Goal: Task Accomplishment & Management: Manage account settings

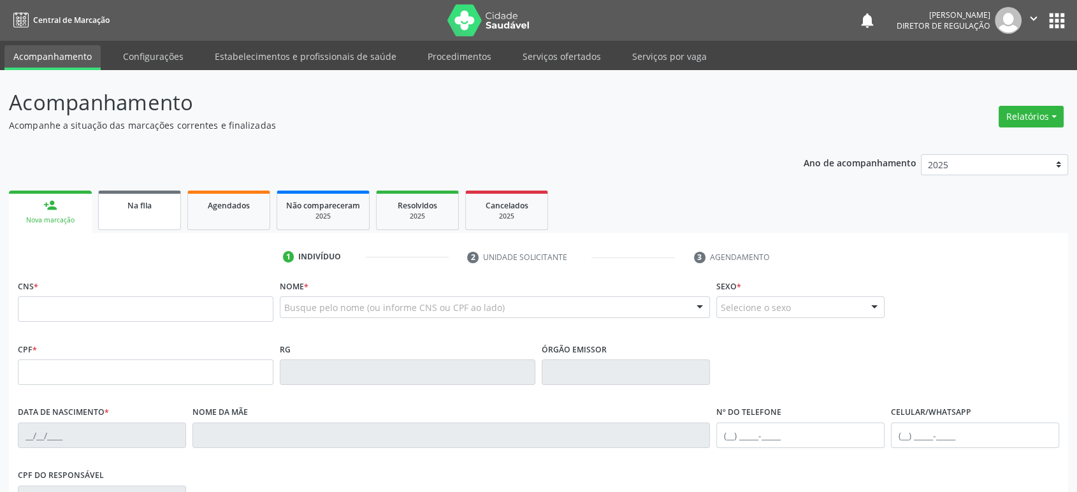
click at [136, 213] on link "Na fila" at bounding box center [139, 211] width 83 height 40
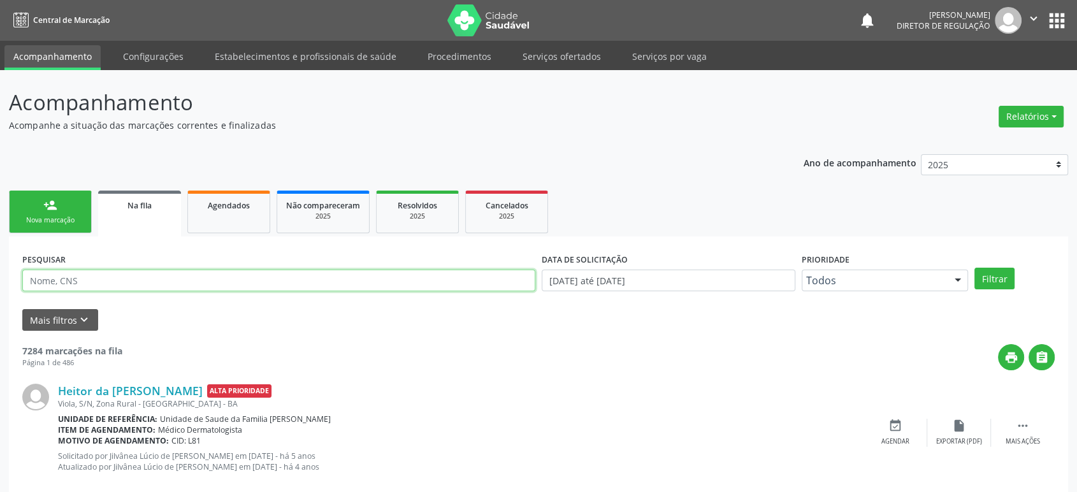
click at [121, 279] on input "text" at bounding box center [278, 281] width 513 height 22
paste input "ADERNOEL TOME DOS SANTOS"
click at [974, 268] on button "Filtrar" at bounding box center [994, 279] width 40 height 22
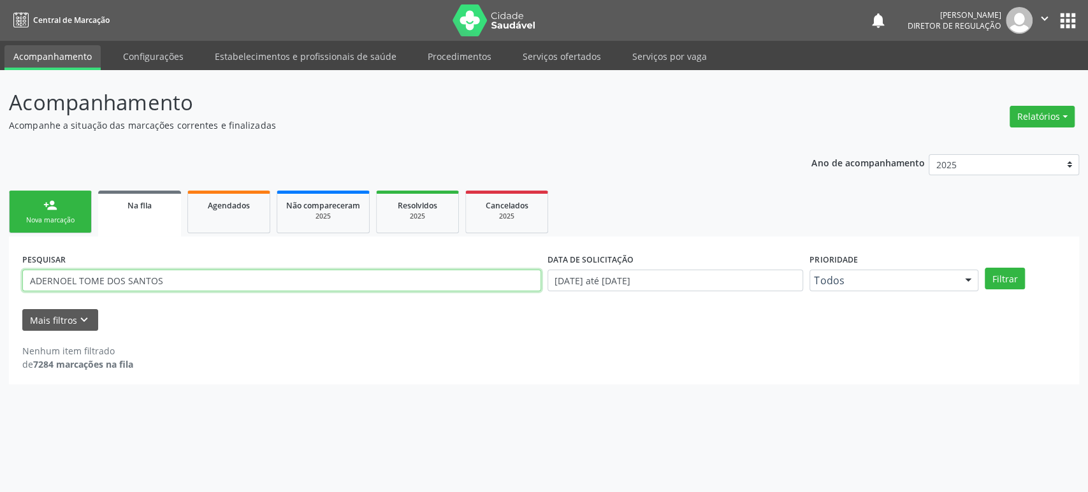
click at [230, 279] on input "ADERNOEL TOME DOS SANTOS" at bounding box center [281, 281] width 519 height 22
click at [215, 271] on input "ADERNOEL TOME DOS SANTOS" at bounding box center [281, 281] width 519 height 22
paste input "MARGARIDA BISPO DA SILVA"
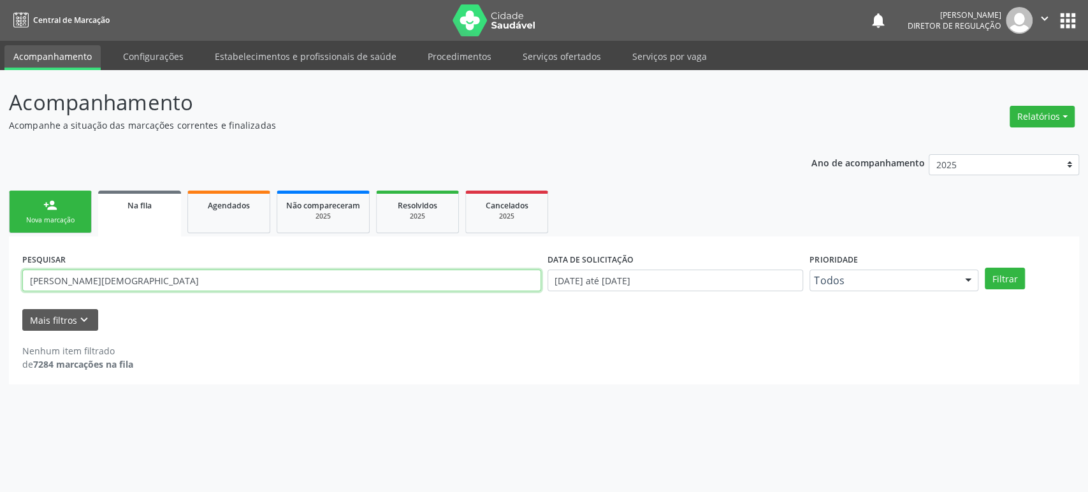
type input "MARGARIDA BISPO DA SILVA"
click at [984, 268] on button "Filtrar" at bounding box center [1004, 279] width 40 height 22
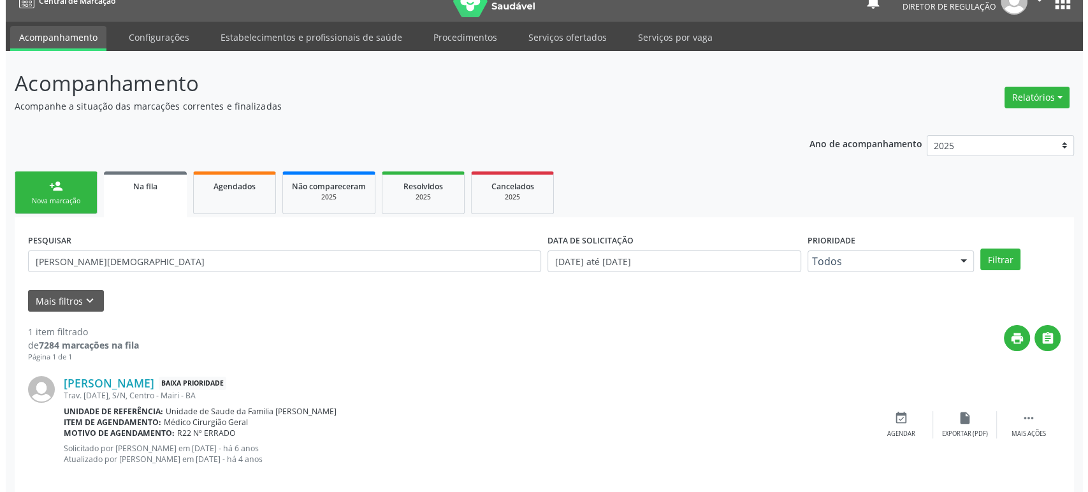
scroll to position [36, 0]
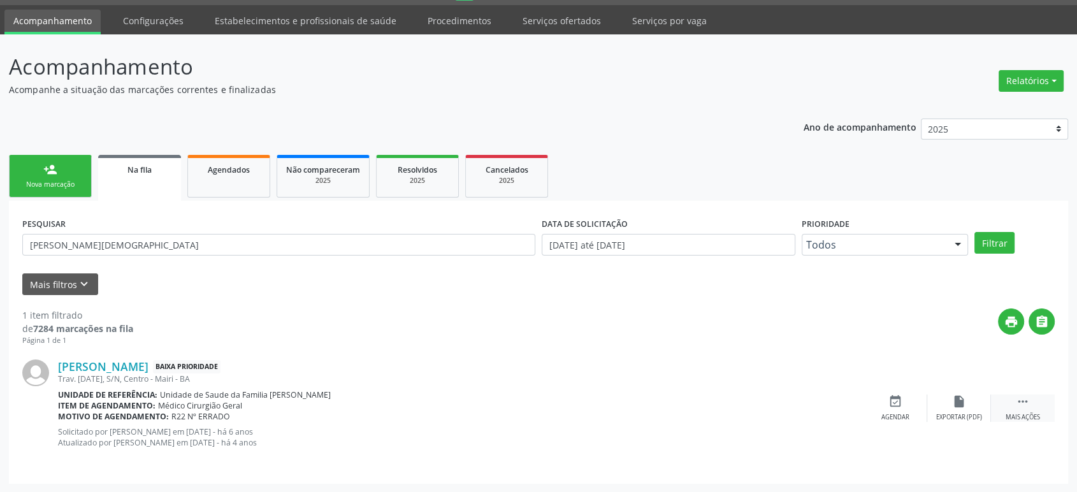
click at [1020, 411] on div " Mais ações" at bounding box center [1023, 407] width 64 height 27
click at [892, 397] on icon "cancel" at bounding box center [895, 401] width 14 height 14
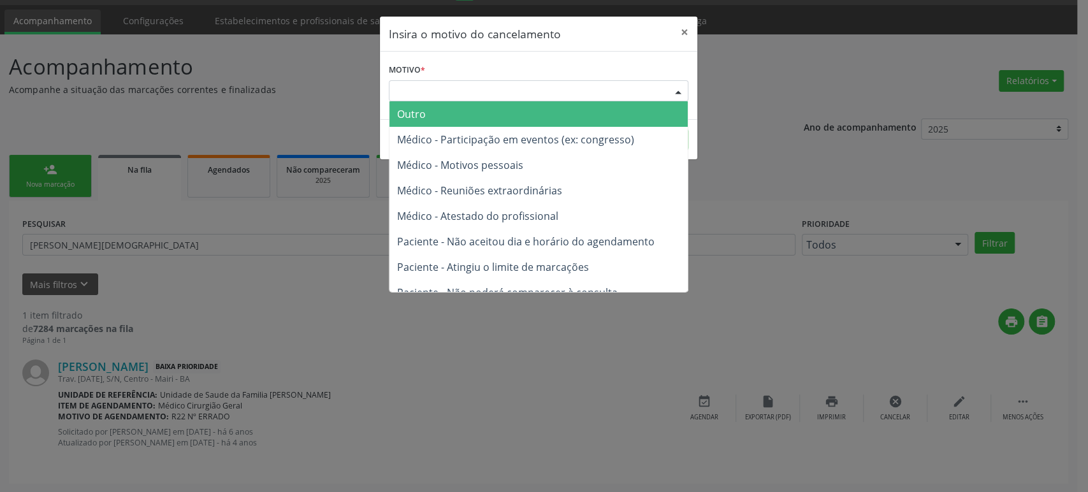
click at [489, 100] on div "Escolha o motivo" at bounding box center [538, 91] width 299 height 22
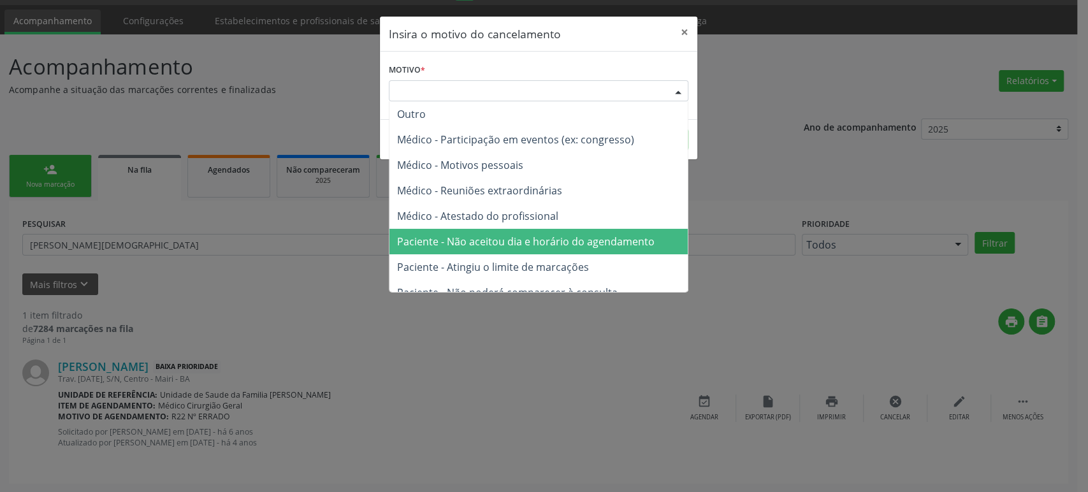
click at [487, 230] on span "Paciente - Não aceitou dia e horário do agendamento" at bounding box center [538, 241] width 298 height 25
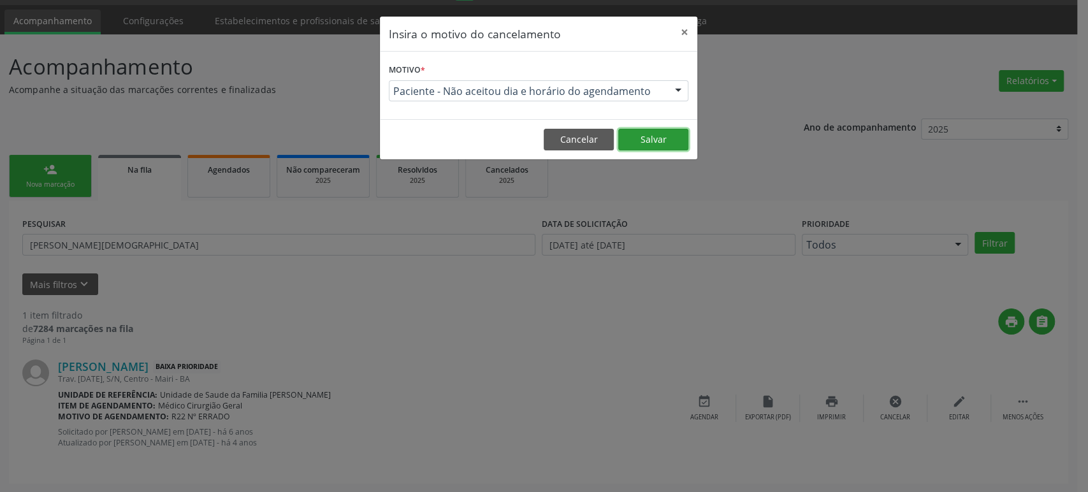
click at [647, 147] on button "Salvar" at bounding box center [653, 140] width 70 height 22
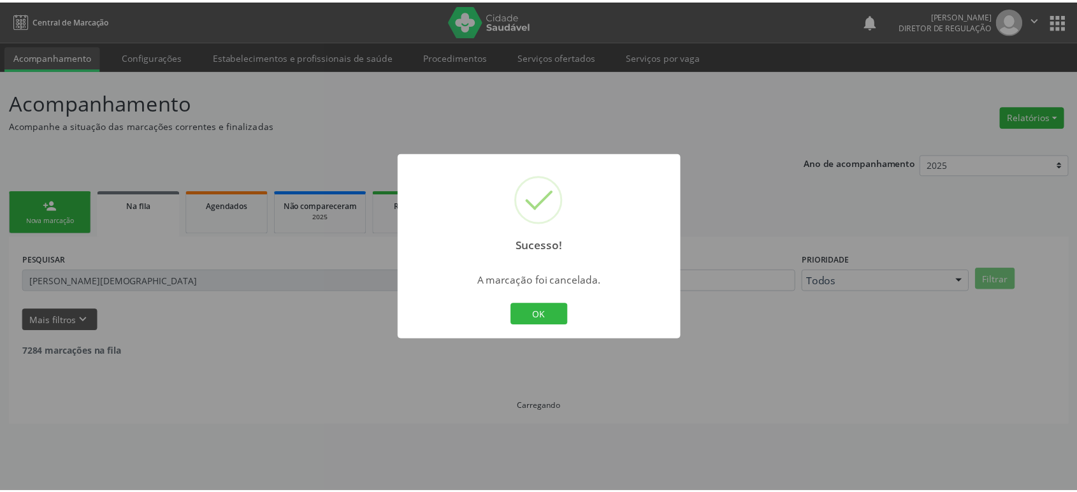
scroll to position [0, 0]
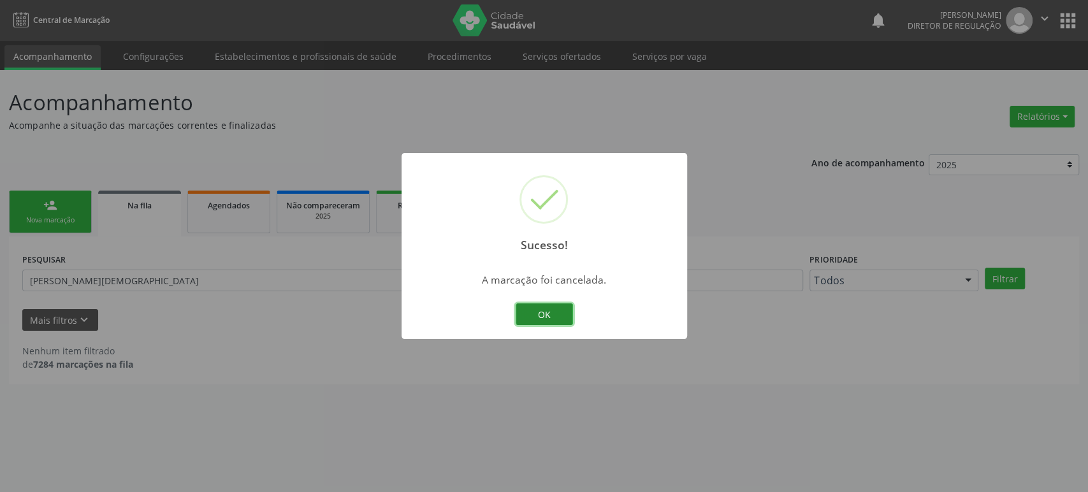
click at [549, 312] on button "OK" at bounding box center [544, 314] width 57 height 22
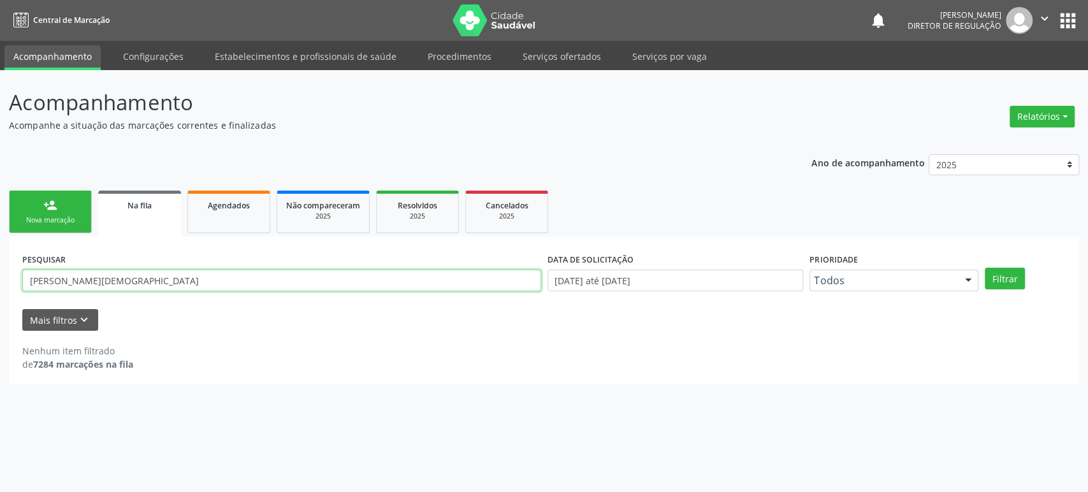
click at [120, 281] on input "MARGARIDA BISPO DA SILVA" at bounding box center [281, 281] width 519 height 22
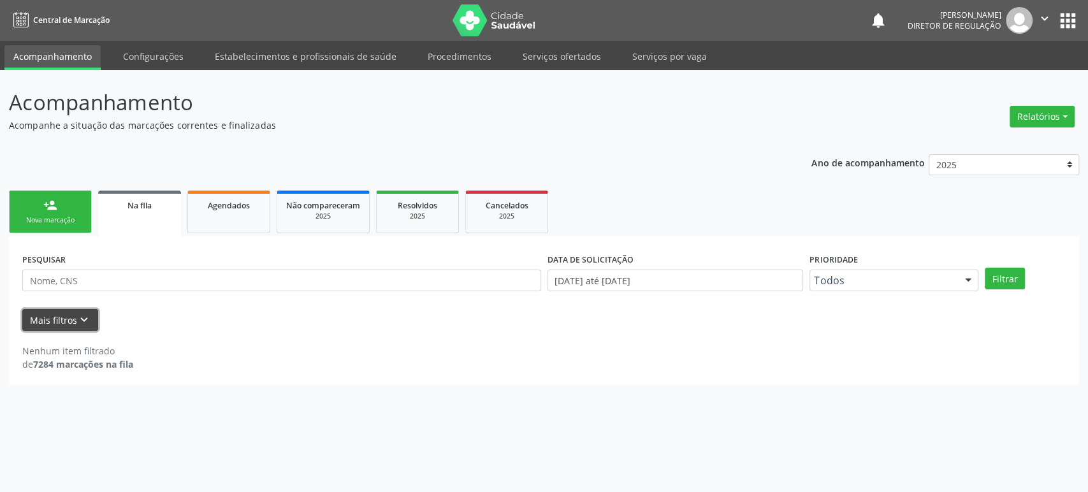
click at [71, 314] on button "Mais filtros keyboard_arrow_down" at bounding box center [60, 320] width 76 height 22
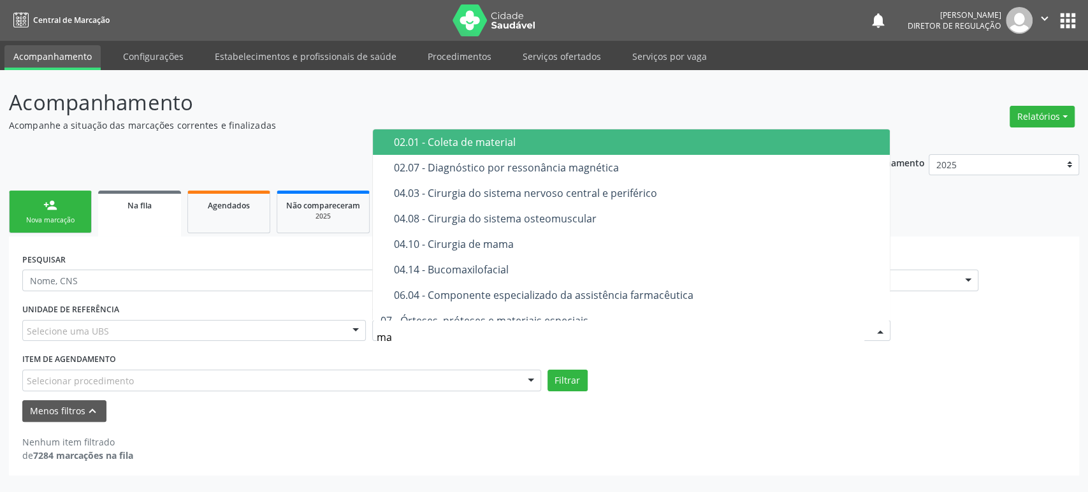
type input "m"
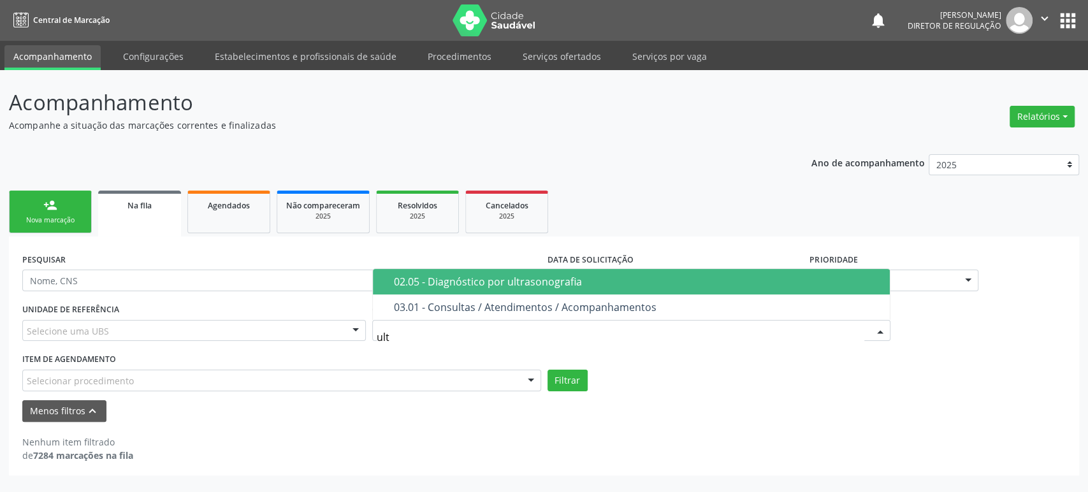
type input "ultr"
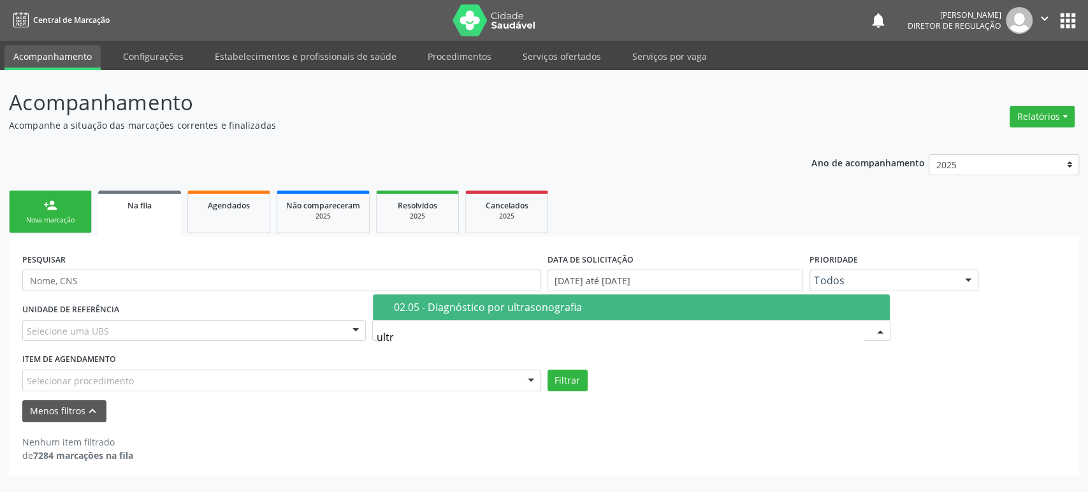
click at [469, 308] on div "02.05 - Diagnóstico por ultrasonografia" at bounding box center [638, 307] width 489 height 10
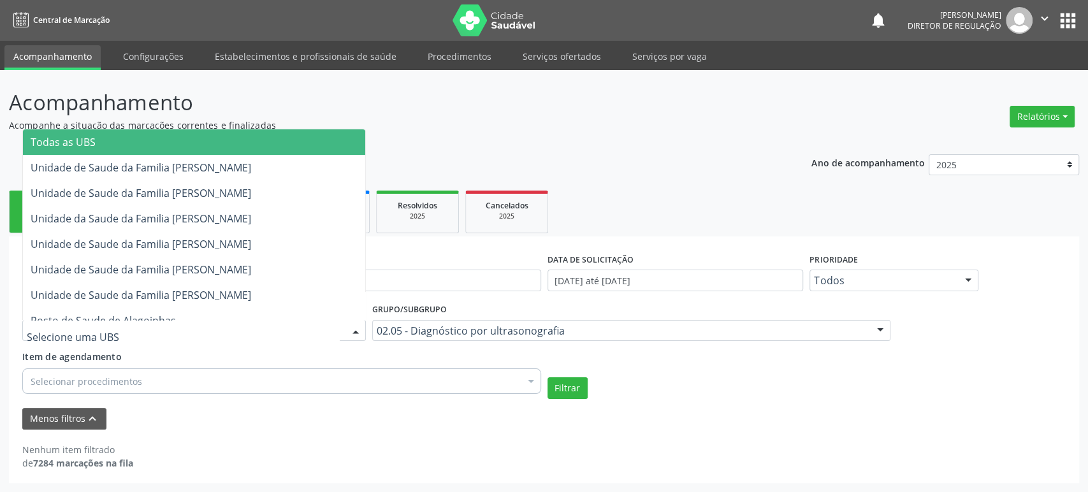
click at [256, 325] on div at bounding box center [193, 331] width 343 height 22
click at [66, 142] on span "Todas as UBS" at bounding box center [63, 142] width 65 height 14
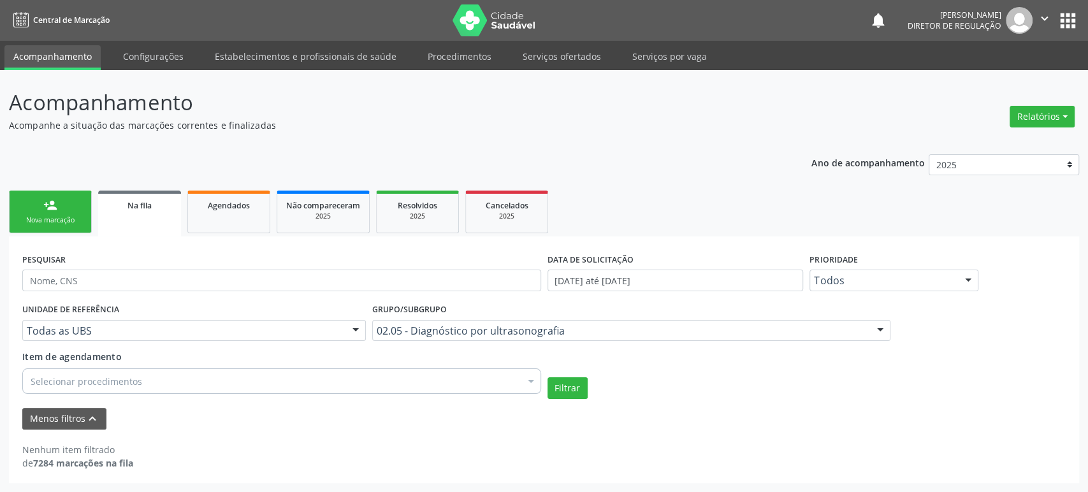
click at [229, 376] on div "Selecionar procedimentos" at bounding box center [281, 380] width 519 height 25
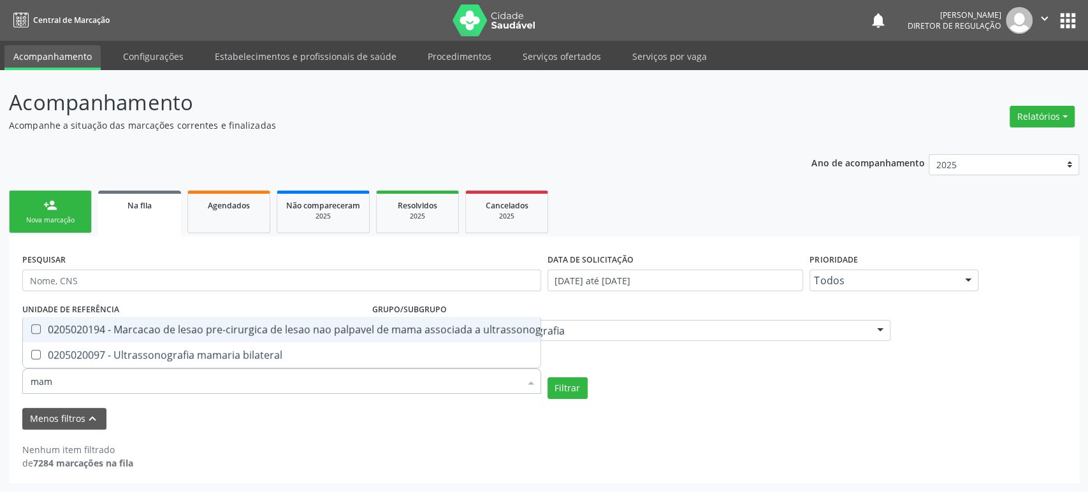
type input "mama"
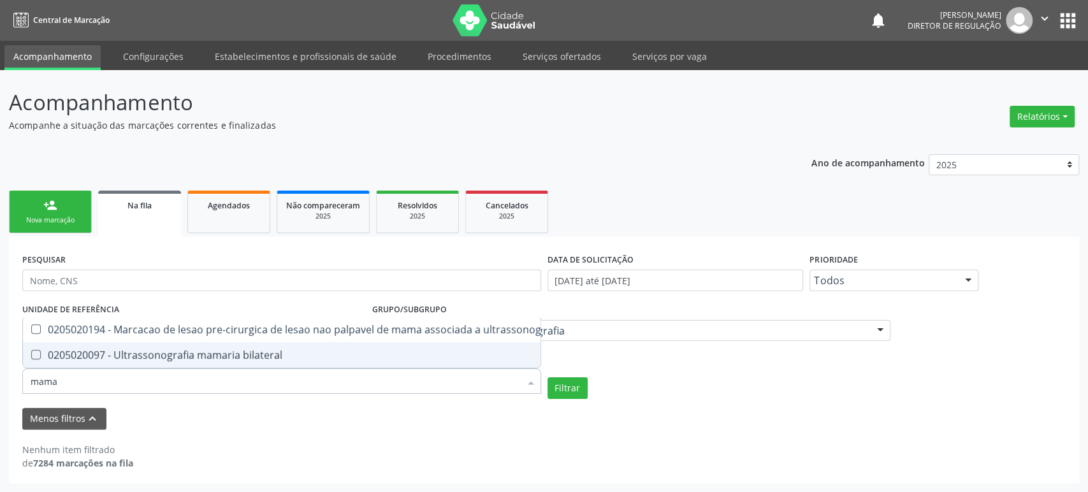
click at [263, 342] on span "0205020097 - Ultrassonografia mamaria bilateral" at bounding box center [296, 354] width 547 height 25
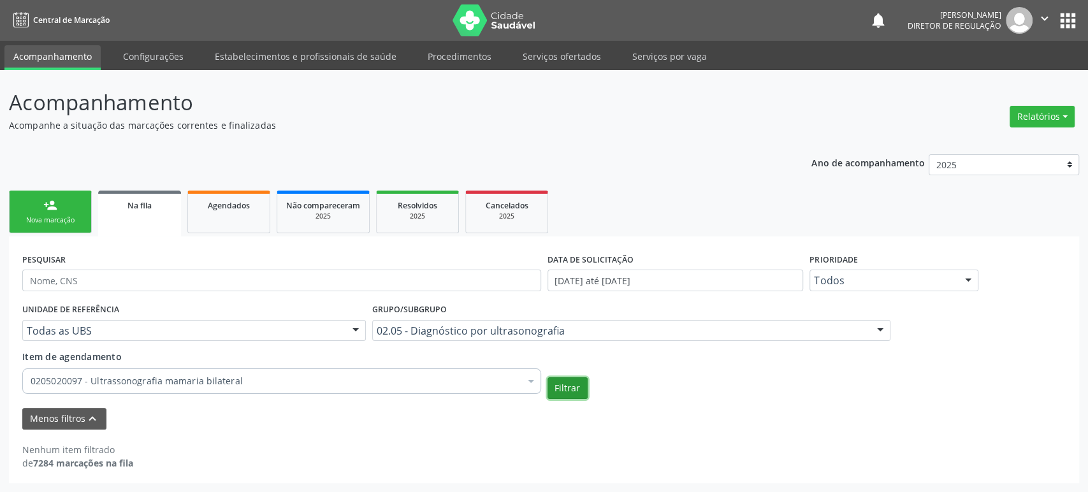
click at [571, 383] on button "Filtrar" at bounding box center [567, 388] width 40 height 22
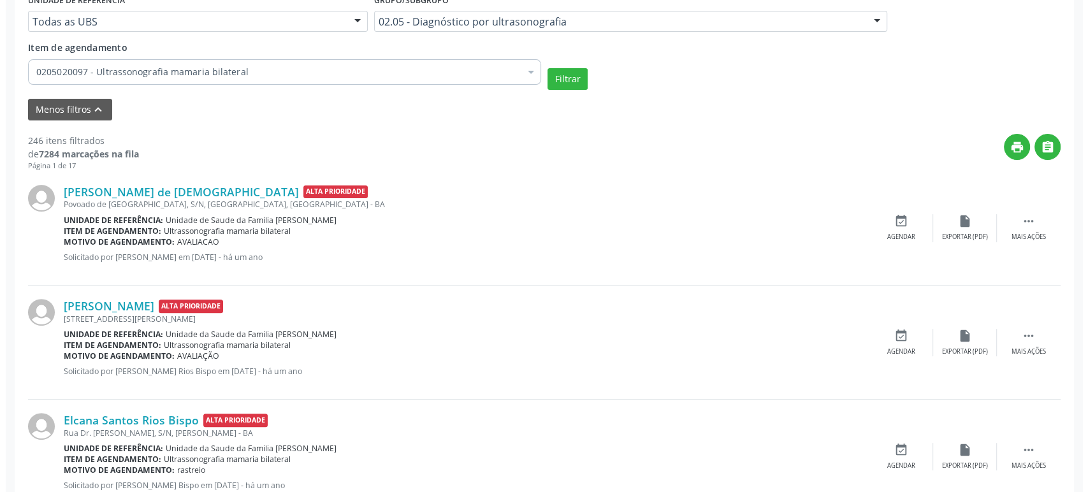
scroll to position [424, 0]
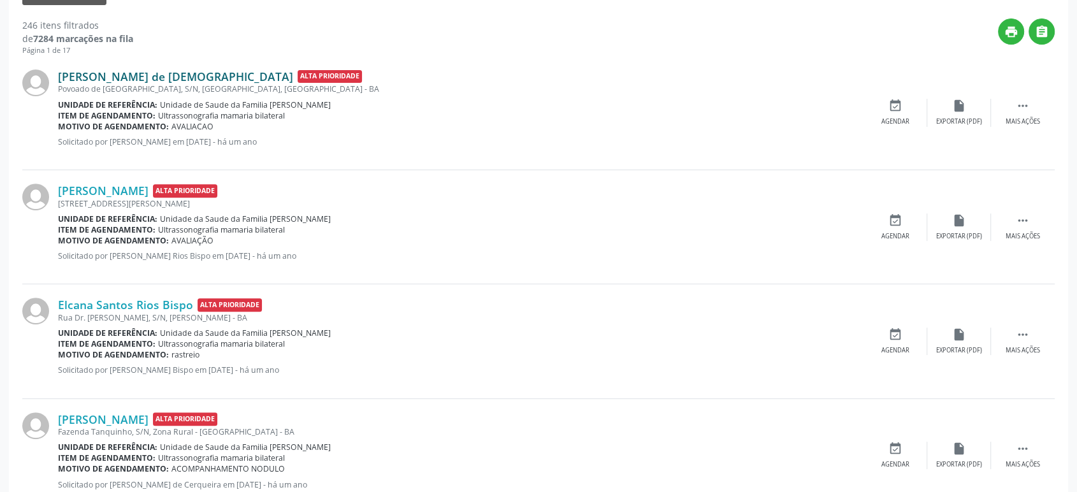
click at [117, 75] on link "[PERSON_NAME] de [DEMOGRAPHIC_DATA]" at bounding box center [175, 76] width 235 height 14
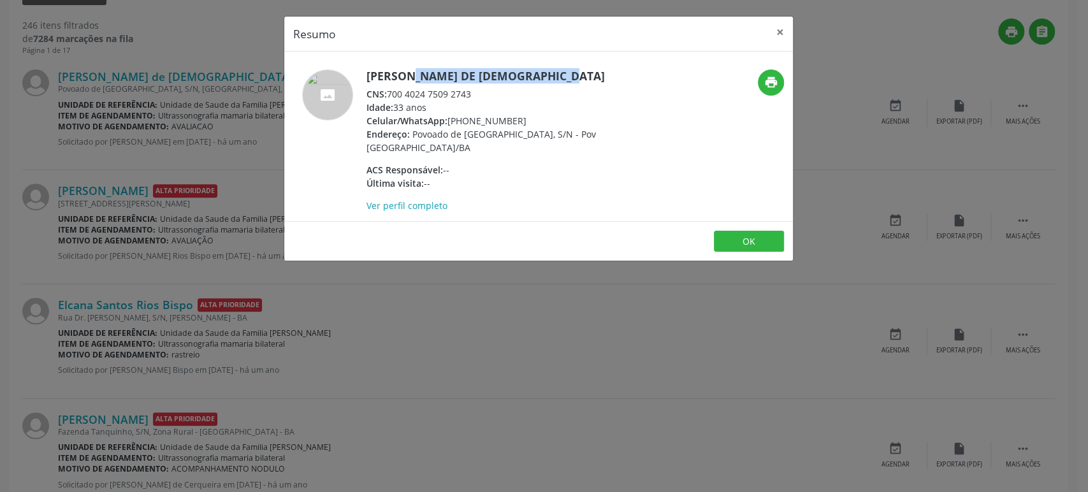
drag, startPoint x: 368, startPoint y: 73, endPoint x: 525, endPoint y: 78, distance: 157.5
click at [525, 78] on h5 "[PERSON_NAME] de [DEMOGRAPHIC_DATA]" at bounding box center [490, 75] width 248 height 13
click at [410, 71] on h5 "[PERSON_NAME] de [DEMOGRAPHIC_DATA]" at bounding box center [490, 75] width 248 height 13
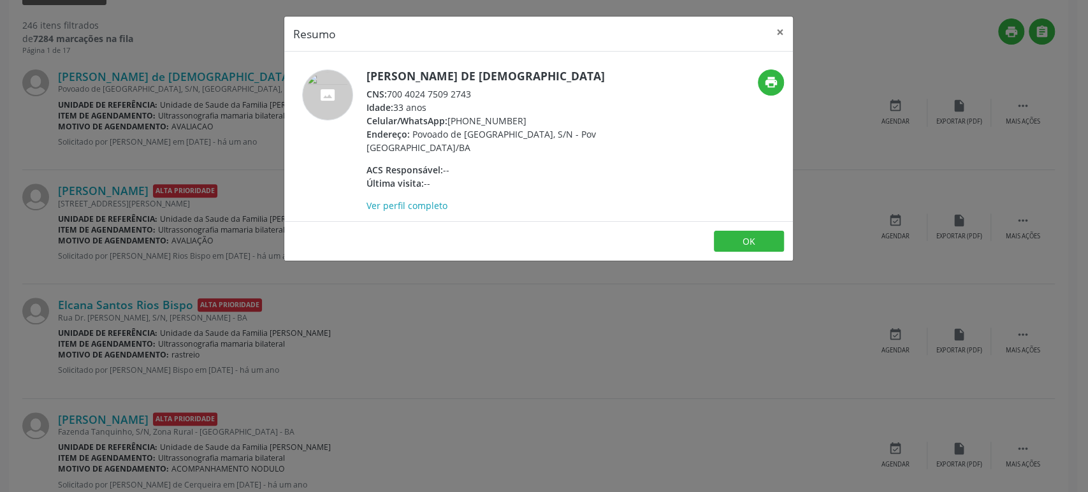
click at [105, 221] on div "Resumo × Maria Aparecida de Jesus CNS: 700 4024 7509 2743 Idade: 33 anos Celula…" at bounding box center [544, 246] width 1088 height 492
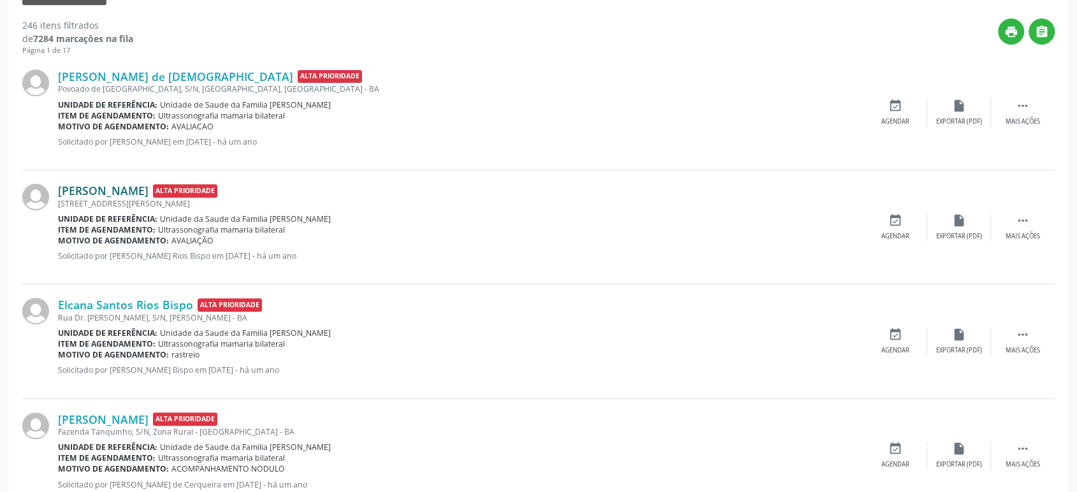
click at [112, 193] on link "[PERSON_NAME]" at bounding box center [103, 191] width 90 height 14
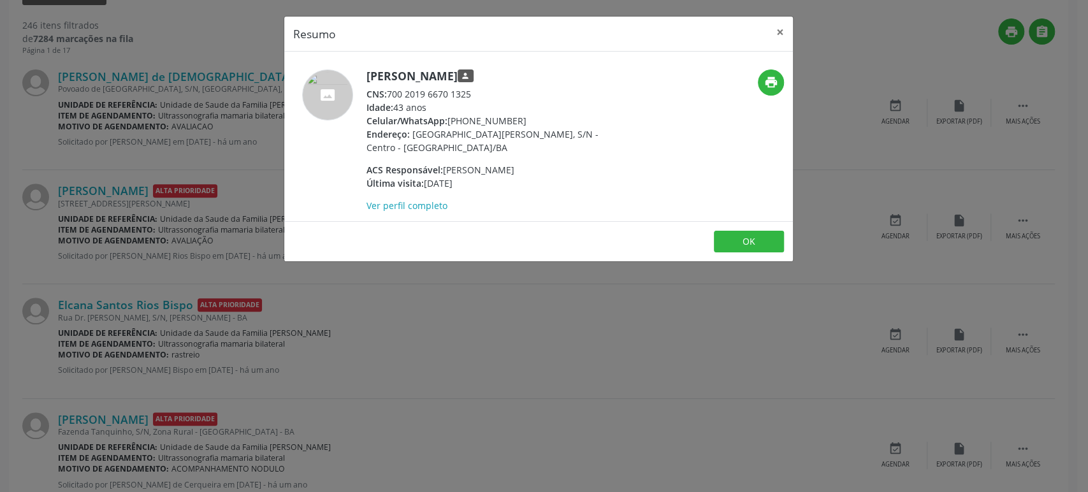
drag, startPoint x: 367, startPoint y: 71, endPoint x: 543, endPoint y: 68, distance: 175.9
click at [543, 69] on h5 "Erica Soares da Silva Santos person" at bounding box center [490, 75] width 248 height 13
copy h5 "[PERSON_NAME]"
click at [143, 213] on div "Resumo × Erica Soares da Silva Santos person CNS: 700 2019 6670 1325 Idade: 43 …" at bounding box center [544, 246] width 1088 height 492
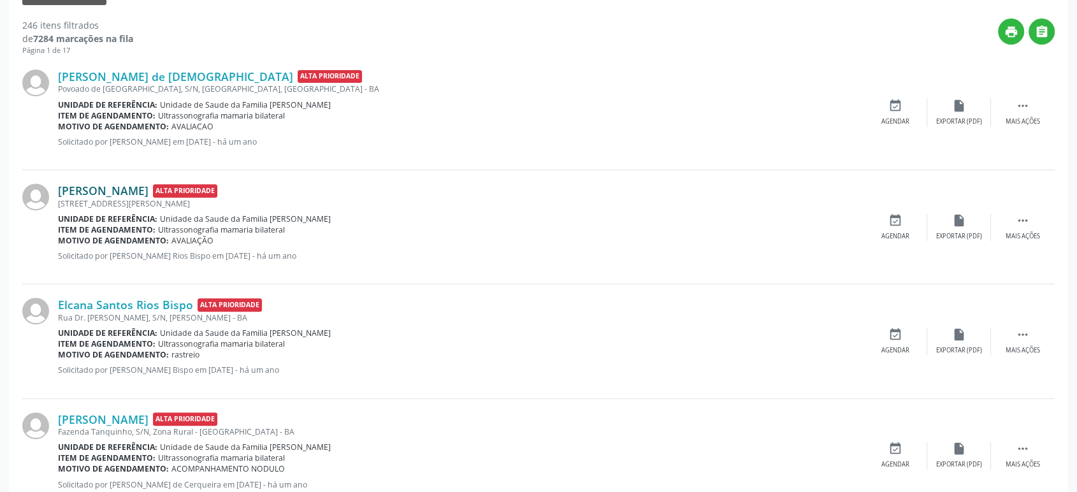
click at [142, 191] on link "[PERSON_NAME]" at bounding box center [103, 191] width 90 height 14
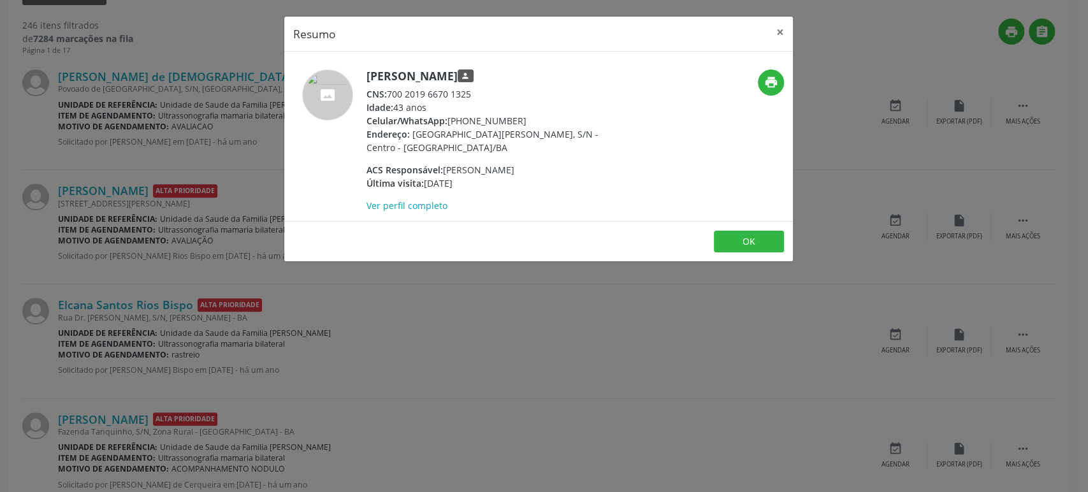
drag, startPoint x: 451, startPoint y: 119, endPoint x: 510, endPoint y: 119, distance: 59.3
click at [510, 119] on div "Celular/WhatsApp: (74) 99954-5143" at bounding box center [490, 120] width 248 height 13
click at [479, 123] on div "Celular/WhatsApp: (74) 99954-5143" at bounding box center [490, 120] width 248 height 13
drag, startPoint x: 368, startPoint y: 80, endPoint x: 541, endPoint y: 75, distance: 172.7
click at [541, 75] on h5 "Erica Soares da Silva Santos person" at bounding box center [490, 75] width 248 height 13
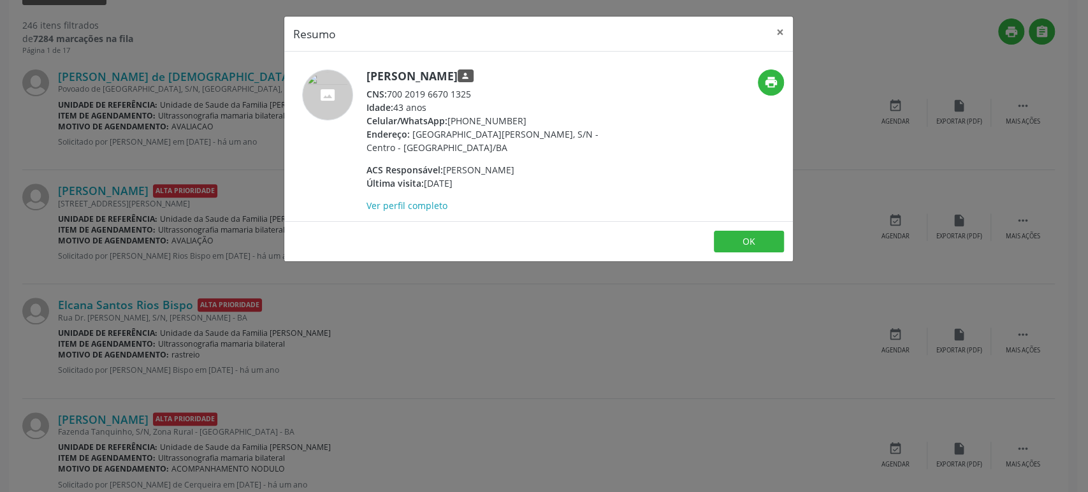
copy h5 "[PERSON_NAME]"
drag, startPoint x: 448, startPoint y: 120, endPoint x: 519, endPoint y: 117, distance: 70.8
click at [519, 117] on div "Celular/WhatsApp: (74) 99954-5143" at bounding box center [490, 120] width 248 height 13
copy div "(74) 99954-5143"
click at [92, 115] on div "Resumo × Erica Soares da Silva Santos person CNS: 700 2019 6670 1325 Idade: 43 …" at bounding box center [544, 246] width 1088 height 492
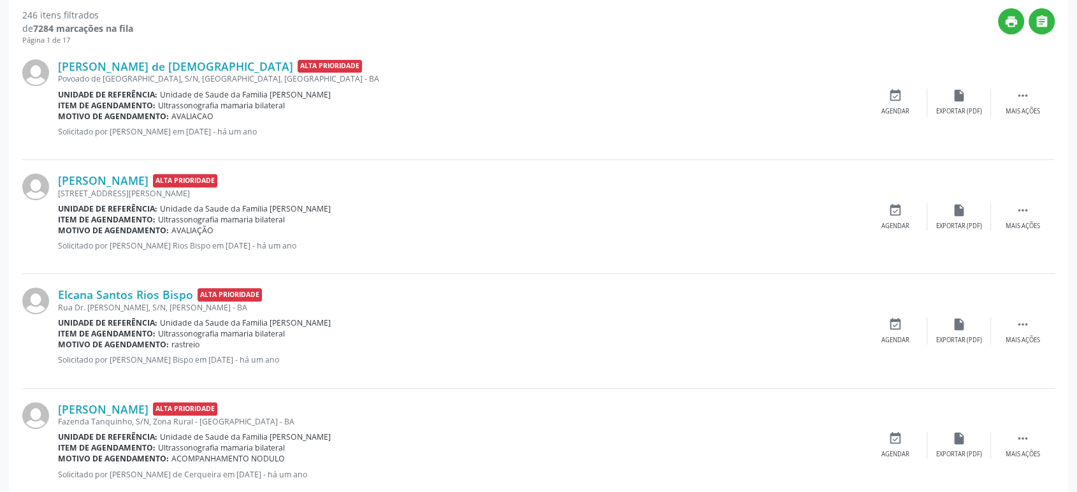
scroll to position [566, 0]
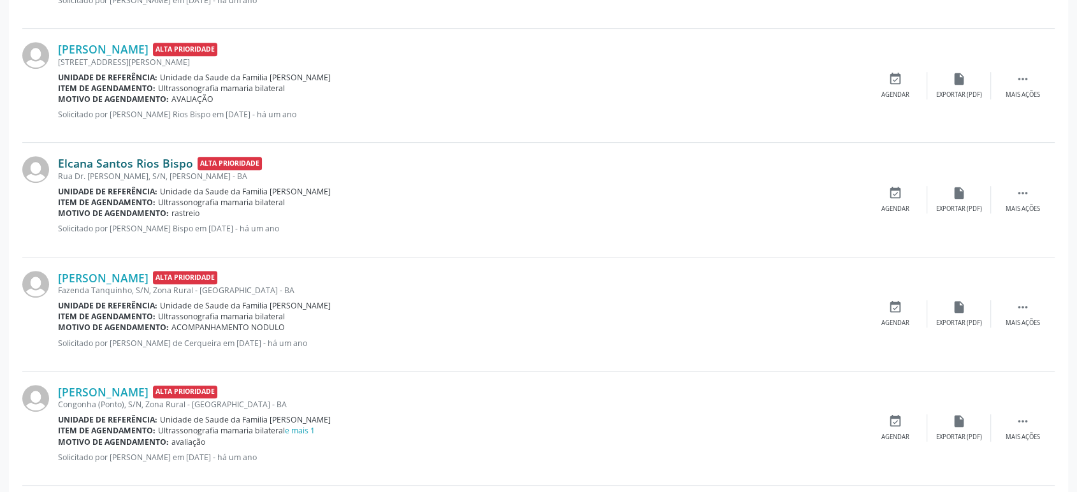
click at [101, 164] on link "Elcana Santos Rios Bispo" at bounding box center [125, 163] width 135 height 14
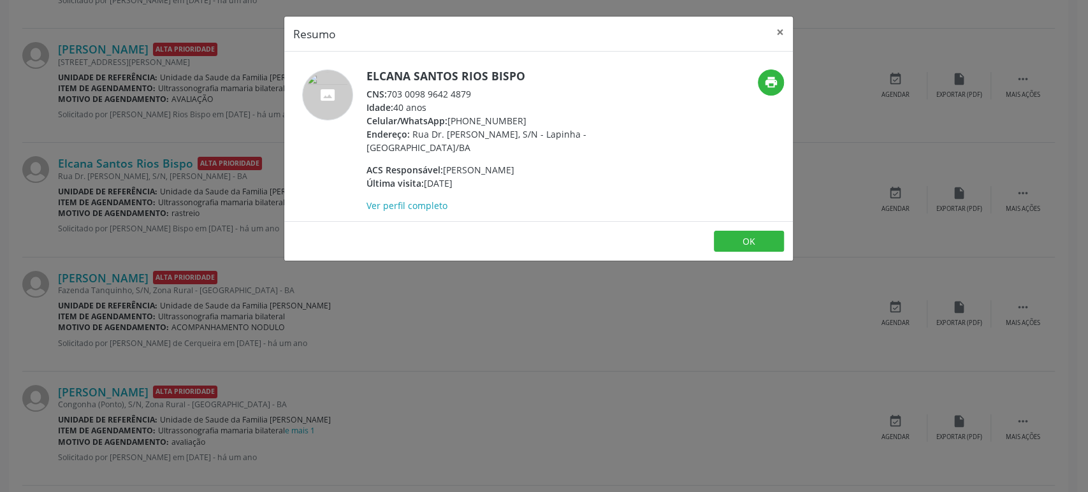
drag, startPoint x: 364, startPoint y: 71, endPoint x: 523, endPoint y: 71, distance: 158.0
click at [523, 71] on div "Elcana Santos Rios Bispo CNS: 703 0098 9642 4879 Idade: 40 anos Celular/WhatsAp…" at bounding box center [453, 140] width 339 height 143
copy h5 "Elcana Santos Rios Bispo"
click at [92, 203] on div "Resumo × Elcana Santos Rios Bispo CNS: 703 0098 9642 4879 Idade: 40 anos Celula…" at bounding box center [544, 246] width 1088 height 492
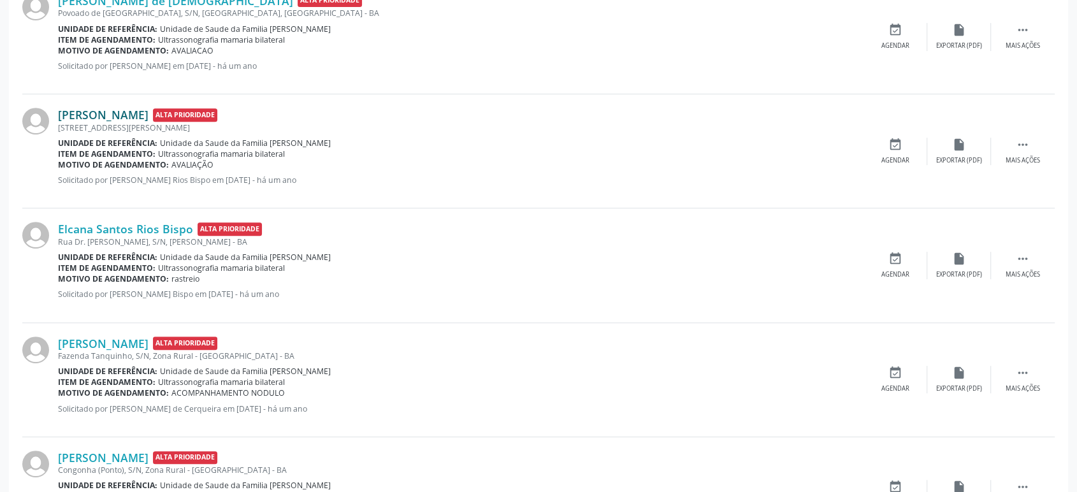
scroll to position [424, 0]
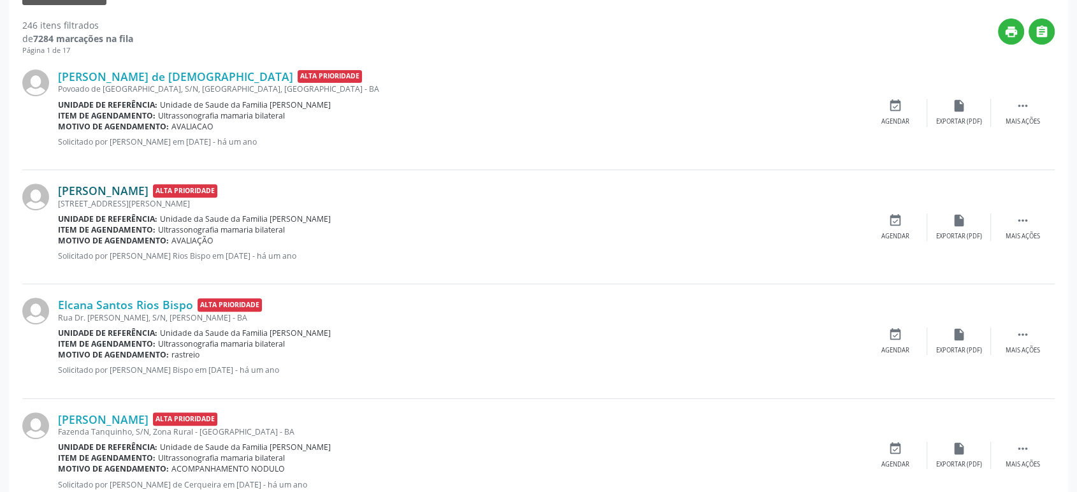
click at [126, 187] on link "[PERSON_NAME]" at bounding box center [103, 191] width 90 height 14
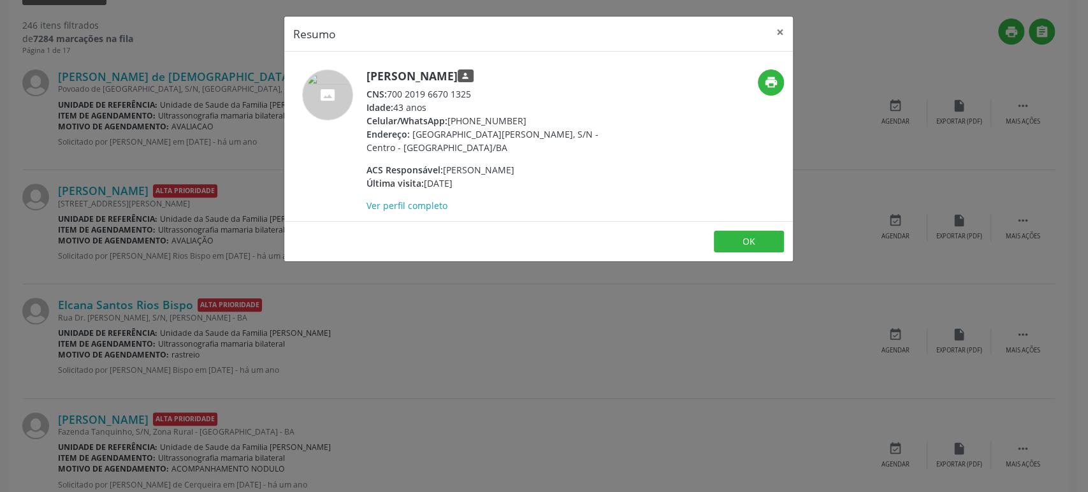
drag, startPoint x: 366, startPoint y: 71, endPoint x: 544, endPoint y: 70, distance: 177.2
click at [544, 70] on h5 "Erica Soares da Silva Santos person" at bounding box center [490, 75] width 248 height 13
copy h5 "[PERSON_NAME]"
drag, startPoint x: 29, startPoint y: 152, endPoint x: 47, endPoint y: 129, distance: 29.5
click at [31, 151] on div "Resumo × Erica Soares da Silva Santos person CNS: 700 2019 6670 1325 Idade: 43 …" at bounding box center [544, 246] width 1088 height 492
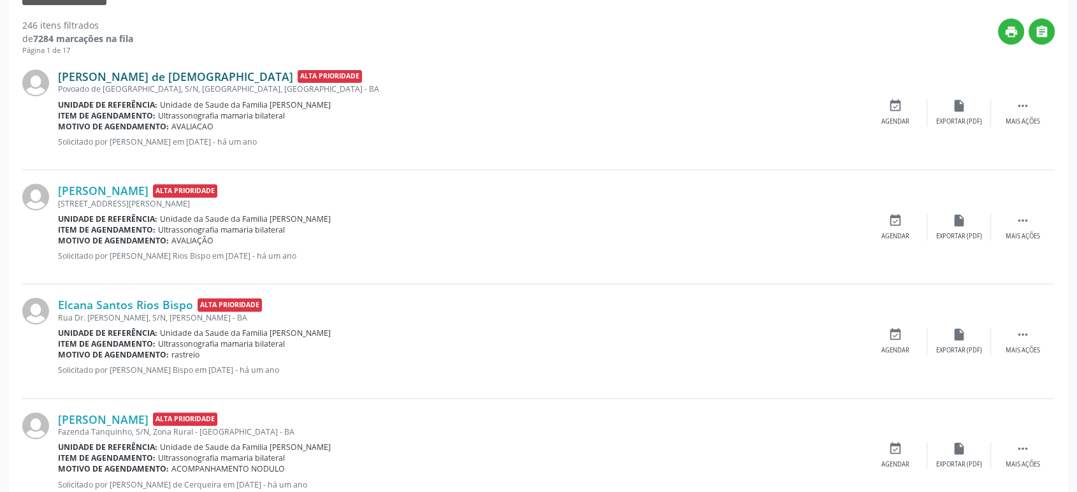
click at [112, 78] on link "[PERSON_NAME] de [DEMOGRAPHIC_DATA]" at bounding box center [175, 76] width 235 height 14
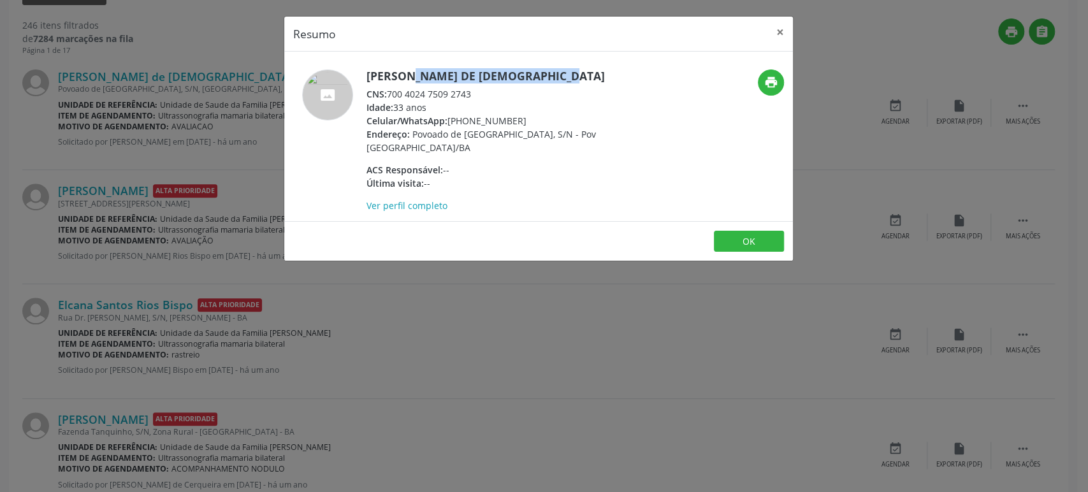
drag, startPoint x: 370, startPoint y: 75, endPoint x: 520, endPoint y: 69, distance: 150.5
click at [520, 69] on h5 "[PERSON_NAME] de [DEMOGRAPHIC_DATA]" at bounding box center [490, 75] width 248 height 13
copy h5 "[PERSON_NAME] de [DEMOGRAPHIC_DATA]"
click at [196, 220] on div "Resumo × Maria Aparecida de Jesus CNS: 700 4024 7509 2743 Idade: 33 anos Celula…" at bounding box center [544, 246] width 1088 height 492
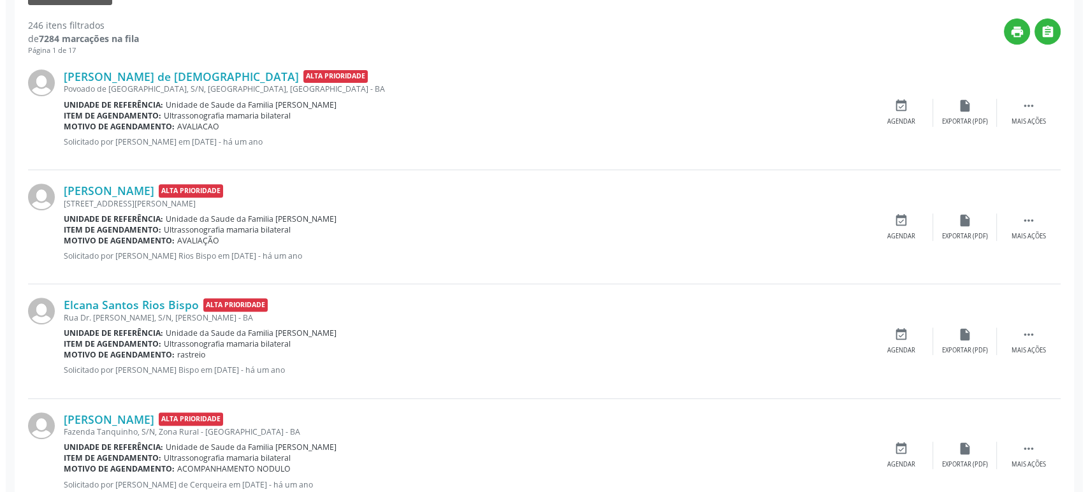
scroll to position [566, 0]
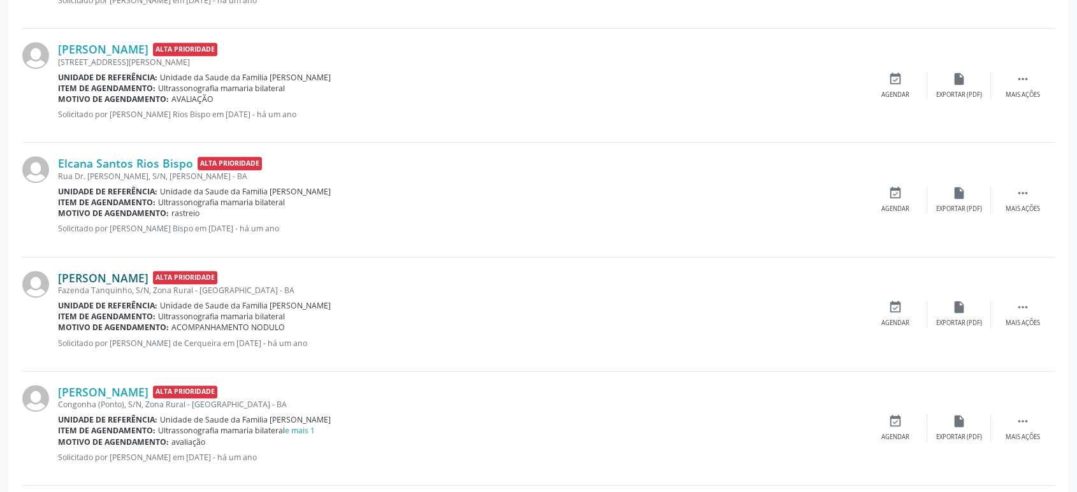
click at [118, 273] on link "[PERSON_NAME]" at bounding box center [103, 278] width 90 height 14
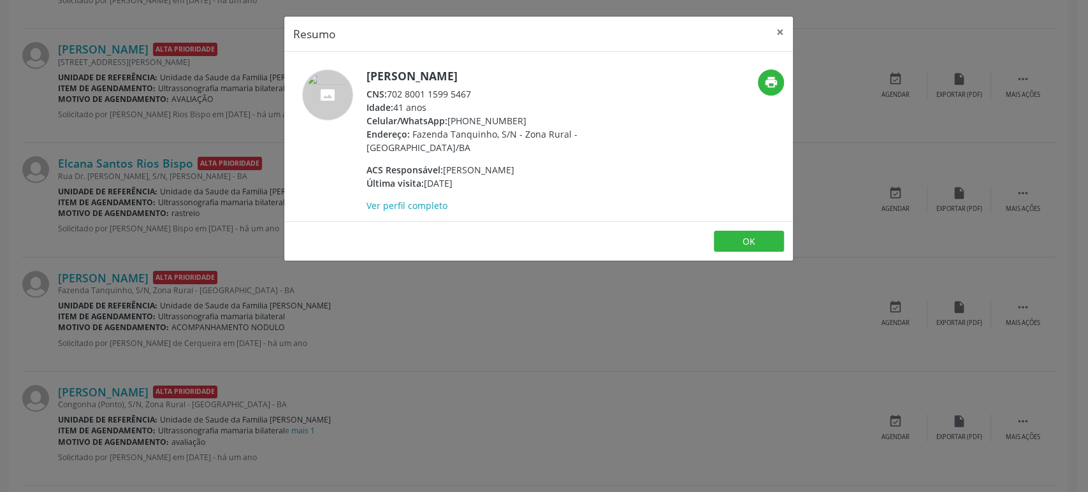
drag, startPoint x: 365, startPoint y: 75, endPoint x: 524, endPoint y: 75, distance: 158.7
click at [524, 75] on div "Jeane da Silva Bacelar CNS: 702 8001 1599 5467 Idade: 41 anos Celular/WhatsApp:…" at bounding box center [453, 140] width 339 height 143
copy h5 "[PERSON_NAME]"
click at [101, 249] on div "Resumo × Jeane da Silva Bacelar CNS: 702 8001 1599 5467 Idade: 41 anos Celular/…" at bounding box center [544, 246] width 1088 height 492
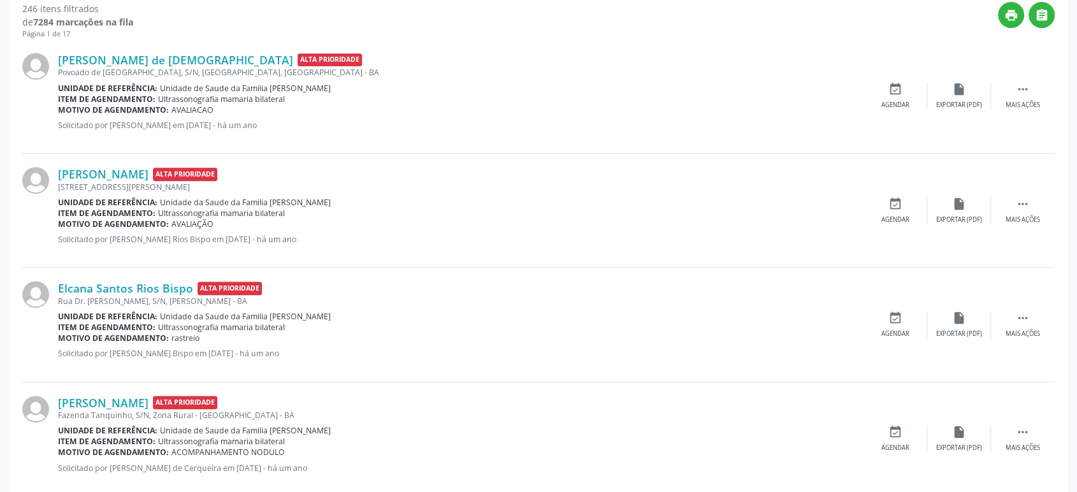
scroll to position [637, 0]
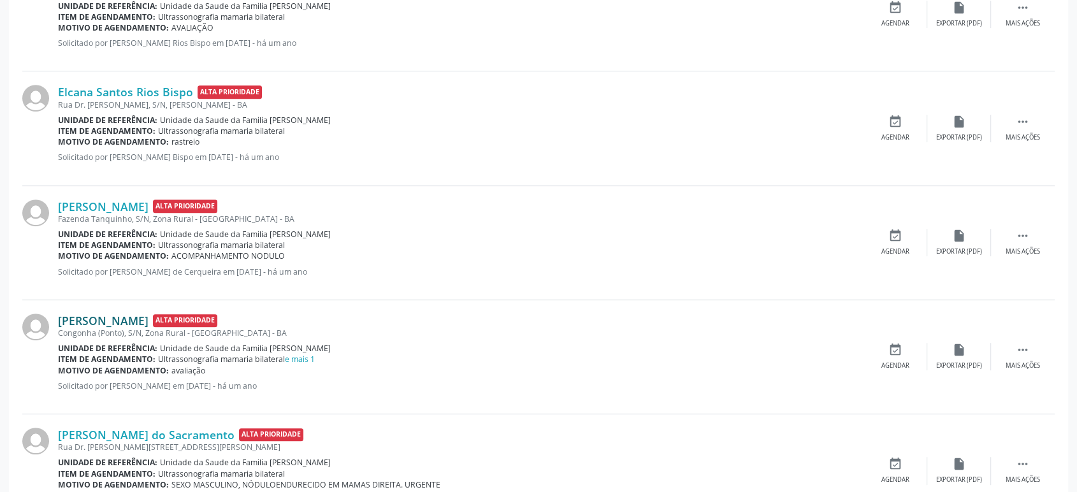
click at [124, 322] on link "[PERSON_NAME]" at bounding box center [103, 321] width 90 height 14
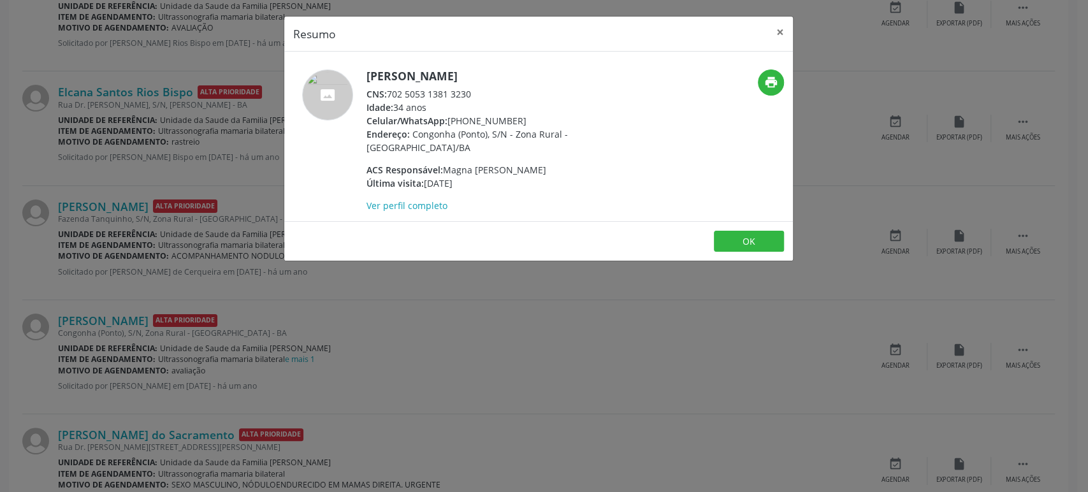
drag, startPoint x: 366, startPoint y: 73, endPoint x: 553, endPoint y: 73, distance: 186.7
click at [553, 73] on h5 "[PERSON_NAME]" at bounding box center [490, 75] width 248 height 13
copy h5 "[PERSON_NAME]"
click at [349, 343] on div "Resumo × Gabriela Sena Vitorino Bispo CNS: 702 5053 1381 3230 Idade: 34 anos Ce…" at bounding box center [544, 246] width 1088 height 492
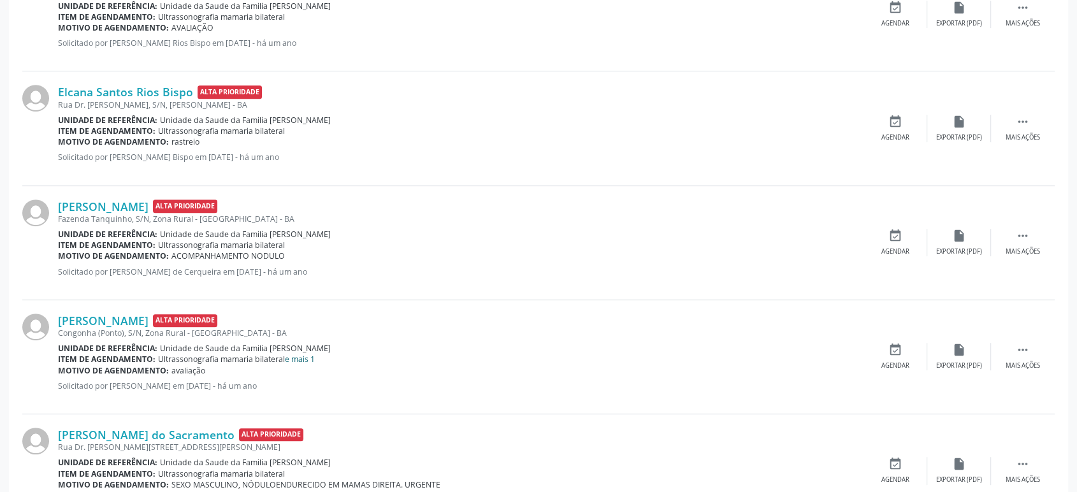
click at [312, 356] on link "e mais 1" at bounding box center [300, 359] width 30 height 11
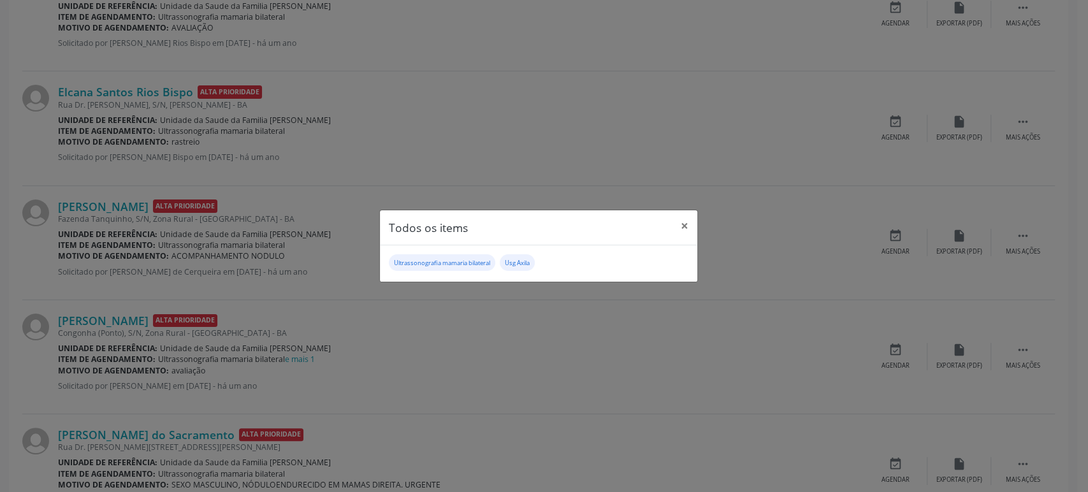
click at [581, 356] on div "Todos os items × Ultrassonografia mamaria bilateral Usg Axila" at bounding box center [544, 246] width 1088 height 492
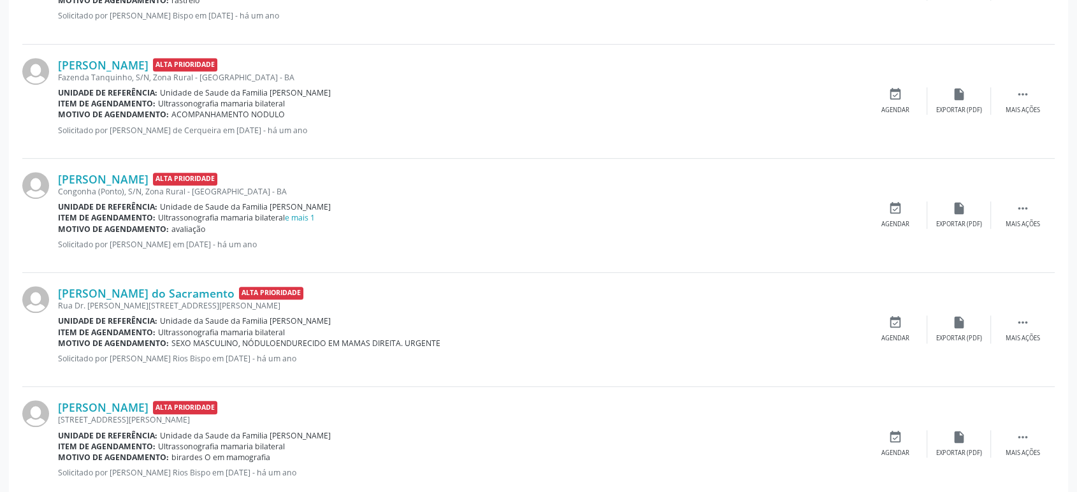
scroll to position [849, 0]
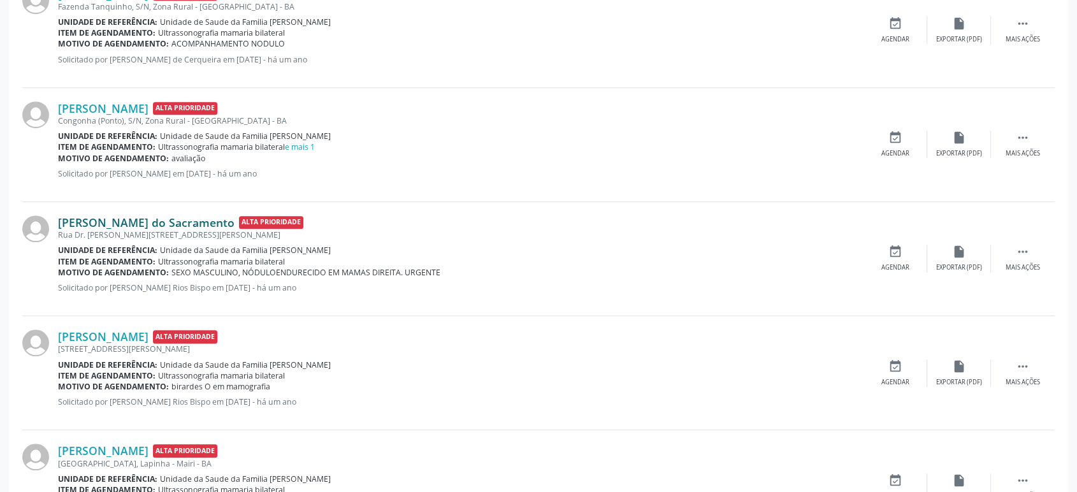
click at [116, 223] on link "[PERSON_NAME] do Sacramento" at bounding box center [146, 222] width 177 height 14
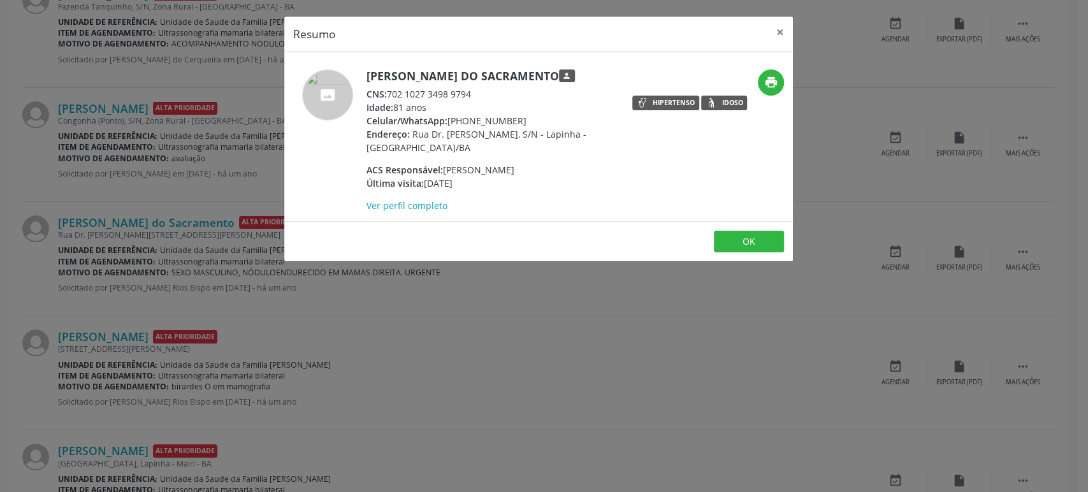
drag, startPoint x: 366, startPoint y: 73, endPoint x: 547, endPoint y: 76, distance: 181.6
click at [547, 76] on h5 "Joaquim Maia do Sacramento person" at bounding box center [490, 75] width 248 height 13
copy h5 "[PERSON_NAME] do Sacramento"
click at [215, 194] on div "Resumo × Joaquim Maia do Sacramento person CNS: 702 1027 3498 9794 Idade: 81 an…" at bounding box center [544, 246] width 1088 height 492
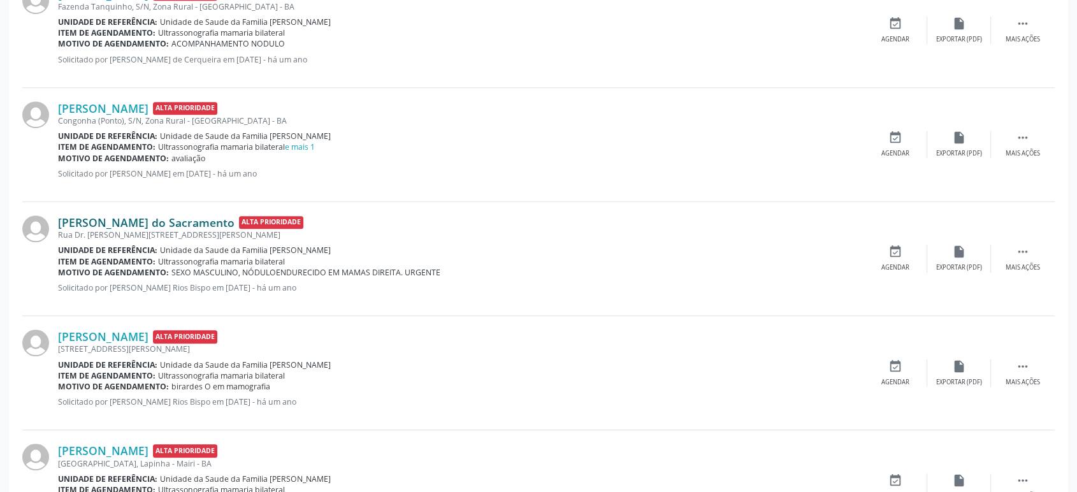
click at [173, 223] on link "[PERSON_NAME] do Sacramento" at bounding box center [146, 222] width 177 height 14
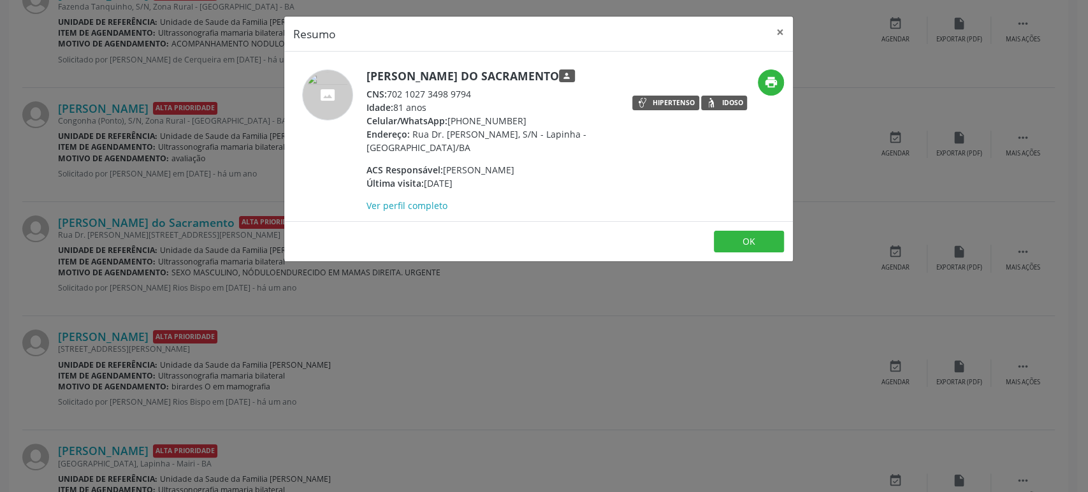
click at [75, 249] on div "Resumo × Joaquim Maia do Sacramento person CNS: 702 1027 3498 9794 Idade: 81 an…" at bounding box center [544, 246] width 1088 height 492
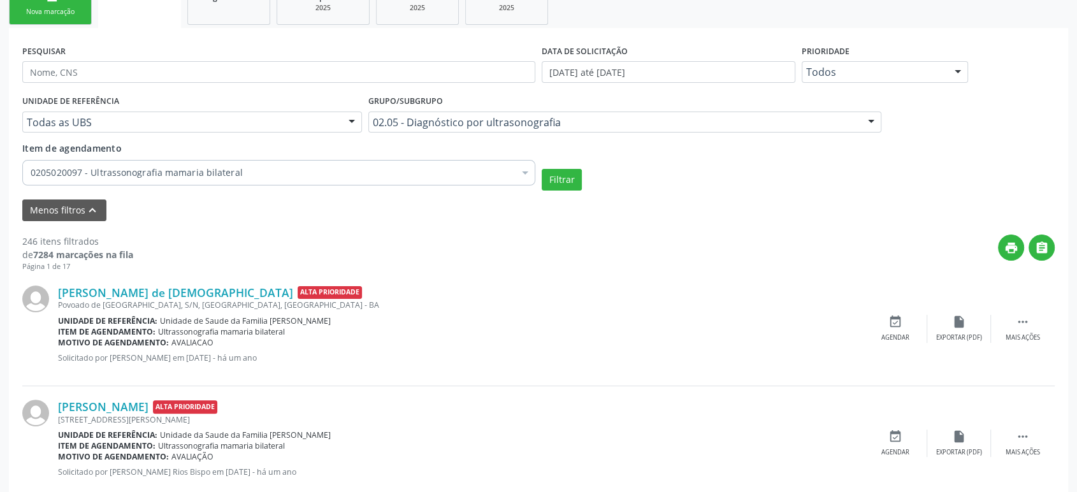
scroll to position [141, 0]
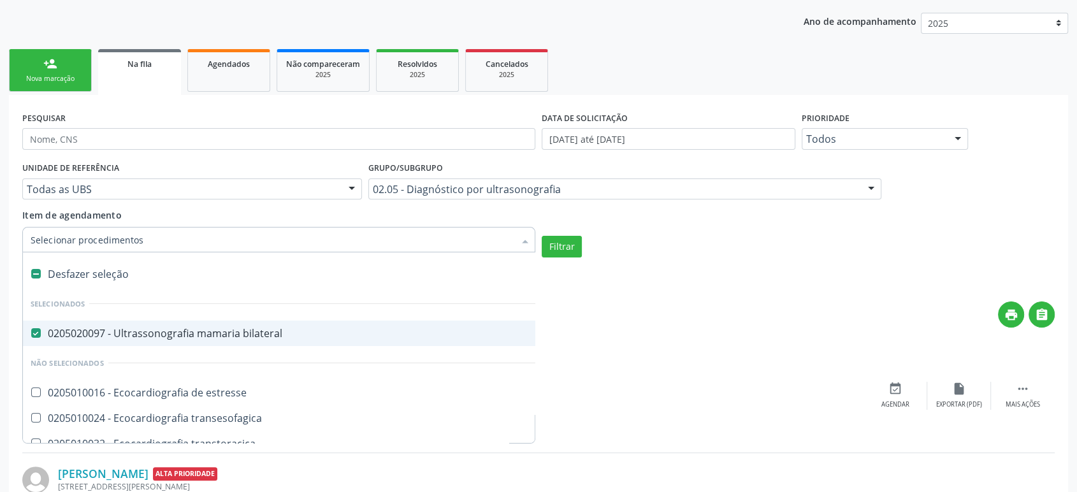
click at [215, 325] on span "0205020097 - Ultrassonografia mamaria bilateral" at bounding box center [296, 333] width 547 height 25
checkbox bilateral "false"
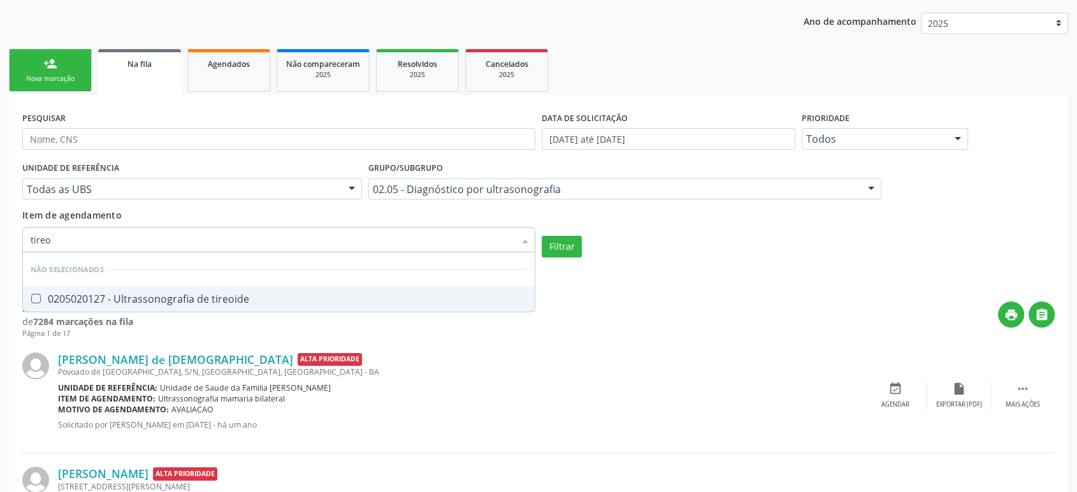
type input "tireoi"
click at [224, 302] on div "0205020127 - Ultrassonografia de tireoide" at bounding box center [279, 299] width 496 height 10
checkbox tireoide "true"
click at [566, 245] on button "Filtrar" at bounding box center [562, 247] width 40 height 22
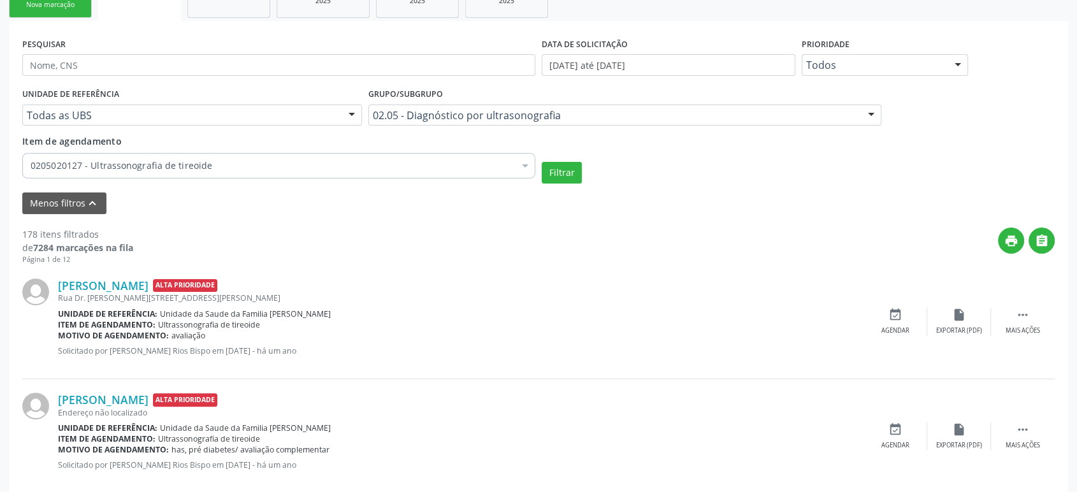
scroll to position [424, 0]
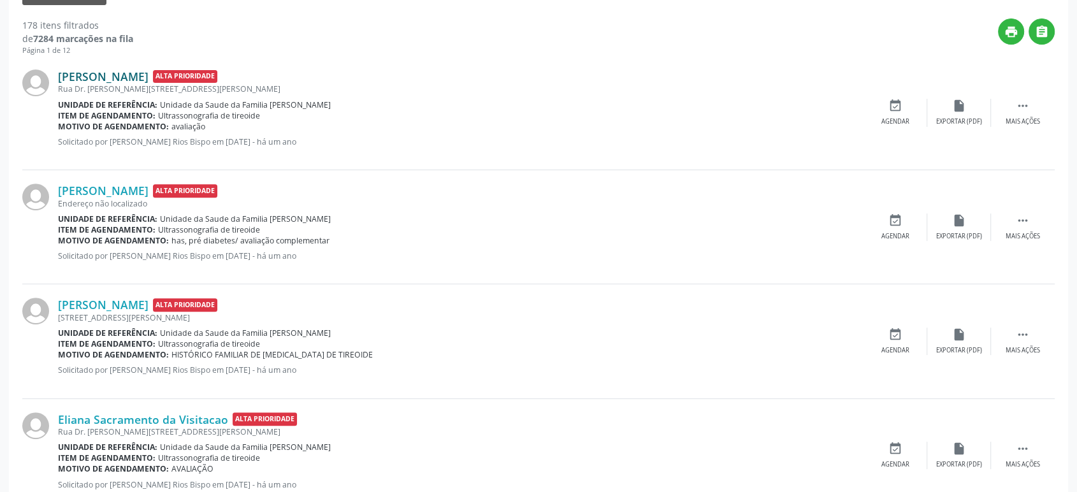
click at [122, 74] on link "[PERSON_NAME]" at bounding box center [103, 76] width 90 height 14
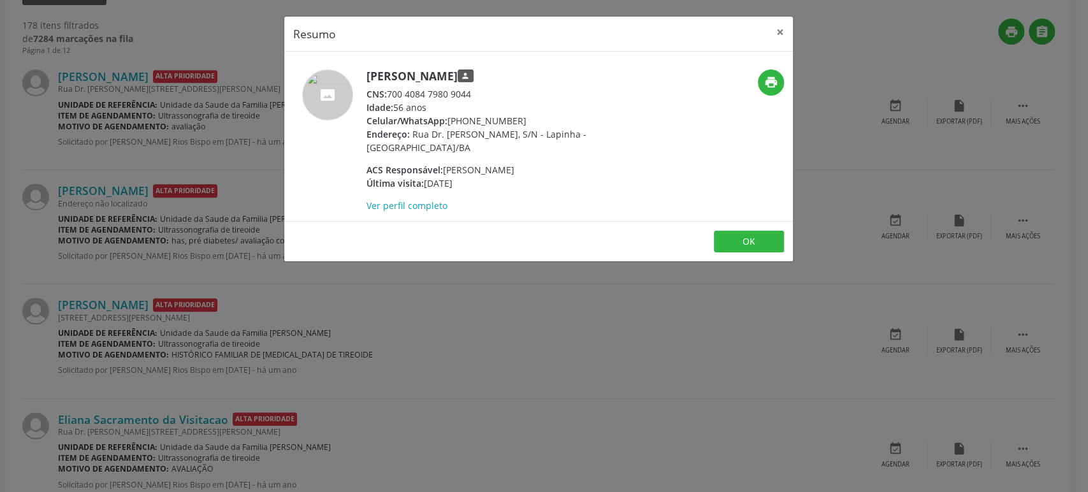
drag, startPoint x: 257, startPoint y: 126, endPoint x: 191, endPoint y: 140, distance: 67.6
click at [257, 126] on div "Resumo × Irani Santana da Silva person CNS: 700 4084 7980 9044 Idade: 56 anos C…" at bounding box center [544, 246] width 1088 height 492
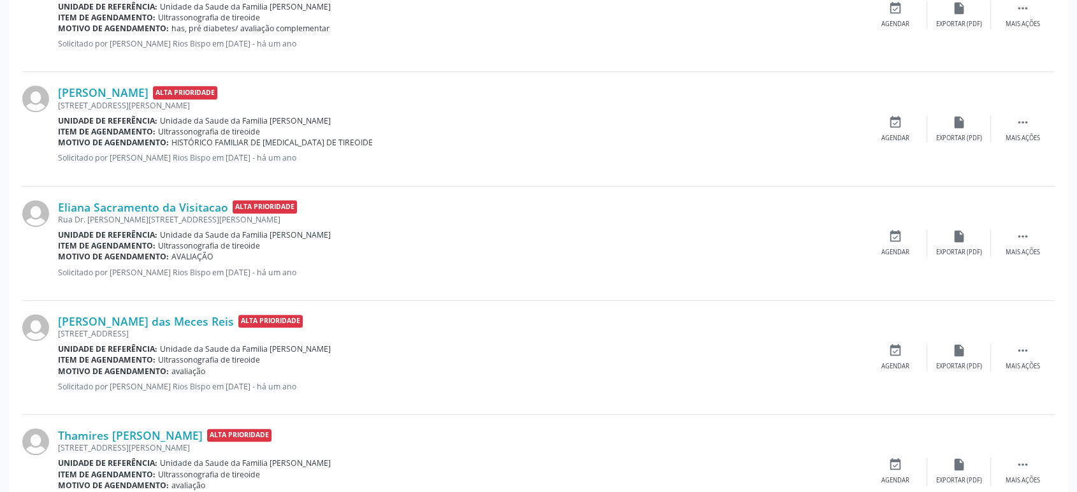
scroll to position [637, 0]
click at [134, 92] on link "[PERSON_NAME]" at bounding box center [103, 92] width 90 height 14
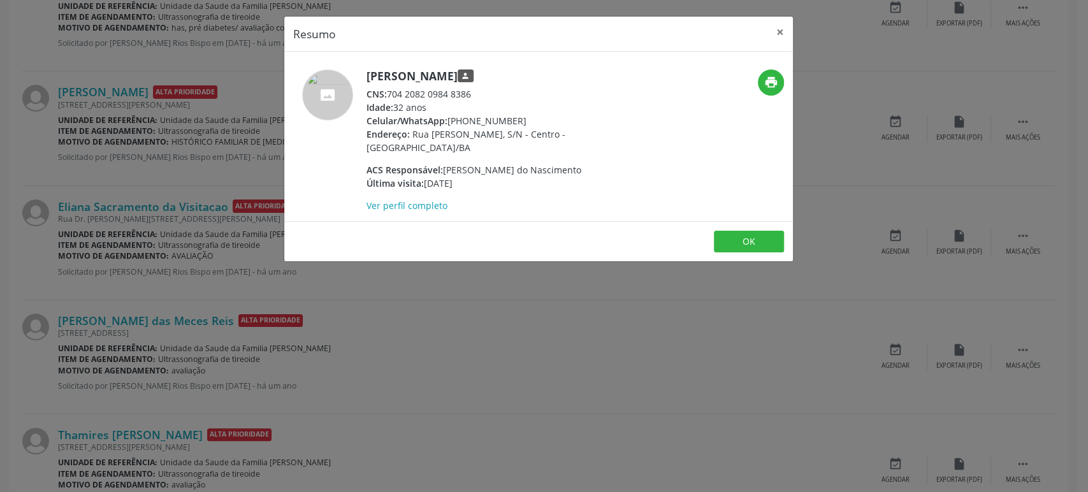
drag, startPoint x: 366, startPoint y: 73, endPoint x: 501, endPoint y: 76, distance: 134.5
click at [501, 76] on h5 "Tainá de Oliveira Sena person" at bounding box center [490, 75] width 248 height 13
click at [192, 252] on div "Resumo × [PERSON_NAME] person CNS: 704 2082 0984 8386 Idade: 32 anos Celular/Wh…" at bounding box center [544, 246] width 1088 height 492
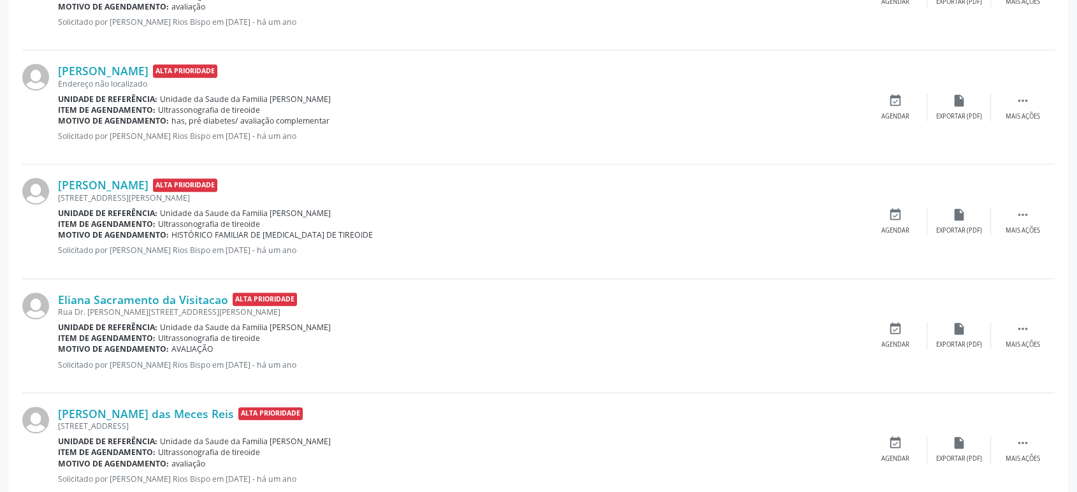
scroll to position [566, 0]
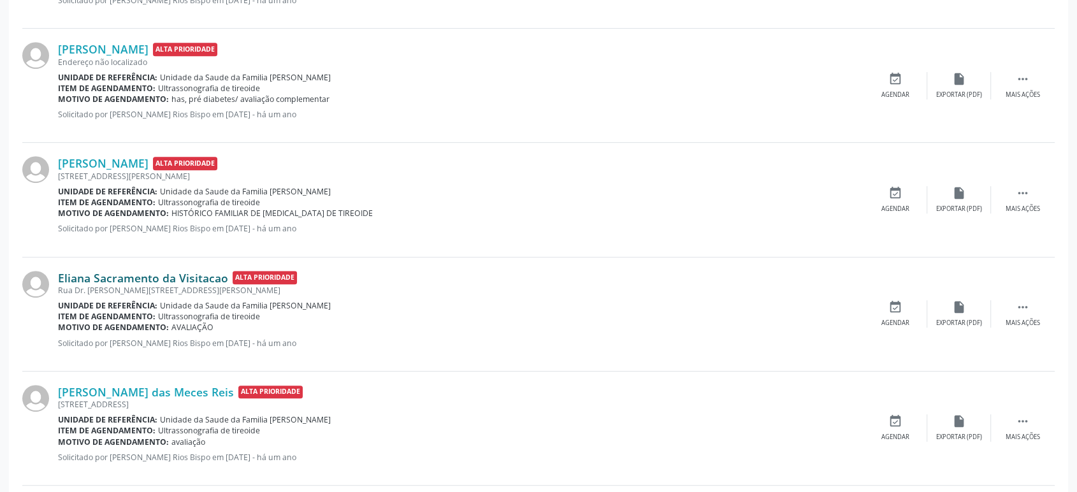
click at [115, 280] on link "Eliana Sacramento da Visitacao" at bounding box center [143, 278] width 170 height 14
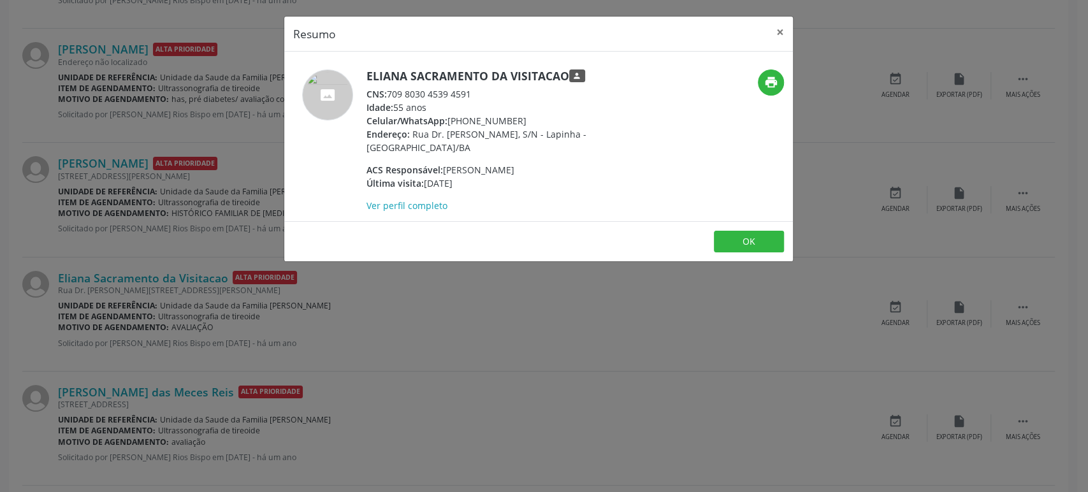
drag, startPoint x: 367, startPoint y: 73, endPoint x: 563, endPoint y: 73, distance: 196.3
click at [563, 73] on h5 "Eliana Sacramento da Visitacao person" at bounding box center [490, 75] width 248 height 13
click at [174, 233] on div "Resumo × Eliana [GEOGRAPHIC_DATA] da Visitacao person CNS: 709 8030 4539 4591 I…" at bounding box center [544, 246] width 1088 height 492
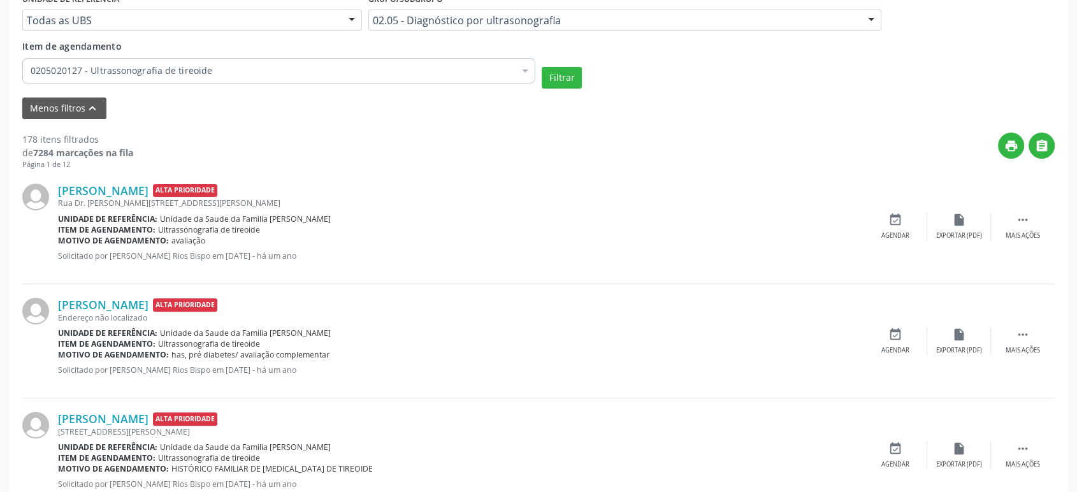
scroll to position [283, 0]
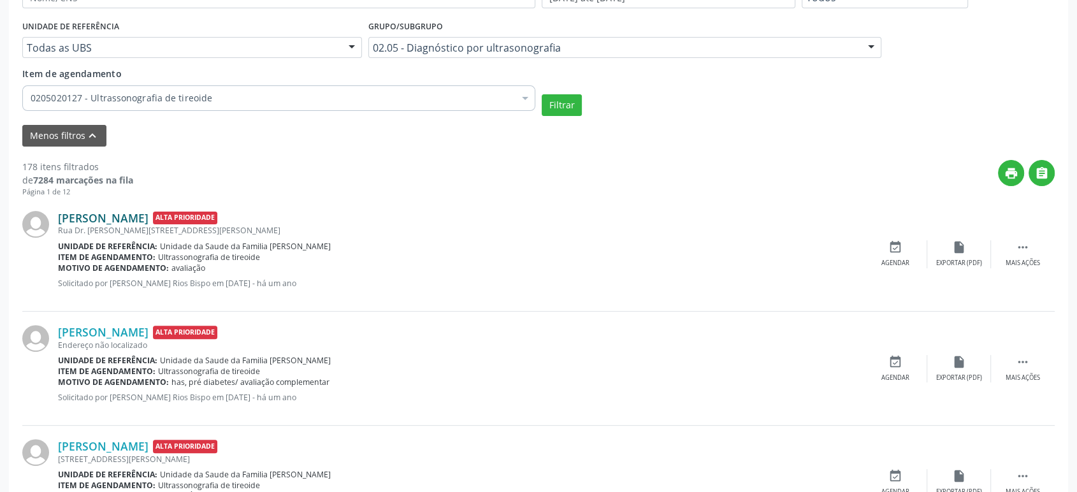
click at [109, 216] on link "[PERSON_NAME]" at bounding box center [103, 218] width 90 height 14
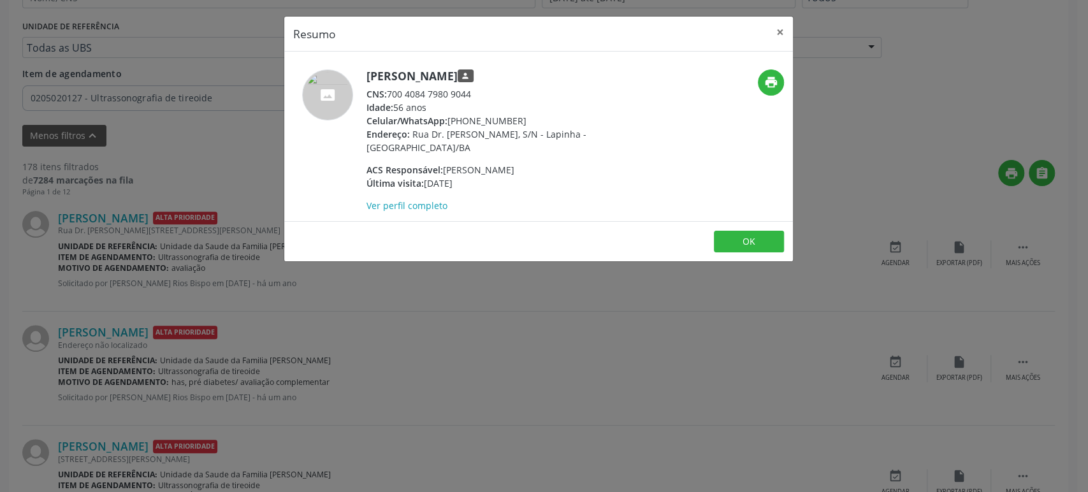
drag, startPoint x: 378, startPoint y: 73, endPoint x: 505, endPoint y: 75, distance: 126.8
click at [505, 75] on div "Irani Santana da Silva person CNS: 700 4084 7980 9044 Idade: 56 anos Celular/Wh…" at bounding box center [453, 140] width 339 height 143
drag, startPoint x: 449, startPoint y: 119, endPoint x: 541, endPoint y: 119, distance: 92.4
click at [541, 119] on div "Celular/WhatsApp: (74) 99995-2734" at bounding box center [490, 120] width 248 height 13
click at [40, 304] on div "Resumo × Irani Santana da Silva person CNS: 700 4084 7980 9044 Idade: 56 anos C…" at bounding box center [544, 246] width 1088 height 492
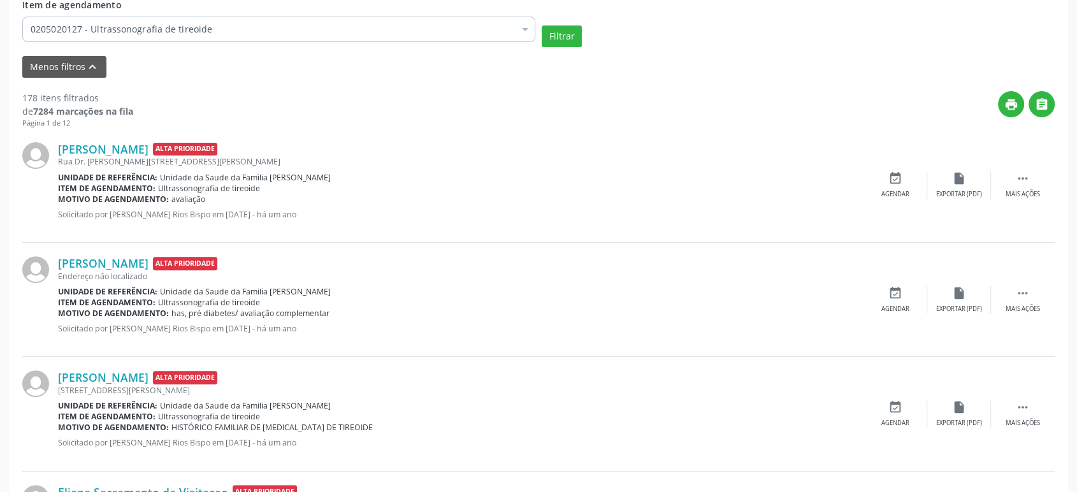
scroll to position [495, 0]
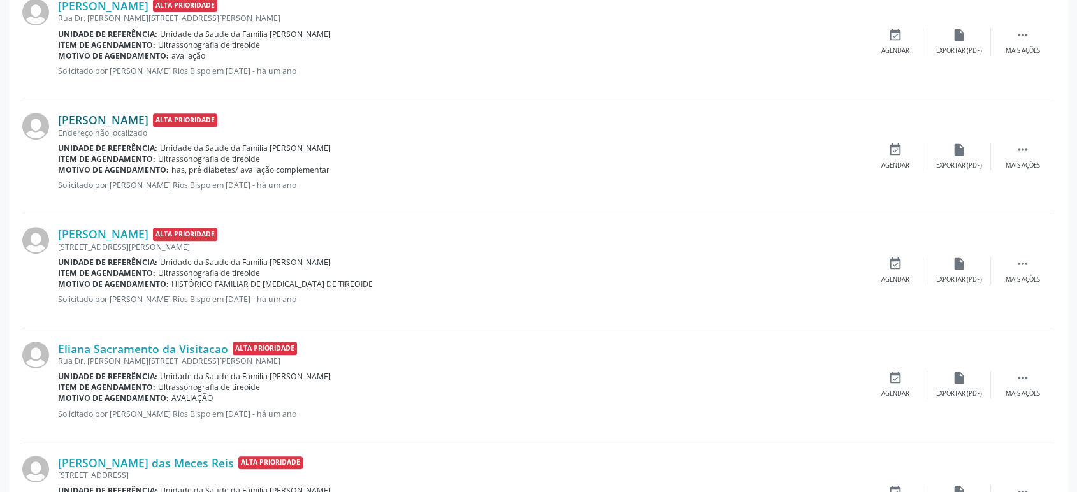
click at [97, 113] on link "[PERSON_NAME]" at bounding box center [103, 120] width 90 height 14
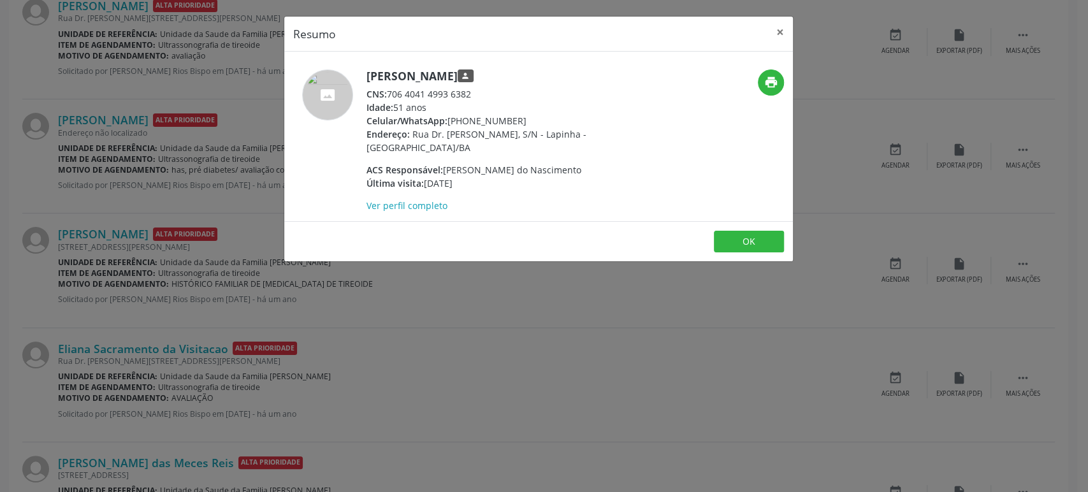
drag, startPoint x: 369, startPoint y: 76, endPoint x: 541, endPoint y: 76, distance: 172.0
click at [541, 76] on h5 "Normaria Santos de Oliveira person" at bounding box center [490, 75] width 248 height 13
click at [73, 257] on div "Resumo × Normaria Santos de Oliveira person CNS: 706 4041 4993 6382 Idade: 51 a…" at bounding box center [544, 246] width 1088 height 492
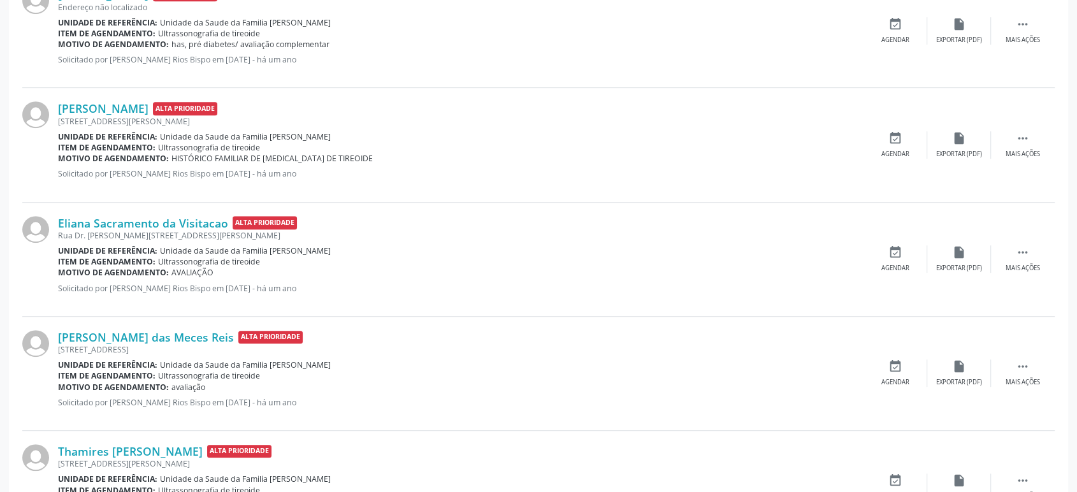
scroll to position [637, 0]
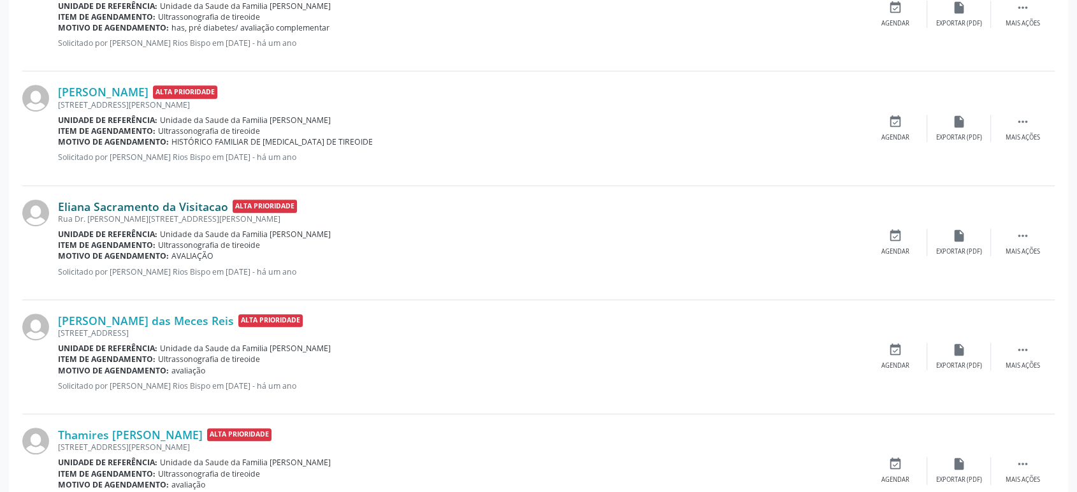
click at [127, 201] on link "Eliana Sacramento da Visitacao" at bounding box center [143, 206] width 170 height 14
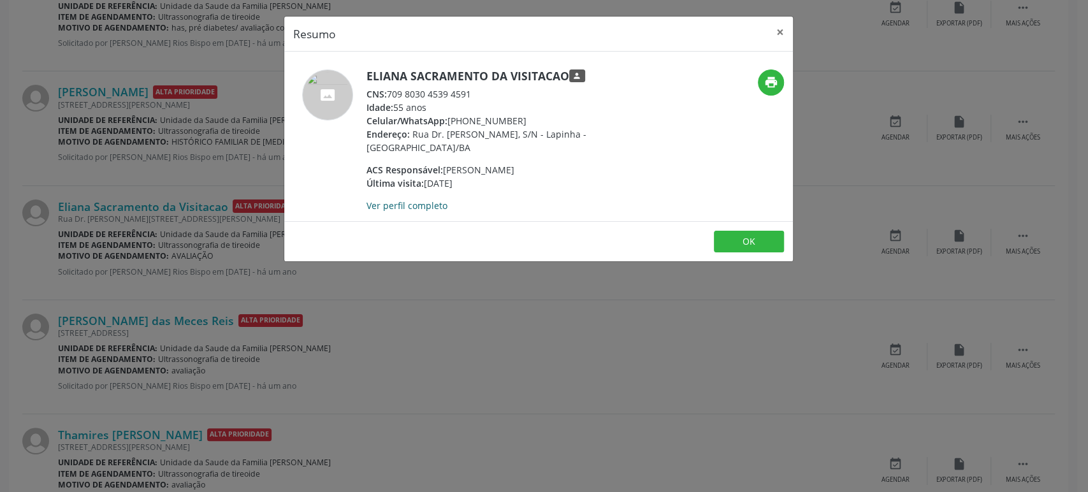
click at [423, 199] on link "Ver perfil completo" at bounding box center [406, 205] width 81 height 12
drag, startPoint x: 366, startPoint y: 75, endPoint x: 566, endPoint y: 78, distance: 200.1
click at [566, 78] on h5 "Eliana Sacramento da Visitacao person" at bounding box center [490, 75] width 248 height 13
click at [215, 249] on div "Resumo × Eliana [GEOGRAPHIC_DATA] da Visitacao person CNS: 709 8030 4539 4591 I…" at bounding box center [544, 246] width 1088 height 492
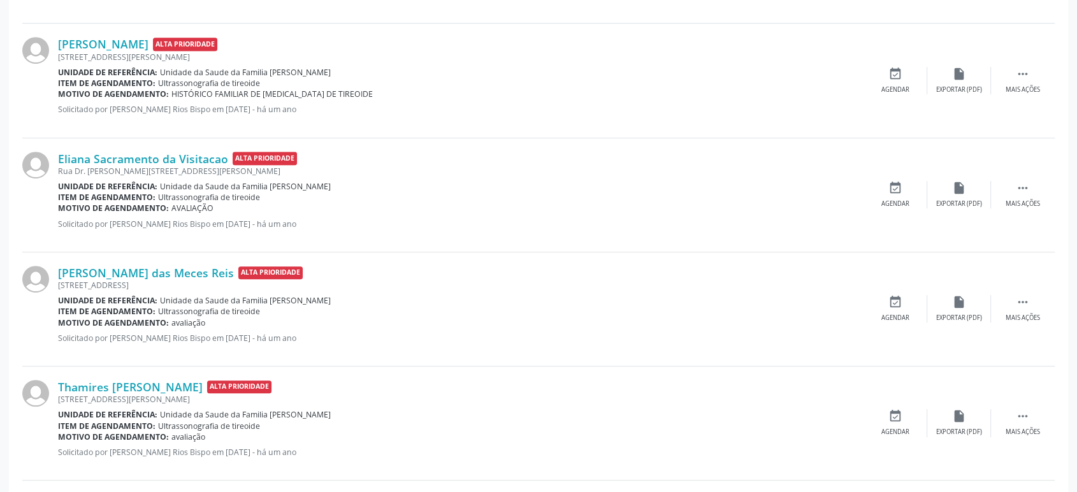
scroll to position [779, 0]
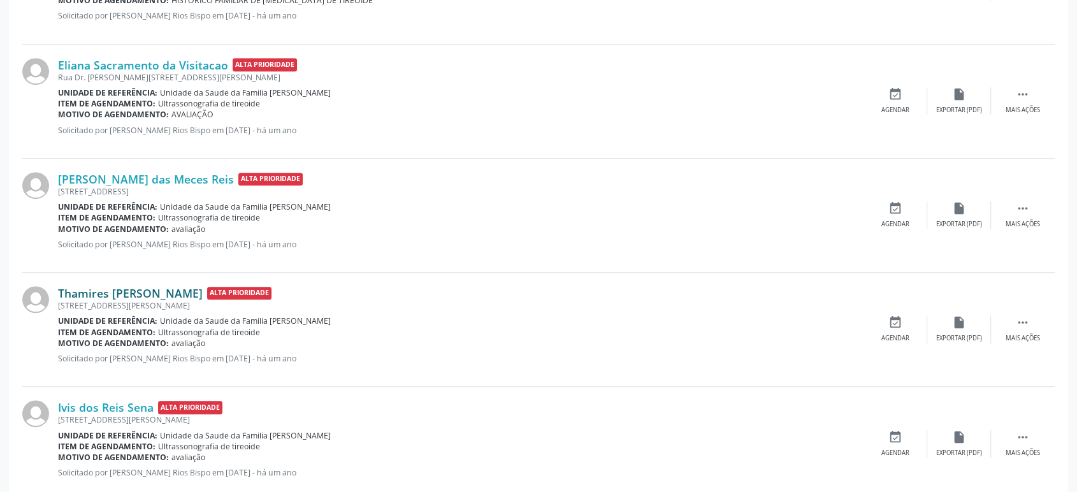
click at [143, 289] on link "Thamires Santana Araujo" at bounding box center [130, 293] width 145 height 14
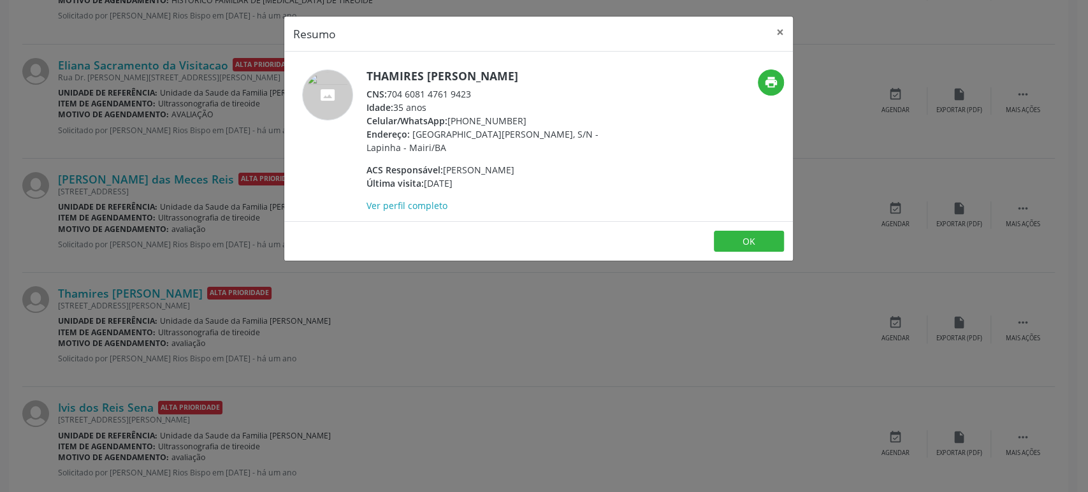
click at [431, 314] on div "Resumo × Thamires Santana Araujo CNS: 704 6081 4761 9423 Idade: 35 anos Celular…" at bounding box center [544, 246] width 1088 height 492
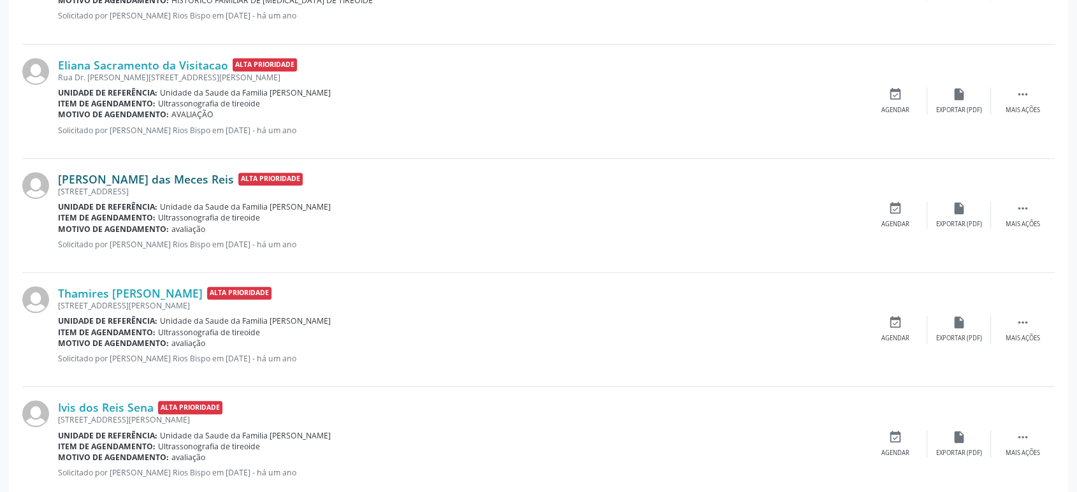
click at [136, 173] on link "[PERSON_NAME] das Meces Reis" at bounding box center [146, 179] width 176 height 14
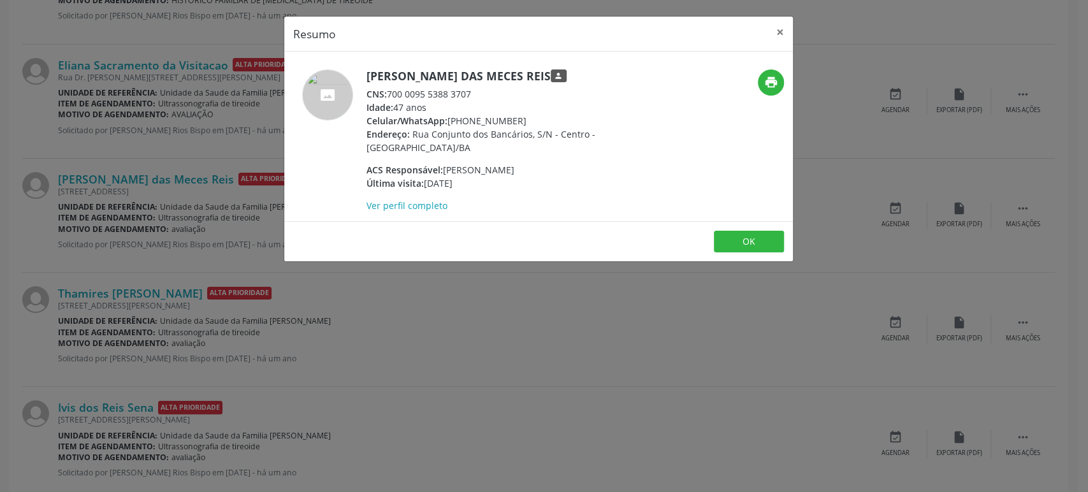
drag, startPoint x: 367, startPoint y: 71, endPoint x: 553, endPoint y: 70, distance: 186.1
click at [553, 70] on h5 "[PERSON_NAME] das Meces Reis person" at bounding box center [490, 75] width 248 height 13
click at [218, 122] on div "Resumo × [PERSON_NAME] das Meces Reis person CNS: 700 0095 5388 3707 Idade: 47 …" at bounding box center [544, 246] width 1088 height 492
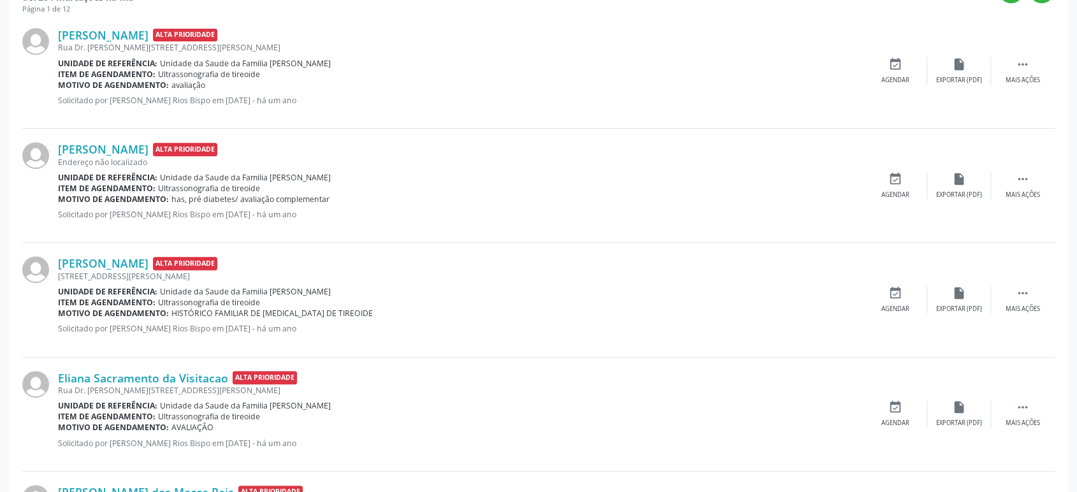
scroll to position [354, 0]
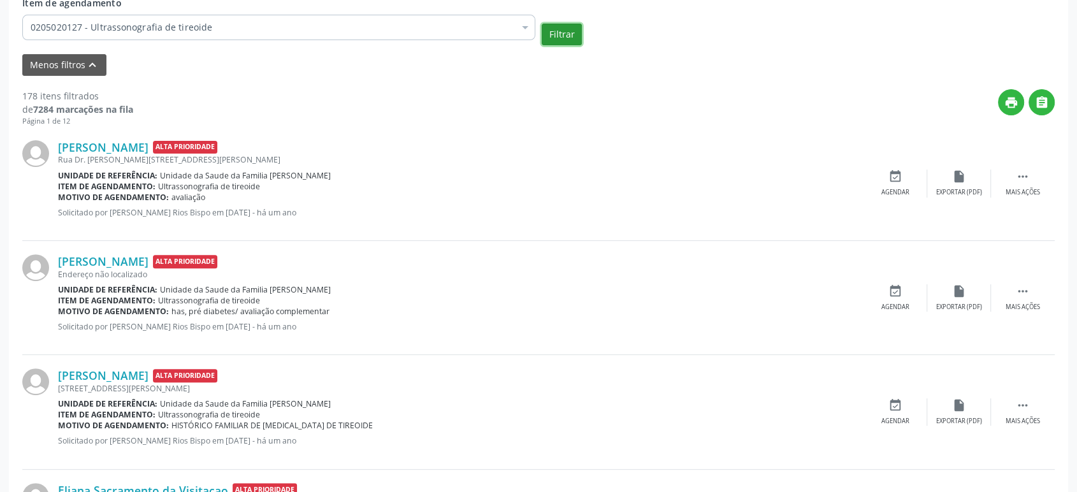
click at [556, 40] on button "Filtrar" at bounding box center [562, 35] width 40 height 22
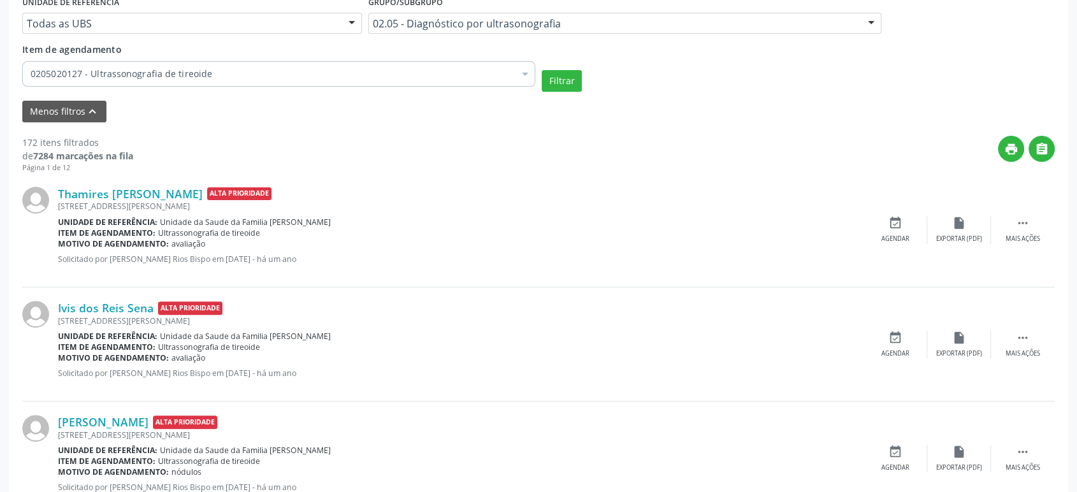
scroll to position [283, 0]
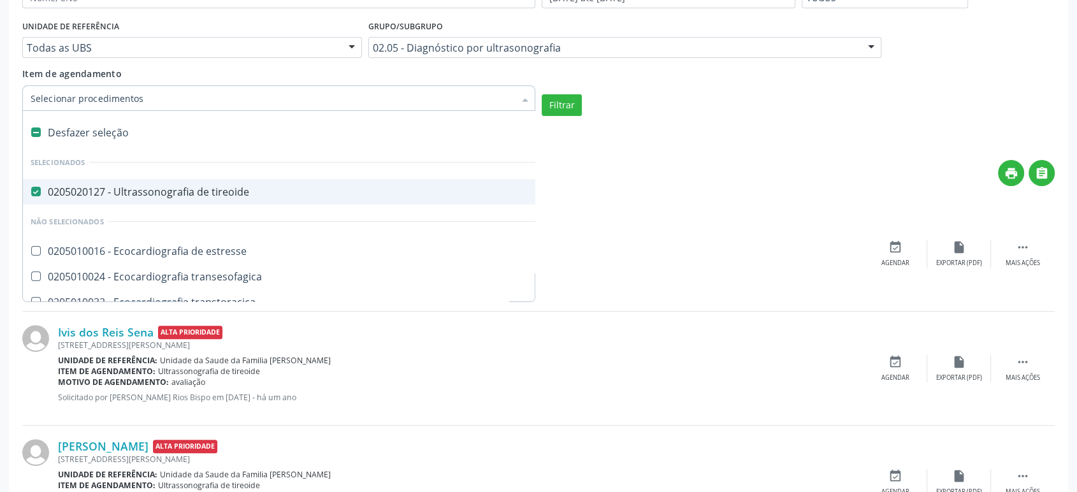
click at [219, 96] on input "Item de agendamento" at bounding box center [273, 97] width 484 height 25
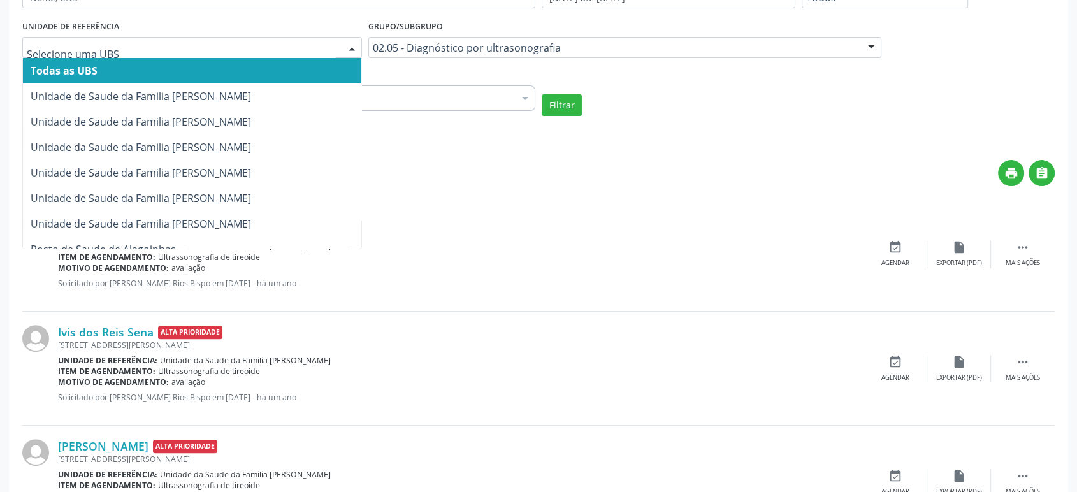
click at [194, 37] on div at bounding box center [192, 48] width 340 height 22
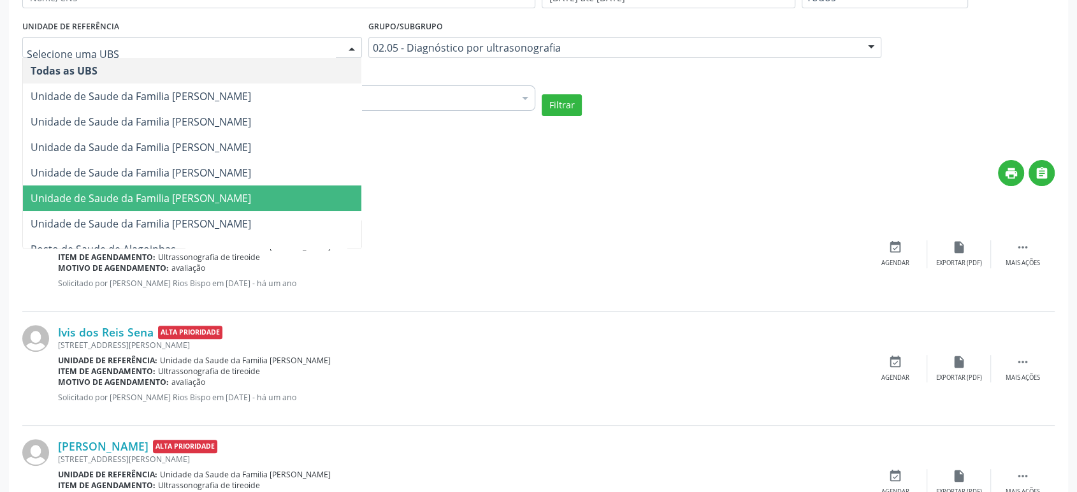
scroll to position [13, 0]
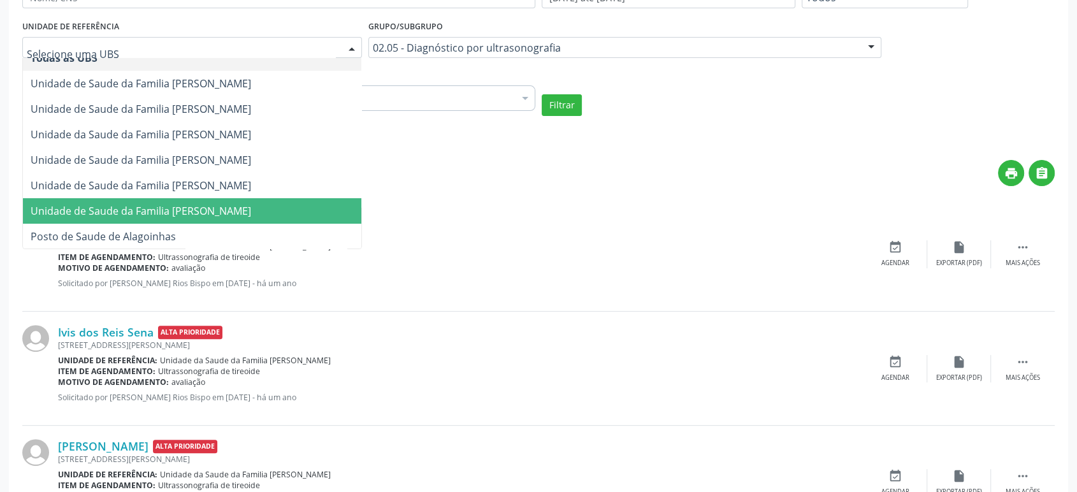
click at [222, 209] on span "Unidade de Saude da Familia [PERSON_NAME]" at bounding box center [141, 211] width 220 height 14
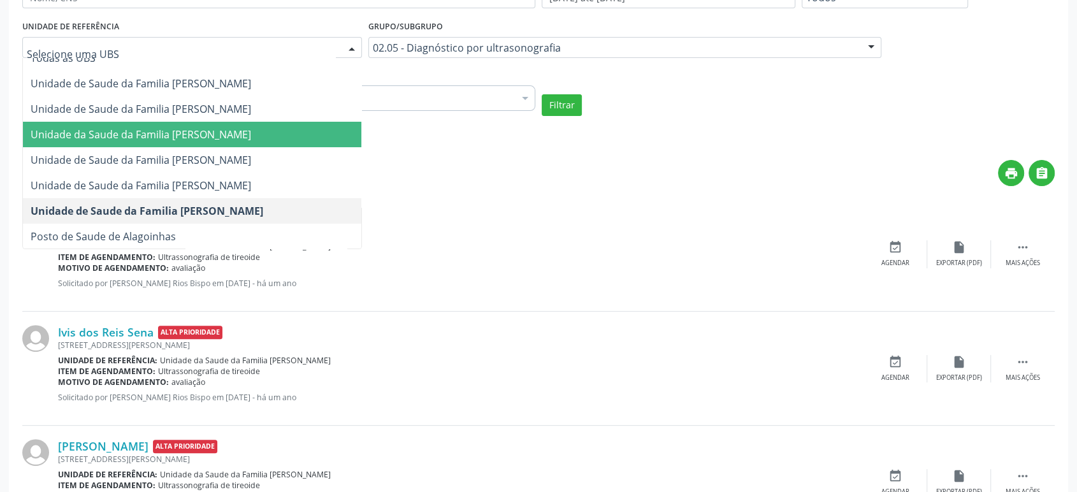
click at [231, 136] on span "Unidade da Saude da Familia [PERSON_NAME]" at bounding box center [141, 134] width 220 height 14
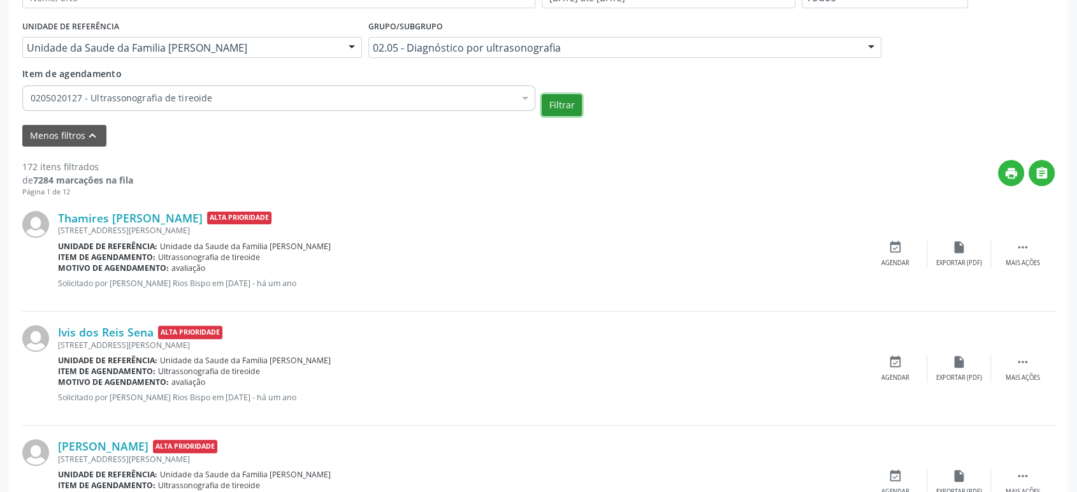
click at [558, 100] on button "Filtrar" at bounding box center [562, 105] width 40 height 22
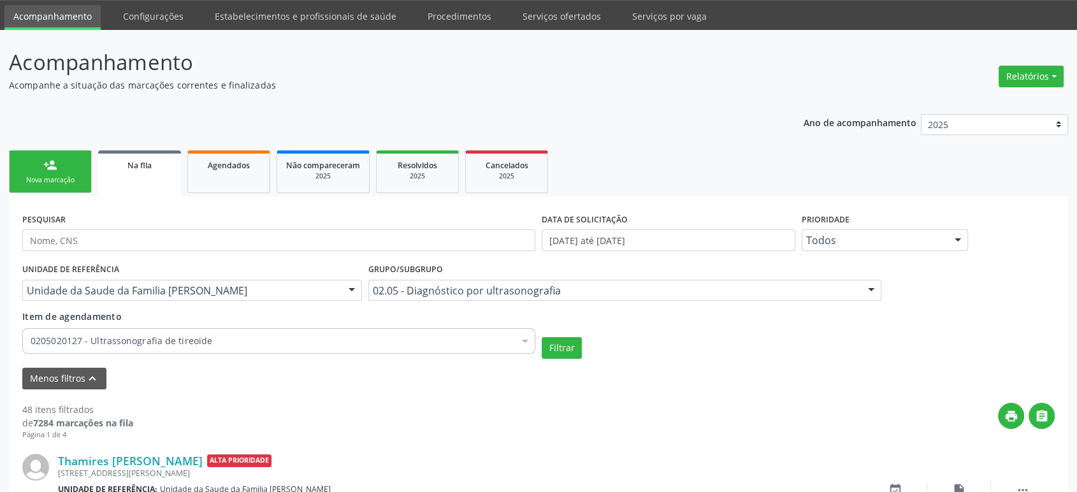
scroll to position [283, 0]
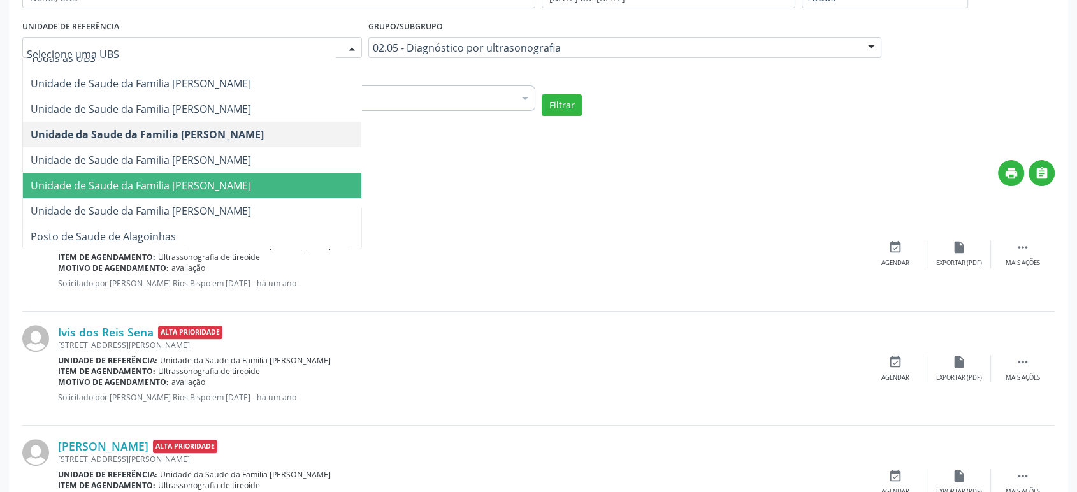
click at [222, 186] on span "Unidade de Saude da Familia [PERSON_NAME]" at bounding box center [141, 185] width 220 height 14
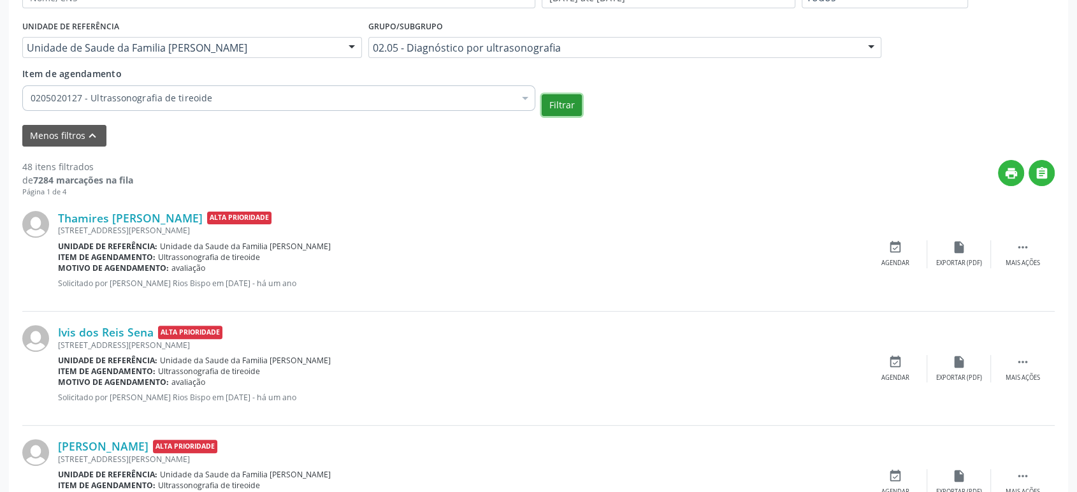
click at [563, 107] on button "Filtrar" at bounding box center [562, 105] width 40 height 22
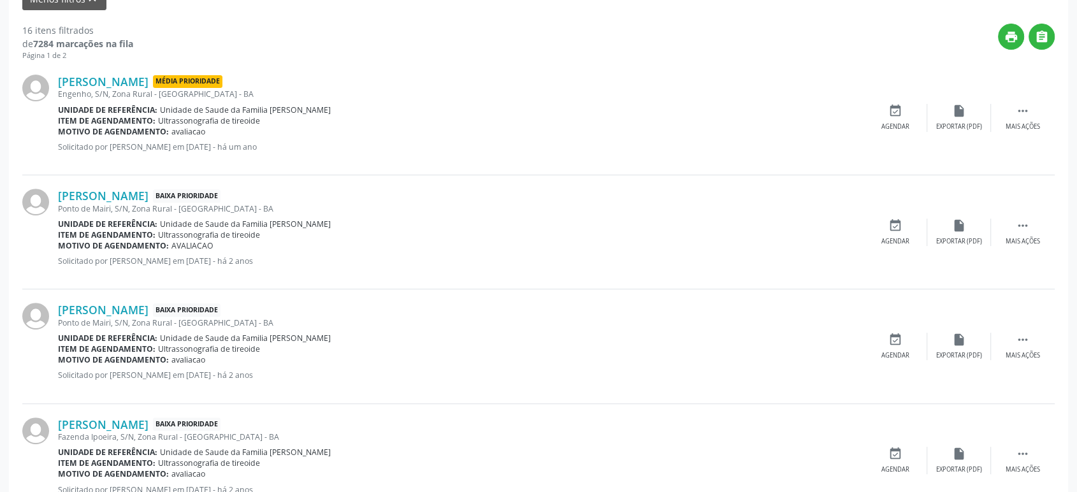
scroll to position [424, 0]
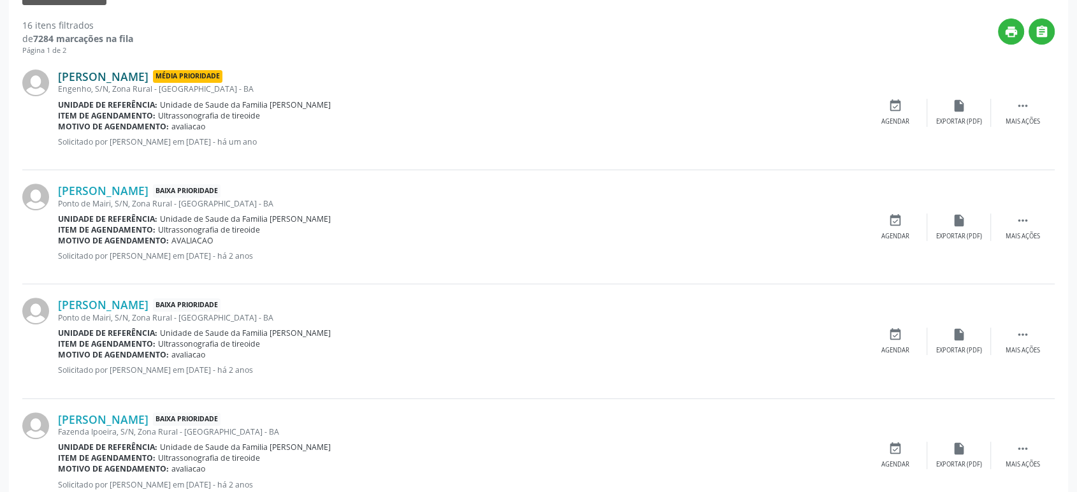
click at [133, 75] on link "[PERSON_NAME]" at bounding box center [103, 76] width 90 height 14
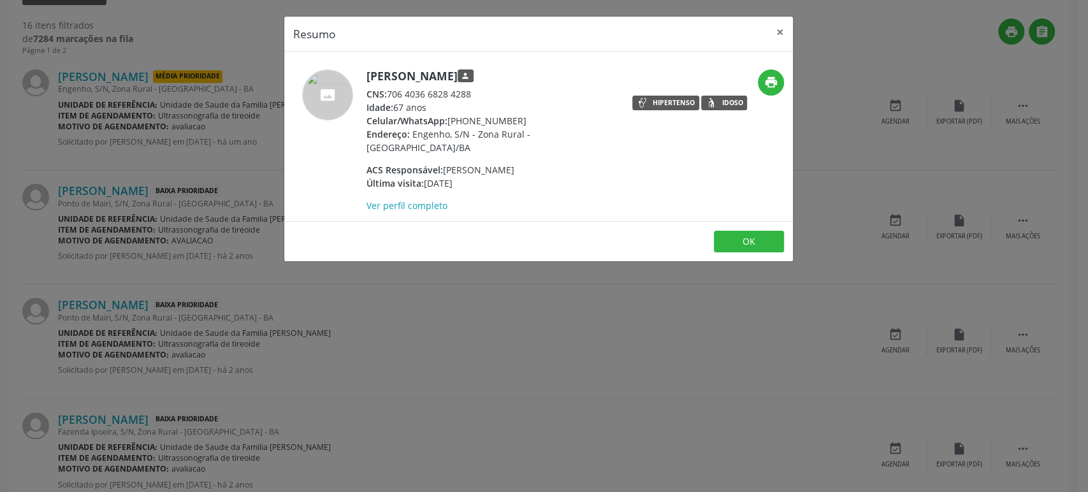
drag, startPoint x: 367, startPoint y: 76, endPoint x: 523, endPoint y: 76, distance: 155.5
click at [523, 76] on h5 "[PERSON_NAME] person" at bounding box center [490, 75] width 248 height 13
click at [120, 155] on div "Resumo × [PERSON_NAME] person CNS: 706 4036 6828 4288 Idade: 67 anos Celular/Wh…" at bounding box center [544, 246] width 1088 height 492
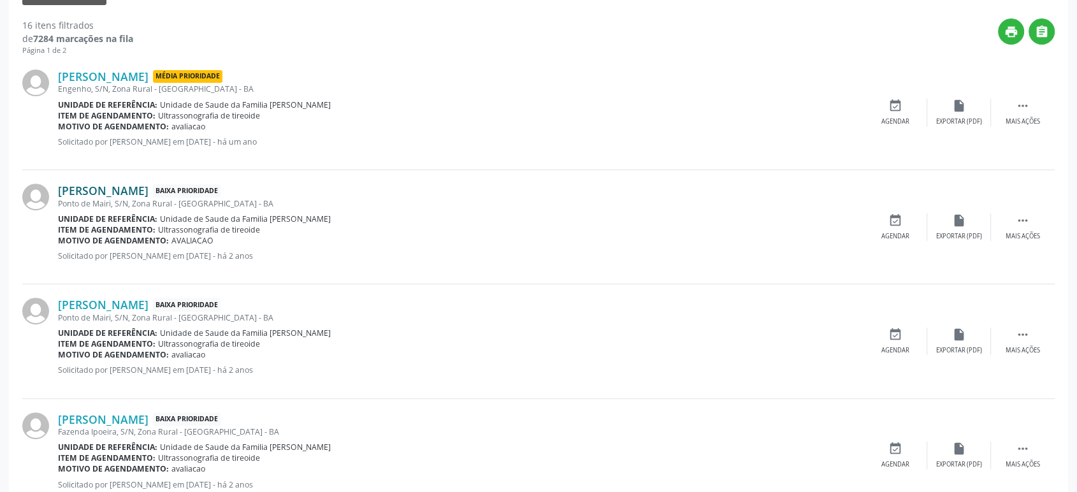
click at [123, 187] on link "[PERSON_NAME]" at bounding box center [103, 191] width 90 height 14
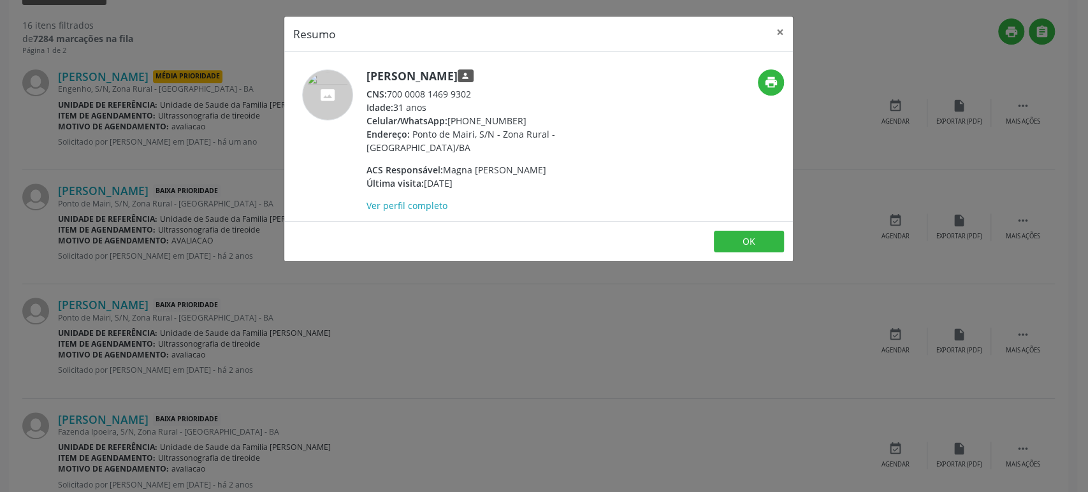
drag, startPoint x: 366, startPoint y: 70, endPoint x: 489, endPoint y: 75, distance: 123.1
click at [489, 75] on h5 "[PERSON_NAME] person" at bounding box center [490, 75] width 248 height 13
click at [401, 74] on h5 "[PERSON_NAME] person" at bounding box center [490, 75] width 248 height 13
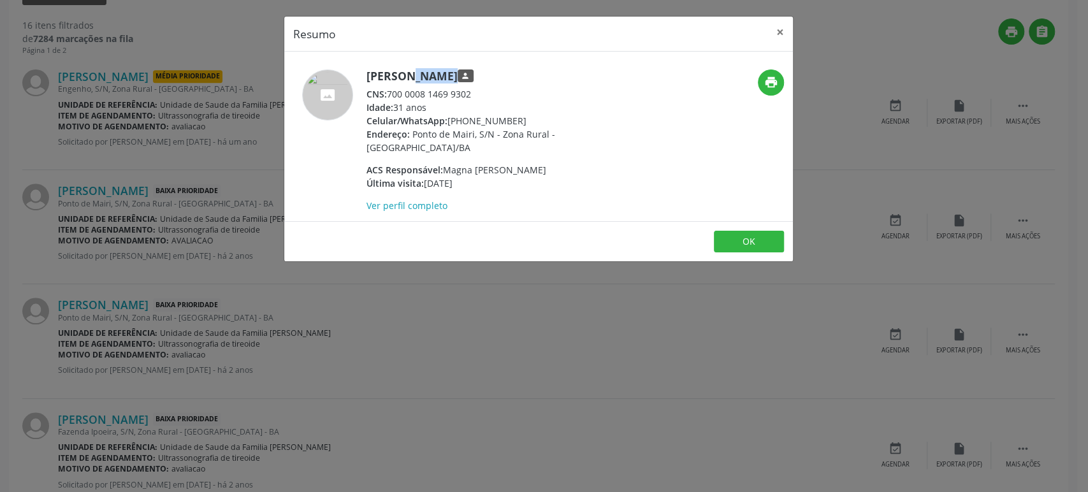
click at [401, 74] on h5 "[PERSON_NAME] person" at bounding box center [490, 75] width 248 height 13
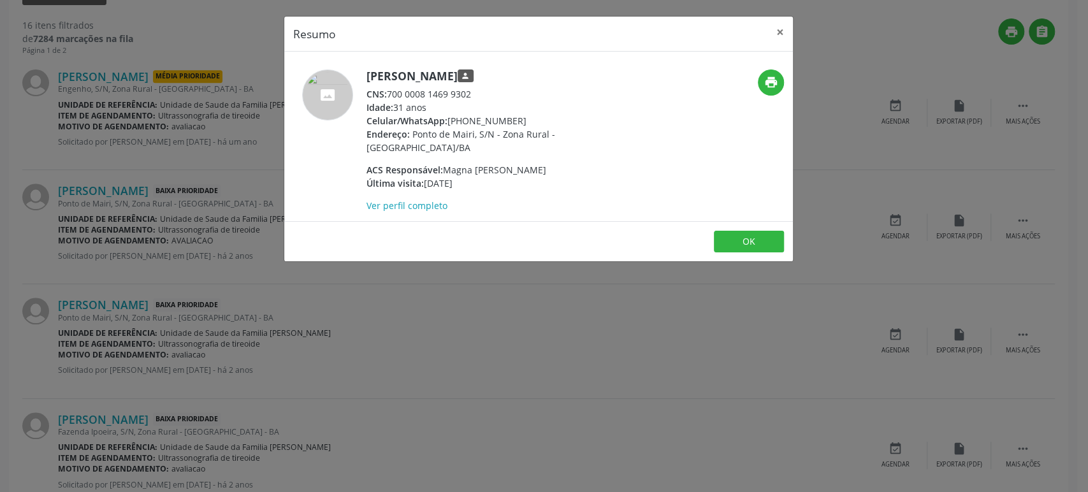
click at [171, 260] on div "Resumo × [PERSON_NAME] person CNS: 700 0008 1469 9302 Idade: 31 anos Celular/Wh…" at bounding box center [544, 246] width 1088 height 492
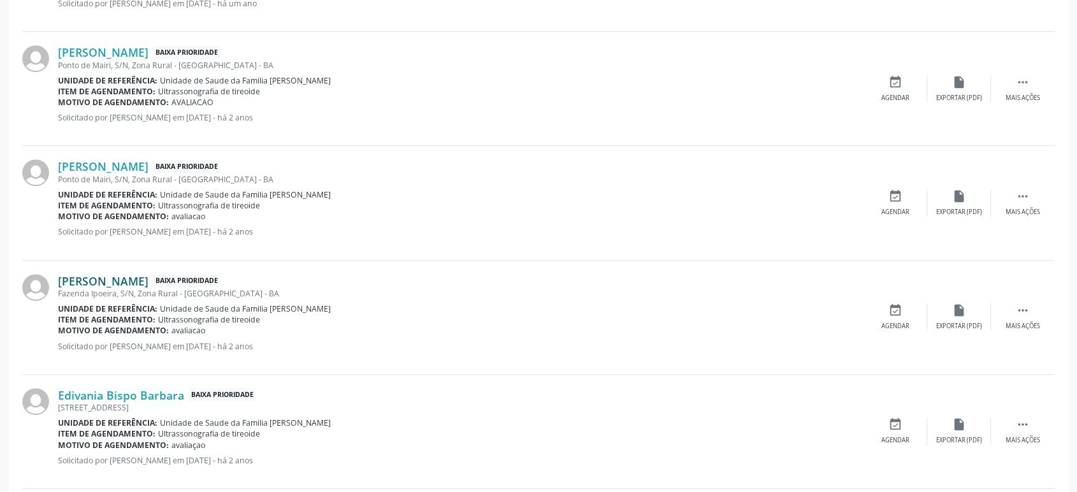
scroll to position [566, 0]
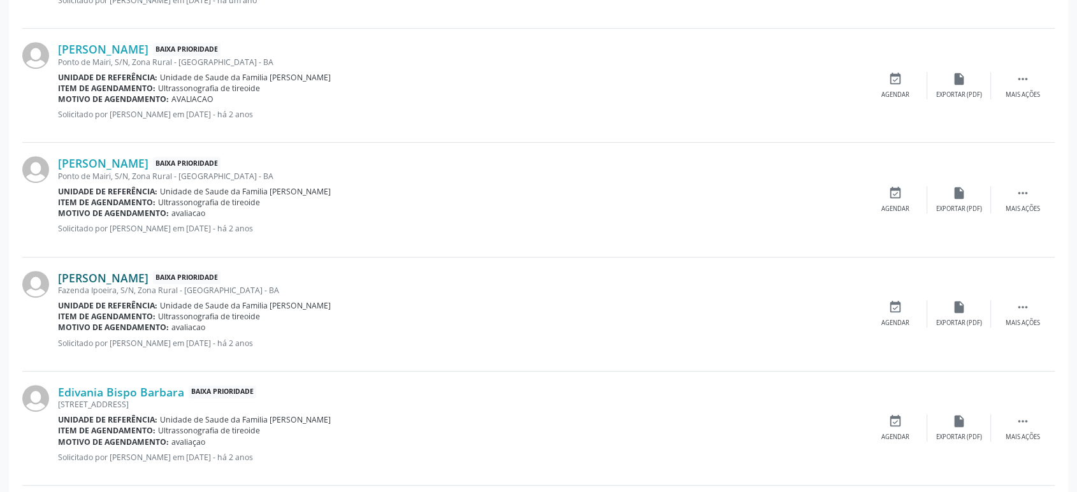
click at [112, 273] on link "[PERSON_NAME]" at bounding box center [103, 278] width 90 height 14
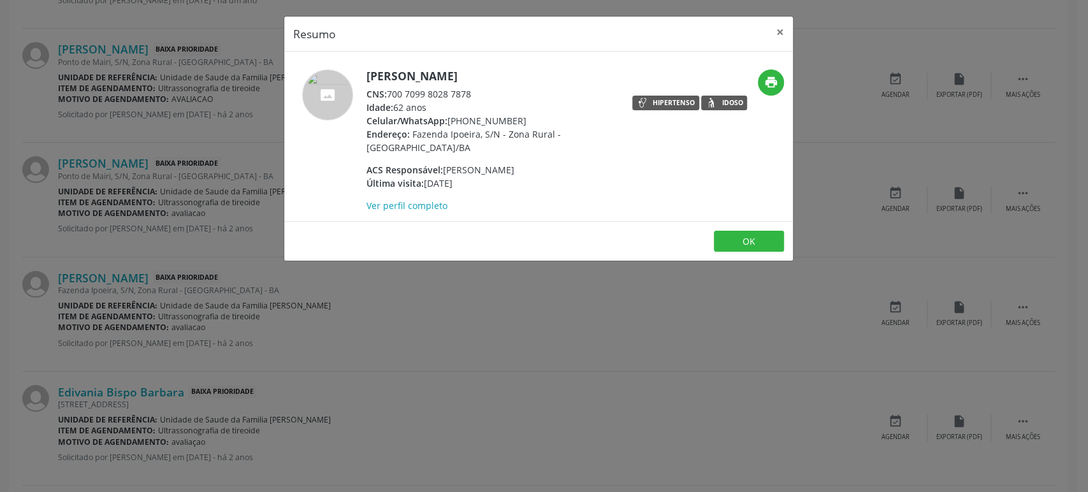
drag, startPoint x: 367, startPoint y: 71, endPoint x: 535, endPoint y: 75, distance: 168.3
click at [535, 75] on h5 "[PERSON_NAME]" at bounding box center [490, 75] width 248 height 13
click at [187, 179] on div "Resumo × Madalena Carneiro Bastos CNS: 700 7099 8028 7878 Idade: 62 anos Celula…" at bounding box center [544, 246] width 1088 height 492
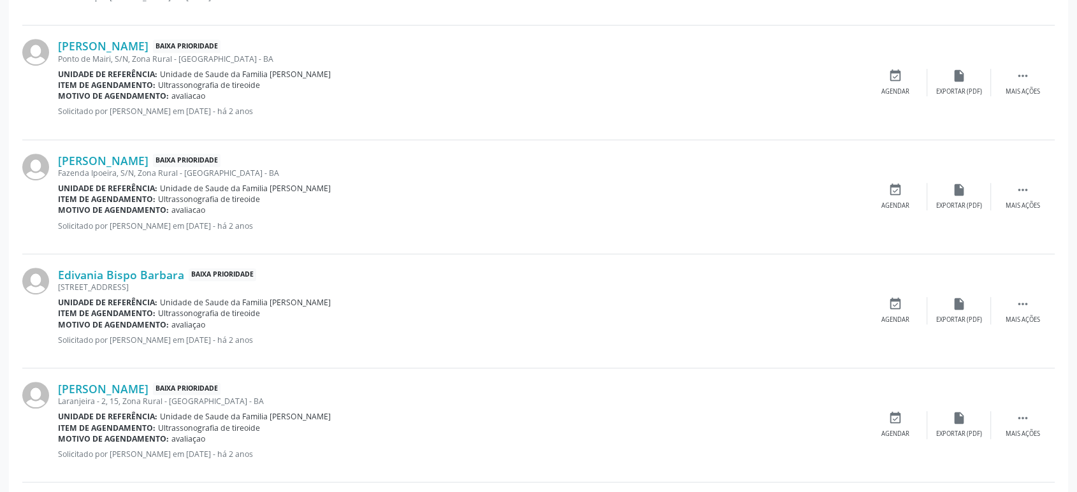
scroll to position [708, 0]
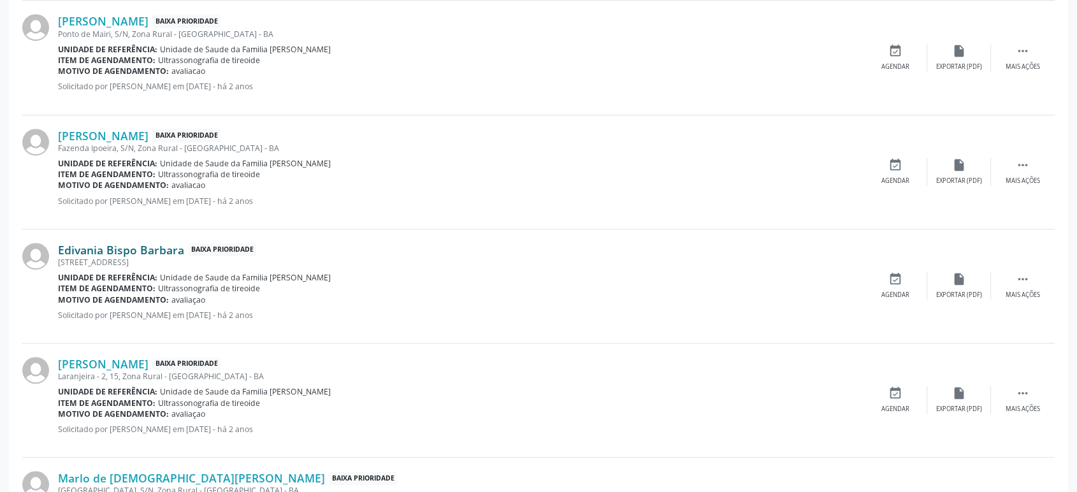
click at [107, 243] on link "Edivania Bispo Barbara" at bounding box center [121, 250] width 126 height 14
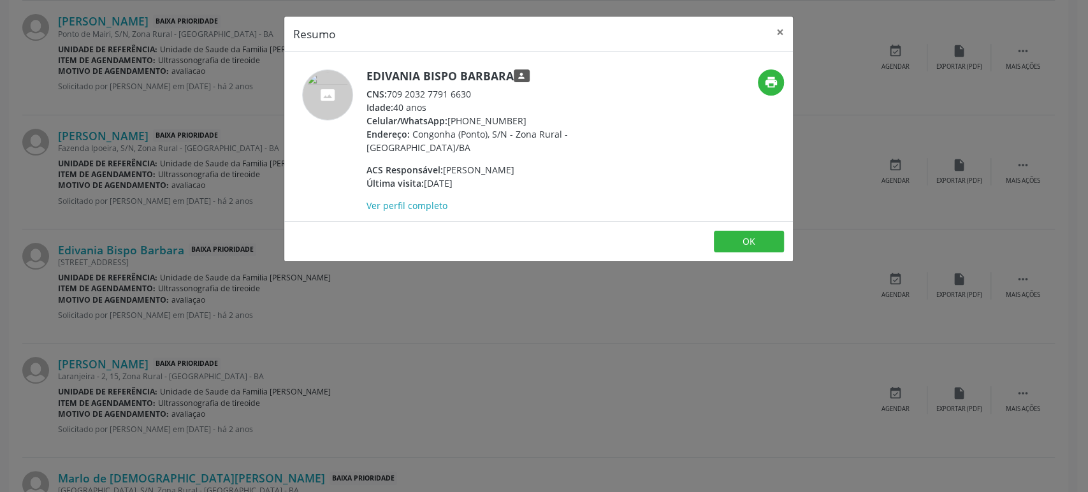
drag, startPoint x: 364, startPoint y: 75, endPoint x: 508, endPoint y: 71, distance: 144.7
click at [508, 71] on div "Edivania Bispo Barbara person CNS: 709 2032 7791 6630 Idade: 40 anos Celular/Wh…" at bounding box center [453, 140] width 339 height 143
click at [135, 262] on div "Resumo × Edivania Bispo Barbara person CNS: 709 2032 7791 6630 Idade: 40 anos C…" at bounding box center [544, 246] width 1088 height 492
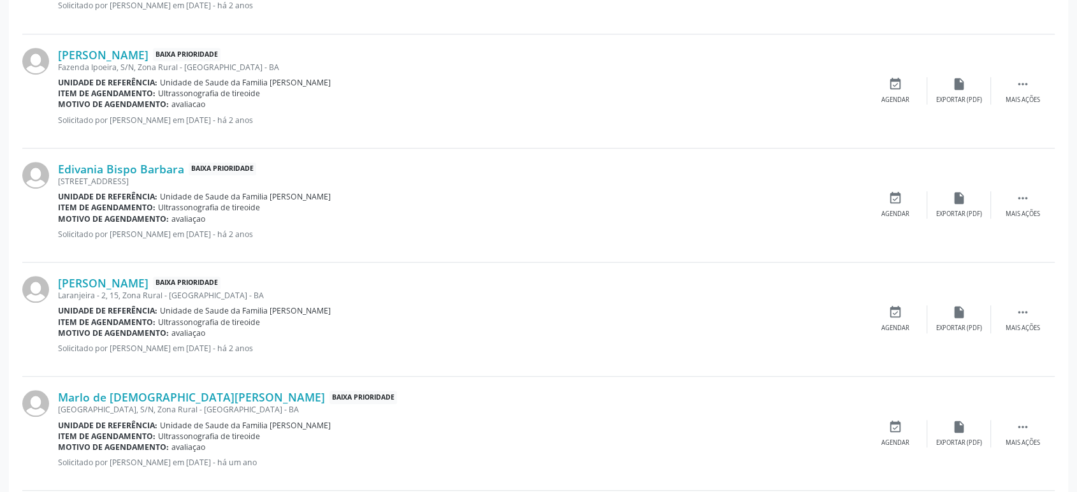
scroll to position [849, 0]
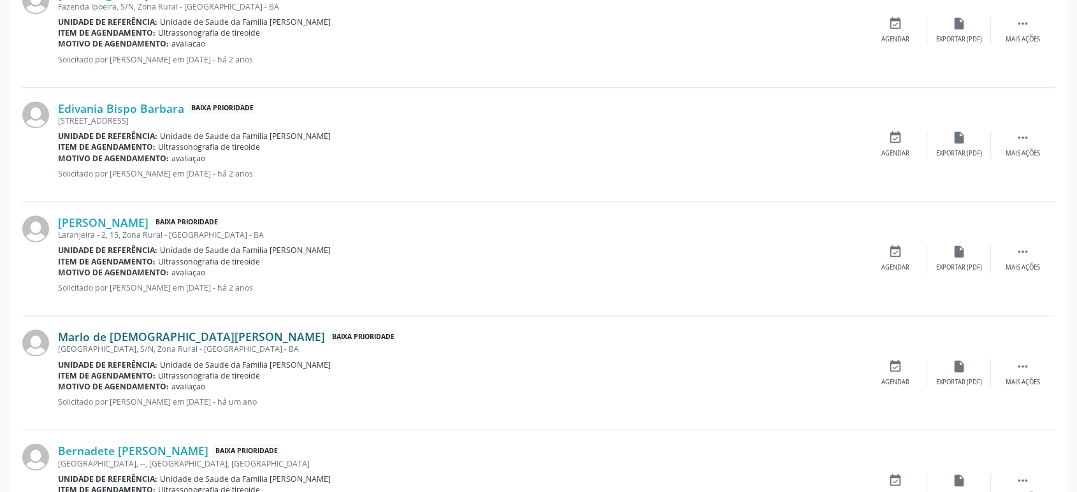
click at [106, 331] on link "Marlo de [DEMOGRAPHIC_DATA][PERSON_NAME]" at bounding box center [191, 336] width 267 height 14
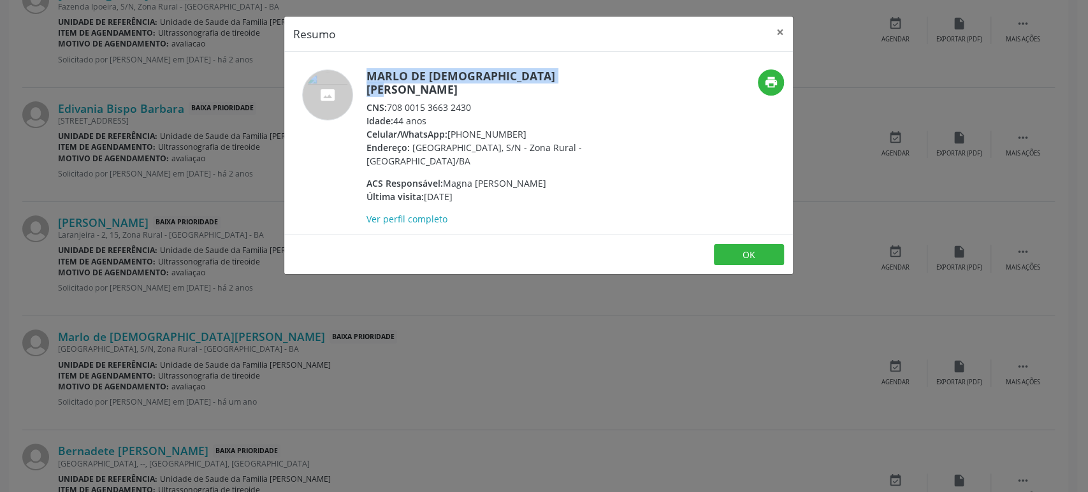
drag, startPoint x: 359, startPoint y: 70, endPoint x: 535, endPoint y: 67, distance: 175.3
click at [535, 67] on div "Marlo de Jesus Santiago CNS: 708 0015 3663 2430 Idade: 44 anos Celular/WhatsApp…" at bounding box center [538, 143] width 508 height 183
drag, startPoint x: 266, startPoint y: 259, endPoint x: 180, endPoint y: 279, distance: 88.4
click at [264, 259] on div "Resumo × Marlo de Jesus Santiago CNS: 708 0015 3663 2430 Idade: 44 anos Celular…" at bounding box center [544, 246] width 1088 height 492
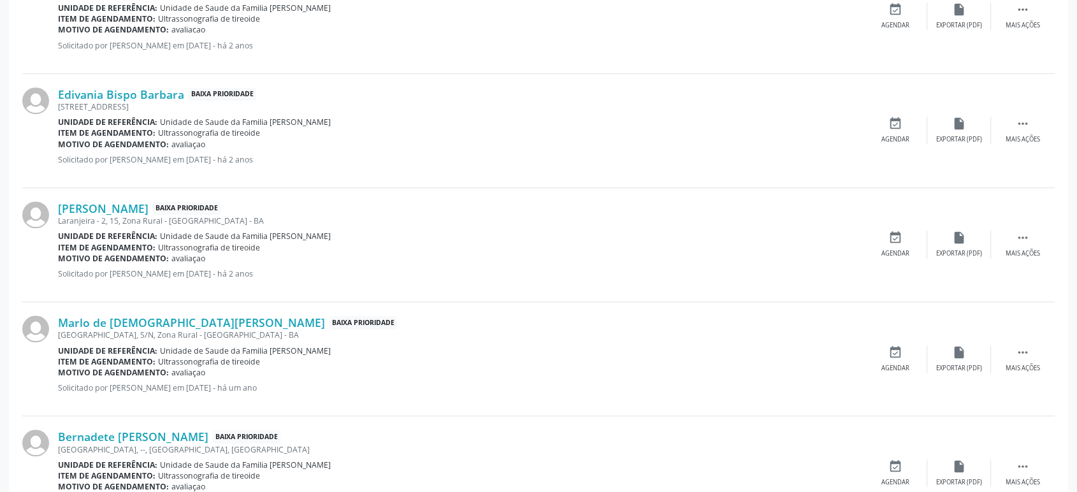
scroll to position [1062, 0]
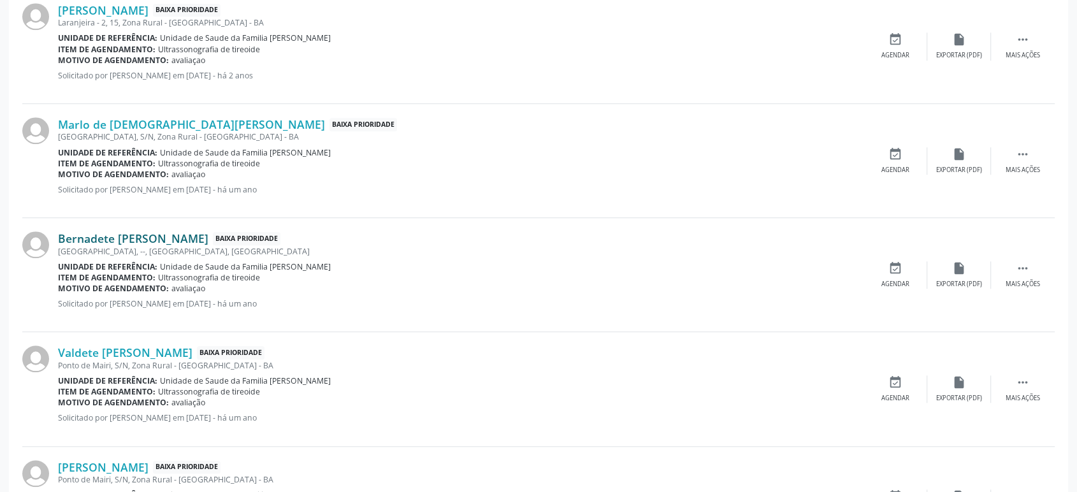
click at [128, 232] on link "Bernadete [PERSON_NAME]" at bounding box center [133, 238] width 150 height 14
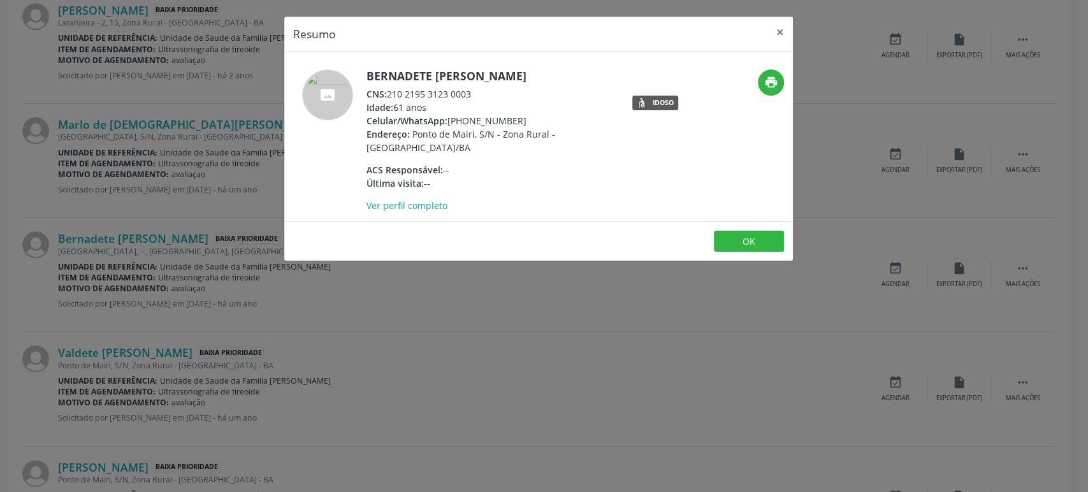
drag, startPoint x: 368, startPoint y: 75, endPoint x: 550, endPoint y: 70, distance: 181.7
click at [550, 70] on h5 "Bernadete [PERSON_NAME]" at bounding box center [490, 75] width 248 height 13
click at [85, 412] on div "Resumo × Bernadete Sena Vitorino CNS: 210 2195 3123 0003 Idade: 61 anos Celular…" at bounding box center [544, 246] width 1088 height 492
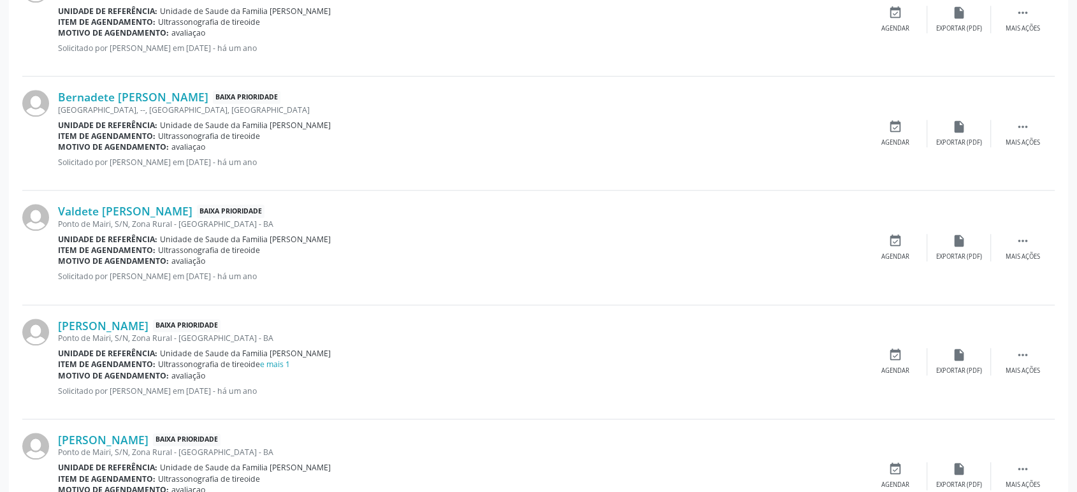
scroll to position [1274, 0]
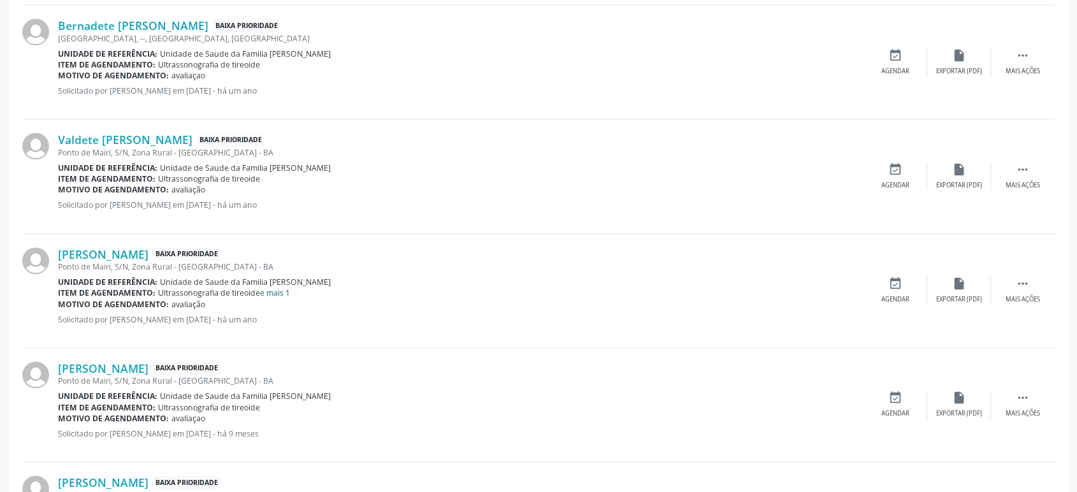
click at [280, 289] on link "e mais 1" at bounding box center [275, 292] width 30 height 11
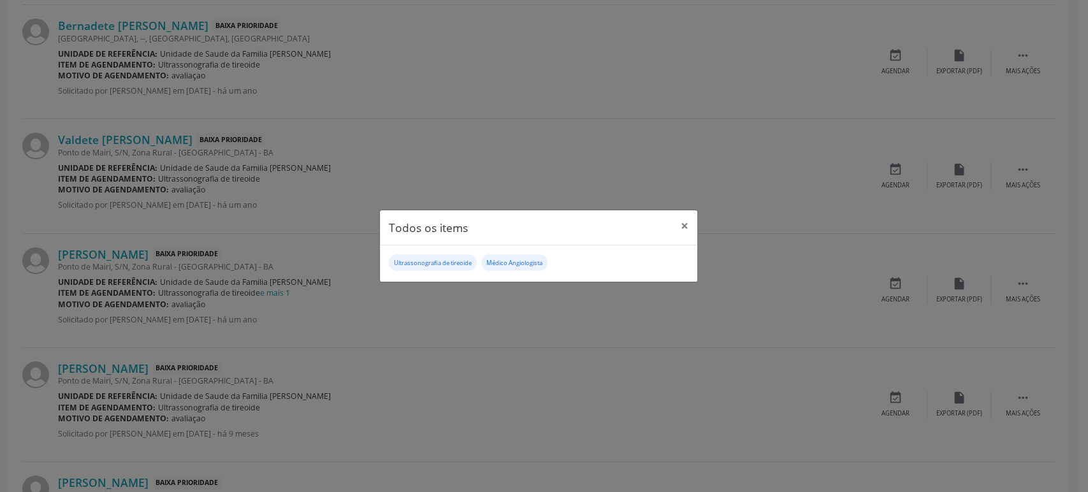
click at [181, 243] on div "Todos os items × Ultrassonografia de tireoide Médico Angiologista" at bounding box center [544, 246] width 1088 height 492
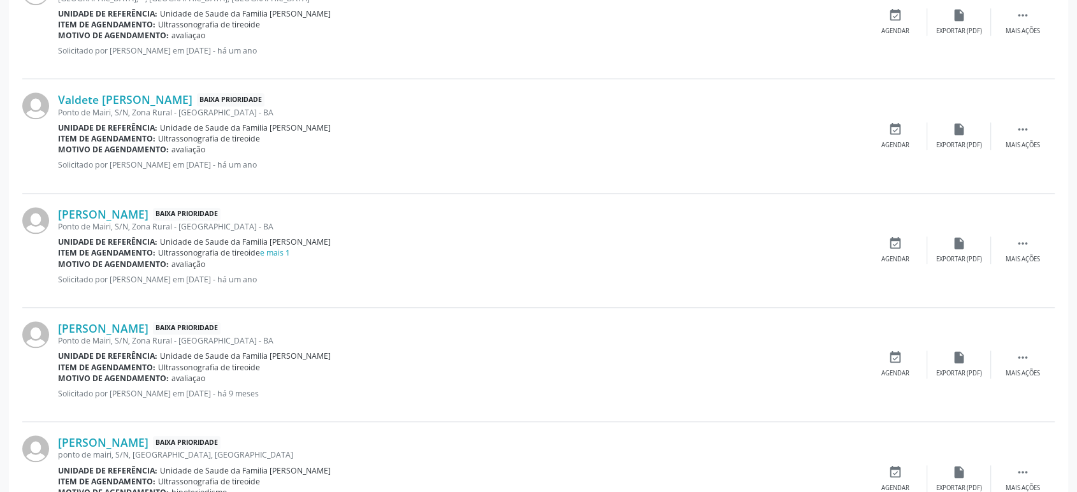
scroll to position [1416, 0]
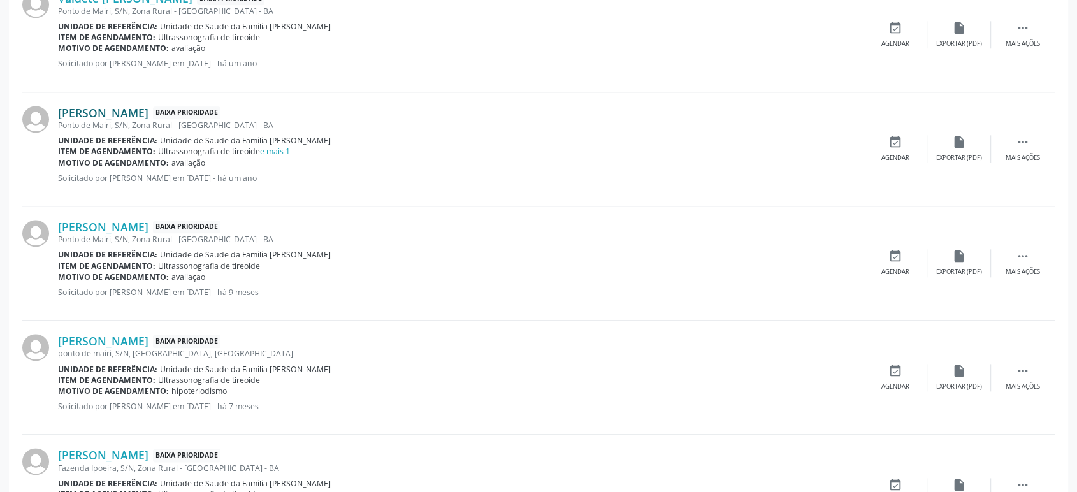
click at [107, 107] on link "[PERSON_NAME]" at bounding box center [103, 113] width 90 height 14
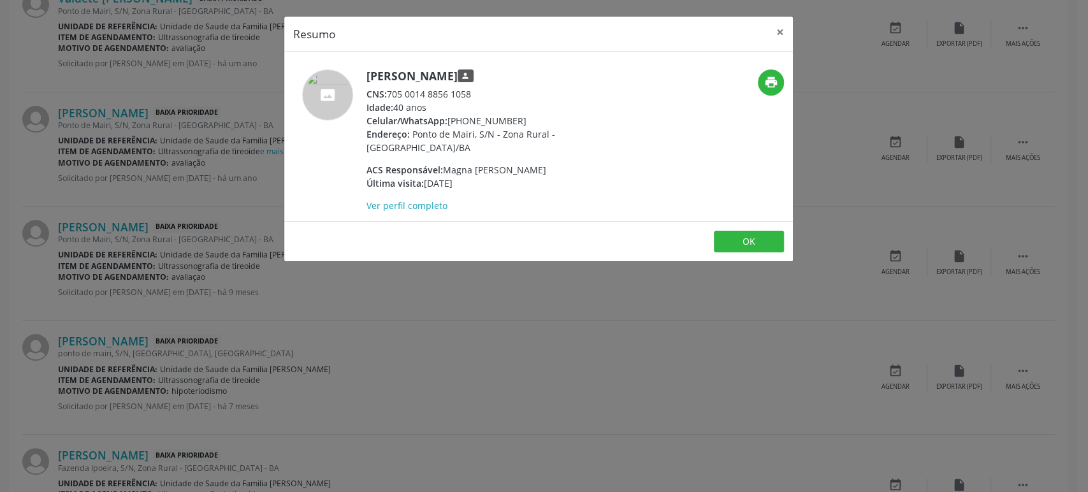
drag, startPoint x: 366, startPoint y: 75, endPoint x: 487, endPoint y: 77, distance: 121.1
click at [487, 77] on h5 "Edina Rios Carneiro person" at bounding box center [490, 75] width 248 height 13
click at [204, 356] on div "Resumo × Edina Rios Carneiro person CNS: 705 0014 8856 1058 Idade: 40 anos Celu…" at bounding box center [544, 246] width 1088 height 492
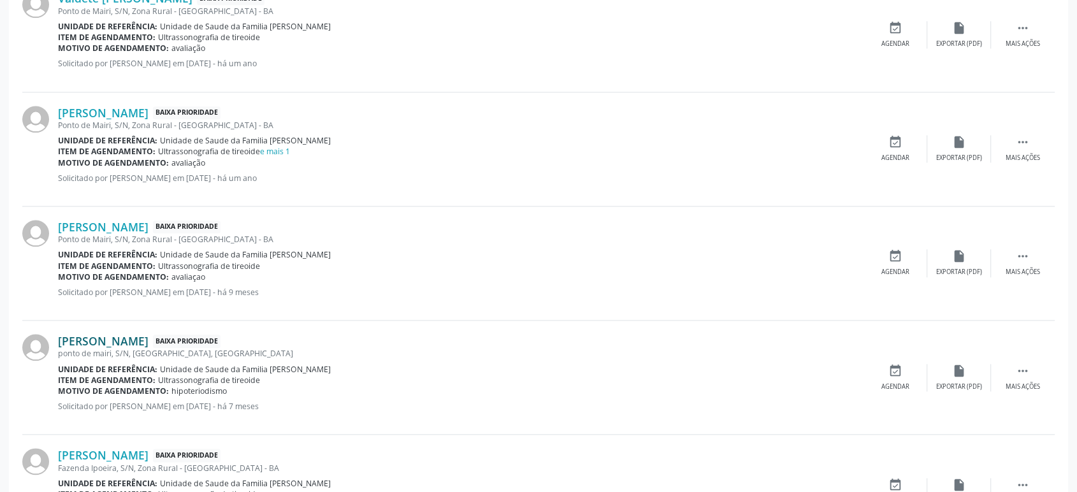
click at [141, 336] on link "[PERSON_NAME]" at bounding box center [103, 341] width 90 height 14
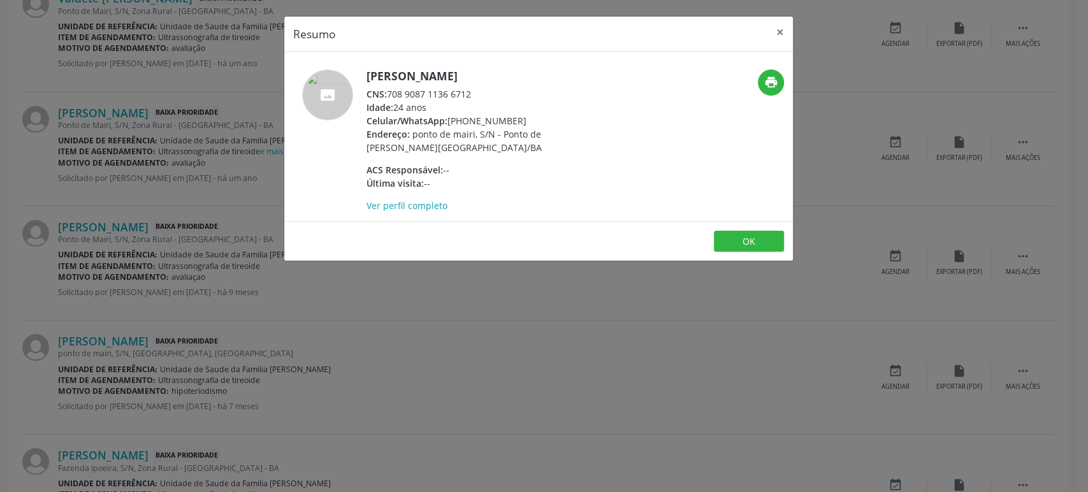
drag, startPoint x: 369, startPoint y: 76, endPoint x: 540, endPoint y: 70, distance: 170.9
click at [540, 70] on h5 "[PERSON_NAME]" at bounding box center [490, 75] width 248 height 13
click at [143, 134] on div "Resumo × Rosita dos Santos Oliveira CNS: 708 9087 1136 6712 Idade: 24 anos Celu…" at bounding box center [544, 246] width 1088 height 492
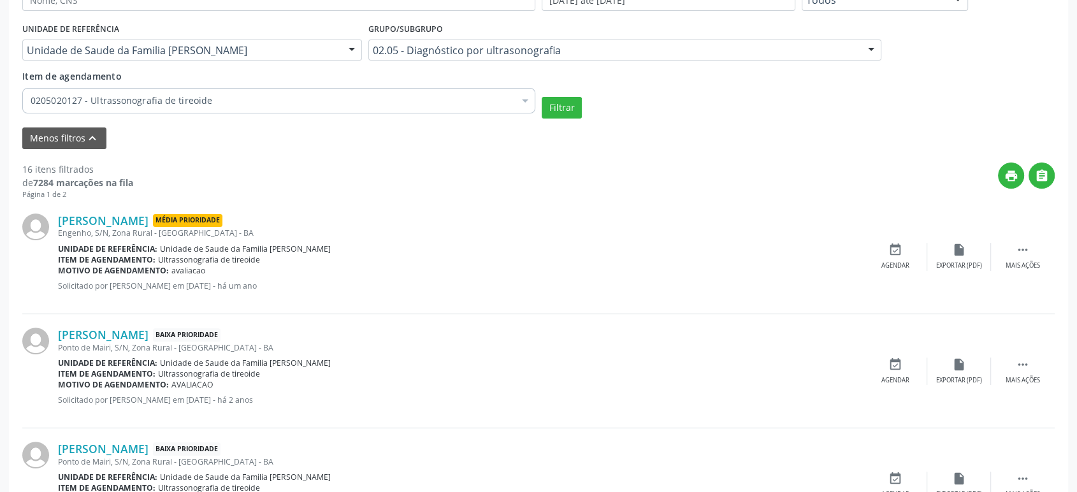
scroll to position [283, 0]
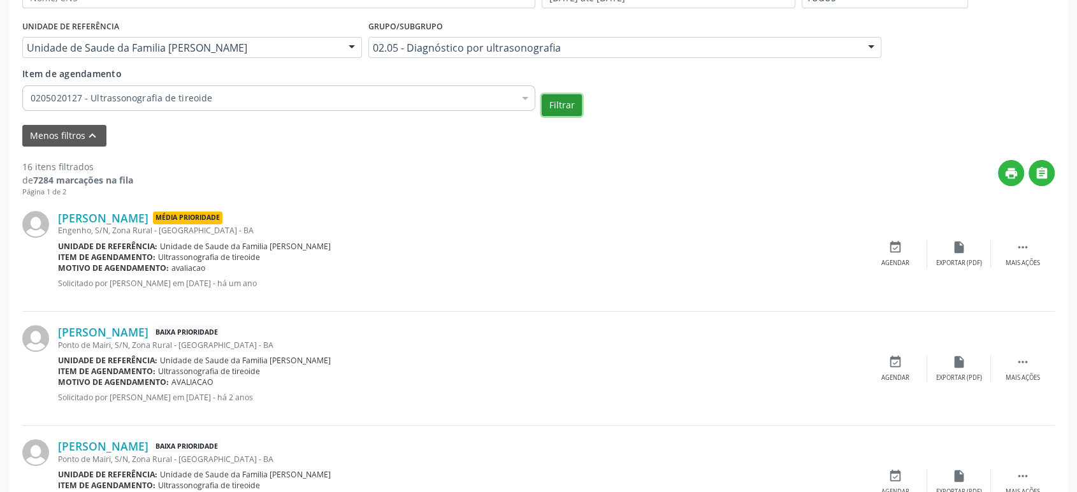
click at [568, 101] on button "Filtrar" at bounding box center [562, 105] width 40 height 22
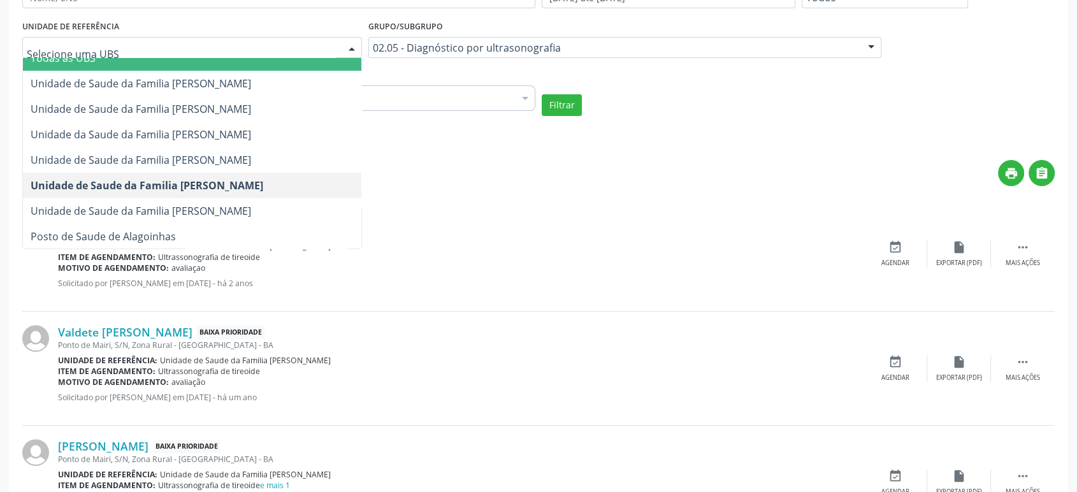
click at [84, 55] on input "text" at bounding box center [181, 53] width 309 height 25
click at [124, 62] on span "Todas as UBS" at bounding box center [192, 57] width 338 height 25
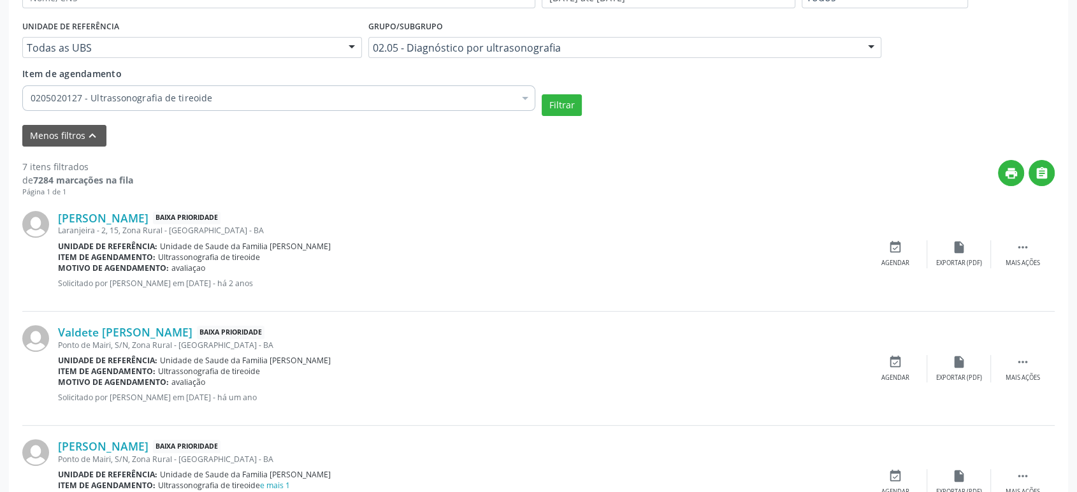
click at [211, 106] on div "0205020127 - Ultrassonografia de tireoide" at bounding box center [278, 97] width 513 height 25
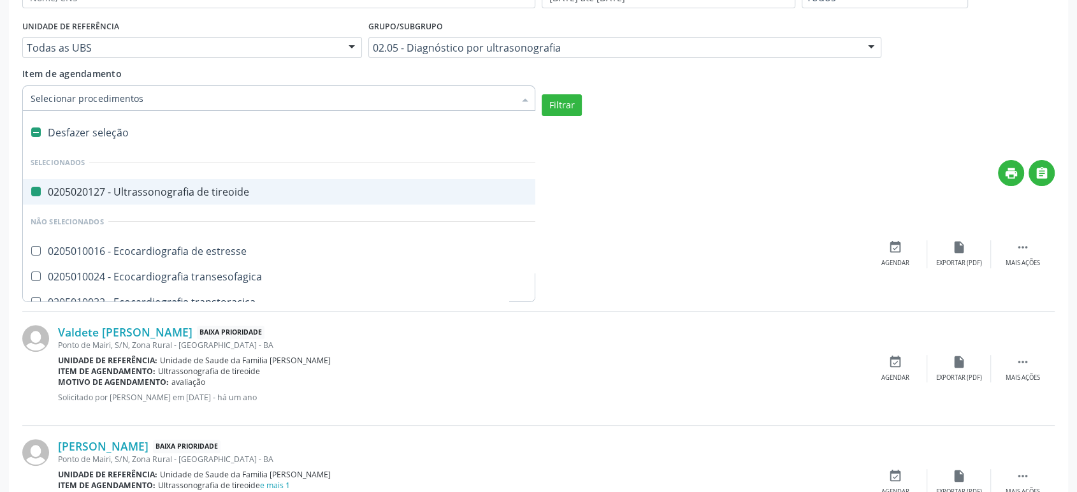
type input "p"
checkbox tireoide "false"
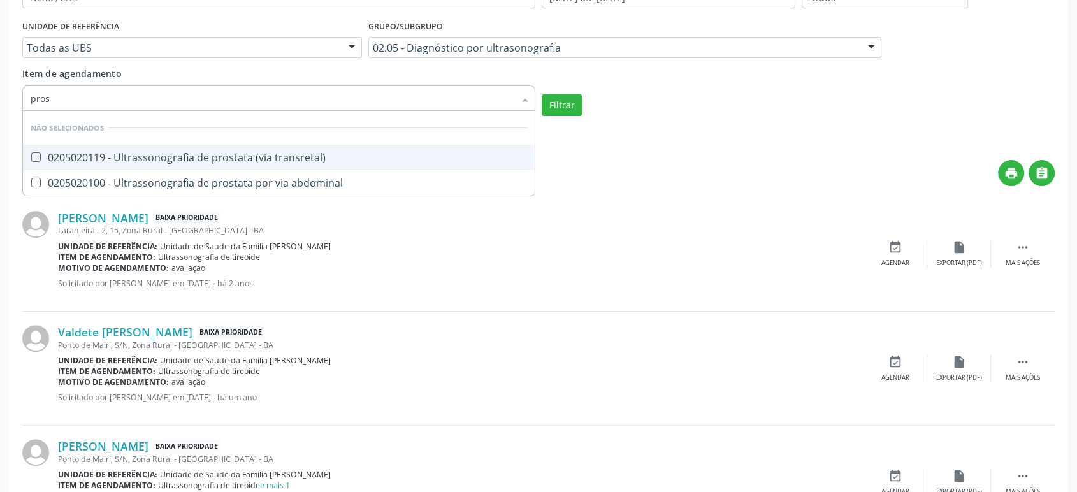
type input "prost"
click at [153, 152] on div "0205020119 - Ultrassonografia de prostata (via transretal)" at bounding box center [279, 157] width 496 height 10
checkbox transretal\) "true"
click at [119, 102] on input "prost" at bounding box center [273, 97] width 484 height 25
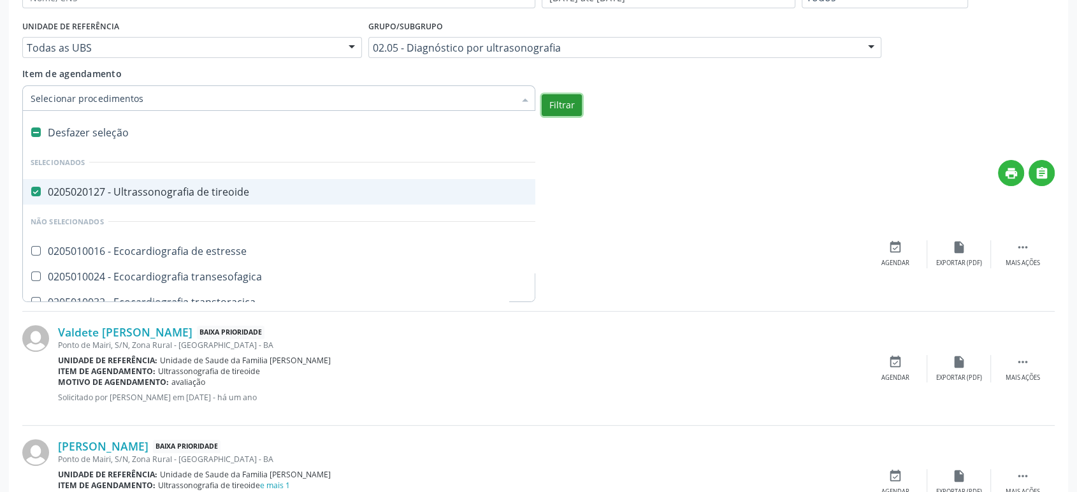
checkbox transretal\) "false"
click at [566, 101] on button "Filtrar" at bounding box center [562, 105] width 40 height 22
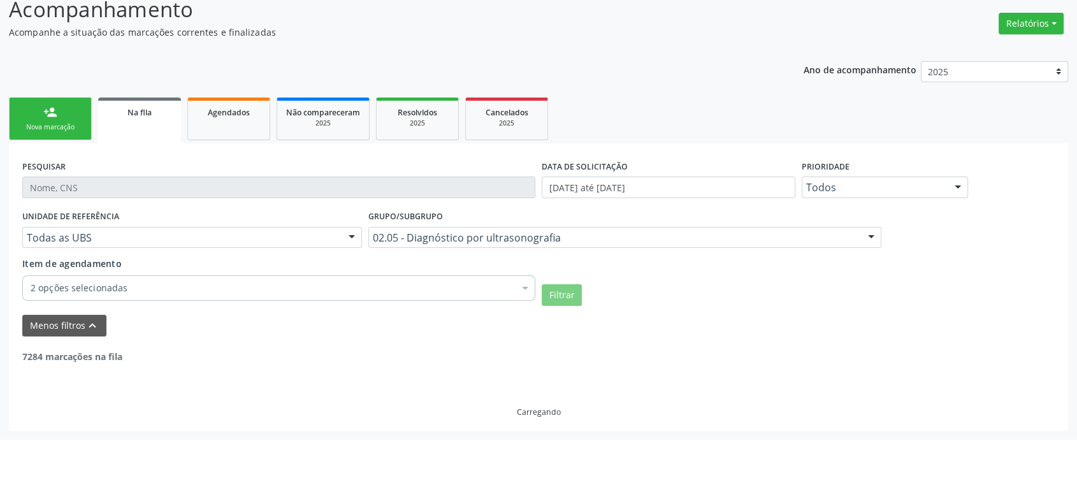
scroll to position [40, 0]
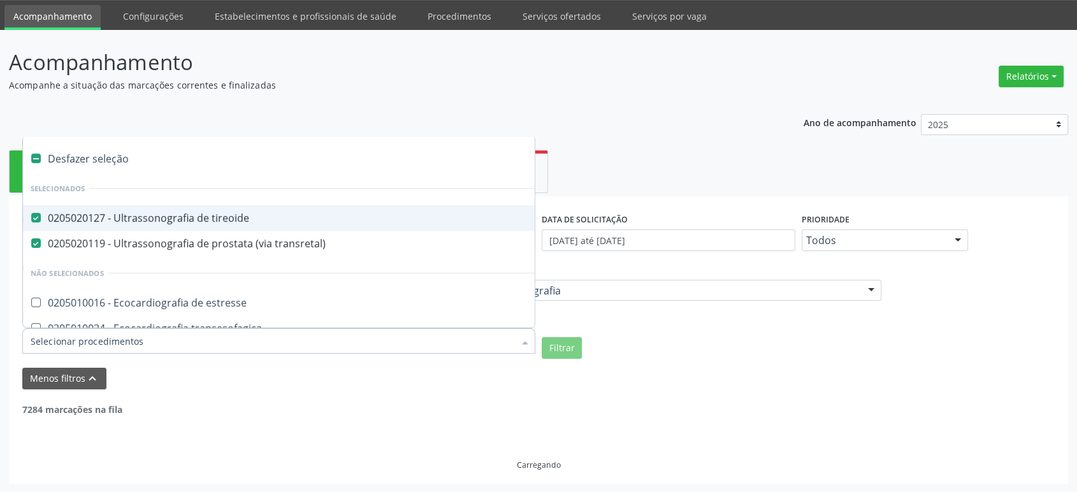
click at [108, 223] on div "0205020127 - Ultrassonografia de tireoide" at bounding box center [297, 218] width 532 height 10
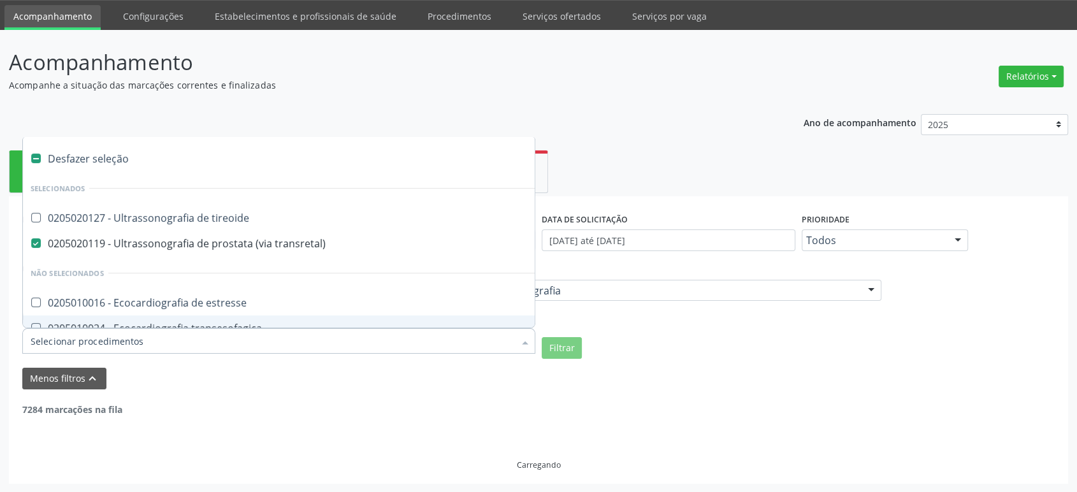
click at [591, 357] on div "Filtrar" at bounding box center [797, 348] width 519 height 22
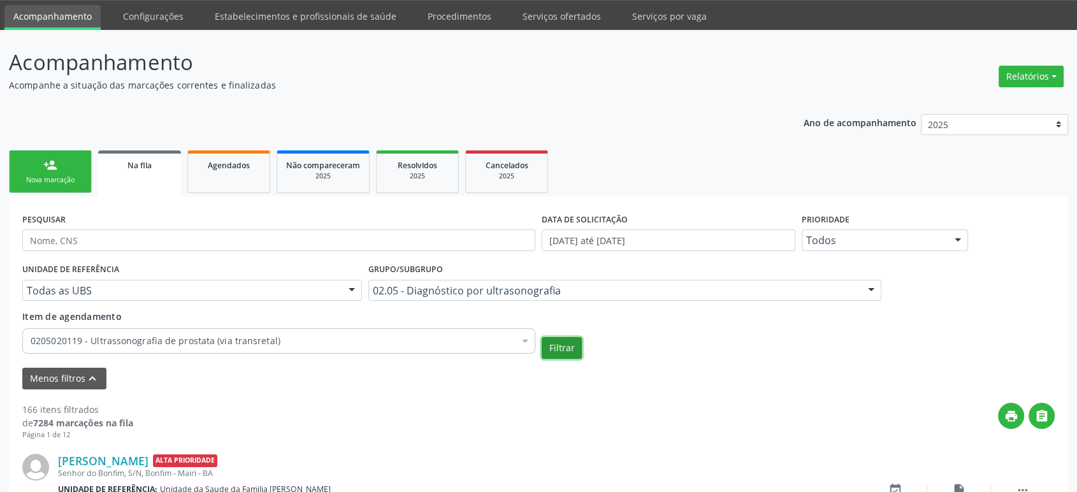
click at [562, 347] on button "Filtrar" at bounding box center [562, 348] width 40 height 22
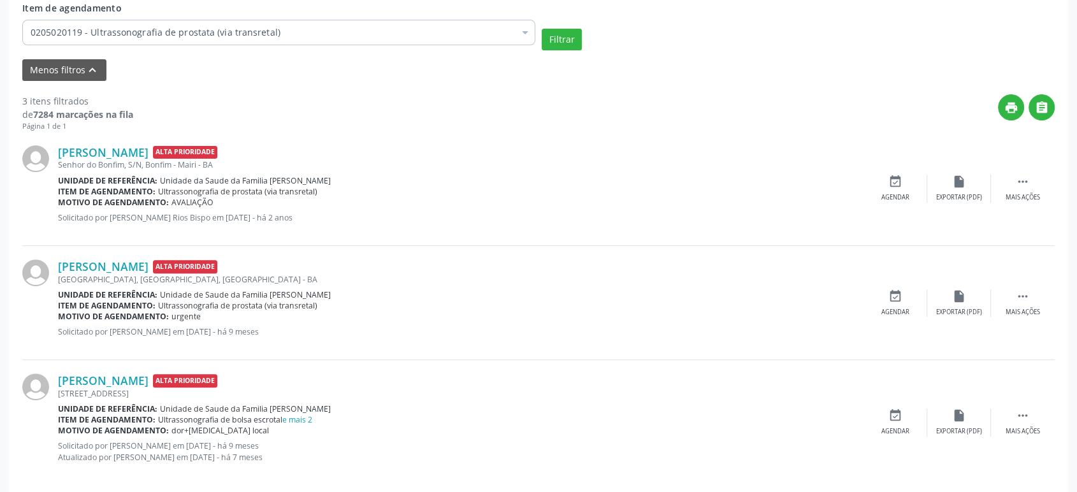
scroll to position [362, 0]
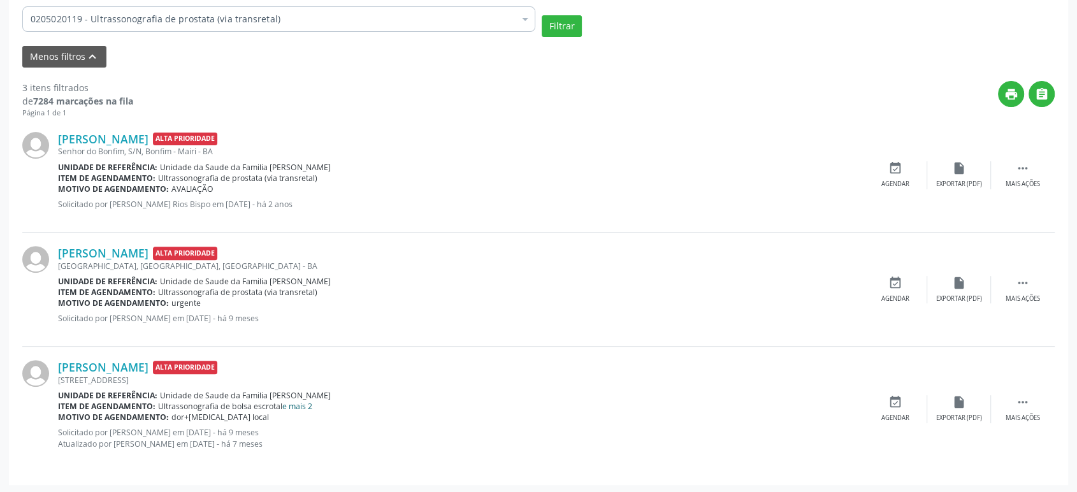
click at [299, 403] on link "e mais 2" at bounding box center [297, 406] width 30 height 11
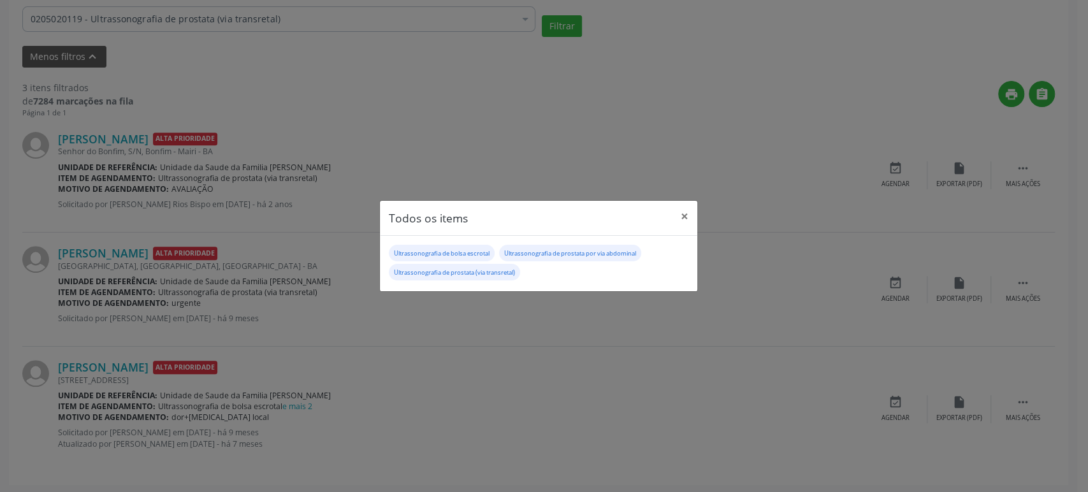
click at [277, 299] on div "Todos os items × Ultrassonografia de bolsa escrotal Ultrassonografia de prostat…" at bounding box center [544, 246] width 1088 height 492
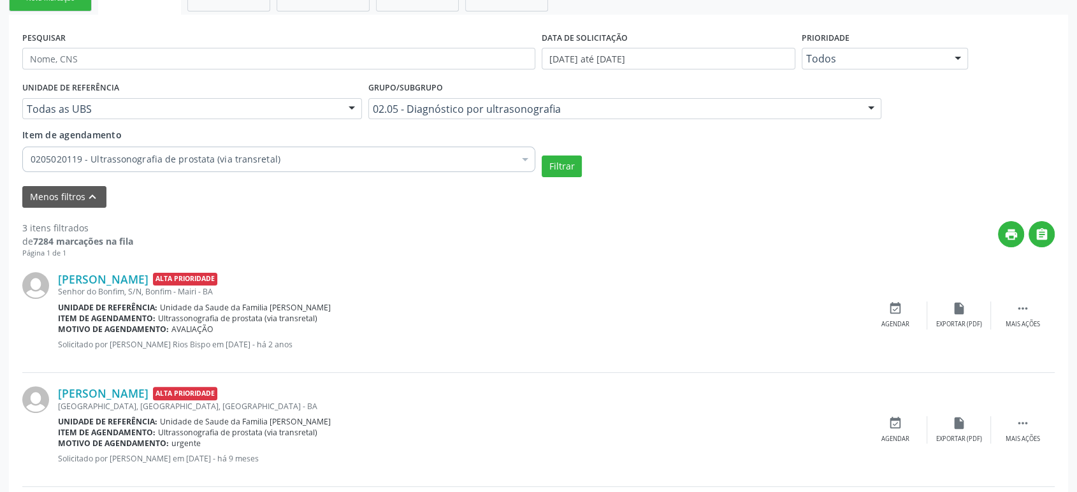
scroll to position [220, 0]
click at [173, 152] on div "0205020119 - Ultrassonografia de prostata (via transretal)" at bounding box center [278, 160] width 513 height 25
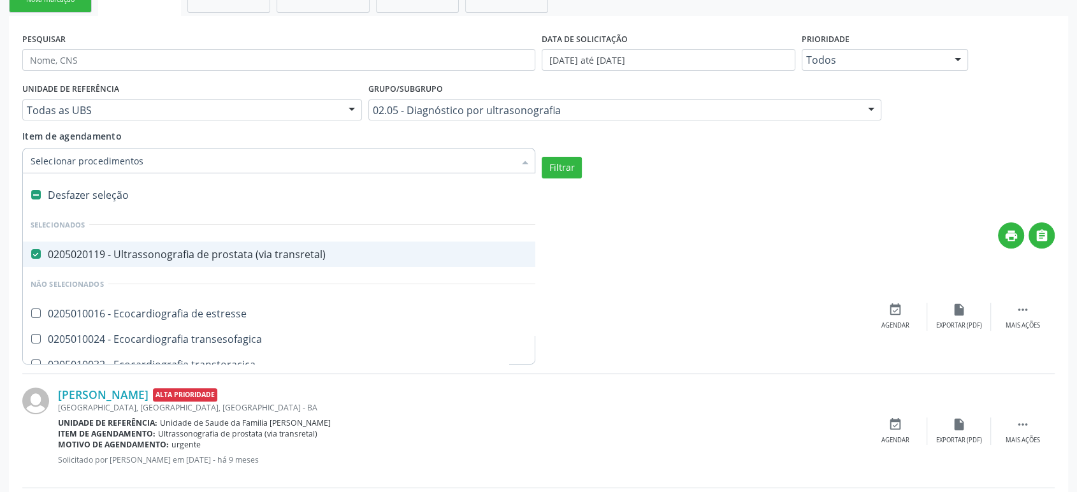
click at [133, 251] on div "0205020119 - Ultrassonografia de prostata (via transretal)" at bounding box center [297, 254] width 532 height 10
checkbox transretal\) "false"
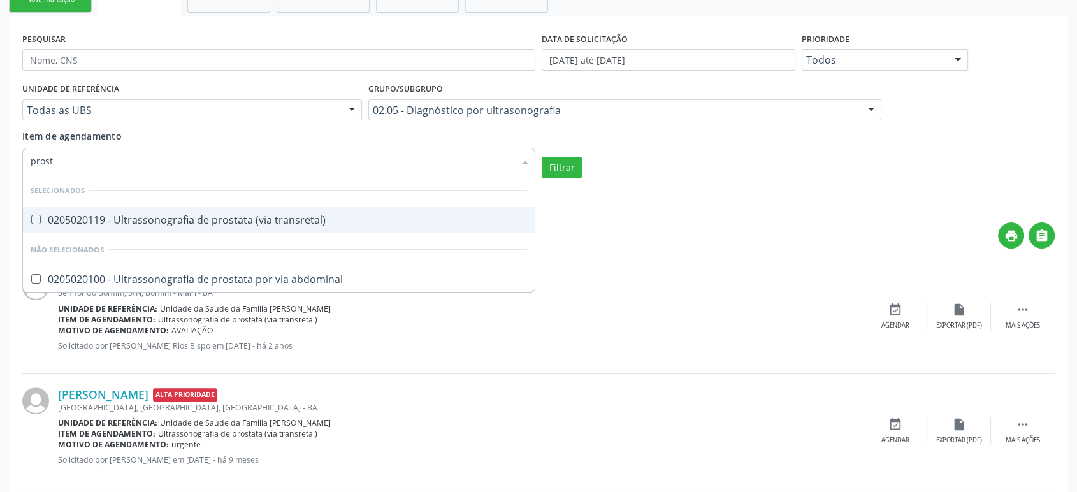
type input "prosta"
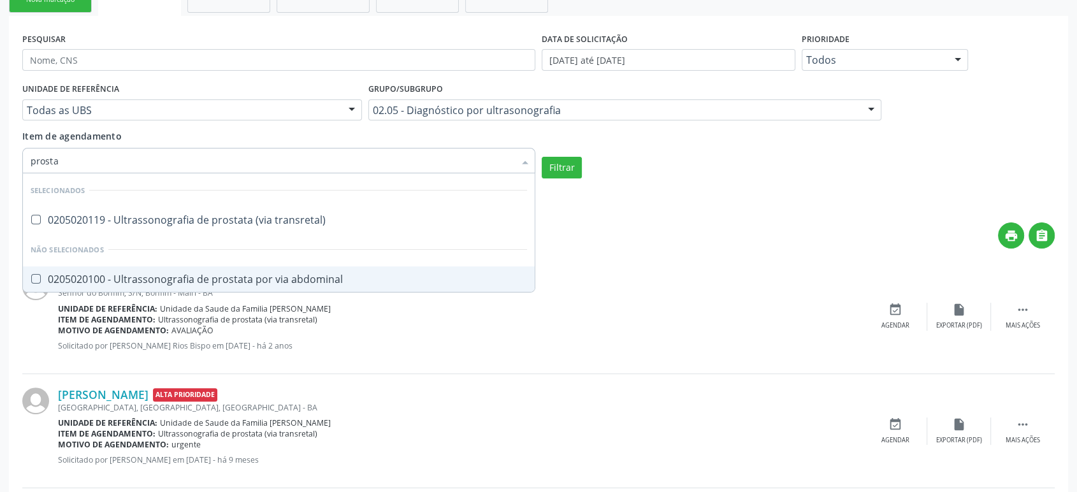
click at [184, 269] on span "0205020100 - Ultrassonografia de prostata por via abdominal" at bounding box center [279, 278] width 512 height 25
checkbox abdominal "true"
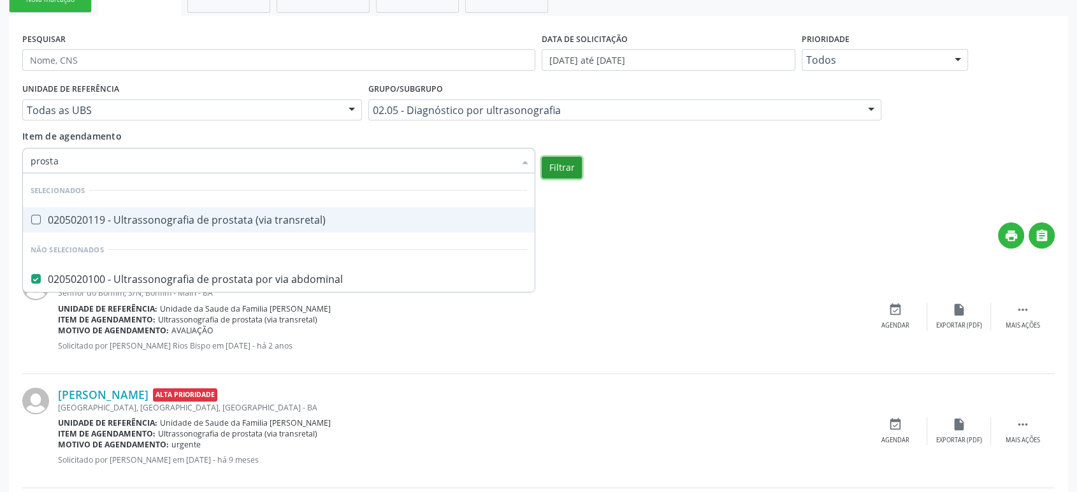
checkbox transretal\) "true"
checkbox abdominal "false"
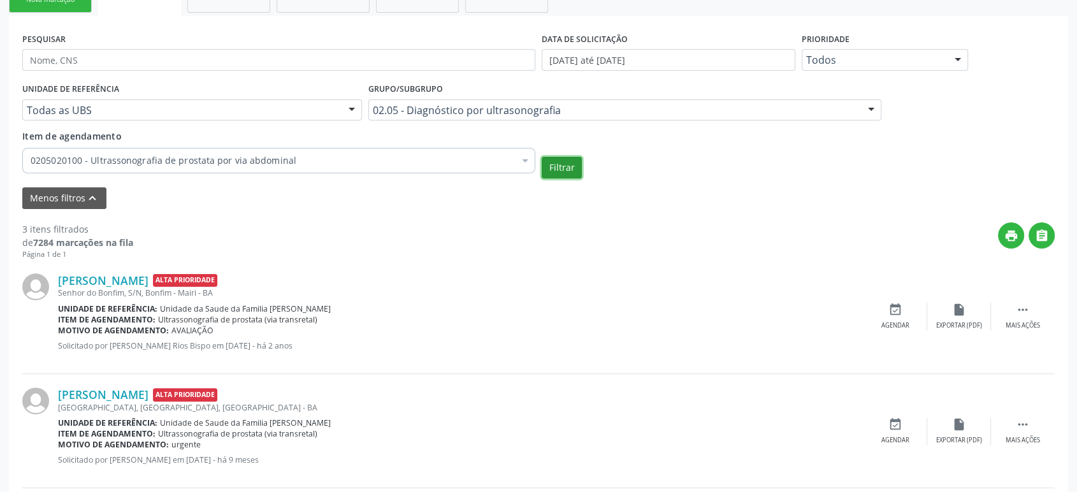
click at [565, 168] on button "Filtrar" at bounding box center [562, 168] width 40 height 22
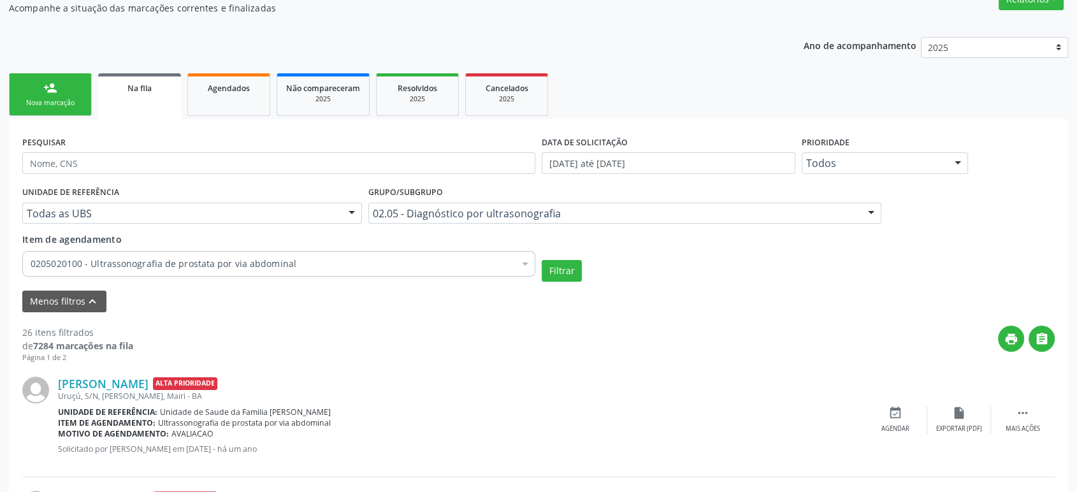
scroll to position [0, 0]
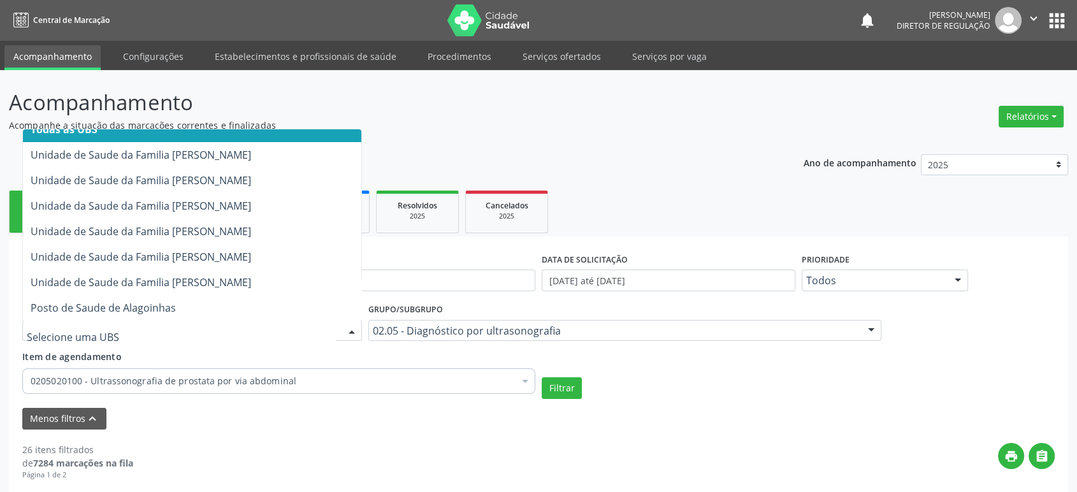
click at [127, 322] on div at bounding box center [192, 331] width 340 height 22
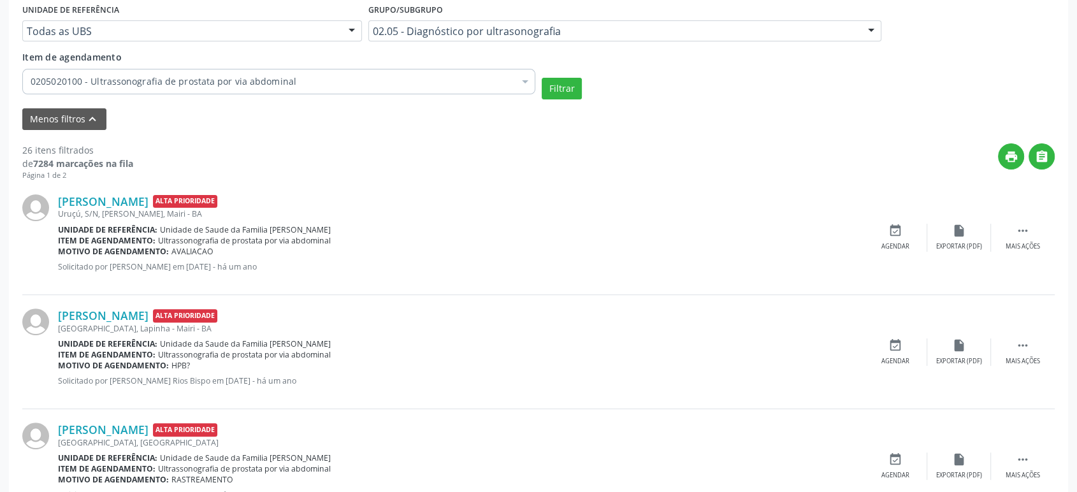
scroll to position [292, 0]
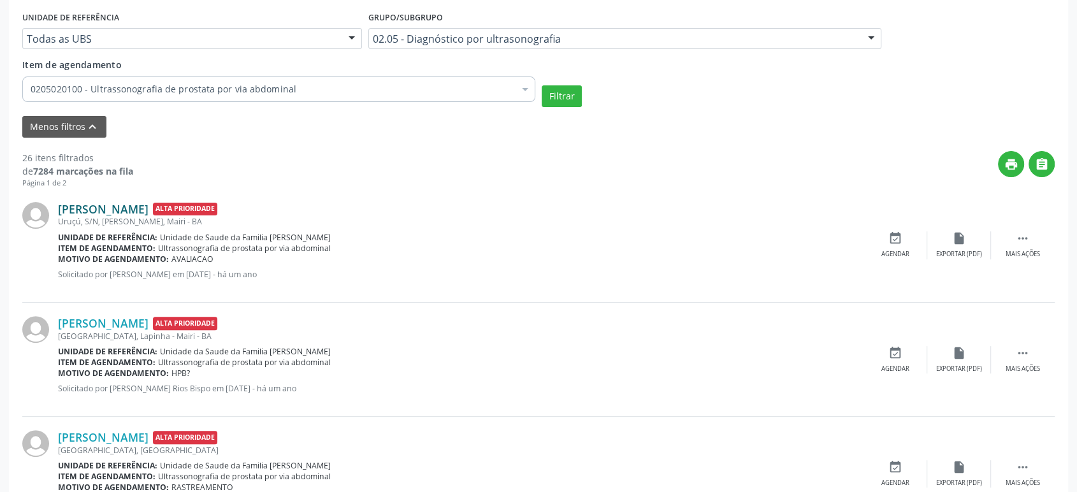
click at [112, 213] on link "[PERSON_NAME]" at bounding box center [103, 209] width 90 height 14
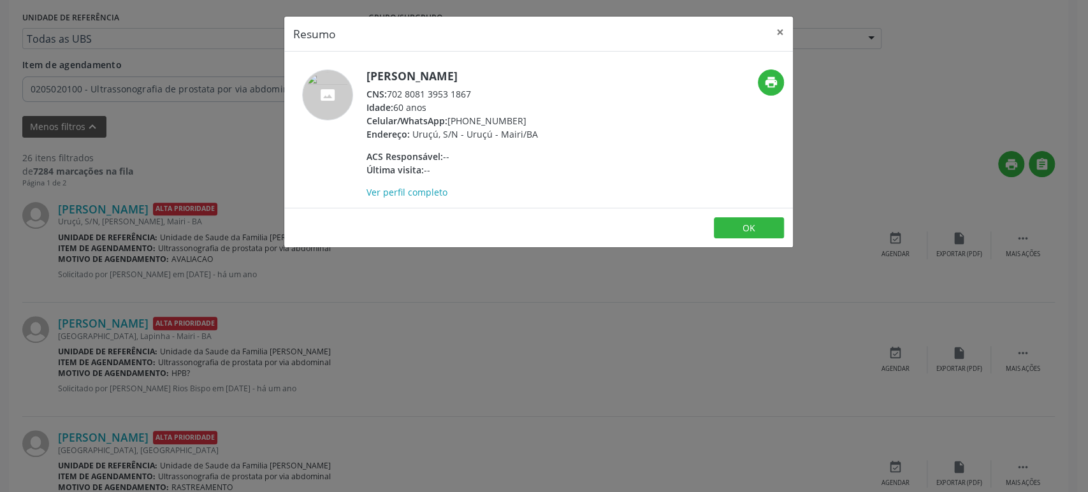
drag, startPoint x: 366, startPoint y: 79, endPoint x: 556, endPoint y: 65, distance: 191.0
click at [556, 65] on div "Jose Carlos Oliveira Cerqueira CNS: 702 8081 3953 1867 Idade: 60 anos Celular/W…" at bounding box center [538, 130] width 508 height 156
click at [174, 286] on div "Resumo × Jose Carlos Oliveira Cerqueira CNS: 702 8081 3953 1867 Idade: 60 anos …" at bounding box center [544, 246] width 1088 height 492
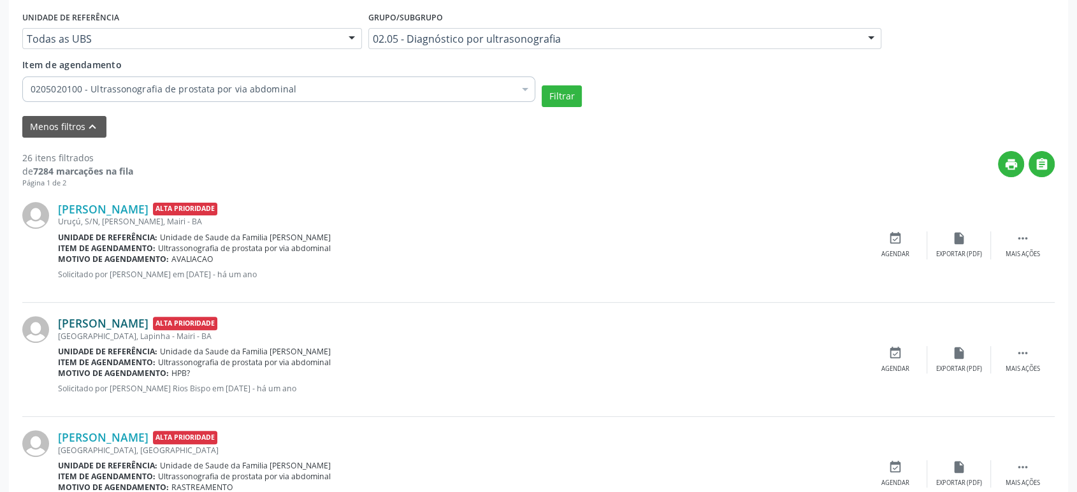
click at [123, 325] on link "[PERSON_NAME]" at bounding box center [103, 323] width 90 height 14
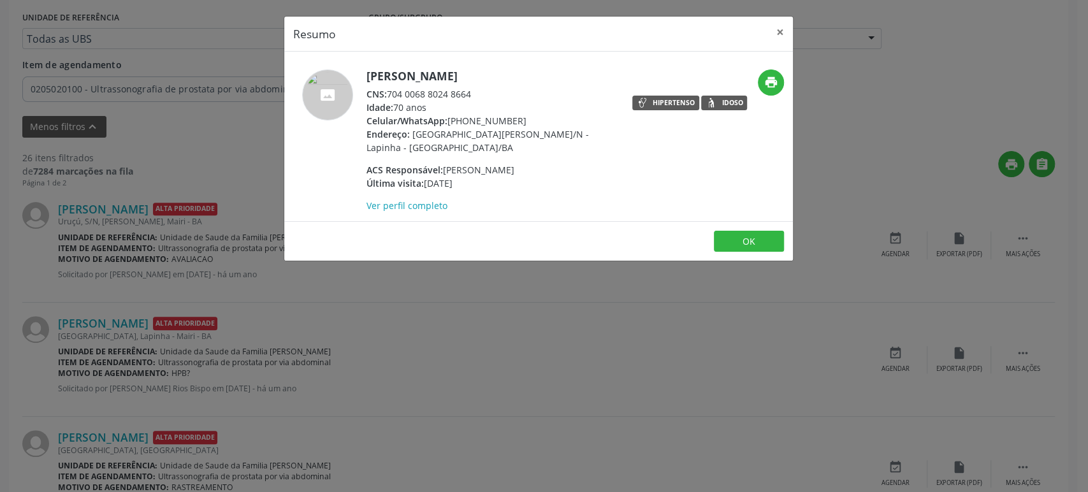
drag, startPoint x: 367, startPoint y: 73, endPoint x: 530, endPoint y: 65, distance: 163.3
click at [530, 65] on div "Arnaldo Borges de Araujo CNS: 704 0068 8024 8664 Idade: 70 anos Celular/WhatsAp…" at bounding box center [538, 136] width 508 height 169
click at [217, 320] on div "Resumo × [PERSON_NAME] CNS: 704 0068 8024 8664 Idade: 70 anos Celular/WhatsApp:…" at bounding box center [544, 246] width 1088 height 492
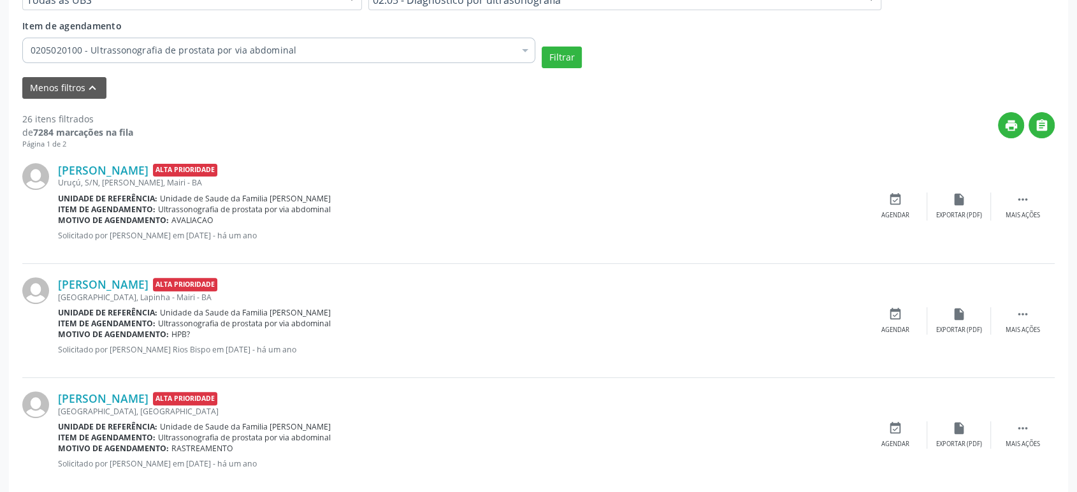
scroll to position [433, 0]
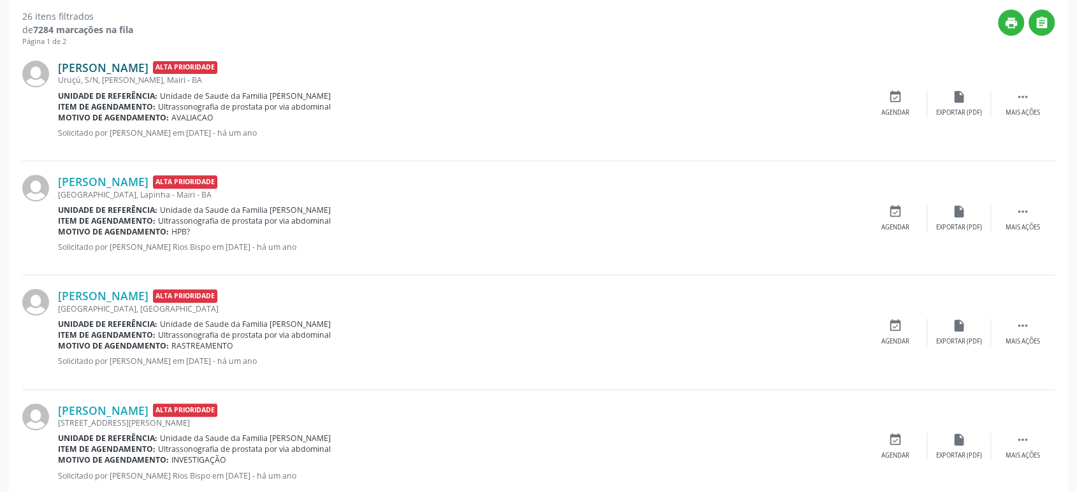
click at [148, 66] on link "[PERSON_NAME]" at bounding box center [103, 68] width 90 height 14
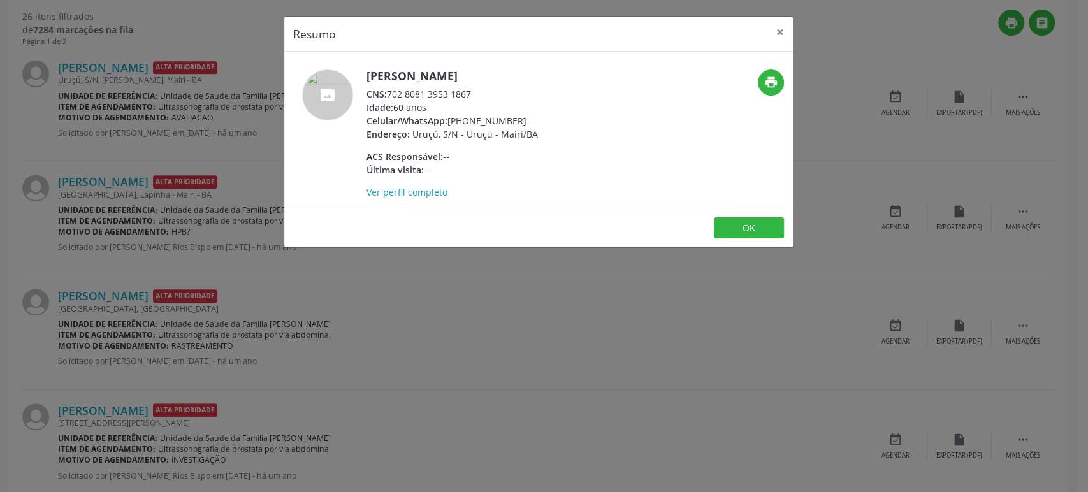
click at [154, 138] on div "Resumo × Jose Carlos Oliveira Cerqueira CNS: 702 8081 3953 1867 Idade: 60 anos …" at bounding box center [544, 246] width 1088 height 492
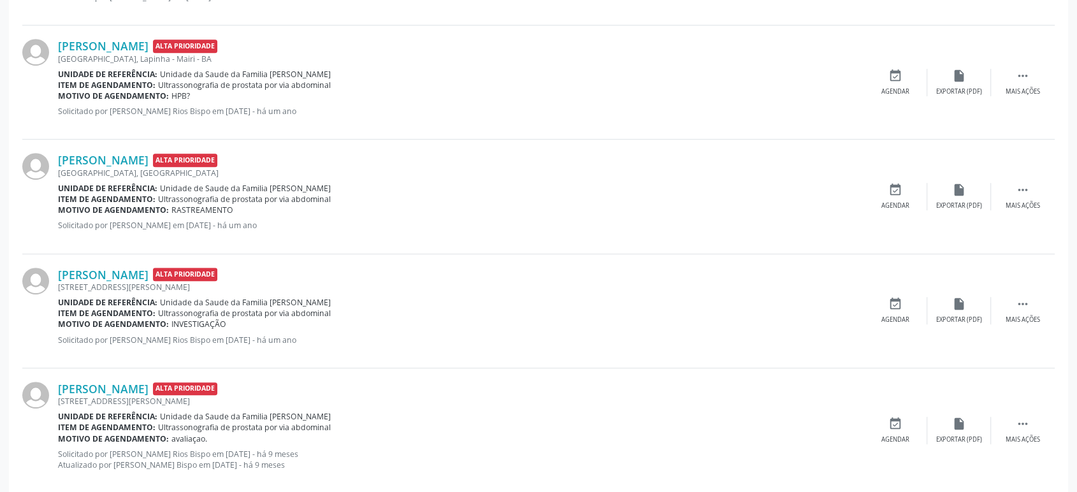
scroll to position [575, 0]
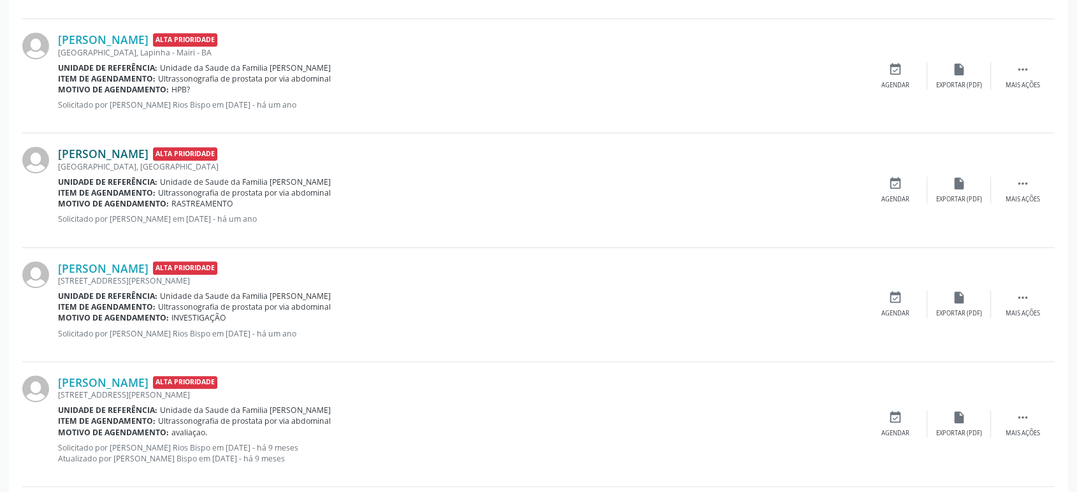
click at [102, 155] on link "[PERSON_NAME]" at bounding box center [103, 154] width 90 height 14
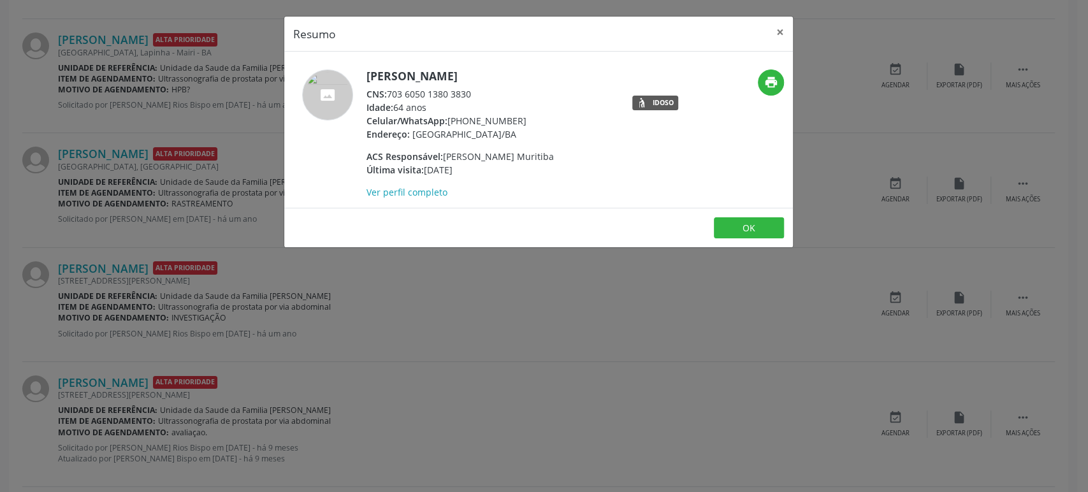
drag, startPoint x: 367, startPoint y: 79, endPoint x: 505, endPoint y: 74, distance: 138.4
click at [505, 74] on h5 "[PERSON_NAME]" at bounding box center [459, 75] width 187 height 13
click at [64, 221] on div "Resumo × [PERSON_NAME] CNS: 703 6050 1380 3830 Idade: 64 anos Celular/WhatsApp:…" at bounding box center [544, 246] width 1088 height 492
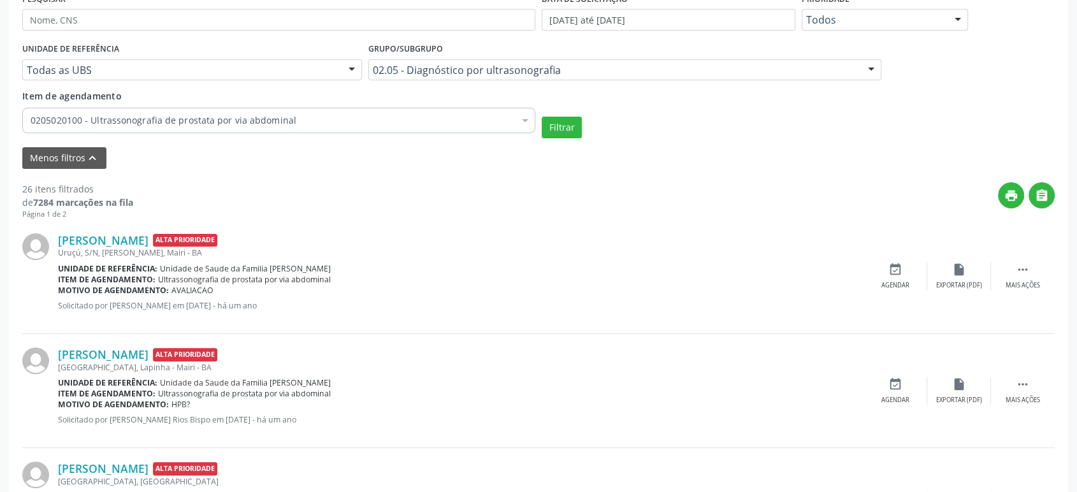
scroll to position [221, 0]
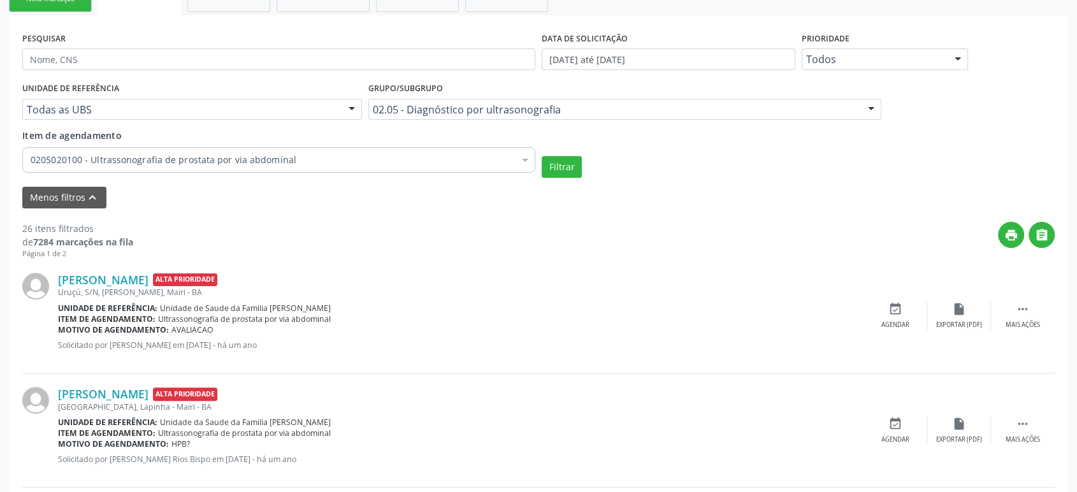
click at [157, 99] on div "Todas as UBS" at bounding box center [192, 110] width 340 height 22
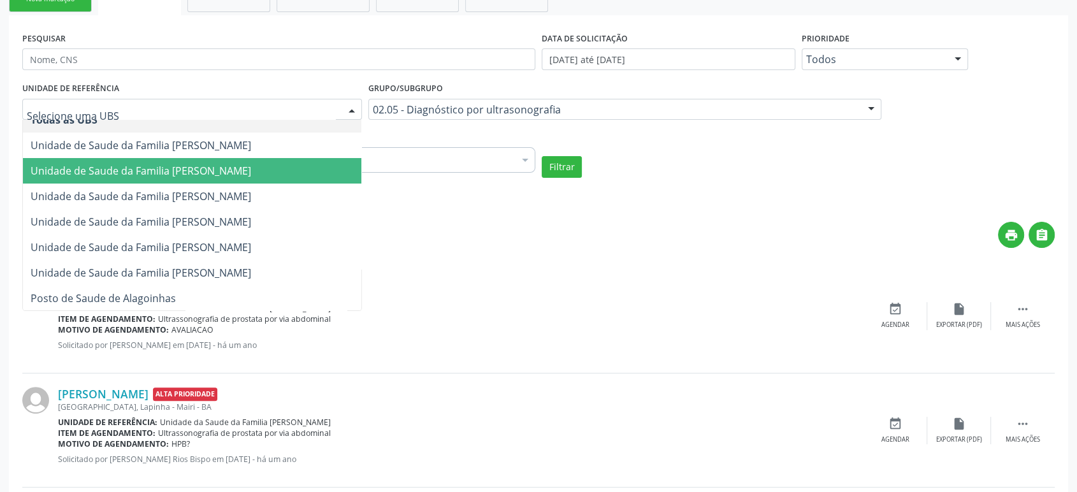
click at [227, 172] on span "Unidade de Saude da Familia [PERSON_NAME]" at bounding box center [141, 171] width 220 height 14
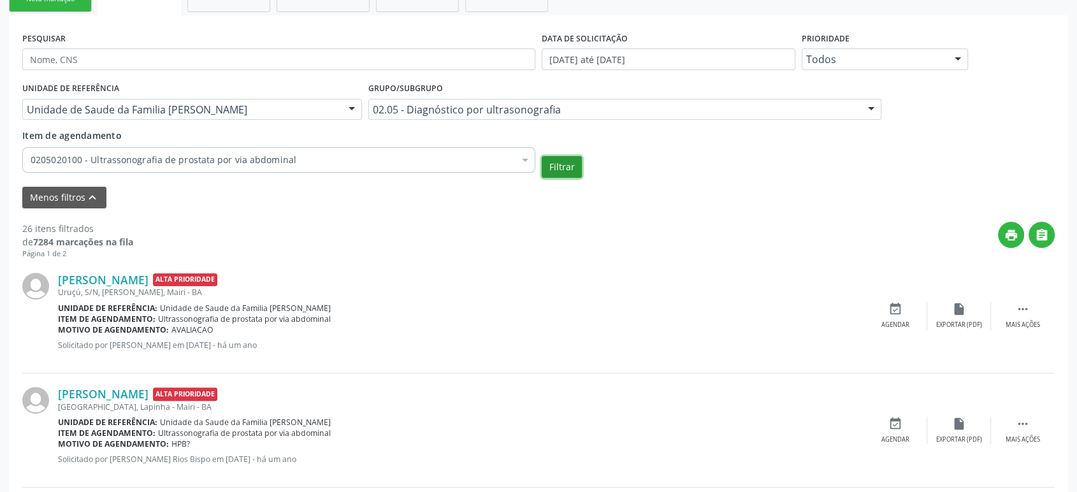
click at [559, 170] on button "Filtrar" at bounding box center [562, 167] width 40 height 22
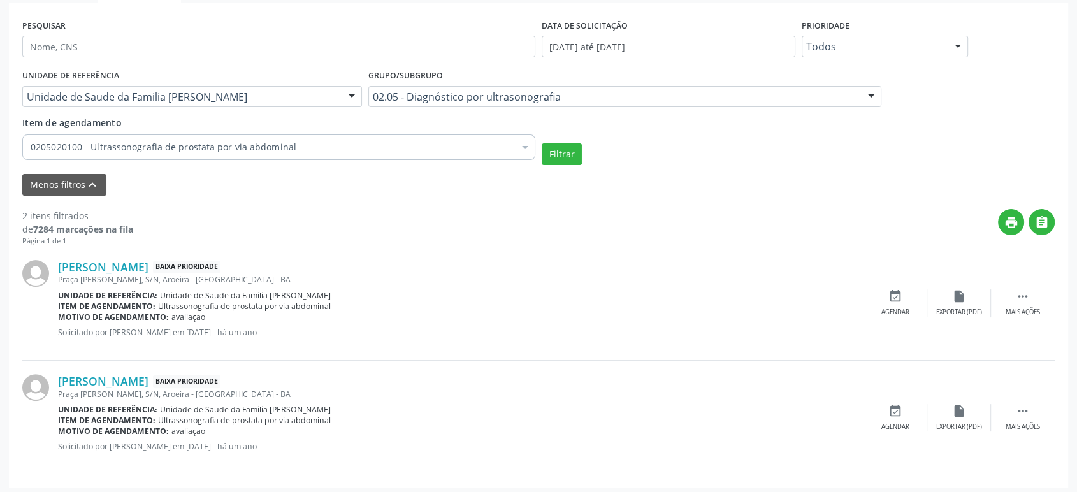
scroll to position [237, 0]
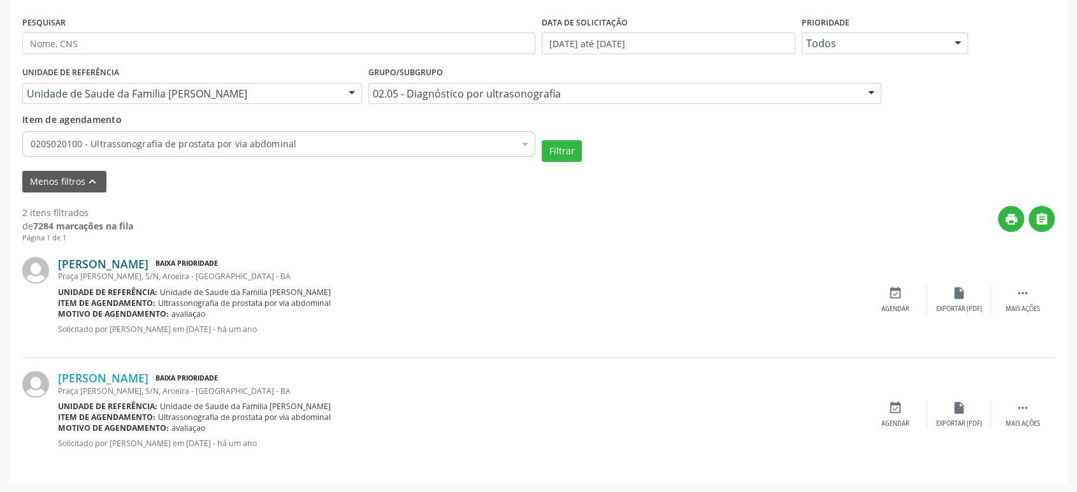
click at [85, 263] on link "[PERSON_NAME]" at bounding box center [103, 264] width 90 height 14
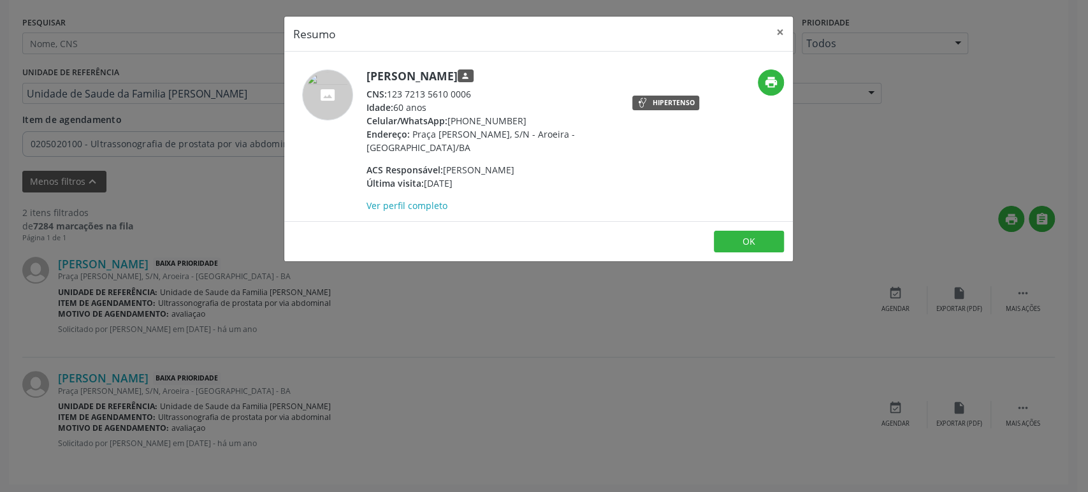
drag, startPoint x: 367, startPoint y: 76, endPoint x: 503, endPoint y: 75, distance: 136.4
click at [503, 75] on h5 "Arlindo de Souza Rios person" at bounding box center [490, 75] width 248 height 13
click at [197, 254] on div "Resumo × Arlindo de Souza Rios person CNS: 123 7213 5610 0006 Idade: 60 anos Ce…" at bounding box center [544, 246] width 1088 height 492
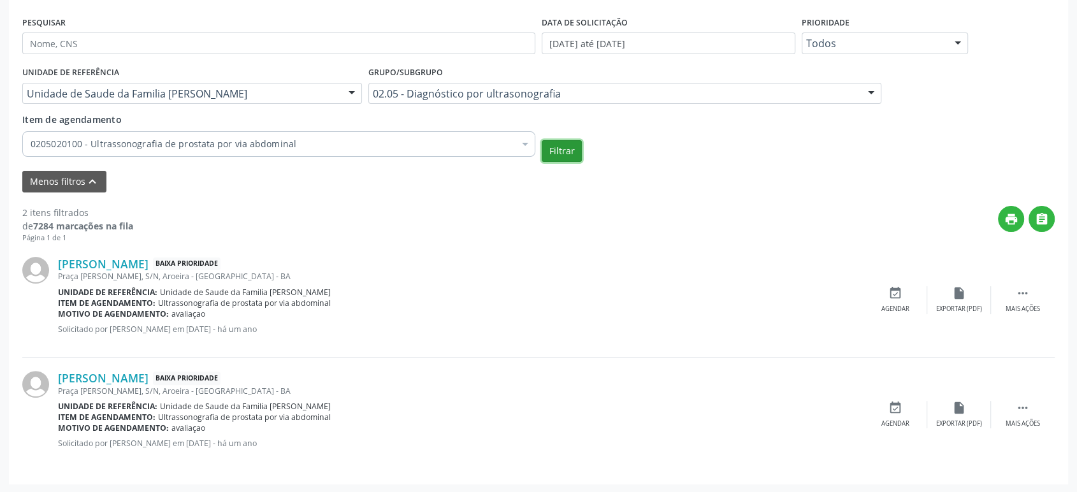
click at [558, 148] on button "Filtrar" at bounding box center [562, 151] width 40 height 22
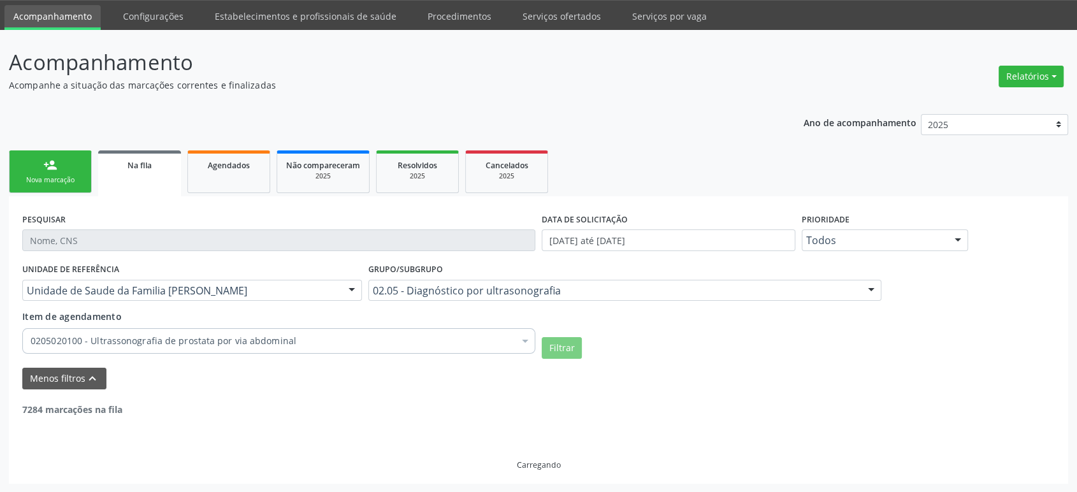
scroll to position [123, 0]
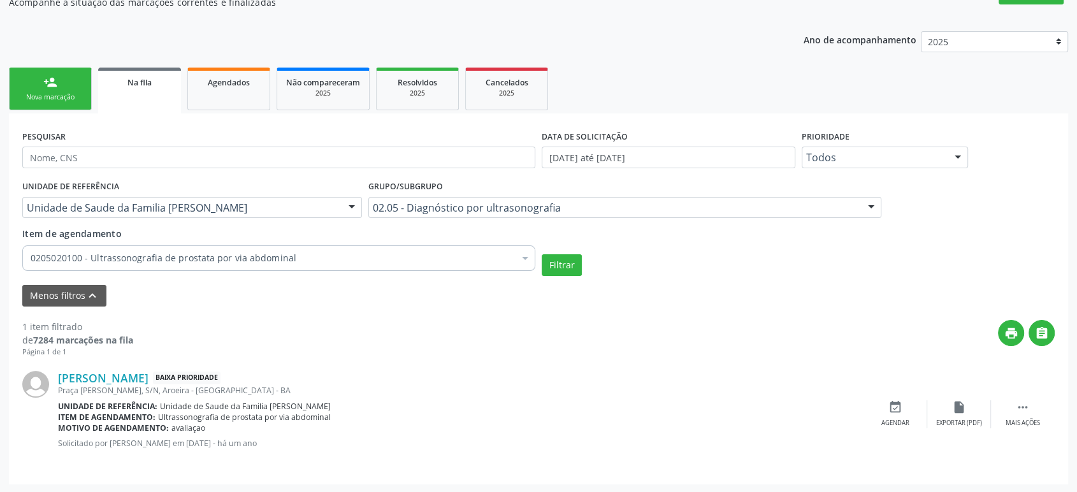
click at [240, 198] on div "Unidade de Saude da Familia [PERSON_NAME]" at bounding box center [192, 208] width 340 height 22
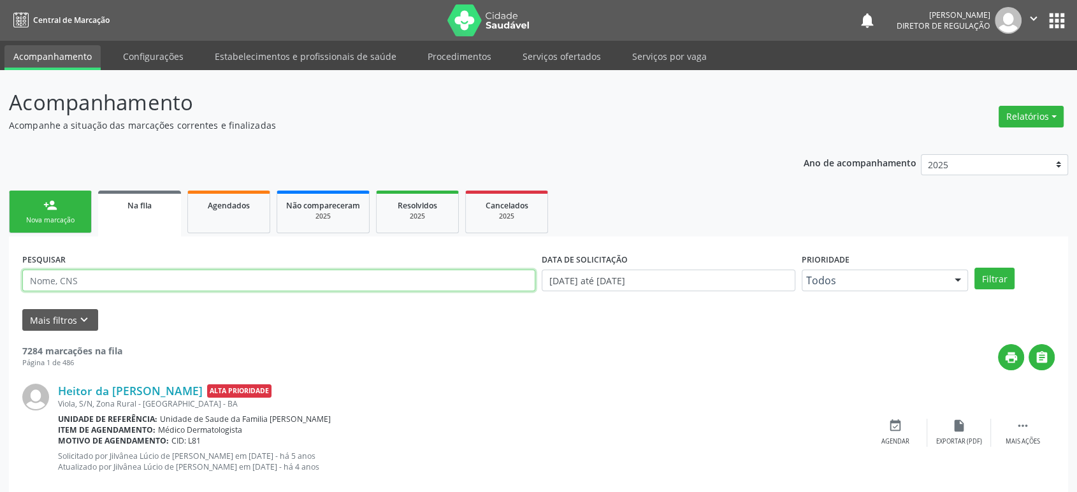
click at [92, 278] on input "text" at bounding box center [278, 281] width 513 height 22
paste input "[PERSON_NAME] de [DEMOGRAPHIC_DATA]"
click at [974, 268] on button "Filtrar" at bounding box center [994, 279] width 40 height 22
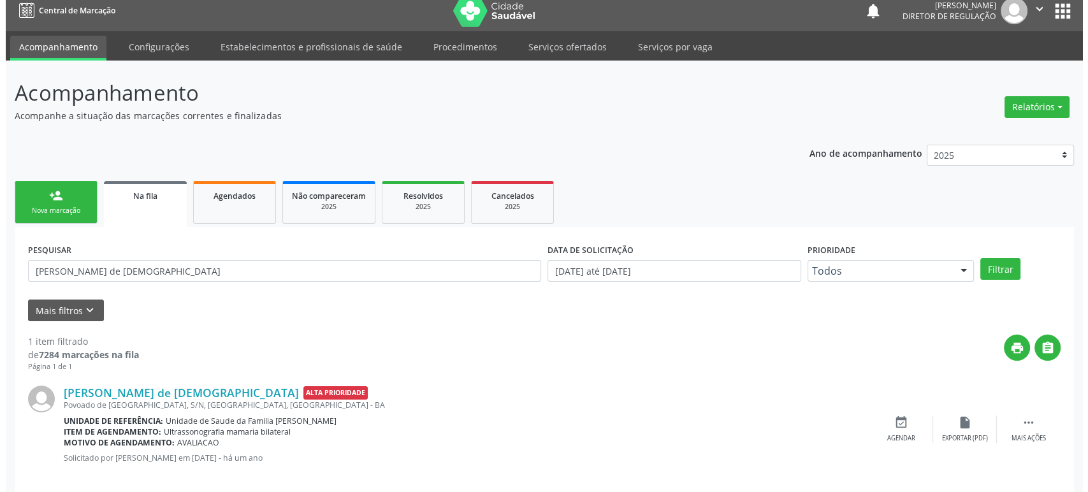
scroll to position [25, 0]
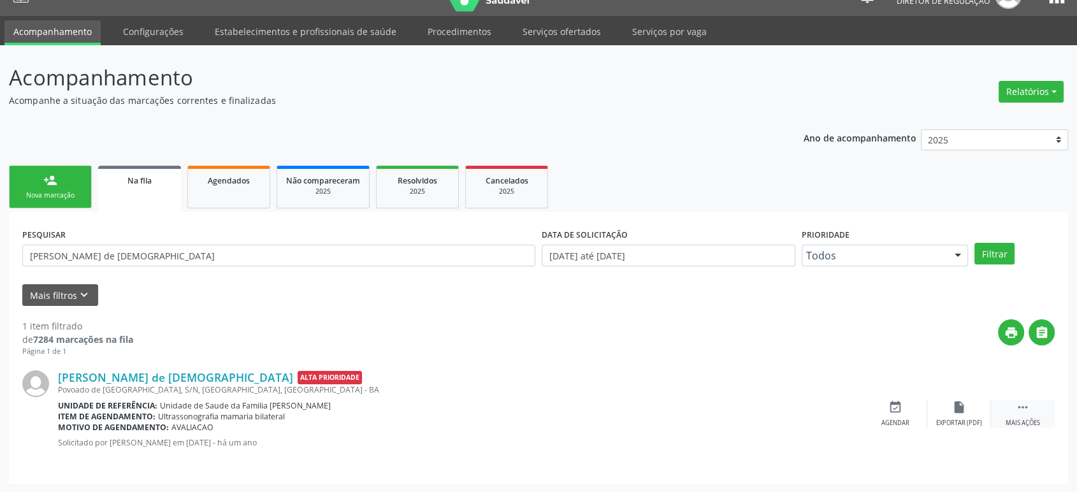
click at [1018, 419] on div "Mais ações" at bounding box center [1023, 423] width 34 height 9
click at [906, 415] on div "cancel Cancelar" at bounding box center [895, 413] width 64 height 27
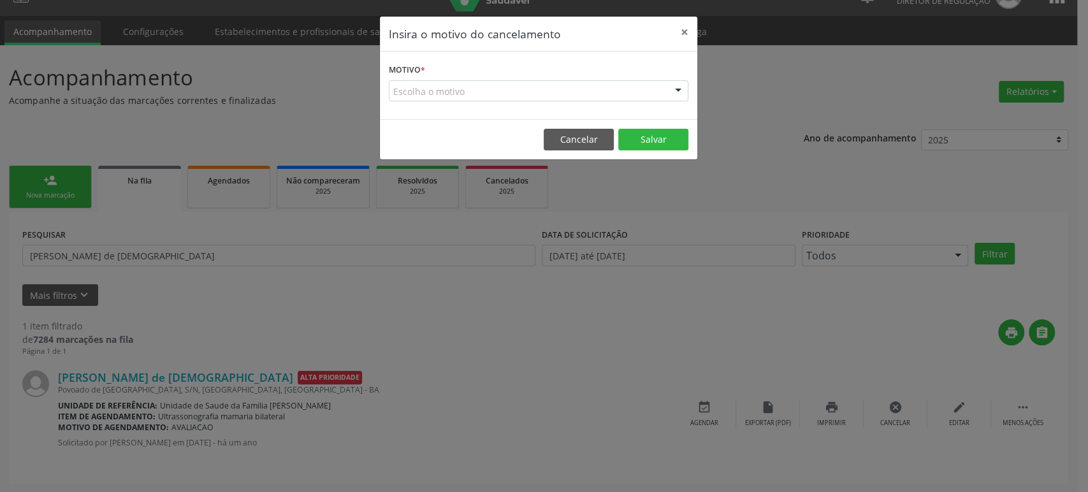
click at [484, 103] on div "Motivo * Escolha o motivo Outro Médico - Participação em eventos (ex: congresso…" at bounding box center [538, 86] width 317 height 68
click at [487, 94] on div "Escolha o motivo" at bounding box center [538, 91] width 299 height 22
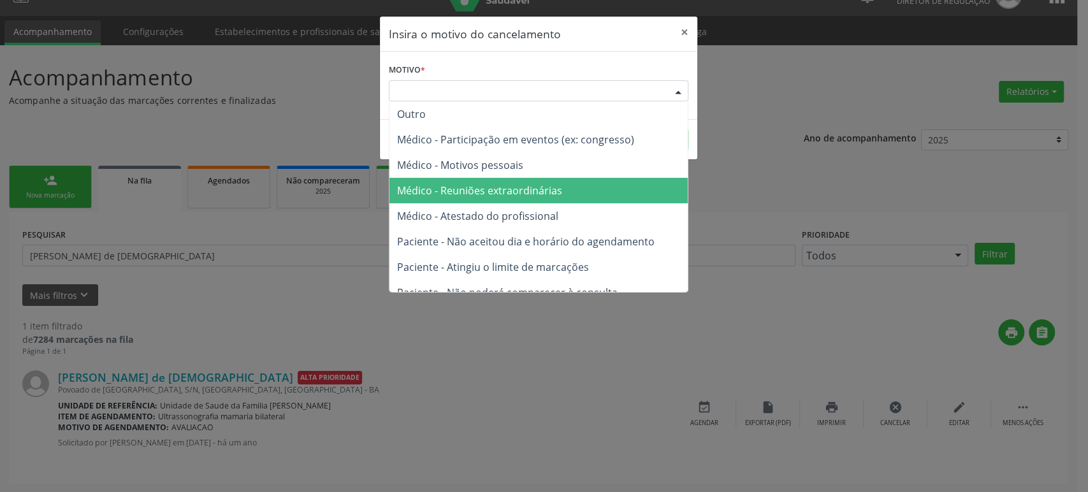
click at [491, 201] on span "Médico - Reuniões extraordinárias" at bounding box center [538, 190] width 298 height 25
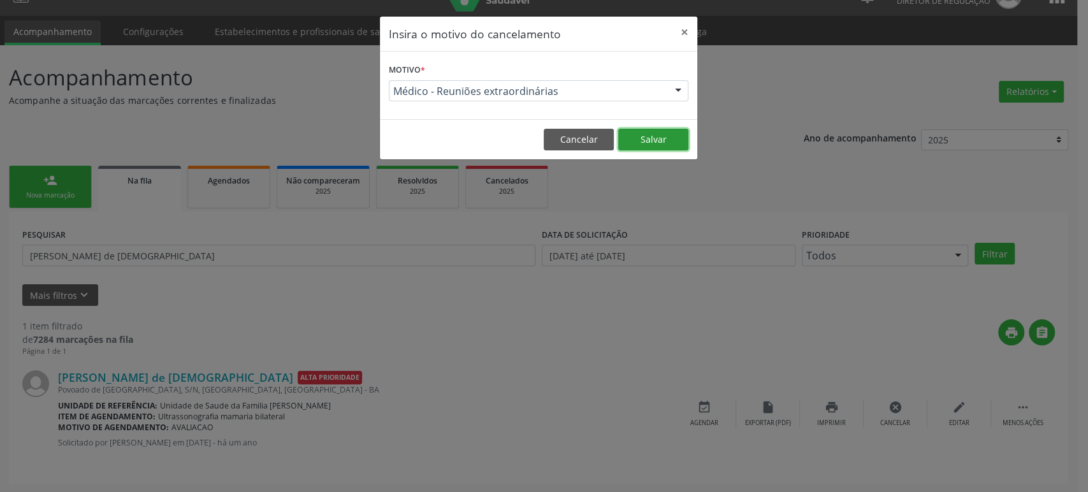
click at [654, 134] on button "Salvar" at bounding box center [653, 140] width 70 height 22
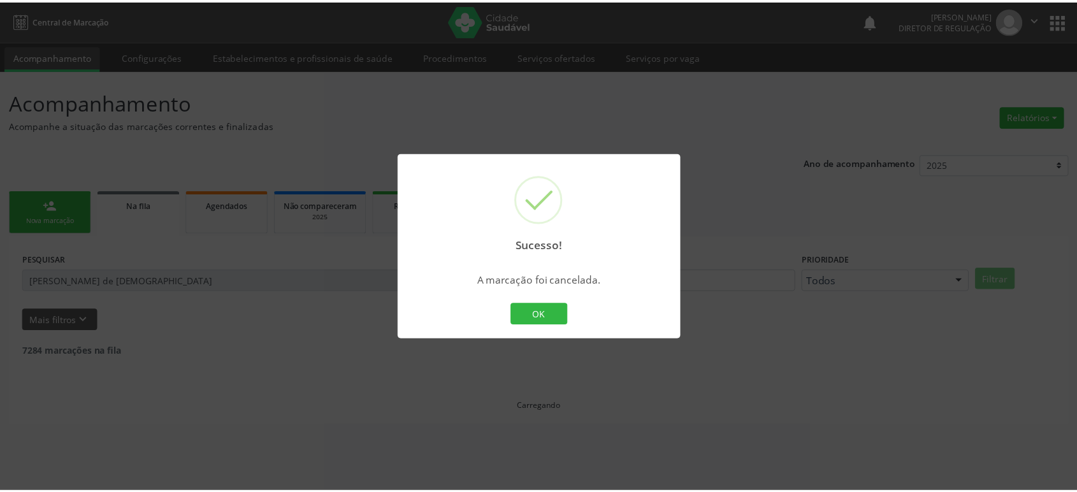
scroll to position [0, 0]
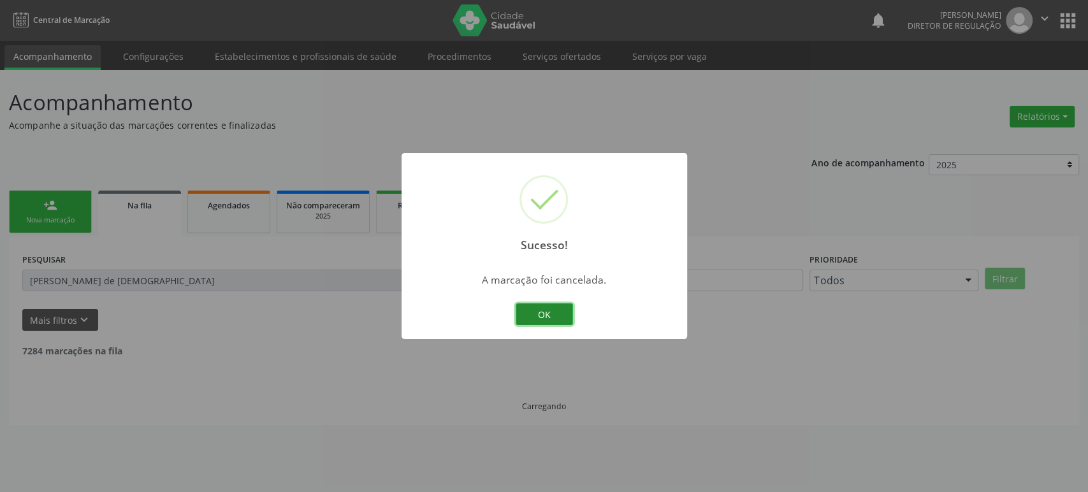
click at [544, 319] on button "OK" at bounding box center [544, 314] width 57 height 22
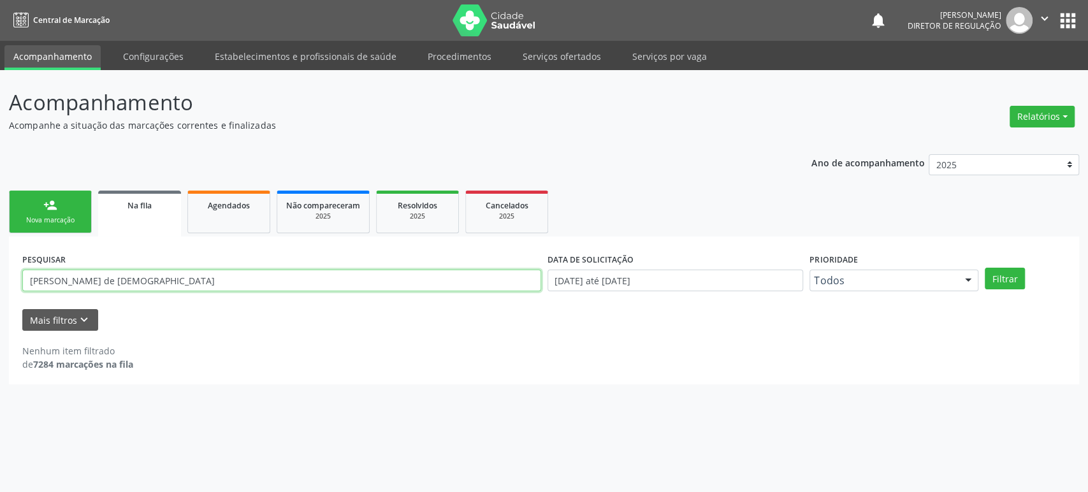
click at [69, 285] on input "[PERSON_NAME] de [DEMOGRAPHIC_DATA]" at bounding box center [281, 281] width 519 height 22
paste input "[PERSON_NAME]"
click at [984, 268] on button "Filtrar" at bounding box center [1004, 279] width 40 height 22
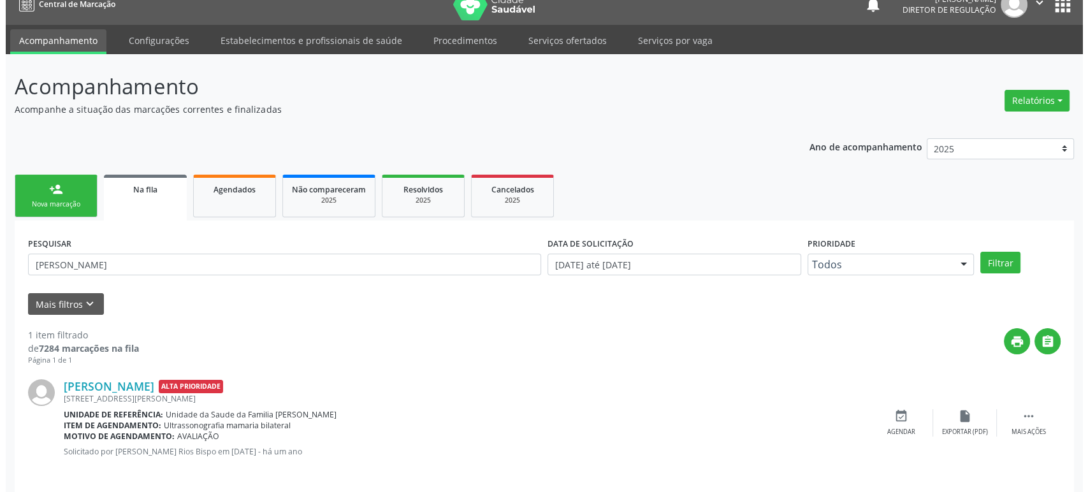
scroll to position [25, 0]
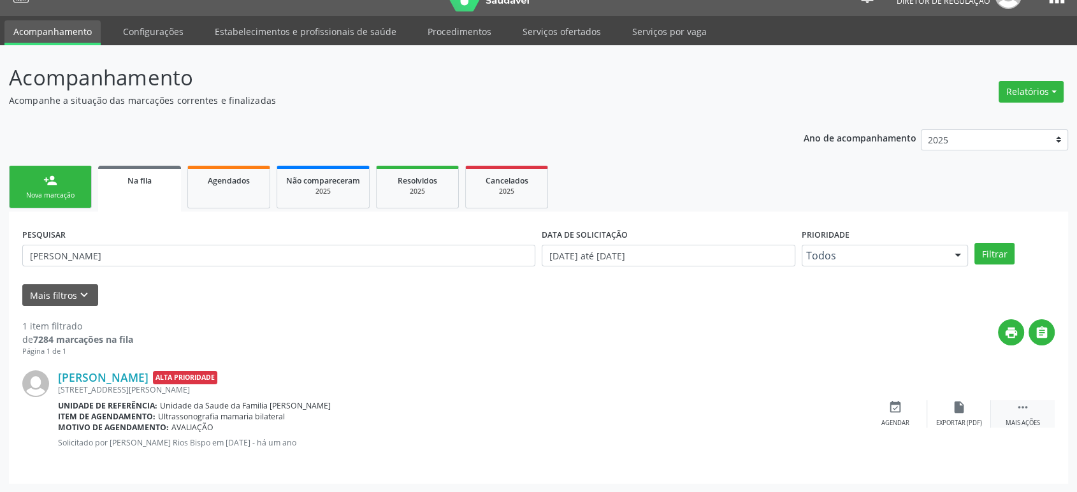
click at [1029, 410] on icon "" at bounding box center [1023, 407] width 14 height 14
click at [889, 408] on icon "cancel" at bounding box center [895, 407] width 14 height 14
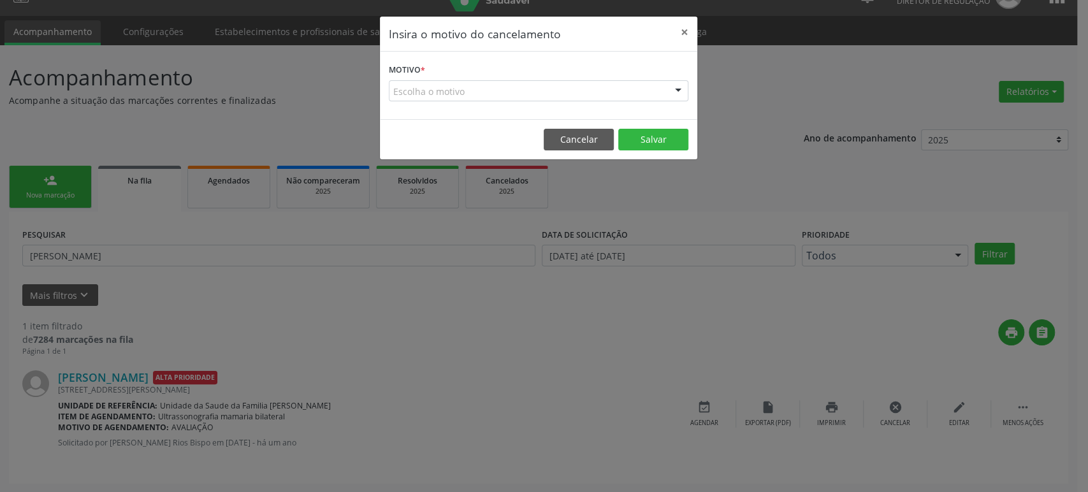
click at [600, 80] on div "Escolha o motivo" at bounding box center [538, 91] width 299 height 22
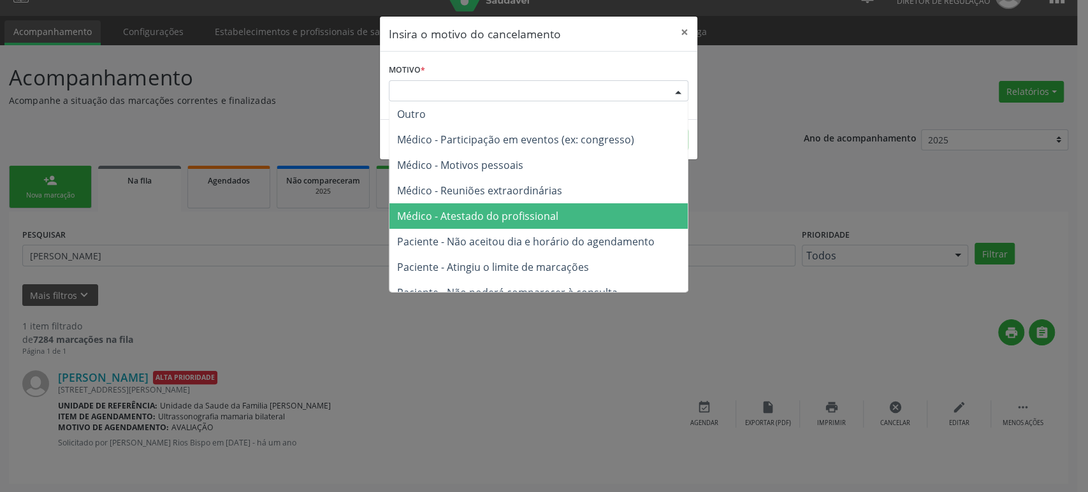
click at [526, 211] on span "Médico - Atestado do profissional" at bounding box center [477, 216] width 161 height 14
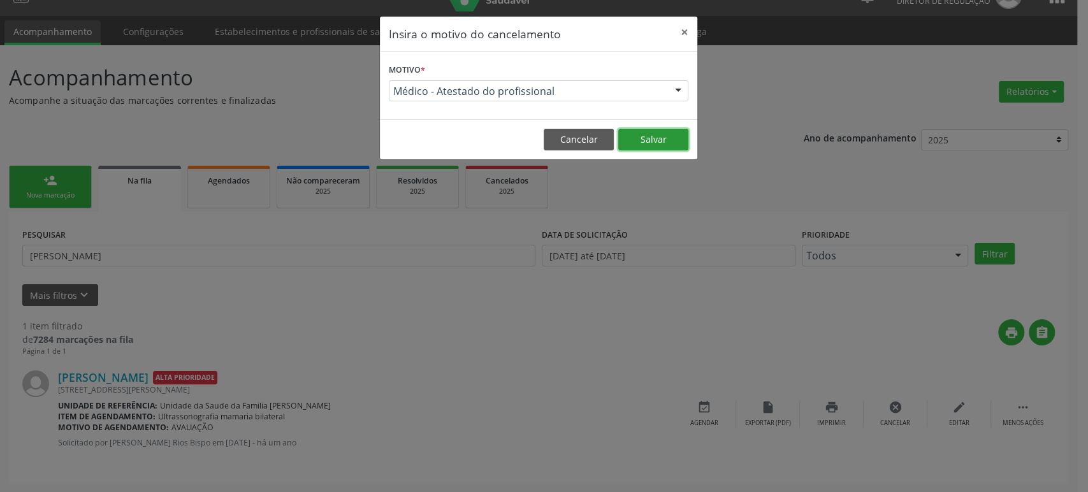
click at [663, 136] on button "Salvar" at bounding box center [653, 140] width 70 height 22
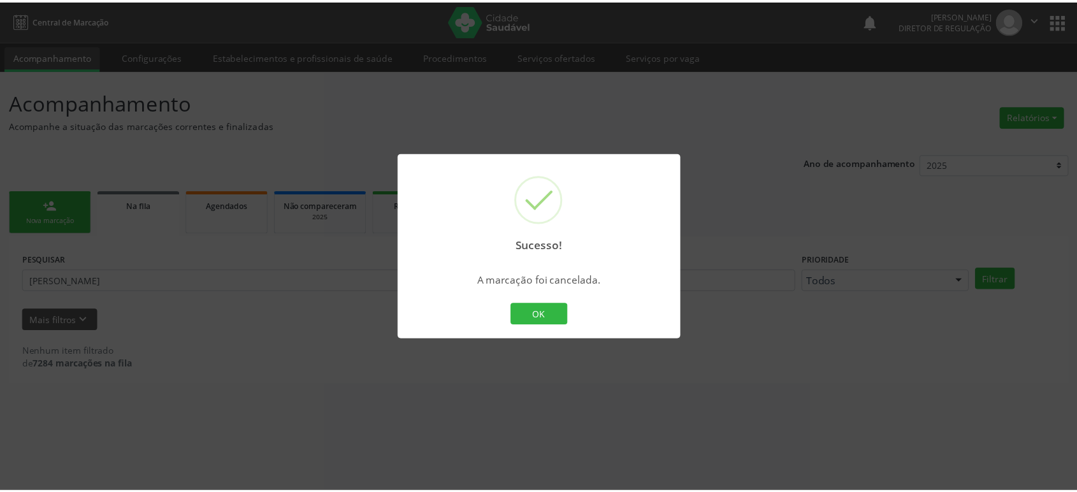
scroll to position [0, 0]
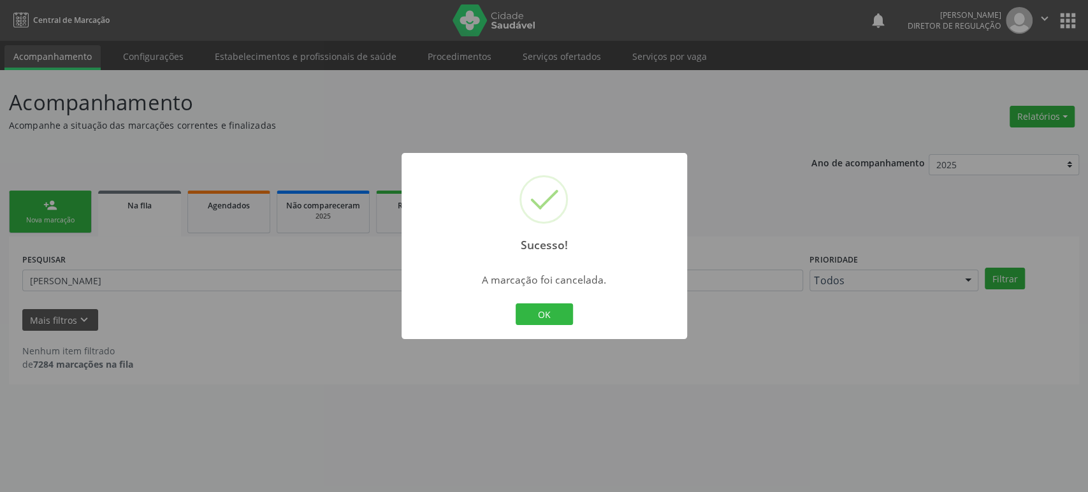
click at [125, 245] on div "Sucesso! × A marcação foi cancelada. OK Cancel" at bounding box center [544, 246] width 1088 height 492
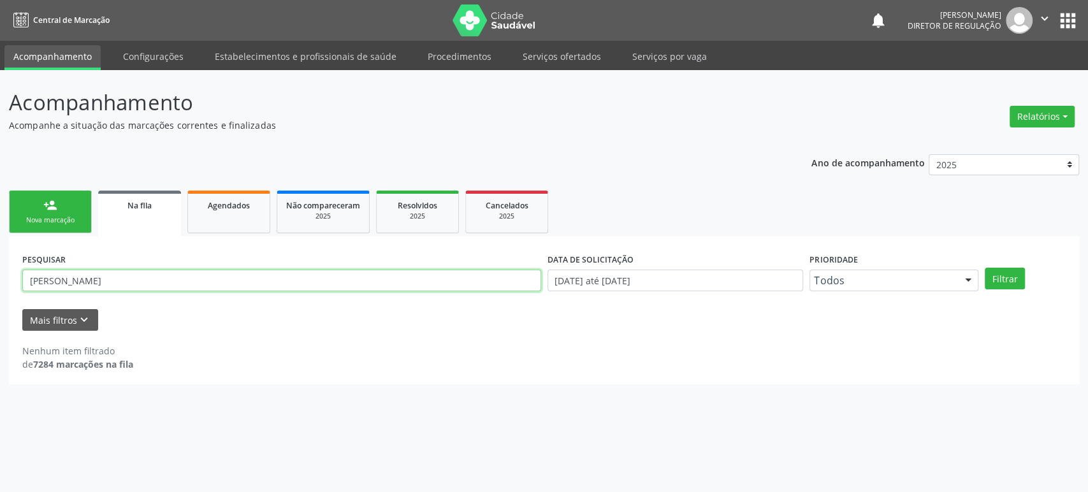
click at [114, 270] on input "[PERSON_NAME]" at bounding box center [281, 281] width 519 height 22
click at [114, 271] on input "[PERSON_NAME]" at bounding box center [281, 281] width 519 height 22
paste input "[PERSON_NAME] Rios Bispo"
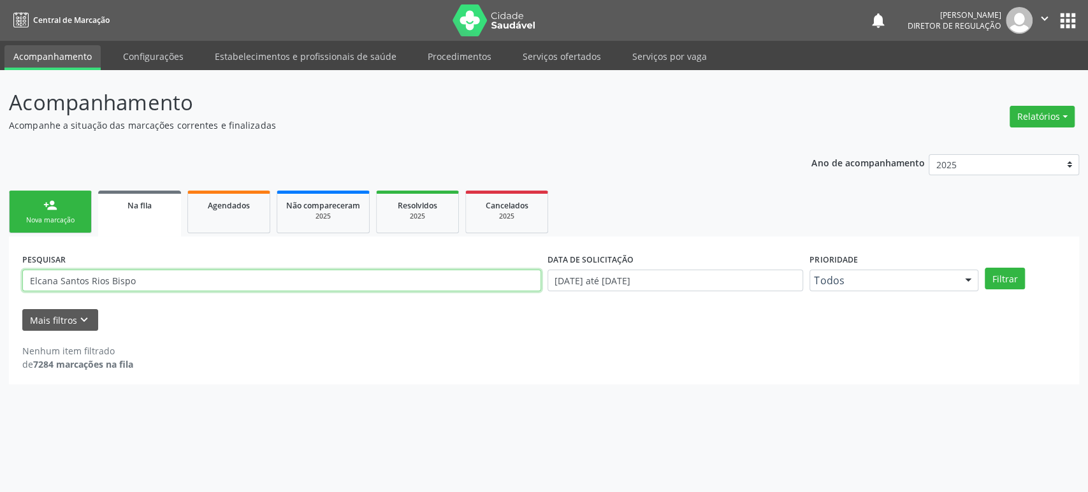
click at [984, 268] on button "Filtrar" at bounding box center [1004, 279] width 40 height 22
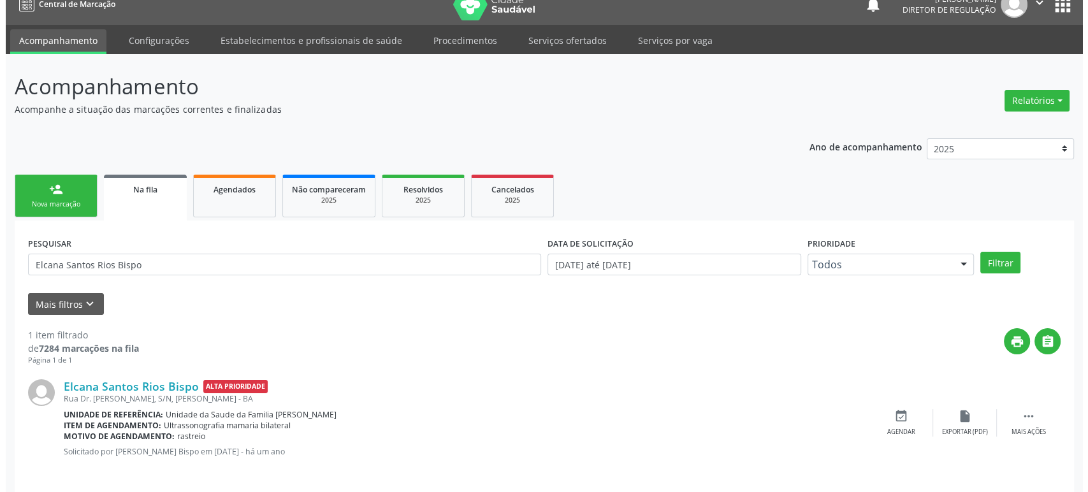
scroll to position [25, 0]
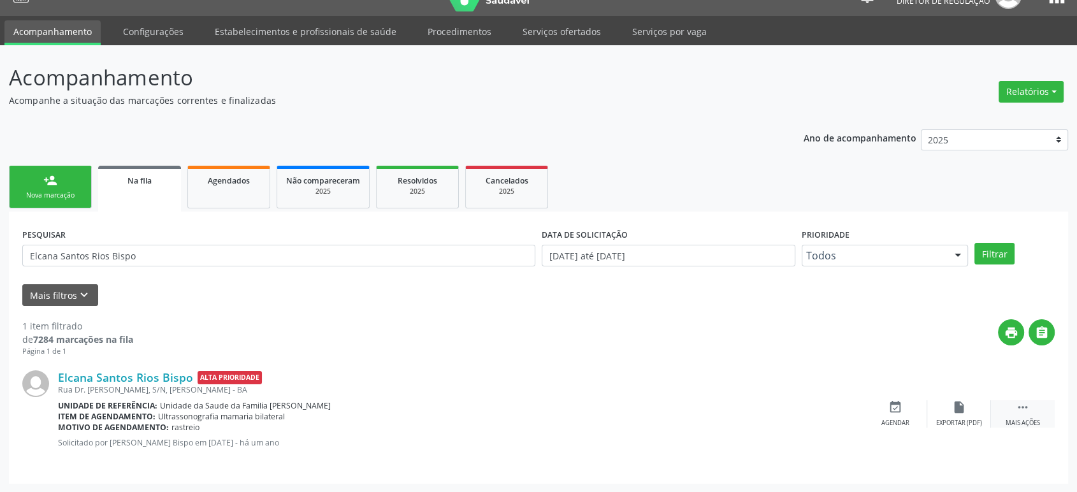
click at [1030, 406] on div " Mais ações" at bounding box center [1023, 413] width 64 height 27
click at [896, 413] on div "cancel Cancelar" at bounding box center [895, 413] width 64 height 27
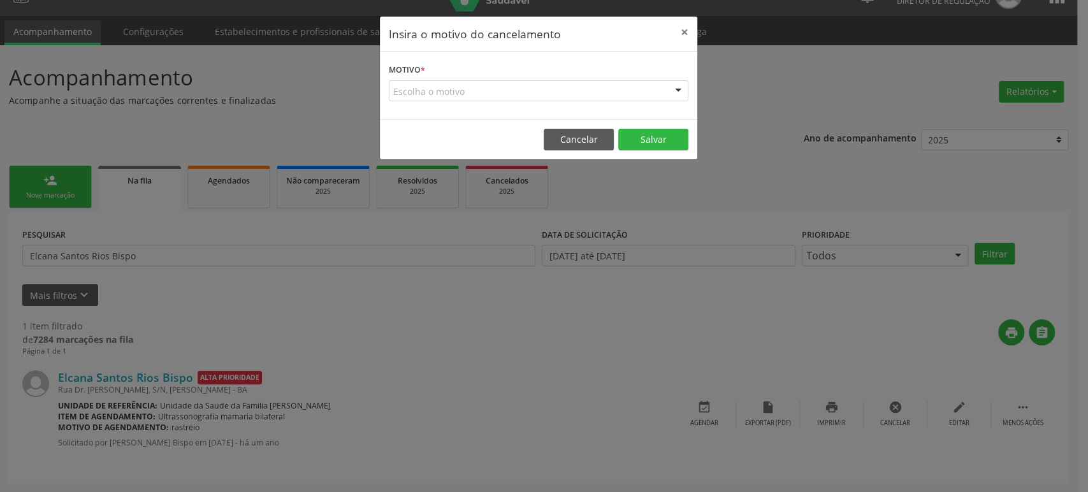
click at [541, 96] on div "Escolha o motivo" at bounding box center [538, 91] width 299 height 22
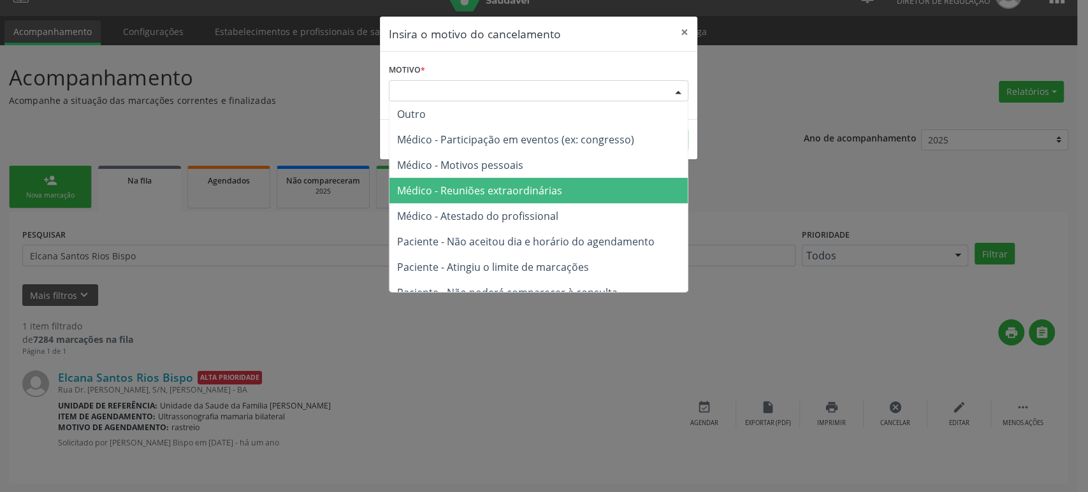
click at [523, 201] on span "Médico - Reuniões extraordinárias" at bounding box center [538, 190] width 298 height 25
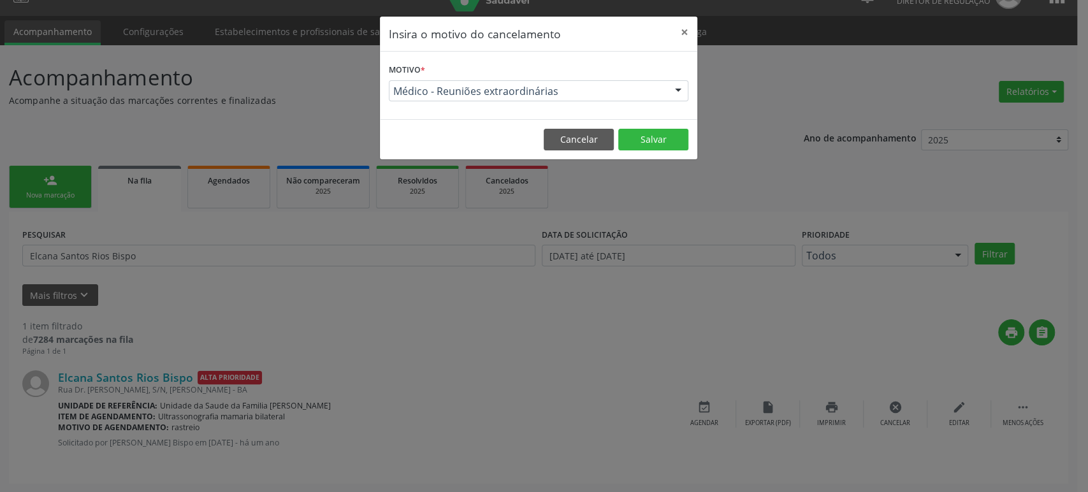
click at [657, 127] on footer "Cancelar Salvar" at bounding box center [538, 139] width 317 height 40
click at [657, 145] on button "Salvar" at bounding box center [653, 140] width 70 height 22
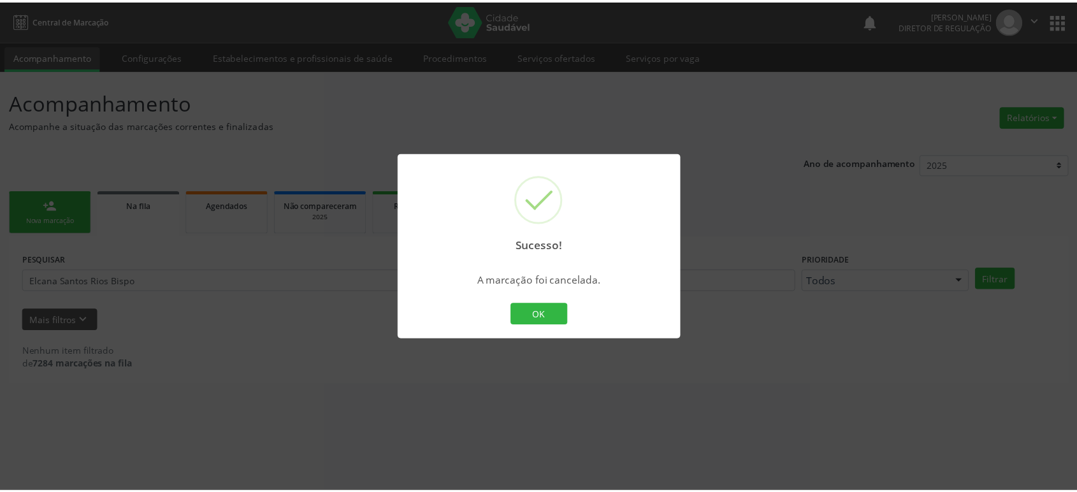
scroll to position [0, 0]
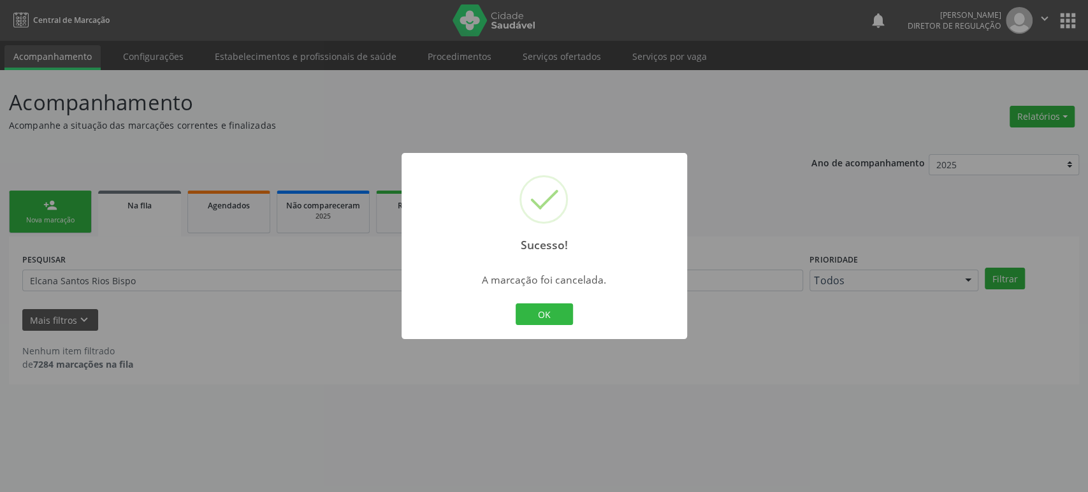
click at [166, 280] on div "Sucesso! × A marcação foi cancelada. OK Cancel" at bounding box center [544, 246] width 1088 height 492
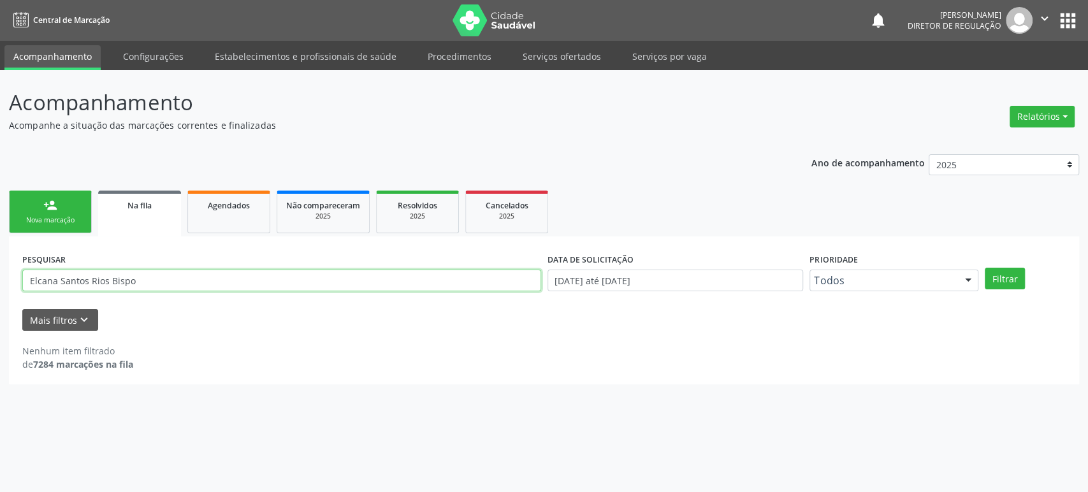
click at [166, 280] on input "Elcana Santos Rios Bispo" at bounding box center [281, 281] width 519 height 22
paste input "[PERSON_NAME]"
click at [984, 268] on button "Filtrar" at bounding box center [1004, 279] width 40 height 22
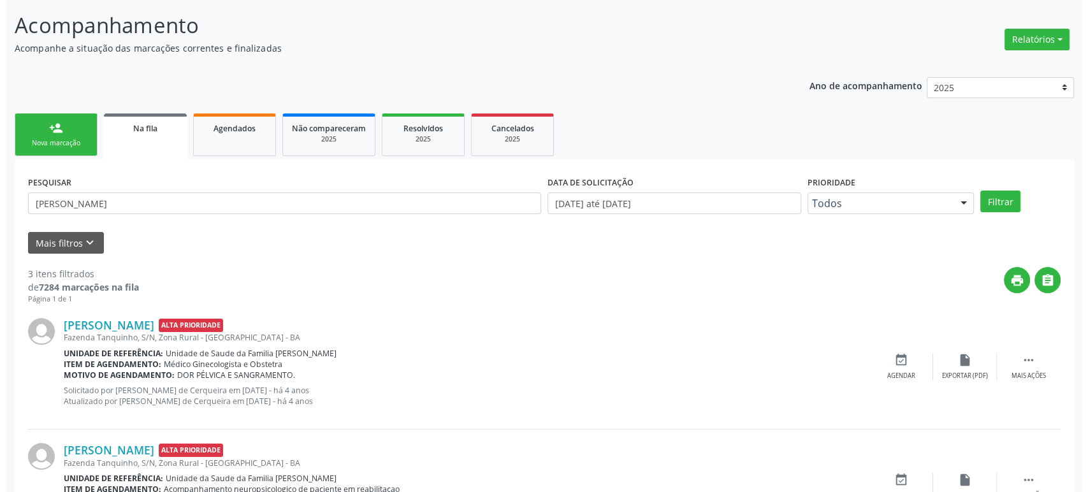
scroll to position [264, 0]
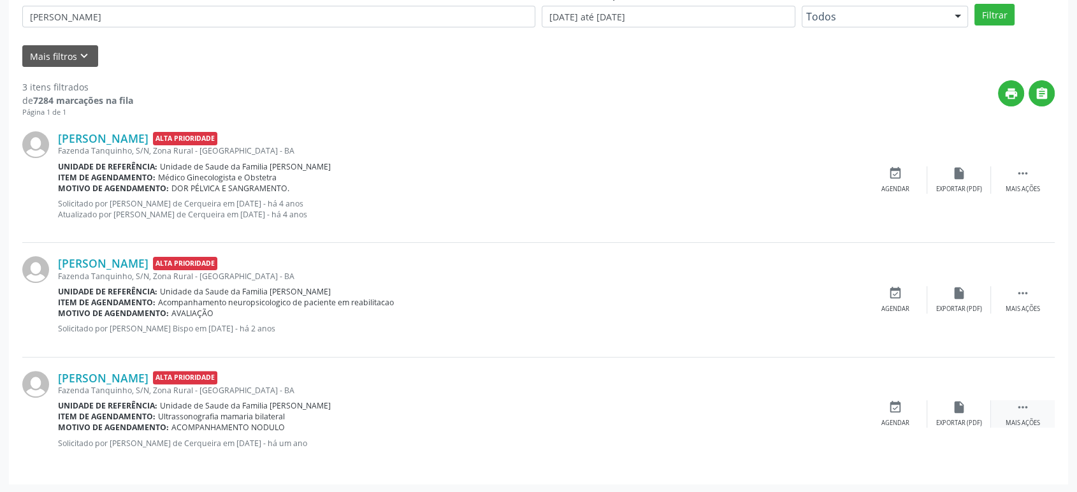
click at [1025, 411] on icon "" at bounding box center [1023, 407] width 14 height 14
click at [892, 410] on icon "cancel" at bounding box center [895, 407] width 14 height 14
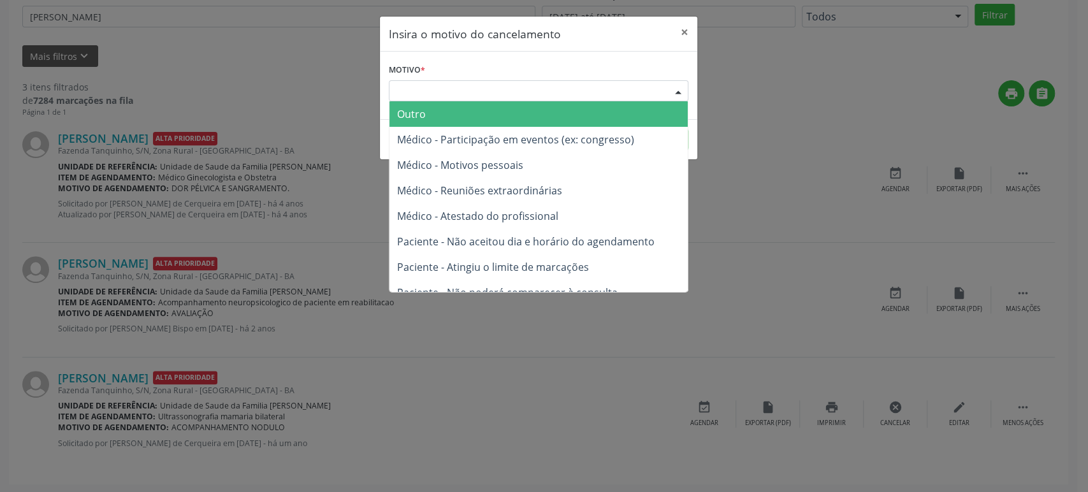
click at [466, 96] on div "Escolha o motivo" at bounding box center [538, 91] width 299 height 22
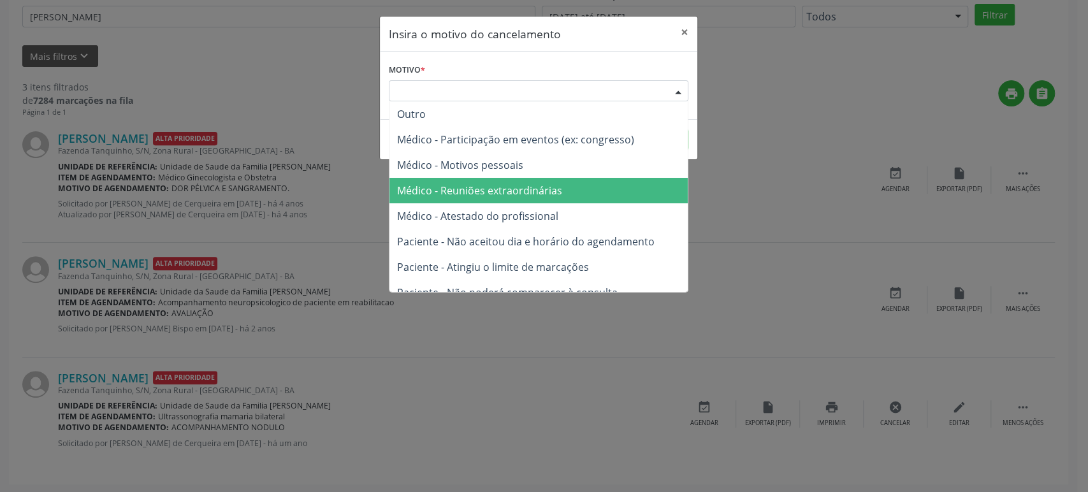
click at [484, 185] on span "Médico - Reuniões extraordinárias" at bounding box center [479, 191] width 165 height 14
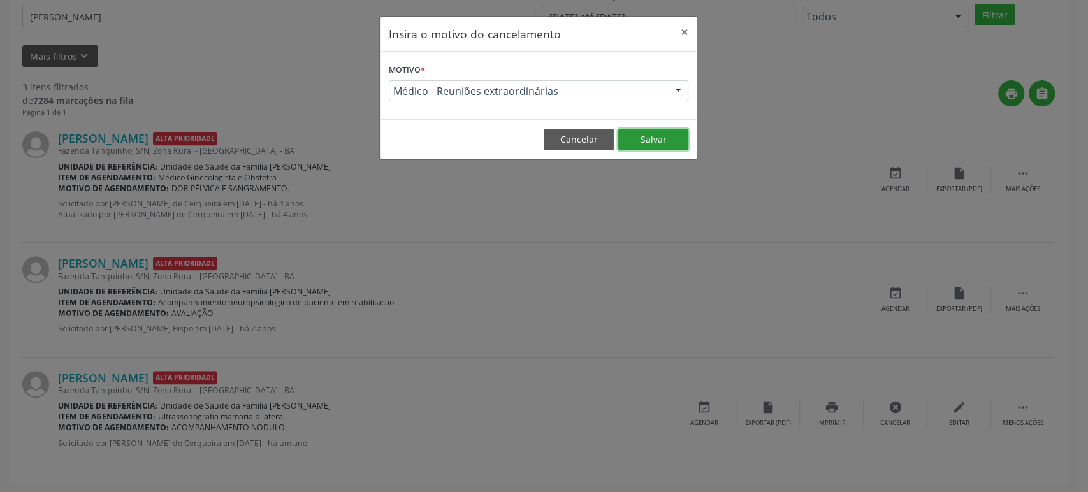
click at [637, 134] on button "Salvar" at bounding box center [653, 140] width 70 height 22
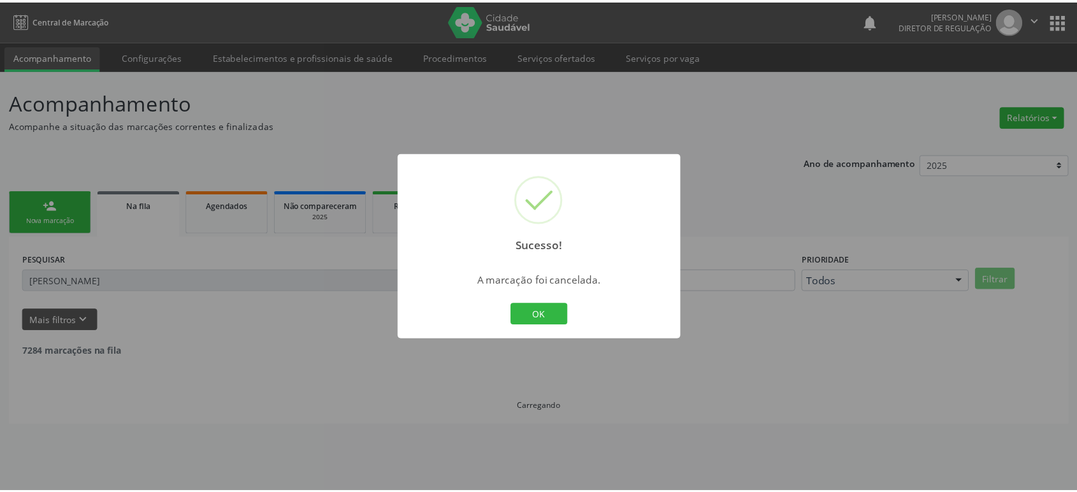
scroll to position [0, 0]
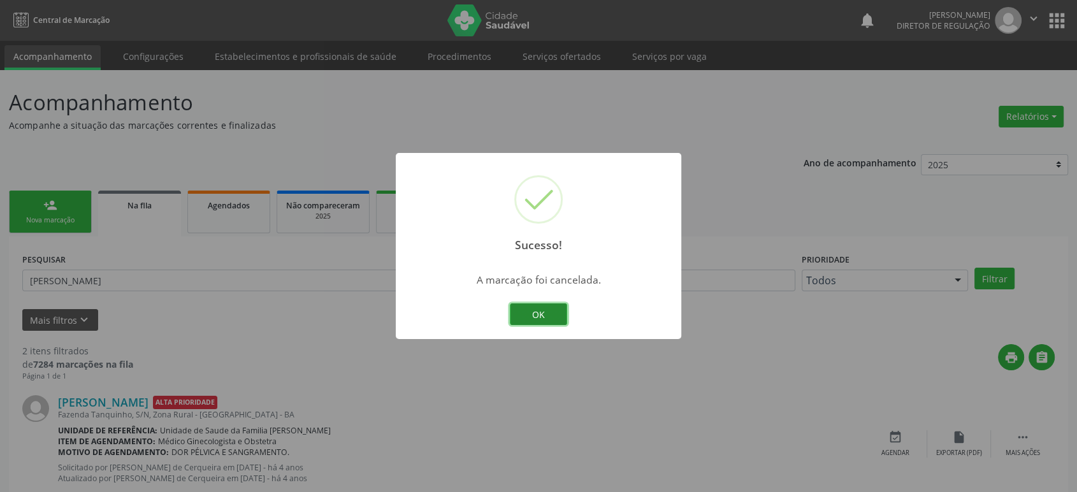
click at [561, 309] on button "OK" at bounding box center [538, 314] width 57 height 22
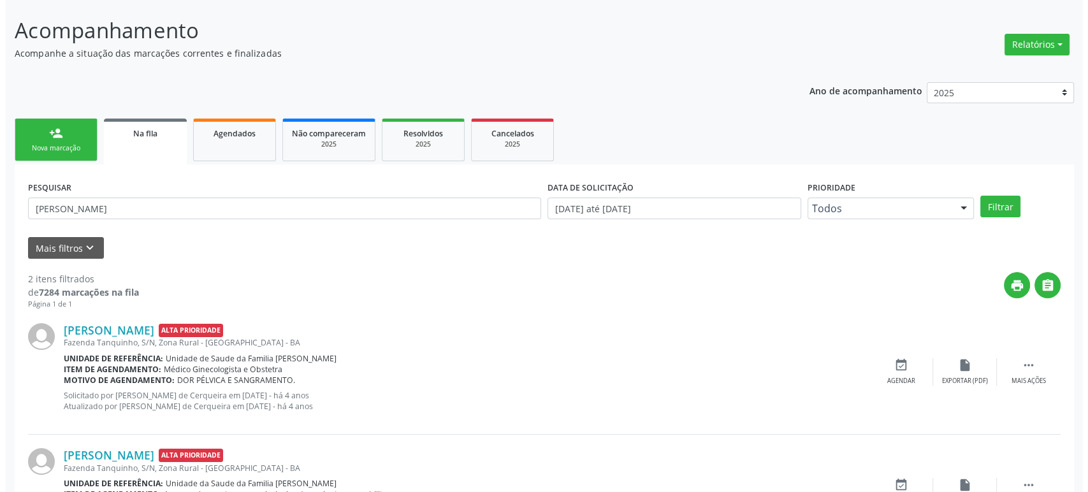
scroll to position [149, 0]
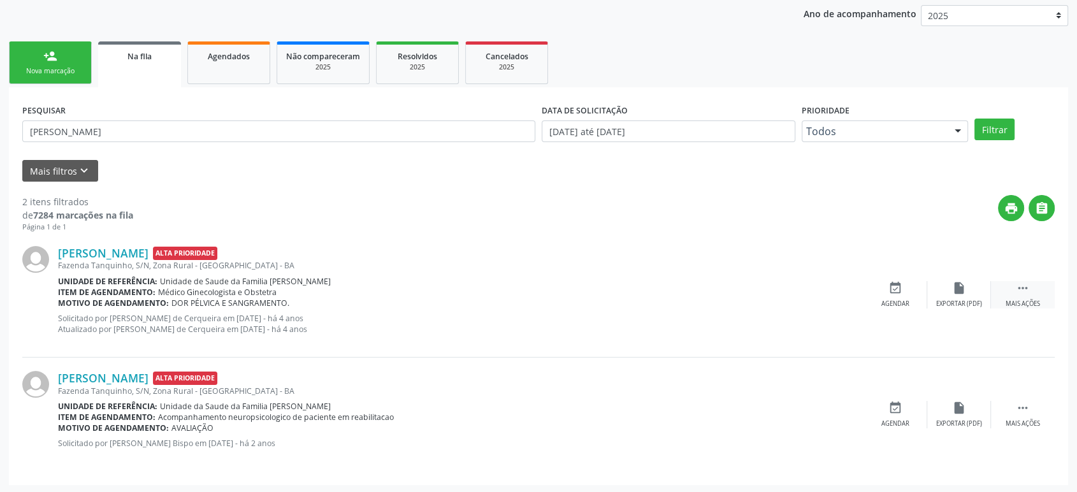
click at [1027, 290] on icon "" at bounding box center [1023, 288] width 14 height 14
click at [911, 293] on div "cancel Cancelar" at bounding box center [895, 294] width 64 height 27
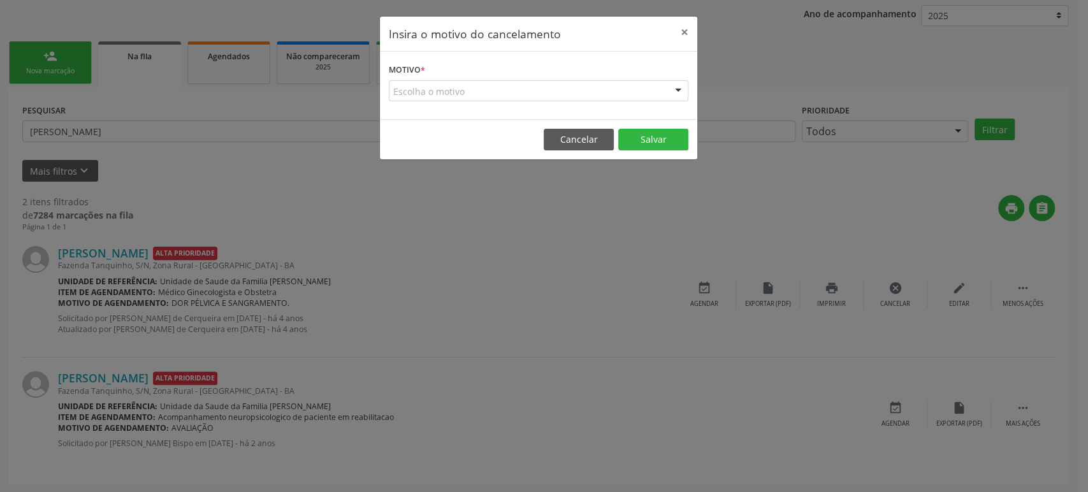
click at [559, 96] on div "Escolha o motivo" at bounding box center [538, 91] width 299 height 22
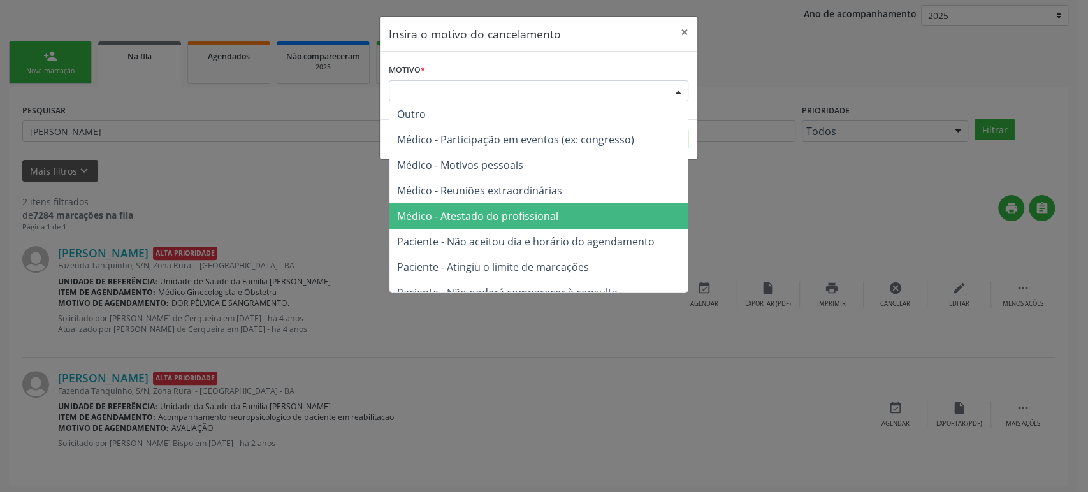
click at [511, 215] on span "Médico - Atestado do profissional" at bounding box center [477, 216] width 161 height 14
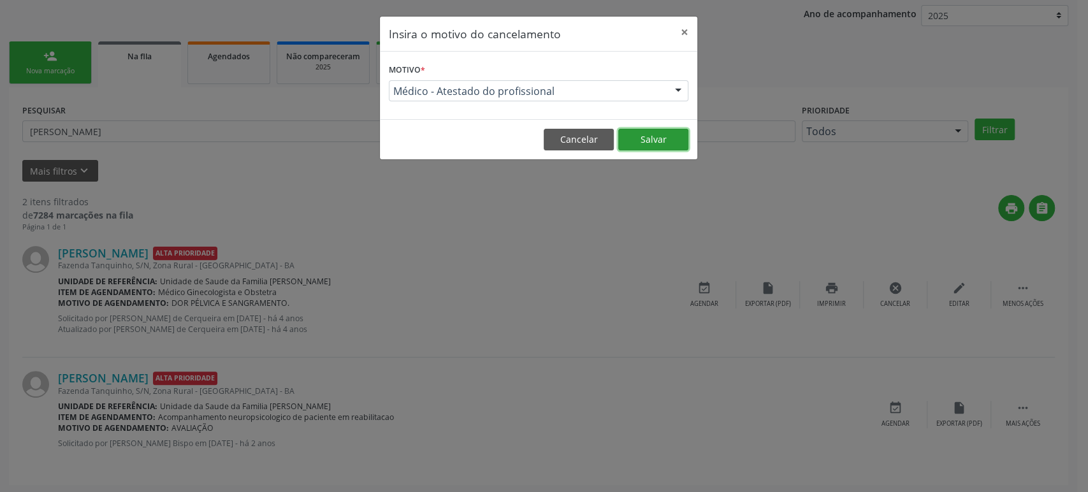
click at [655, 142] on button "Salvar" at bounding box center [653, 140] width 70 height 22
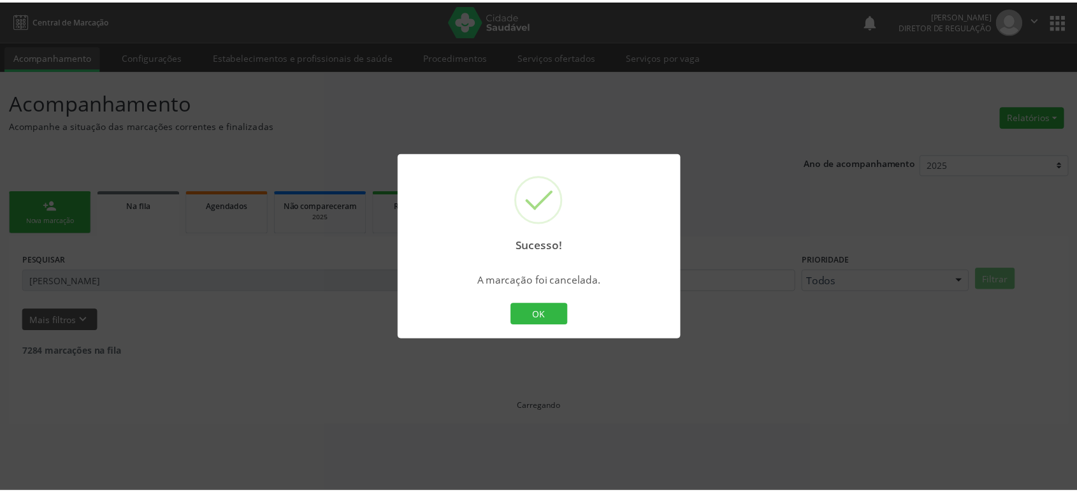
scroll to position [0, 0]
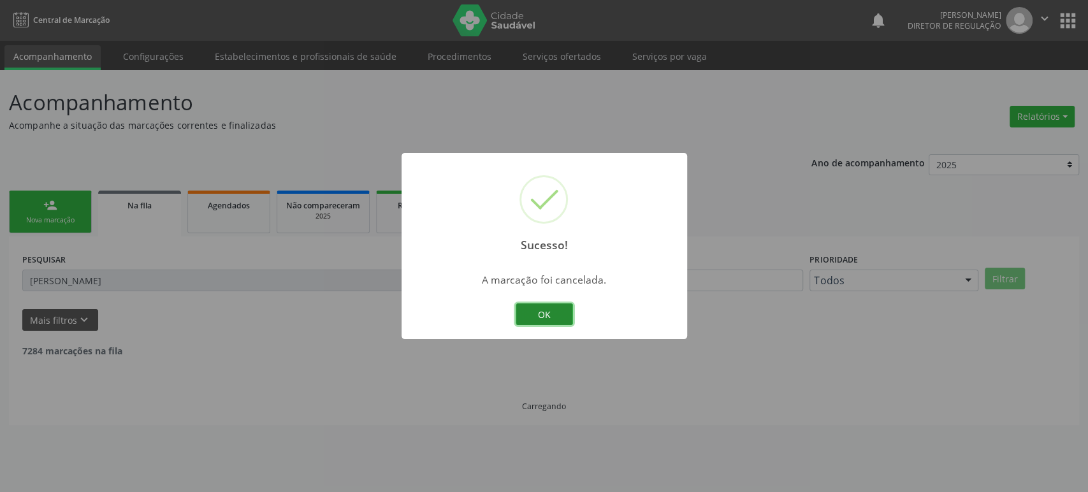
click at [556, 312] on button "OK" at bounding box center [544, 314] width 57 height 22
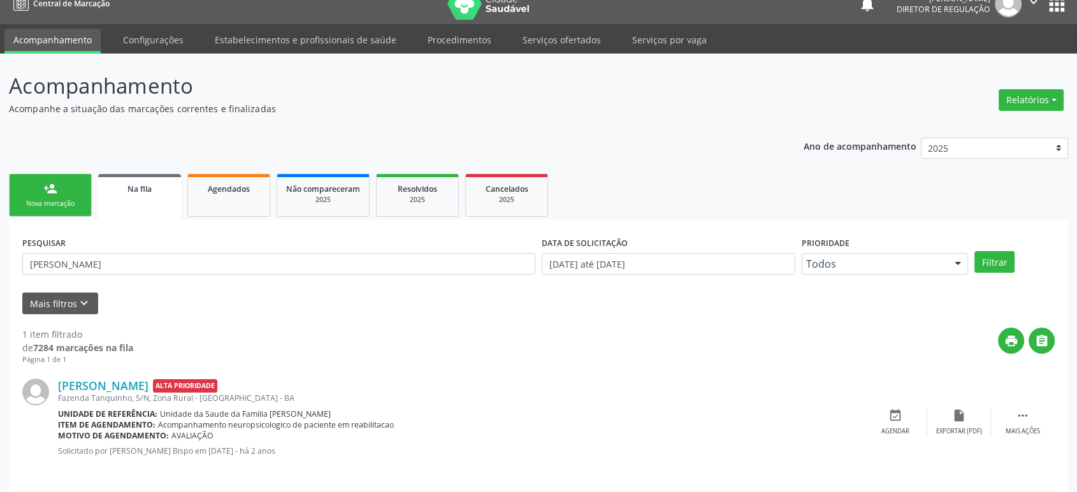
scroll to position [25, 0]
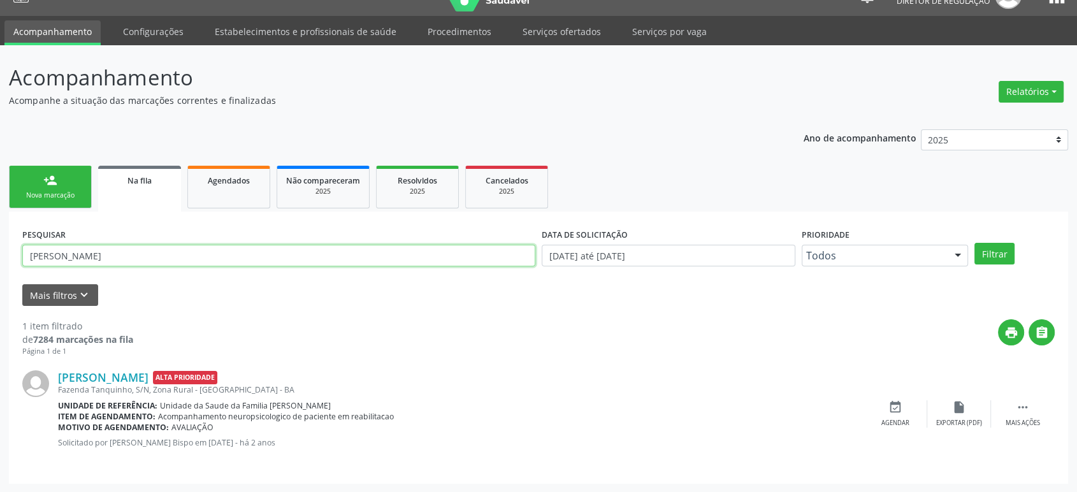
click at [103, 257] on input "[PERSON_NAME]" at bounding box center [278, 256] width 513 height 22
paste input "[PERSON_NAME]"
click at [974, 243] on button "Filtrar" at bounding box center [994, 254] width 40 height 22
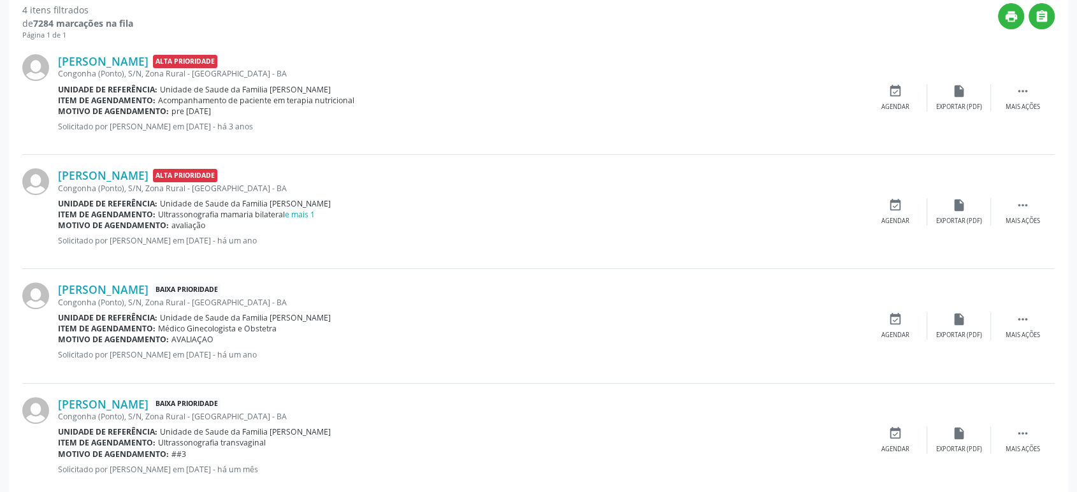
scroll to position [354, 0]
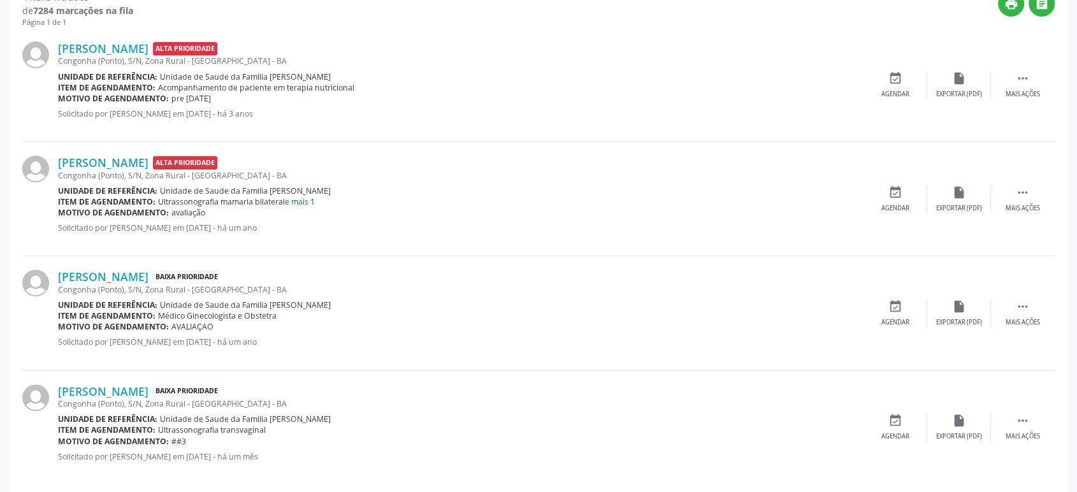
click at [305, 205] on link "e mais 1" at bounding box center [300, 201] width 30 height 11
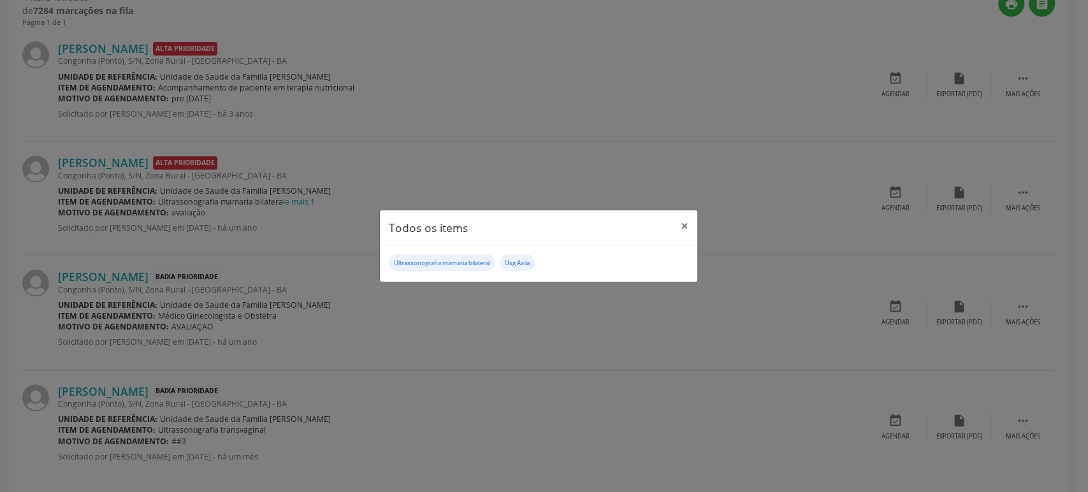
click at [224, 252] on div "Todos os items × Ultrassonografia mamaria bilateral Usg Axila" at bounding box center [544, 246] width 1088 height 492
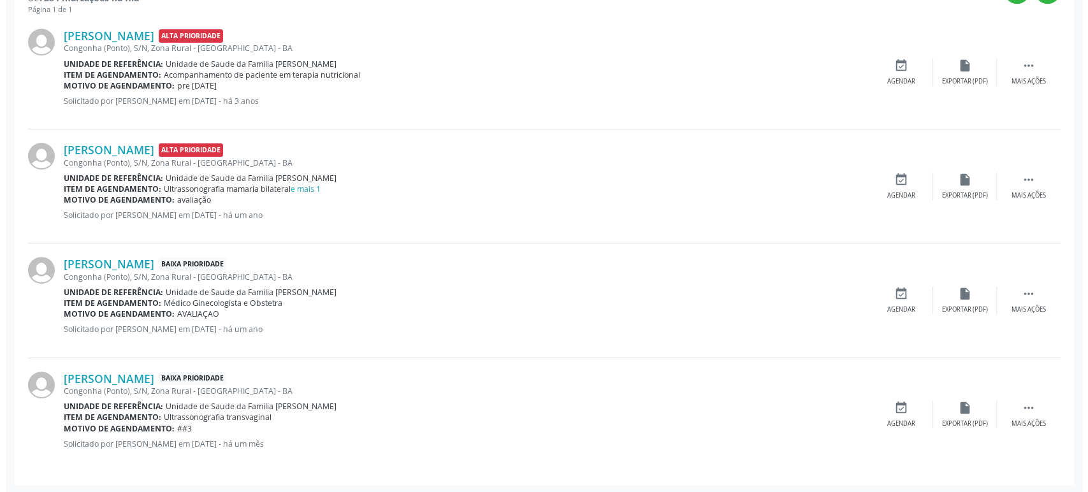
scroll to position [367, 0]
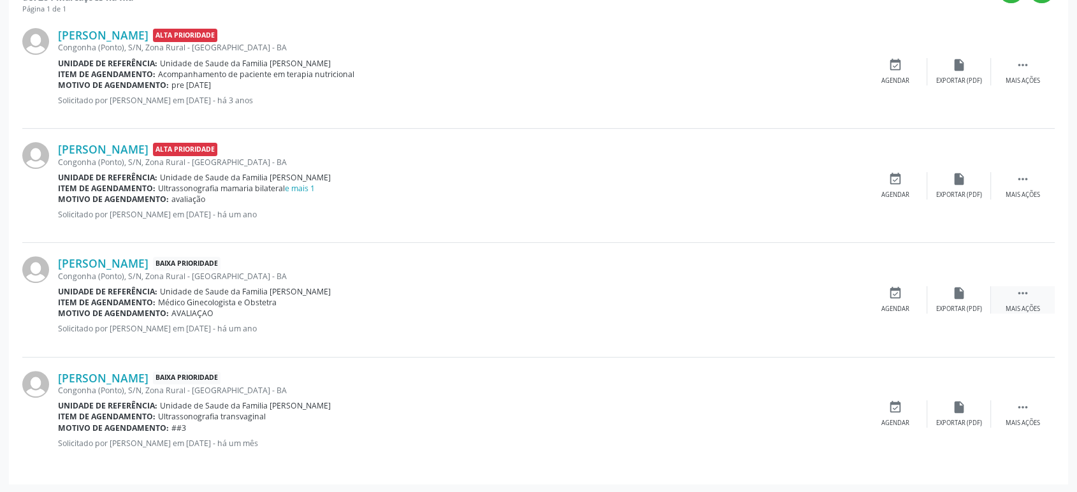
click at [1020, 299] on div " Mais ações" at bounding box center [1023, 299] width 64 height 27
click at [888, 294] on icon "cancel" at bounding box center [895, 293] width 14 height 14
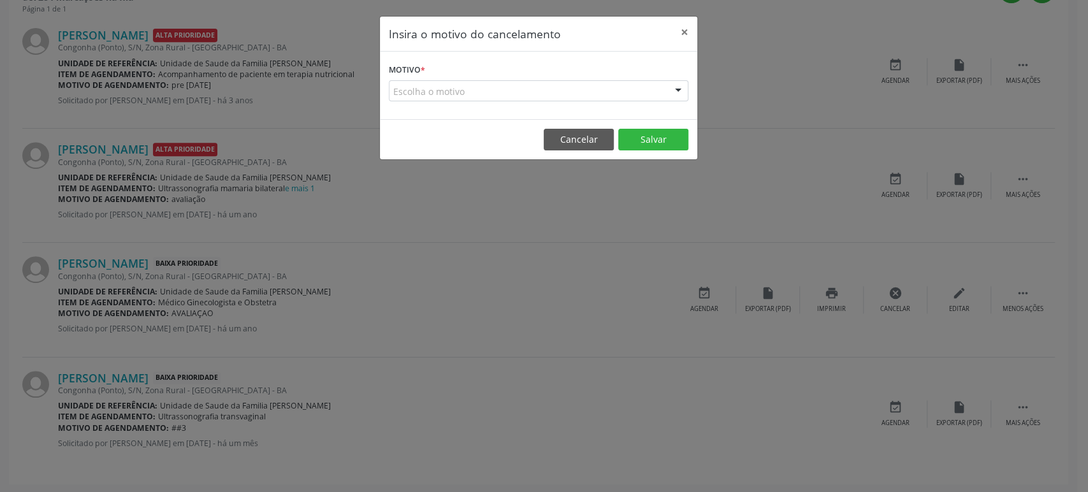
click at [485, 78] on form "Motivo * Escolha o motivo Outro Médico - Participação em eventos (ex: congresso…" at bounding box center [538, 81] width 299 height 41
click at [484, 97] on div "Escolha o motivo" at bounding box center [538, 91] width 299 height 22
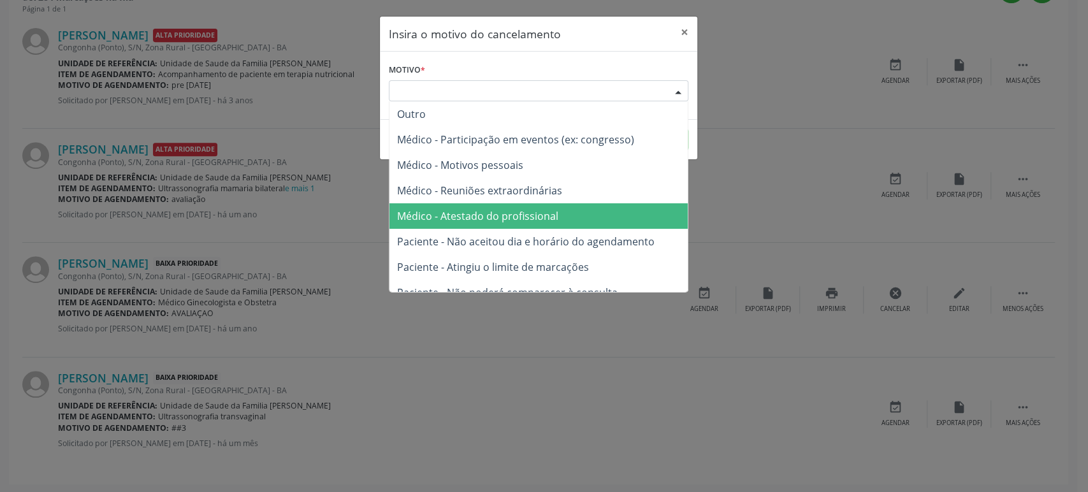
click at [506, 216] on span "Médico - Atestado do profissional" at bounding box center [477, 216] width 161 height 14
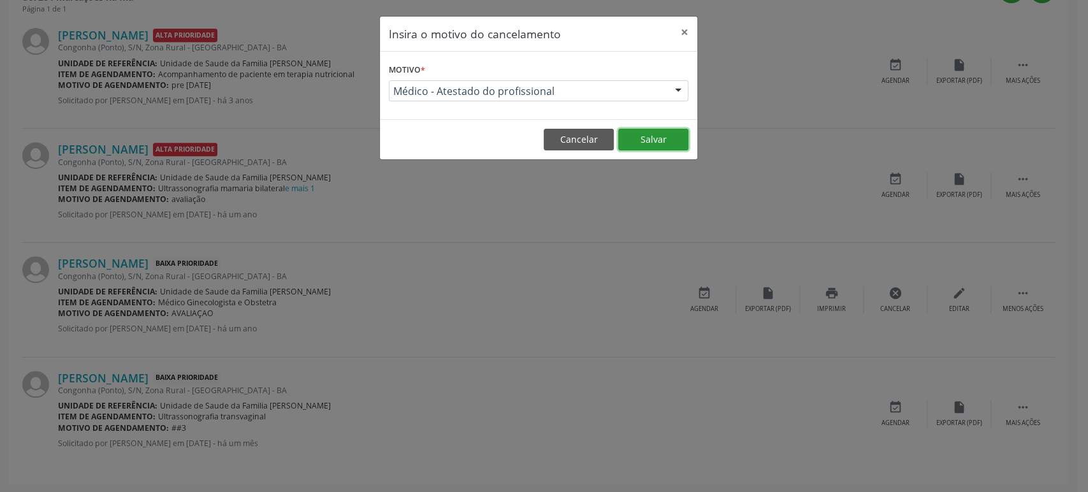
click at [642, 144] on button "Salvar" at bounding box center [653, 140] width 70 height 22
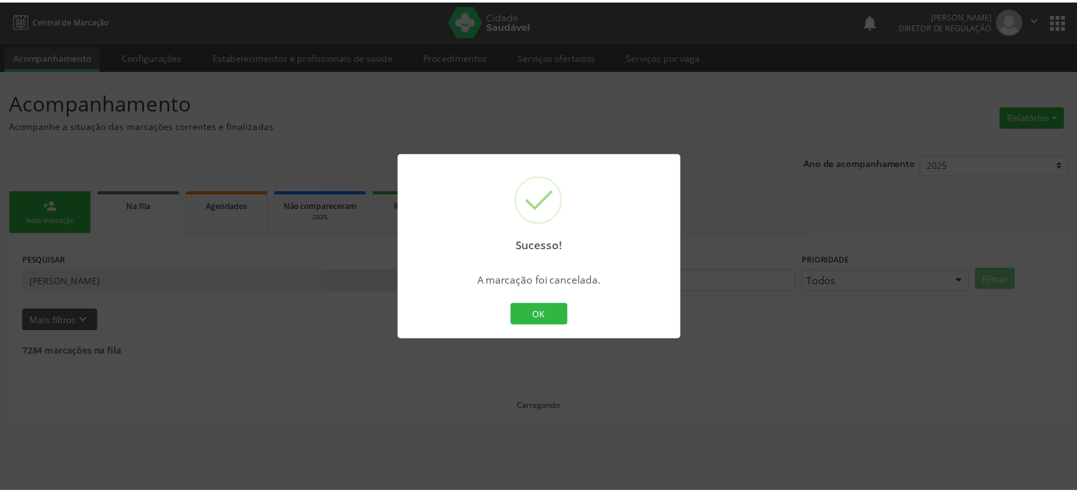
scroll to position [0, 0]
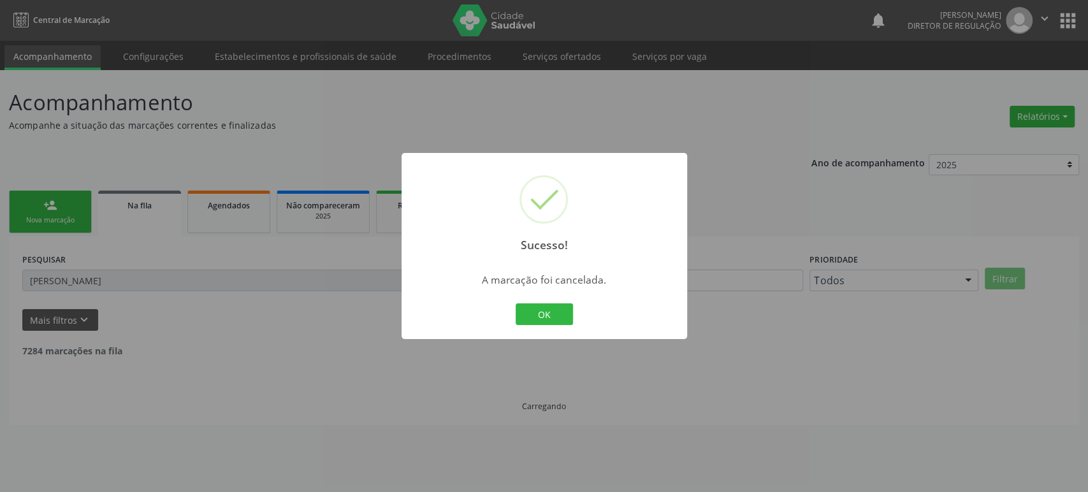
click at [532, 299] on div "Sucesso! × A marcação foi cancelada. OK Cancel" at bounding box center [543, 246] width 285 height 186
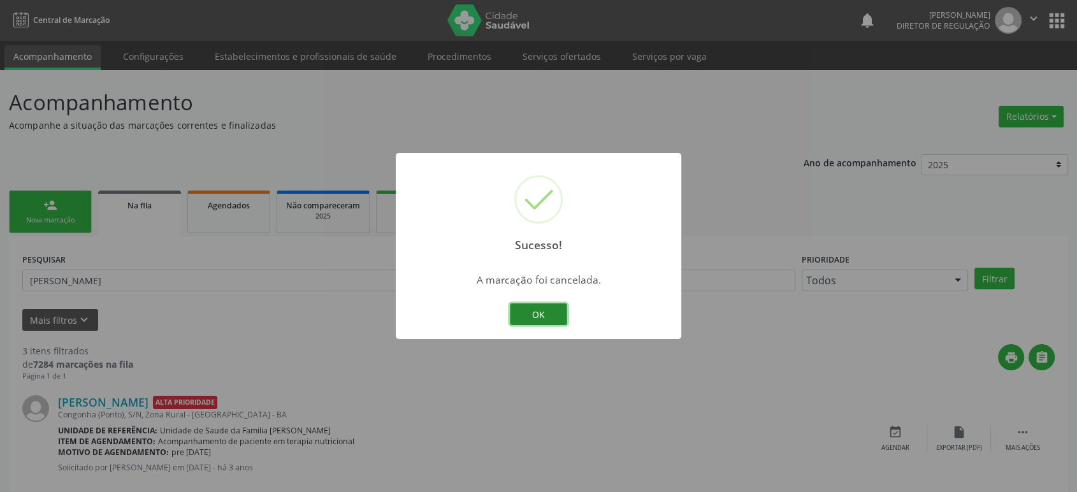
click at [532, 314] on button "OK" at bounding box center [538, 314] width 57 height 22
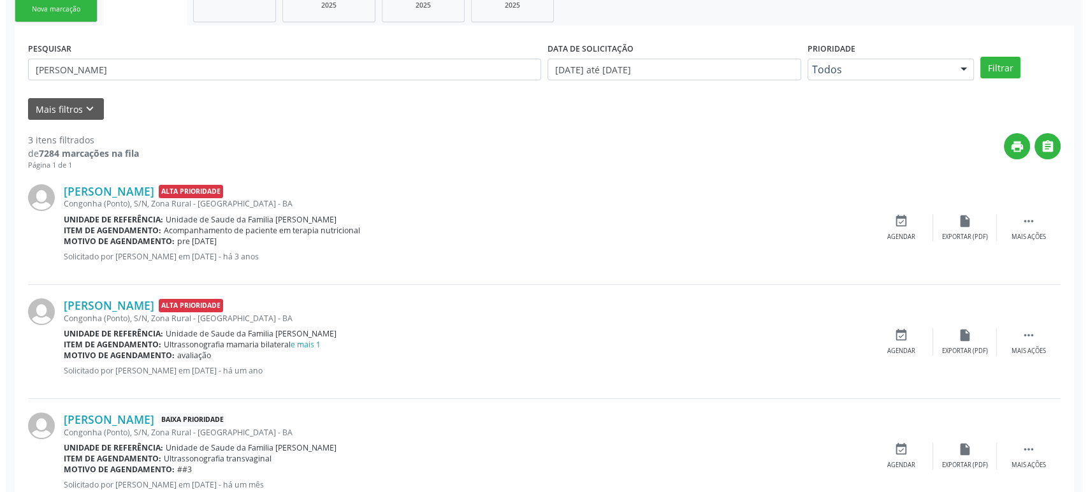
scroll to position [212, 0]
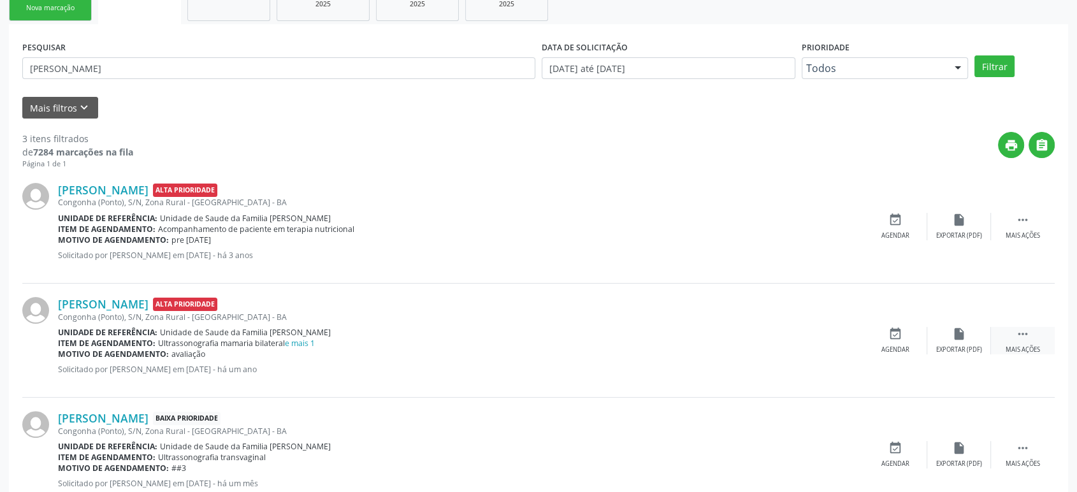
click at [1038, 342] on div " Mais ações" at bounding box center [1023, 340] width 64 height 27
click at [898, 340] on div "cancel Cancelar" at bounding box center [895, 340] width 64 height 27
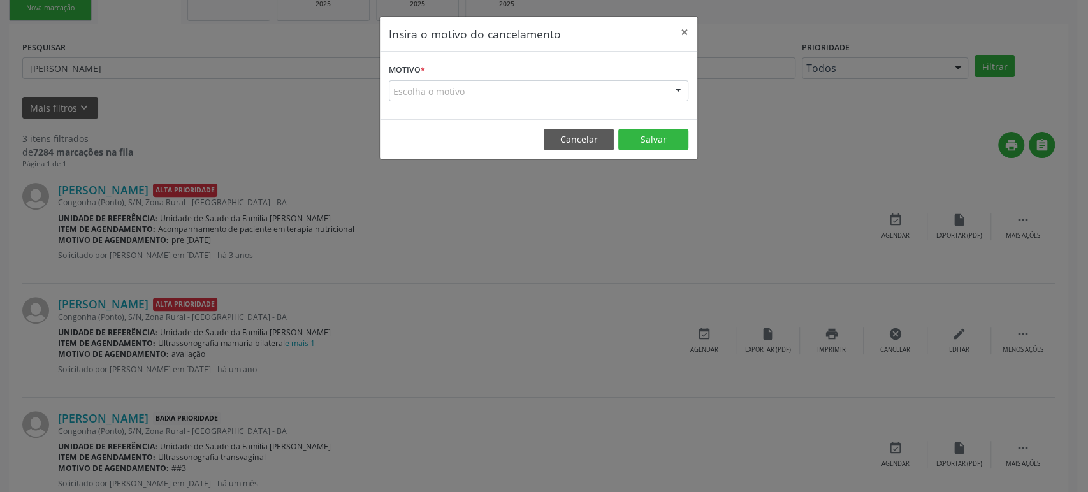
click at [500, 82] on div "Escolha o motivo" at bounding box center [538, 91] width 299 height 22
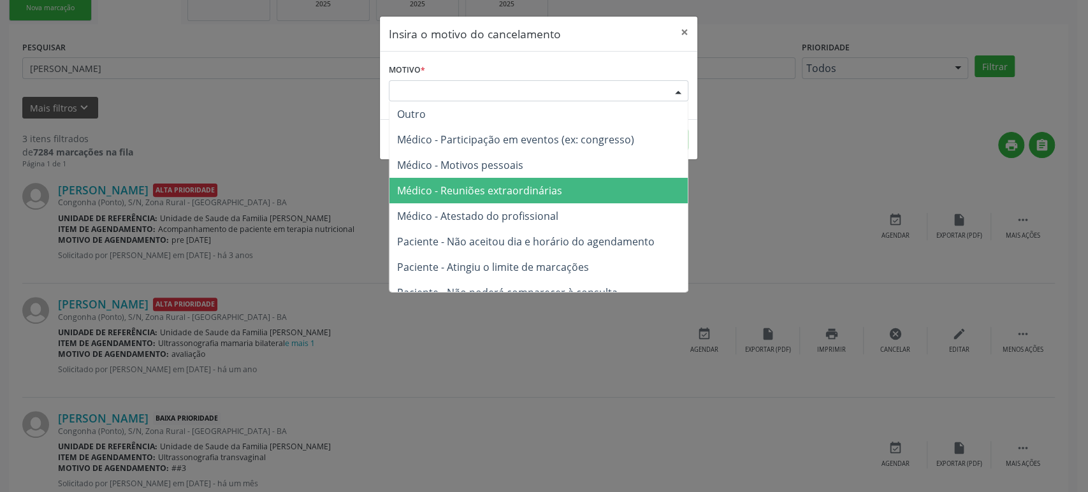
click at [489, 201] on span "Médico - Reuniões extraordinárias" at bounding box center [538, 190] width 298 height 25
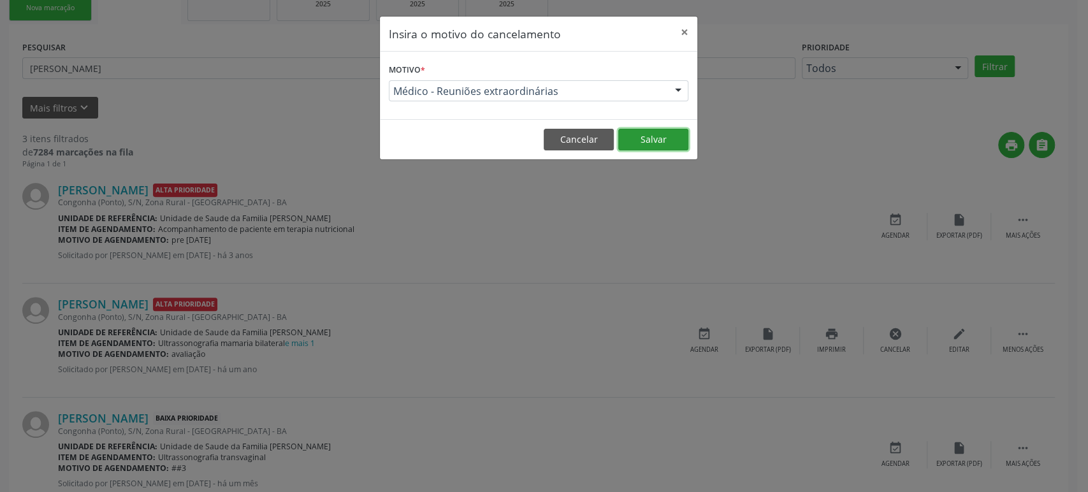
click at [646, 133] on button "Salvar" at bounding box center [653, 140] width 70 height 22
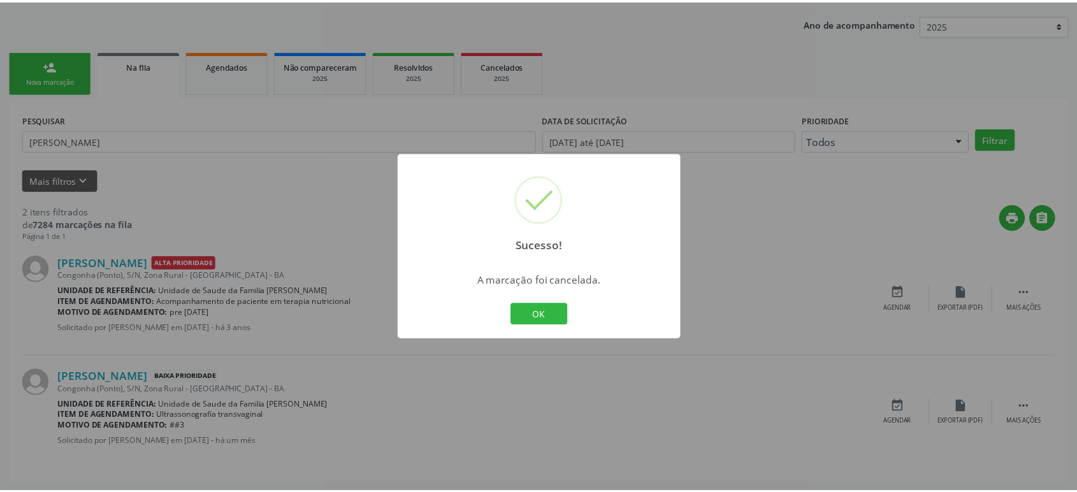
scroll to position [0, 0]
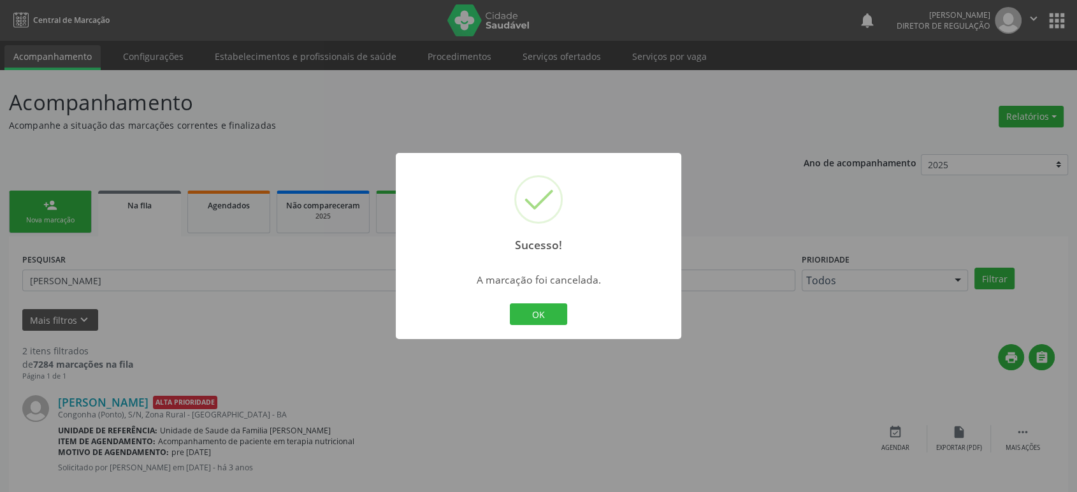
drag, startPoint x: 123, startPoint y: 233, endPoint x: 122, endPoint y: 247, distance: 14.0
click at [123, 233] on div "Sucesso! × A marcação foi cancelada. OK Cancel" at bounding box center [538, 246] width 1077 height 492
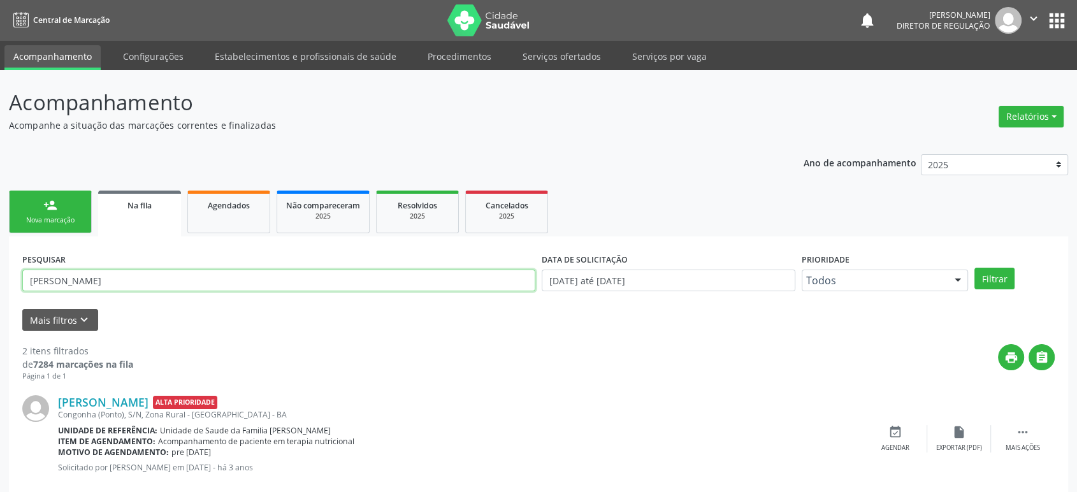
click at [127, 272] on input "[PERSON_NAME]" at bounding box center [278, 281] width 513 height 22
paste input "[PERSON_NAME] do Sacrament"
click at [974, 268] on button "Filtrar" at bounding box center [994, 279] width 40 height 22
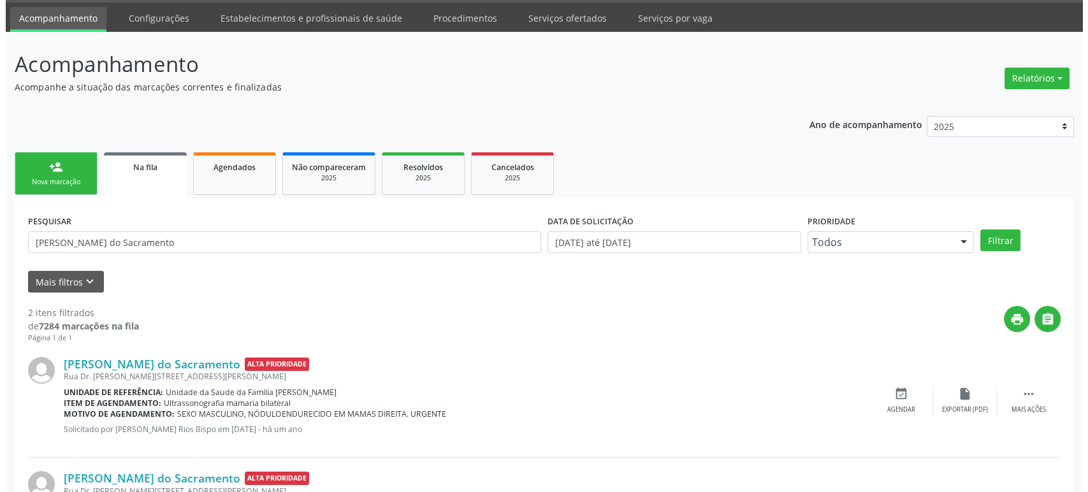
scroll to position [138, 0]
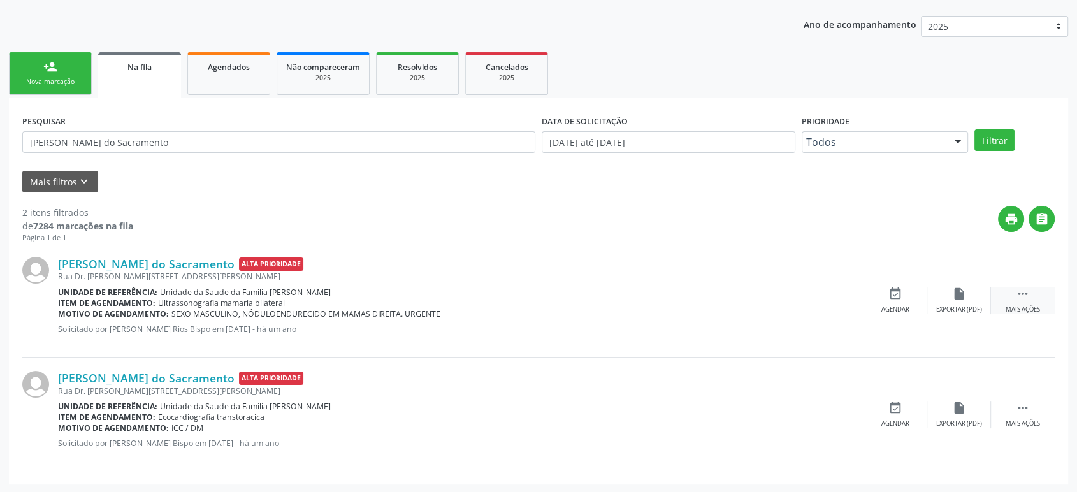
click at [1030, 295] on div " Mais ações" at bounding box center [1023, 300] width 64 height 27
click at [896, 299] on div "cancel Cancelar" at bounding box center [895, 300] width 64 height 27
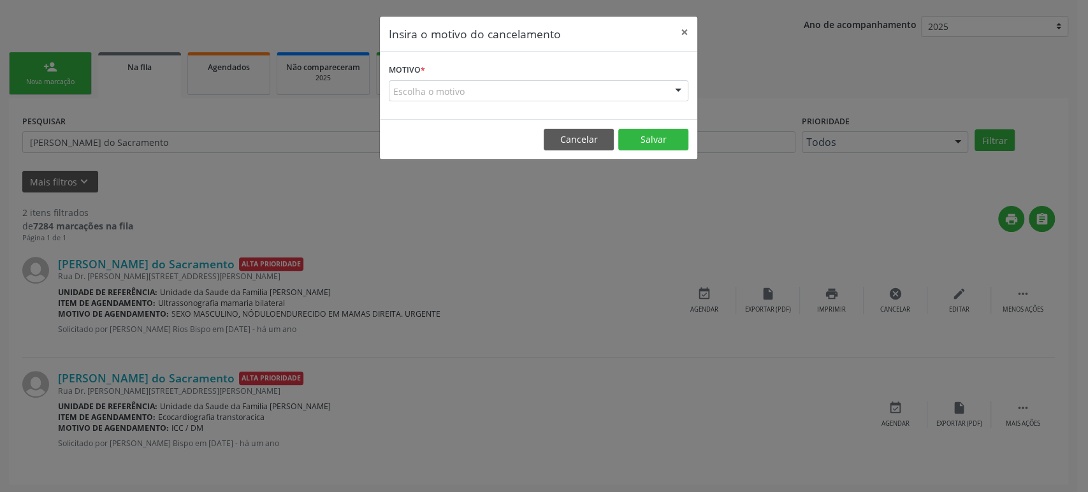
click at [99, 228] on div "Insira o motivo do cancelamento × Motivo * Escolha o motivo Outro Médico - Part…" at bounding box center [544, 246] width 1088 height 492
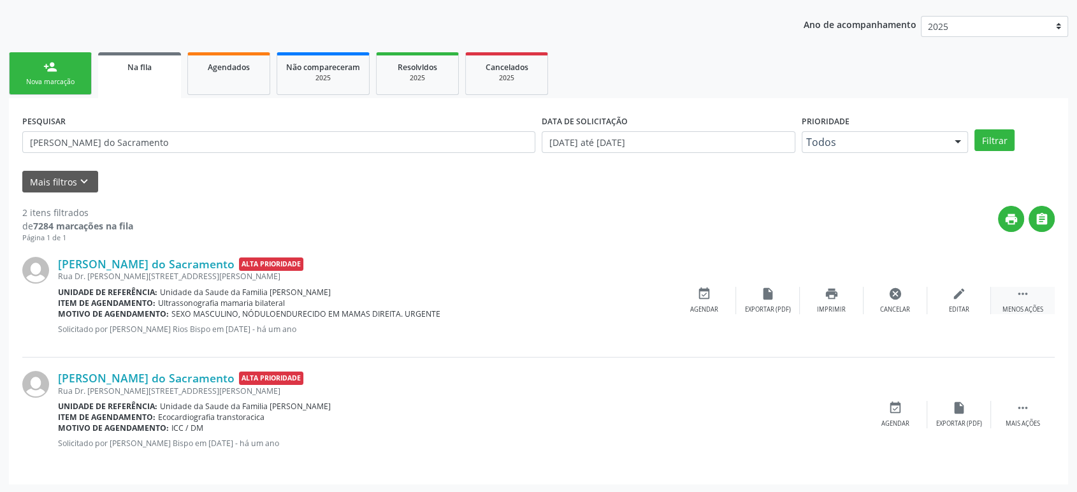
click at [1016, 287] on icon "" at bounding box center [1023, 294] width 14 height 14
click at [1008, 287] on div " Mais ações" at bounding box center [1023, 300] width 64 height 27
click at [894, 298] on icon "cancel" at bounding box center [895, 294] width 14 height 14
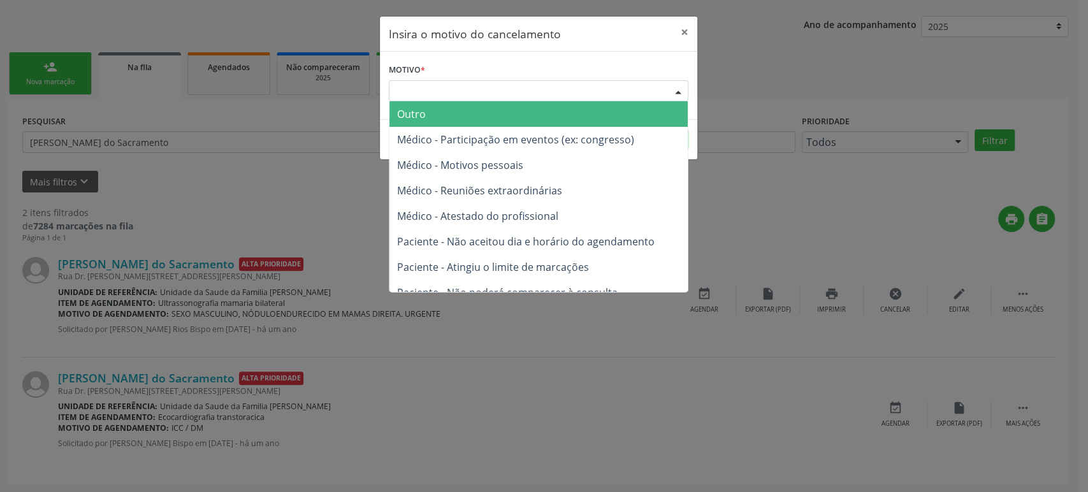
click at [485, 89] on div "Escolha o motivo" at bounding box center [538, 91] width 299 height 22
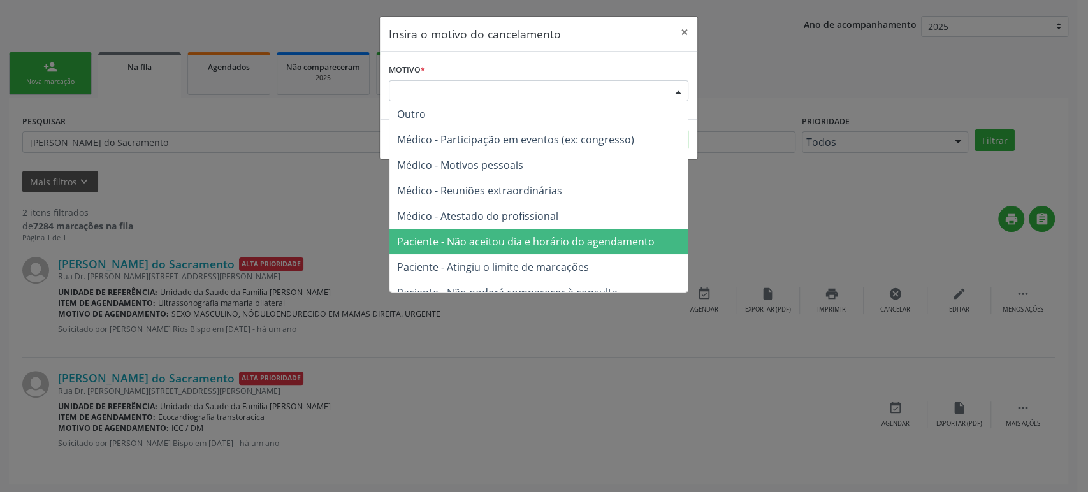
click at [498, 236] on span "Paciente - Não aceitou dia e horário do agendamento" at bounding box center [525, 241] width 257 height 14
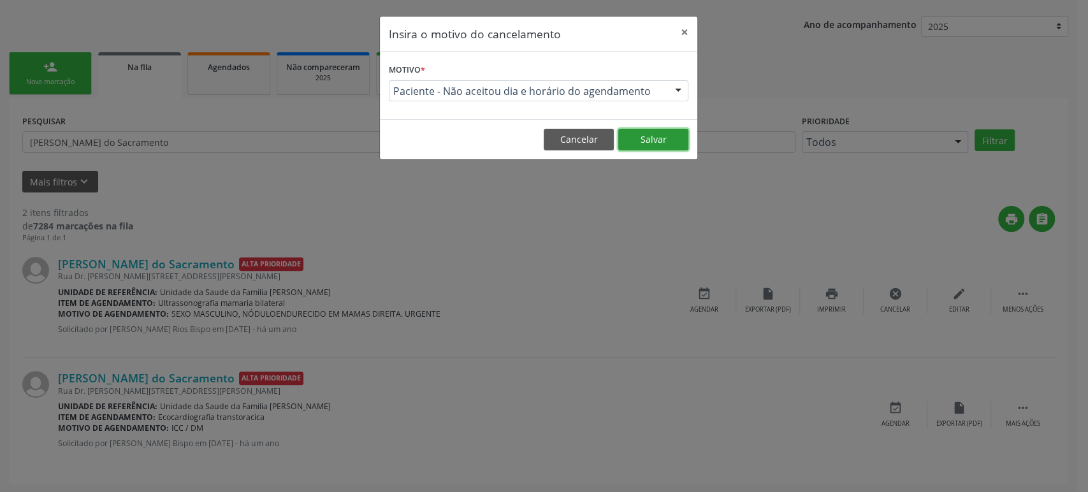
click at [647, 143] on button "Salvar" at bounding box center [653, 140] width 70 height 22
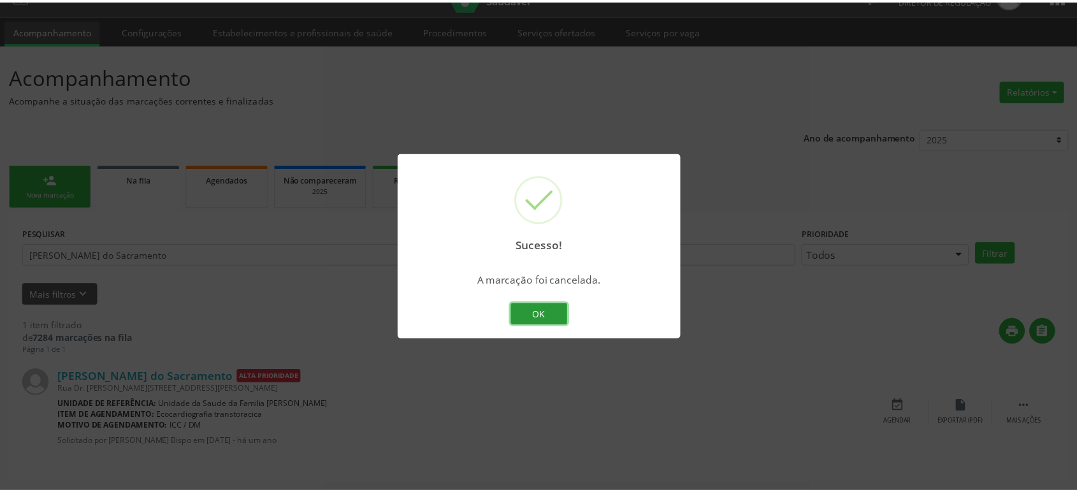
scroll to position [0, 0]
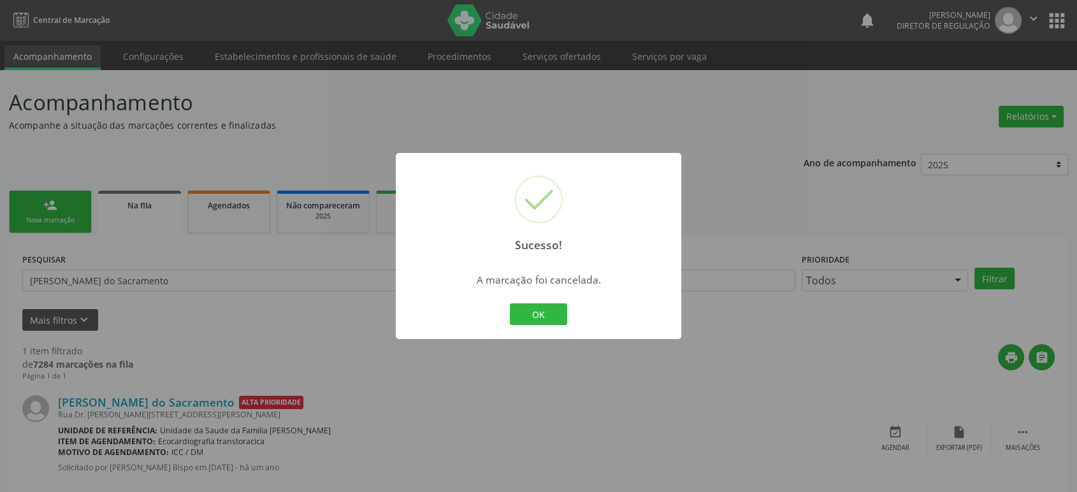
click at [284, 307] on div "Sucesso! × A marcação foi cancelada. OK Cancel" at bounding box center [538, 246] width 1077 height 492
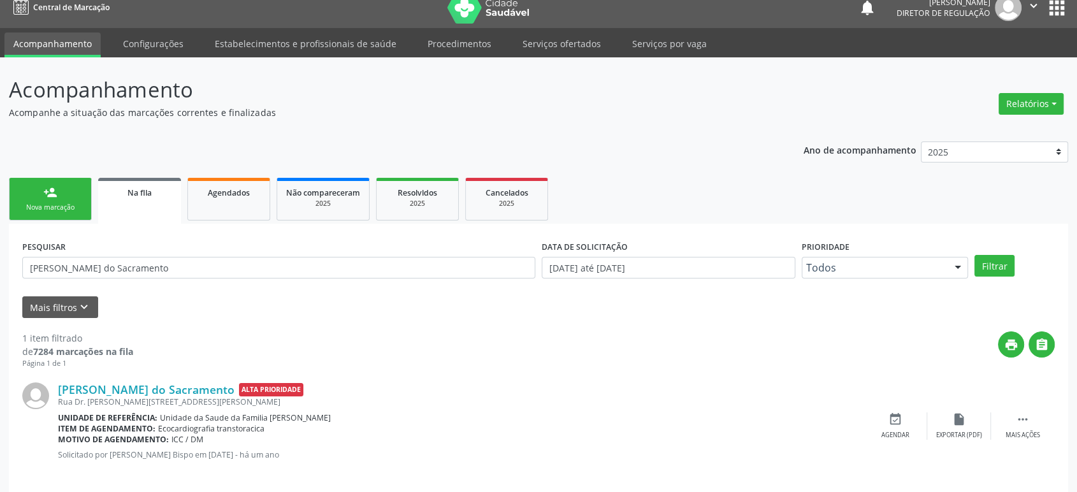
scroll to position [25, 0]
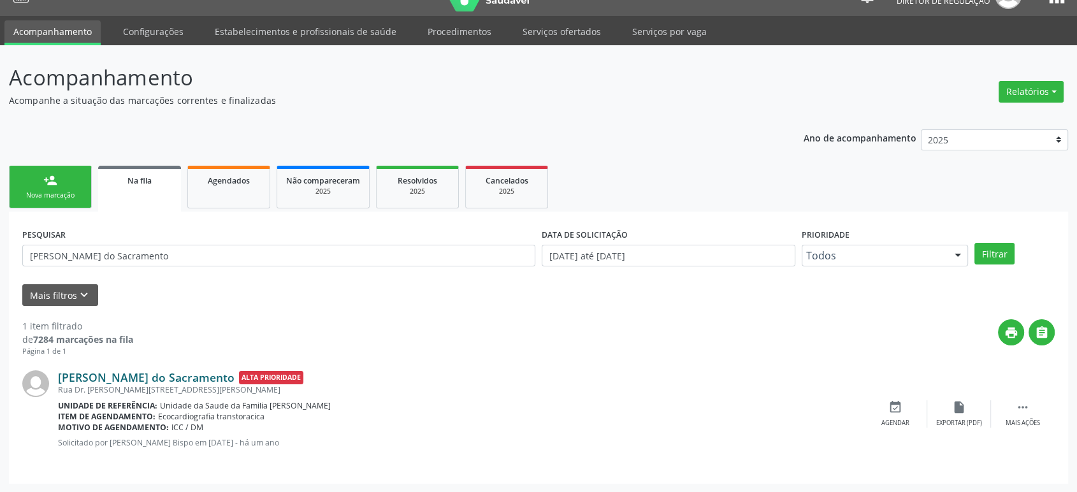
click at [162, 375] on link "[PERSON_NAME] do Sacramento" at bounding box center [146, 377] width 177 height 14
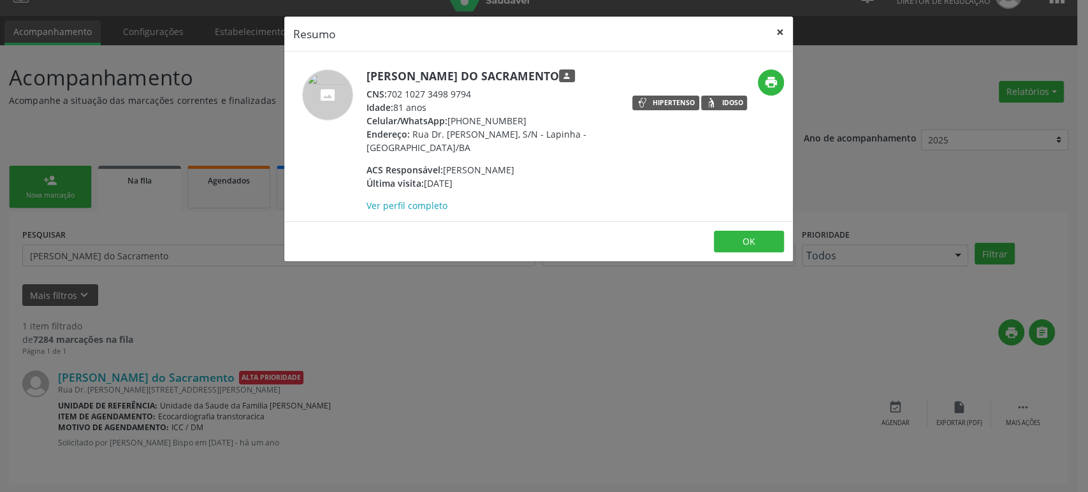
click at [779, 38] on button "×" at bounding box center [779, 32] width 25 height 31
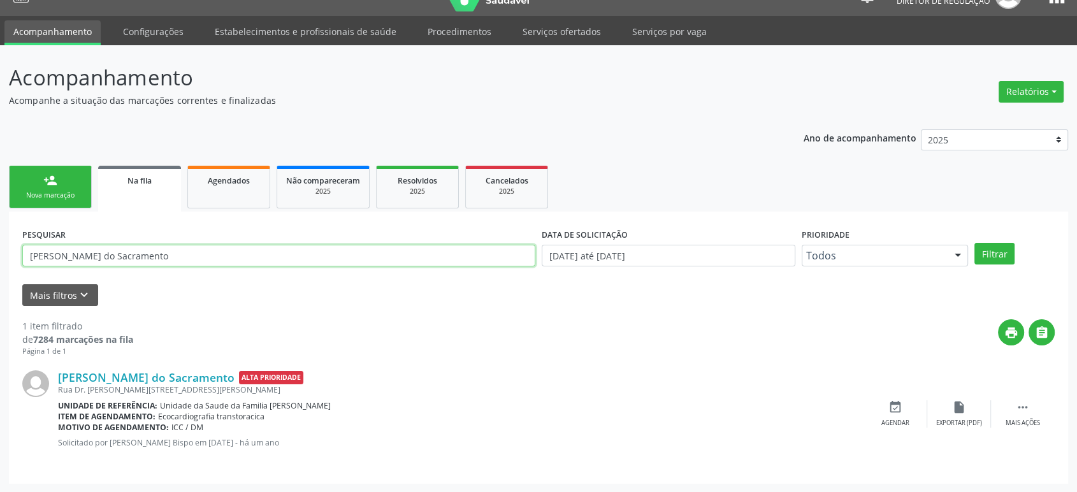
click at [71, 263] on input "[PERSON_NAME] do Sacramento" at bounding box center [278, 256] width 513 height 22
paste input "[PERSON_NAME]"
click at [974, 243] on button "Filtrar" at bounding box center [994, 254] width 40 height 22
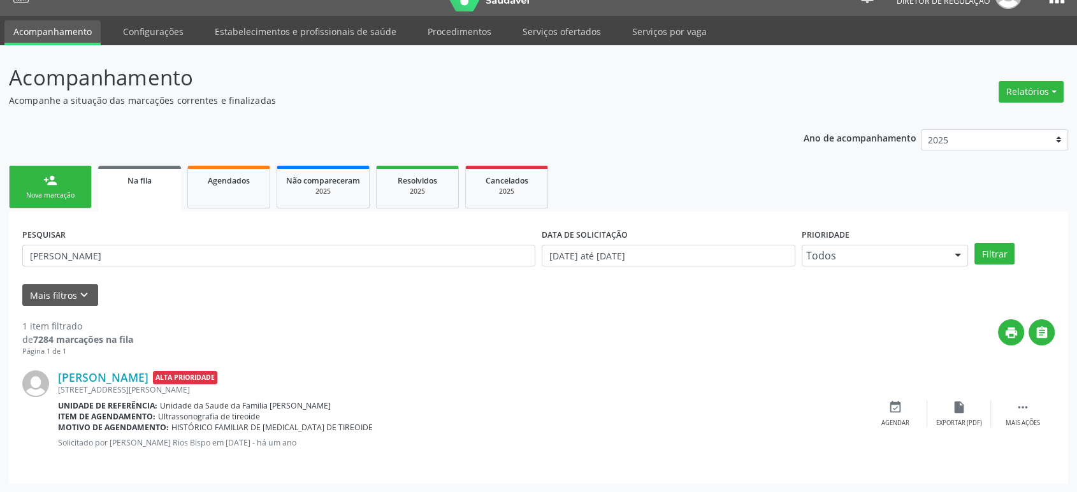
click at [140, 368] on div "[PERSON_NAME] Alta Prioridade [STREET_ADDRESS][PERSON_NAME] Unidade de referênc…" at bounding box center [538, 413] width 1032 height 113
click at [138, 375] on link "[PERSON_NAME]" at bounding box center [103, 377] width 90 height 14
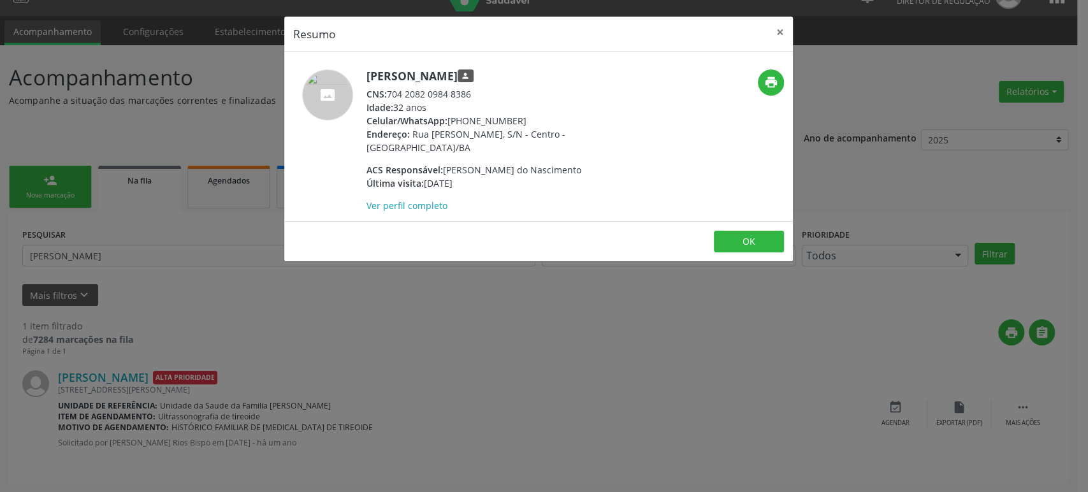
drag, startPoint x: 449, startPoint y: 119, endPoint x: 534, endPoint y: 117, distance: 85.4
click at [534, 117] on div "Celular/WhatsApp: [PHONE_NUMBER]" at bounding box center [490, 120] width 248 height 13
copy div "[PHONE_NUMBER]"
click at [231, 307] on div "Resumo × [PERSON_NAME] person CNS: 704 2082 0984 8386 Idade: 32 anos Celular/Wh…" at bounding box center [544, 246] width 1088 height 492
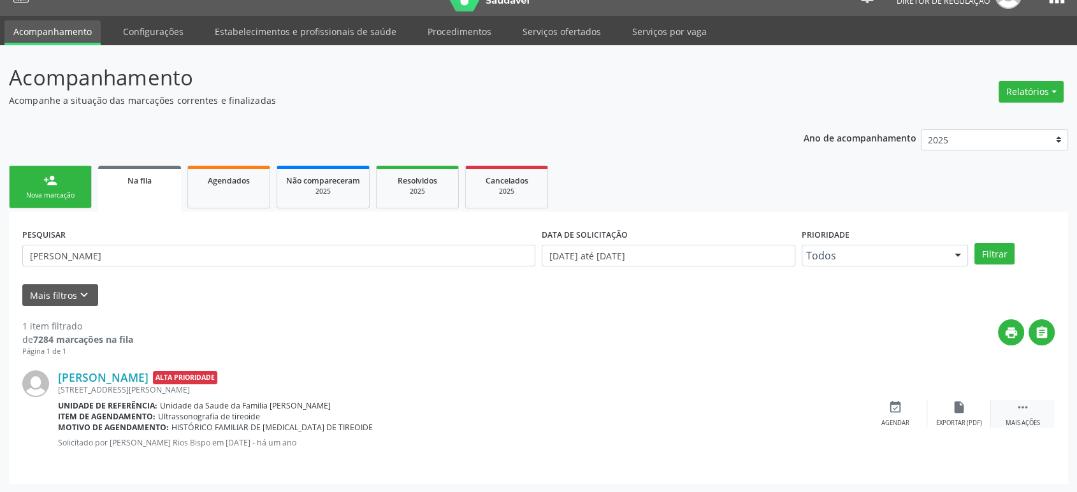
click at [1021, 410] on icon "" at bounding box center [1023, 407] width 14 height 14
click at [893, 413] on div "cancel Cancelar" at bounding box center [895, 413] width 64 height 27
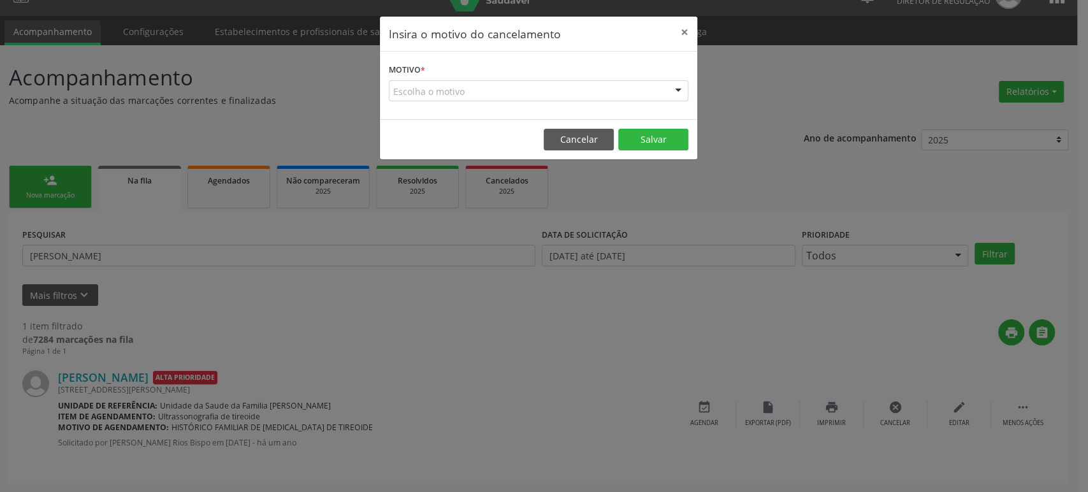
click at [418, 102] on div "Motivo * Escolha o motivo Outro Médico - Participação em eventos (ex: congresso…" at bounding box center [538, 86] width 317 height 68
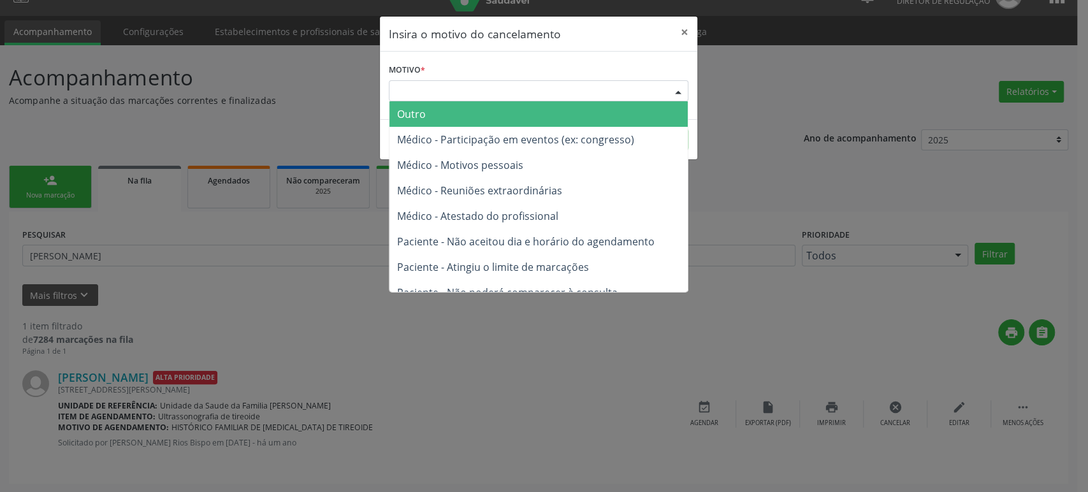
click at [424, 96] on div "Escolha o motivo" at bounding box center [538, 91] width 299 height 22
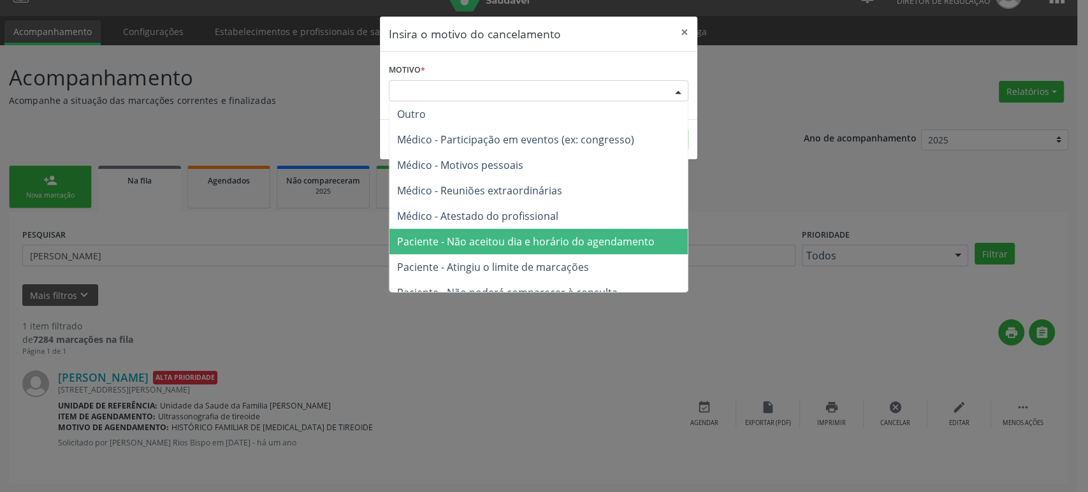
click at [470, 239] on span "Paciente - Não aceitou dia e horário do agendamento" at bounding box center [525, 241] width 257 height 14
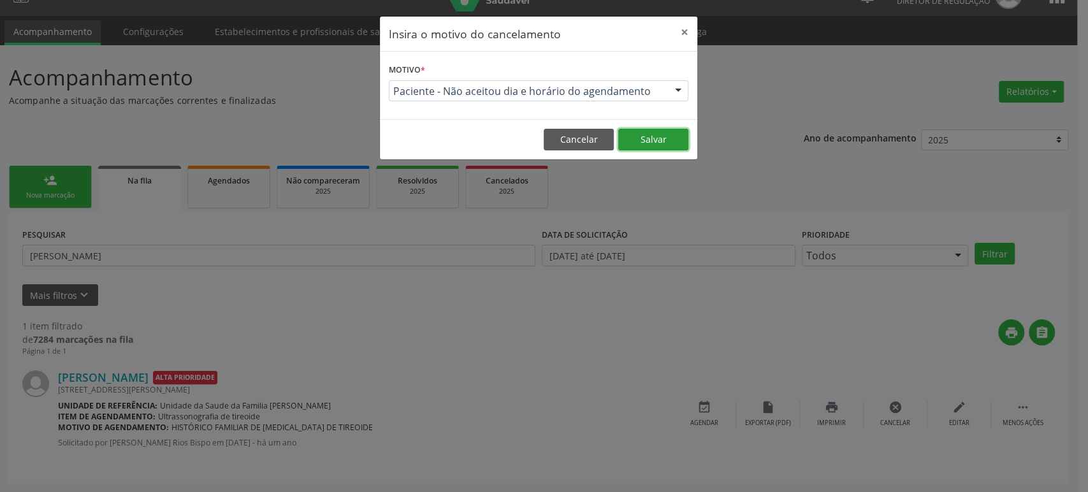
click at [658, 131] on button "Salvar" at bounding box center [653, 140] width 70 height 22
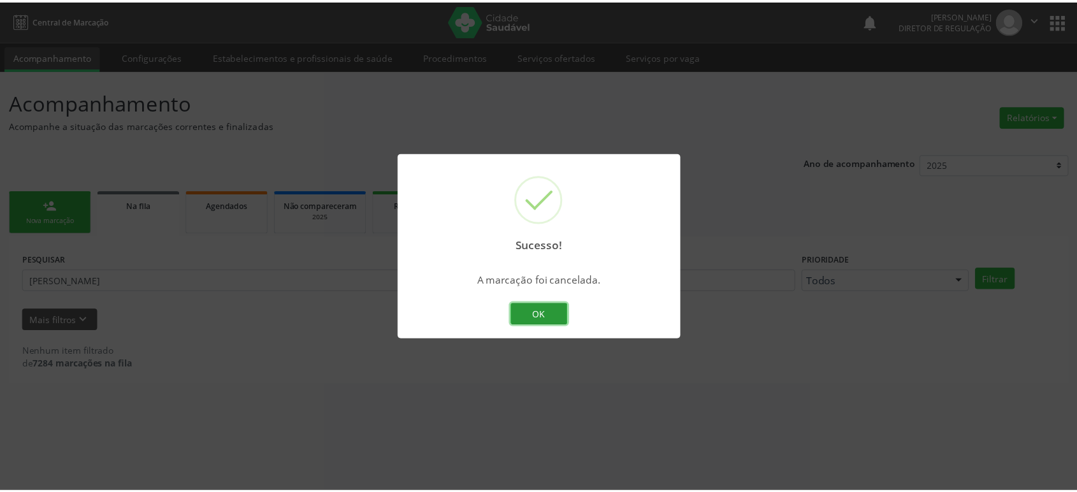
scroll to position [0, 0]
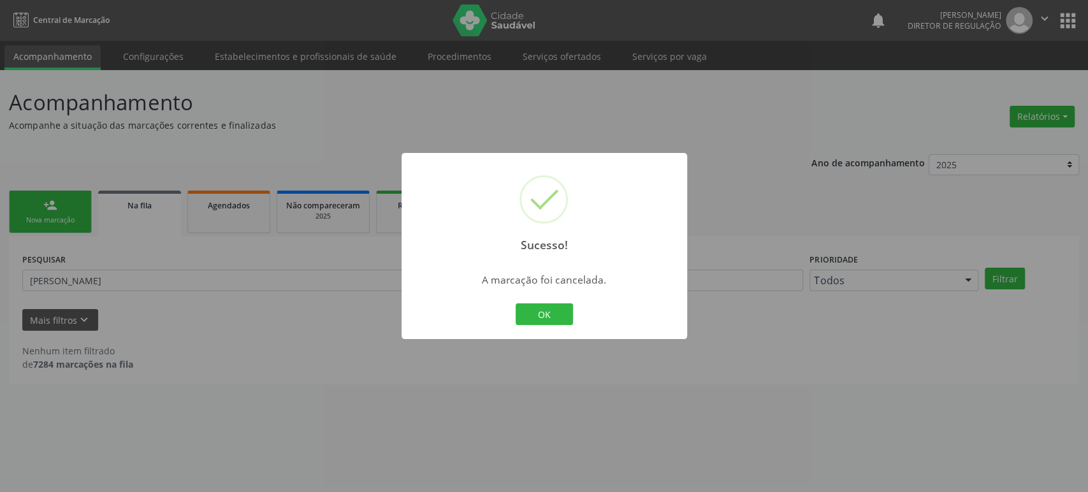
drag, startPoint x: 0, startPoint y: 220, endPoint x: 22, endPoint y: 214, distance: 23.0
click at [4, 219] on div "Sucesso! × A marcação foi cancelada. OK Cancel" at bounding box center [544, 246] width 1088 height 492
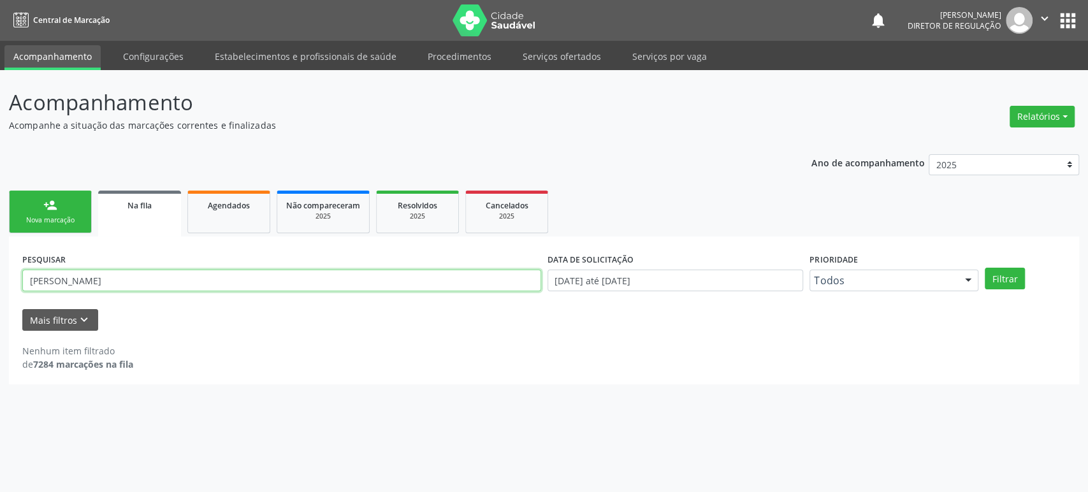
click at [66, 282] on input "[PERSON_NAME]" at bounding box center [281, 281] width 519 height 22
paste input "Irani Santana da Silv"
click at [984, 268] on button "Filtrar" at bounding box center [1004, 279] width 40 height 22
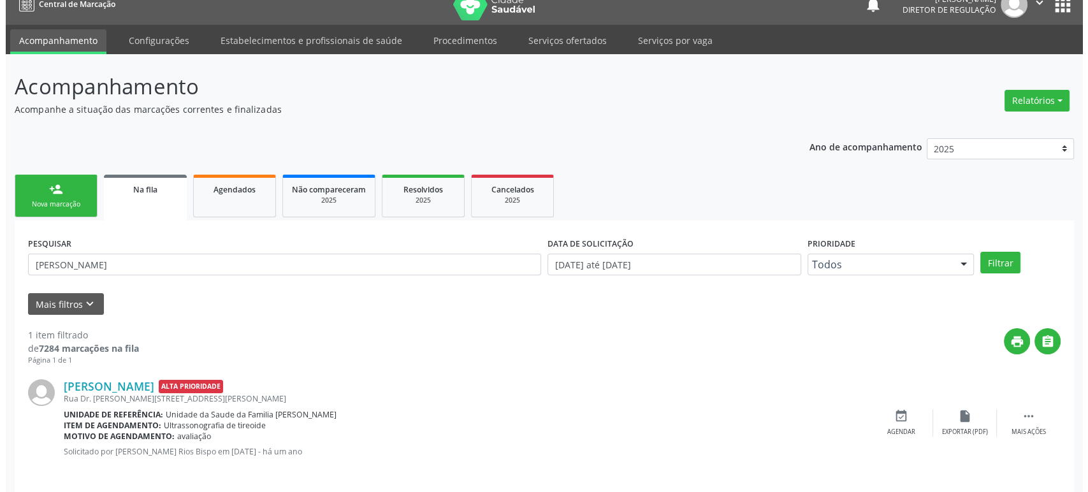
scroll to position [25, 0]
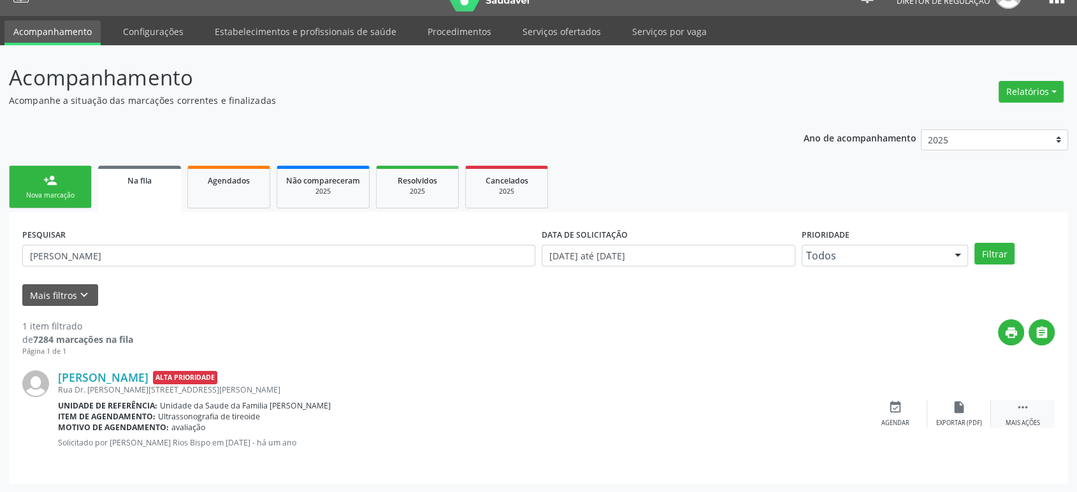
click at [1034, 410] on div " Mais ações" at bounding box center [1023, 413] width 64 height 27
click at [890, 410] on icon "cancel" at bounding box center [895, 407] width 14 height 14
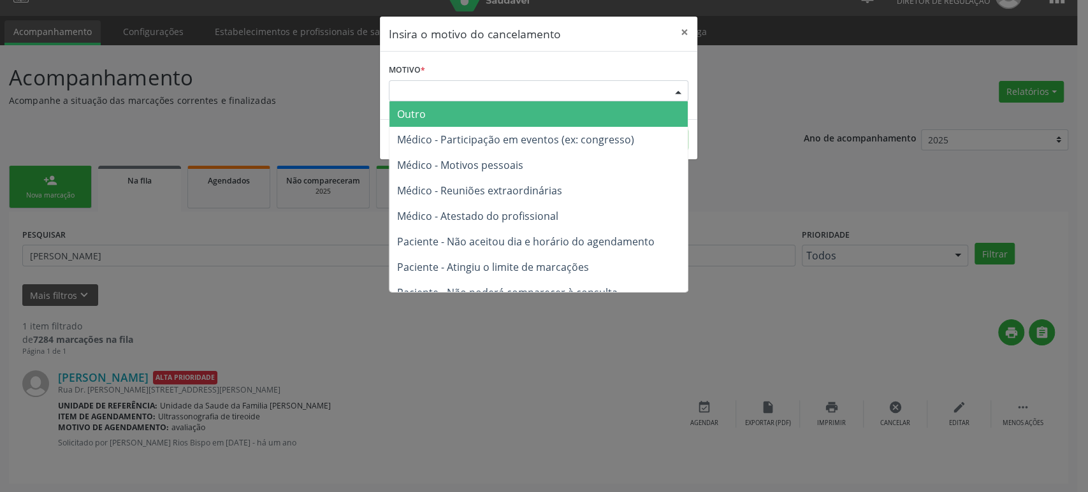
click at [416, 92] on div "Escolha o motivo" at bounding box center [538, 91] width 299 height 22
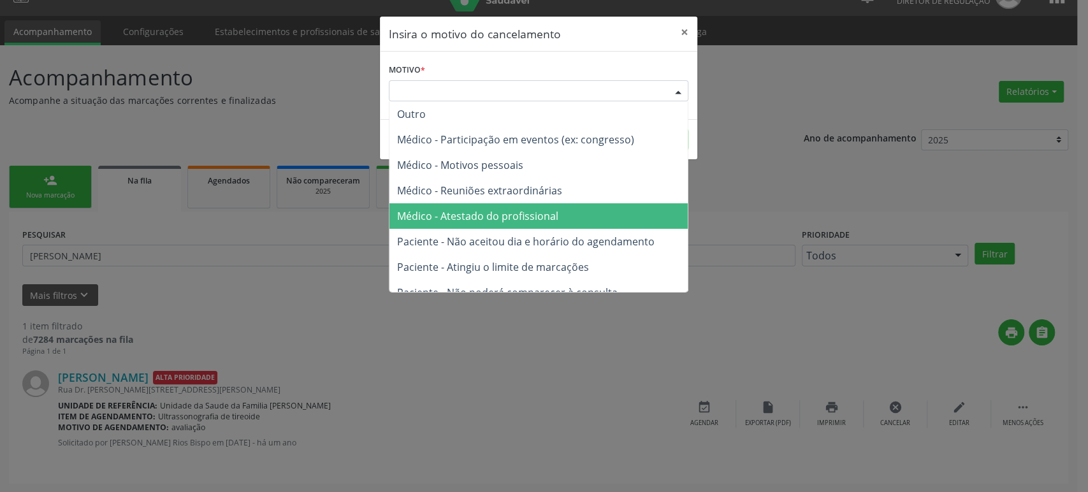
click at [454, 223] on span "Médico - Atestado do profissional" at bounding box center [538, 215] width 298 height 25
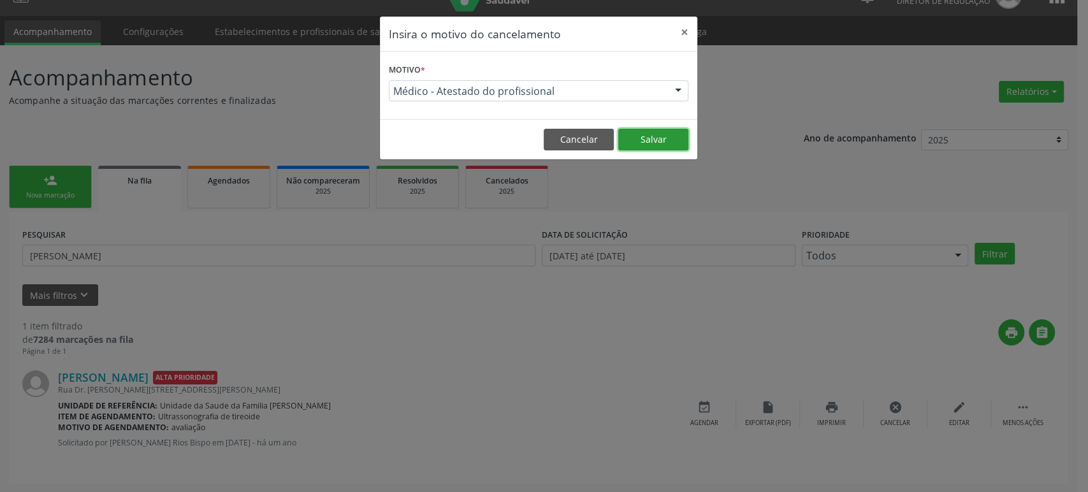
click at [643, 141] on button "Salvar" at bounding box center [653, 140] width 70 height 22
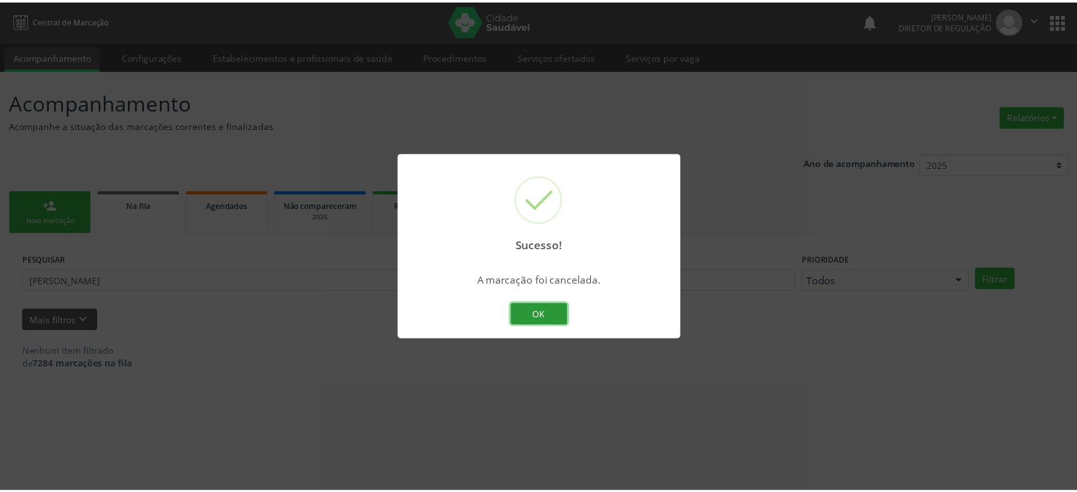
scroll to position [0, 0]
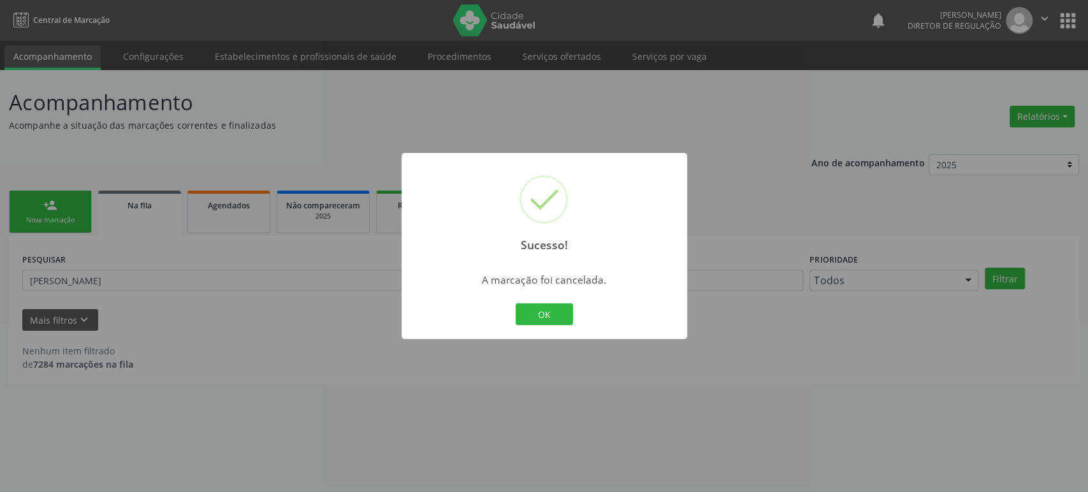
click at [217, 375] on div "Sucesso! × A marcação foi cancelada. OK Cancel" at bounding box center [544, 246] width 1088 height 492
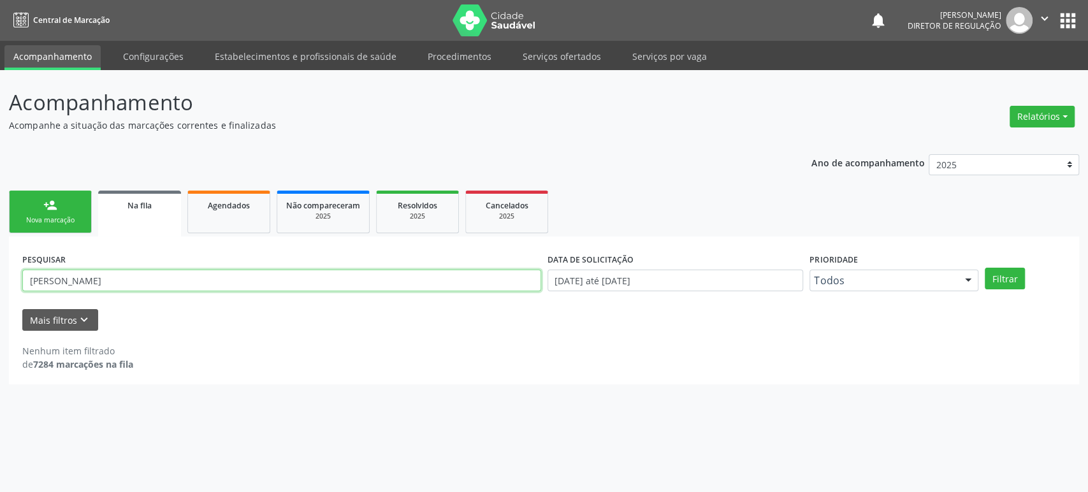
click at [131, 276] on input "[PERSON_NAME]" at bounding box center [281, 281] width 519 height 22
paste input "[PERSON_NAME] de Oliveir"
click at [984, 268] on button "Filtrar" at bounding box center [1004, 279] width 40 height 22
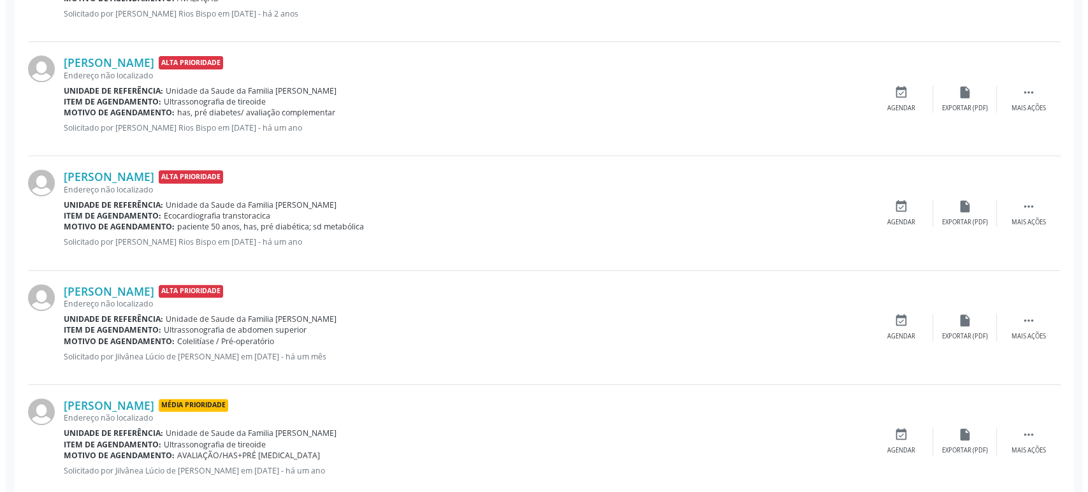
scroll to position [480, 0]
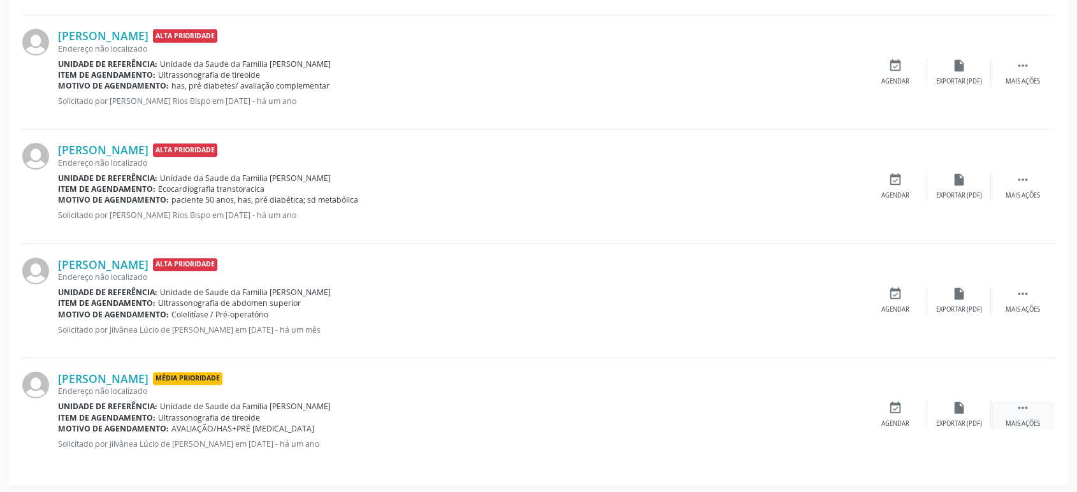
click at [1035, 407] on div " Mais ações" at bounding box center [1023, 414] width 64 height 27
click at [908, 412] on div "cancel Cancelar" at bounding box center [895, 414] width 64 height 27
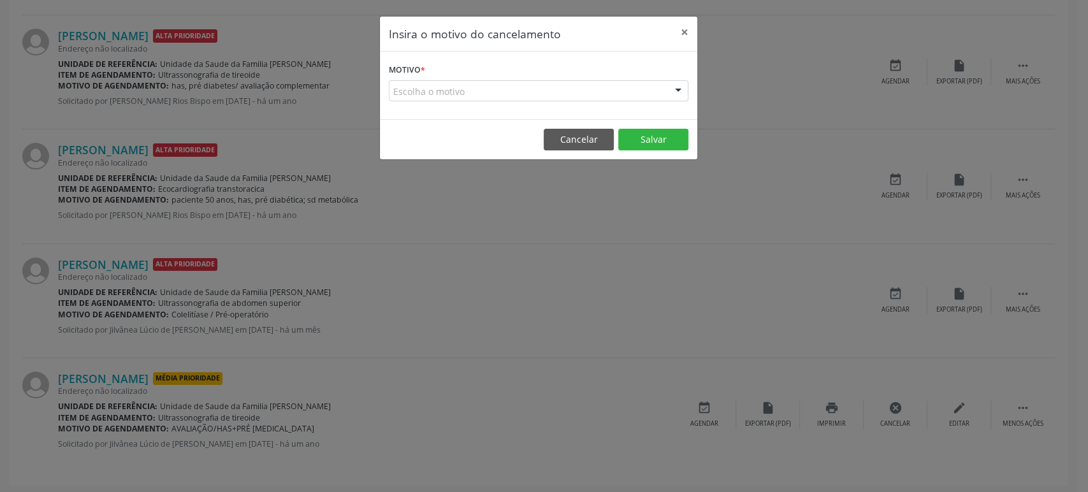
click at [465, 95] on div "Escolha o motivo" at bounding box center [538, 91] width 299 height 22
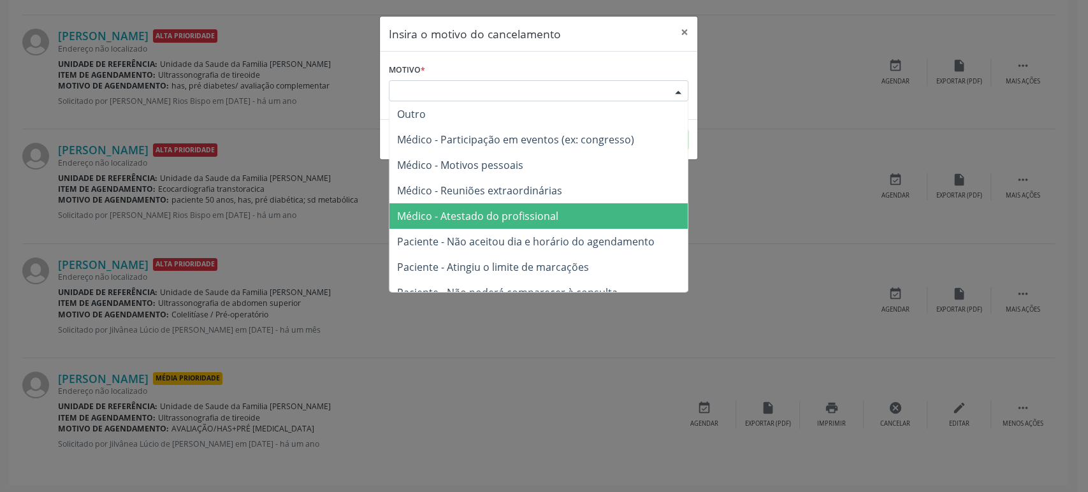
click at [482, 218] on span "Médico - Atestado do profissional" at bounding box center [477, 216] width 161 height 14
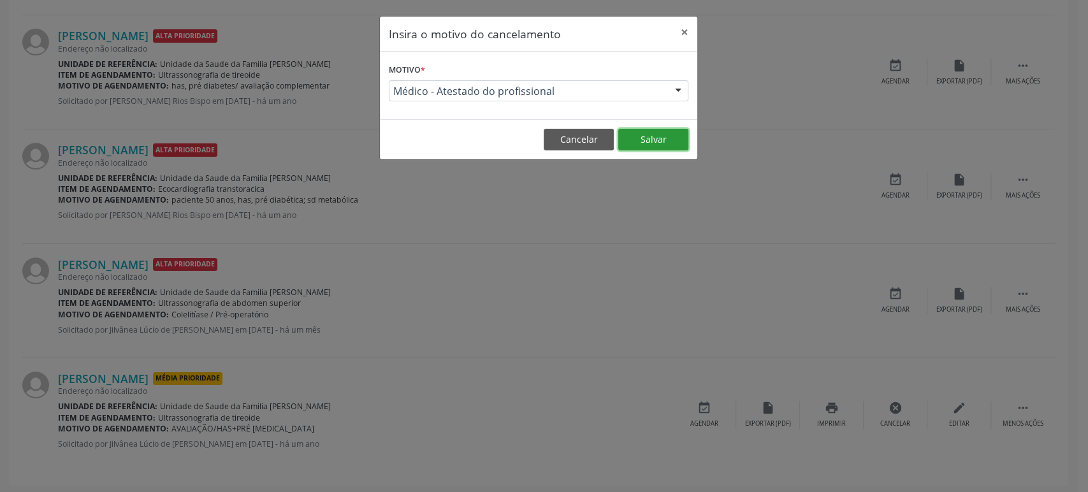
click at [635, 137] on button "Salvar" at bounding box center [653, 140] width 70 height 22
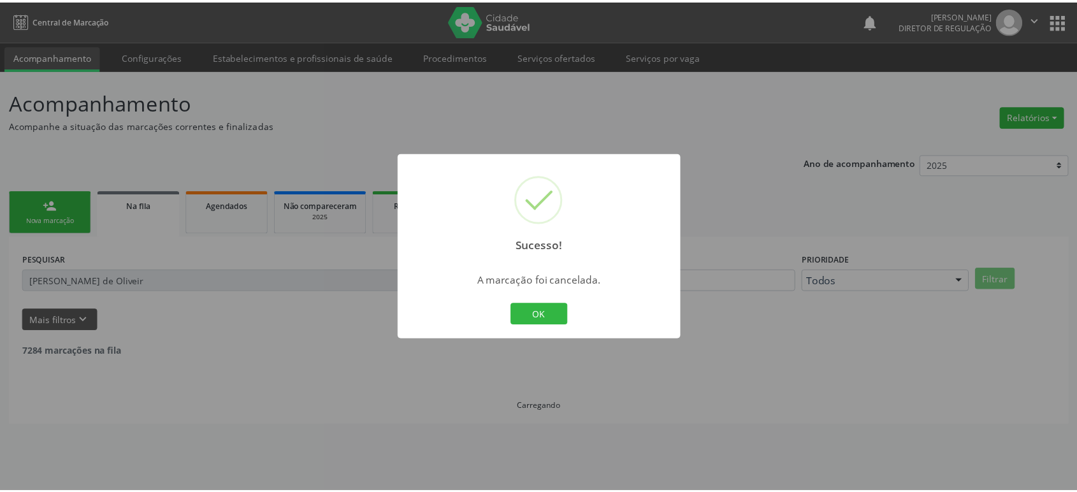
scroll to position [0, 0]
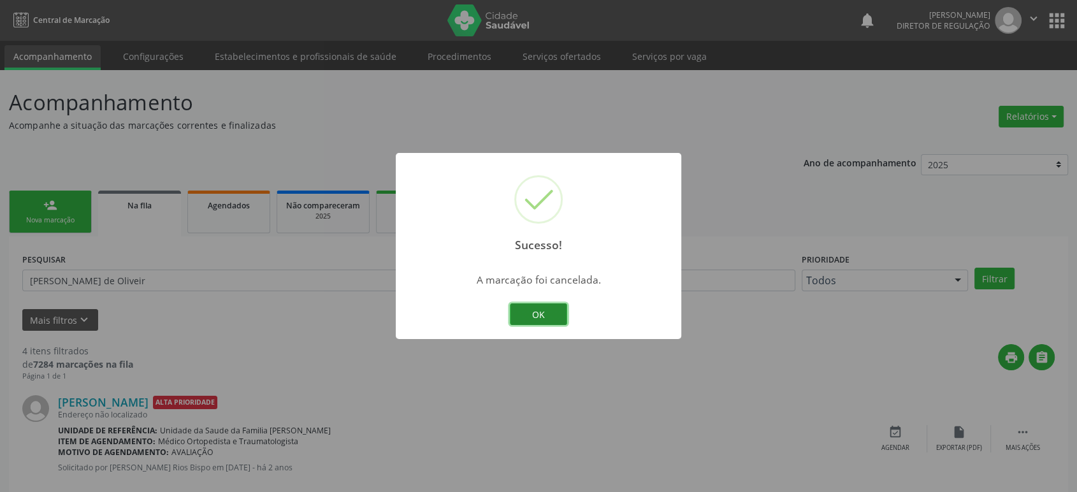
click at [550, 303] on button "OK" at bounding box center [538, 314] width 57 height 22
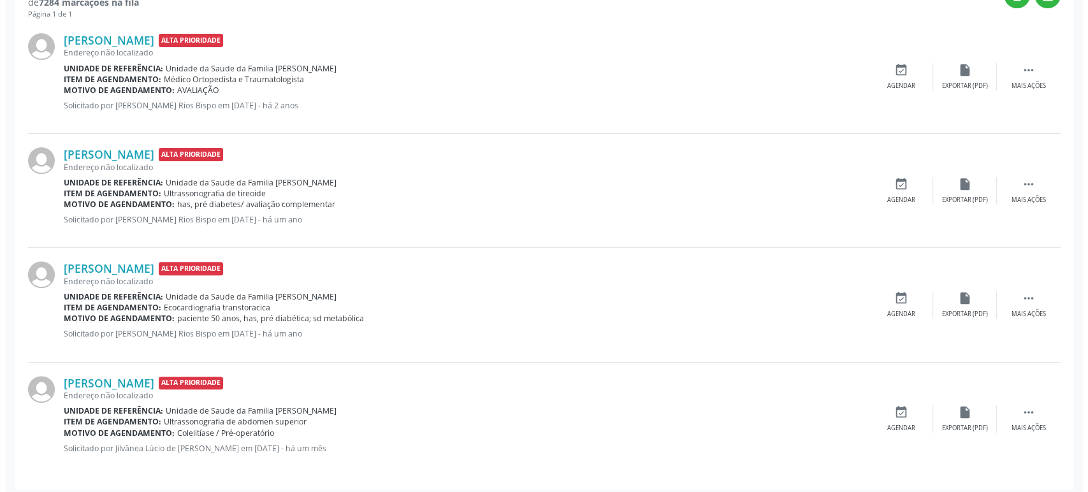
scroll to position [367, 0]
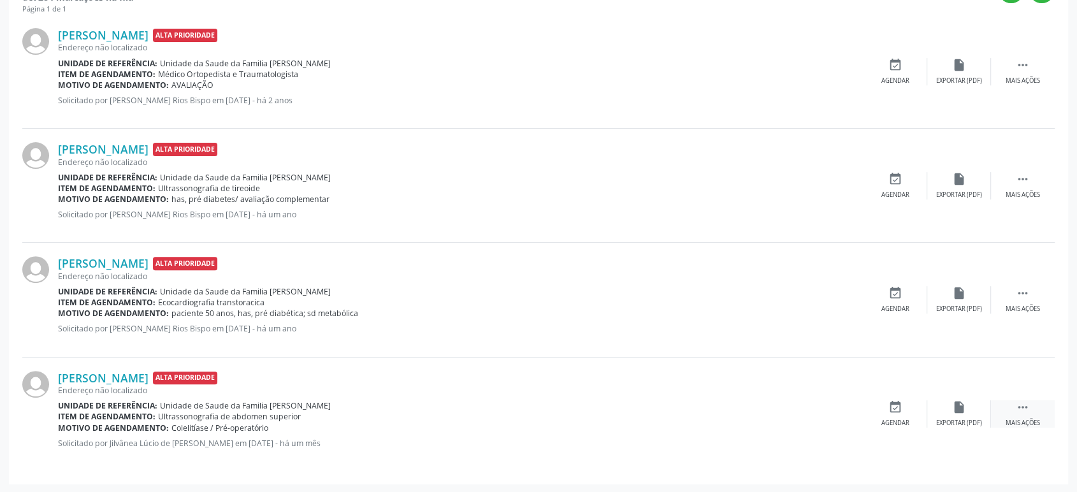
click at [1023, 413] on div " Mais ações" at bounding box center [1023, 413] width 64 height 27
click at [886, 408] on div "cancel Cancelar" at bounding box center [895, 413] width 64 height 27
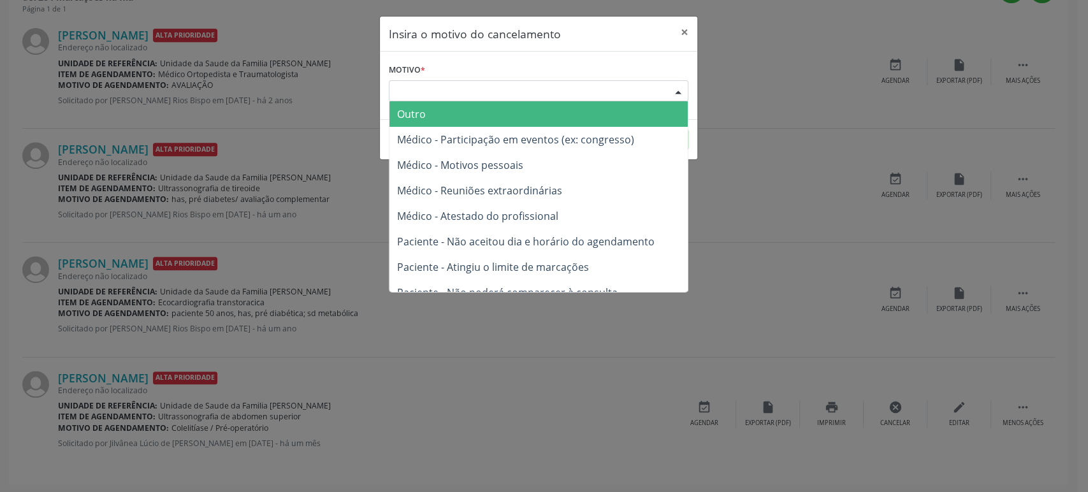
click at [457, 80] on div "Escolha o motivo" at bounding box center [538, 91] width 299 height 22
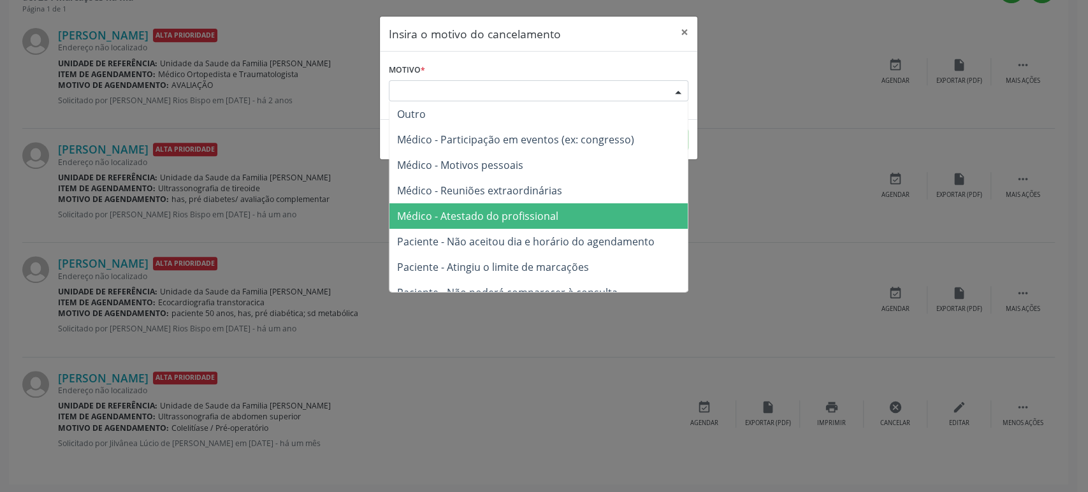
click at [460, 224] on span "Médico - Atestado do profissional" at bounding box center [538, 215] width 298 height 25
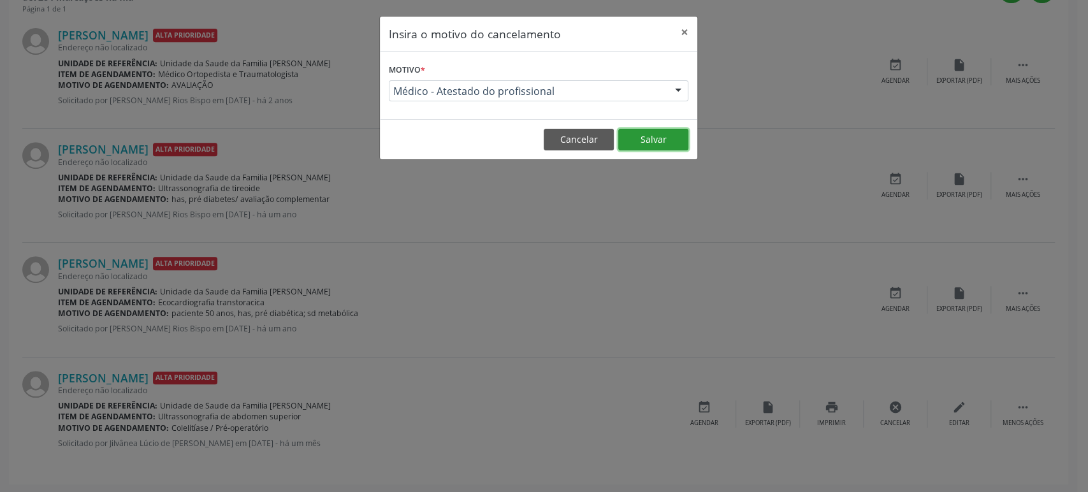
click at [646, 137] on button "Salvar" at bounding box center [653, 140] width 70 height 22
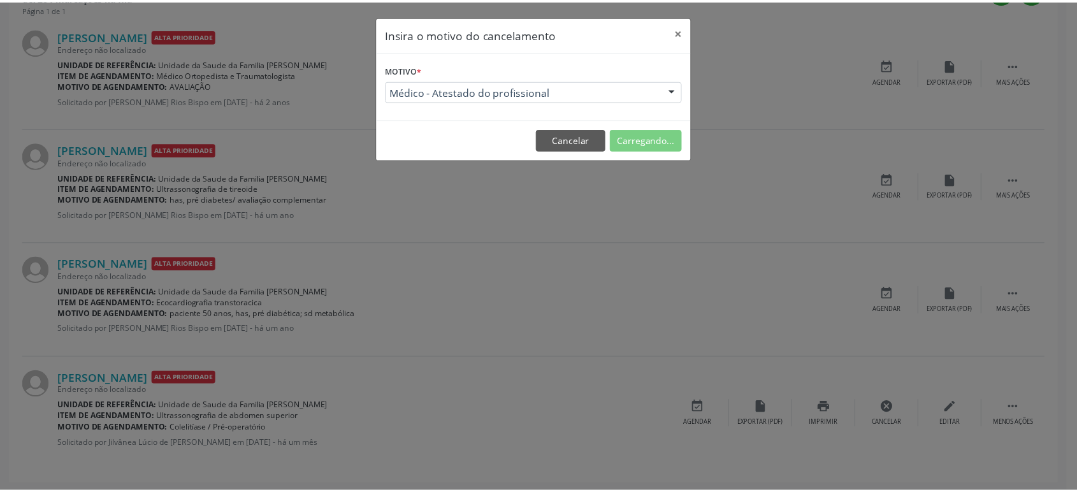
scroll to position [0, 0]
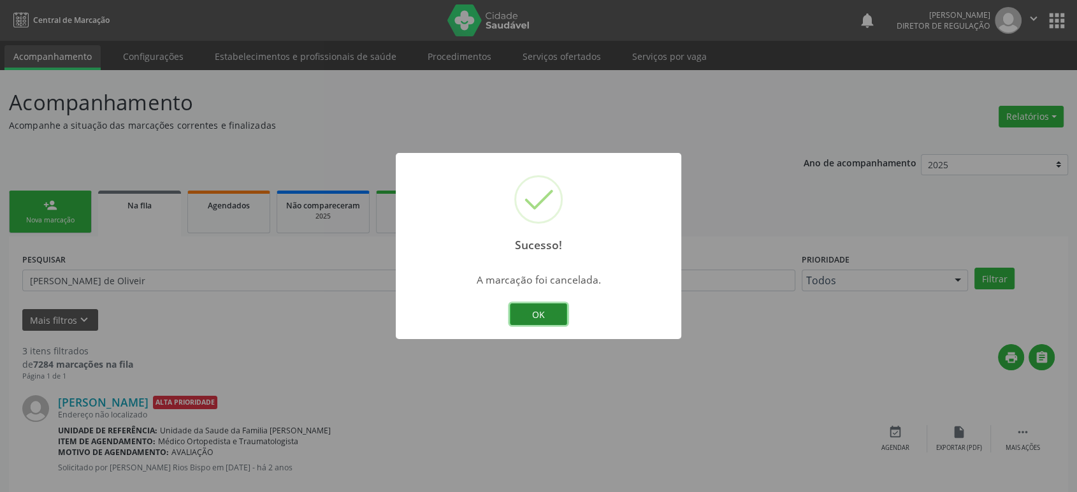
click at [559, 321] on button "OK" at bounding box center [538, 314] width 57 height 22
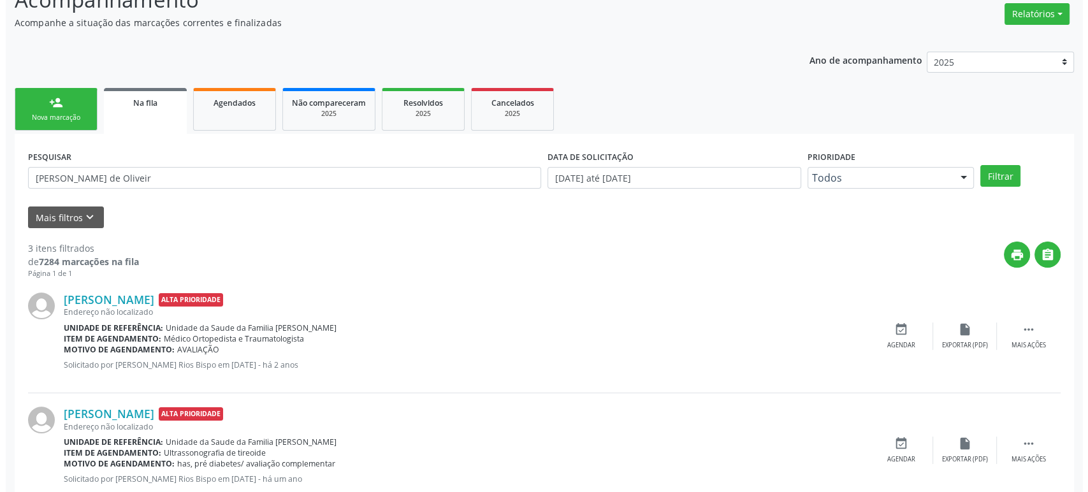
scroll to position [252, 0]
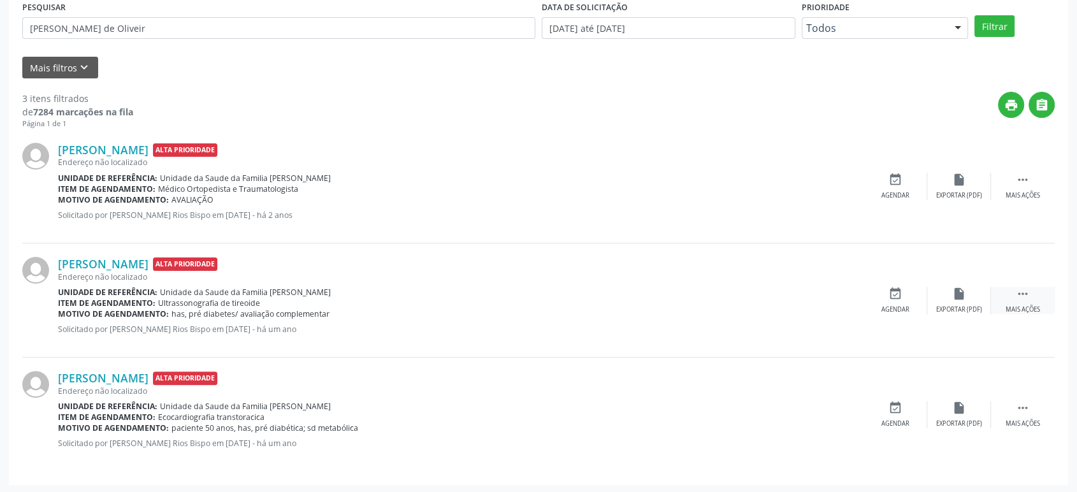
click at [1036, 289] on div " Mais ações" at bounding box center [1023, 300] width 64 height 27
click at [886, 295] on div "cancel Cancelar" at bounding box center [895, 300] width 64 height 27
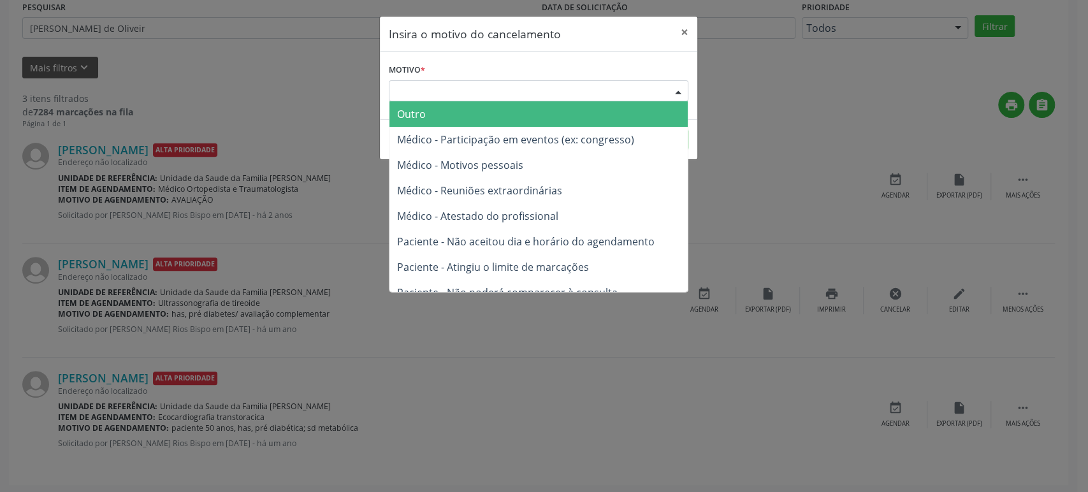
click at [544, 96] on div "Escolha o motivo" at bounding box center [538, 91] width 299 height 22
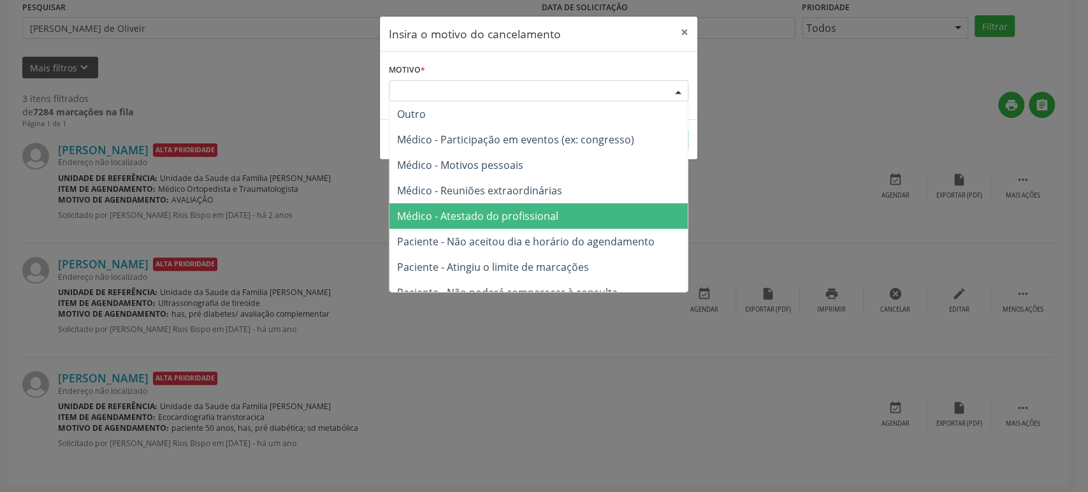
click at [505, 220] on span "Médico - Atestado do profissional" at bounding box center [477, 216] width 161 height 14
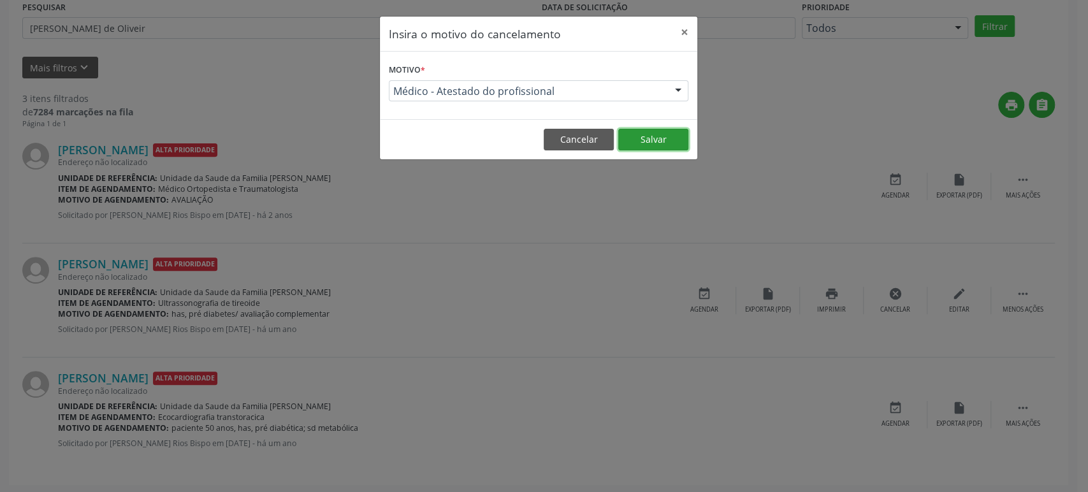
click at [668, 133] on button "Salvar" at bounding box center [653, 140] width 70 height 22
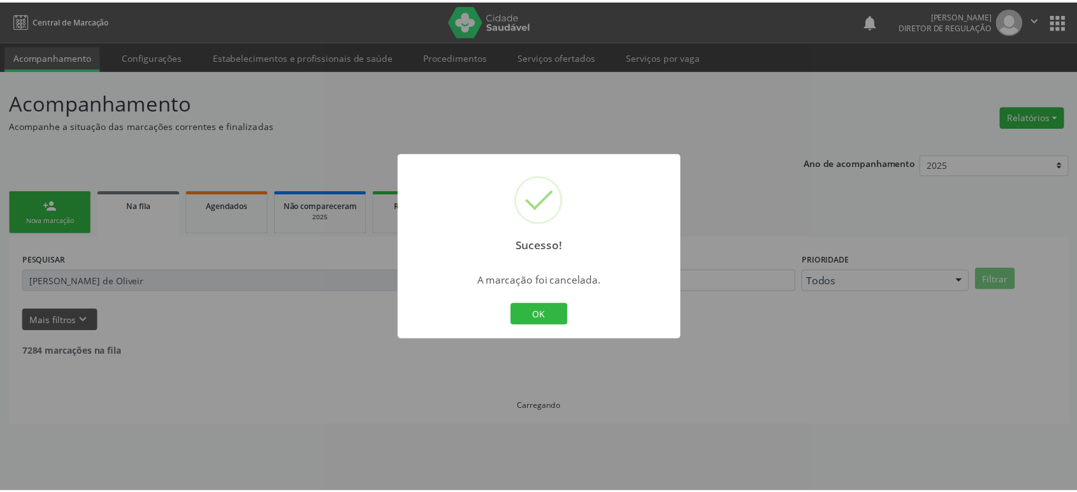
scroll to position [0, 0]
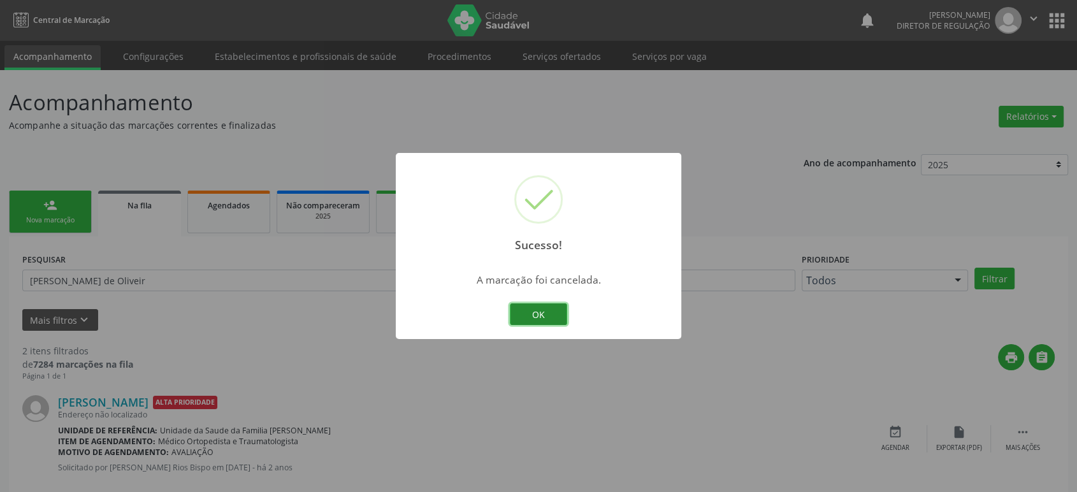
click at [550, 318] on button "OK" at bounding box center [538, 314] width 57 height 22
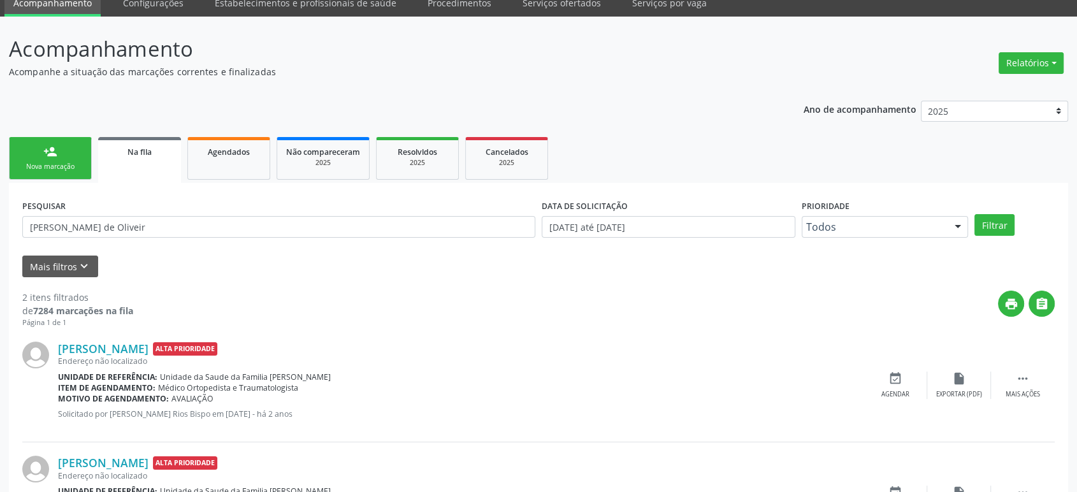
scroll to position [138, 0]
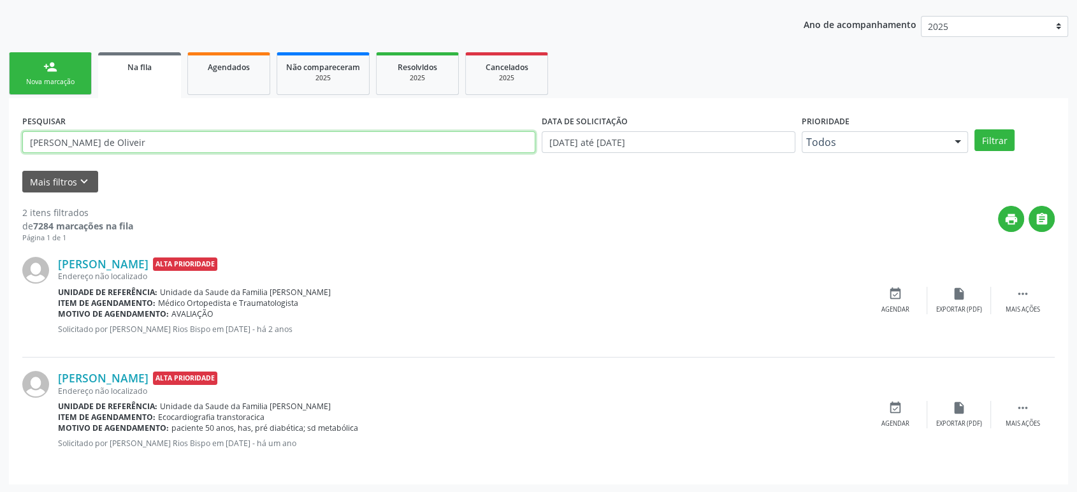
click at [138, 143] on input "[PERSON_NAME] de Oliveir" at bounding box center [278, 142] width 513 height 22
paste input "Eliana Sacramento da Visitacao"
click at [974, 129] on button "Filtrar" at bounding box center [994, 140] width 40 height 22
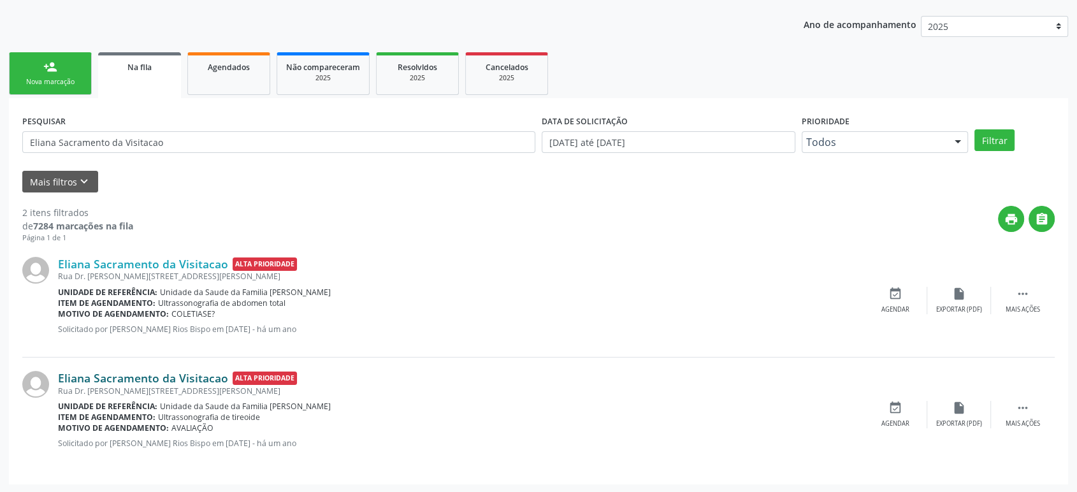
click at [178, 376] on link "Eliana Sacramento da Visitacao" at bounding box center [143, 378] width 170 height 14
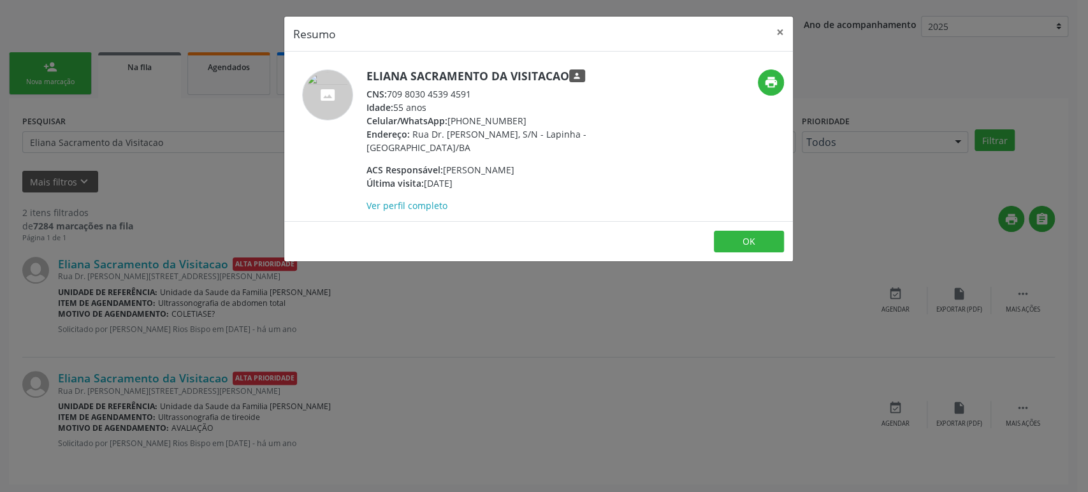
drag, startPoint x: 462, startPoint y: 117, endPoint x: 545, endPoint y: 140, distance: 86.6
click at [526, 119] on div "Celular/WhatsApp: [PHONE_NUMBER]" at bounding box center [490, 120] width 248 height 13
copy div "[PHONE_NUMBER]"
click at [698, 491] on div "Resumo × Eliana [GEOGRAPHIC_DATA] da Visitacao person CNS: 709 8030 4539 4591 I…" at bounding box center [544, 246] width 1088 height 492
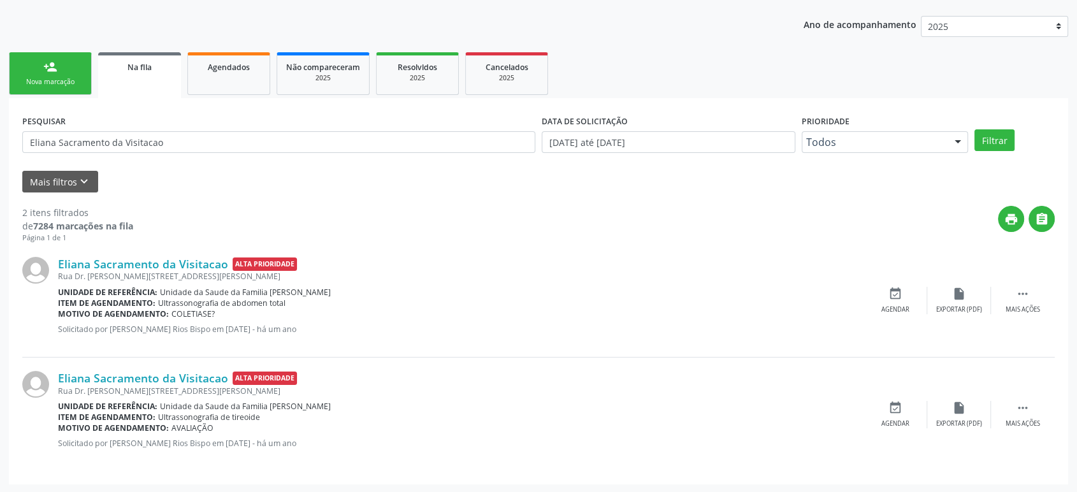
click at [705, 491] on div "Acompanhamento Acompanhe a situação das marcações correntes e finalizadas Relat…" at bounding box center [538, 212] width 1077 height 561
click at [1034, 302] on div " Mais ações" at bounding box center [1023, 300] width 64 height 27
click at [887, 299] on div "cancel Cancelar" at bounding box center [895, 300] width 64 height 27
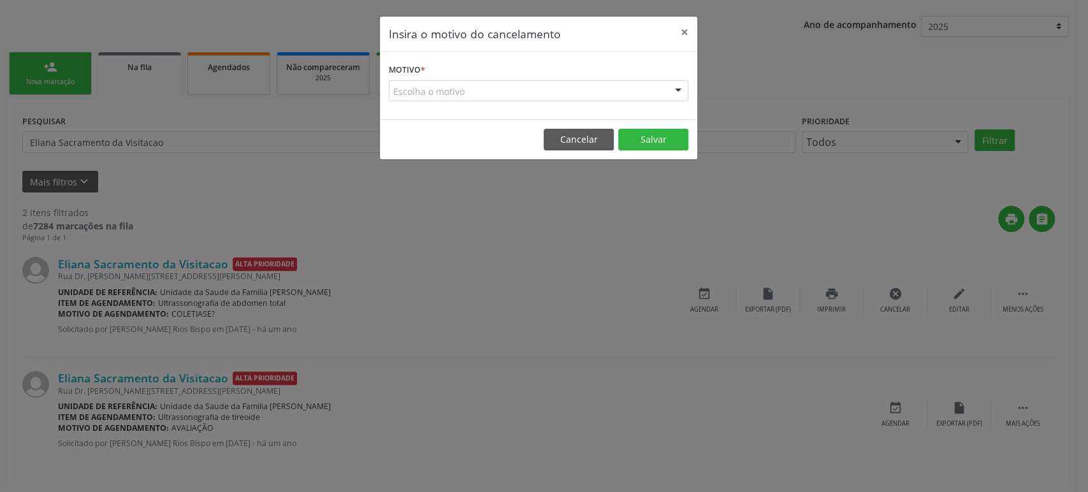
click at [477, 83] on div "Escolha o motivo" at bounding box center [538, 91] width 299 height 22
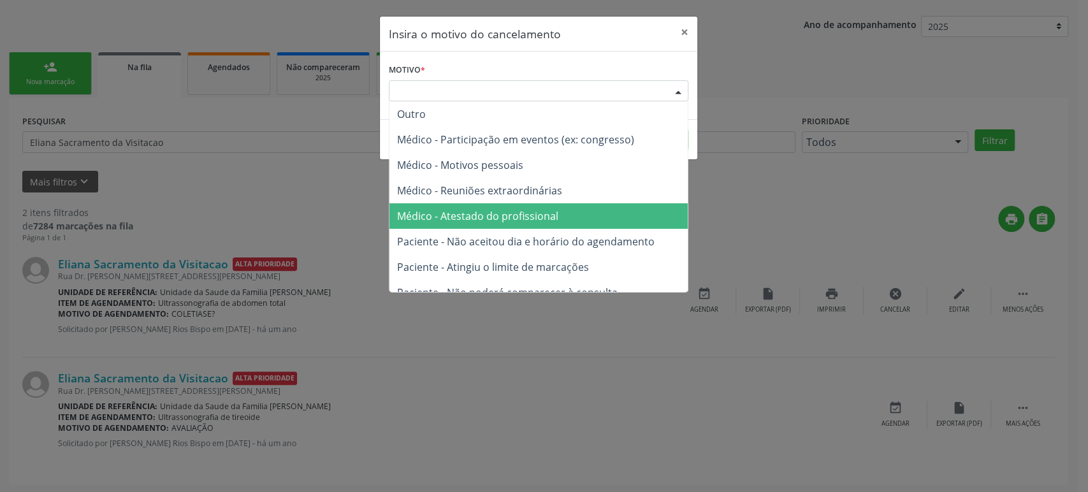
click at [504, 222] on span "Médico - Atestado do profissional" at bounding box center [477, 216] width 161 height 14
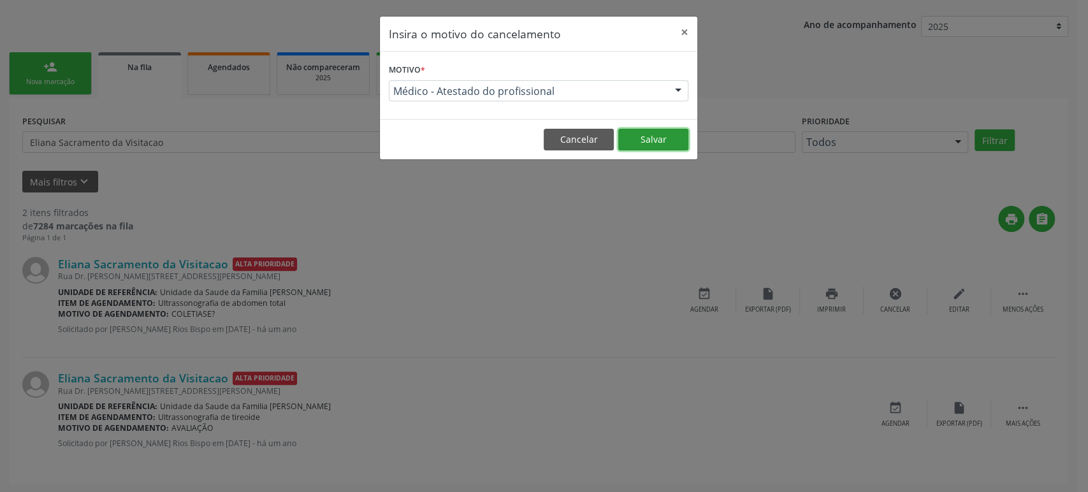
click at [658, 134] on button "Salvar" at bounding box center [653, 140] width 70 height 22
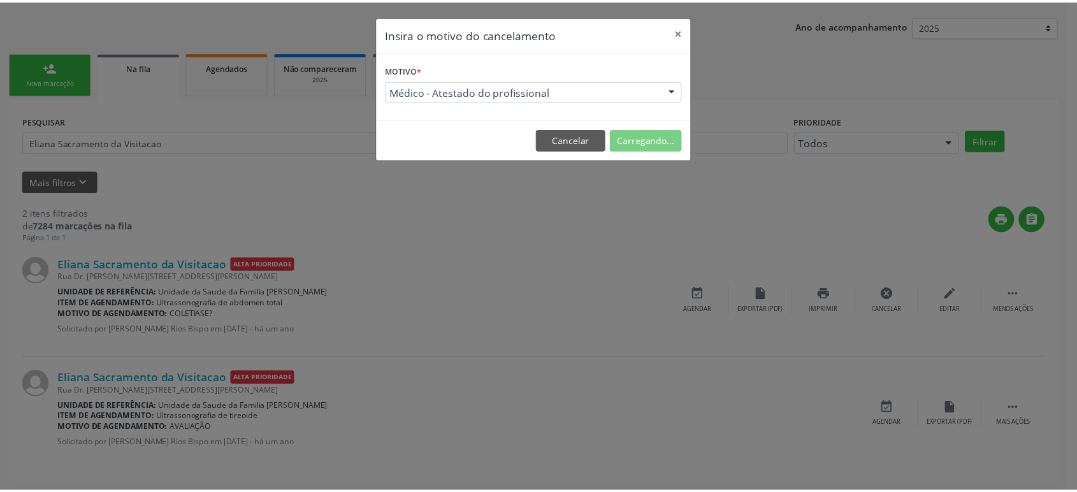
scroll to position [0, 0]
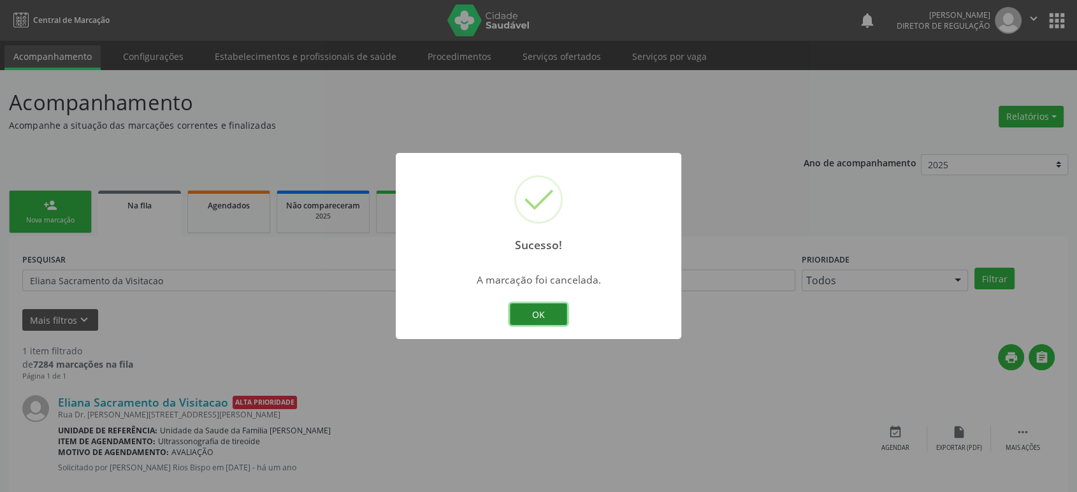
click at [541, 313] on button "OK" at bounding box center [538, 314] width 57 height 22
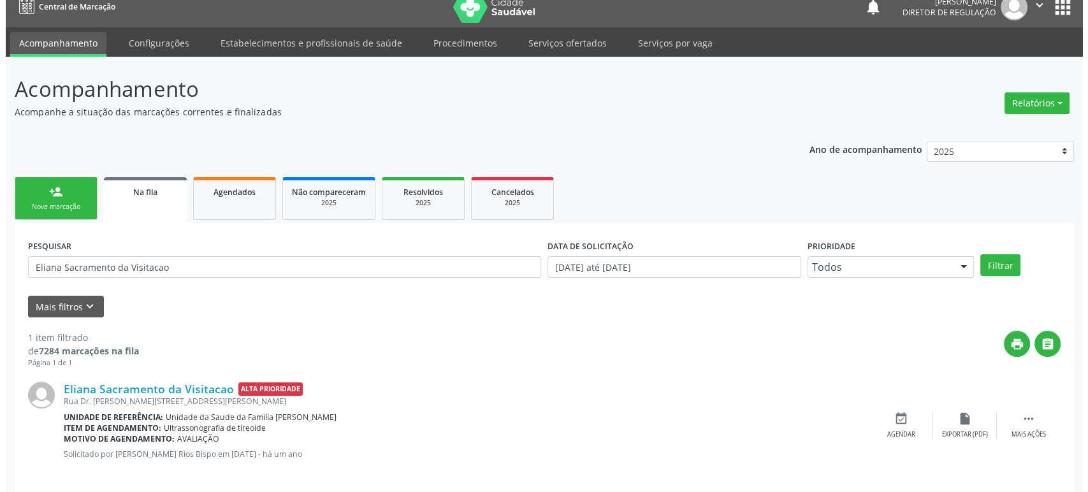
scroll to position [25, 0]
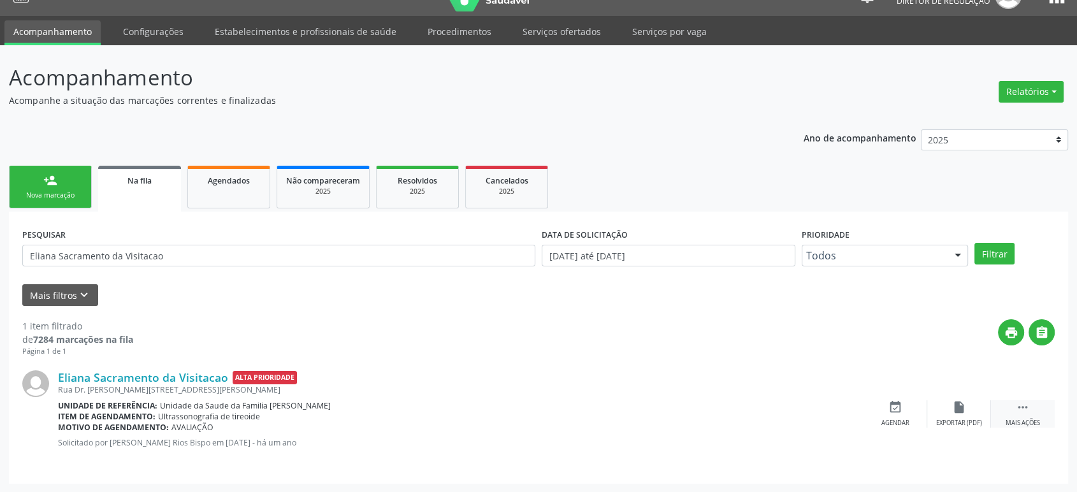
click at [1028, 412] on icon "" at bounding box center [1023, 407] width 14 height 14
click at [918, 406] on div "cancel Cancelar" at bounding box center [895, 413] width 64 height 27
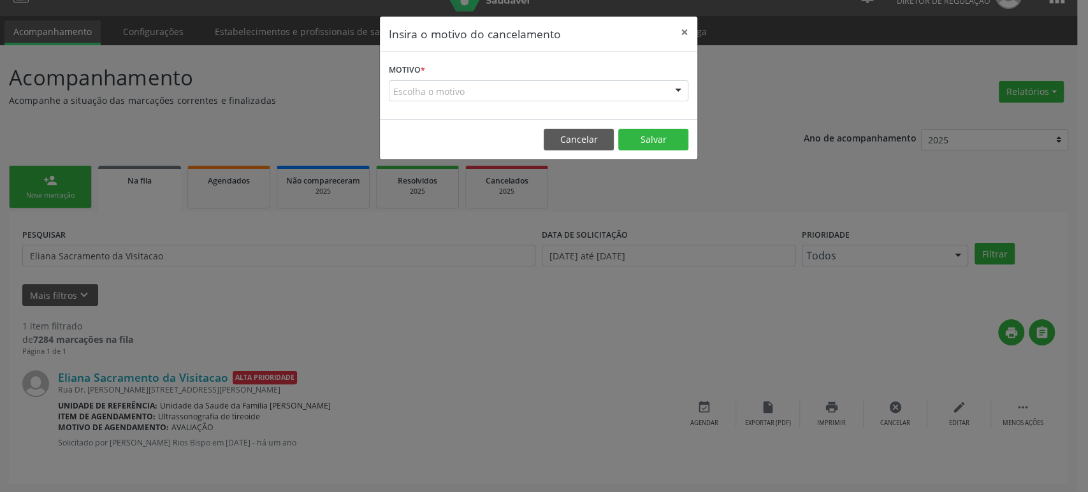
click at [506, 85] on div "Escolha o motivo" at bounding box center [538, 91] width 299 height 22
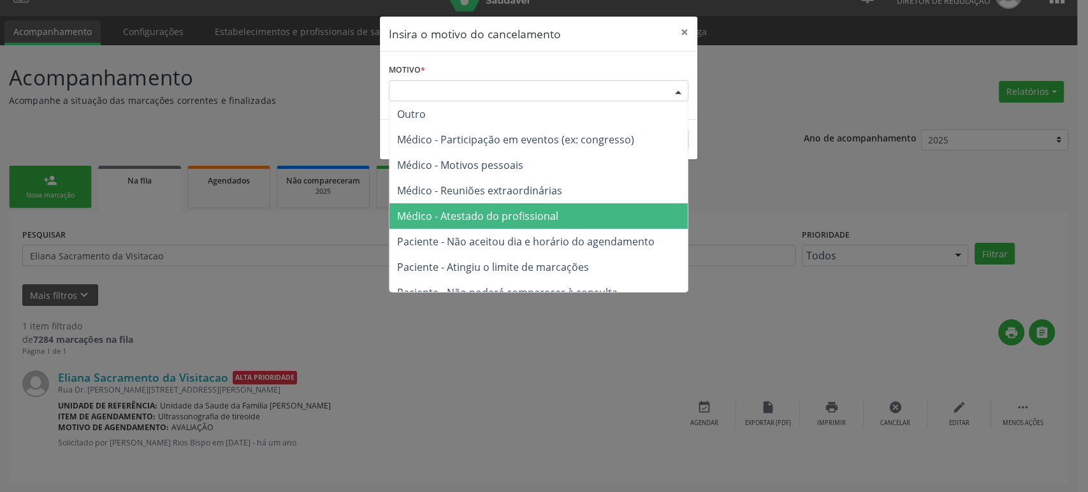
click at [486, 219] on span "Médico - Atestado do profissional" at bounding box center [477, 216] width 161 height 14
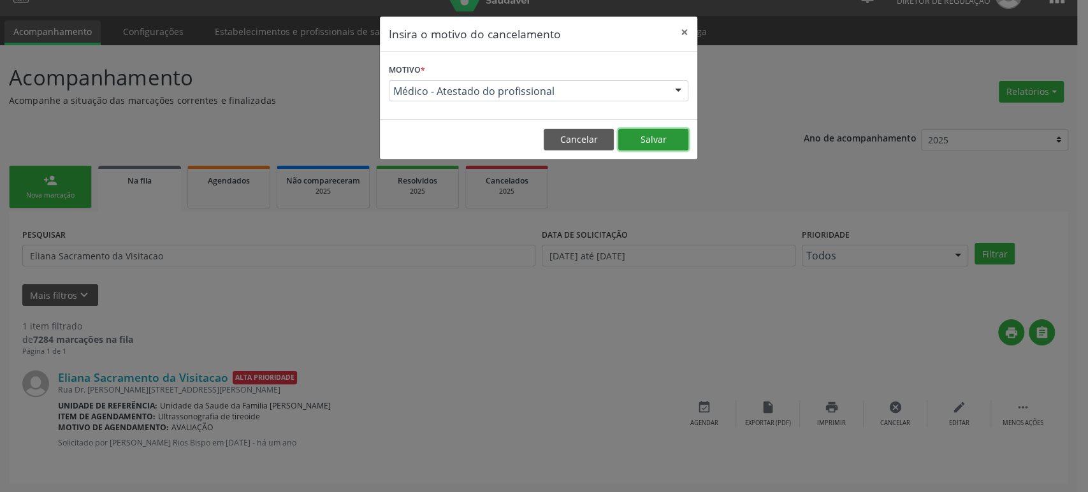
click at [638, 139] on button "Salvar" at bounding box center [653, 140] width 70 height 22
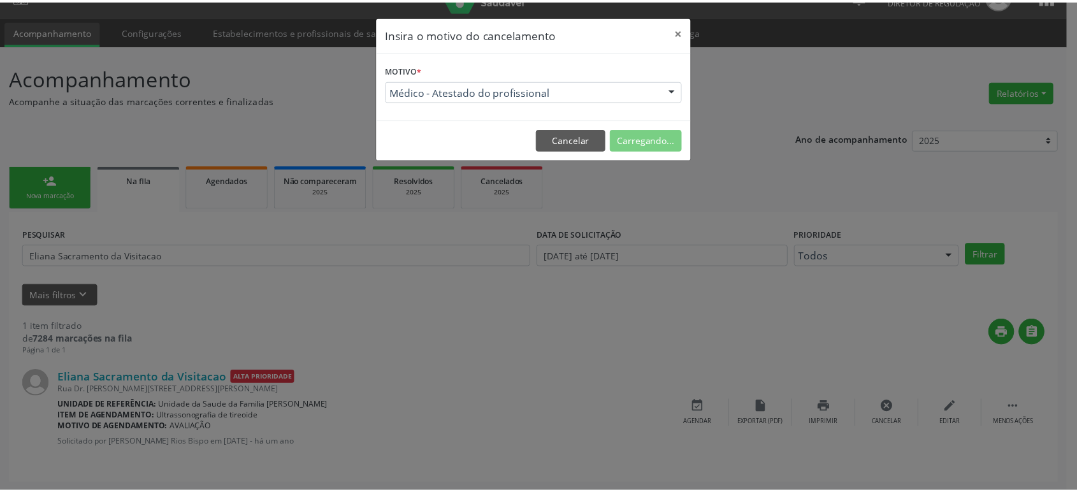
scroll to position [0, 0]
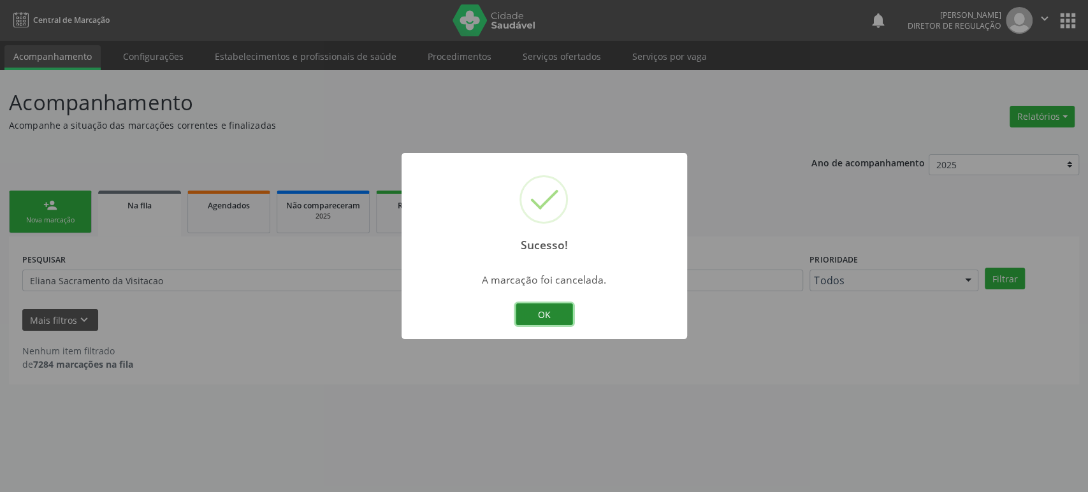
click at [556, 317] on button "OK" at bounding box center [544, 314] width 57 height 22
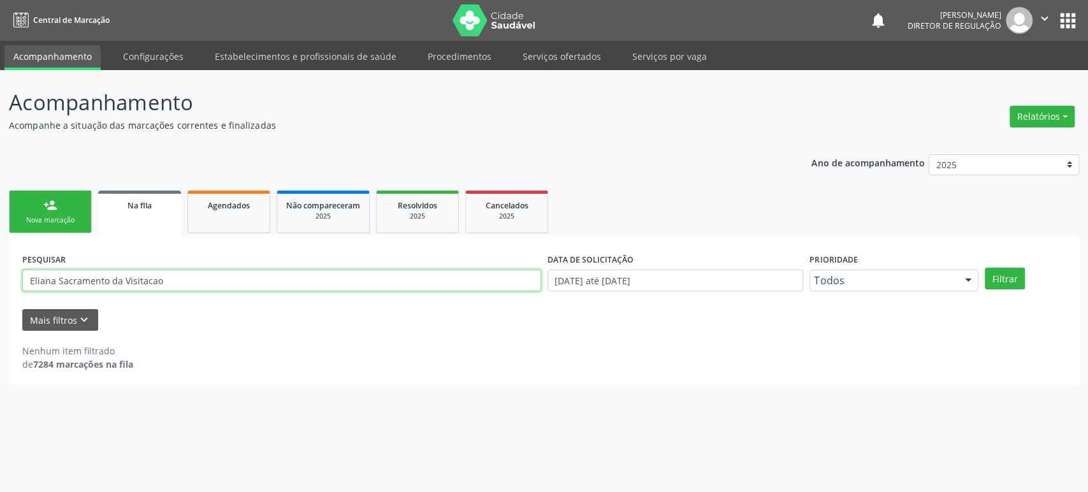
click at [74, 273] on input "Eliana Sacramento da Visitacao" at bounding box center [281, 281] width 519 height 22
paste input "dneuza [PERSON_NAME] das Meces Reis"
type input "[PERSON_NAME] das Meces Reis"
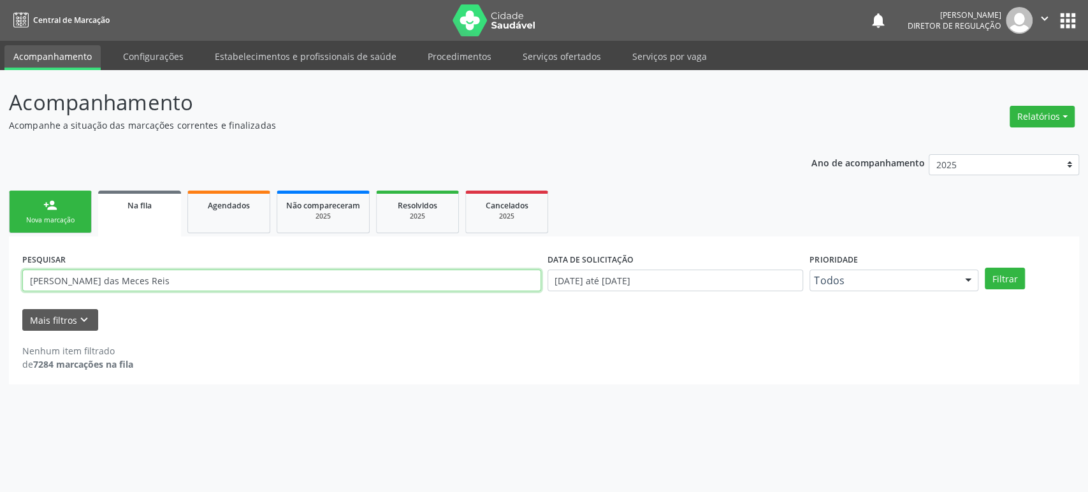
click at [984, 268] on button "Filtrar" at bounding box center [1004, 279] width 40 height 22
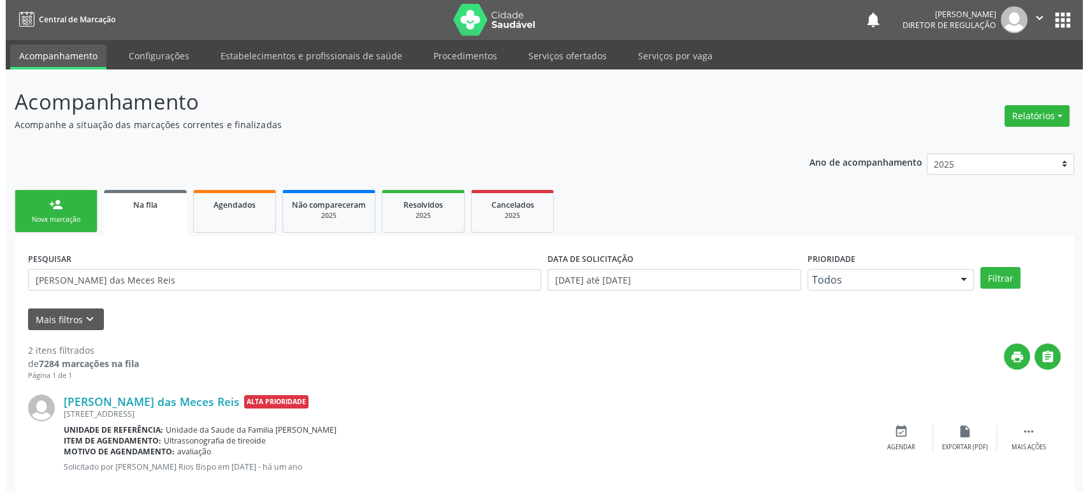
scroll to position [149, 0]
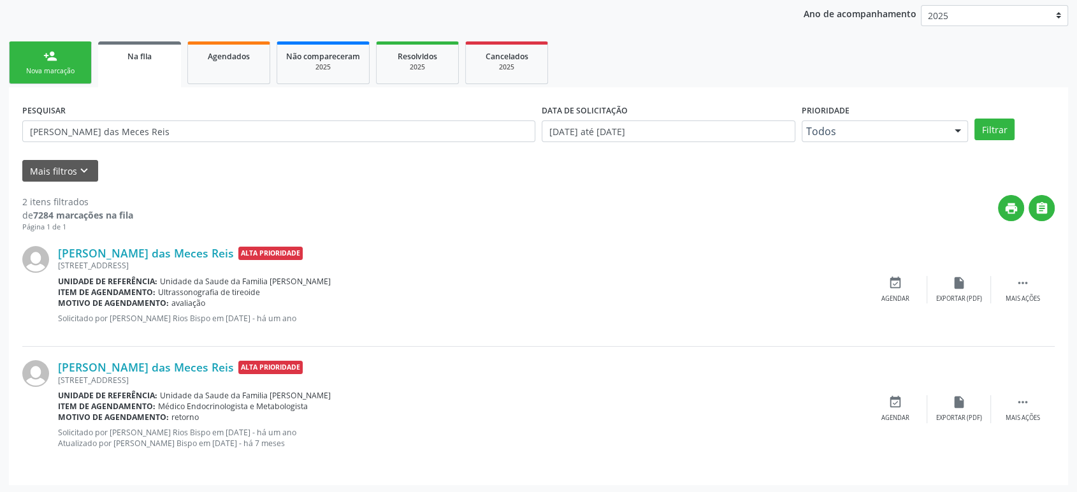
drag, startPoint x: 171, startPoint y: 303, endPoint x: 217, endPoint y: 306, distance: 46.6
click at [217, 306] on div "Motivo de agendamento: avaliação" at bounding box center [460, 303] width 805 height 11
click at [142, 254] on link "[PERSON_NAME] das Meces Reis" at bounding box center [146, 253] width 176 height 14
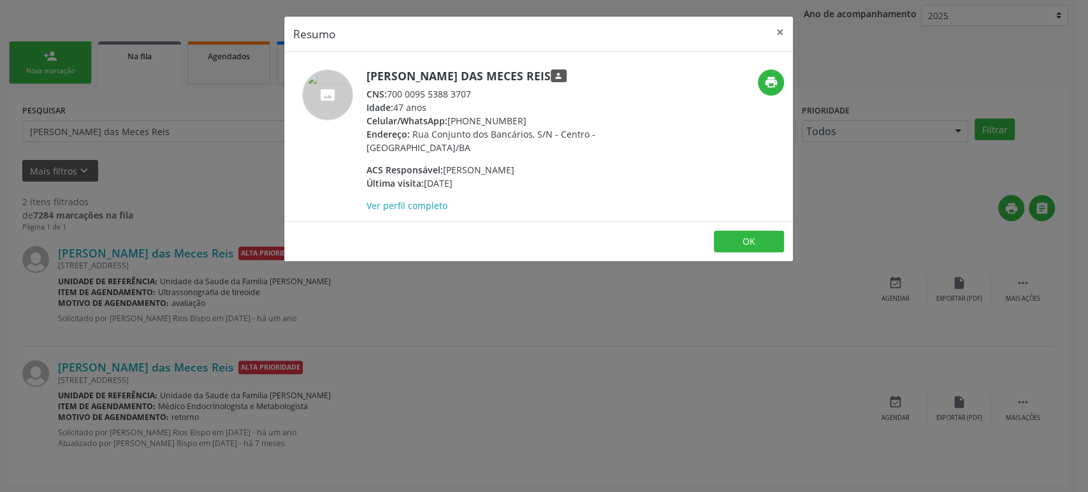
drag, startPoint x: 366, startPoint y: 71, endPoint x: 554, endPoint y: 76, distance: 188.0
click at [554, 76] on h5 "[PERSON_NAME] das Meces Reis person" at bounding box center [490, 75] width 248 height 13
copy h5 "[PERSON_NAME] das Meces Reis"
drag, startPoint x: 449, startPoint y: 121, endPoint x: 514, endPoint y: 119, distance: 65.0
click at [514, 119] on div "Celular/WhatsApp: [PHONE_NUMBER]" at bounding box center [490, 120] width 248 height 13
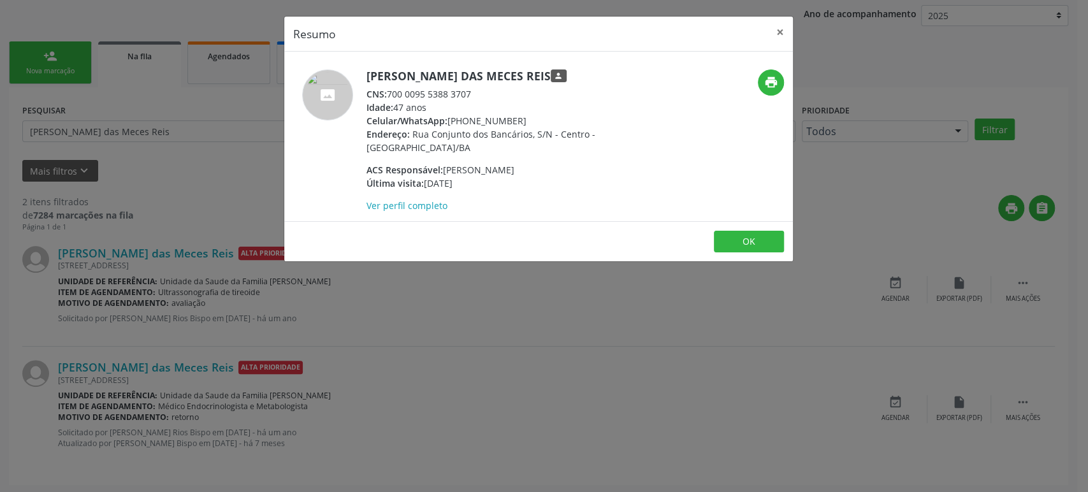
copy div "[PHONE_NUMBER]"
click at [489, 384] on div "Resumo × [PERSON_NAME] das Meces Reis person CNS: 700 0095 5388 3707 Idade: 47 …" at bounding box center [544, 246] width 1088 height 492
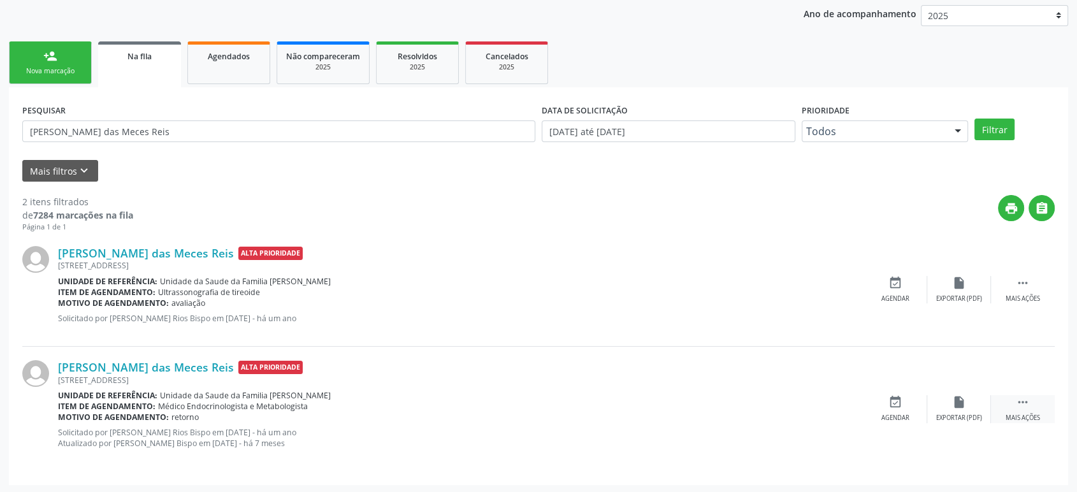
click at [1010, 402] on div " Mais ações" at bounding box center [1023, 408] width 64 height 27
click at [904, 395] on div "cancel Cancelar" at bounding box center [895, 408] width 64 height 27
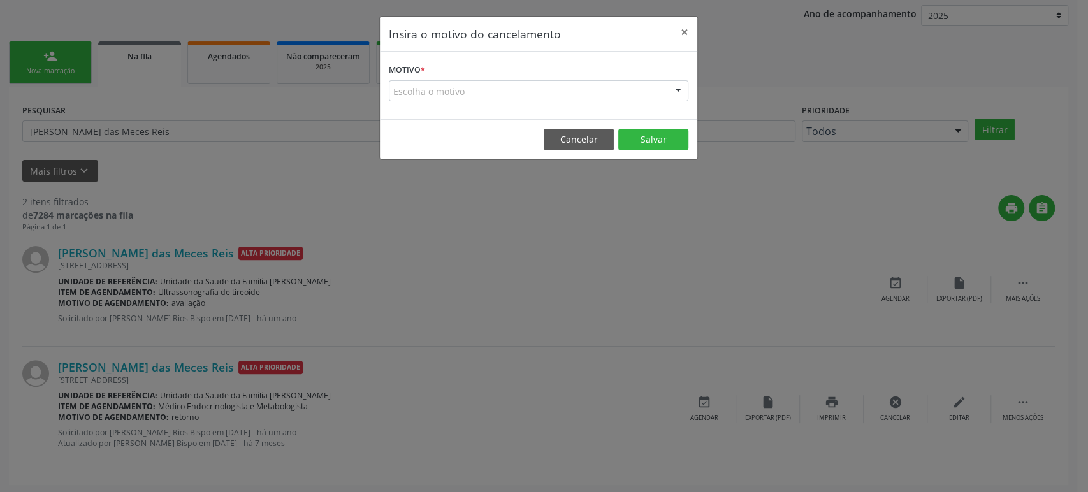
click at [454, 91] on div "Escolha o motivo" at bounding box center [538, 91] width 299 height 22
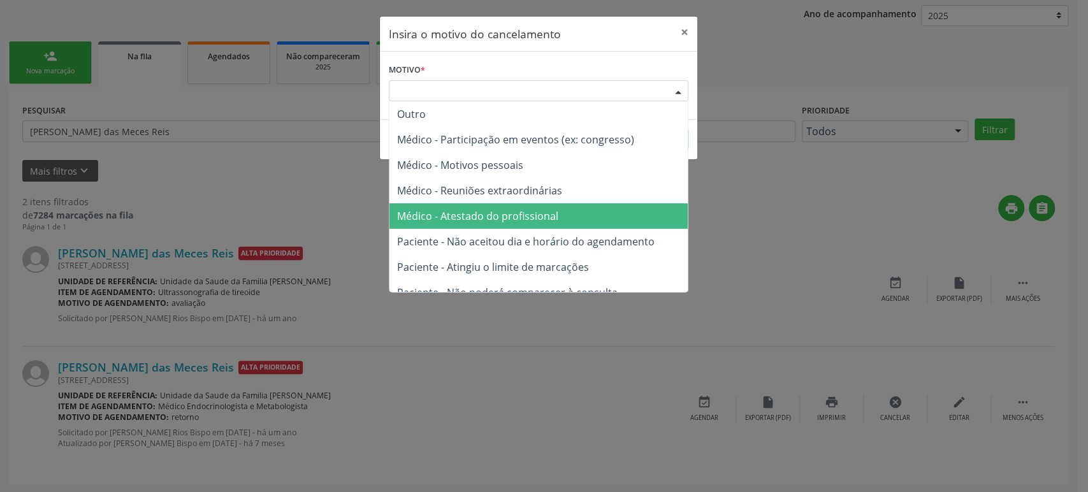
click at [512, 222] on span "Médico - Atestado do profissional" at bounding box center [477, 216] width 161 height 14
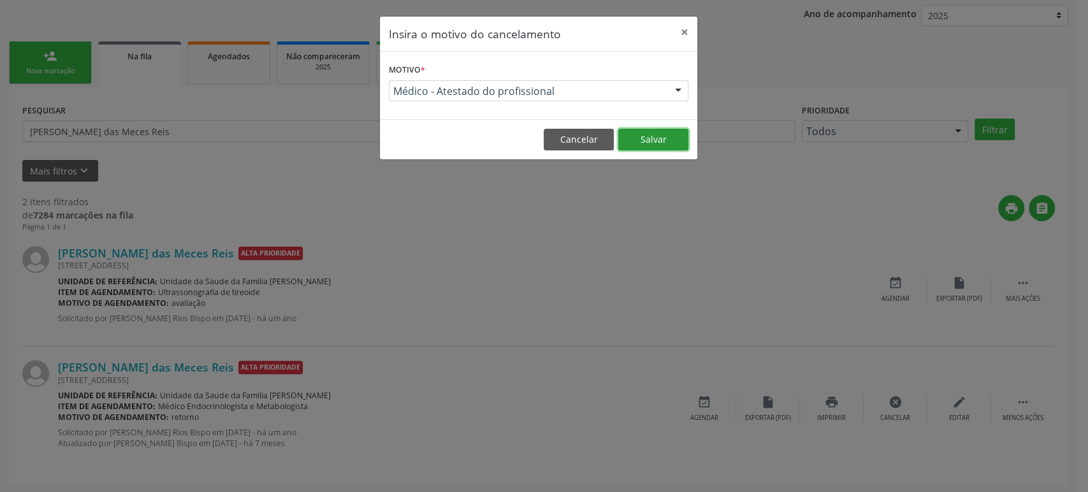
click at [656, 148] on button "Salvar" at bounding box center [653, 140] width 70 height 22
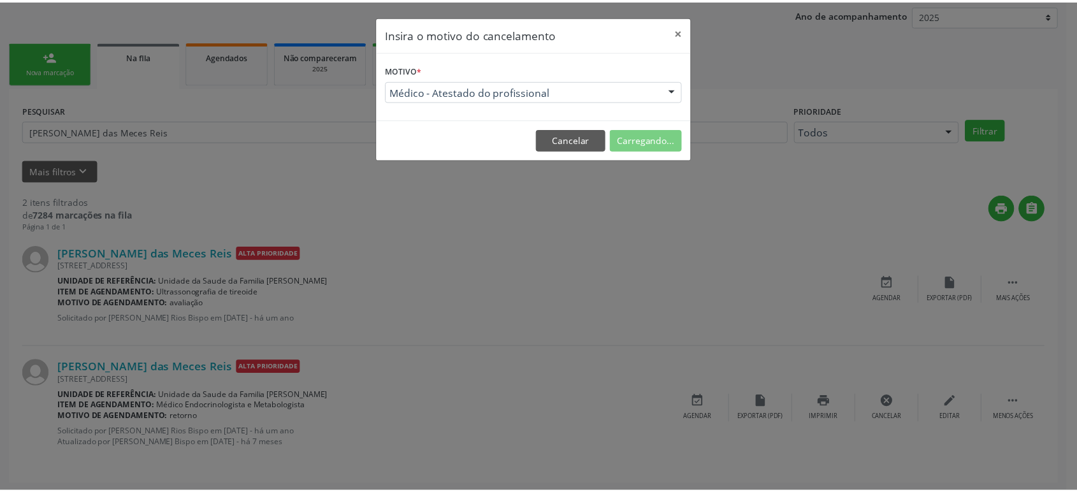
scroll to position [0, 0]
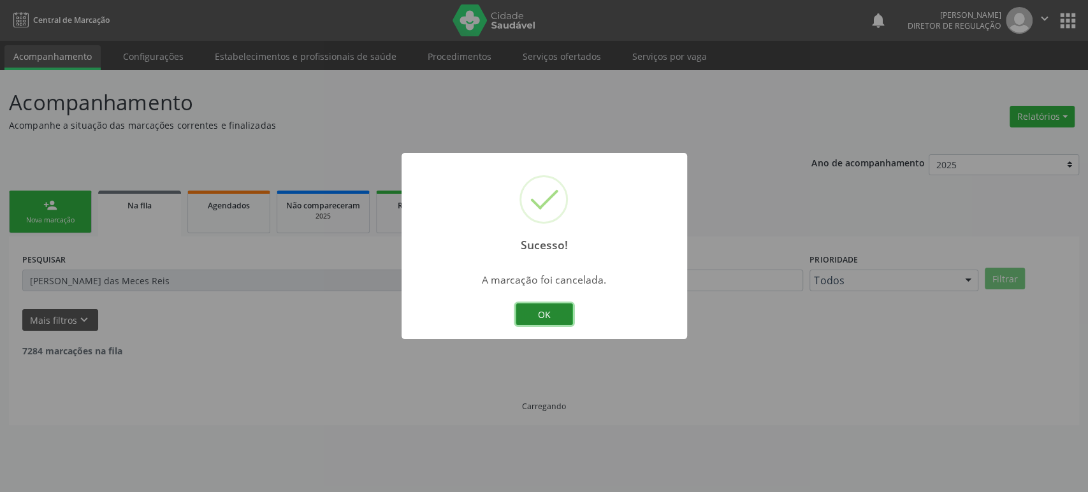
click at [559, 307] on button "OK" at bounding box center [544, 314] width 57 height 22
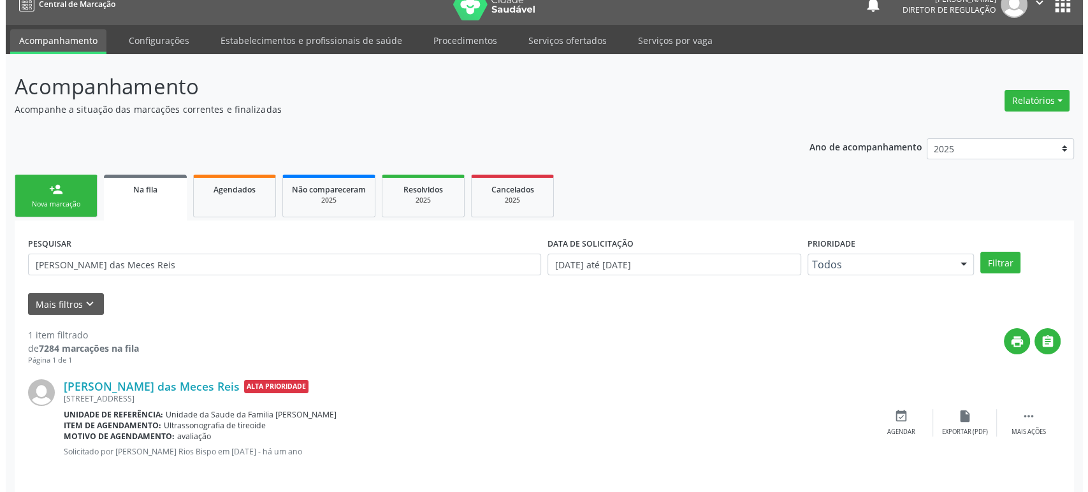
scroll to position [25, 0]
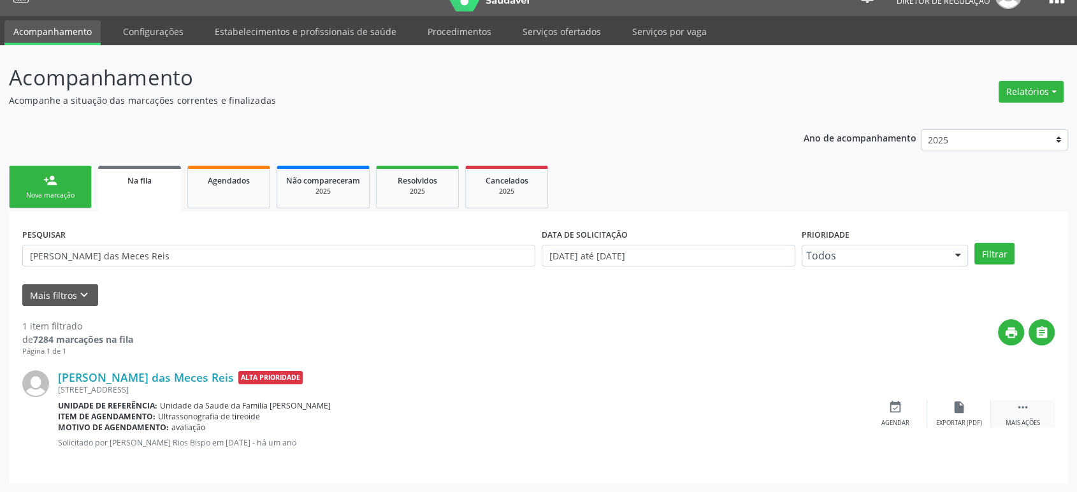
click at [1018, 419] on div "Mais ações" at bounding box center [1023, 423] width 34 height 9
click at [887, 415] on div "cancel Cancelar" at bounding box center [895, 413] width 64 height 27
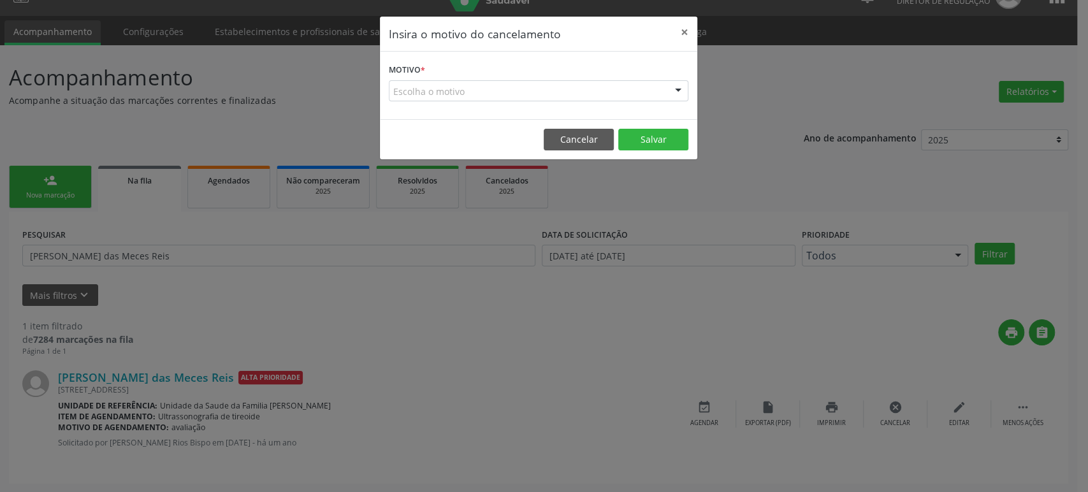
click at [402, 85] on div "Escolha o motivo" at bounding box center [538, 91] width 299 height 22
click at [507, 344] on div "Insira o motivo do cancelamento × Motivo * Escolha o motivo Outro Médico - Part…" at bounding box center [544, 246] width 1088 height 492
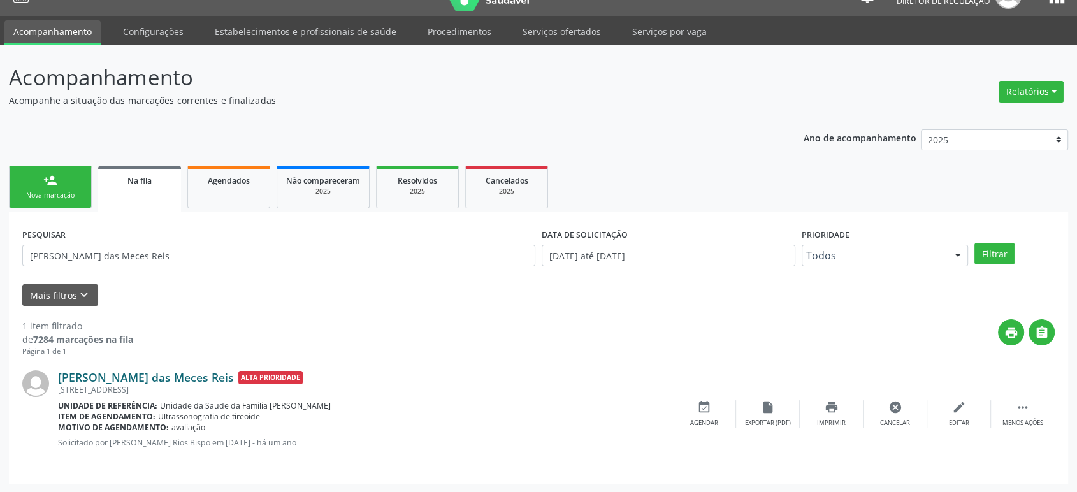
click at [119, 372] on link "[PERSON_NAME] das Meces Reis" at bounding box center [146, 377] width 176 height 14
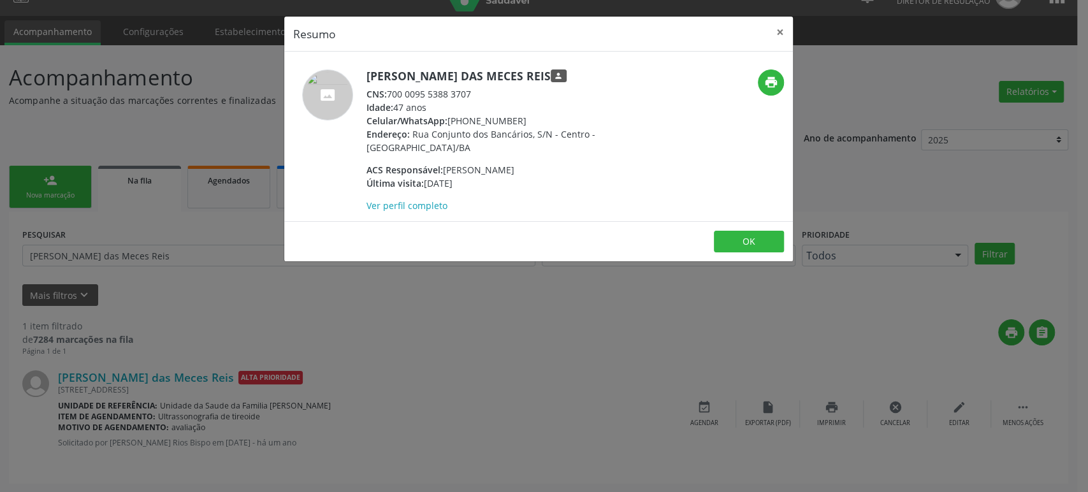
drag, startPoint x: 1026, startPoint y: 384, endPoint x: 1020, endPoint y: 408, distance: 24.4
click at [1027, 386] on div "Resumo × [PERSON_NAME] das Meces Reis person CNS: 700 0095 5388 3707 Idade: 47 …" at bounding box center [544, 246] width 1088 height 492
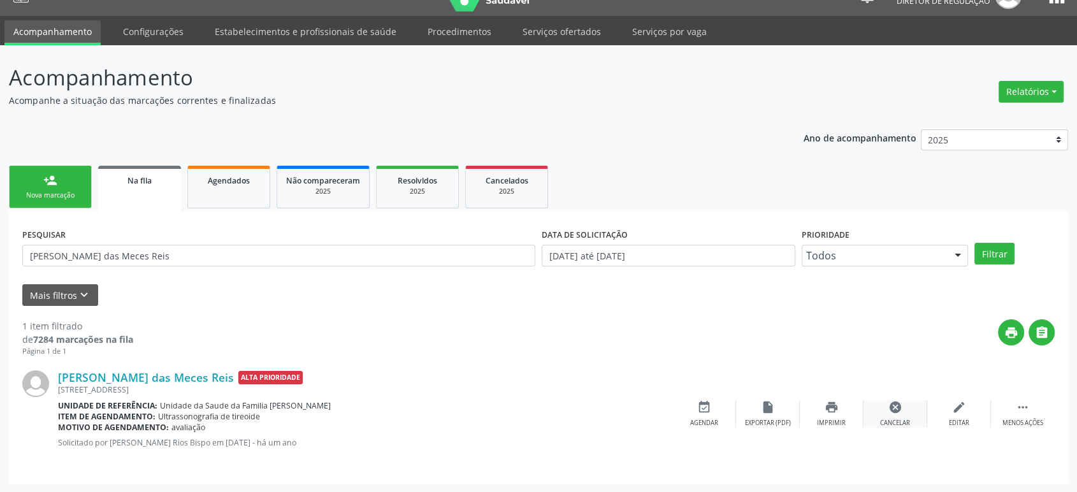
click at [897, 404] on icon "cancel" at bounding box center [895, 407] width 14 height 14
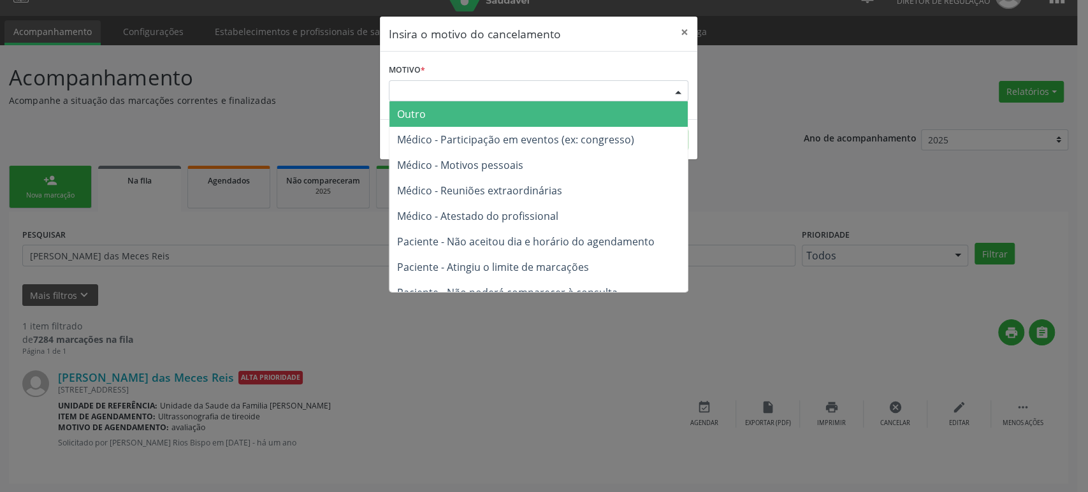
click at [500, 86] on div "Escolha o motivo" at bounding box center [538, 91] width 299 height 22
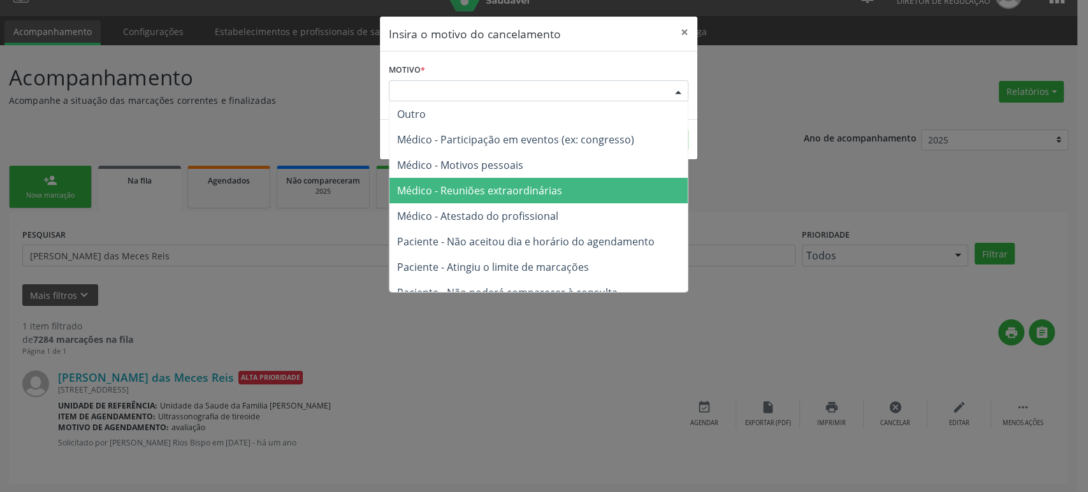
click at [503, 215] on span "Médico - Atestado do profissional" at bounding box center [477, 216] width 161 height 14
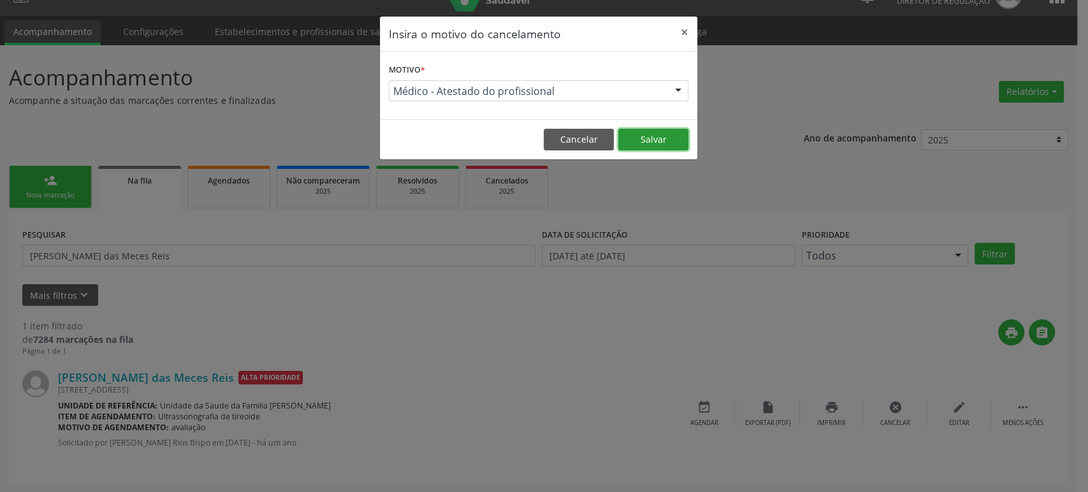
click at [627, 146] on button "Salvar" at bounding box center [653, 140] width 70 height 22
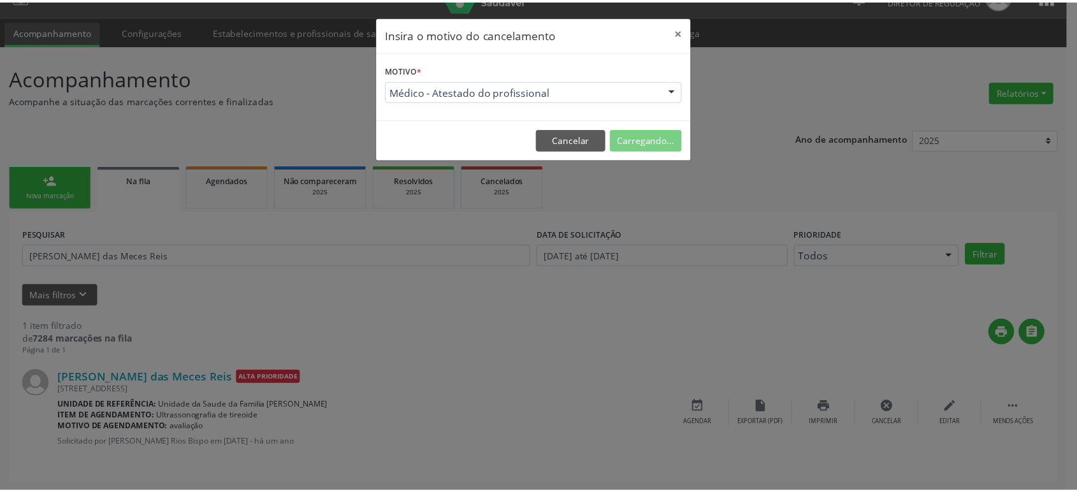
scroll to position [0, 0]
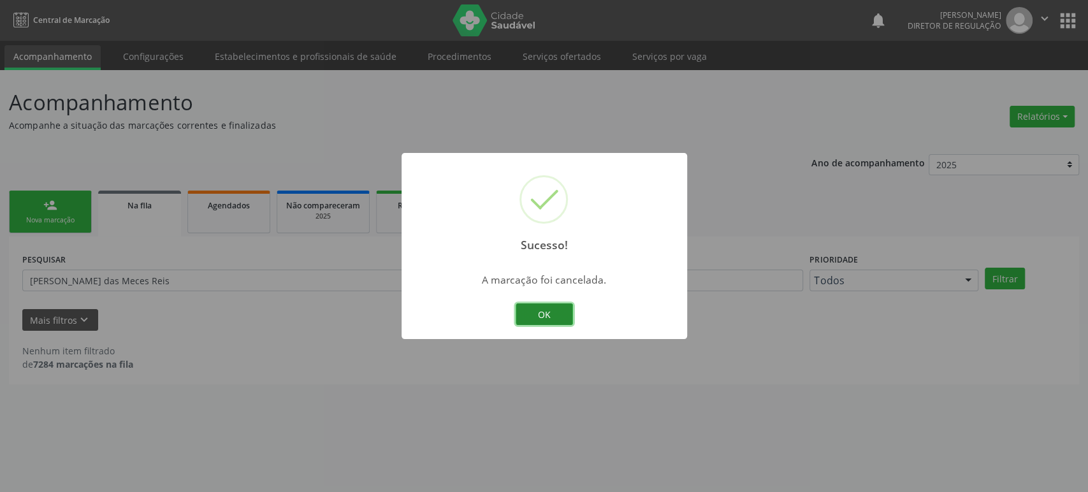
click at [545, 304] on button "OK" at bounding box center [544, 314] width 57 height 22
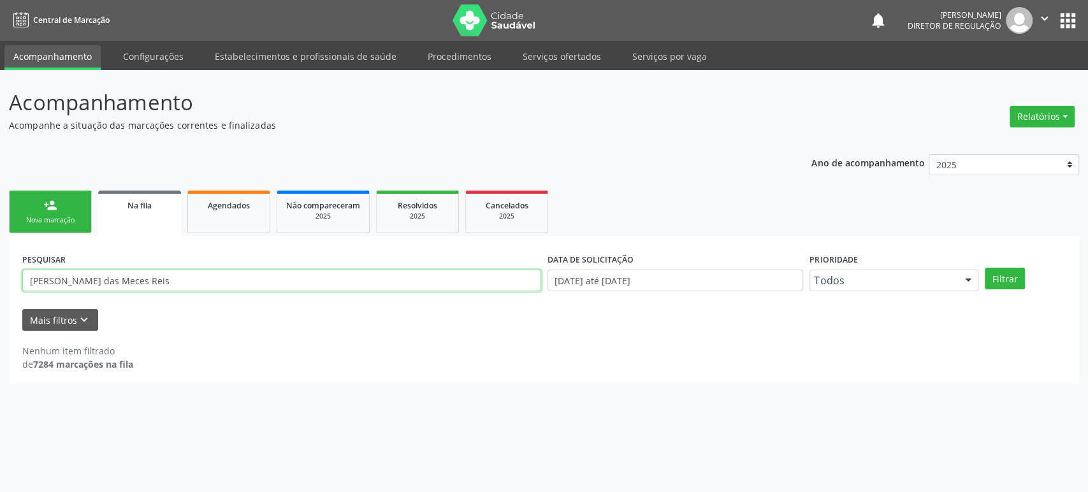
click at [134, 270] on input "[PERSON_NAME] das Meces Reis" at bounding box center [281, 281] width 519 height 22
click at [131, 281] on input "text" at bounding box center [281, 281] width 519 height 22
paste input "[PERSON_NAME] das Meces Reis"
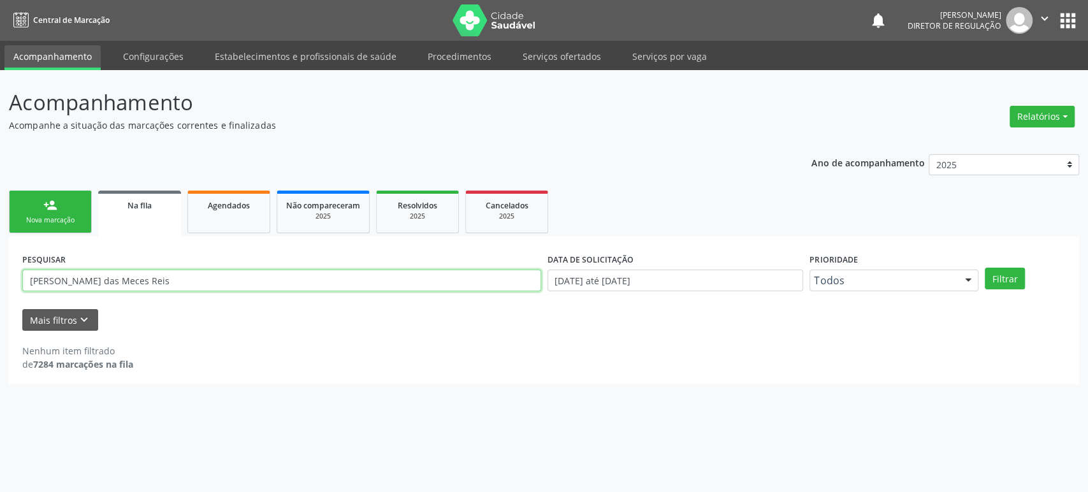
click at [984, 268] on button "Filtrar" at bounding box center [1004, 279] width 40 height 22
click at [177, 279] on input "[PERSON_NAME] das Meces Reis" at bounding box center [281, 281] width 519 height 22
paste input "eci Oliveira dos Santo"
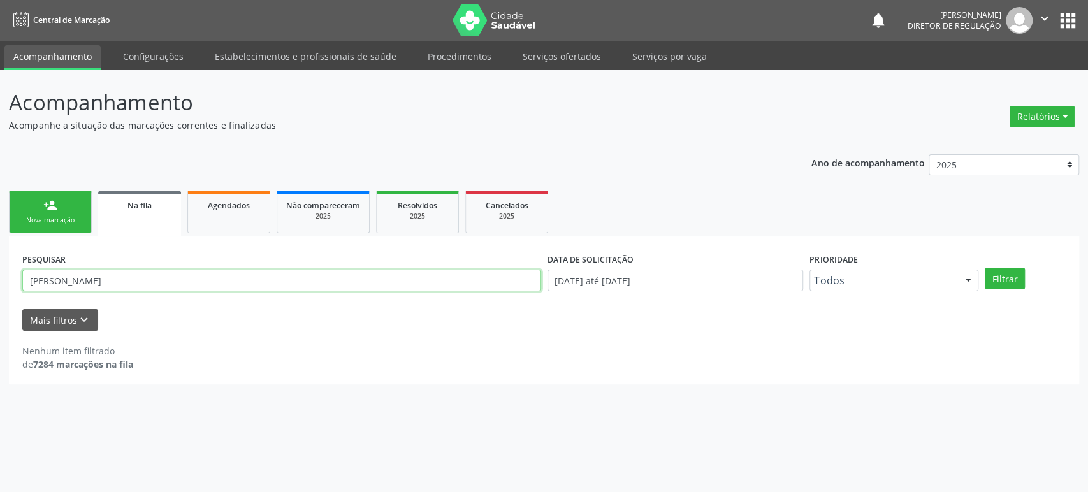
click at [984, 268] on button "Filtrar" at bounding box center [1004, 279] width 40 height 22
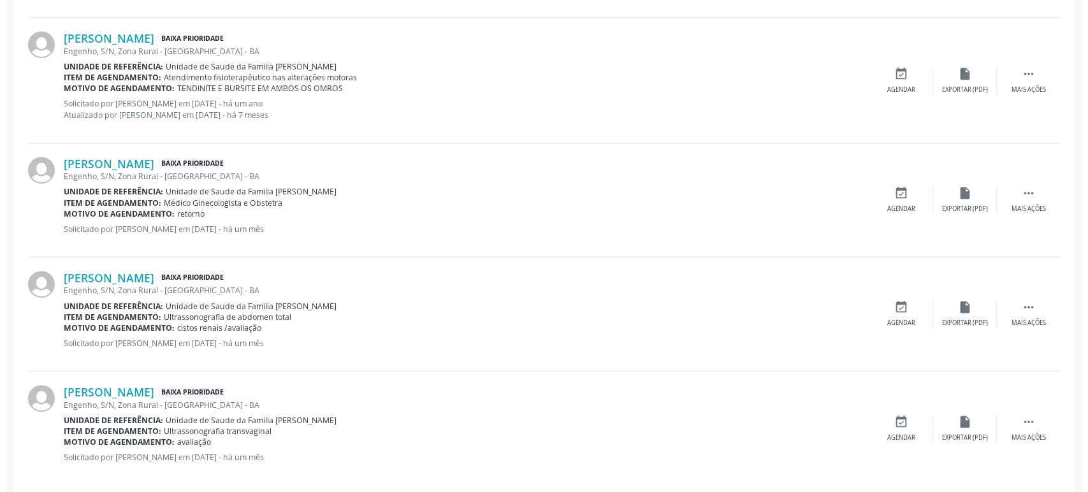
scroll to position [606, 0]
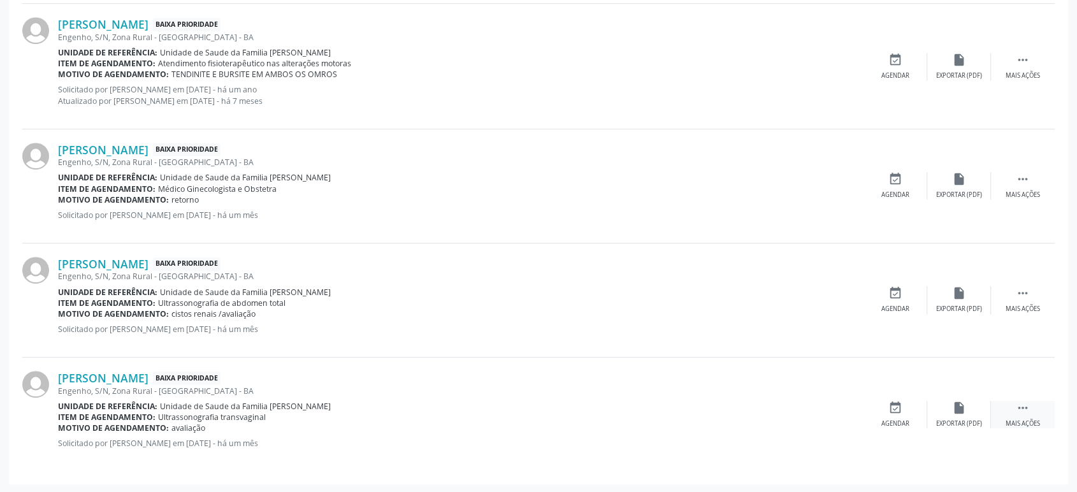
click at [1028, 414] on div " Mais ações" at bounding box center [1023, 414] width 64 height 27
click at [1032, 301] on div " Mais ações" at bounding box center [1023, 299] width 64 height 27
click at [1025, 180] on icon "" at bounding box center [1023, 179] width 14 height 14
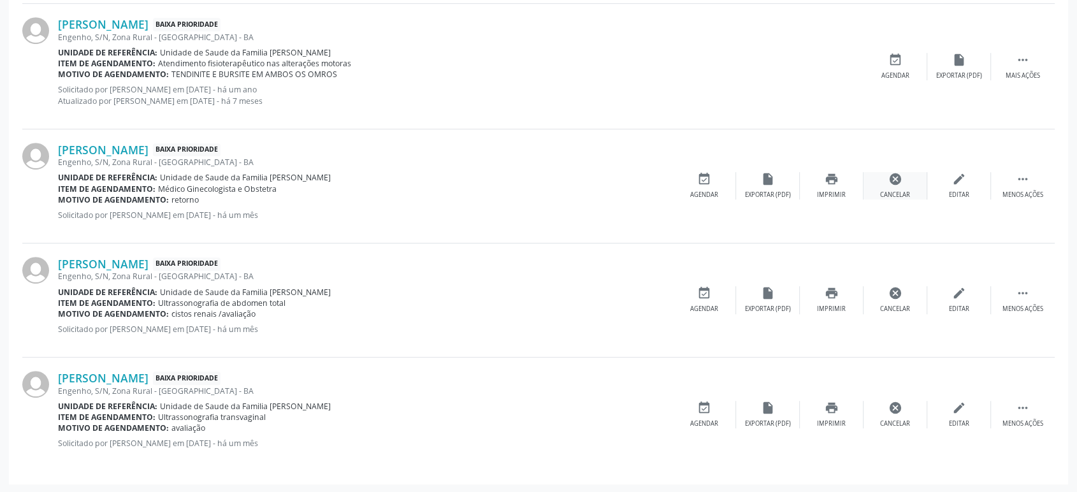
click at [885, 180] on div "cancel Cancelar" at bounding box center [895, 185] width 64 height 27
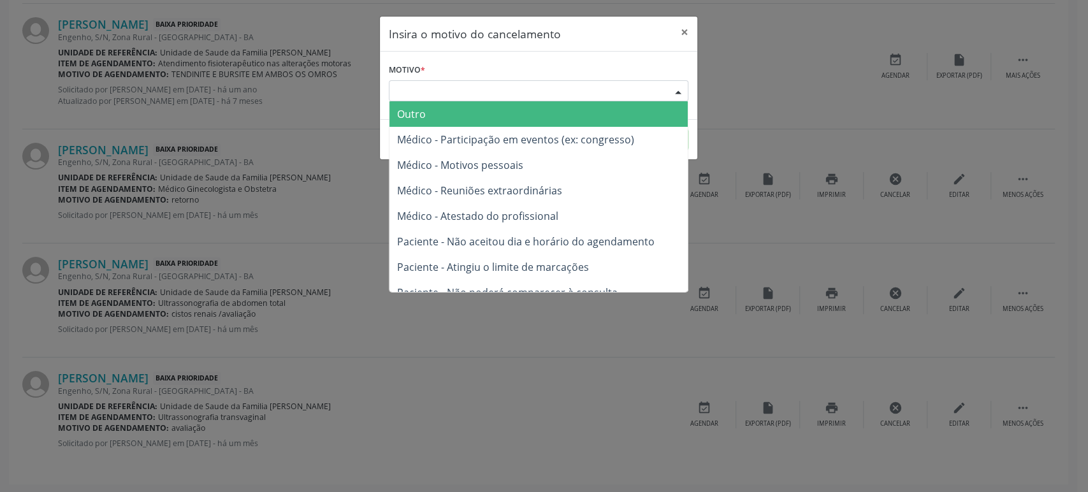
click at [442, 98] on div "Escolha o motivo" at bounding box center [538, 91] width 299 height 22
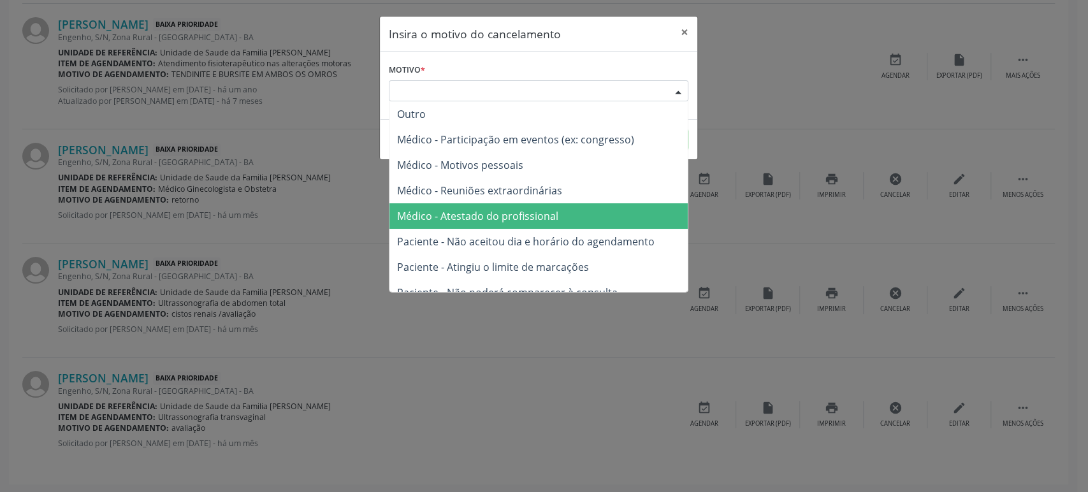
click at [463, 210] on span "Médico - Atestado do profissional" at bounding box center [477, 216] width 161 height 14
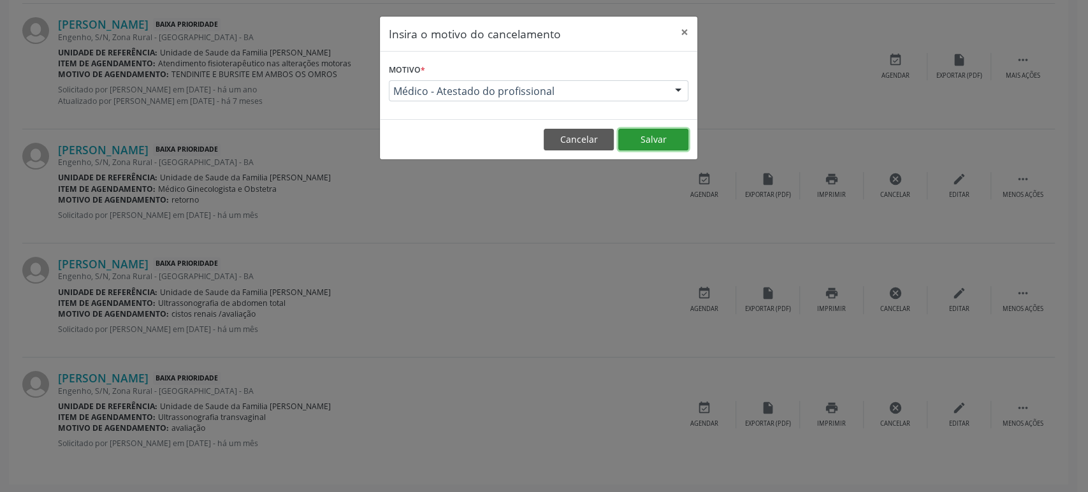
click at [637, 135] on button "Salvar" at bounding box center [653, 140] width 70 height 22
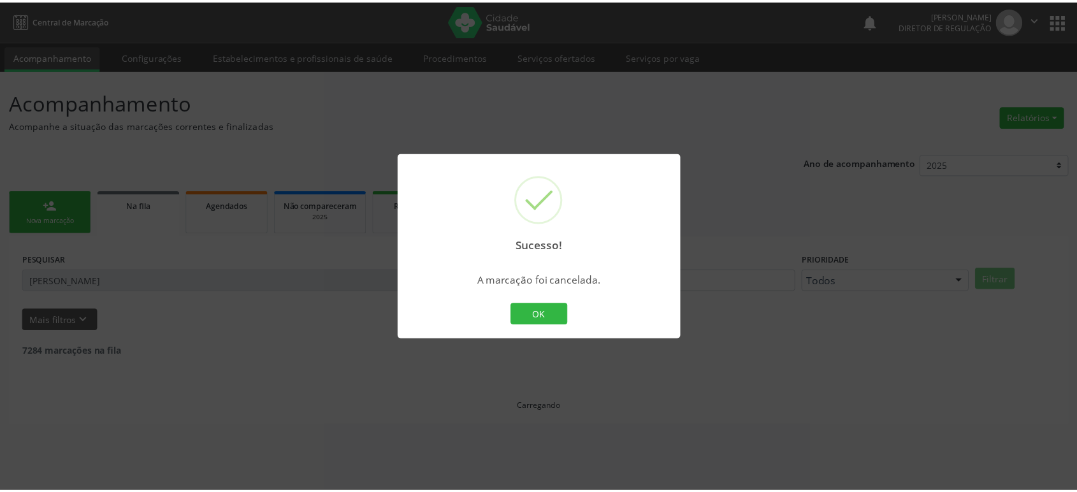
scroll to position [0, 0]
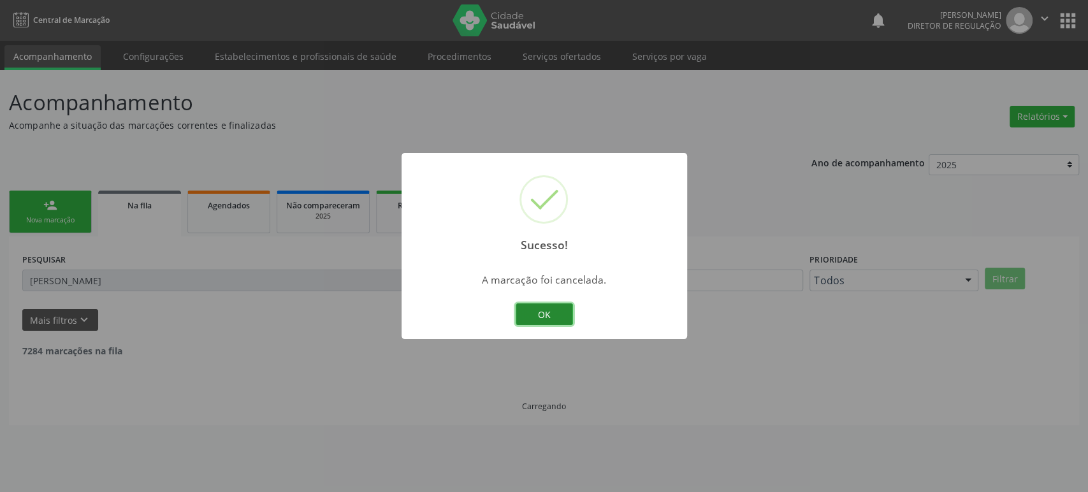
click at [545, 309] on button "OK" at bounding box center [544, 314] width 57 height 22
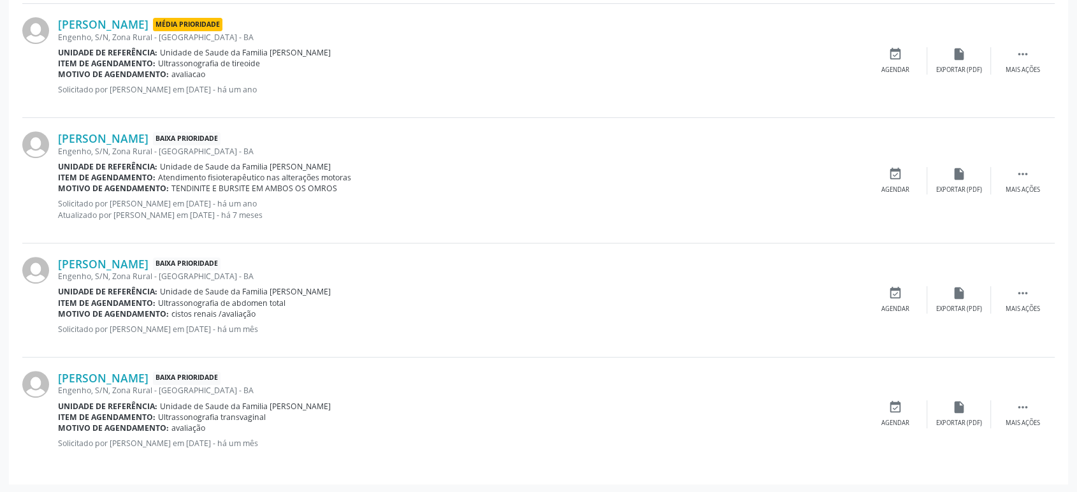
scroll to position [421, 0]
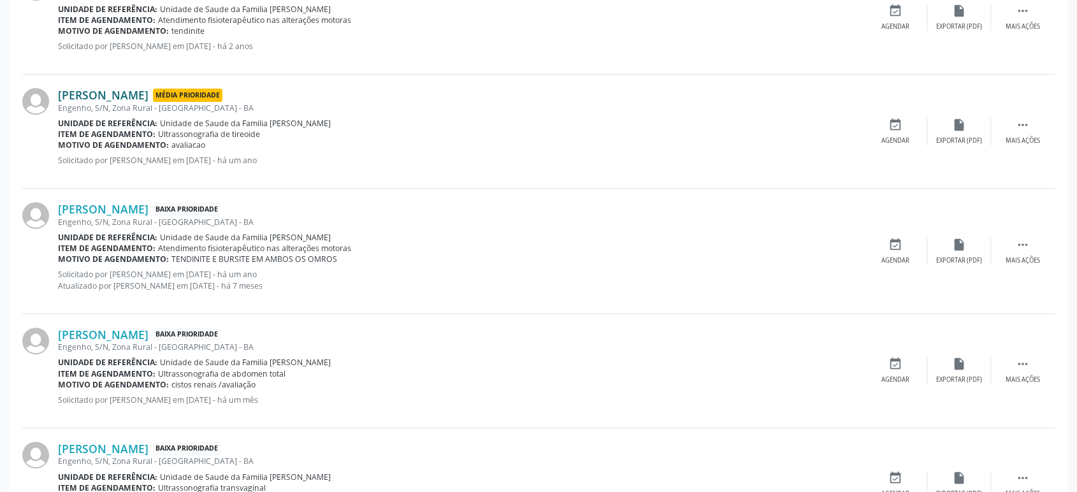
click at [132, 95] on link "[PERSON_NAME]" at bounding box center [103, 95] width 90 height 14
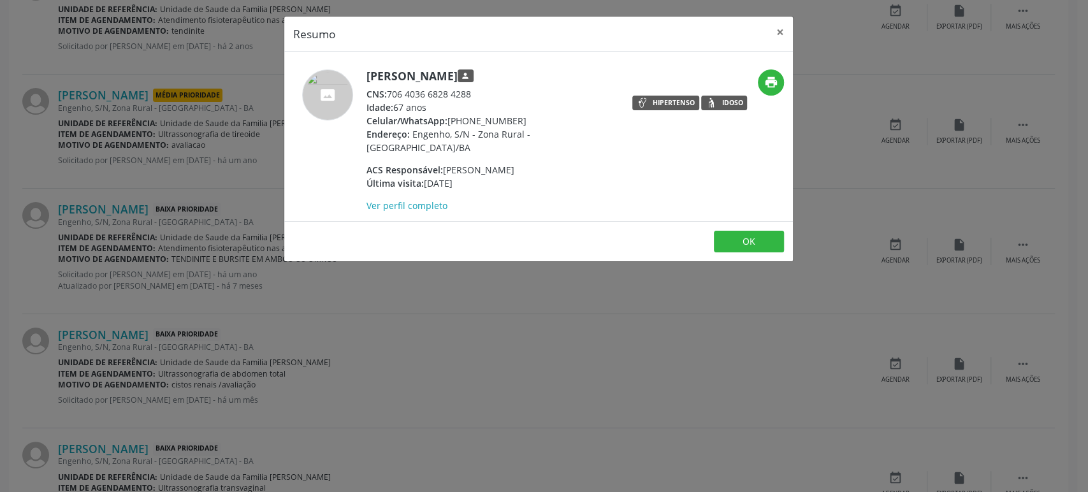
drag, startPoint x: 449, startPoint y: 119, endPoint x: 545, endPoint y: 115, distance: 96.3
click at [545, 115] on div "Celular/WhatsApp: [PHONE_NUMBER]" at bounding box center [490, 120] width 248 height 13
copy div "[PHONE_NUMBER]"
click at [471, 337] on div "Resumo × [PERSON_NAME] person CNS: 706 4036 6828 4288 Idade: 67 anos Celular/Wh…" at bounding box center [544, 246] width 1088 height 492
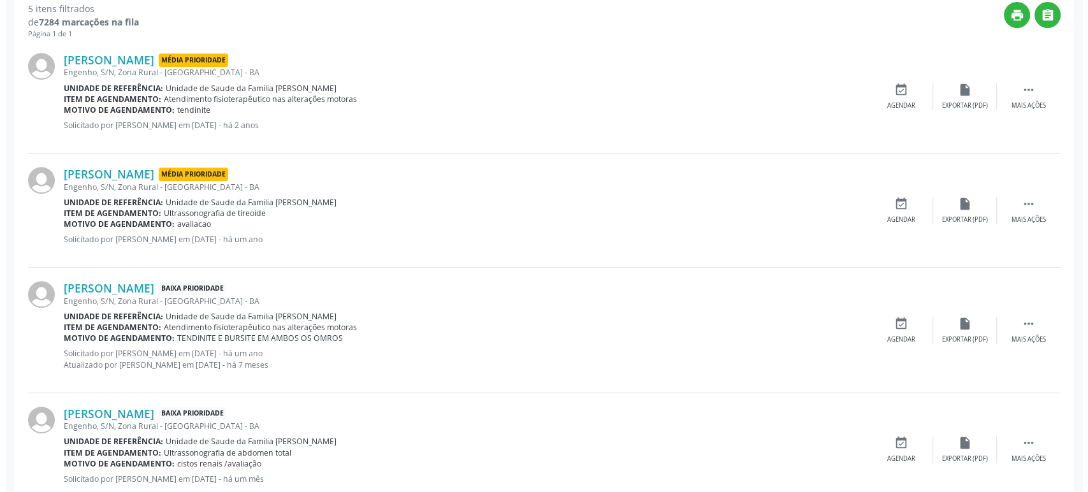
scroll to position [350, 0]
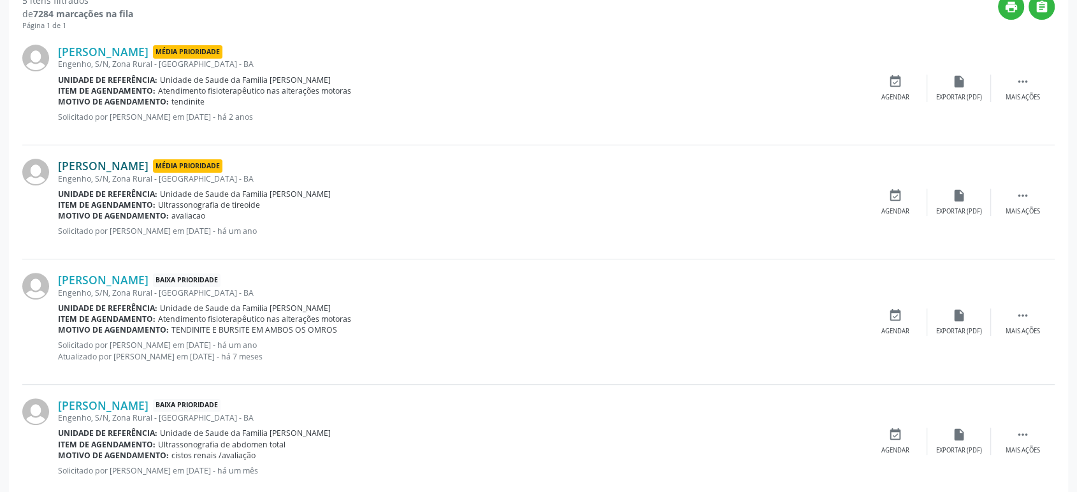
click at [131, 166] on link "[PERSON_NAME]" at bounding box center [103, 166] width 90 height 14
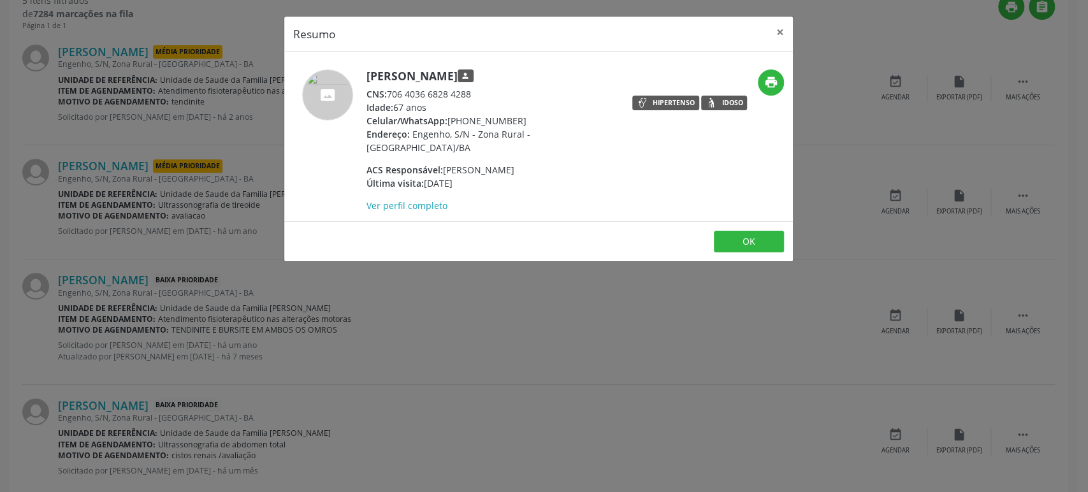
drag, startPoint x: 366, startPoint y: 75, endPoint x: 524, endPoint y: 76, distance: 158.0
click at [524, 76] on h5 "[PERSON_NAME] person" at bounding box center [490, 75] width 248 height 13
copy h5 "[PERSON_NAME]"
click at [177, 292] on div "Resumo × [PERSON_NAME] person CNS: 706 4036 6828 4288 Idade: 67 anos Celular/Wh…" at bounding box center [544, 246] width 1088 height 492
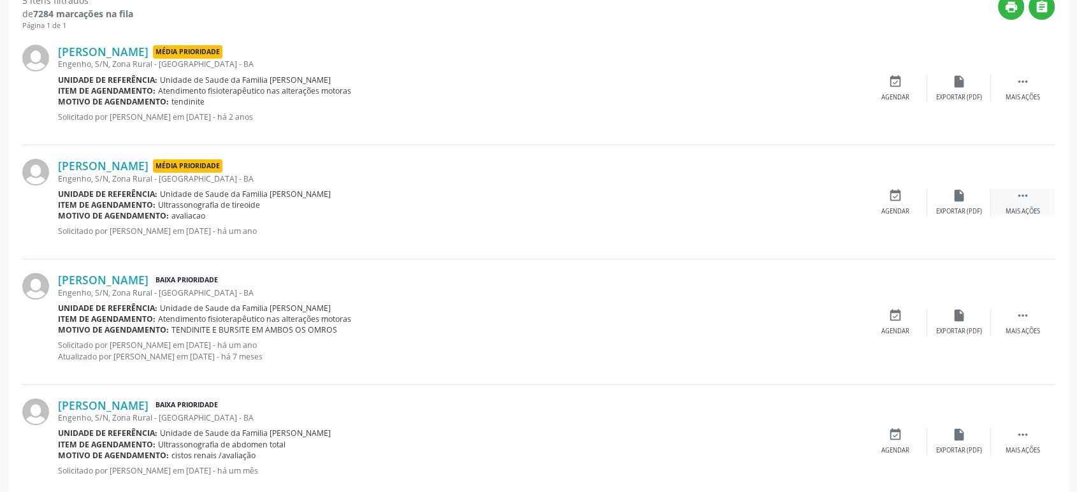
click at [1017, 189] on icon "" at bounding box center [1023, 196] width 14 height 14
click at [902, 202] on div "cancel Cancelar" at bounding box center [895, 202] width 64 height 27
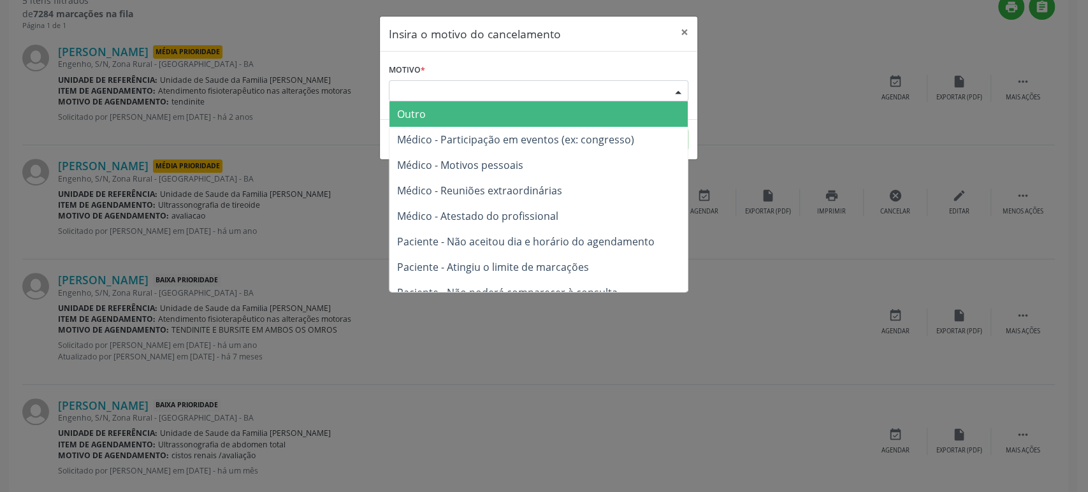
click at [534, 90] on div "Escolha o motivo" at bounding box center [538, 91] width 299 height 22
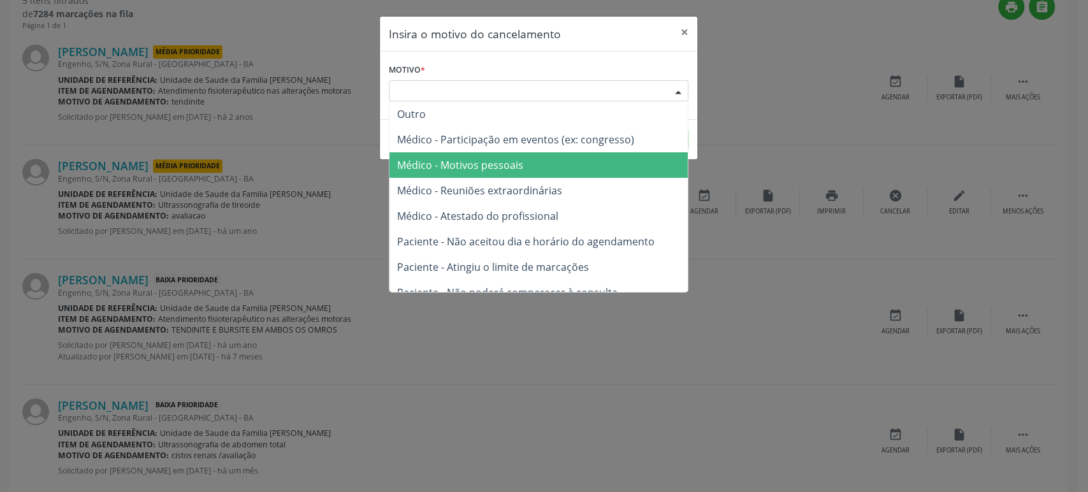
click at [498, 184] on span "Médico - Reuniões extraordinárias" at bounding box center [479, 191] width 165 height 14
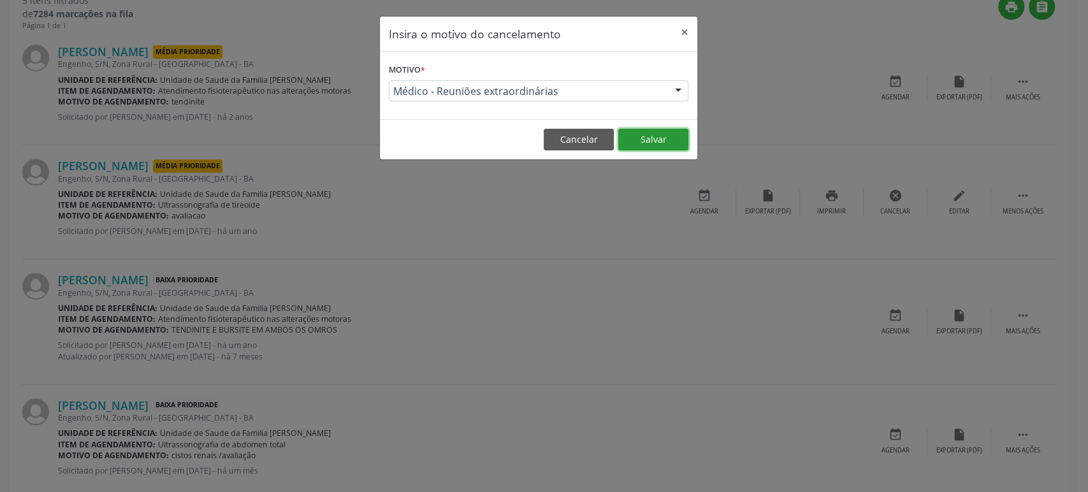
click at [662, 140] on button "Salvar" at bounding box center [653, 140] width 70 height 22
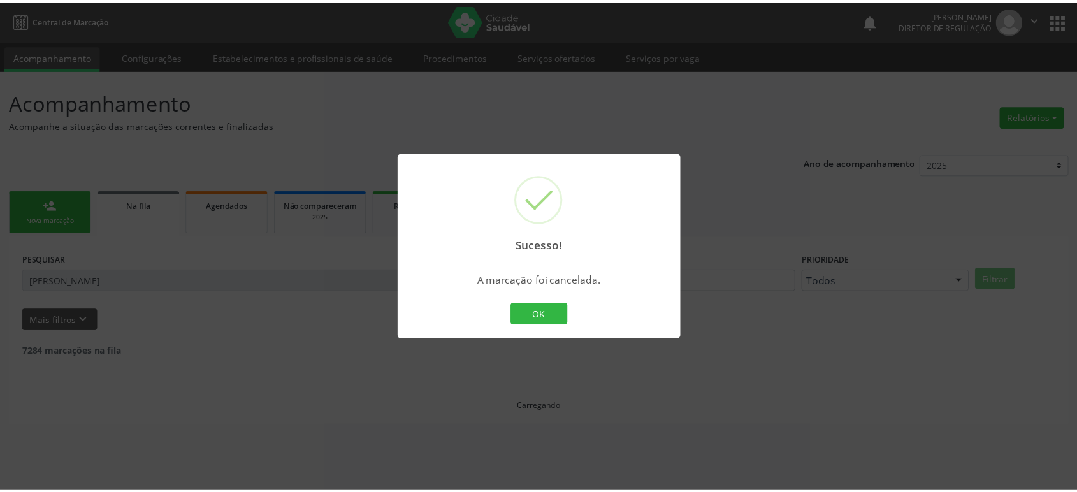
scroll to position [0, 0]
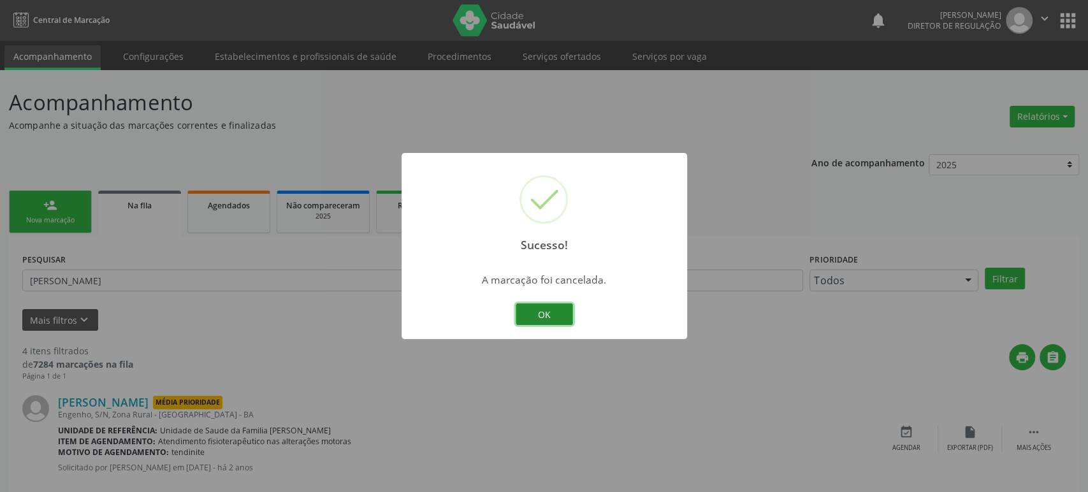
click at [544, 314] on button "OK" at bounding box center [544, 314] width 57 height 22
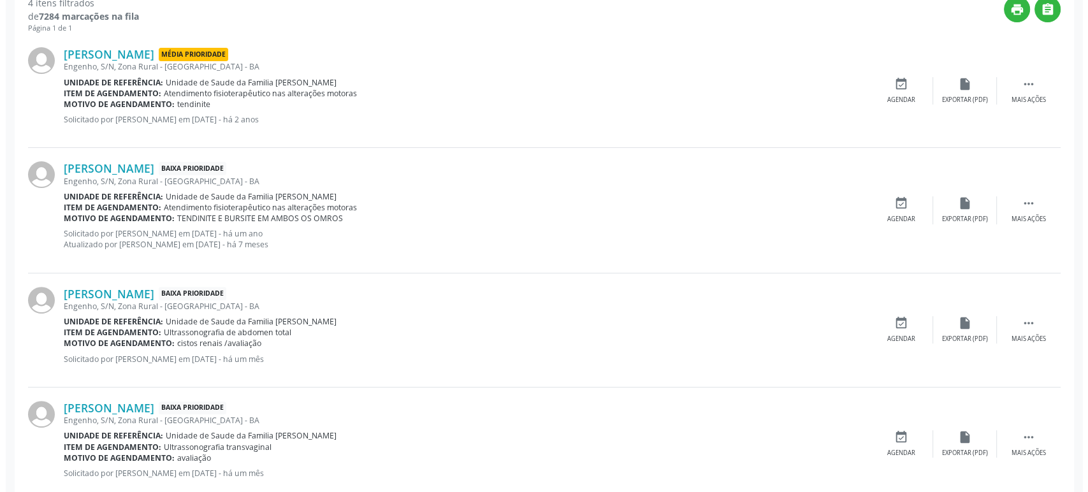
scroll to position [377, 0]
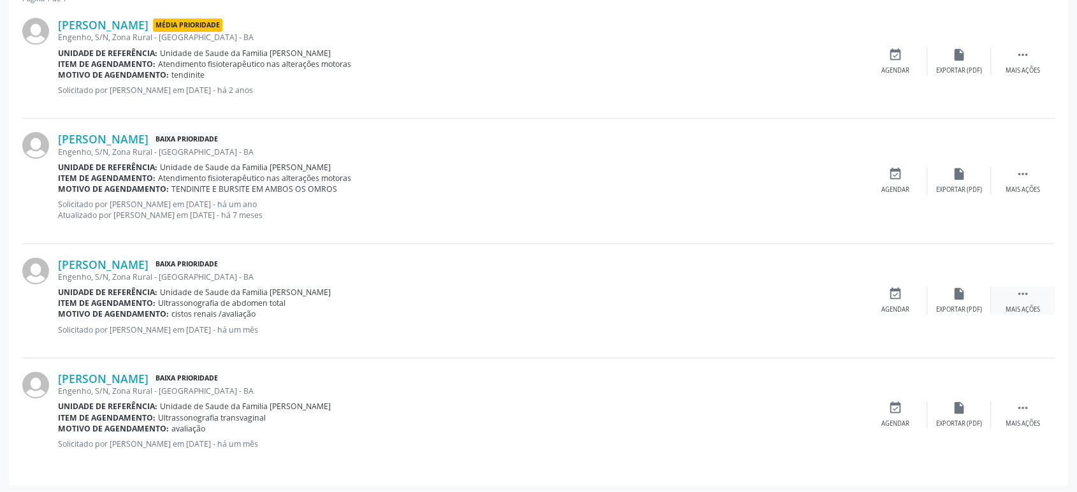
click at [1018, 298] on icon "" at bounding box center [1023, 294] width 14 height 14
click at [874, 287] on div "cancel Cancelar" at bounding box center [895, 300] width 64 height 27
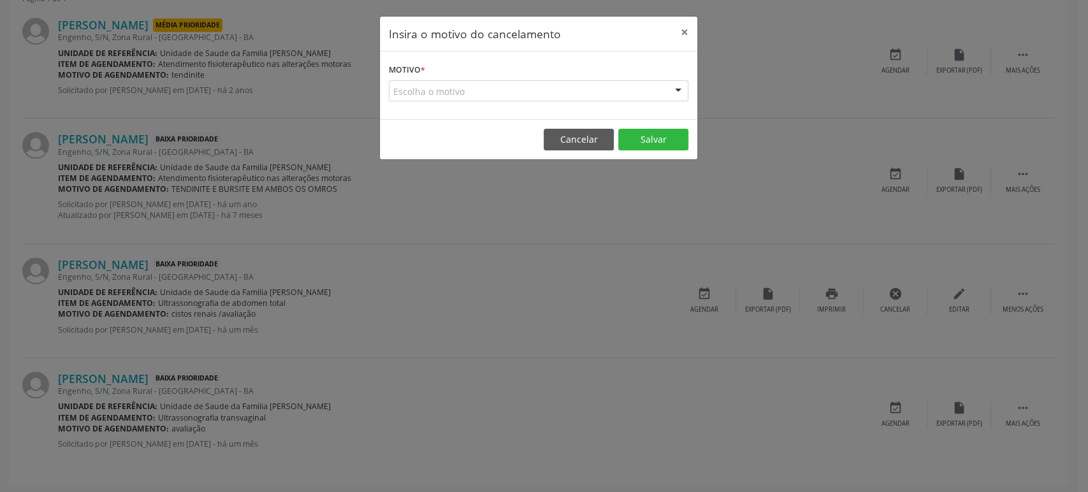
click at [419, 92] on div "Escolha o motivo" at bounding box center [538, 91] width 299 height 22
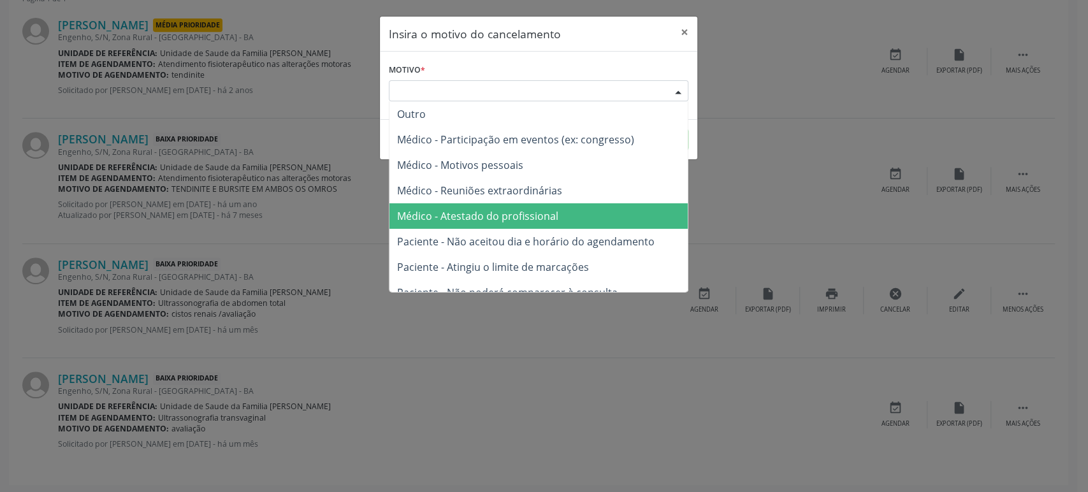
click at [493, 210] on span "Médico - Atestado do profissional" at bounding box center [477, 216] width 161 height 14
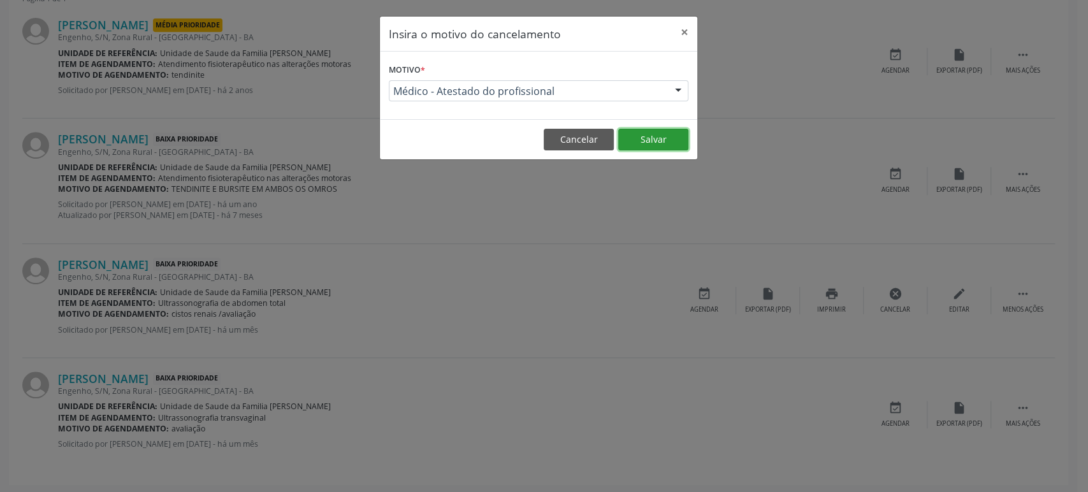
click at [638, 143] on button "Salvar" at bounding box center [653, 140] width 70 height 22
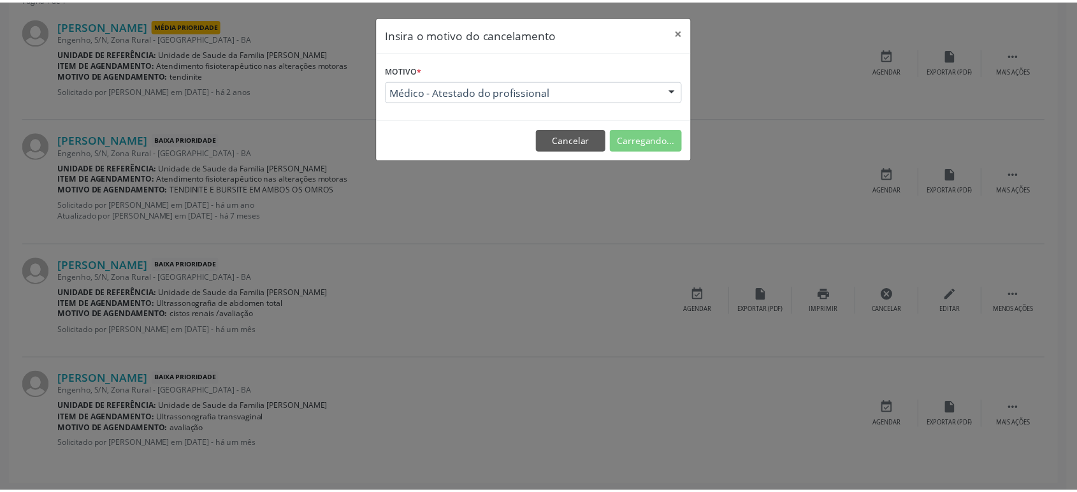
scroll to position [0, 0]
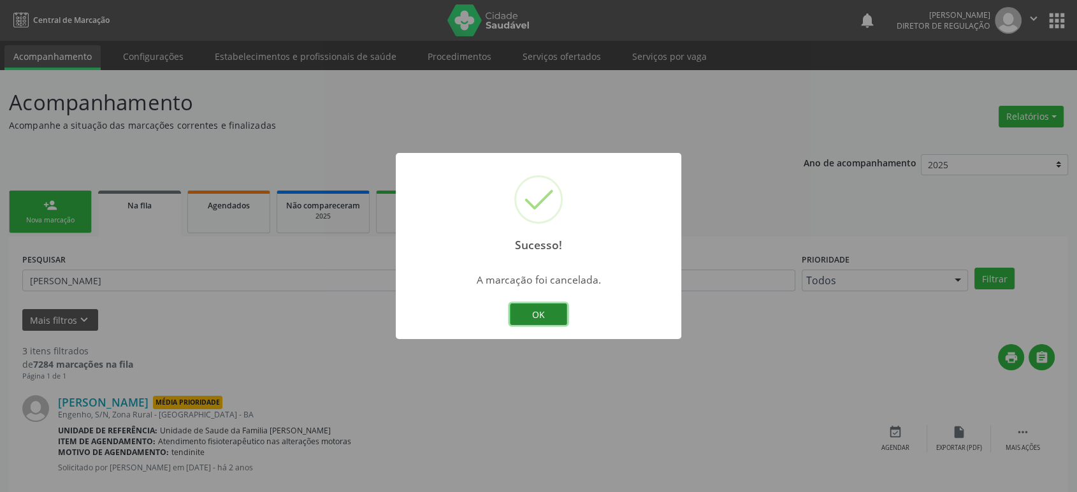
click at [549, 314] on button "OK" at bounding box center [538, 314] width 57 height 22
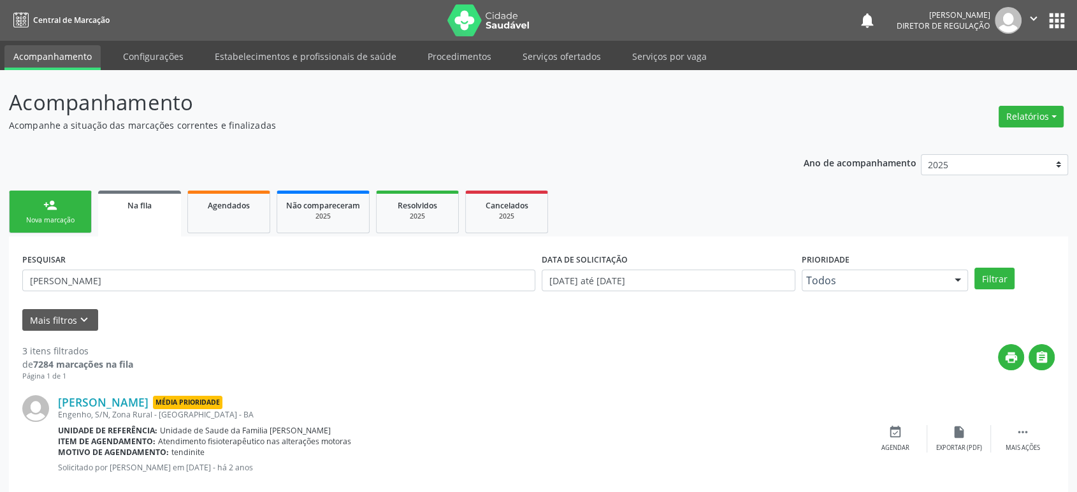
scroll to position [264, 0]
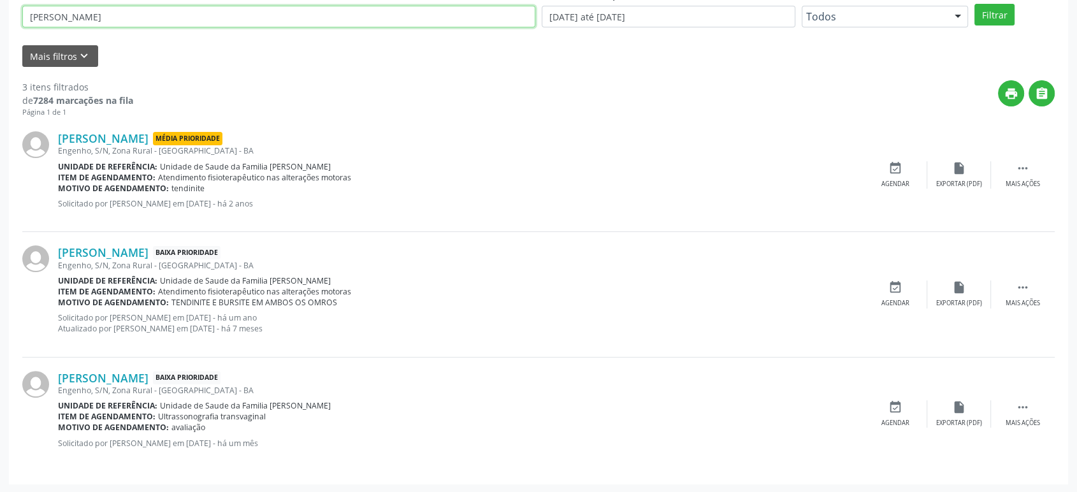
click at [138, 15] on input "[PERSON_NAME]" at bounding box center [278, 17] width 513 height 22
paste input "Daiane da Cruz Dia"
click at [974, 4] on button "Filtrar" at bounding box center [994, 15] width 40 height 22
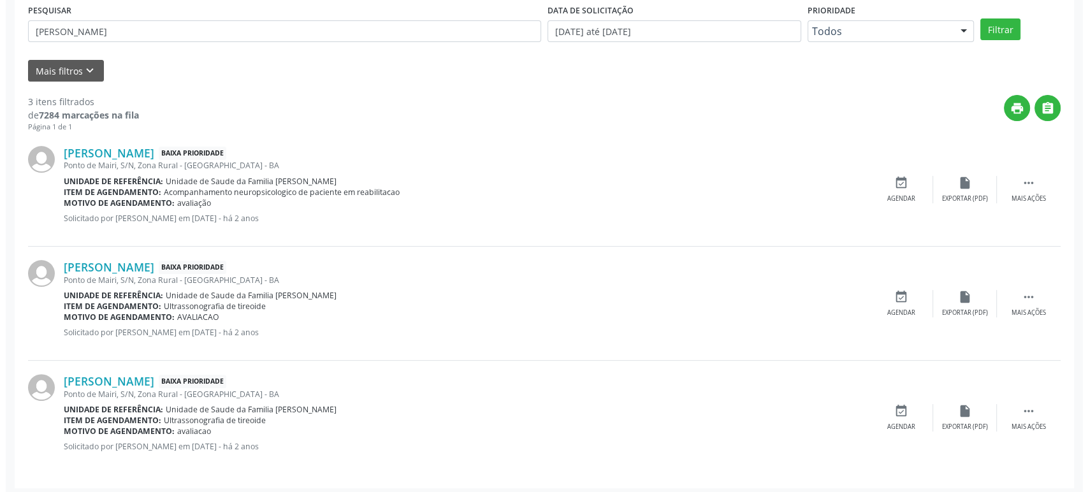
scroll to position [252, 0]
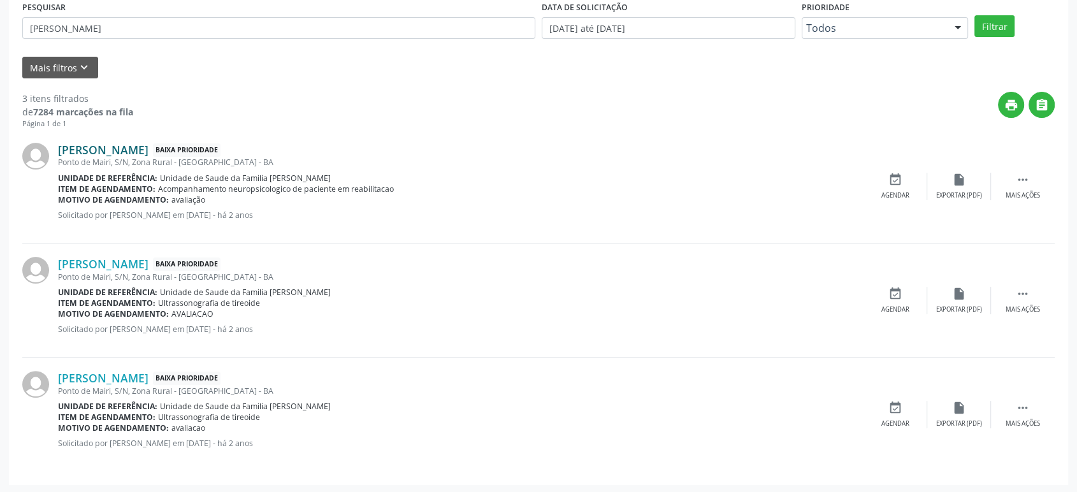
click at [128, 149] on link "[PERSON_NAME]" at bounding box center [103, 150] width 90 height 14
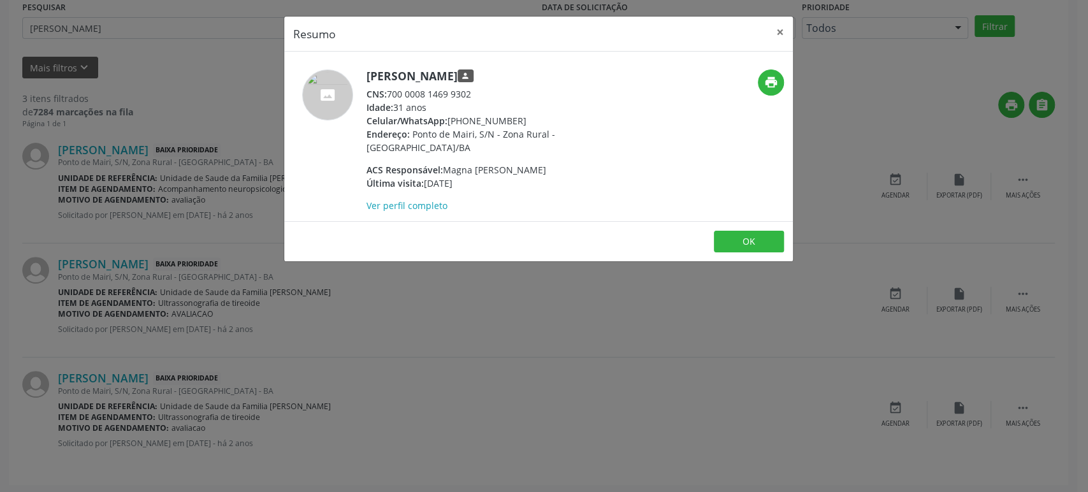
click at [497, 264] on div "Resumo × [PERSON_NAME] person CNS: 700 0008 1469 9302 Idade: 31 anos Celular/Wh…" at bounding box center [544, 246] width 1088 height 492
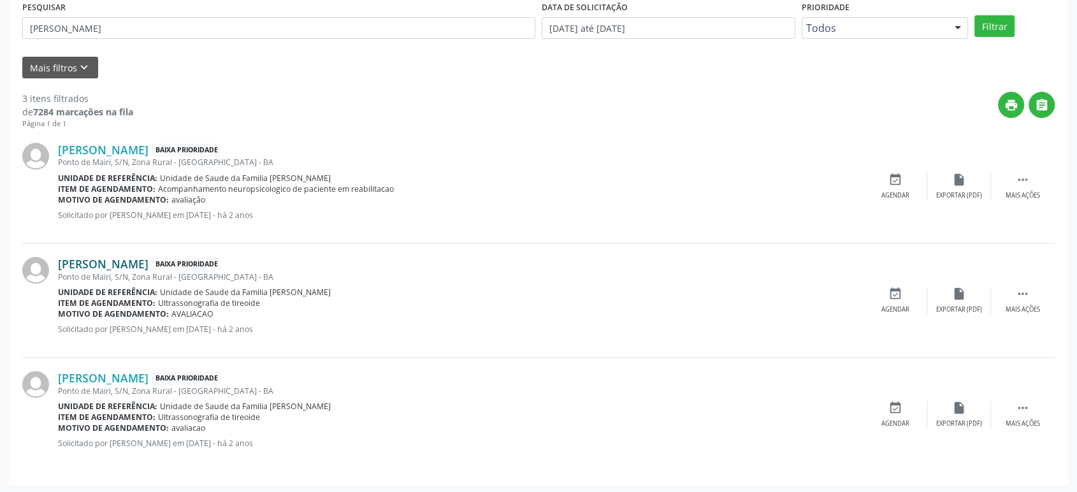
click at [117, 261] on link "[PERSON_NAME]" at bounding box center [103, 264] width 90 height 14
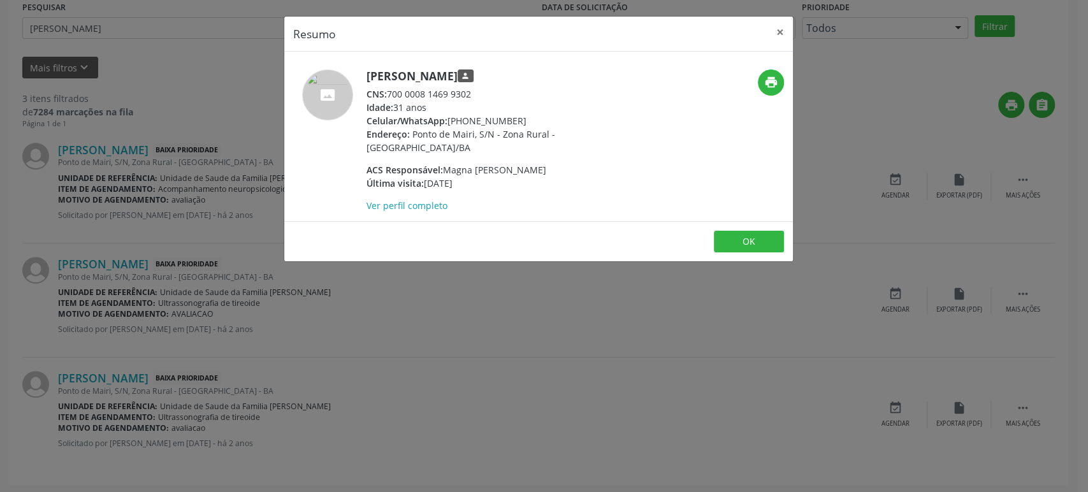
drag, startPoint x: 366, startPoint y: 76, endPoint x: 487, endPoint y: 78, distance: 120.4
click at [487, 78] on h5 "[PERSON_NAME] person" at bounding box center [490, 75] width 248 height 13
copy h5 "[PERSON_NAME]"
click at [607, 410] on div "Resumo × [PERSON_NAME] person CNS: 700 0008 1469 9302 Idade: 31 anos Celular/Wh…" at bounding box center [544, 246] width 1088 height 492
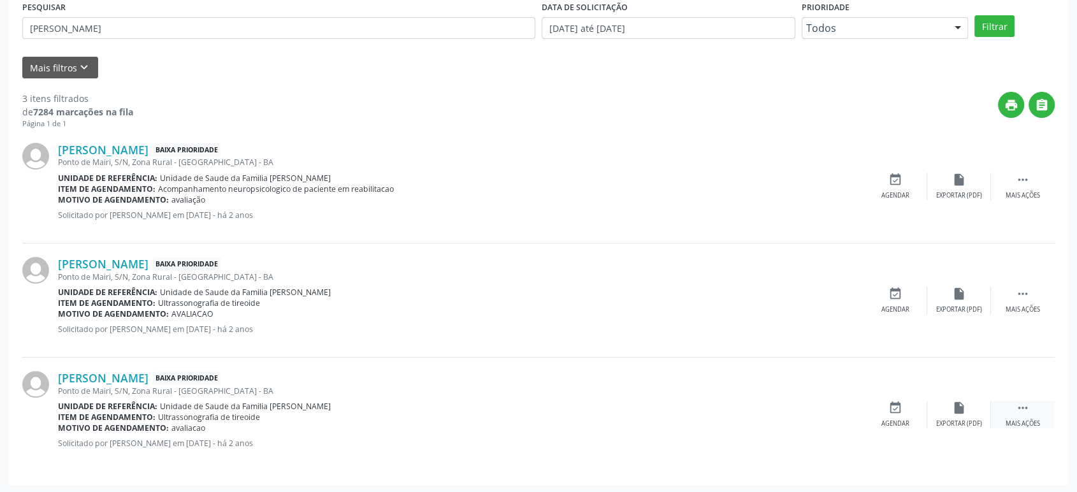
click at [1035, 414] on div " Mais ações" at bounding box center [1023, 414] width 64 height 27
click at [905, 408] on div "cancel Cancelar" at bounding box center [895, 414] width 64 height 27
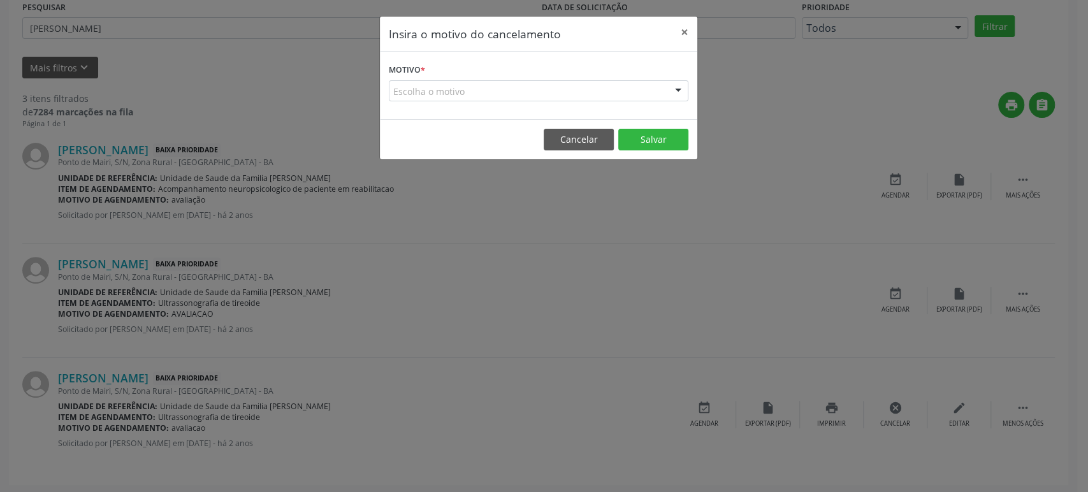
click at [516, 83] on div "Escolha o motivo" at bounding box center [538, 91] width 299 height 22
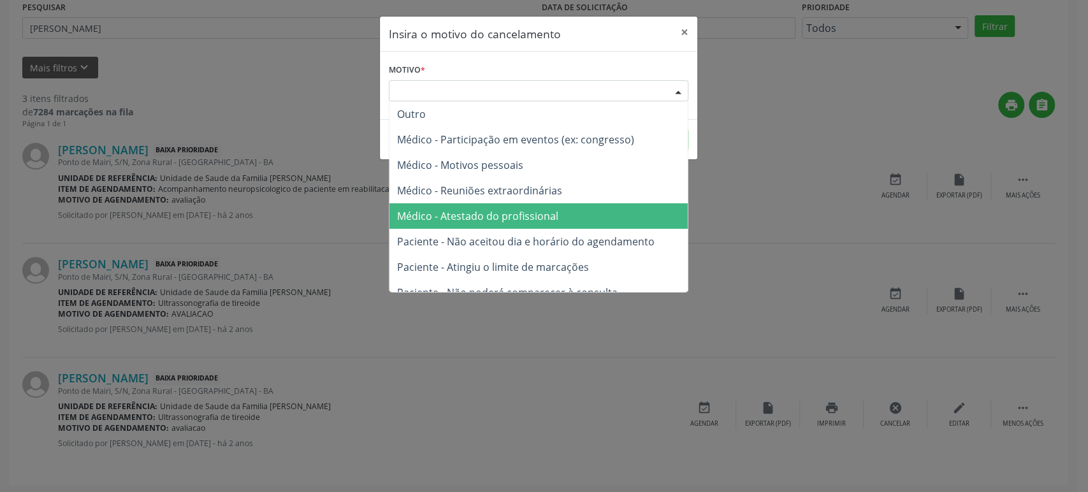
click at [510, 208] on span "Médico - Atestado do profissional" at bounding box center [538, 215] width 298 height 25
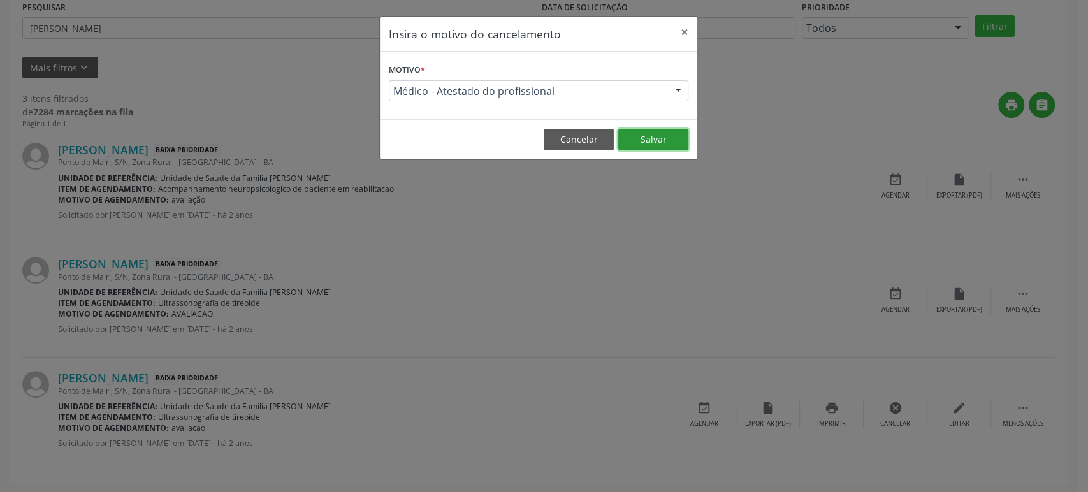
click at [644, 141] on button "Salvar" at bounding box center [653, 140] width 70 height 22
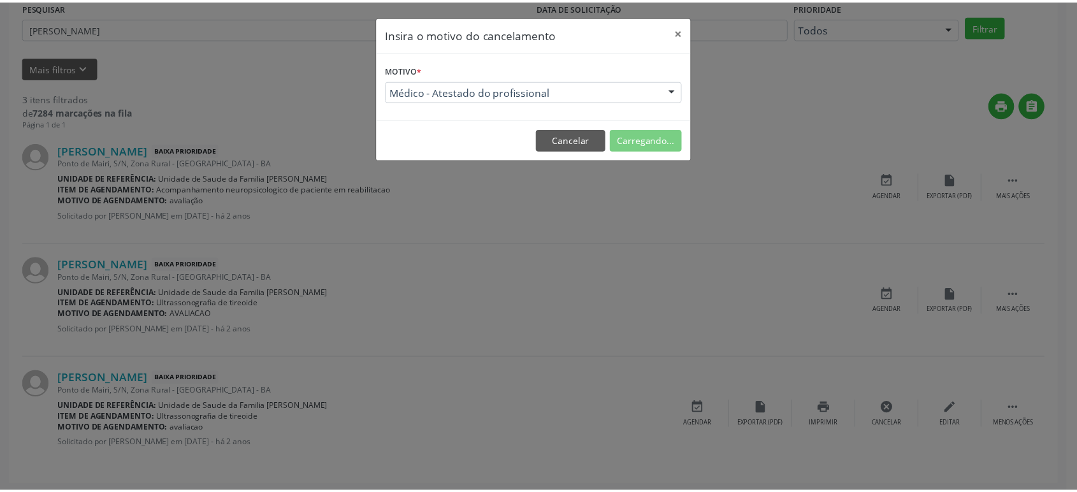
scroll to position [0, 0]
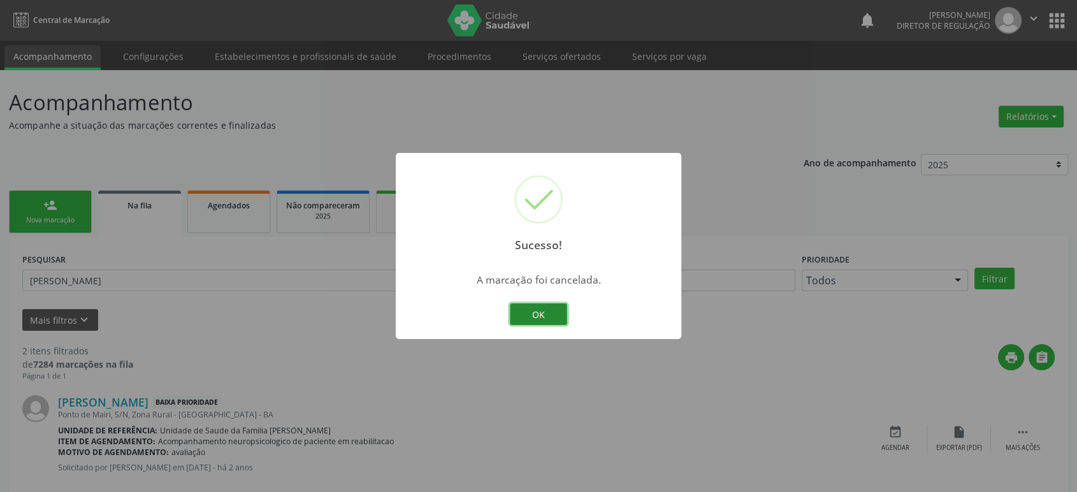
click at [548, 316] on button "OK" at bounding box center [538, 314] width 57 height 22
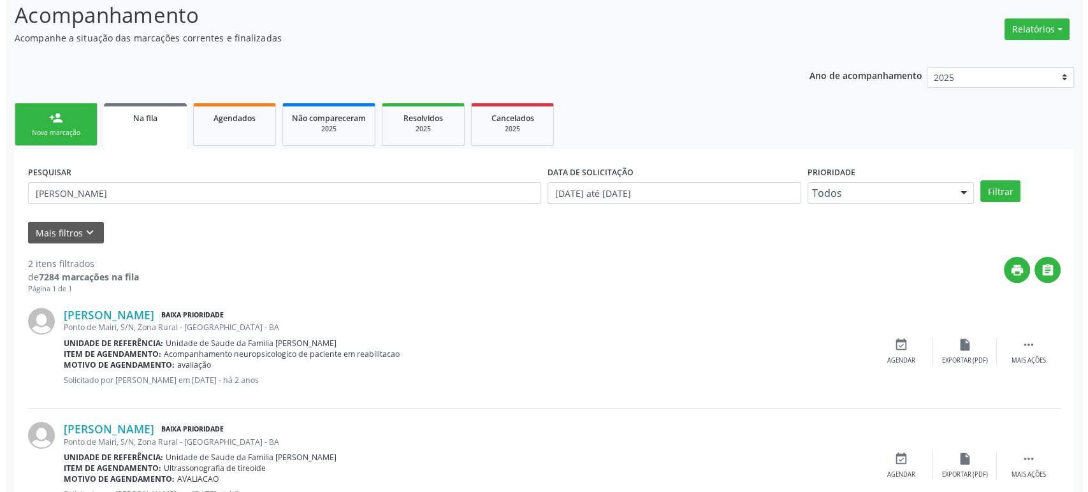
scroll to position [138, 0]
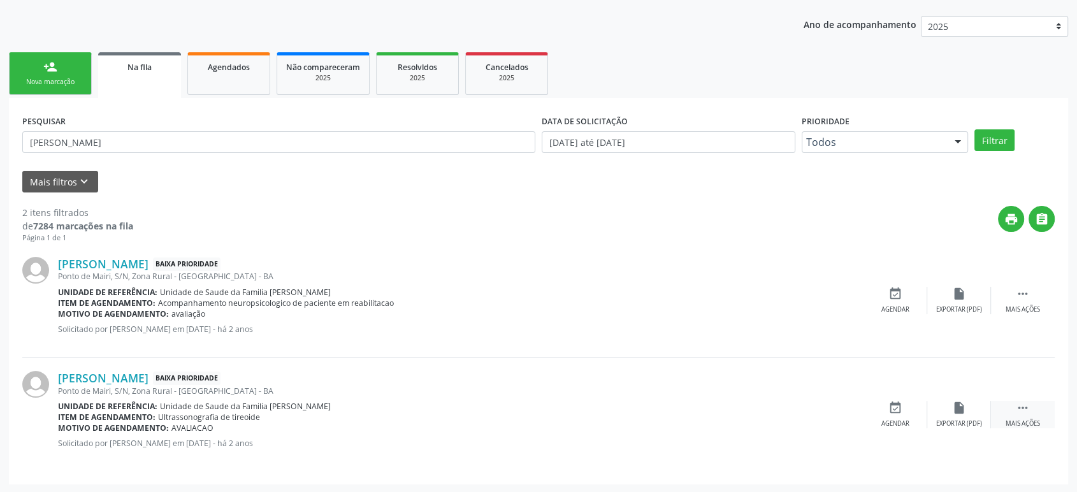
click at [1025, 401] on icon "" at bounding box center [1023, 408] width 14 height 14
click at [884, 419] on div "Cancelar" at bounding box center [895, 423] width 30 height 9
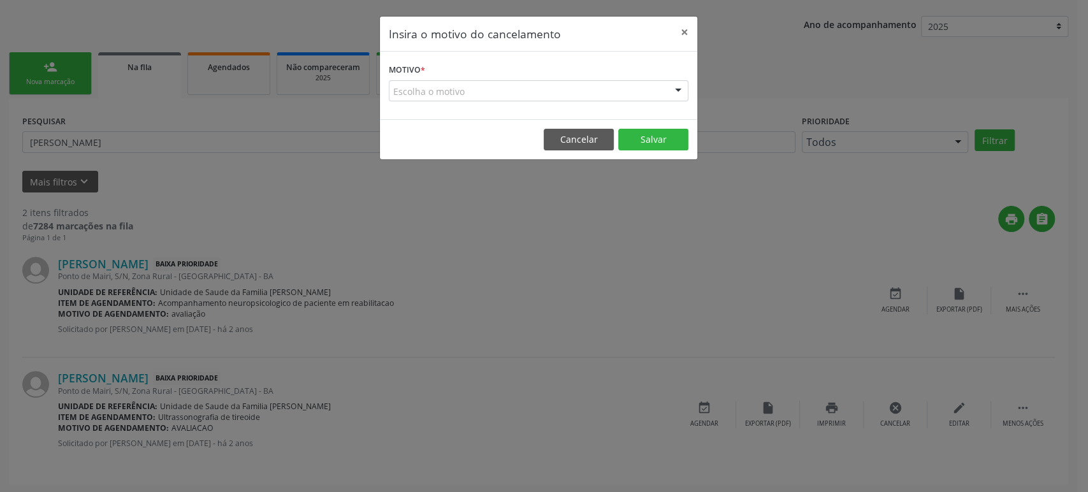
click at [432, 84] on div "Escolha o motivo" at bounding box center [538, 91] width 299 height 22
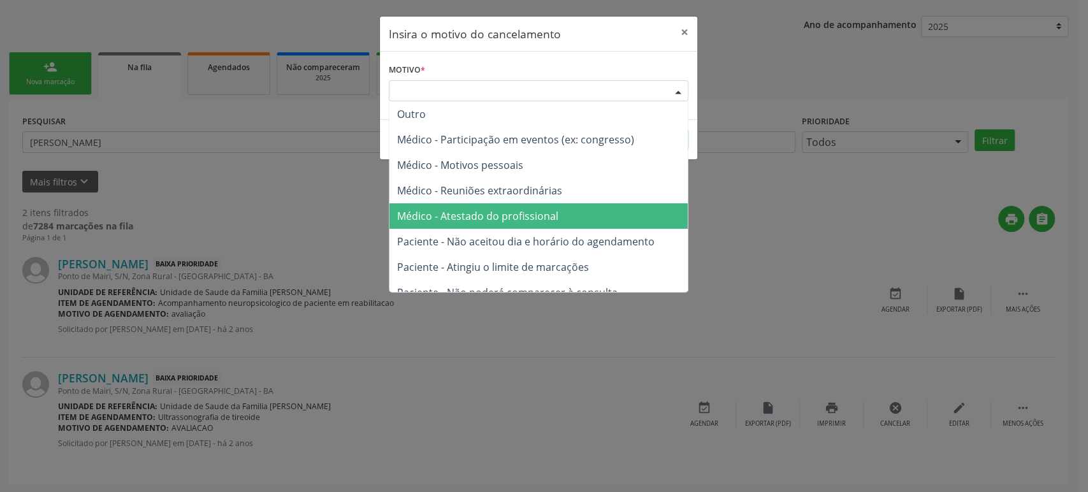
click at [464, 216] on span "Médico - Atestado do profissional" at bounding box center [477, 216] width 161 height 14
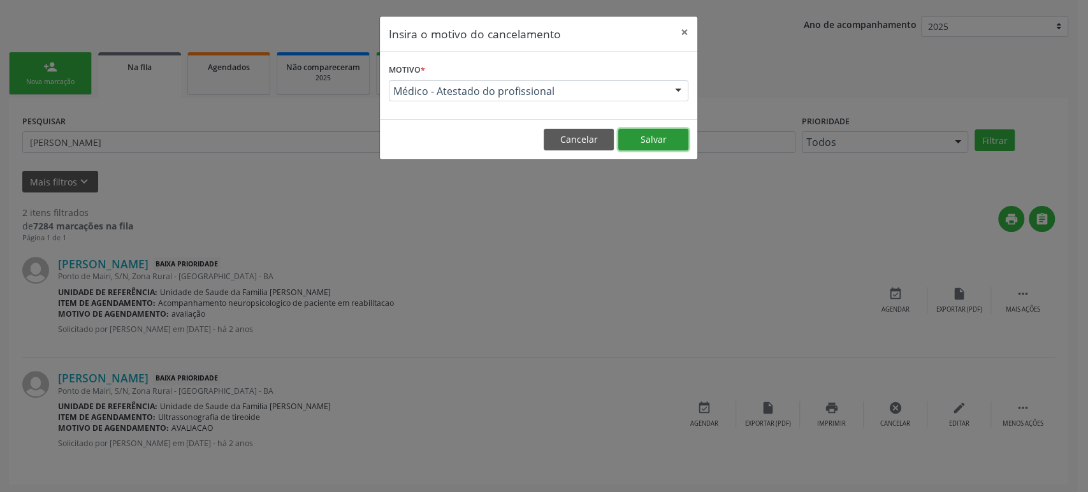
click at [668, 136] on button "Salvar" at bounding box center [653, 140] width 70 height 22
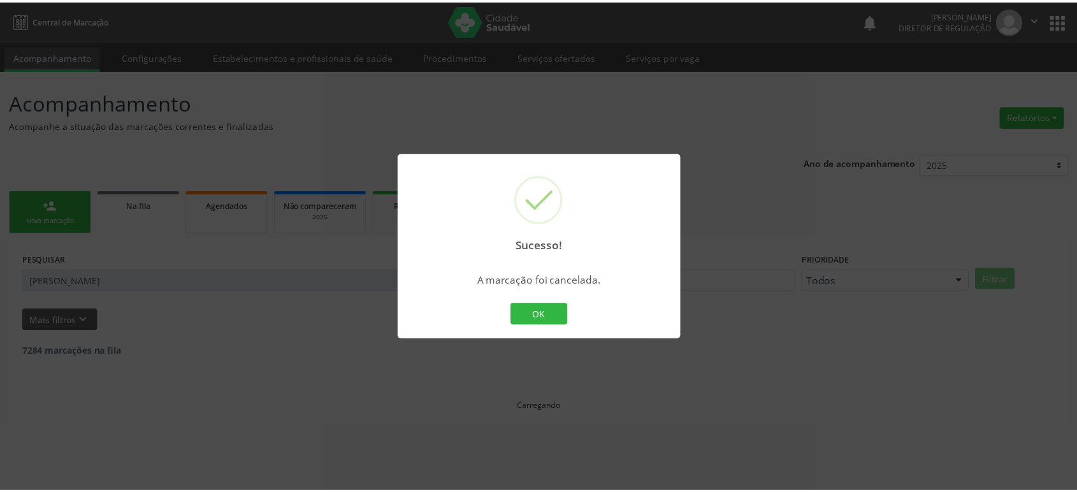
scroll to position [0, 0]
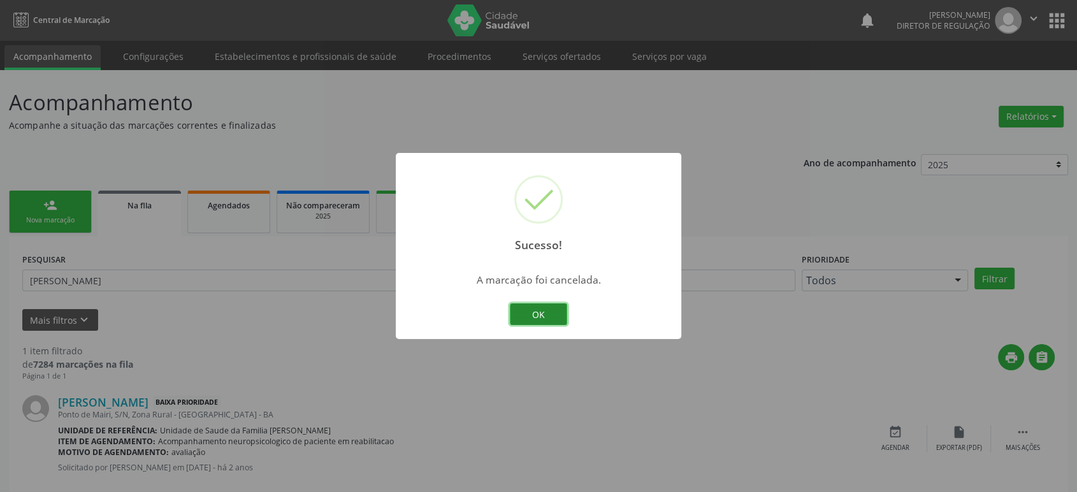
click at [554, 311] on button "OK" at bounding box center [538, 314] width 57 height 22
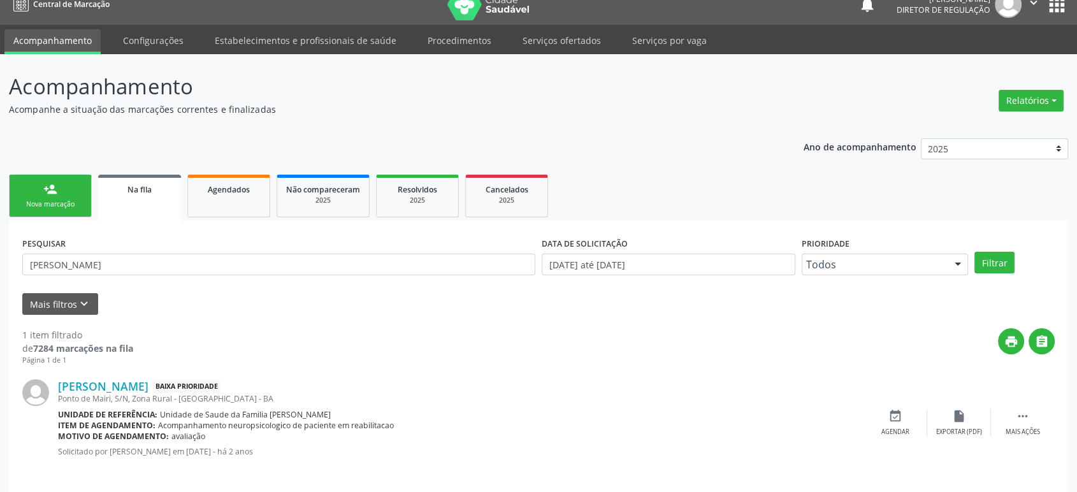
scroll to position [25, 0]
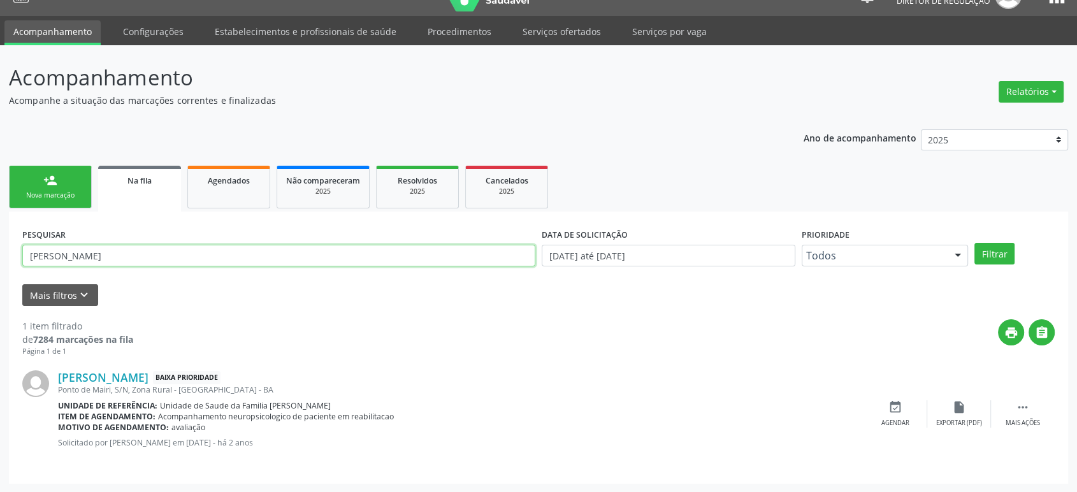
click at [52, 252] on input "[PERSON_NAME]" at bounding box center [278, 256] width 513 height 22
paste input "[PERSON_NAME]"
click at [974, 243] on button "Filtrar" at bounding box center [994, 254] width 40 height 22
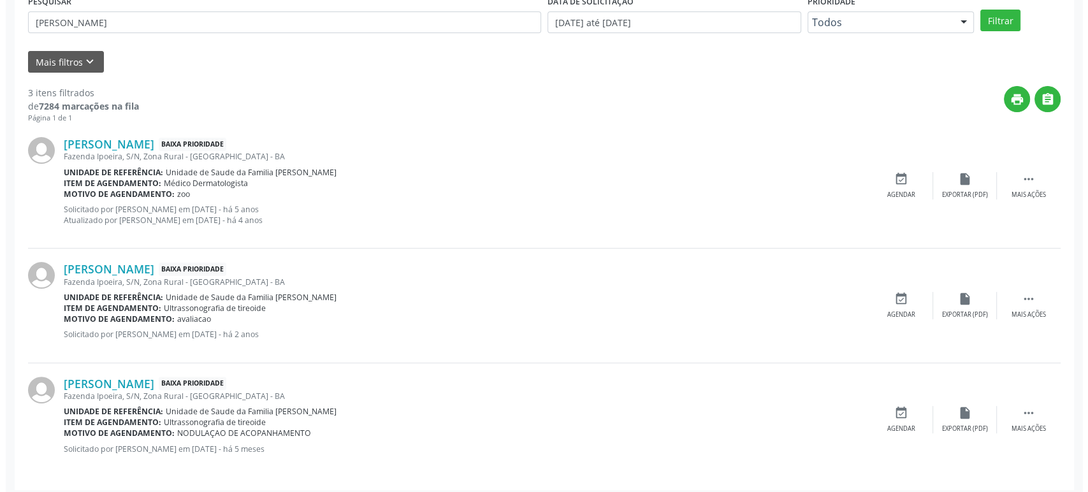
scroll to position [264, 0]
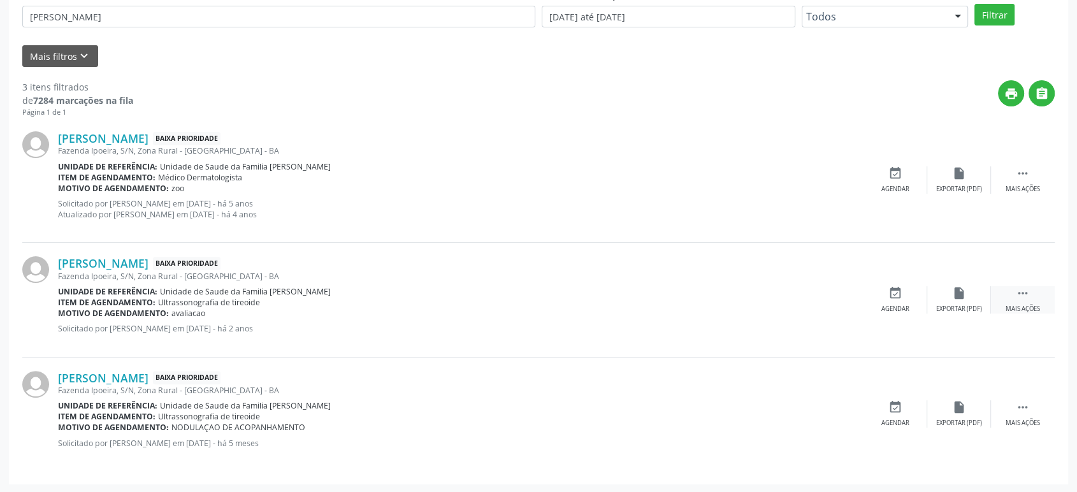
click at [1016, 300] on div " Mais ações" at bounding box center [1023, 299] width 64 height 27
click at [890, 298] on icon "cancel" at bounding box center [895, 293] width 14 height 14
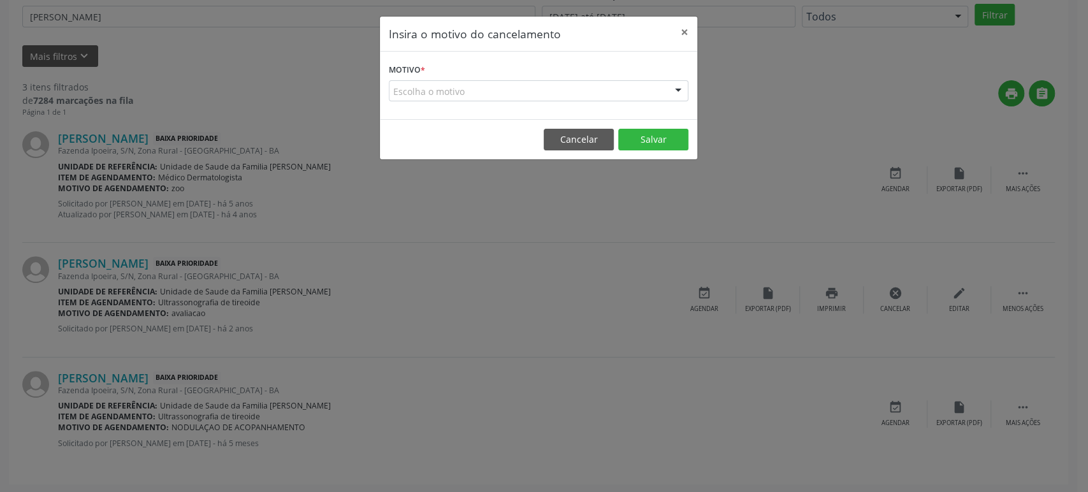
click at [500, 90] on div "Escolha o motivo" at bounding box center [538, 91] width 299 height 22
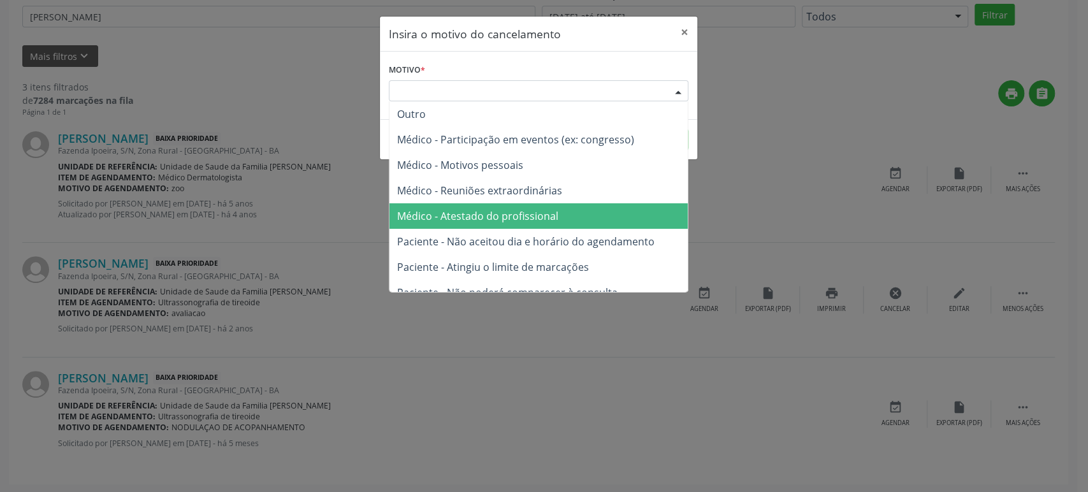
click at [473, 224] on span "Médico - Atestado do profissional" at bounding box center [538, 215] width 298 height 25
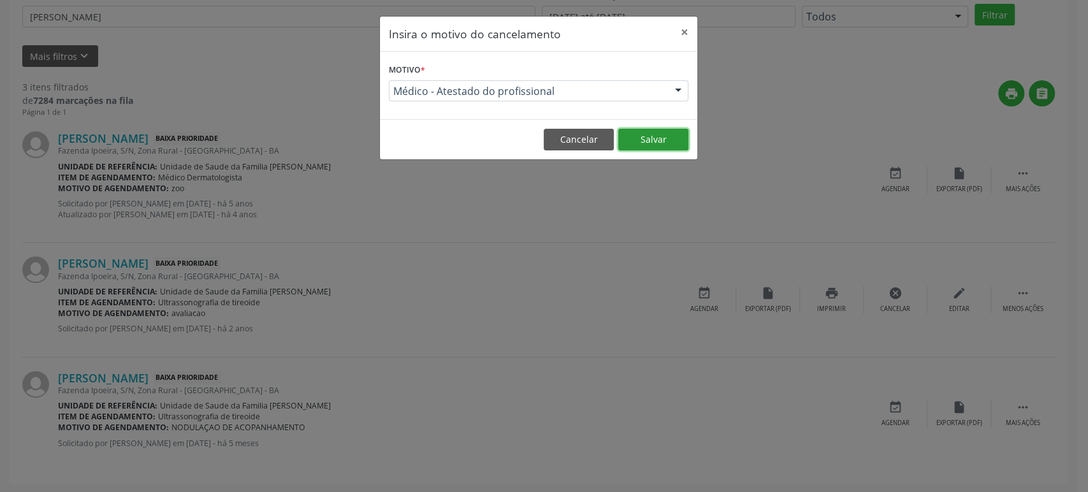
click at [654, 137] on button "Salvar" at bounding box center [653, 140] width 70 height 22
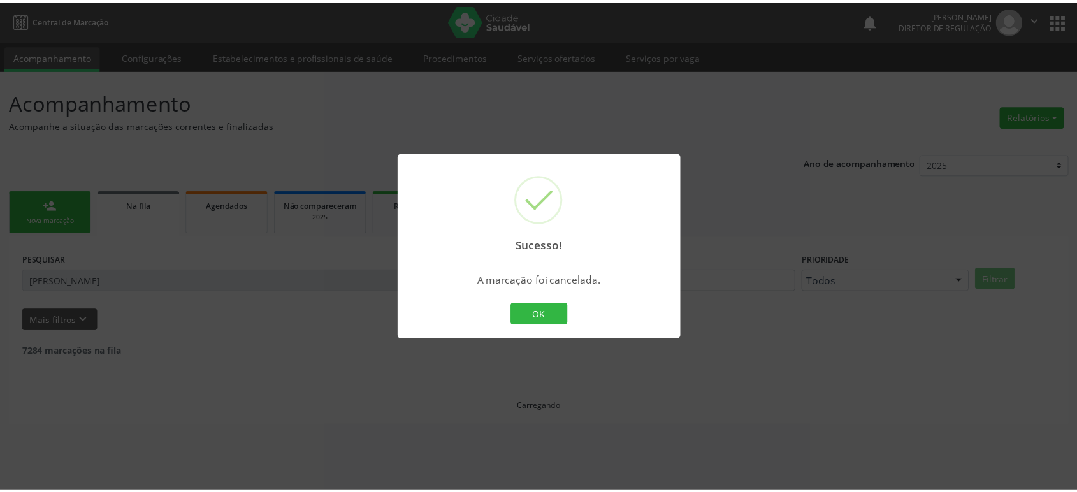
scroll to position [0, 0]
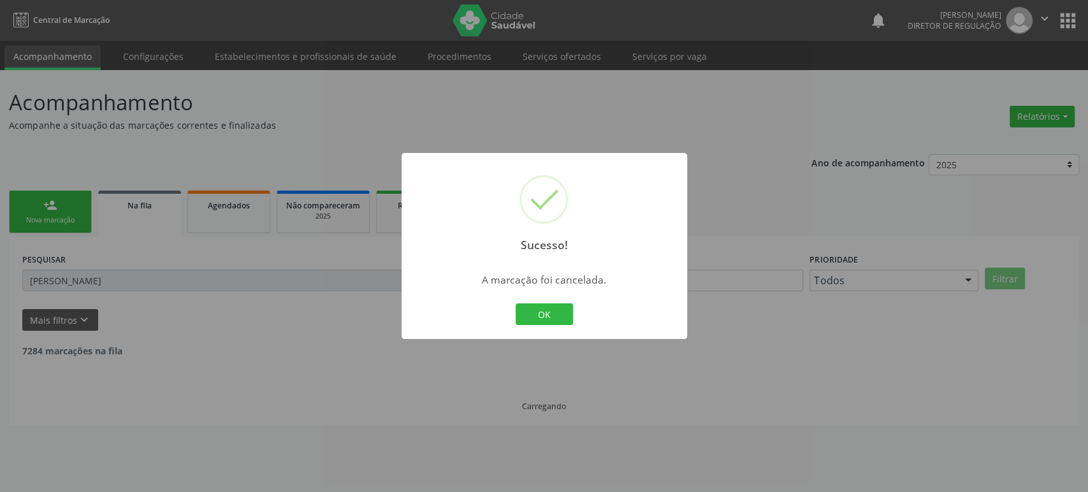
click at [545, 301] on div "OK Cancel" at bounding box center [543, 314] width 63 height 27
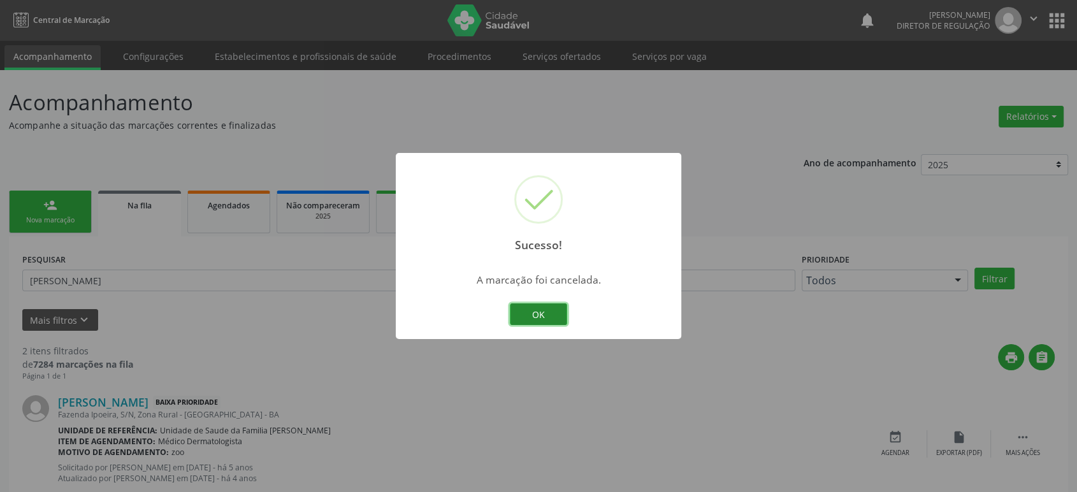
click at [538, 315] on button "OK" at bounding box center [538, 314] width 57 height 22
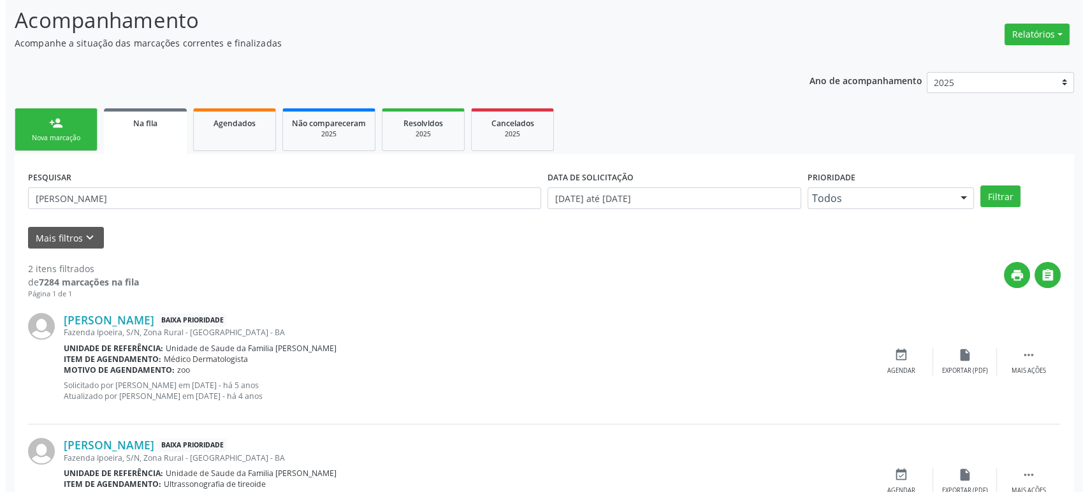
scroll to position [149, 0]
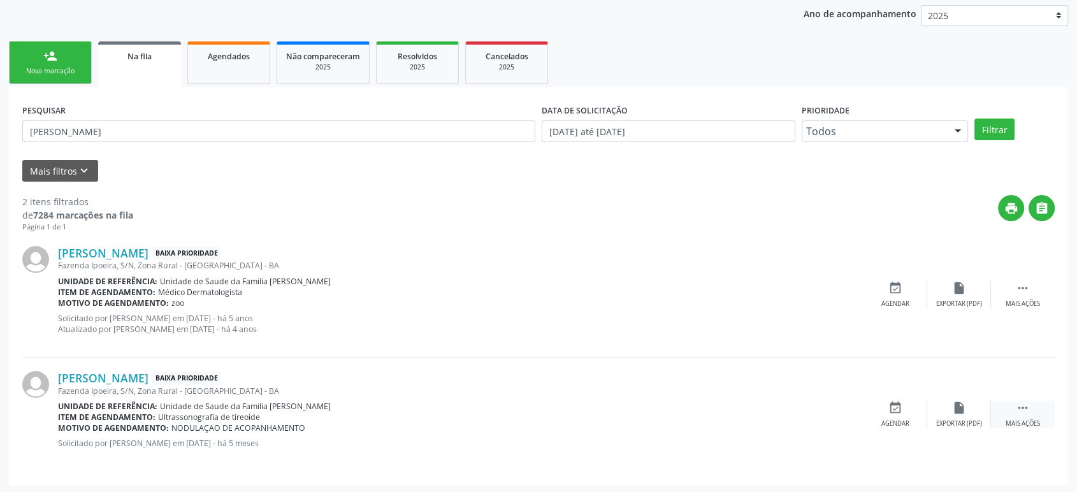
click at [1016, 405] on icon "" at bounding box center [1023, 408] width 14 height 14
click at [904, 407] on div "cancel Cancelar" at bounding box center [895, 414] width 64 height 27
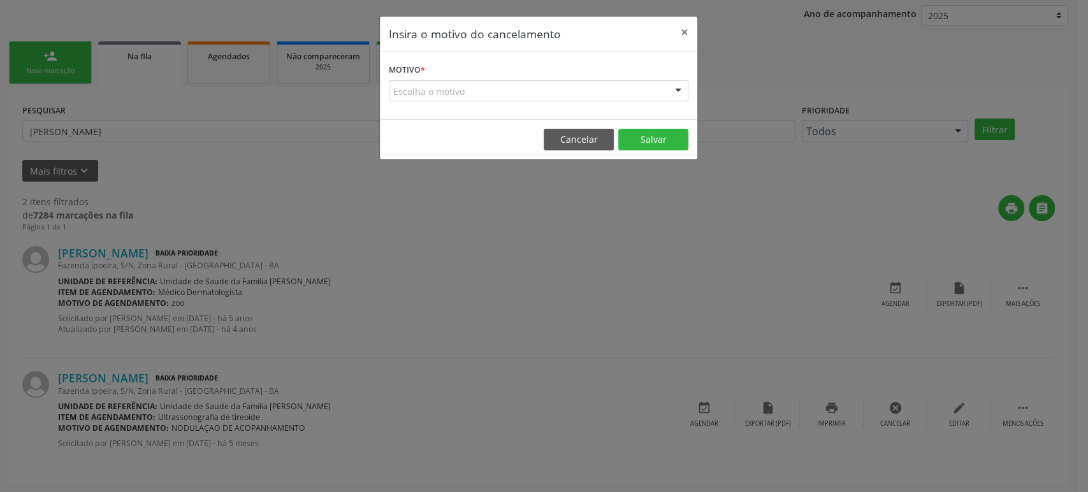
click at [464, 91] on div "Escolha o motivo" at bounding box center [538, 91] width 299 height 22
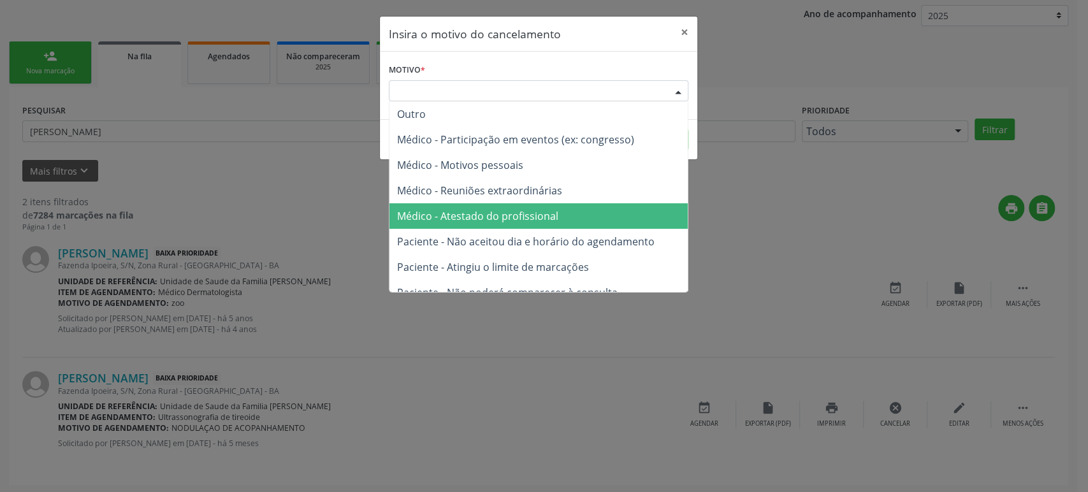
click at [500, 219] on span "Médico - Atestado do profissional" at bounding box center [477, 216] width 161 height 14
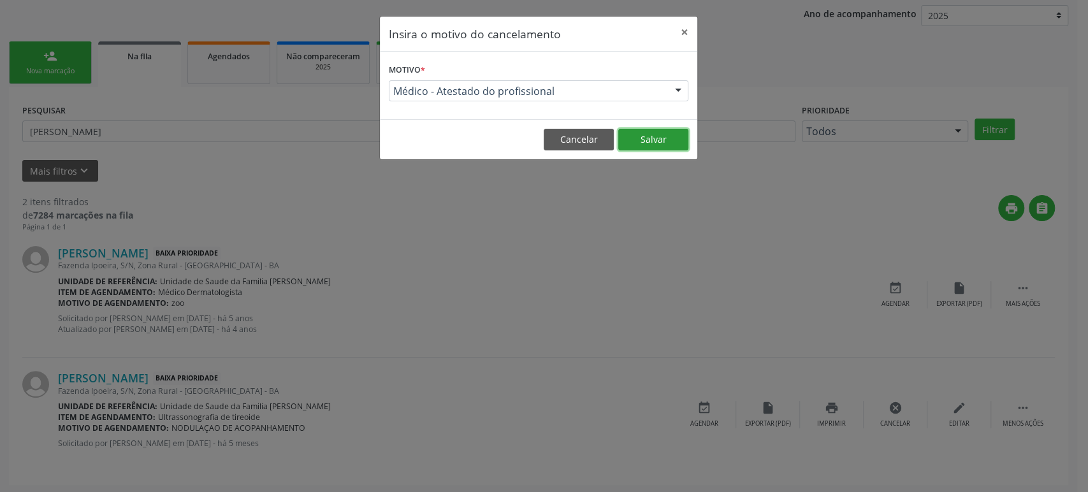
click at [671, 131] on button "Salvar" at bounding box center [653, 140] width 70 height 22
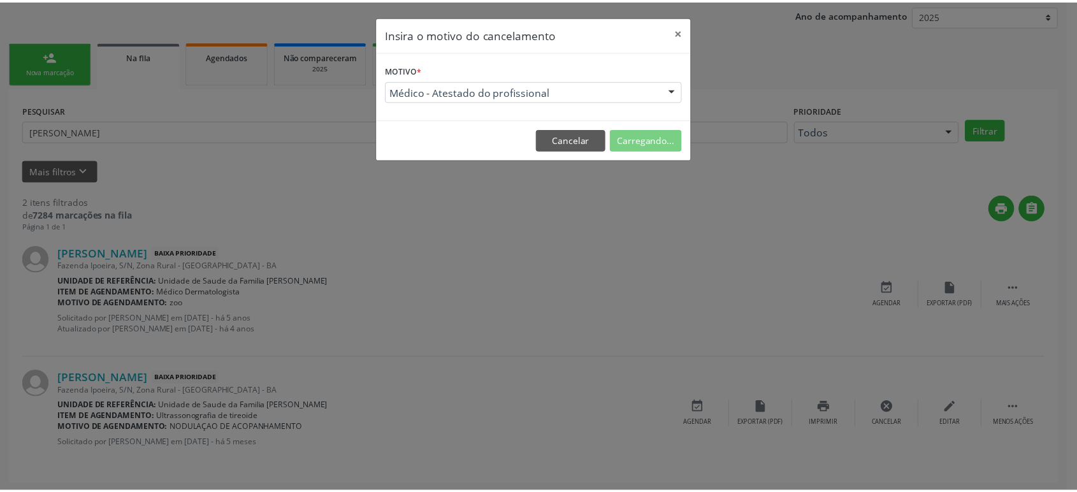
scroll to position [0, 0]
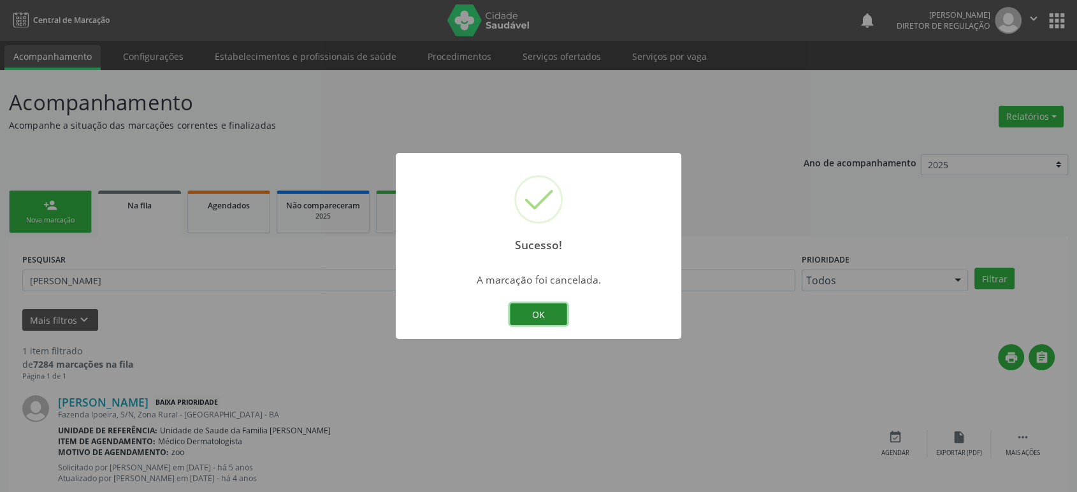
click at [537, 314] on button "OK" at bounding box center [538, 314] width 57 height 22
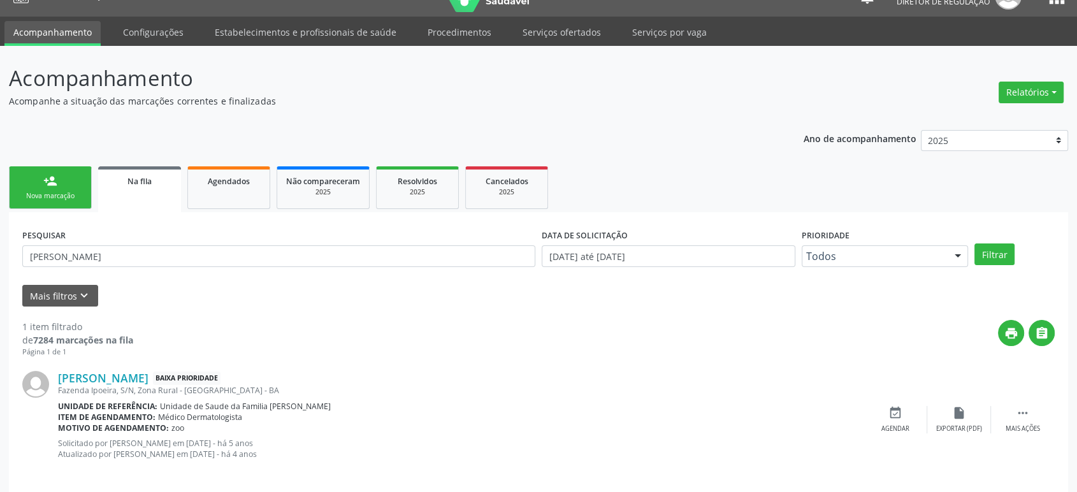
scroll to position [36, 0]
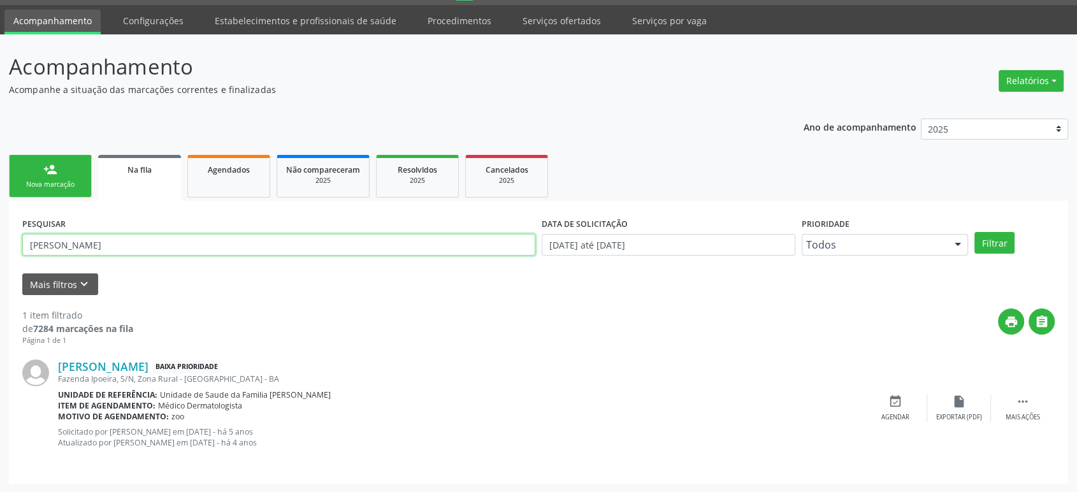
click at [51, 249] on input "[PERSON_NAME]" at bounding box center [278, 245] width 513 height 22
paste input "Edivania Bispo Barbara"
click at [974, 232] on button "Filtrar" at bounding box center [994, 243] width 40 height 22
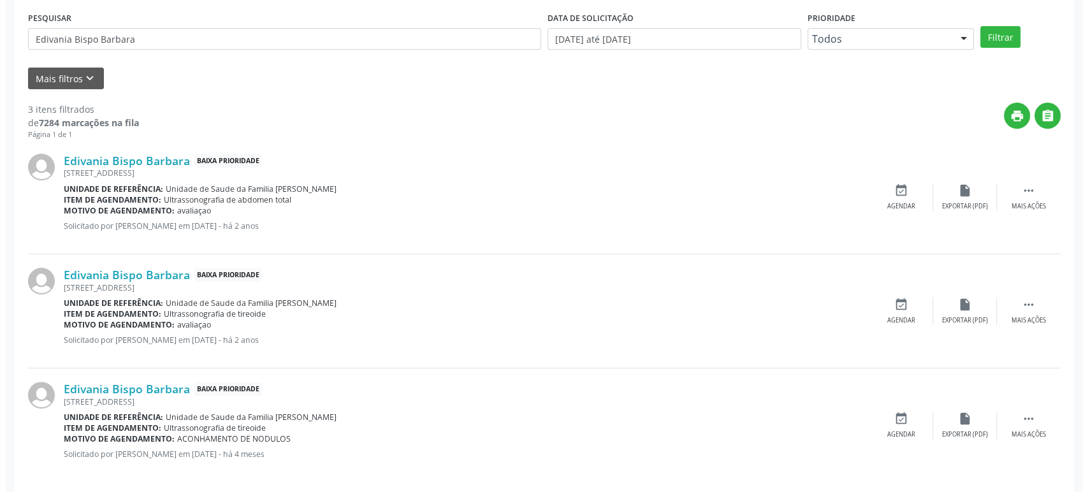
scroll to position [252, 0]
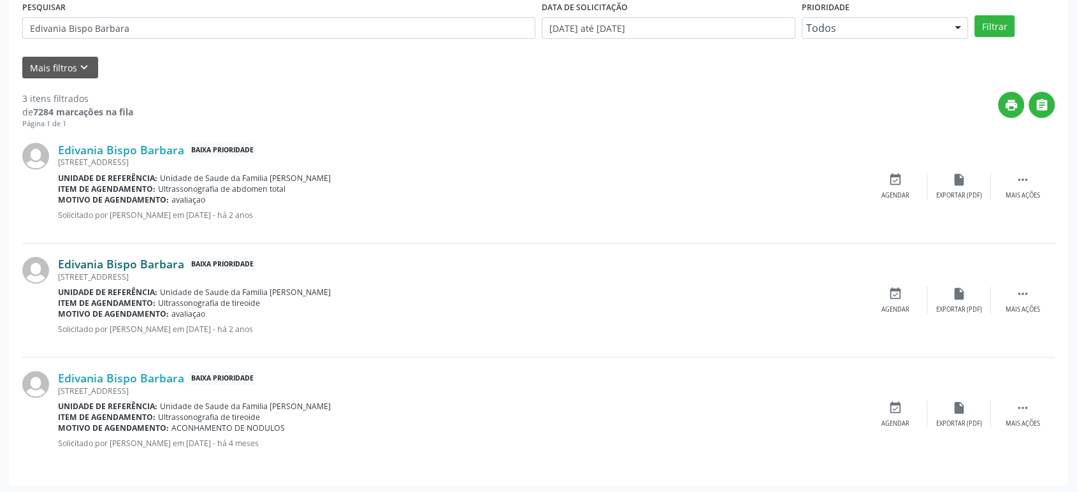
click at [127, 260] on link "Edivania Bispo Barbara" at bounding box center [121, 264] width 126 height 14
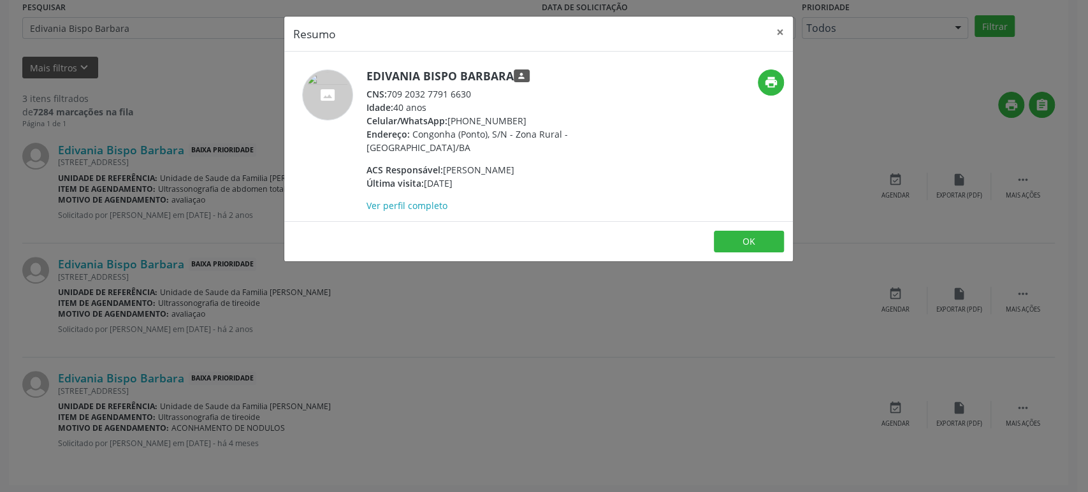
drag, startPoint x: 368, startPoint y: 72, endPoint x: 495, endPoint y: 71, distance: 127.4
click at [495, 71] on h5 "Edivania Bispo Barbara person" at bounding box center [490, 75] width 248 height 13
copy h5 "Edivania Bispo Barba"
click at [261, 321] on div "Resumo × Edivania Bispo Barbara person CNS: 709 2032 7791 6630 Idade: 40 anos C…" at bounding box center [544, 246] width 1088 height 492
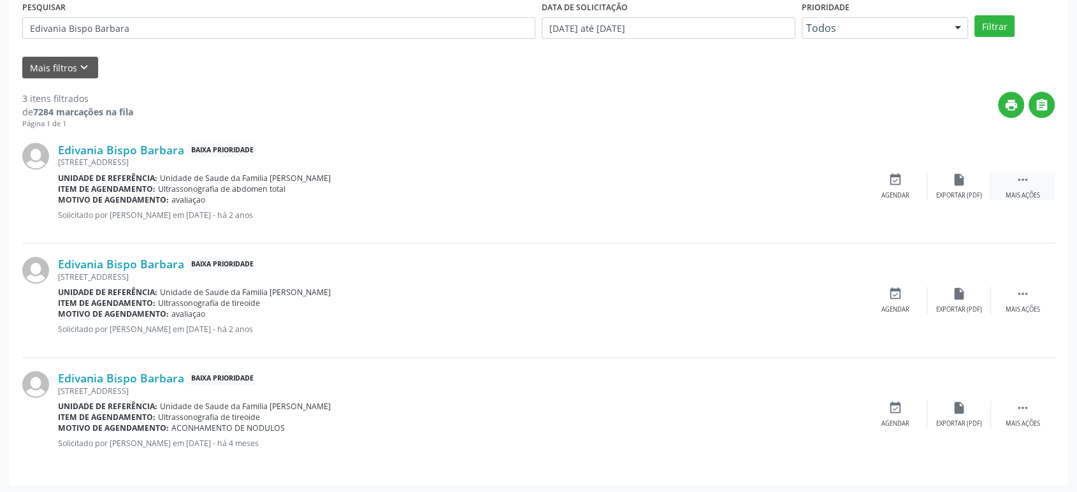
click at [1037, 182] on div " Mais ações" at bounding box center [1023, 186] width 64 height 27
click at [898, 178] on icon "cancel" at bounding box center [895, 180] width 14 height 14
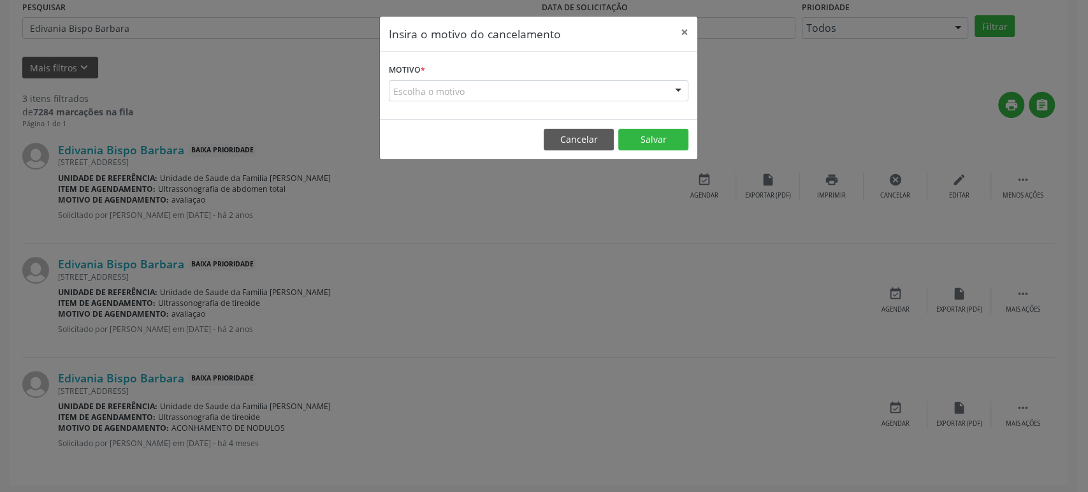
click at [493, 70] on form "Motivo * Escolha o motivo Outro Médico - Participação em eventos (ex: congresso…" at bounding box center [538, 81] width 299 height 41
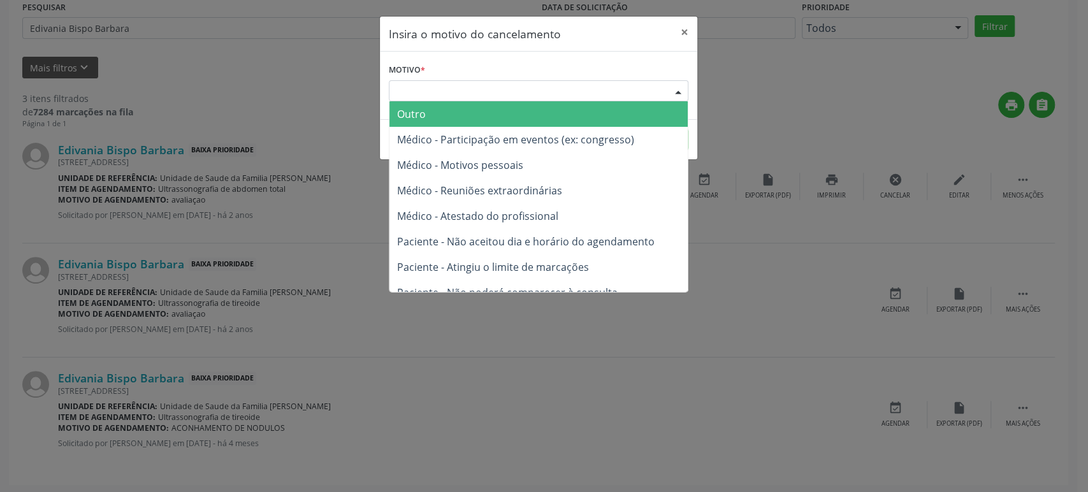
click at [484, 85] on div "Escolha o motivo" at bounding box center [538, 91] width 299 height 22
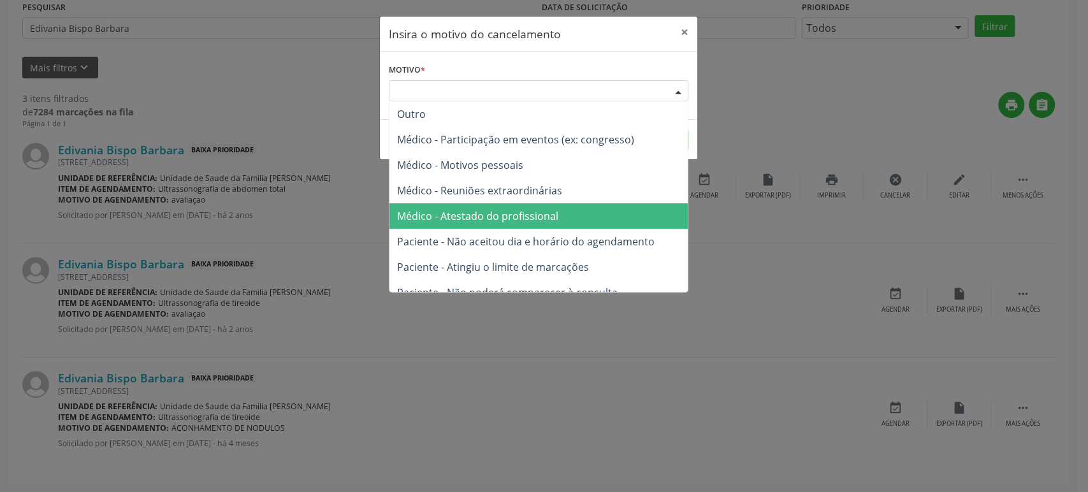
click at [493, 208] on span "Médico - Atestado do profissional" at bounding box center [538, 215] width 298 height 25
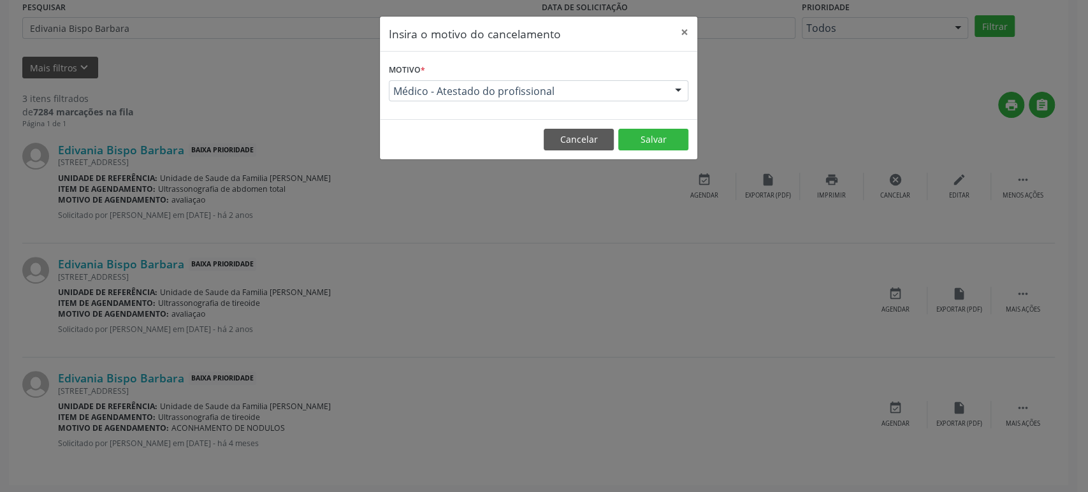
click at [652, 150] on footer "Cancelar Salvar" at bounding box center [538, 139] width 317 height 40
click at [653, 147] on button "Salvar" at bounding box center [653, 140] width 70 height 22
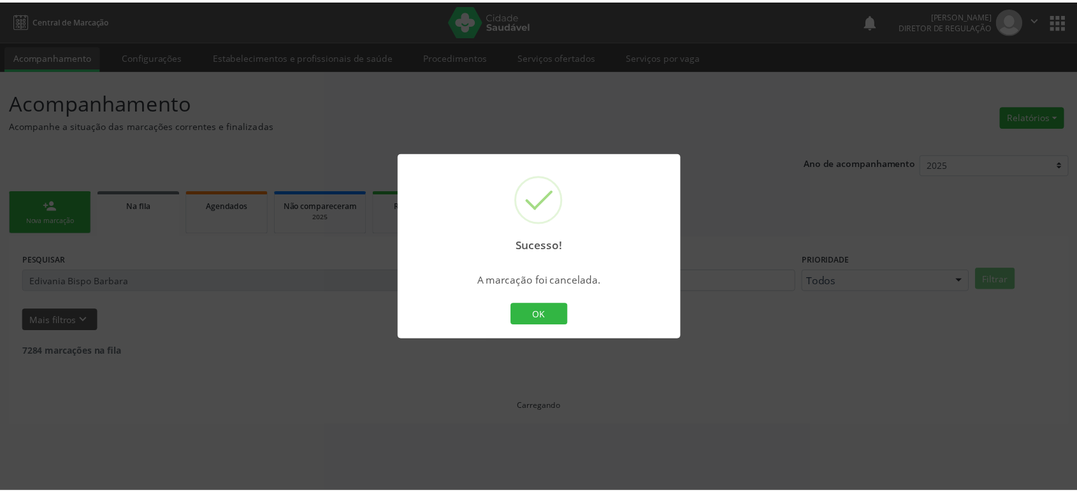
scroll to position [0, 0]
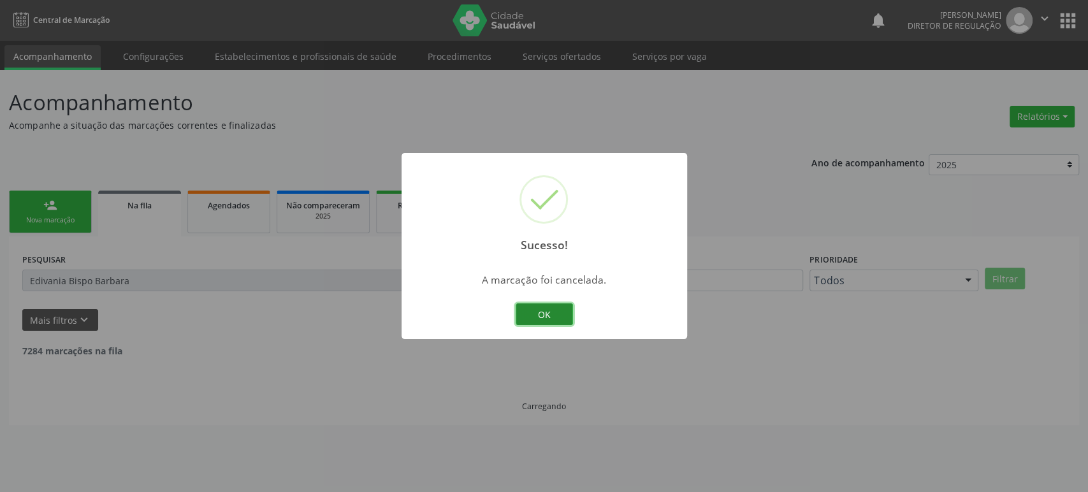
click at [553, 311] on button "OK" at bounding box center [544, 314] width 57 height 22
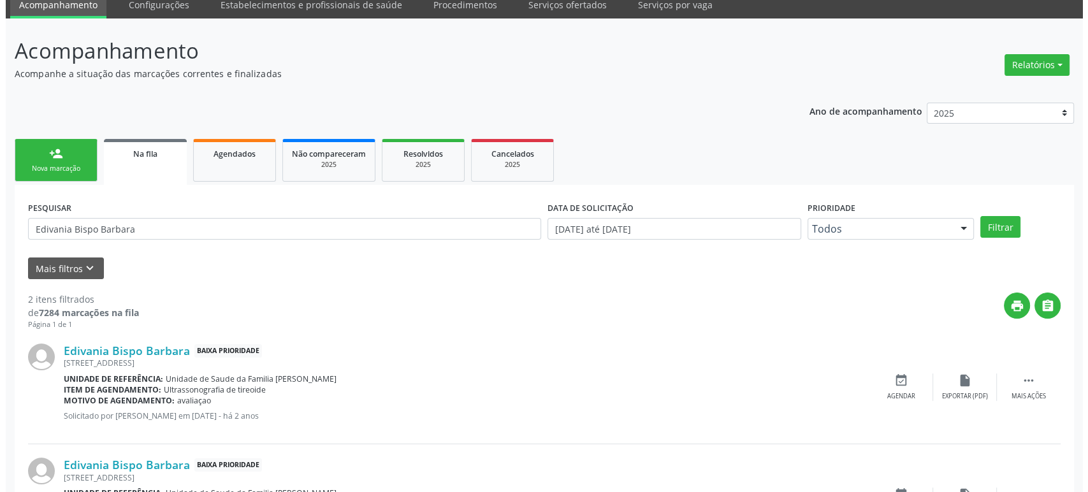
scroll to position [138, 0]
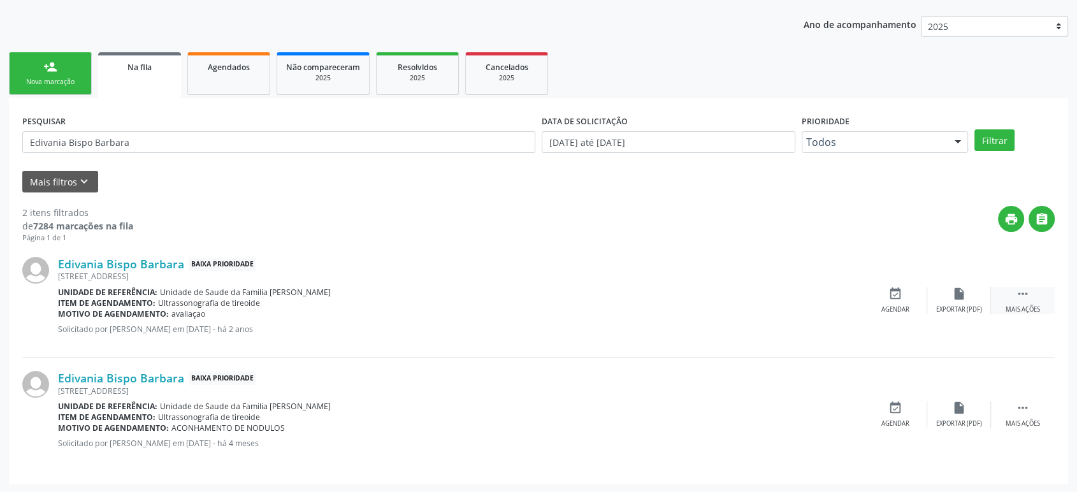
click at [1019, 306] on div "Mais ações" at bounding box center [1023, 309] width 34 height 9
click at [897, 296] on icon "cancel" at bounding box center [895, 294] width 14 height 14
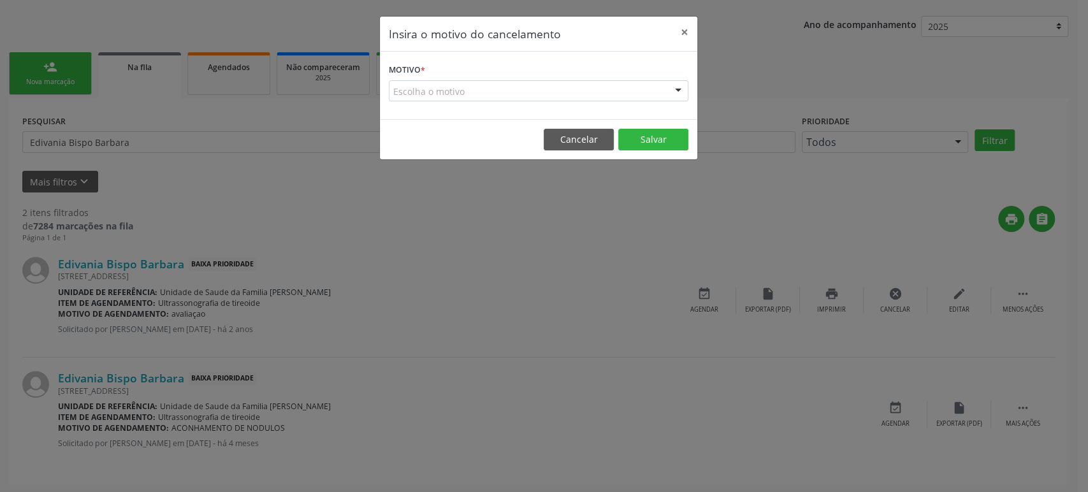
click at [458, 85] on div "Escolha o motivo" at bounding box center [538, 91] width 299 height 22
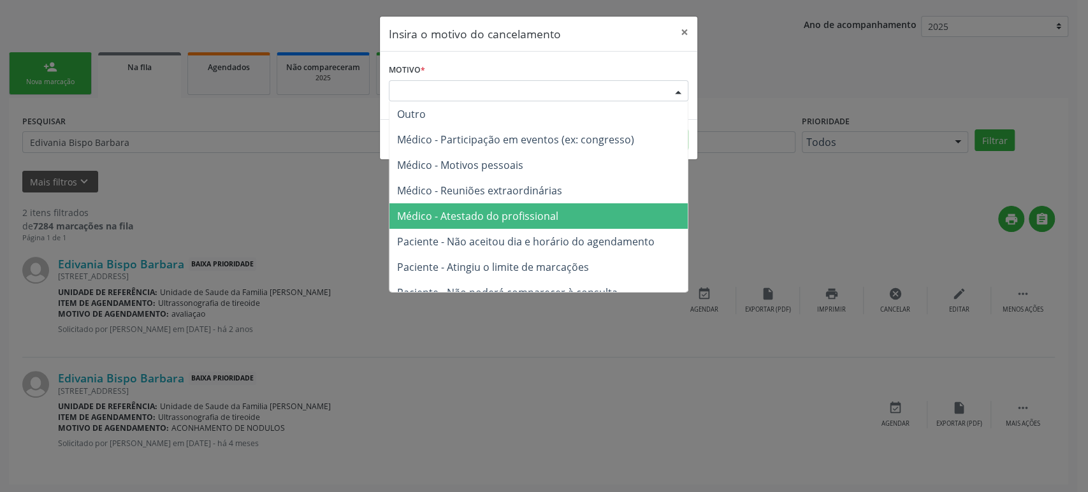
click at [481, 206] on span "Médico - Atestado do profissional" at bounding box center [538, 215] width 298 height 25
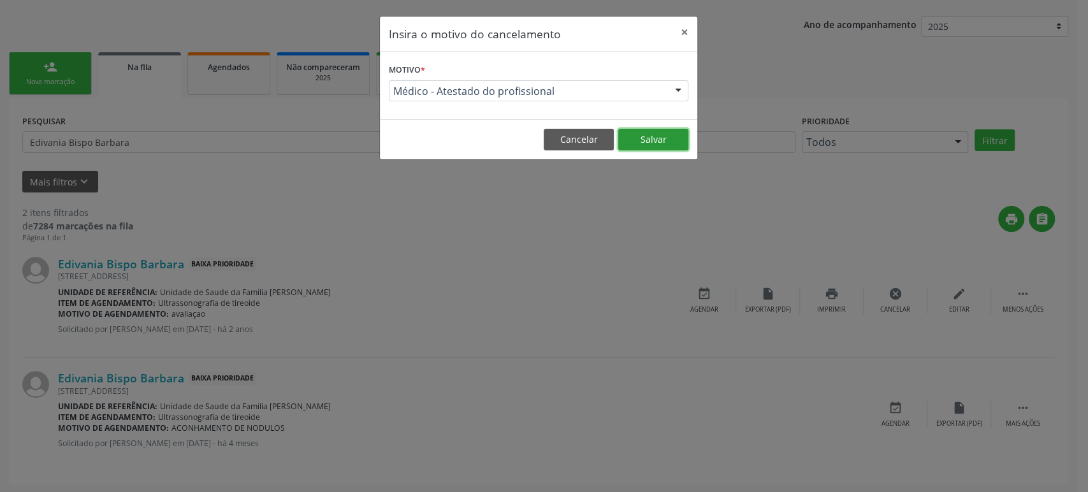
click at [655, 132] on button "Salvar" at bounding box center [653, 140] width 70 height 22
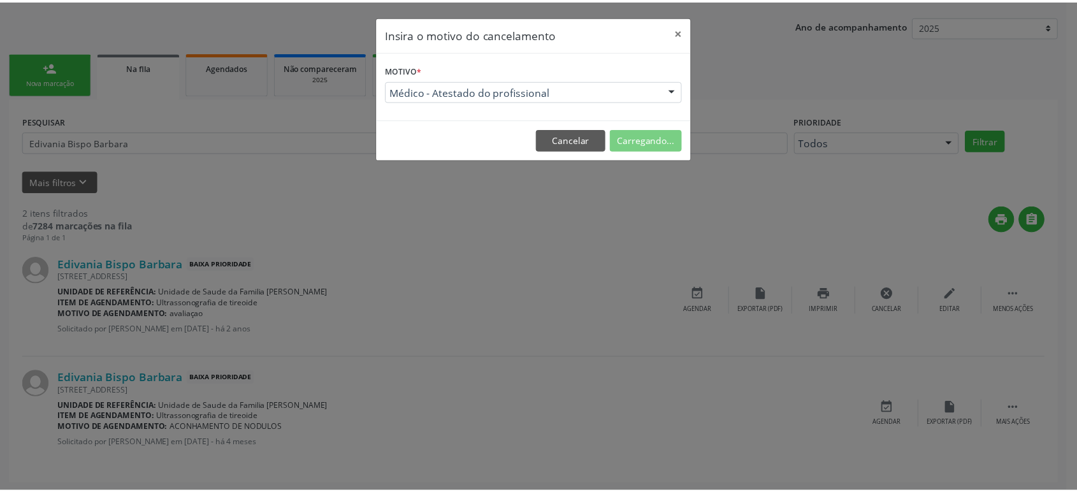
scroll to position [0, 0]
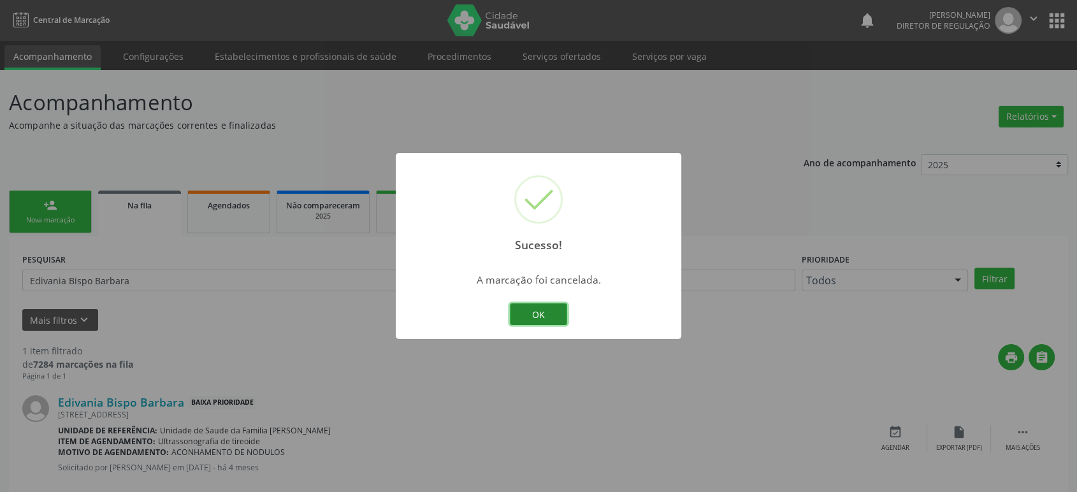
click at [530, 317] on button "OK" at bounding box center [538, 314] width 57 height 22
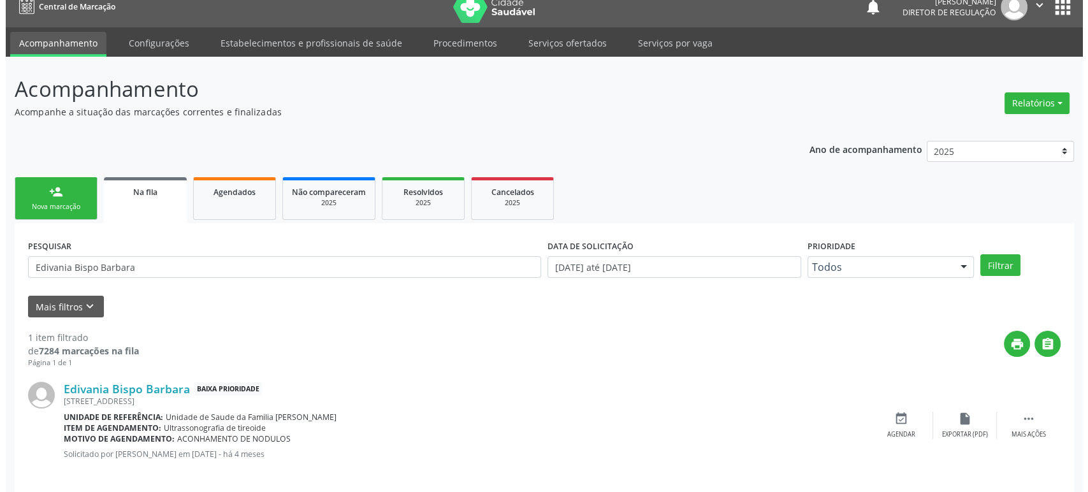
scroll to position [25, 0]
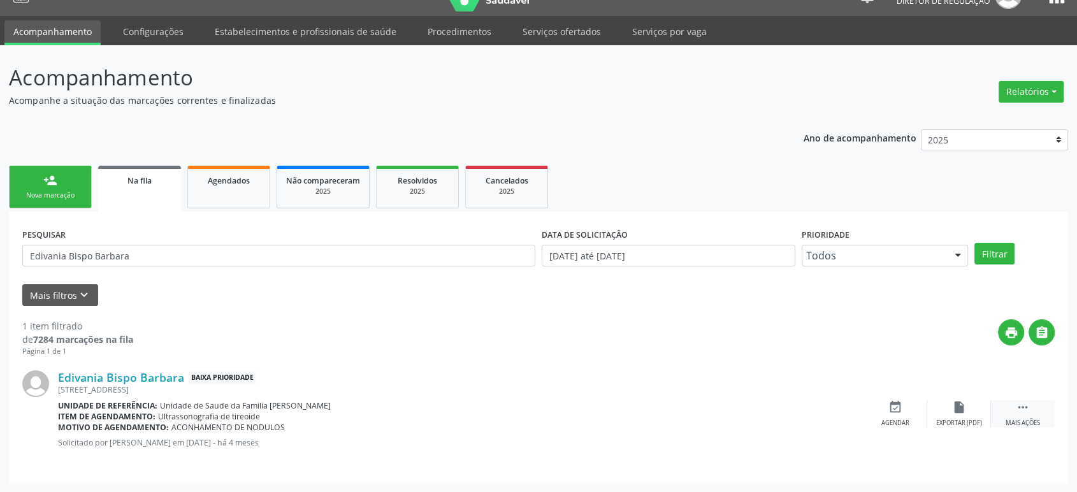
click at [1023, 402] on icon "" at bounding box center [1023, 407] width 14 height 14
click at [900, 403] on icon "cancel" at bounding box center [895, 407] width 14 height 14
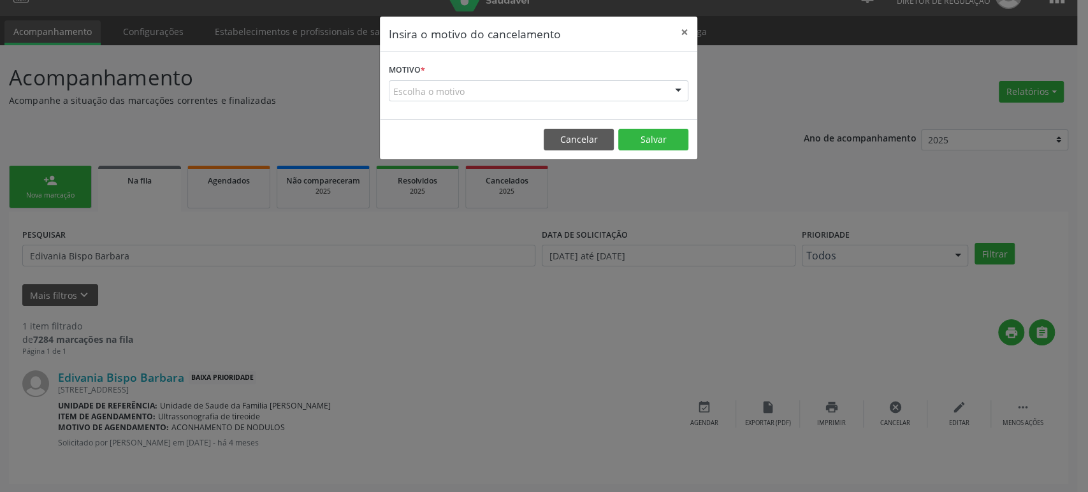
click at [449, 87] on div "Escolha o motivo" at bounding box center [538, 91] width 299 height 22
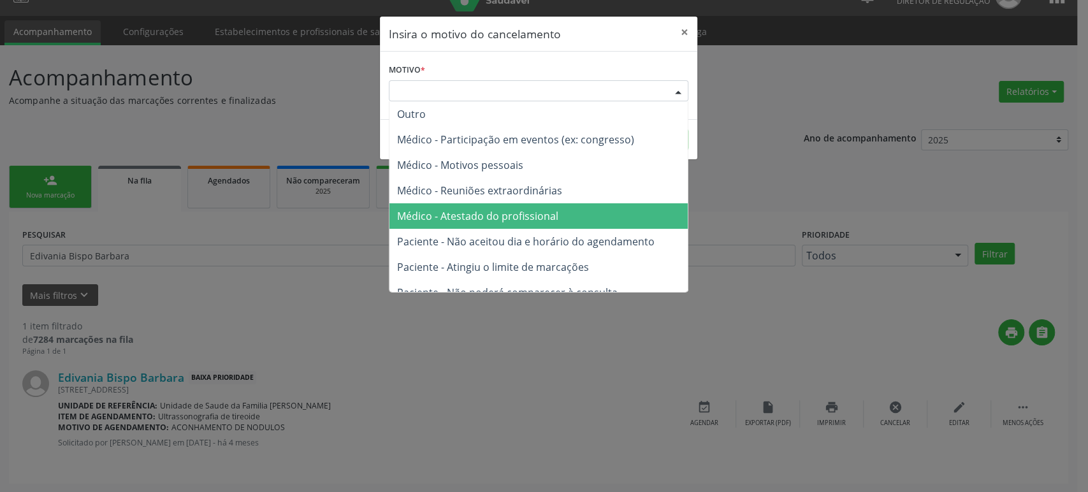
click at [477, 211] on span "Médico - Atestado do profissional" at bounding box center [477, 216] width 161 height 14
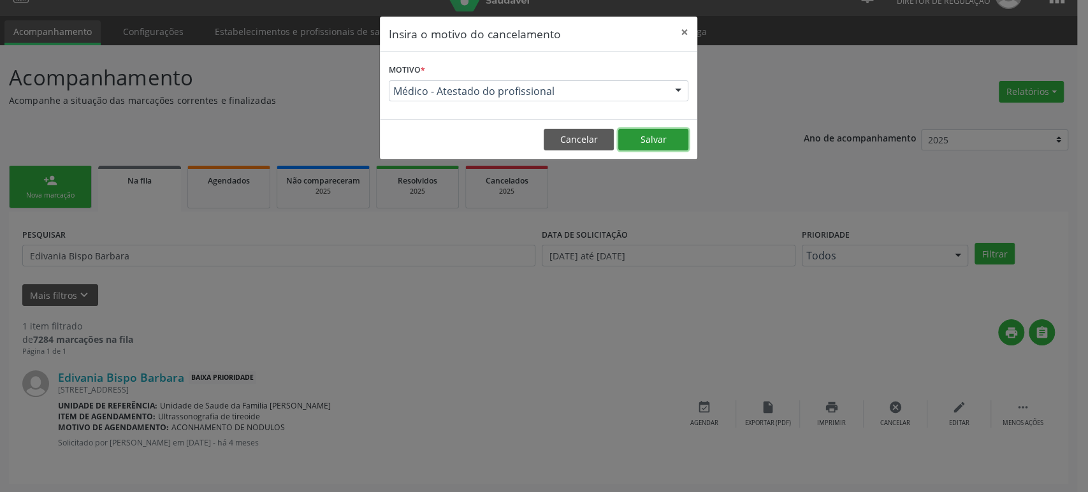
click at [643, 145] on button "Salvar" at bounding box center [653, 140] width 70 height 22
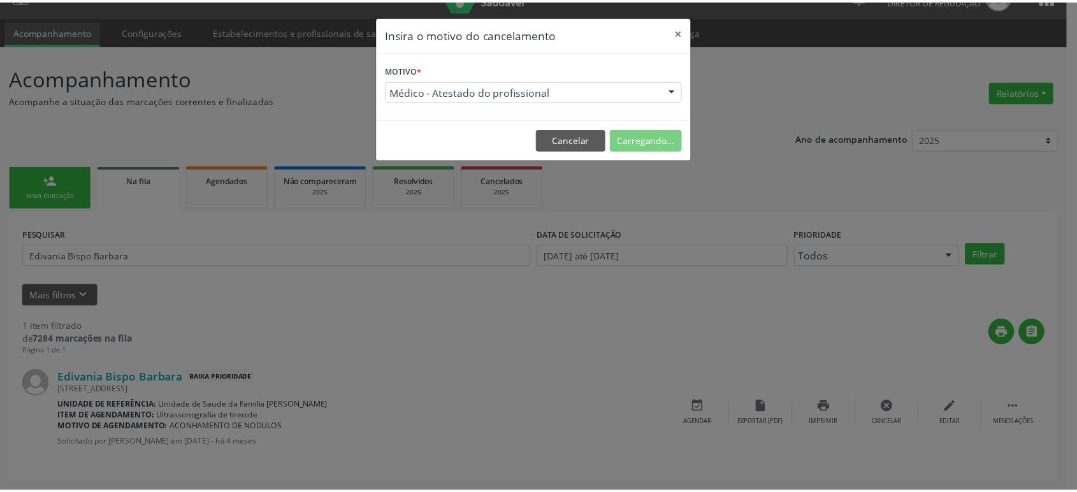
scroll to position [0, 0]
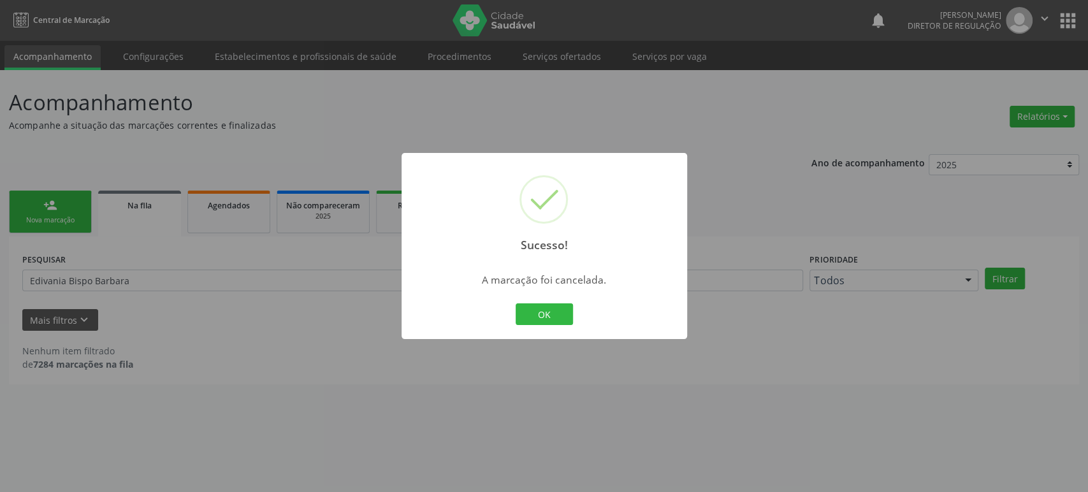
click at [291, 344] on div "Sucesso! × A marcação foi cancelada. OK Cancel" at bounding box center [544, 246] width 1088 height 492
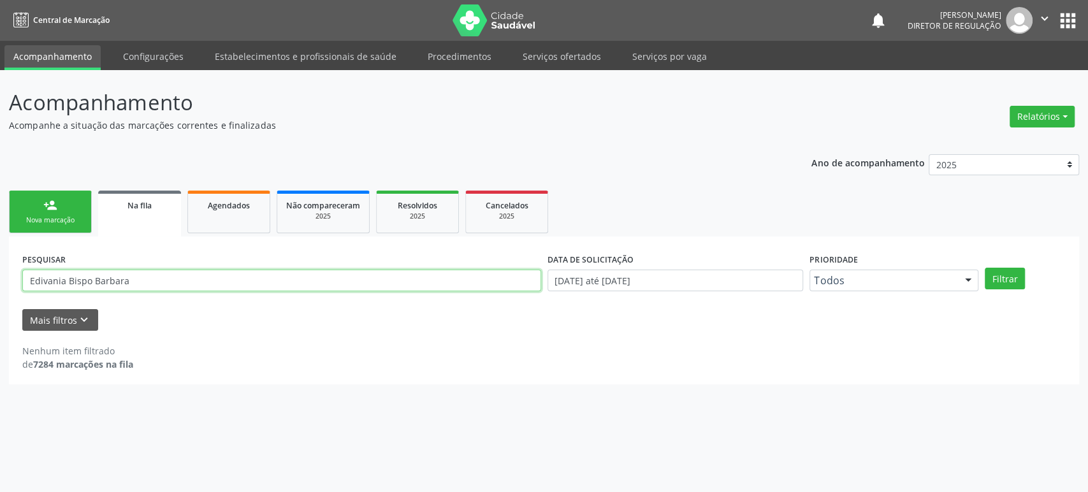
click at [110, 285] on input "Edivania Bispo Barbara" at bounding box center [281, 281] width 519 height 22
paste input "Marlo de [DEMOGRAPHIC_DATA][PERSON_NAME]"
click at [984, 268] on button "Filtrar" at bounding box center [1004, 279] width 40 height 22
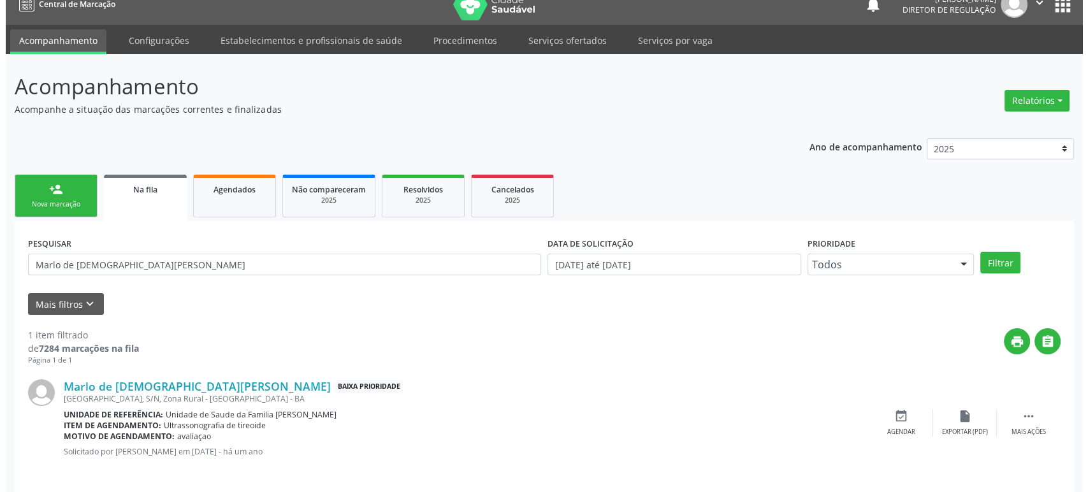
scroll to position [25, 0]
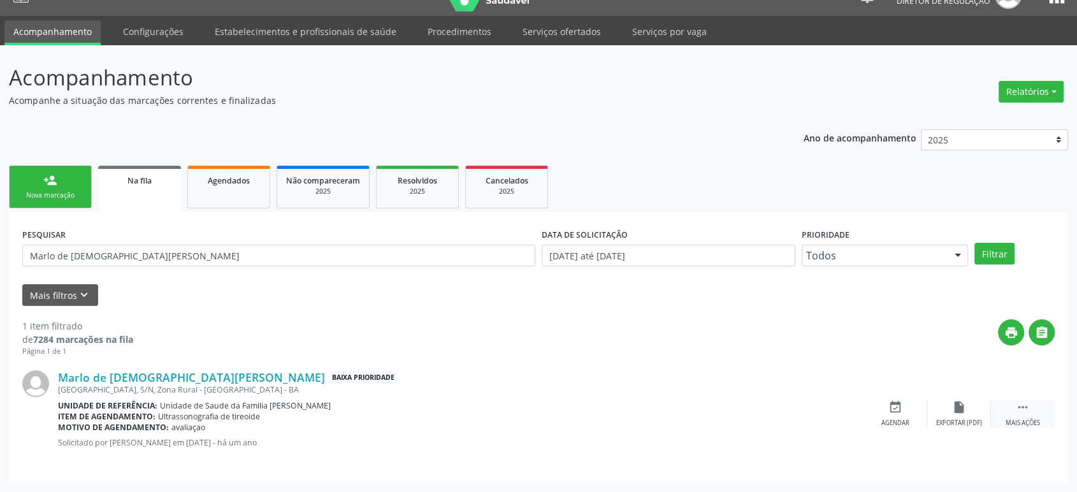
click at [1034, 400] on div " Mais ações" at bounding box center [1023, 413] width 64 height 27
click at [890, 419] on div "Cancelar" at bounding box center [895, 423] width 30 height 9
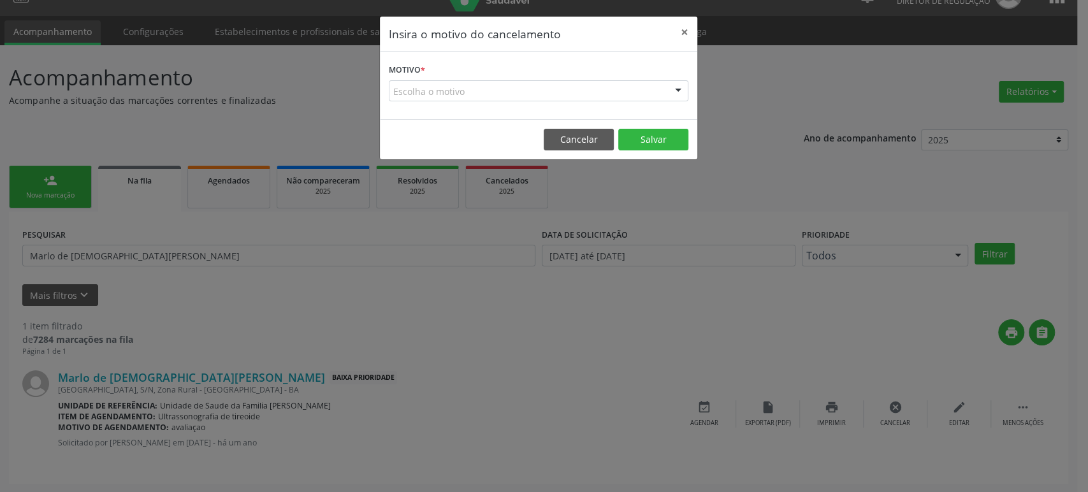
click at [466, 93] on div "Escolha o motivo" at bounding box center [538, 91] width 299 height 22
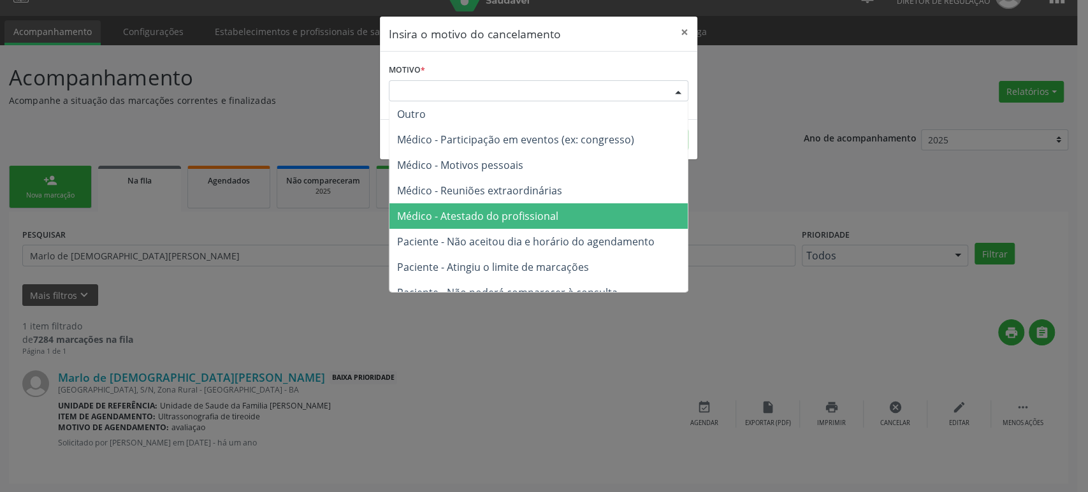
click at [426, 222] on span "Médico - Atestado do profissional" at bounding box center [477, 216] width 161 height 14
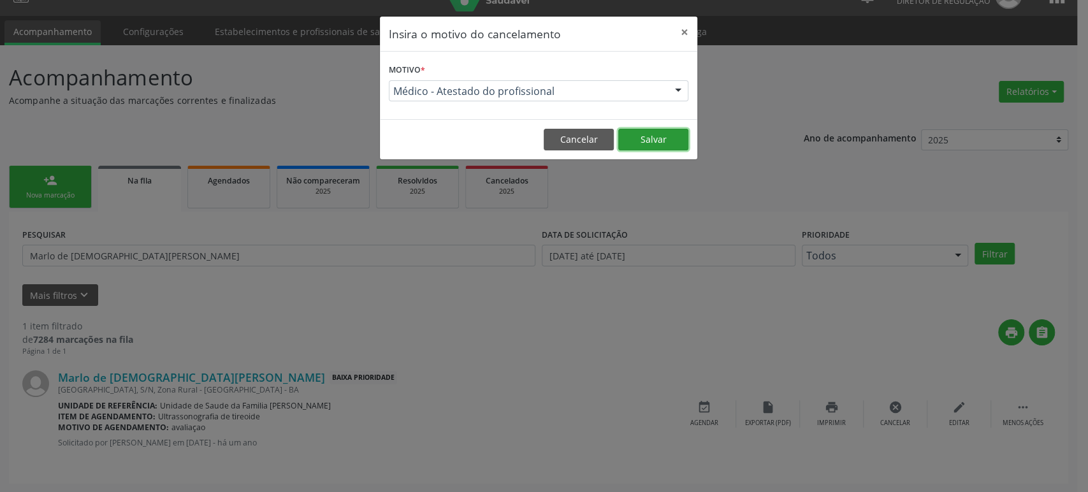
click at [644, 146] on button "Salvar" at bounding box center [653, 140] width 70 height 22
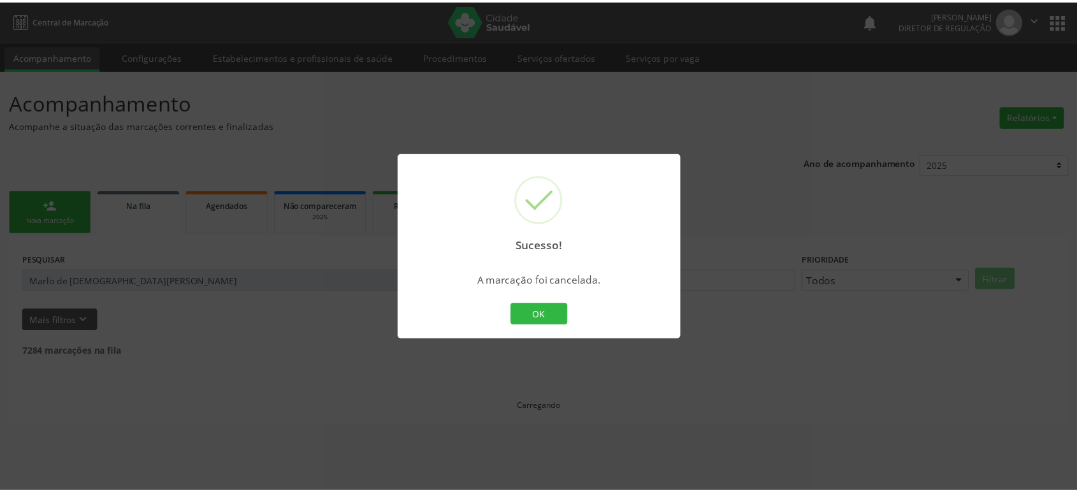
scroll to position [0, 0]
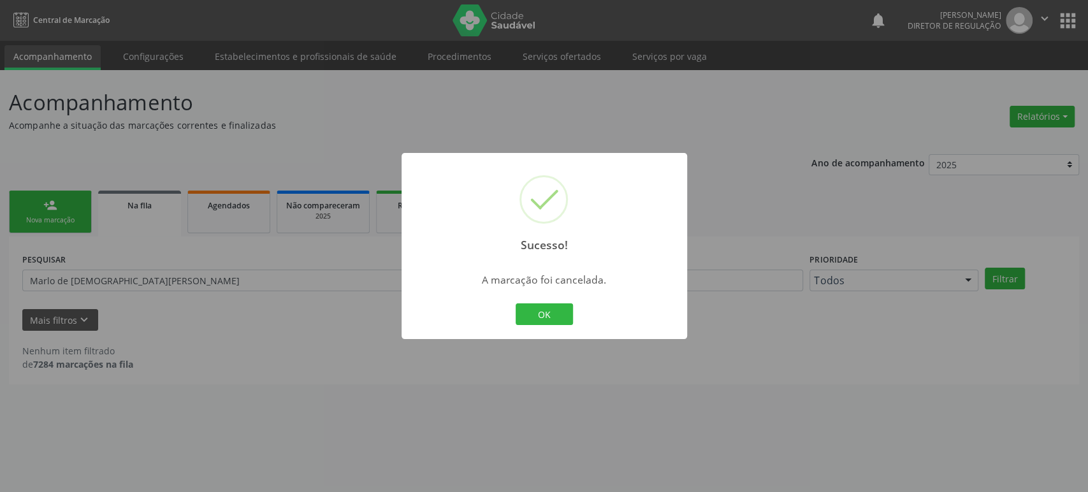
drag, startPoint x: 296, startPoint y: 212, endPoint x: 133, endPoint y: 255, distance: 168.8
click at [294, 213] on div "Sucesso! × A marcação foi cancelada. OK Cancel" at bounding box center [544, 246] width 1088 height 492
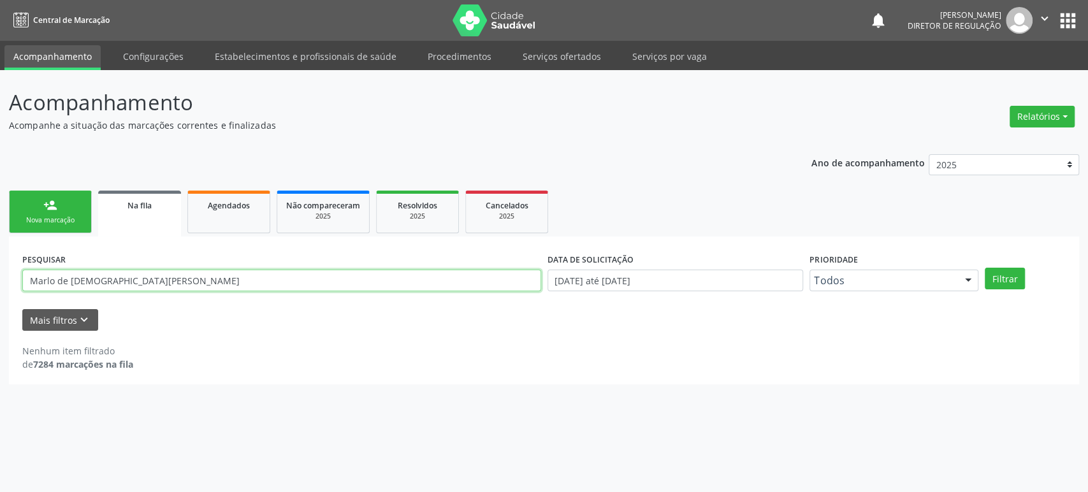
click at [117, 270] on input "Marlo de [DEMOGRAPHIC_DATA][PERSON_NAME]" at bounding box center [281, 281] width 519 height 22
paste input "Bernadete [PERSON_NAME]"
click at [984, 268] on button "Filtrar" at bounding box center [1004, 279] width 40 height 22
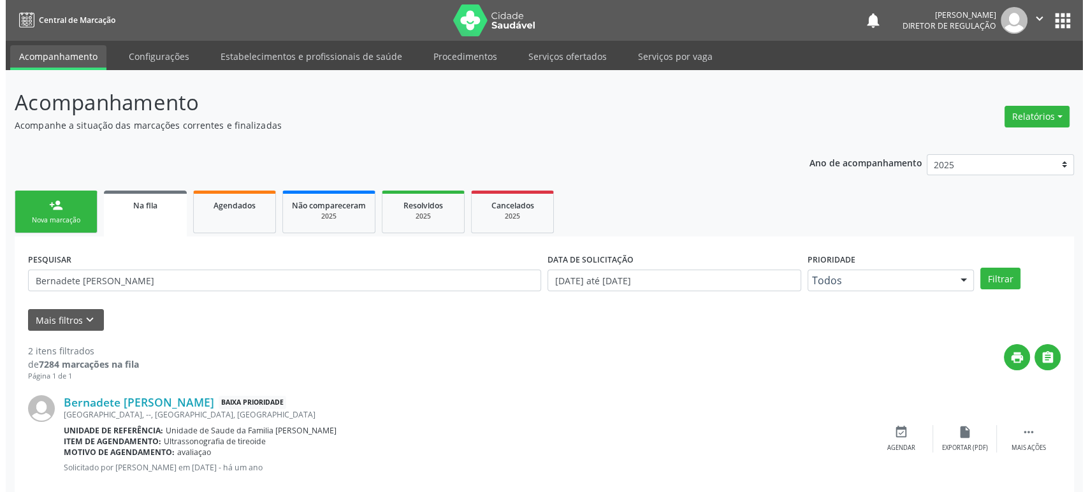
scroll to position [138, 0]
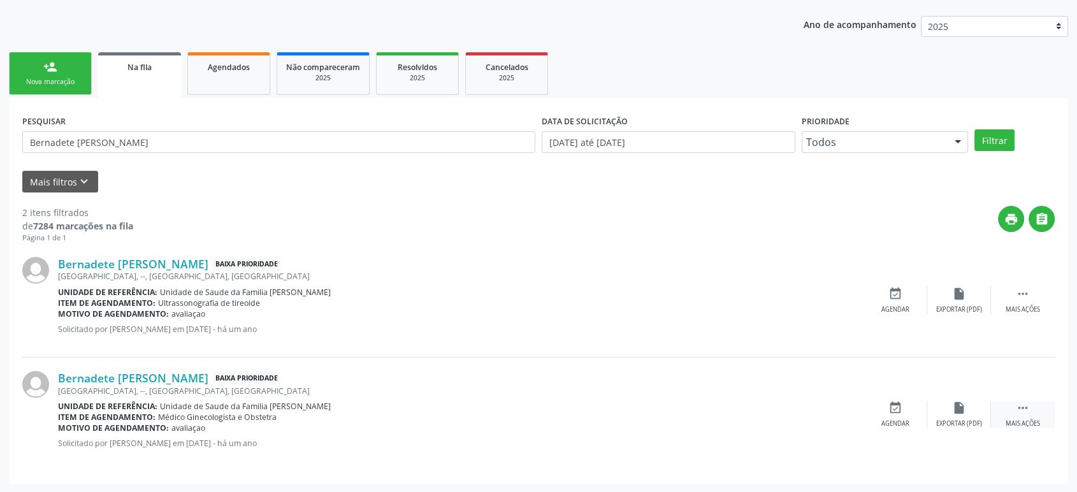
click at [1026, 403] on icon "" at bounding box center [1023, 408] width 14 height 14
click at [892, 408] on icon "cancel" at bounding box center [895, 408] width 14 height 14
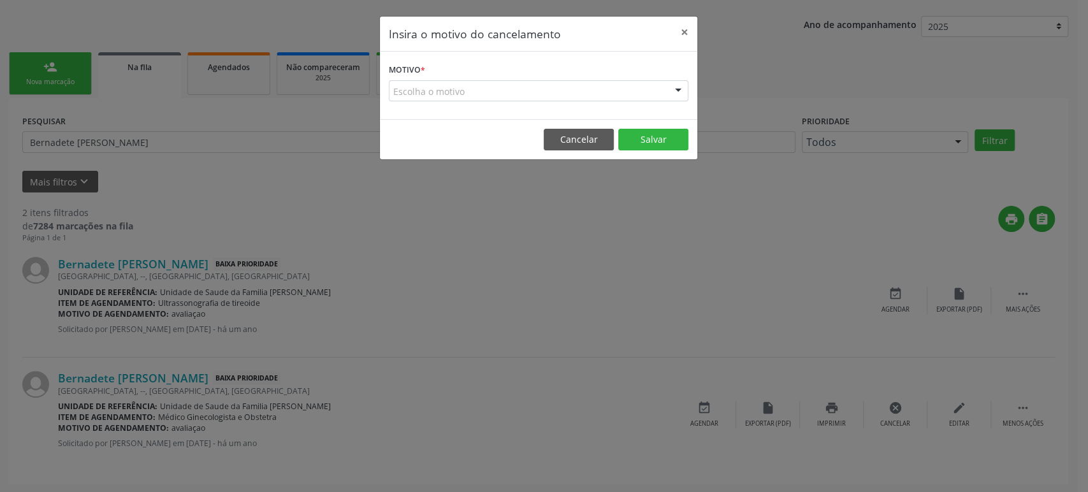
click at [449, 95] on div "Escolha o motivo" at bounding box center [538, 91] width 299 height 22
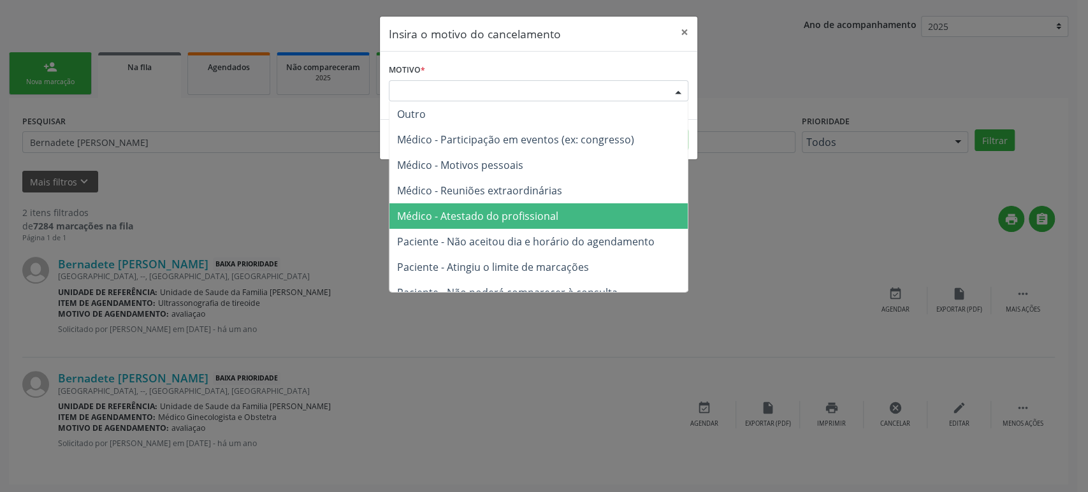
click at [472, 218] on span "Médico - Atestado do profissional" at bounding box center [477, 216] width 161 height 14
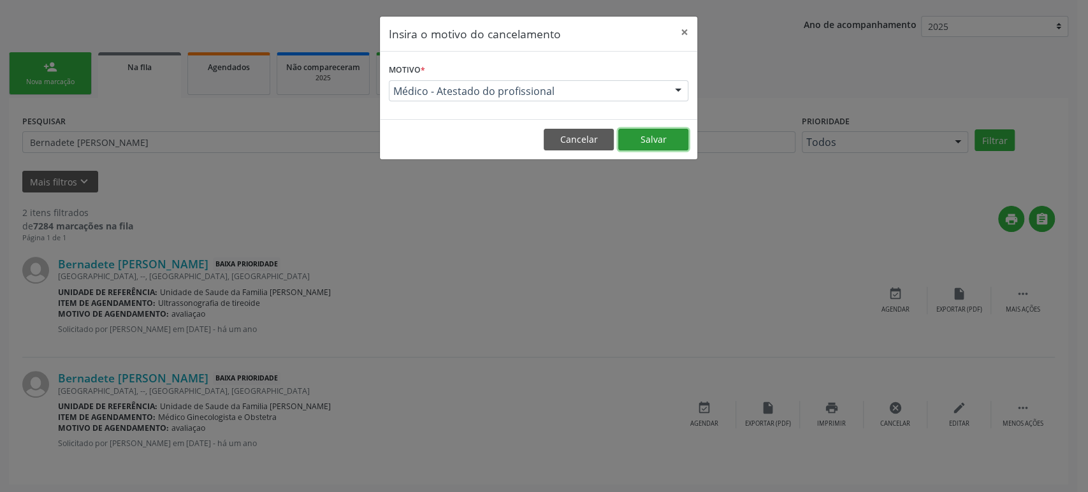
click at [646, 146] on button "Salvar" at bounding box center [653, 140] width 70 height 22
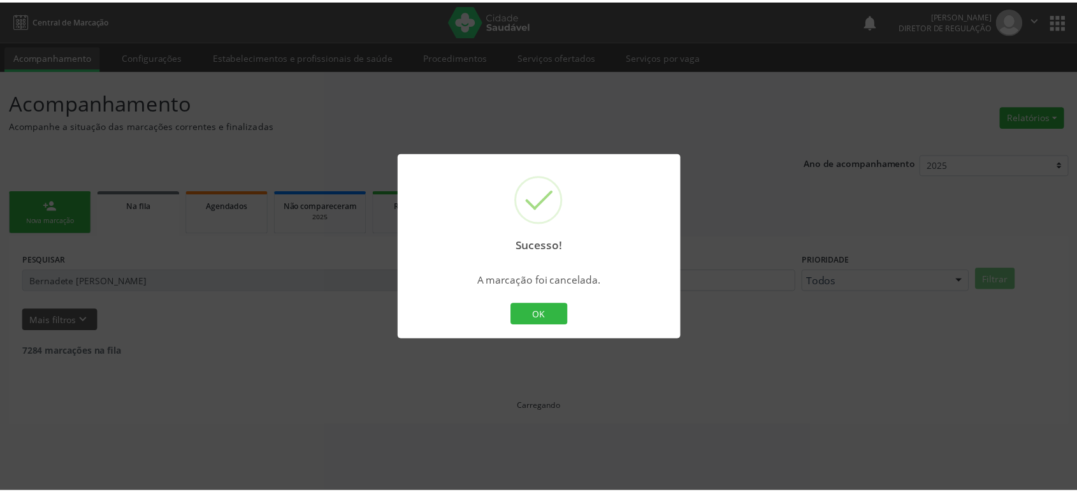
scroll to position [0, 0]
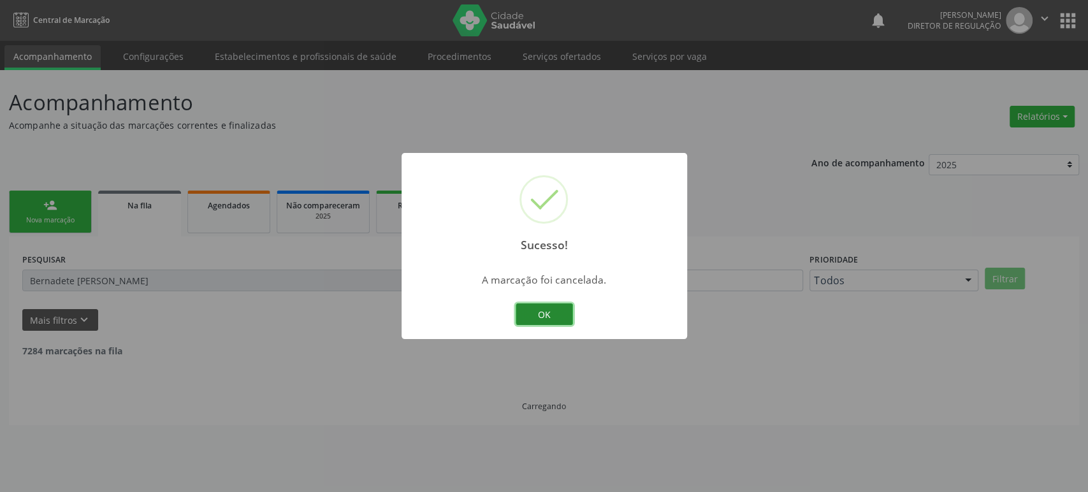
click at [538, 318] on button "OK" at bounding box center [544, 314] width 57 height 22
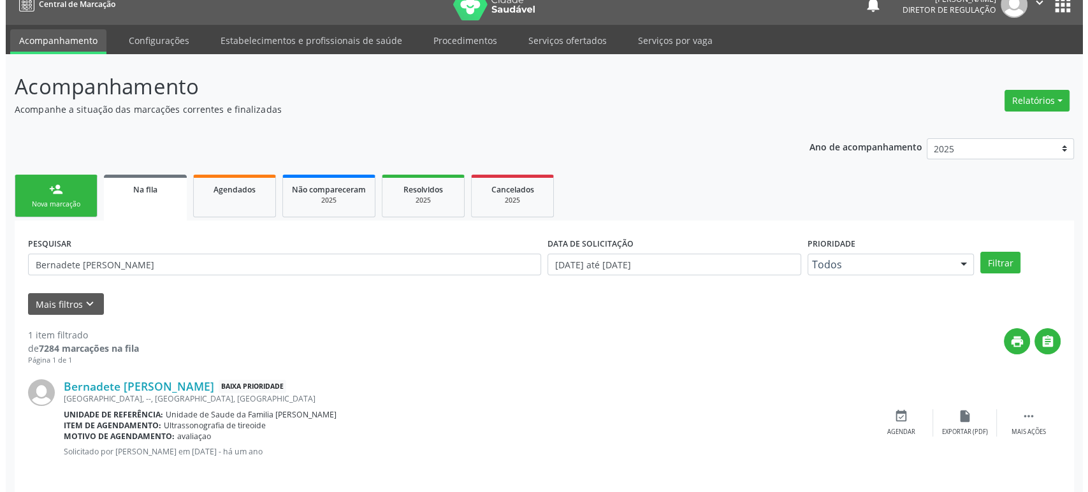
scroll to position [25, 0]
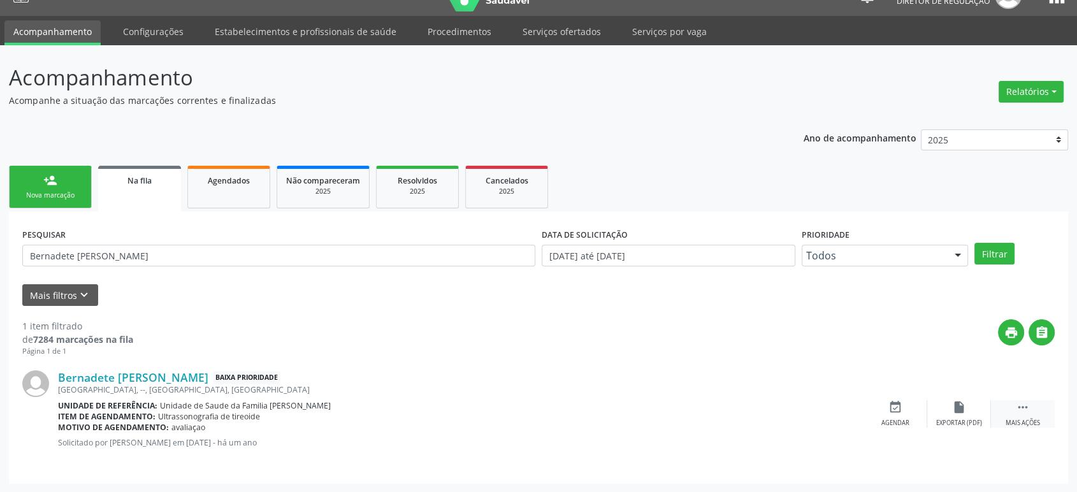
click at [1027, 408] on icon "" at bounding box center [1023, 407] width 14 height 14
click at [901, 419] on div "Cancelar" at bounding box center [895, 423] width 30 height 9
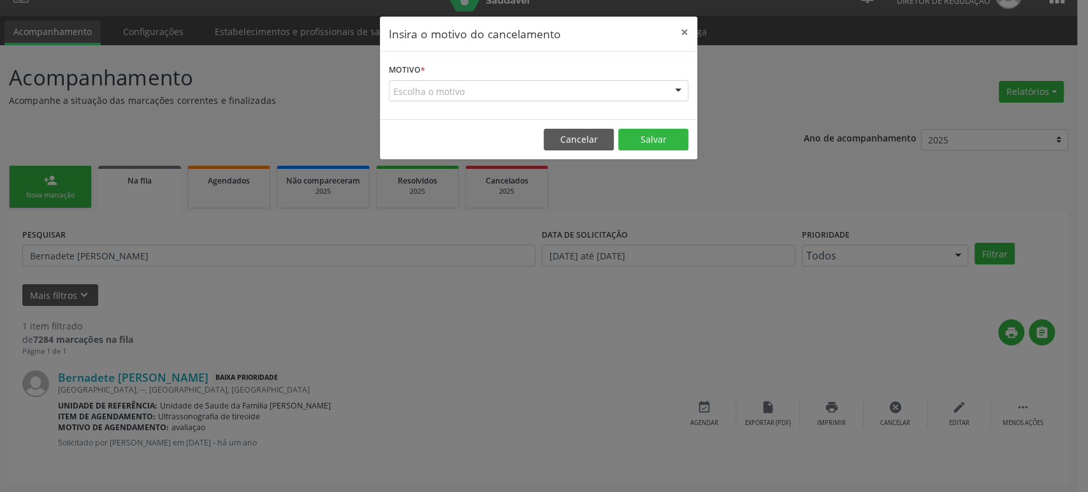
click at [561, 85] on div "Escolha o motivo" at bounding box center [538, 91] width 299 height 22
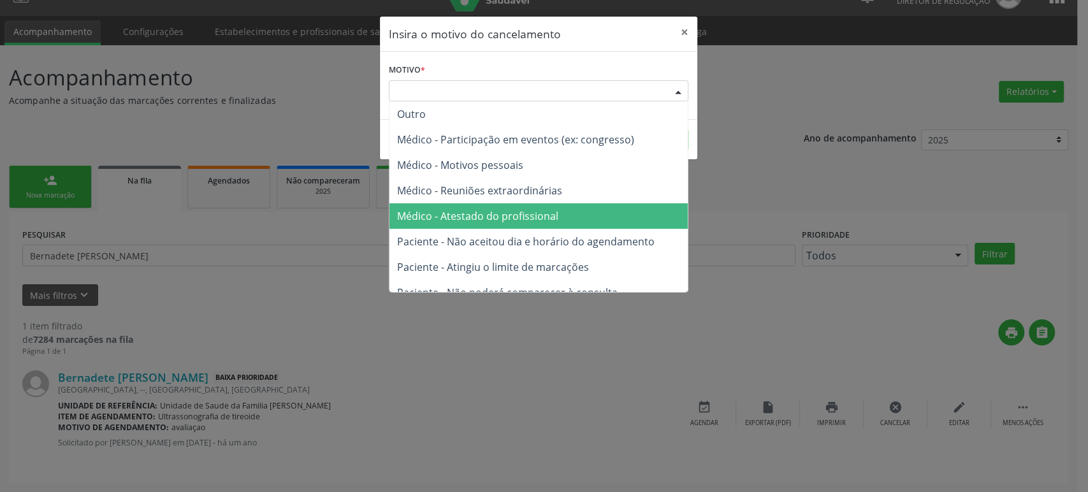
click at [533, 221] on span "Médico - Atestado do profissional" at bounding box center [477, 216] width 161 height 14
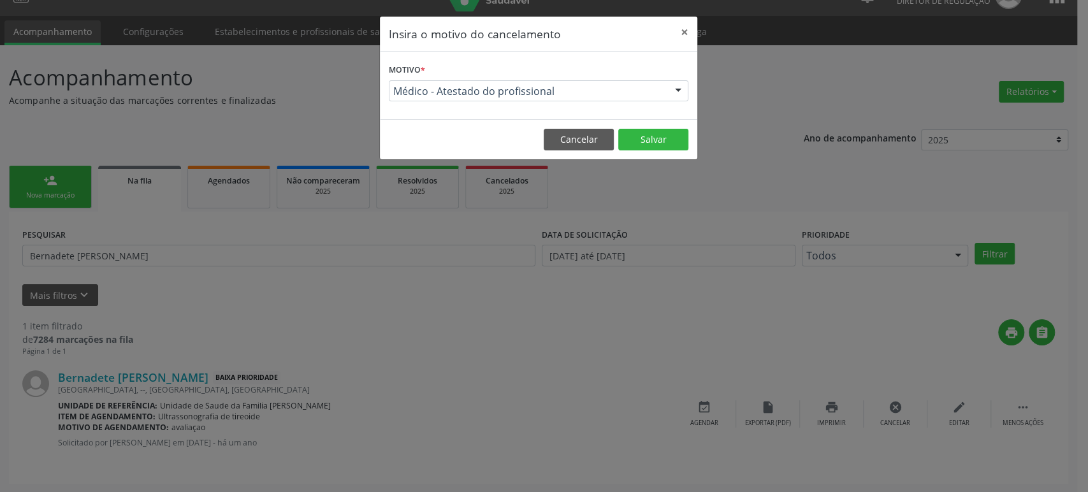
click at [683, 126] on footer "Cancelar Salvar" at bounding box center [538, 139] width 317 height 40
click at [671, 138] on button "Salvar" at bounding box center [653, 140] width 70 height 22
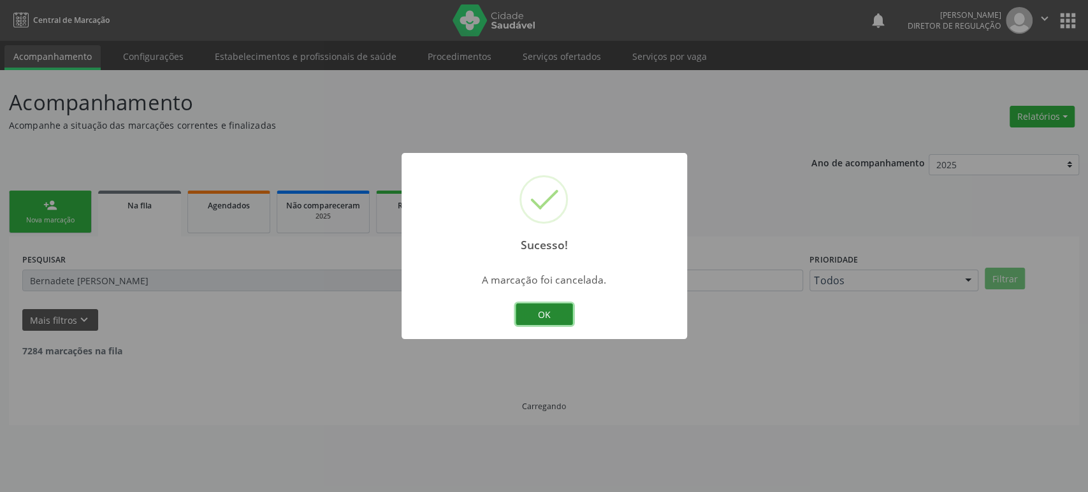
click at [542, 316] on button "OK" at bounding box center [544, 314] width 57 height 22
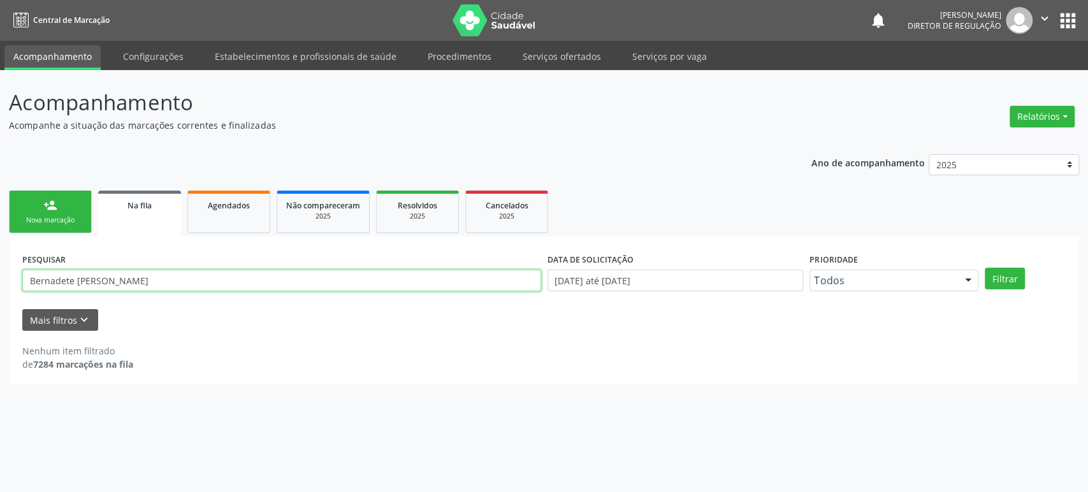
click at [52, 280] on input "Bernadete [PERSON_NAME]" at bounding box center [281, 281] width 519 height 22
paste input "[PERSON_NAME] Carneir"
click at [984, 268] on button "Filtrar" at bounding box center [1004, 279] width 40 height 22
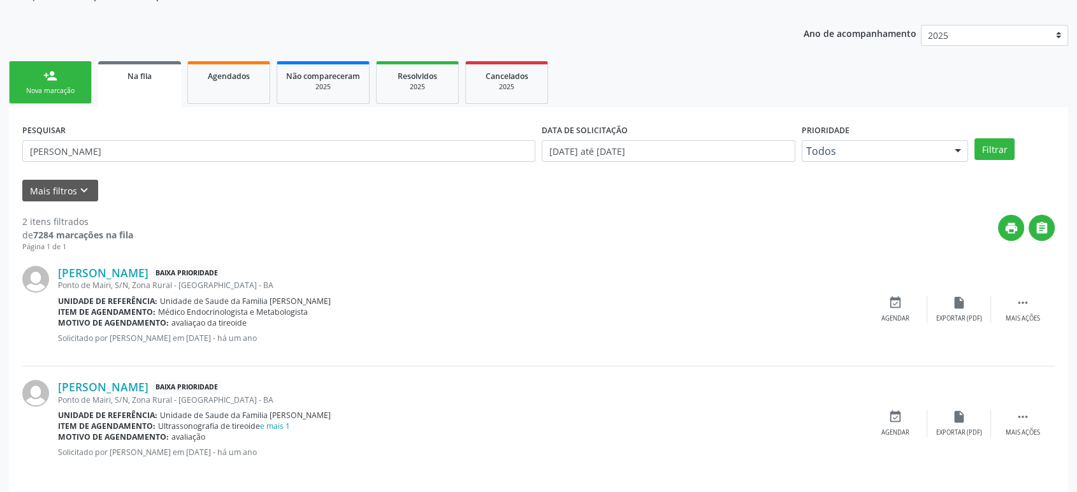
scroll to position [138, 0]
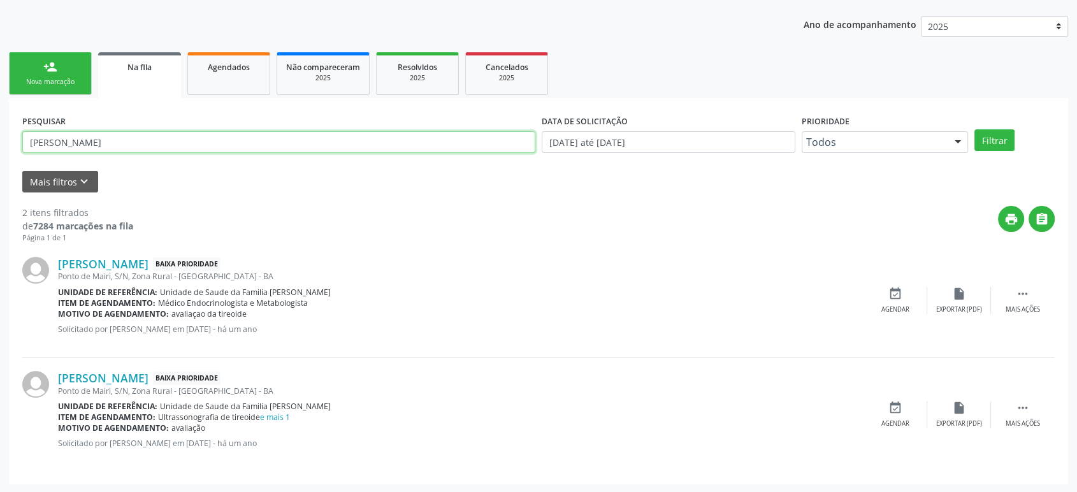
click at [143, 150] on input "[PERSON_NAME]" at bounding box center [278, 142] width 513 height 22
paste input "[PERSON_NAME]"
click at [974, 129] on button "Filtrar" at bounding box center [994, 140] width 40 height 22
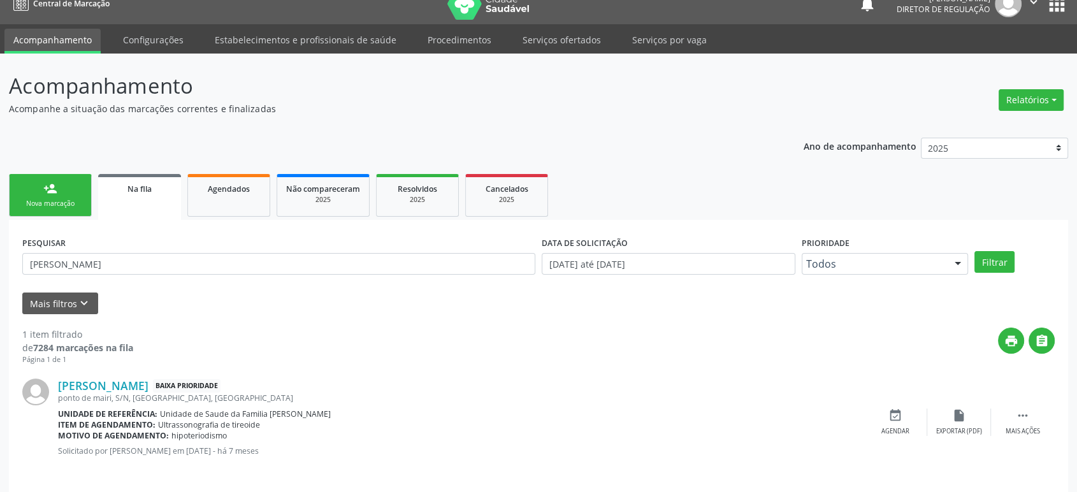
scroll to position [25, 0]
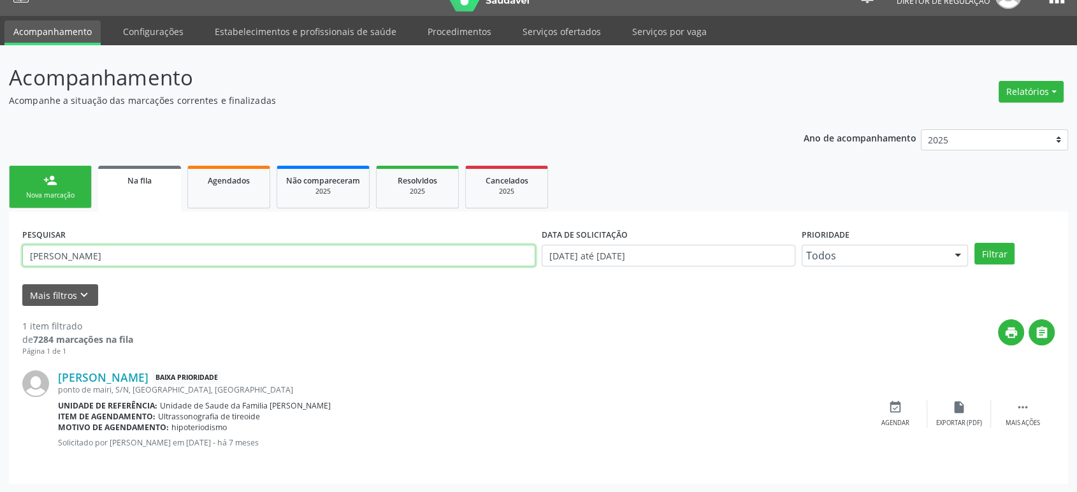
click at [118, 257] on input "[PERSON_NAME]" at bounding box center [278, 256] width 513 height 22
paste input "[PERSON_NAME]"
click at [974, 243] on button "Filtrar" at bounding box center [994, 254] width 40 height 22
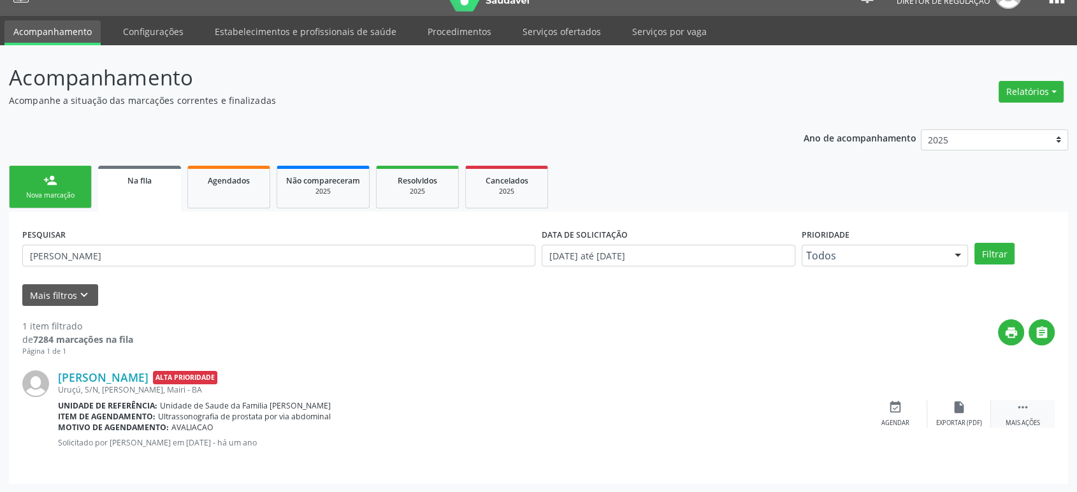
click at [1023, 405] on icon "" at bounding box center [1023, 407] width 14 height 14
click at [877, 413] on div "cancel Cancelar" at bounding box center [895, 413] width 64 height 27
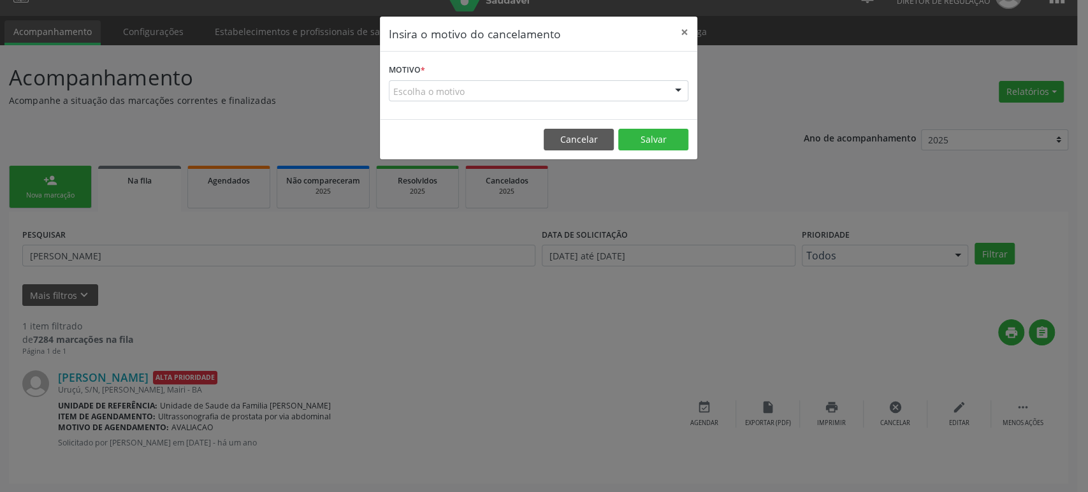
click at [426, 89] on div "Escolha o motivo" at bounding box center [538, 91] width 299 height 22
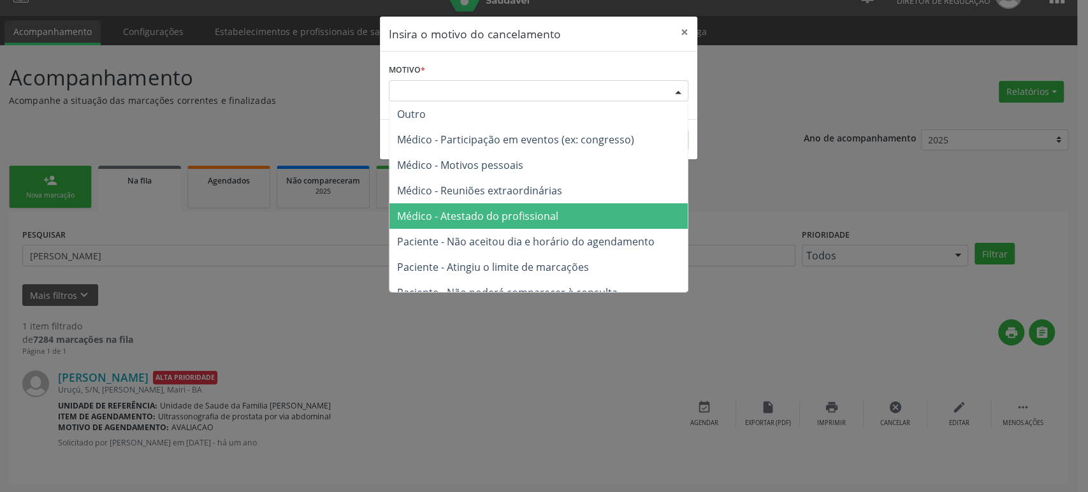
click at [500, 219] on span "Médico - Atestado do profissional" at bounding box center [477, 216] width 161 height 14
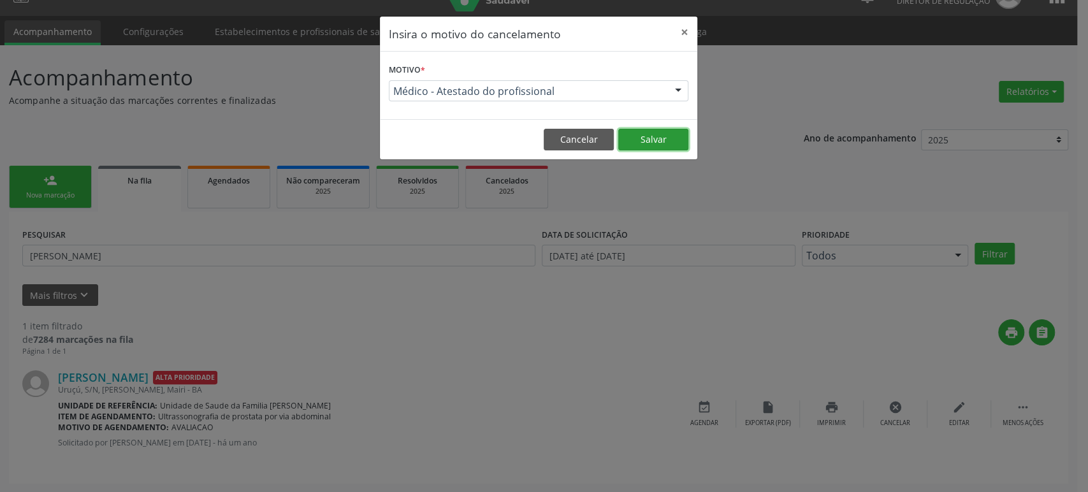
click at [637, 136] on button "Salvar" at bounding box center [653, 140] width 70 height 22
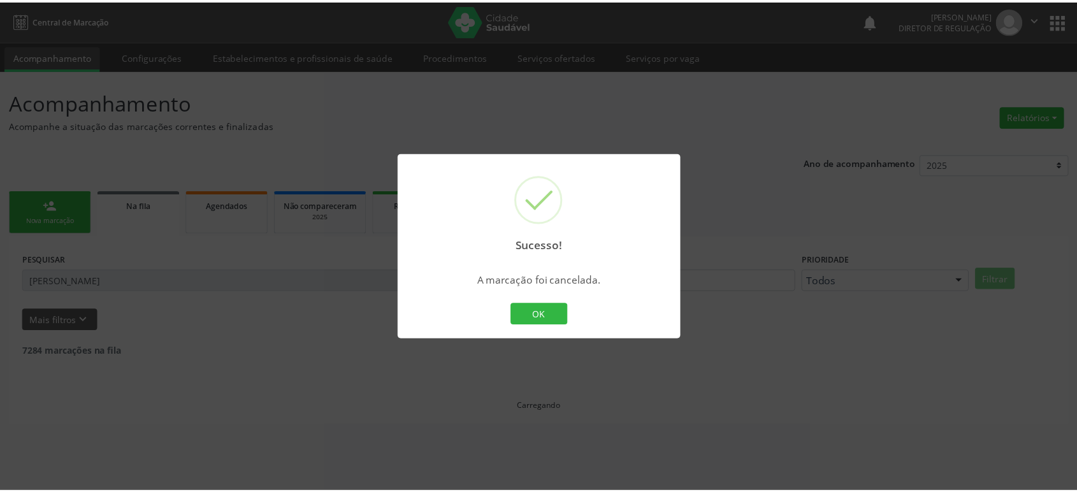
scroll to position [0, 0]
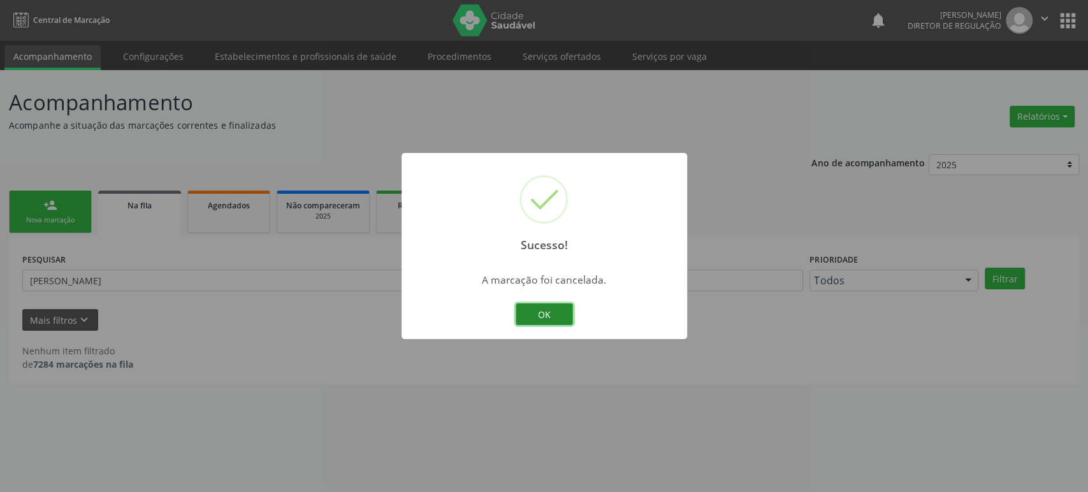
click at [558, 310] on button "OK" at bounding box center [544, 314] width 57 height 22
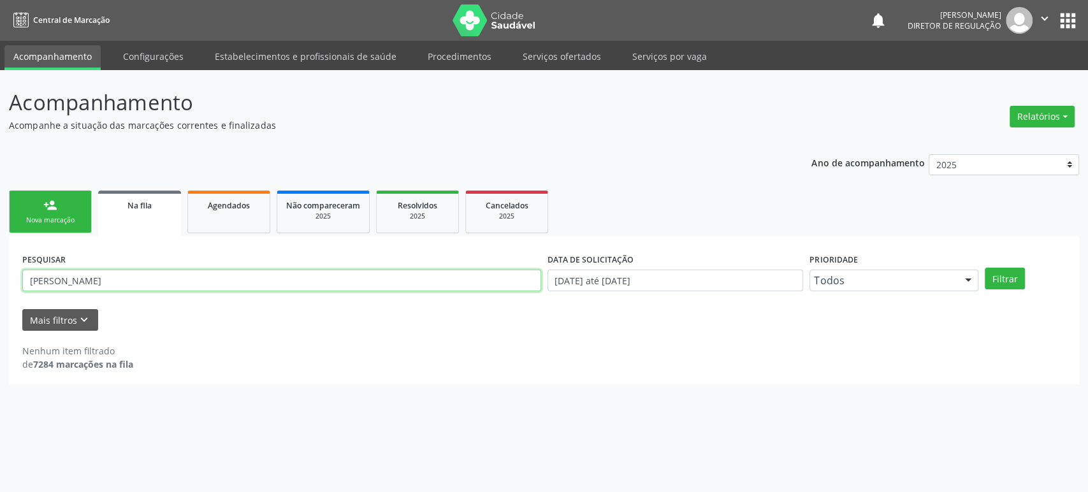
click at [73, 271] on input "[PERSON_NAME]" at bounding box center [281, 281] width 519 height 22
paste input "[PERSON_NAME]"
click at [984, 268] on button "Filtrar" at bounding box center [1004, 279] width 40 height 22
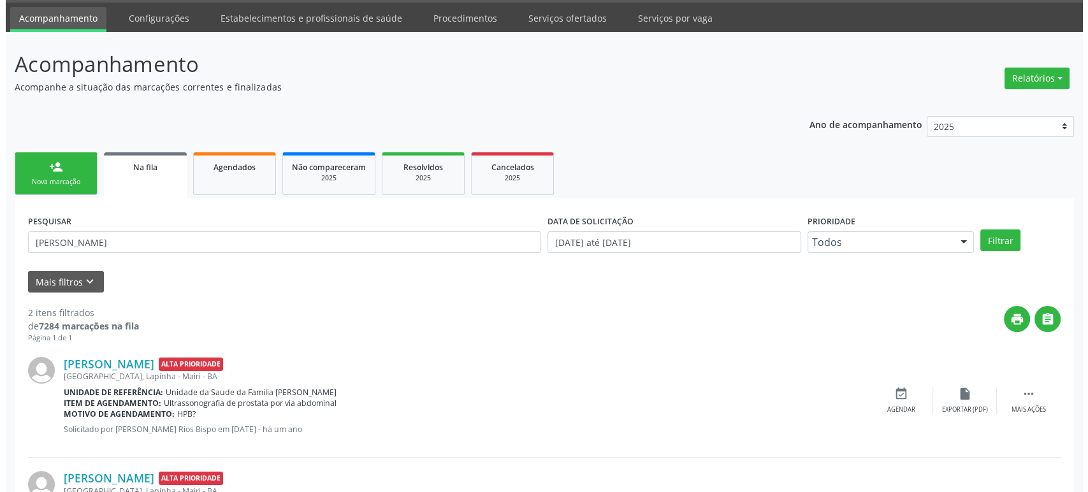
scroll to position [138, 0]
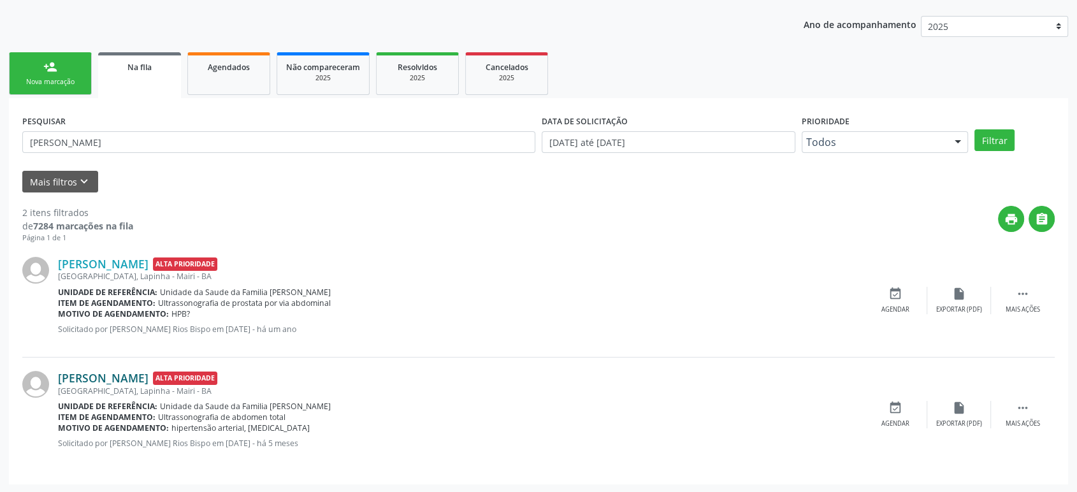
click at [136, 378] on link "[PERSON_NAME]" at bounding box center [103, 378] width 90 height 14
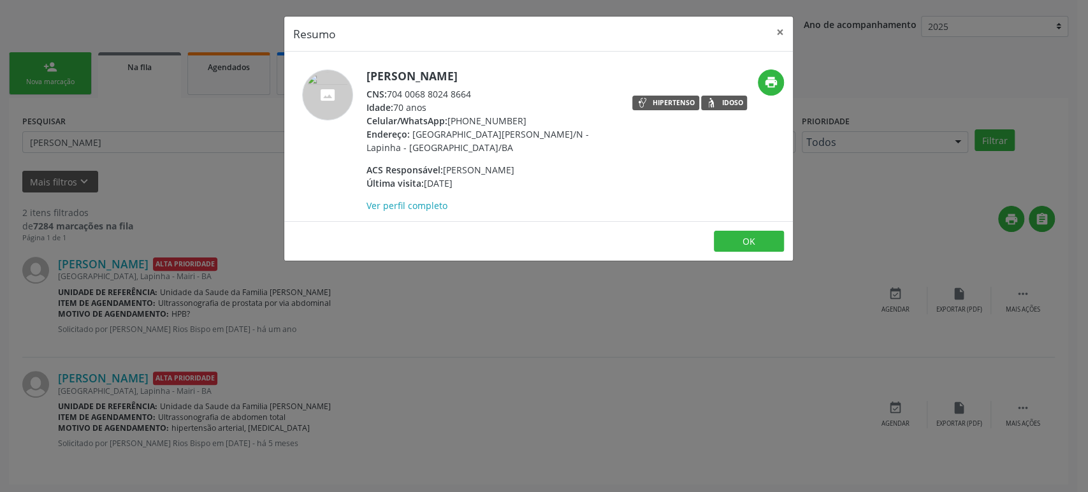
drag, startPoint x: 372, startPoint y: 72, endPoint x: 551, endPoint y: 72, distance: 178.4
click at [551, 72] on h5 "[PERSON_NAME]" at bounding box center [490, 75] width 248 height 13
click at [488, 78] on h5 "[PERSON_NAME]" at bounding box center [490, 75] width 248 height 13
drag, startPoint x: 366, startPoint y: 75, endPoint x: 538, endPoint y: 75, distance: 172.0
click at [538, 75] on h5 "[PERSON_NAME]" at bounding box center [490, 75] width 248 height 13
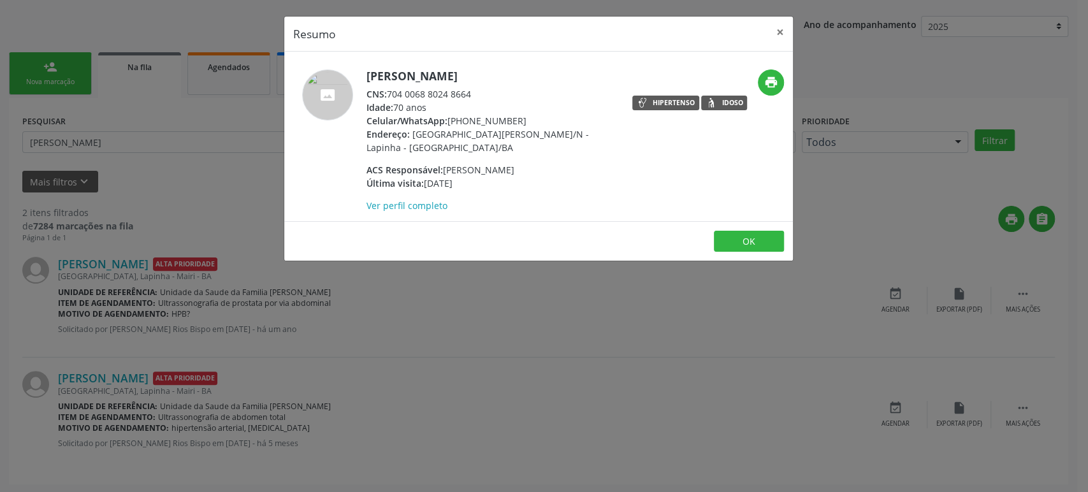
copy h5 "[PERSON_NAME]"
drag, startPoint x: 449, startPoint y: 117, endPoint x: 526, endPoint y: 115, distance: 77.1
click at [526, 115] on div "Celular/WhatsApp: [PHONE_NUMBER]" at bounding box center [490, 120] width 248 height 13
copy div "[PHONE_NUMBER]"
click at [577, 319] on div "Resumo × [PERSON_NAME] CNS: 704 0068 8024 8664 Idade: 70 anos Celular/WhatsApp:…" at bounding box center [544, 246] width 1088 height 492
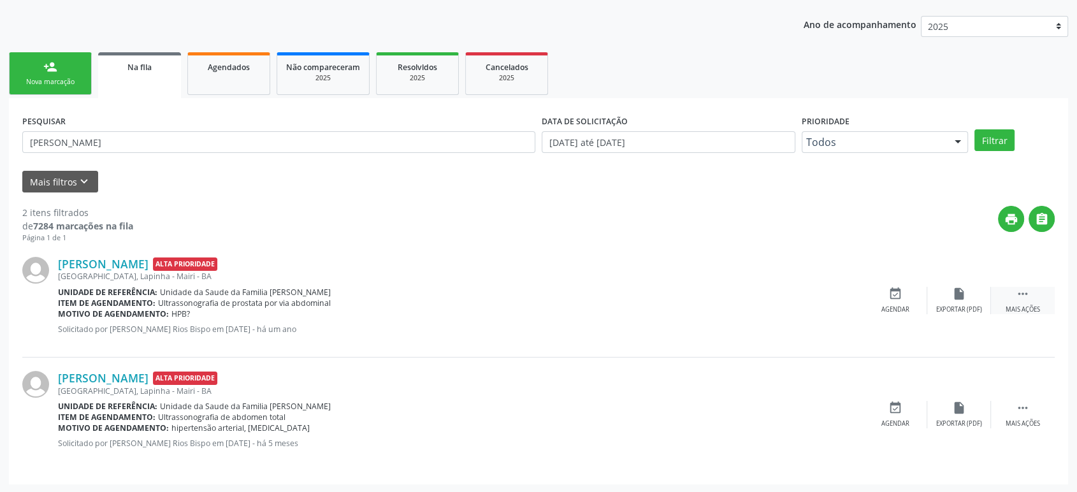
click at [1035, 294] on div " Mais ações" at bounding box center [1023, 300] width 64 height 27
click at [882, 292] on div "cancel Cancelar" at bounding box center [895, 300] width 64 height 27
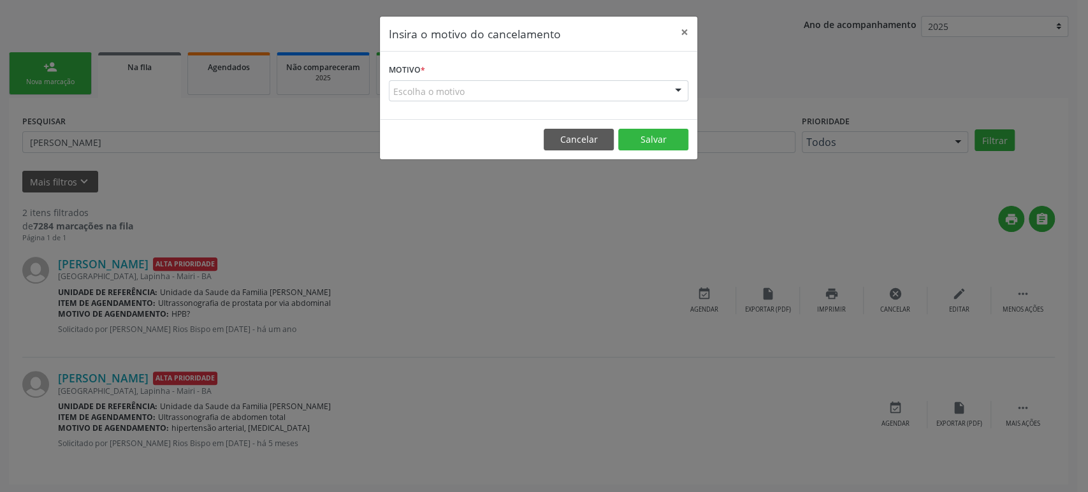
click at [401, 83] on div "Escolha o motivo" at bounding box center [538, 91] width 299 height 22
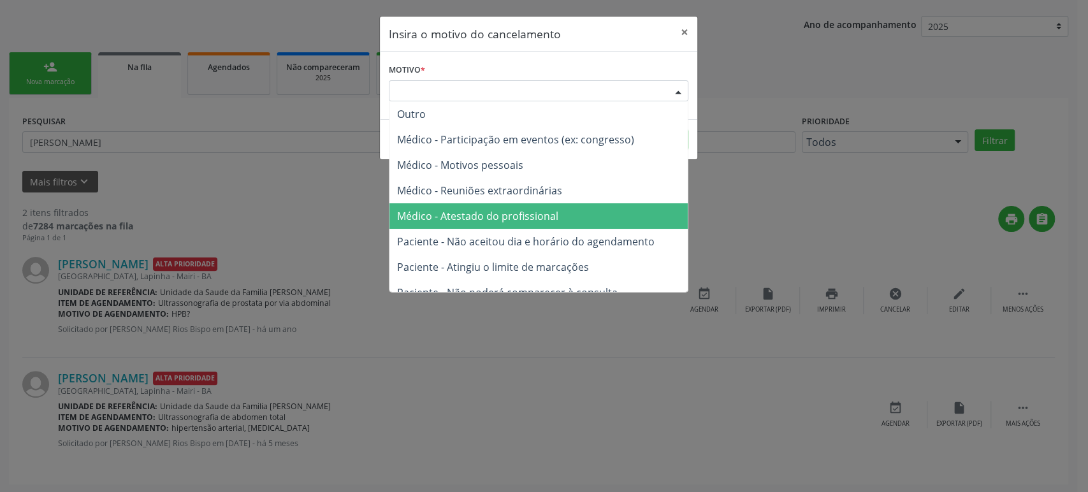
click at [473, 216] on span "Médico - Atestado do profissional" at bounding box center [477, 216] width 161 height 14
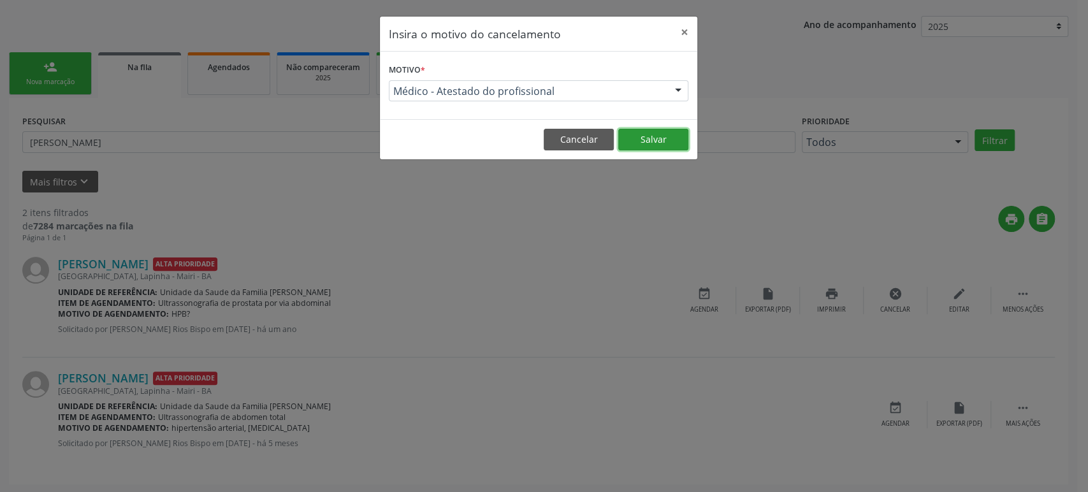
click at [650, 140] on button "Salvar" at bounding box center [653, 140] width 70 height 22
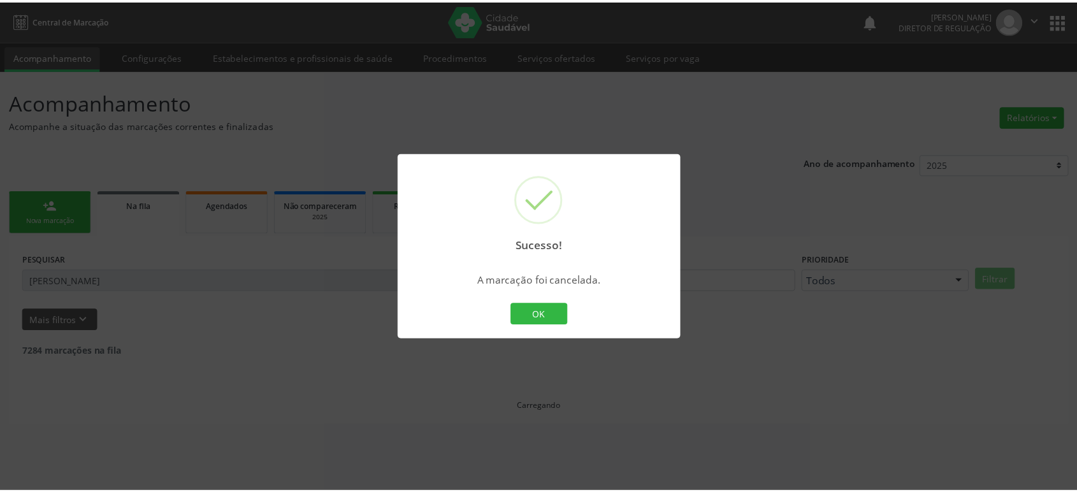
scroll to position [0, 0]
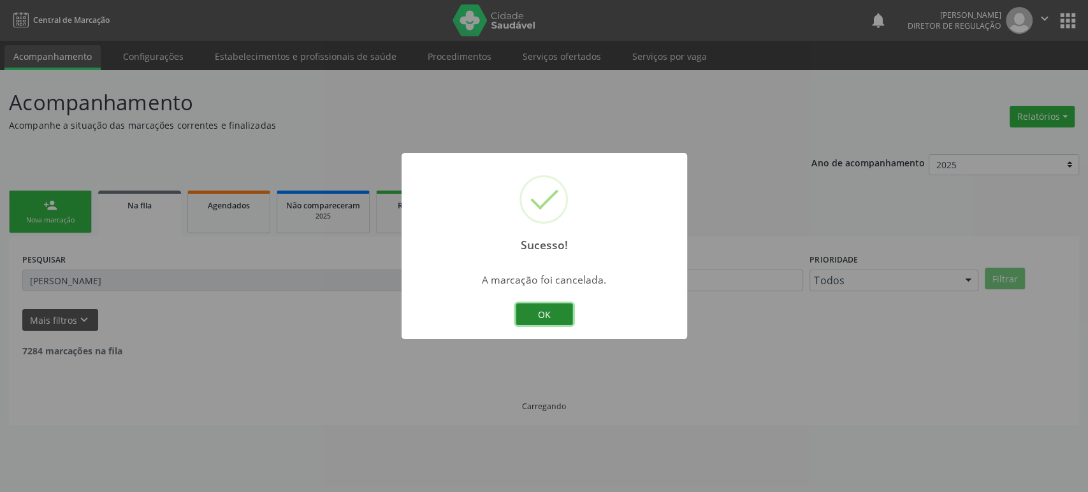
click at [535, 315] on button "OK" at bounding box center [544, 314] width 57 height 22
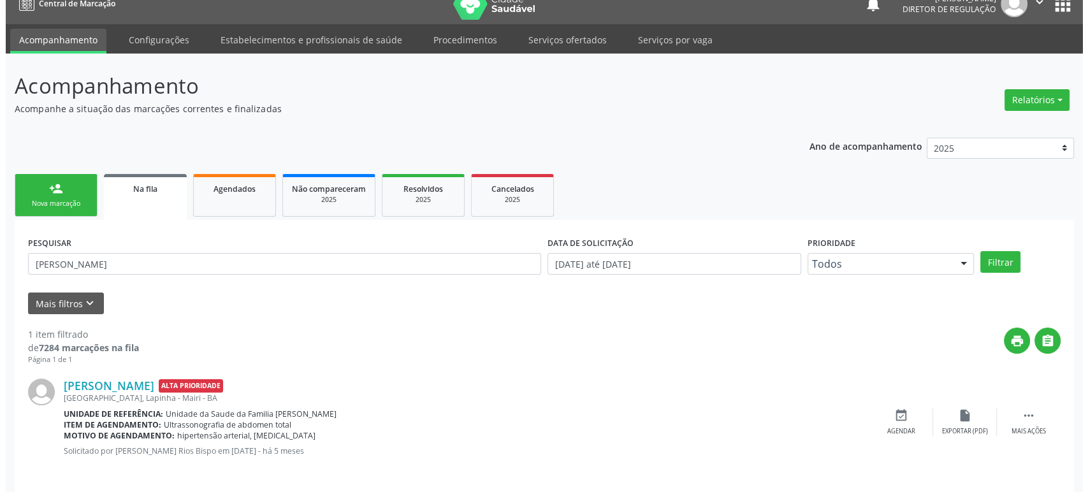
scroll to position [25, 0]
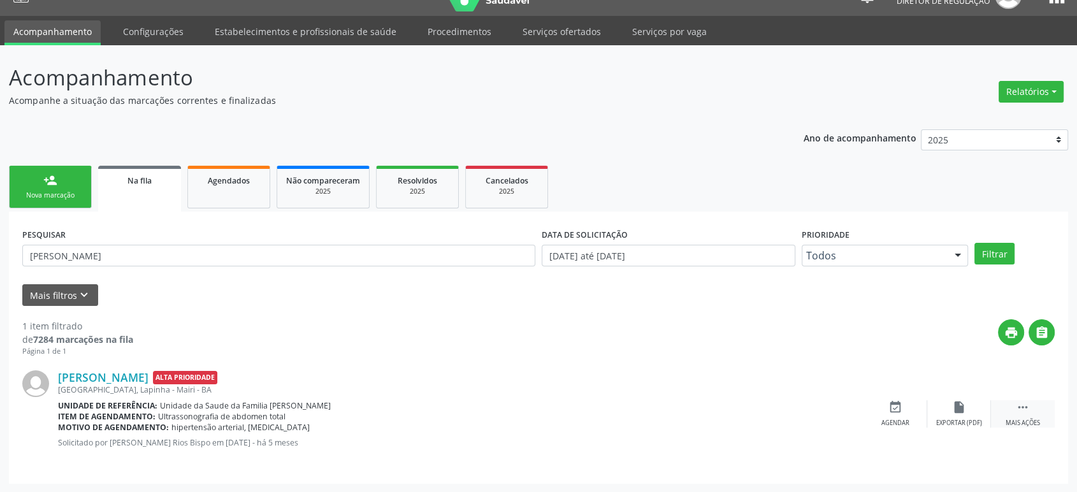
click at [1032, 410] on div " Mais ações" at bounding box center [1023, 413] width 64 height 27
click at [908, 411] on div "cancel Cancelar" at bounding box center [895, 413] width 64 height 27
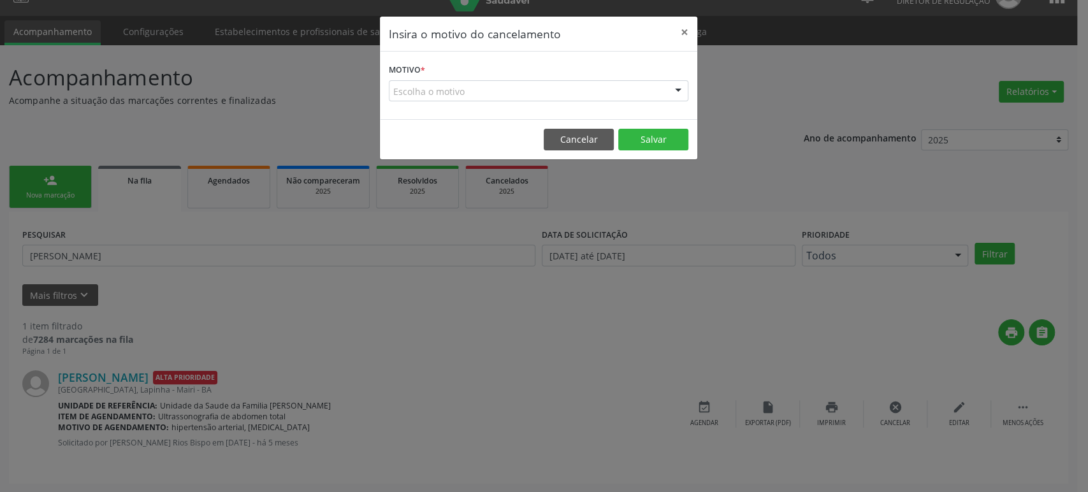
click at [431, 95] on div "Escolha o motivo" at bounding box center [538, 91] width 299 height 22
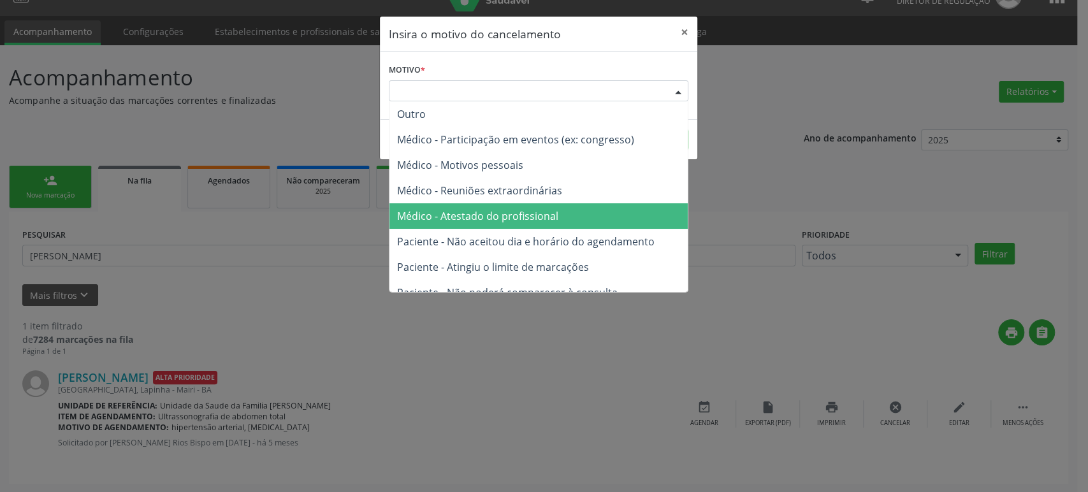
click at [466, 214] on span "Médico - Atestado do profissional" at bounding box center [477, 216] width 161 height 14
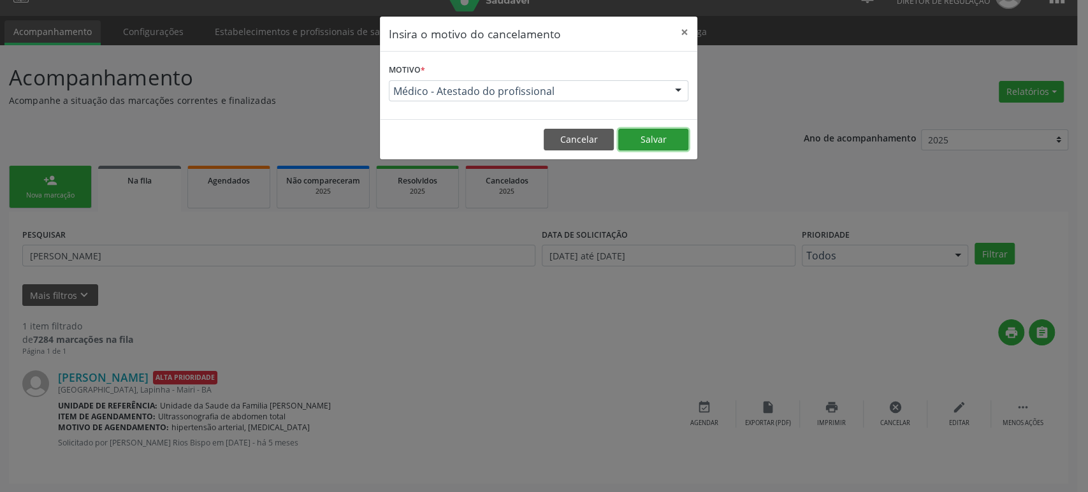
click at [631, 144] on button "Salvar" at bounding box center [653, 140] width 70 height 22
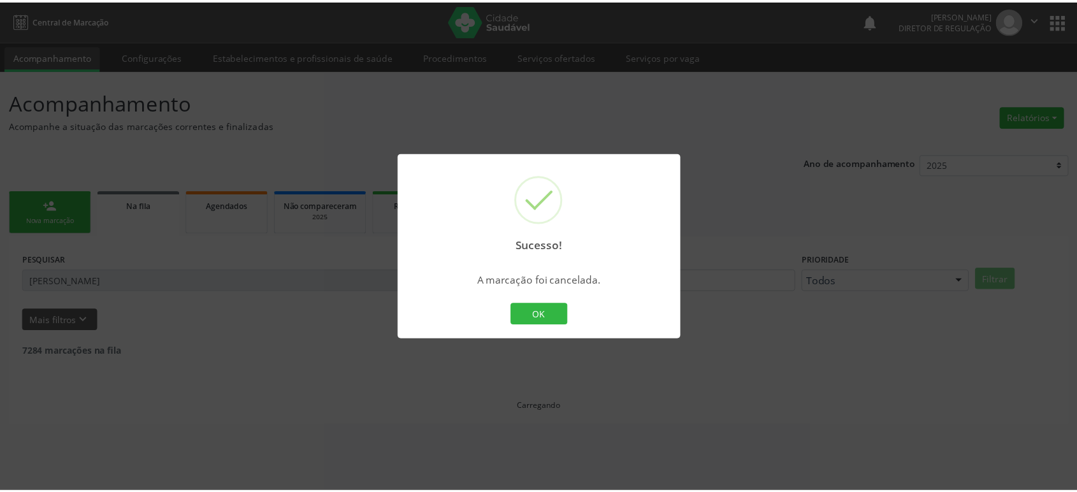
scroll to position [0, 0]
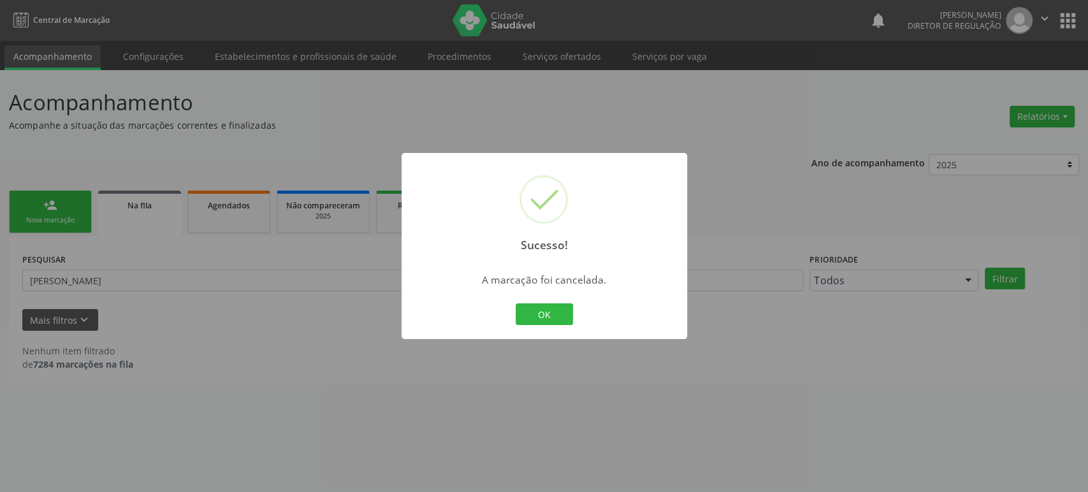
click at [118, 246] on div "Sucesso! × A marcação foi cancelada. OK Cancel" at bounding box center [544, 246] width 1088 height 492
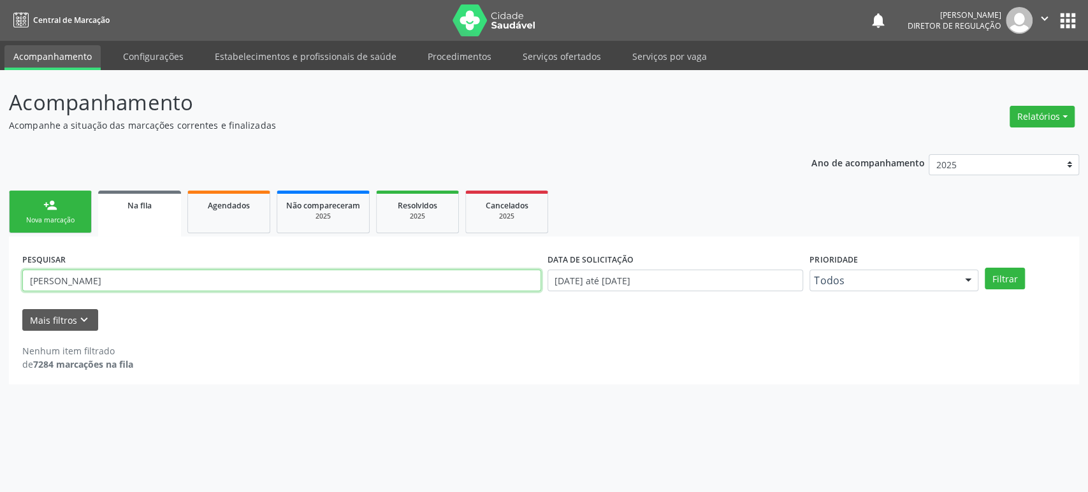
click at [117, 280] on input "[PERSON_NAME]" at bounding box center [281, 281] width 519 height 22
paste input "[PERSON_NAME]"
click at [984, 268] on button "Filtrar" at bounding box center [1004, 279] width 40 height 22
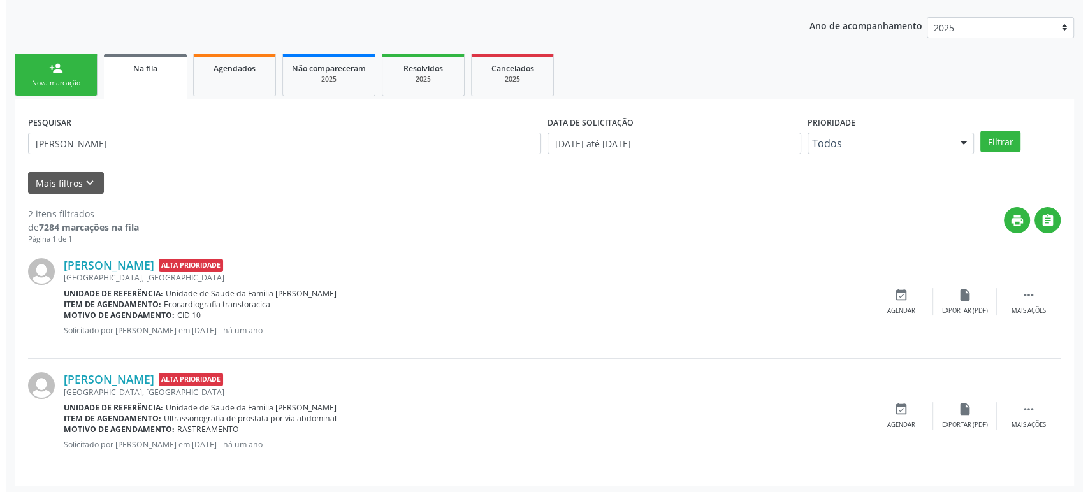
scroll to position [138, 0]
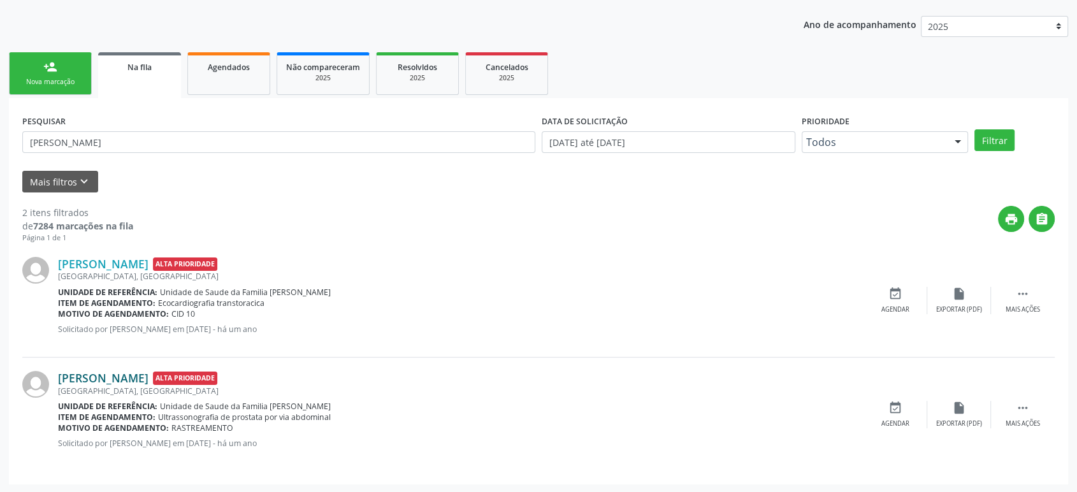
click at [106, 375] on link "[PERSON_NAME]" at bounding box center [103, 378] width 90 height 14
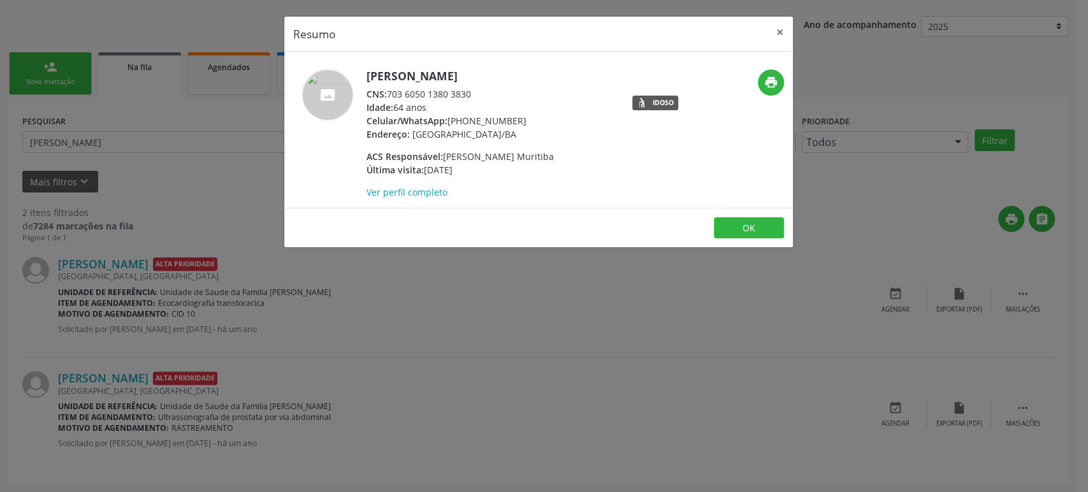
drag, startPoint x: 447, startPoint y: 119, endPoint x: 537, endPoint y: 119, distance: 89.8
click at [537, 119] on div "Celular/WhatsApp: [PHONE_NUMBER]" at bounding box center [459, 120] width 187 height 13
click at [179, 305] on div "Resumo × [PERSON_NAME] CNS: 703 6050 1380 3830 Idade: 64 anos Celular/WhatsApp:…" at bounding box center [544, 246] width 1088 height 492
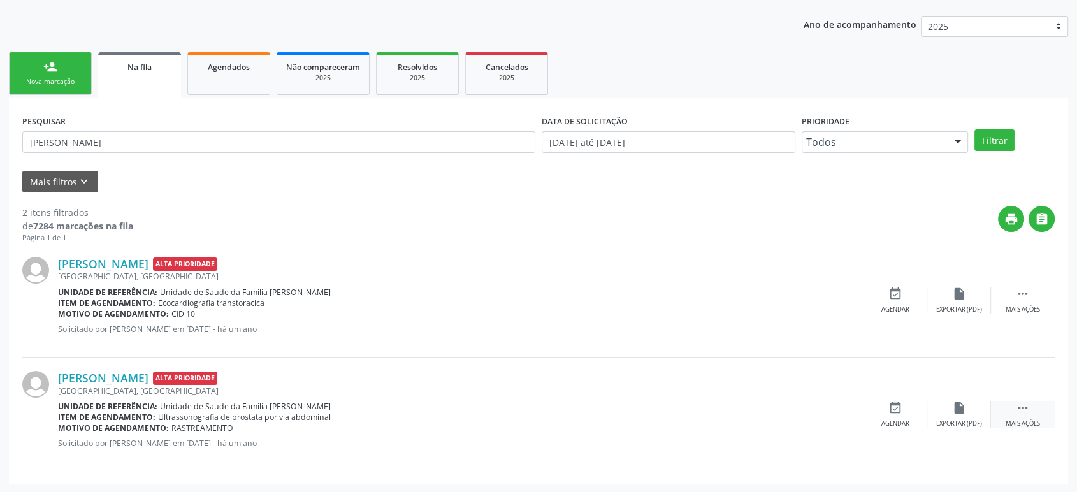
click at [1041, 401] on div " Mais ações" at bounding box center [1023, 414] width 64 height 27
click at [890, 409] on icon "cancel" at bounding box center [895, 408] width 14 height 14
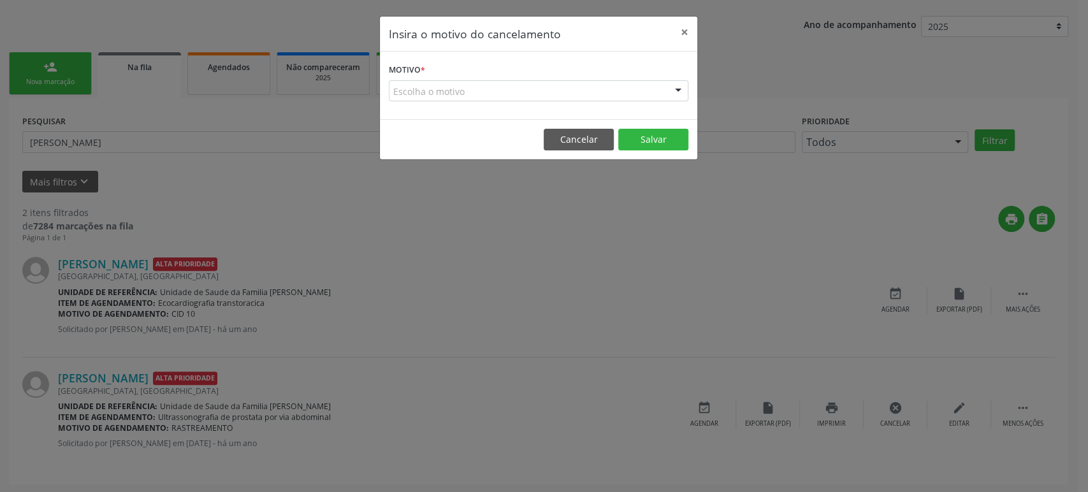
click at [463, 94] on div "Escolha o motivo" at bounding box center [538, 91] width 299 height 22
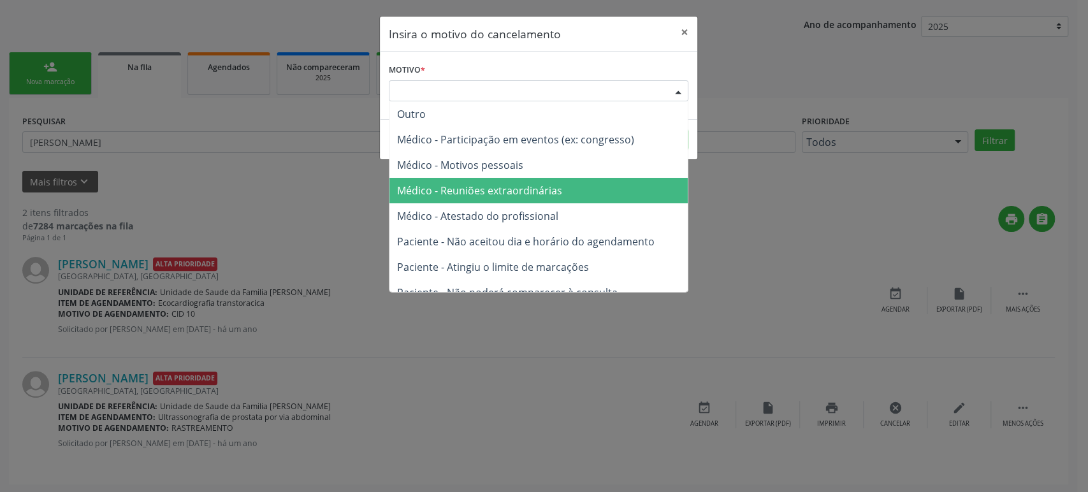
click at [477, 213] on span "Médico - Atestado do profissional" at bounding box center [477, 216] width 161 height 14
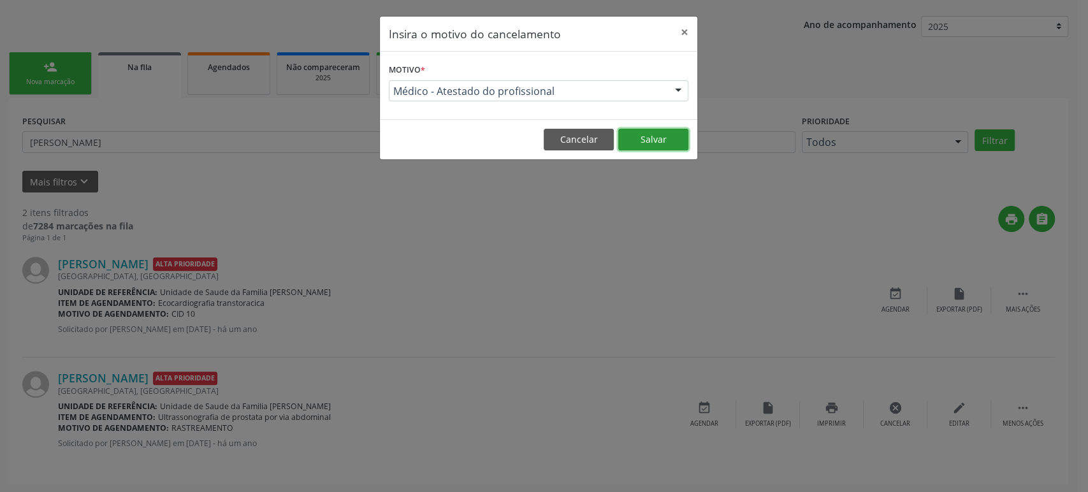
click at [669, 143] on button "Salvar" at bounding box center [653, 140] width 70 height 22
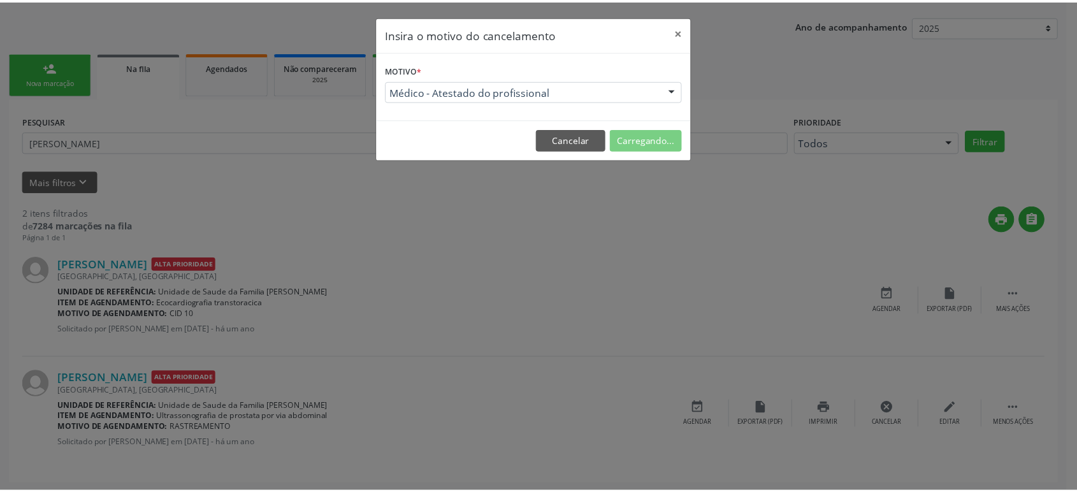
scroll to position [0, 0]
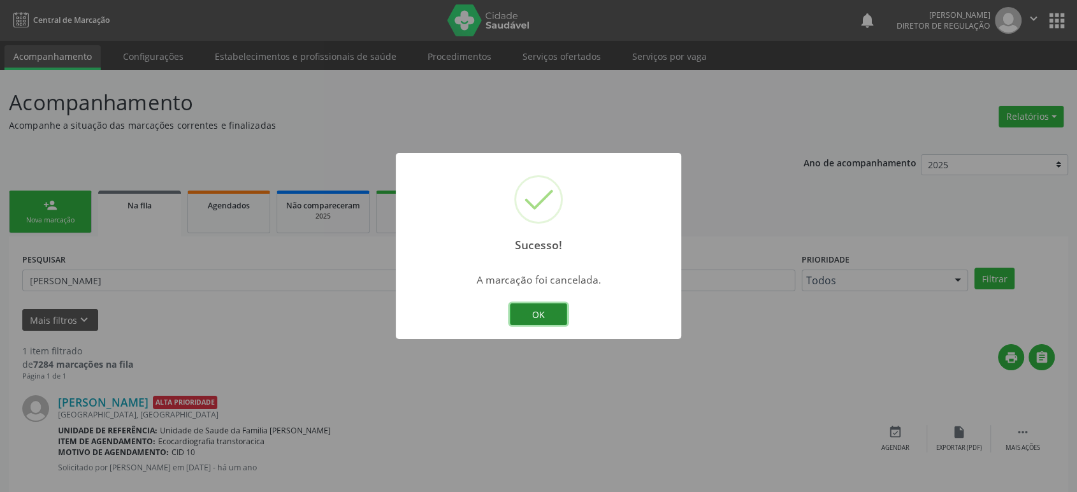
click at [533, 314] on button "OK" at bounding box center [538, 314] width 57 height 22
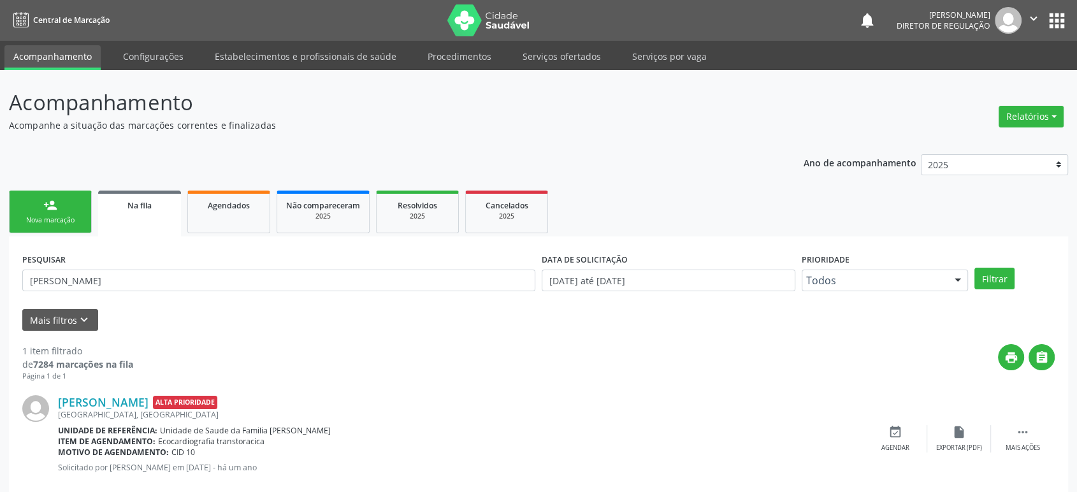
scroll to position [25, 0]
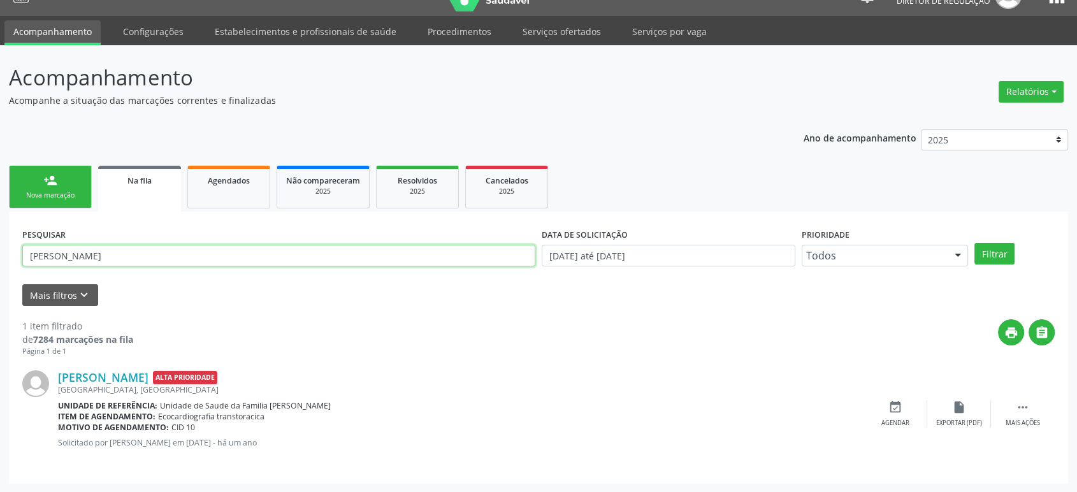
click at [162, 259] on input "[PERSON_NAME]" at bounding box center [278, 256] width 513 height 22
paste input "[PERSON_NAME]"
click at [974, 243] on button "Filtrar" at bounding box center [994, 254] width 40 height 22
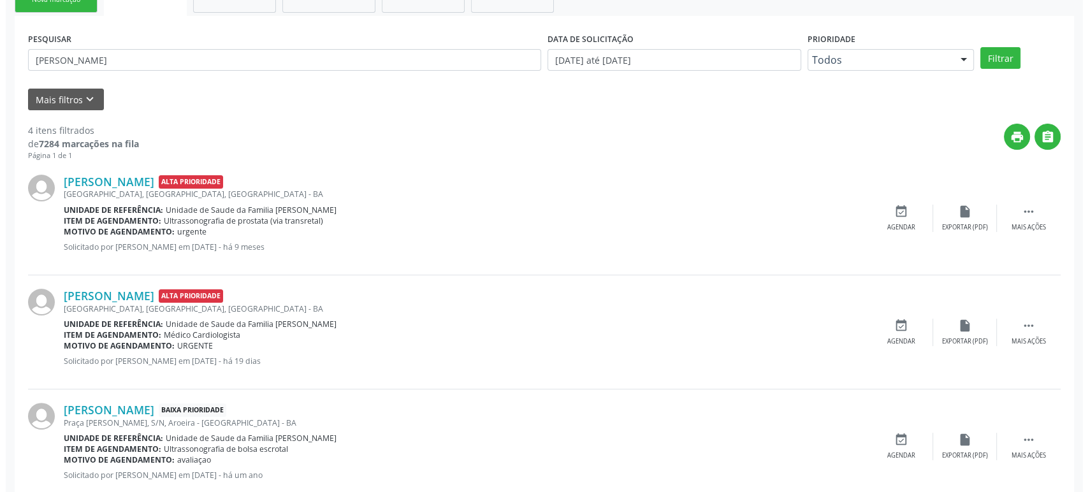
scroll to position [212, 0]
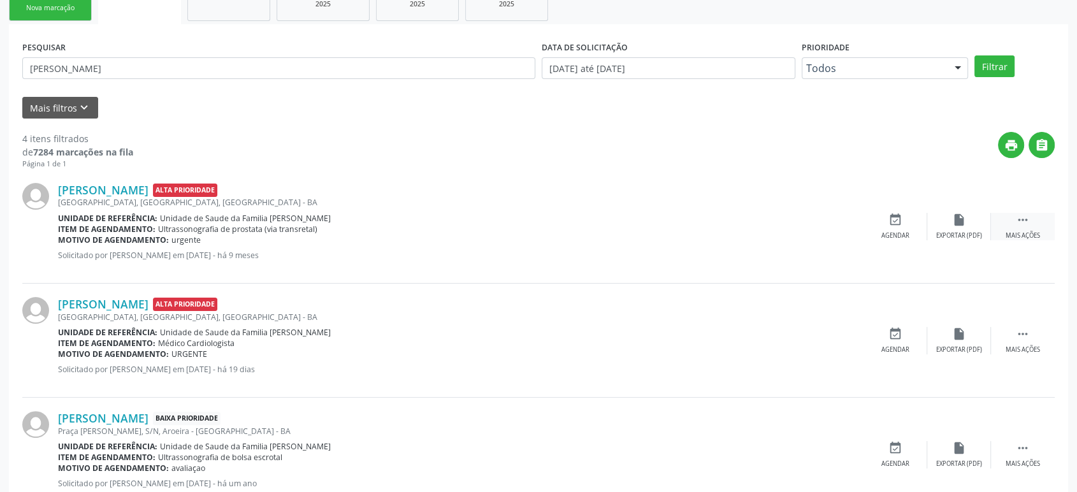
click at [1018, 224] on icon "" at bounding box center [1023, 220] width 14 height 14
click at [881, 220] on div "cancel Cancelar" at bounding box center [895, 226] width 64 height 27
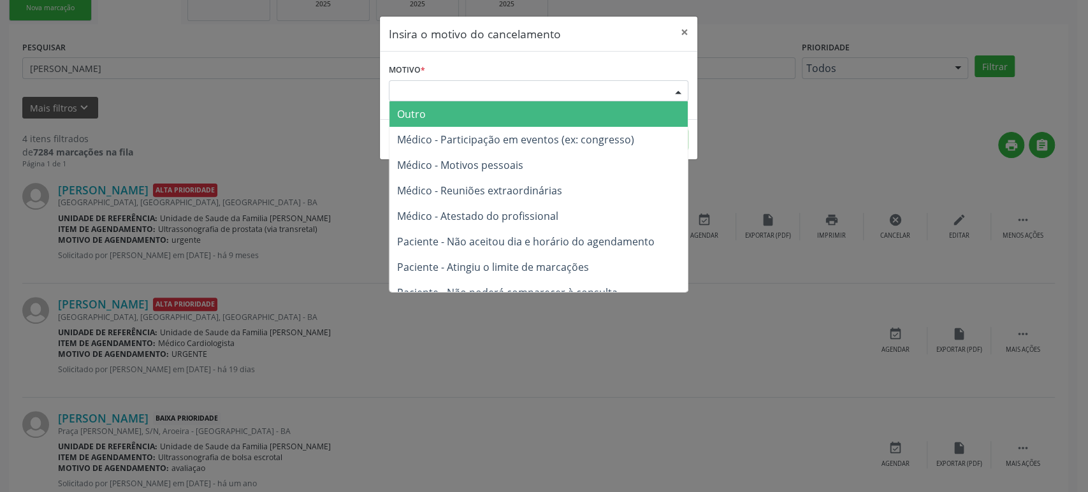
click at [440, 96] on div "Escolha o motivo" at bounding box center [538, 91] width 299 height 22
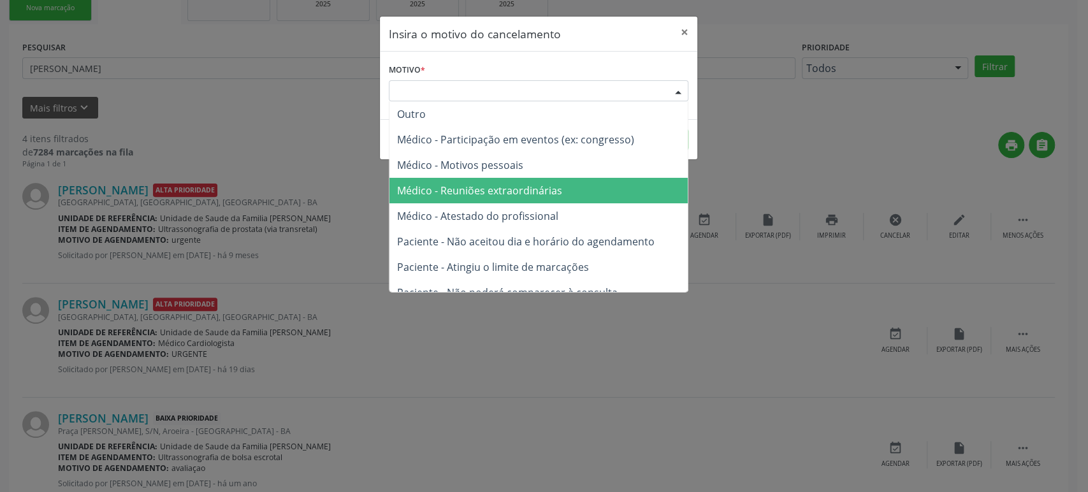
click at [465, 208] on span "Médico - Atestado do profissional" at bounding box center [538, 215] width 298 height 25
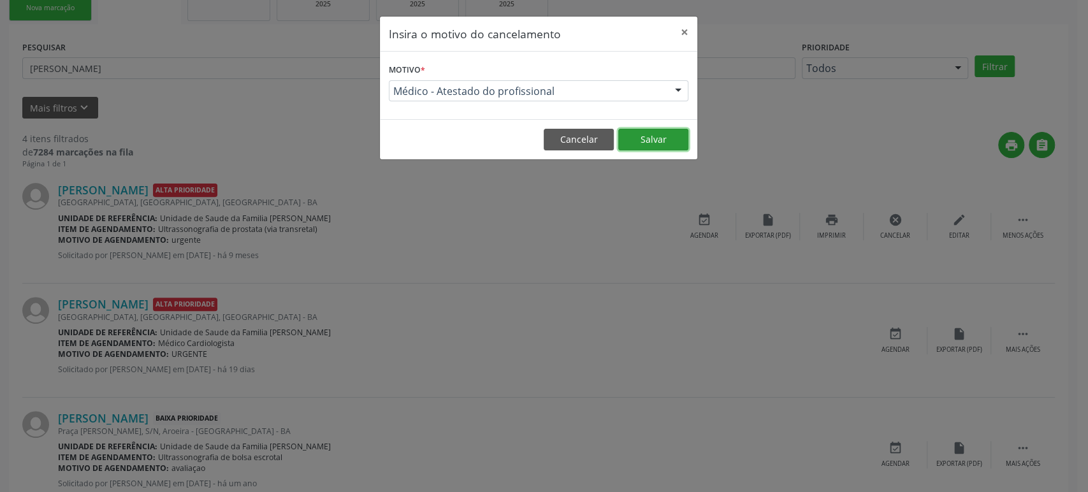
click at [649, 136] on button "Salvar" at bounding box center [653, 140] width 70 height 22
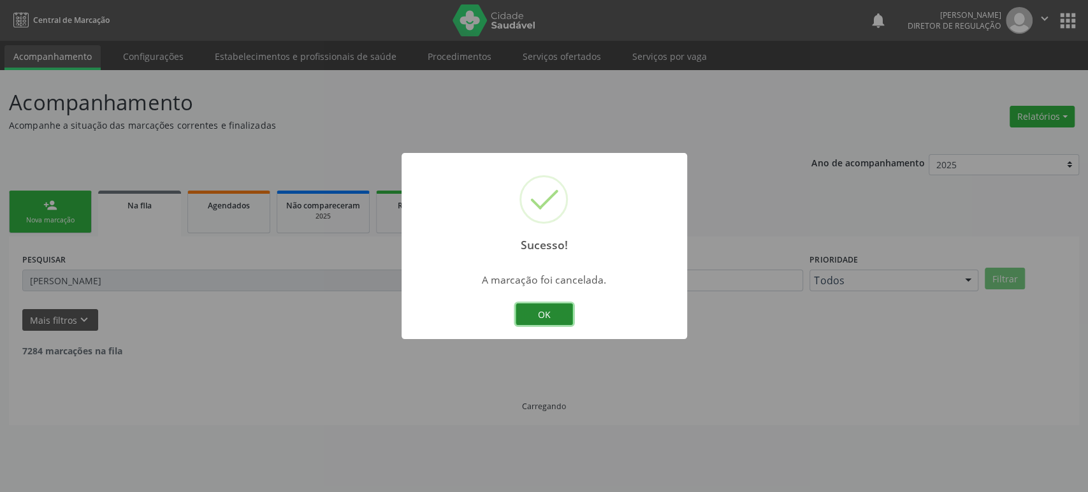
click at [545, 315] on button "OK" at bounding box center [544, 314] width 57 height 22
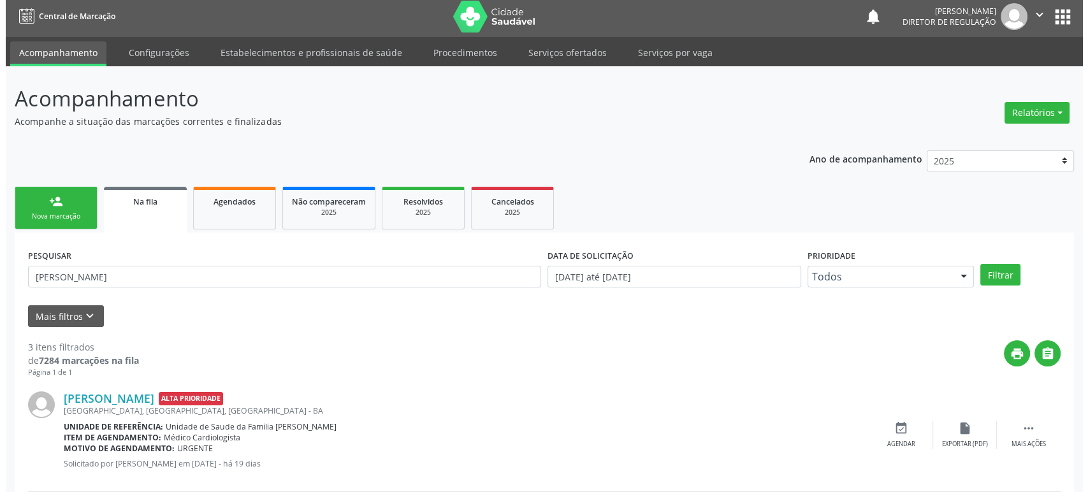
scroll to position [252, 0]
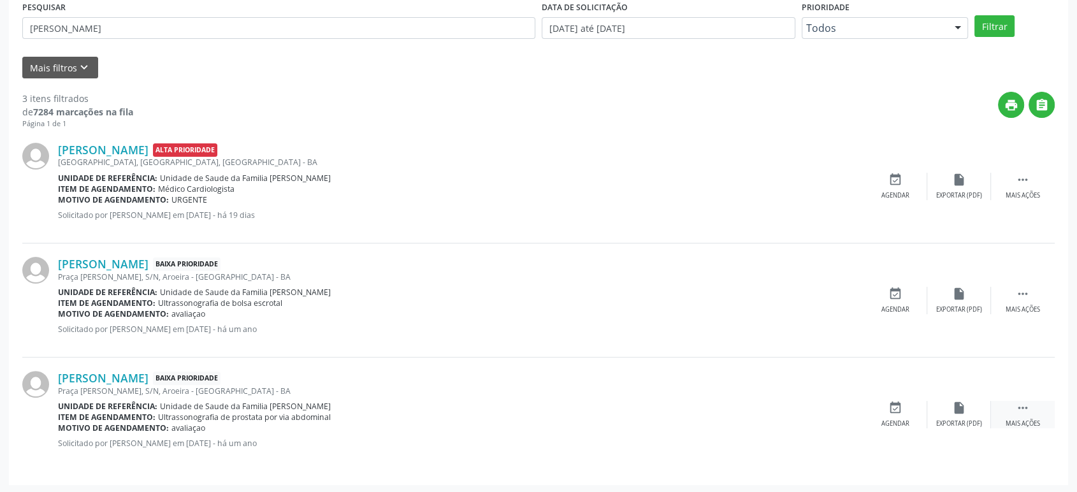
click at [1025, 407] on icon "" at bounding box center [1023, 408] width 14 height 14
click at [897, 412] on icon "cancel" at bounding box center [895, 408] width 14 height 14
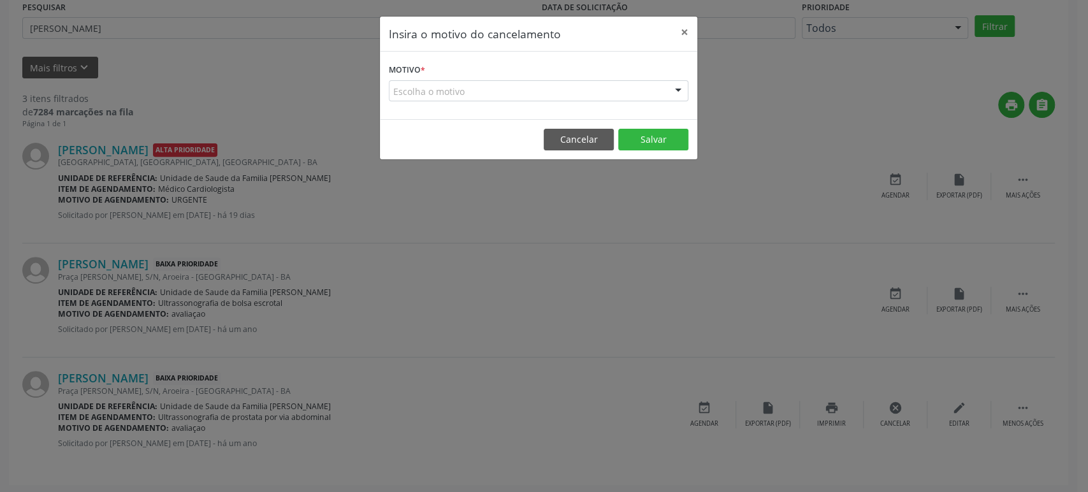
click at [514, 85] on div "Escolha o motivo" at bounding box center [538, 91] width 299 height 22
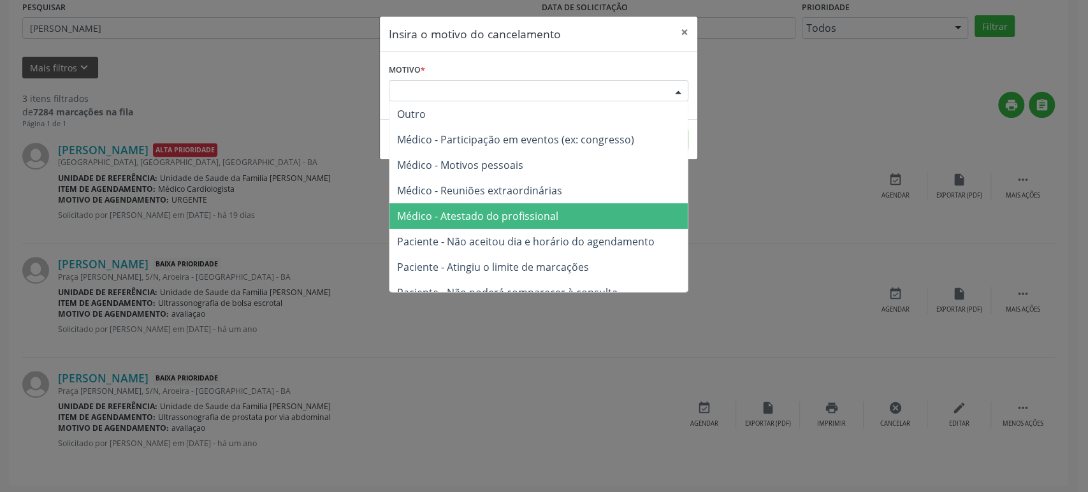
click at [503, 221] on span "Médico - Atestado do profissional" at bounding box center [477, 216] width 161 height 14
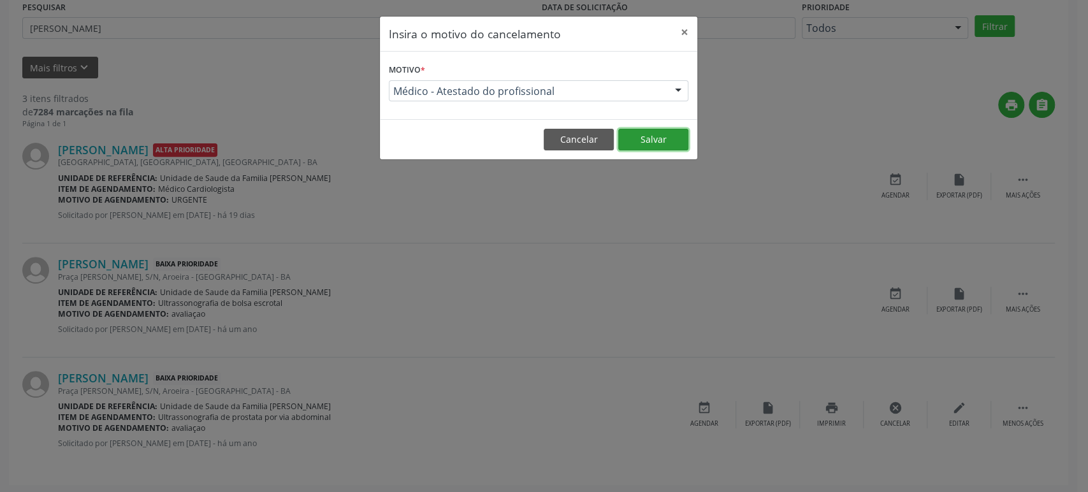
click at [638, 144] on button "Salvar" at bounding box center [653, 140] width 70 height 22
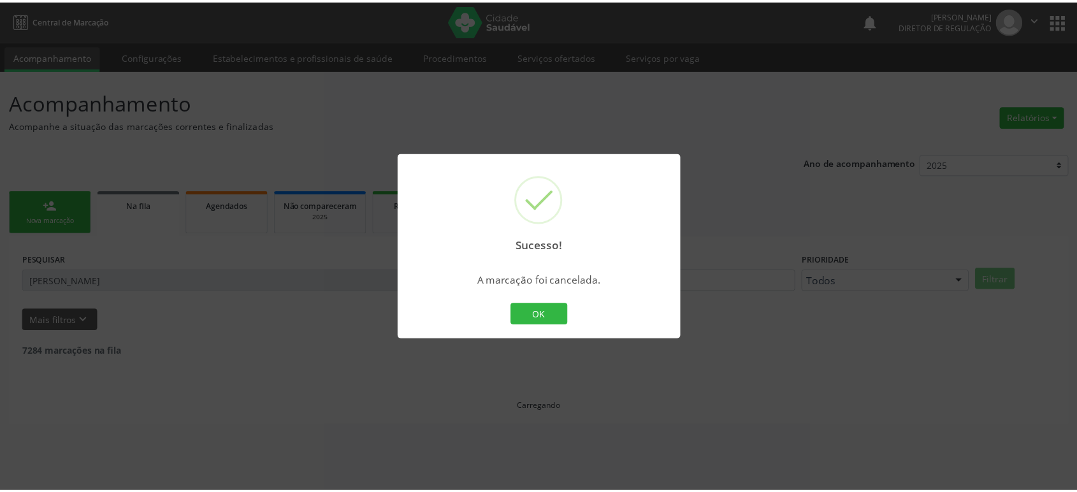
scroll to position [0, 0]
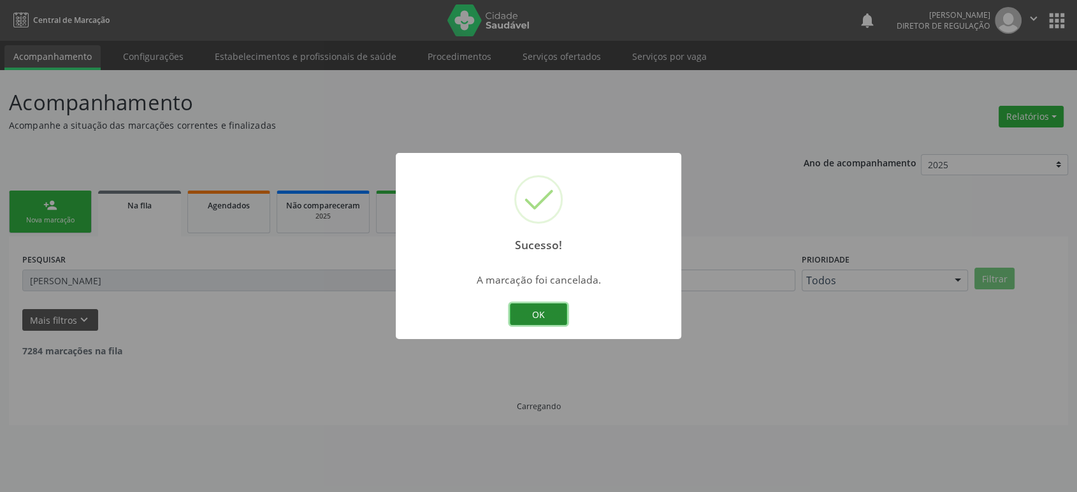
click at [531, 318] on button "OK" at bounding box center [538, 314] width 57 height 22
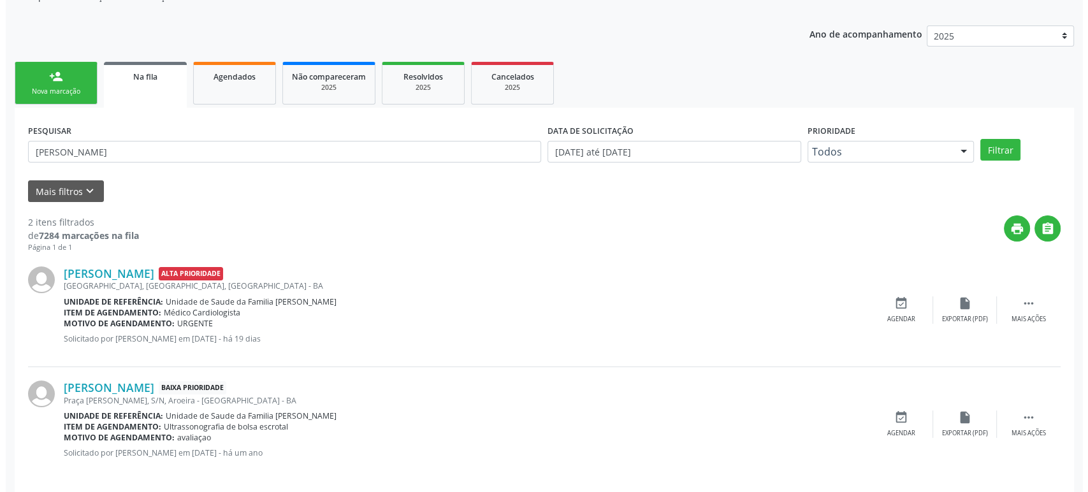
scroll to position [138, 0]
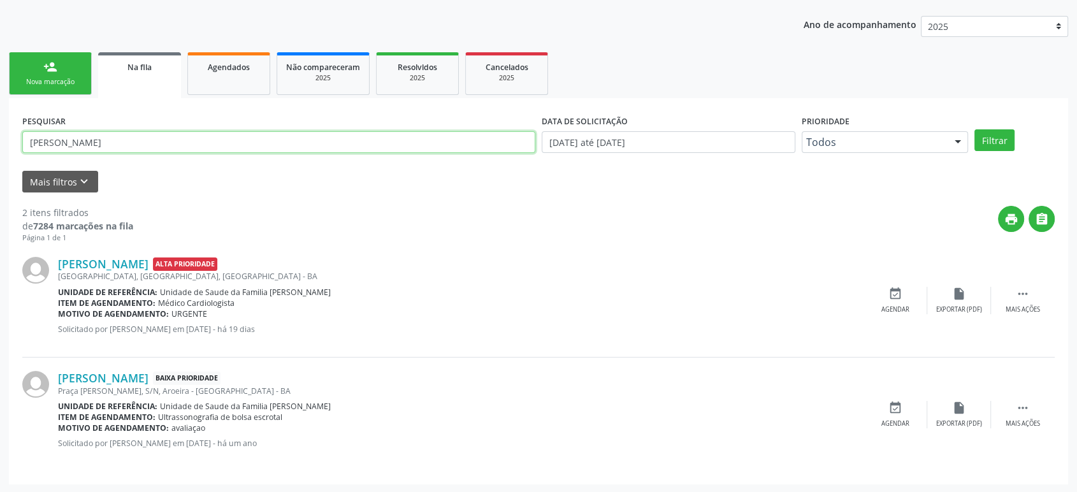
click at [165, 141] on input "[PERSON_NAME]" at bounding box center [278, 142] width 513 height 22
click at [1014, 405] on div " Mais ações" at bounding box center [1023, 414] width 64 height 27
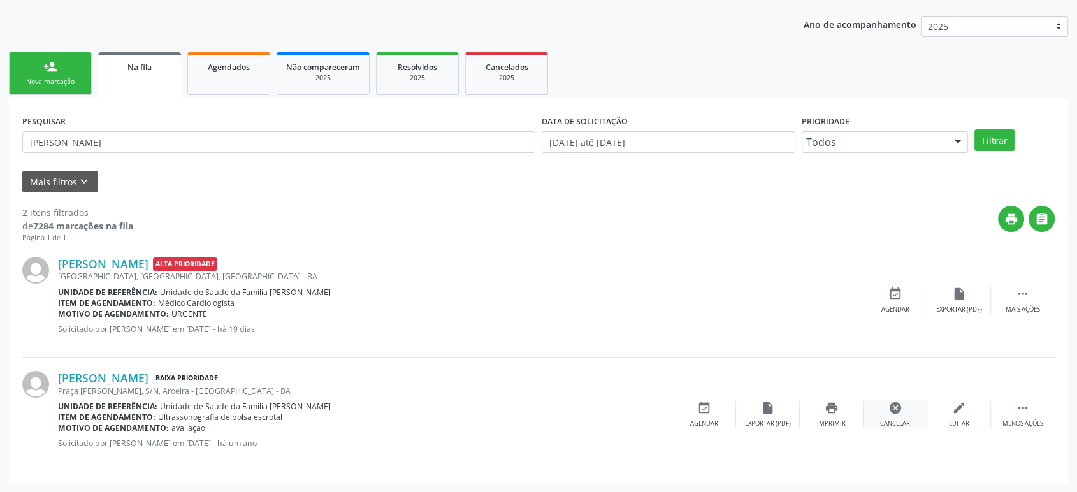
click at [876, 414] on div "cancel Cancelar" at bounding box center [895, 414] width 64 height 27
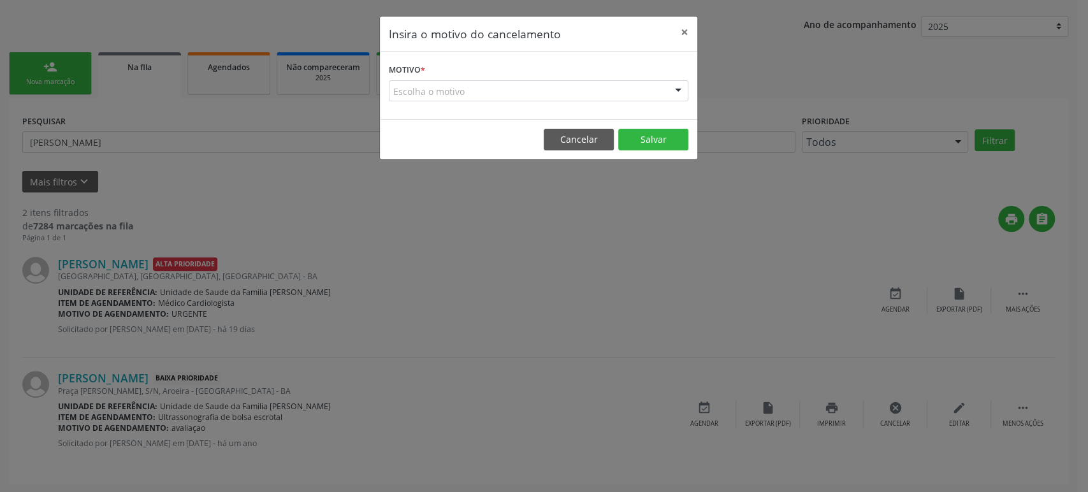
click at [425, 77] on label "Motivo *" at bounding box center [407, 71] width 36 height 20
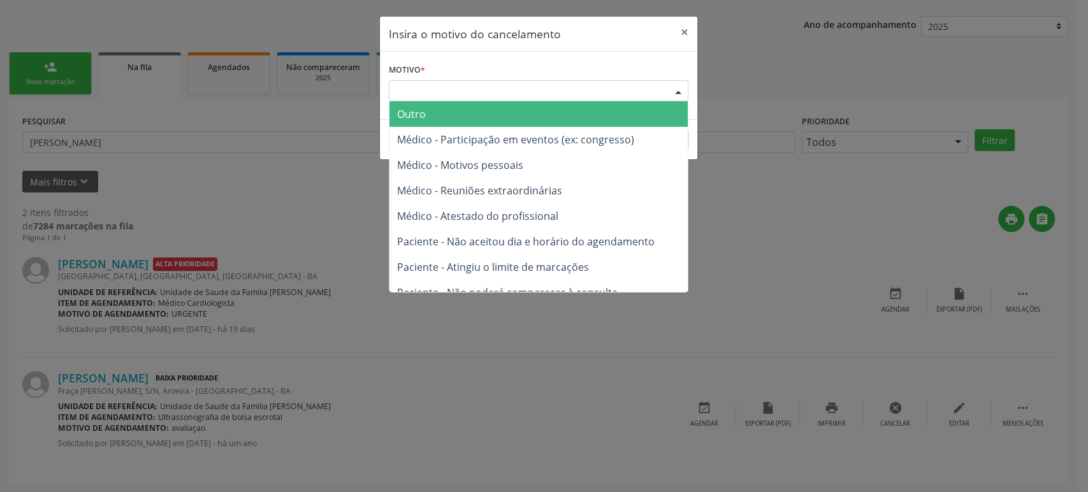
click at [426, 96] on div "Escolha o motivo" at bounding box center [538, 91] width 299 height 22
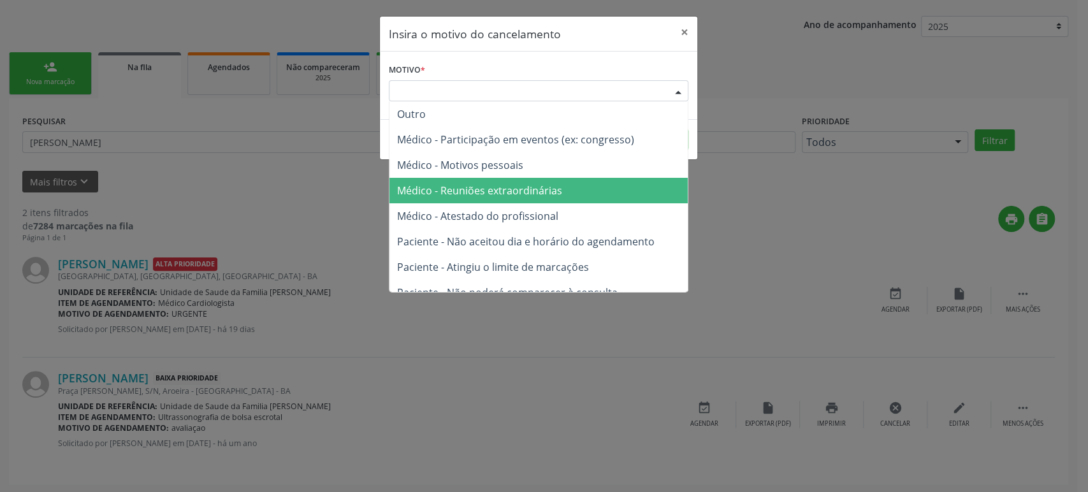
click at [491, 234] on span "Paciente - Não aceitou dia e horário do agendamento" at bounding box center [525, 241] width 257 height 14
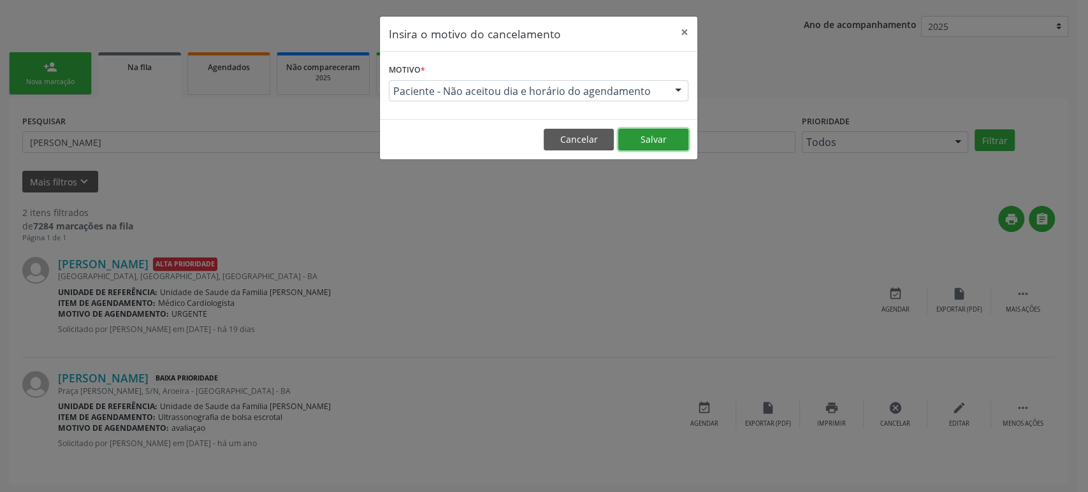
click at [671, 139] on button "Salvar" at bounding box center [653, 140] width 70 height 22
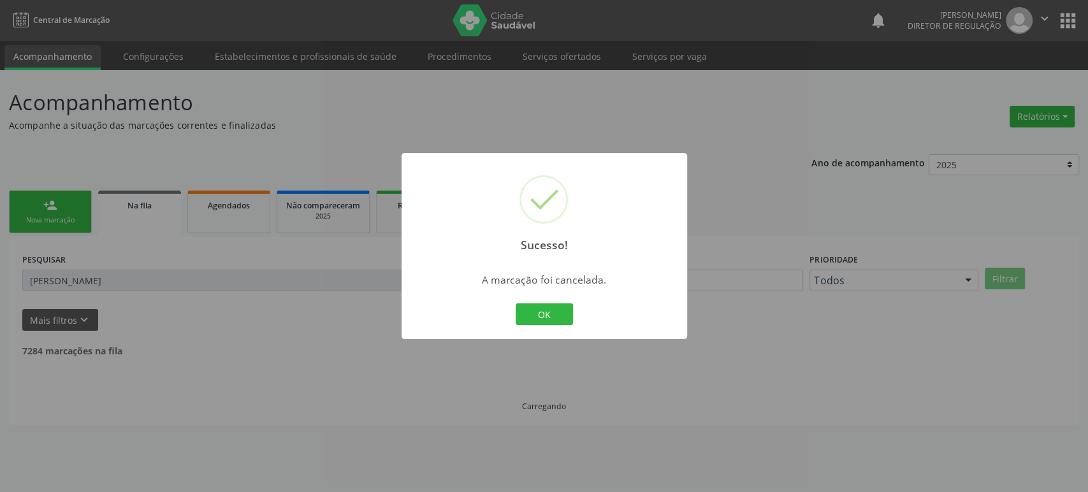
scroll to position [0, 0]
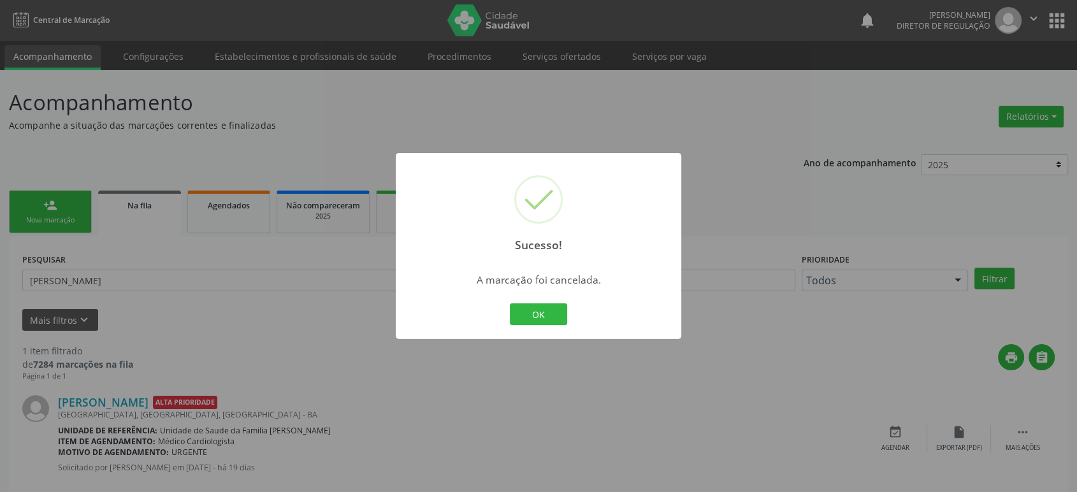
click at [107, 287] on div "Sucesso! × A marcação foi cancelada. OK Cancel" at bounding box center [538, 246] width 1077 height 492
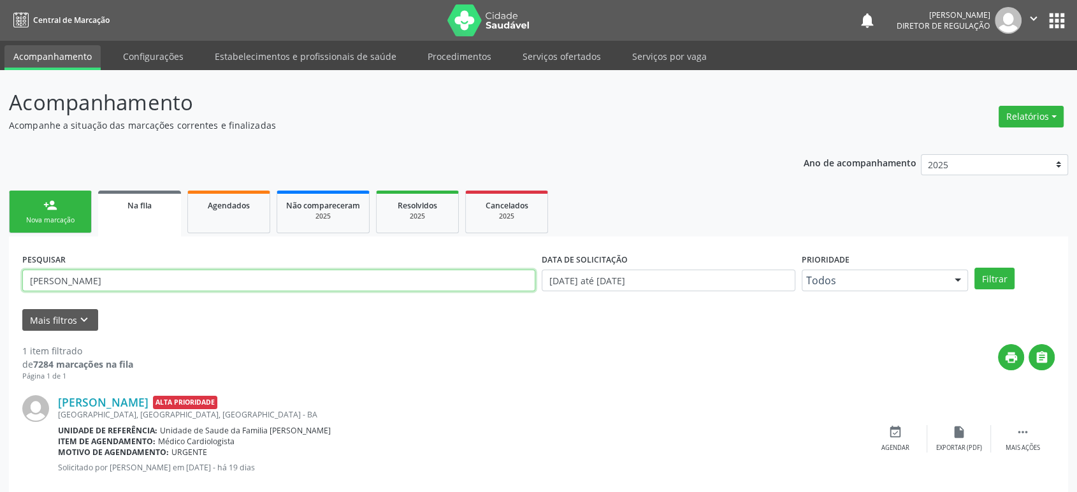
click at [107, 287] on input "[PERSON_NAME]" at bounding box center [278, 281] width 513 height 22
paste input "NILDECIR [PERSON_NAME]"
click at [974, 268] on button "Filtrar" at bounding box center [994, 279] width 40 height 22
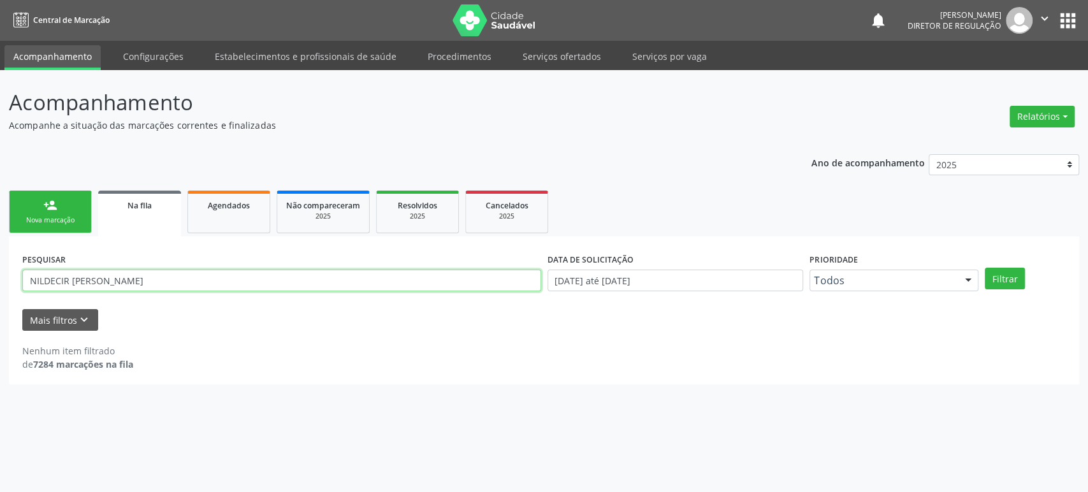
drag, startPoint x: 168, startPoint y: 278, endPoint x: 110, endPoint y: 289, distance: 59.0
click at [110, 289] on input "NILDECIR [PERSON_NAME]" at bounding box center [281, 281] width 519 height 22
type input "NILDECIR PESSOA"
click at [984, 268] on button "Filtrar" at bounding box center [1004, 279] width 40 height 22
